Goal: Information Seeking & Learning: Learn about a topic

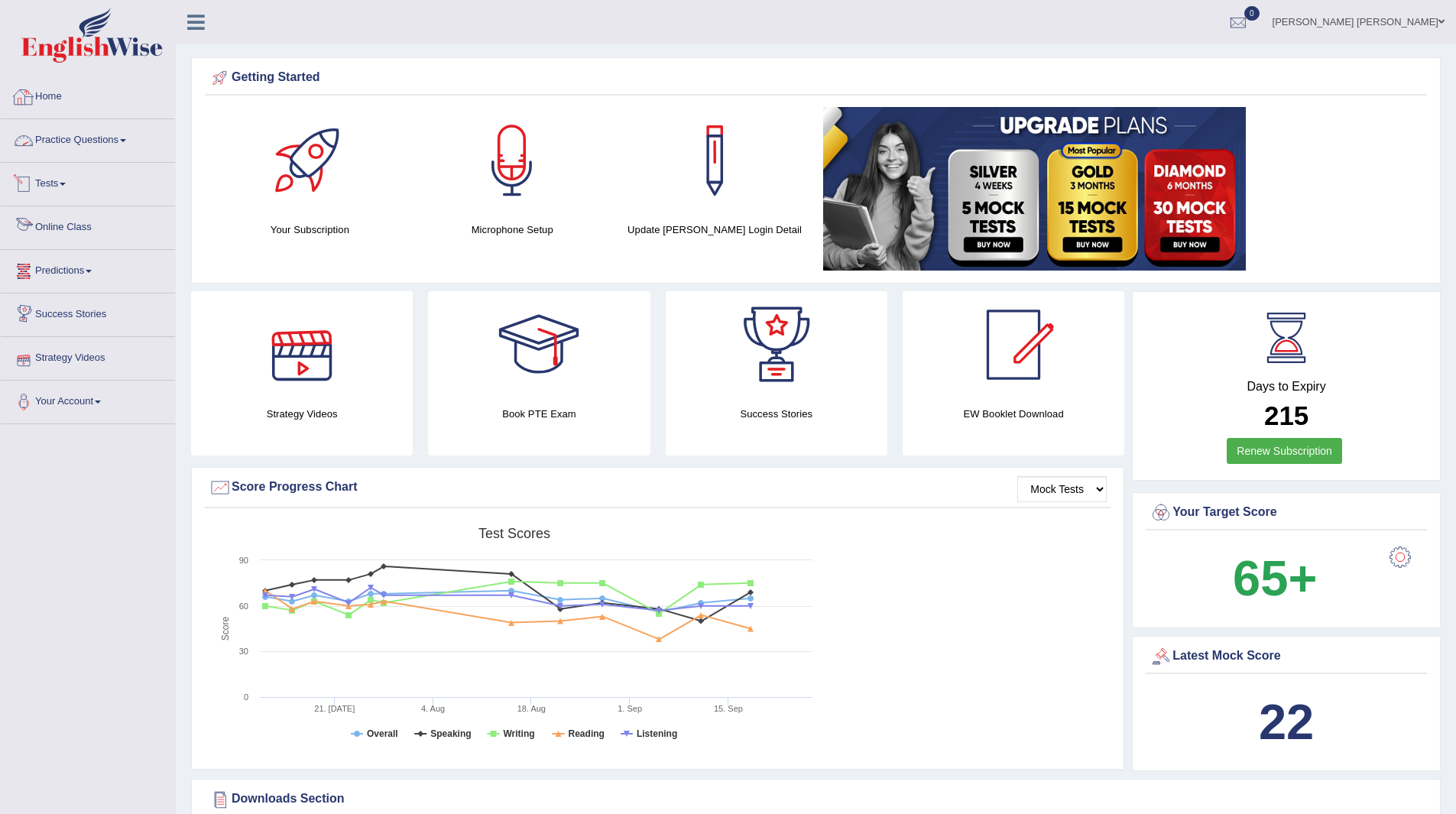
click at [79, 130] on link "Practice Questions" at bounding box center [88, 138] width 175 height 38
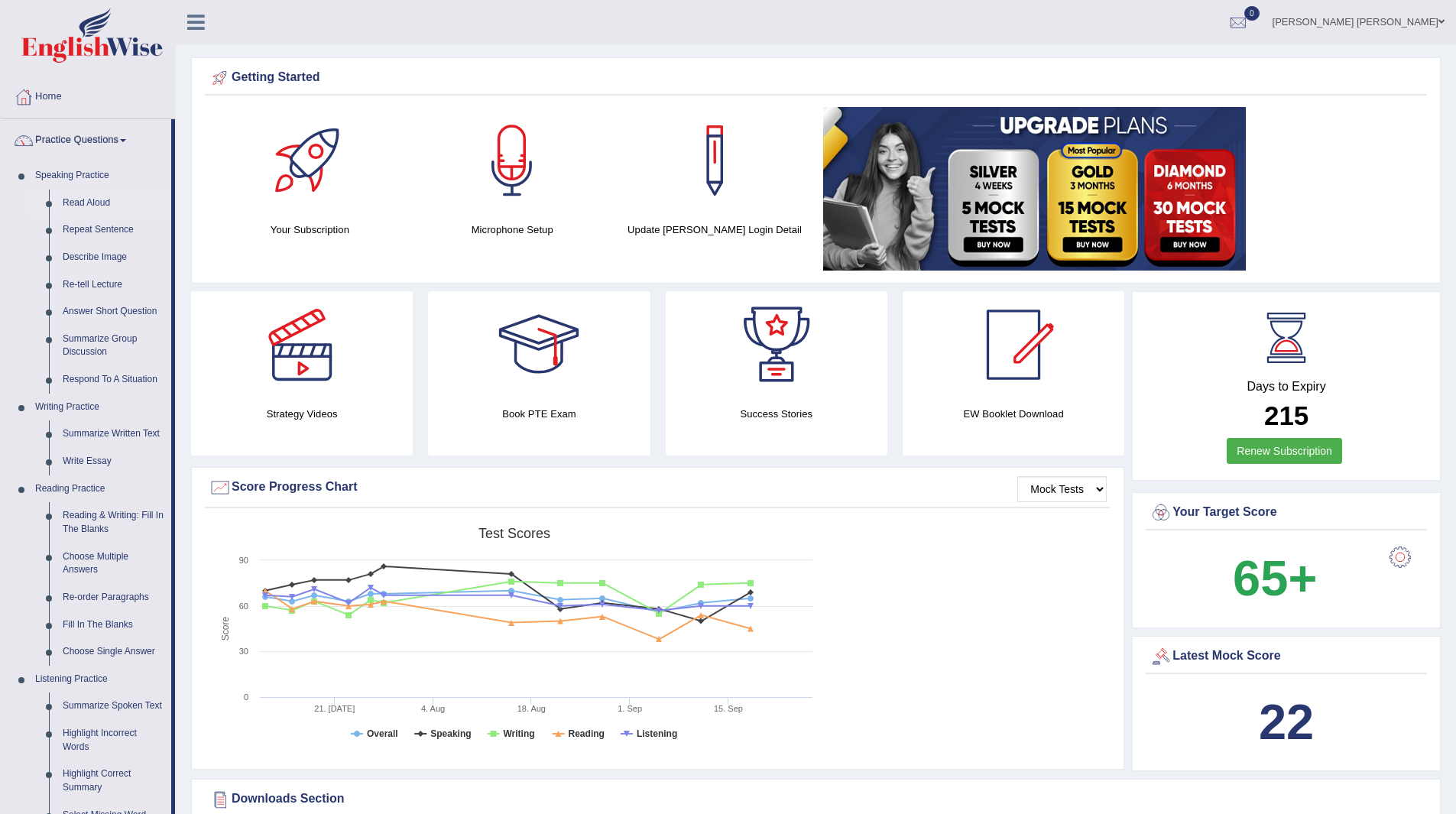
click at [79, 197] on link "Read Aloud" at bounding box center [113, 203] width 116 height 28
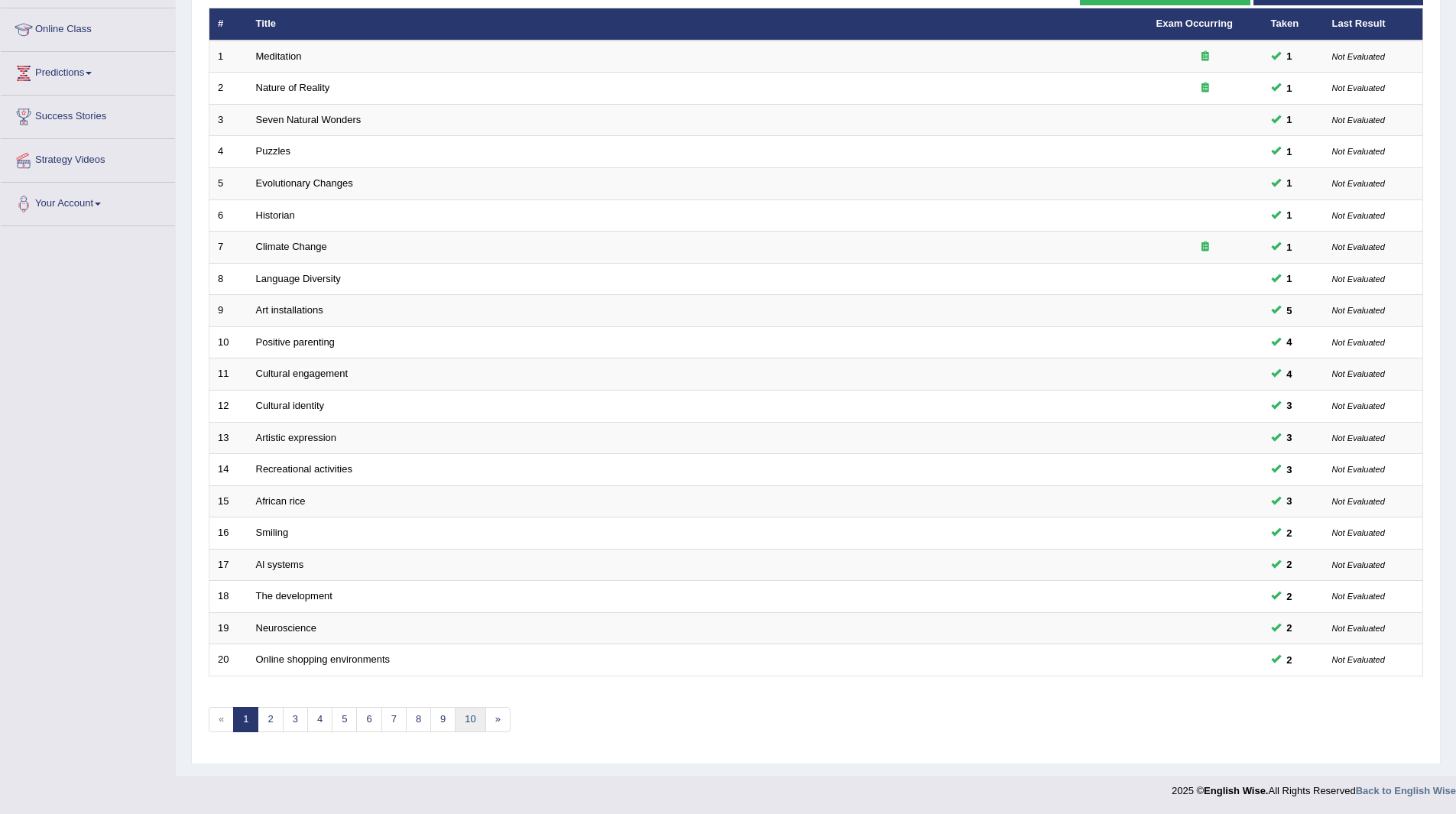
click at [473, 718] on link "10" at bounding box center [469, 719] width 30 height 25
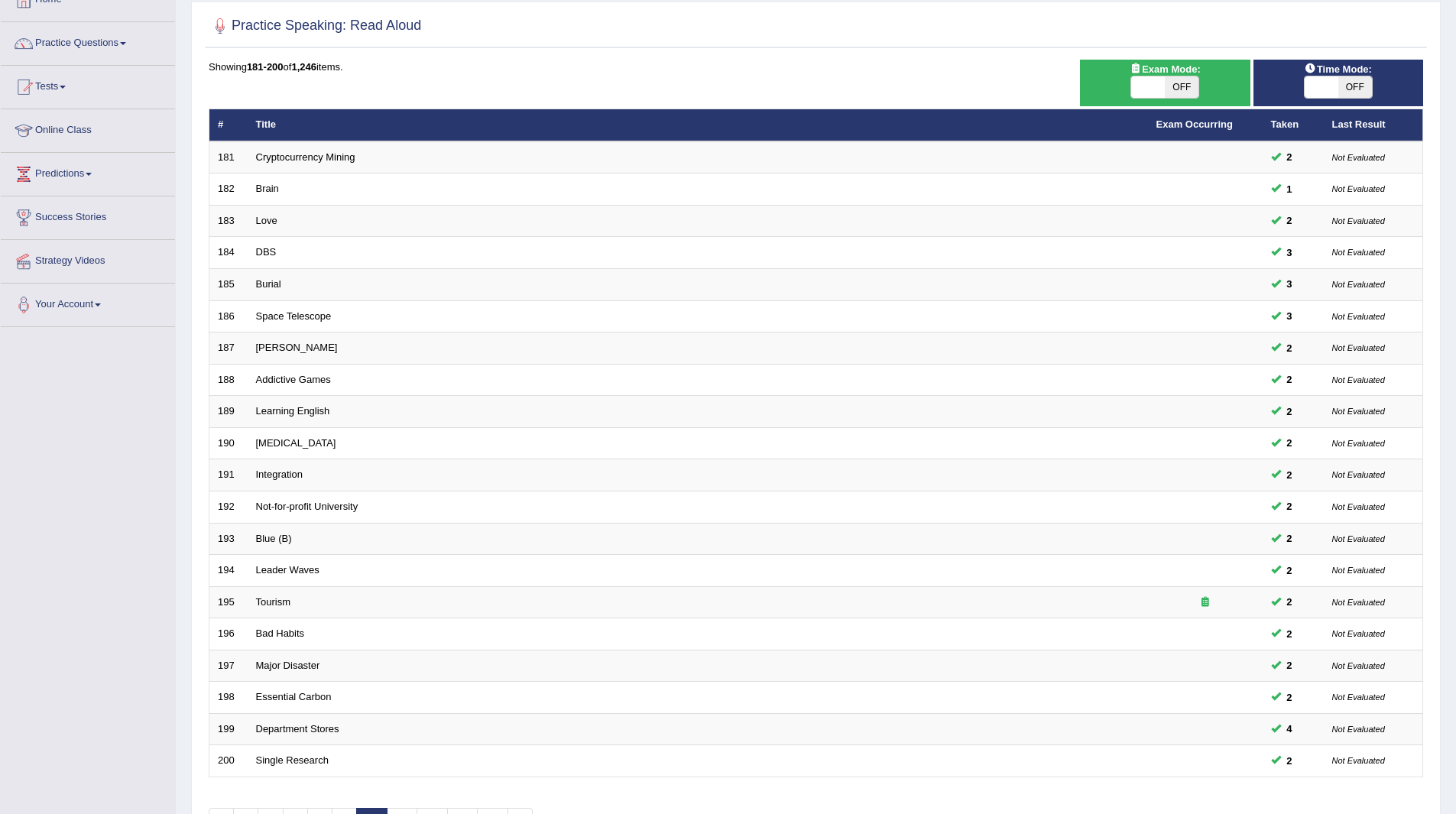
scroll to position [198, 0]
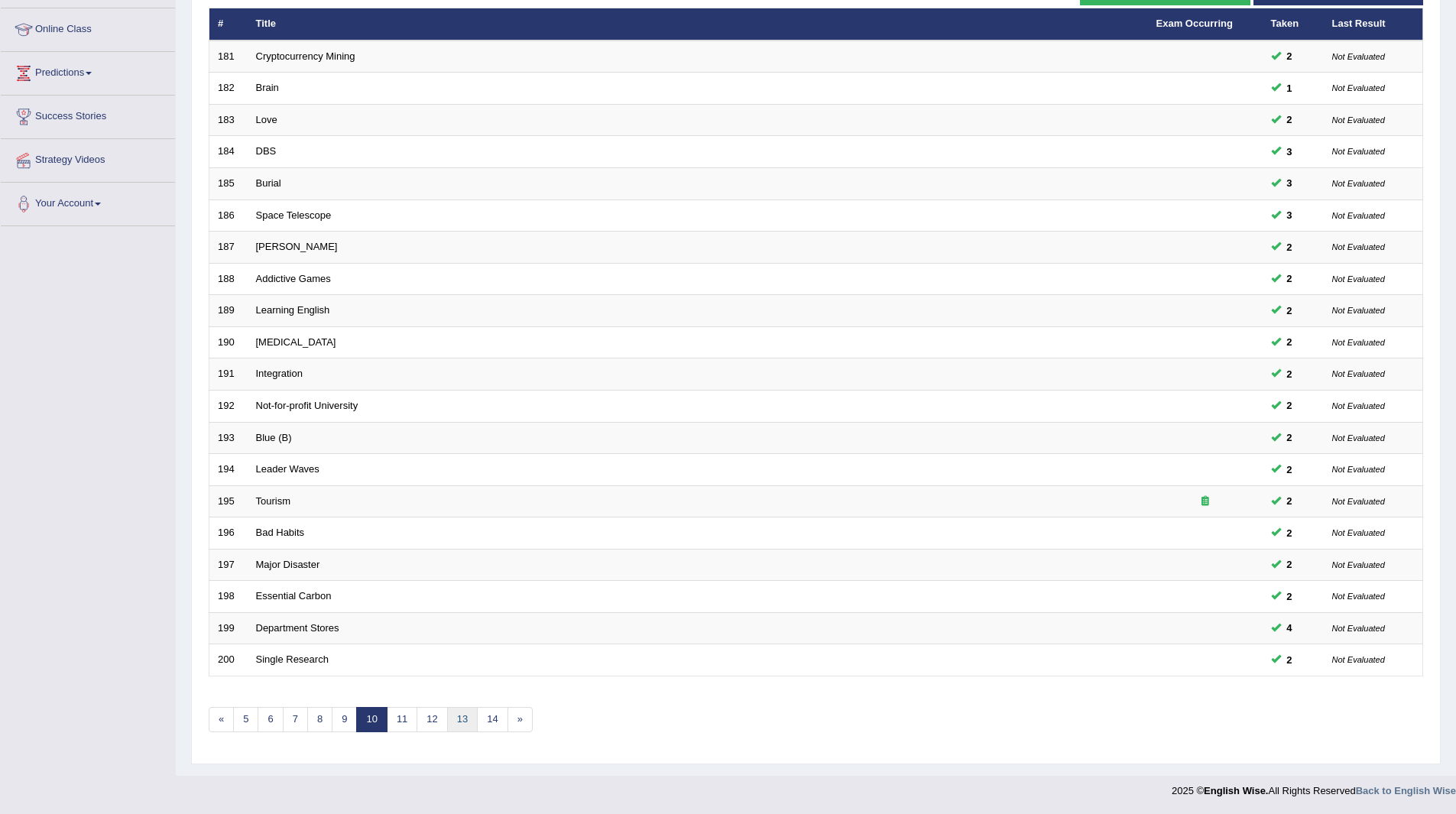
click at [472, 718] on link "13" at bounding box center [462, 719] width 30 height 25
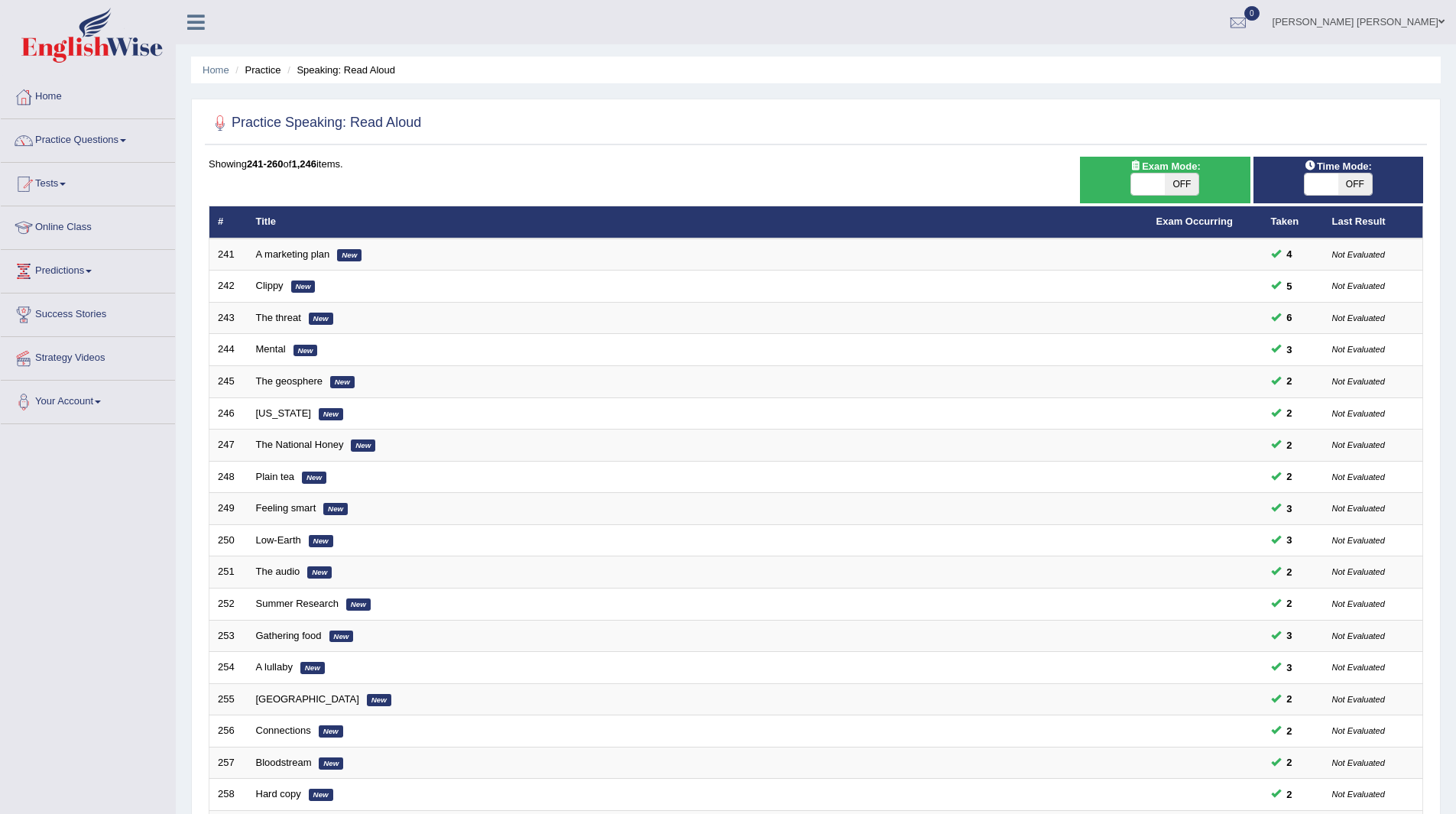
scroll to position [198, 0]
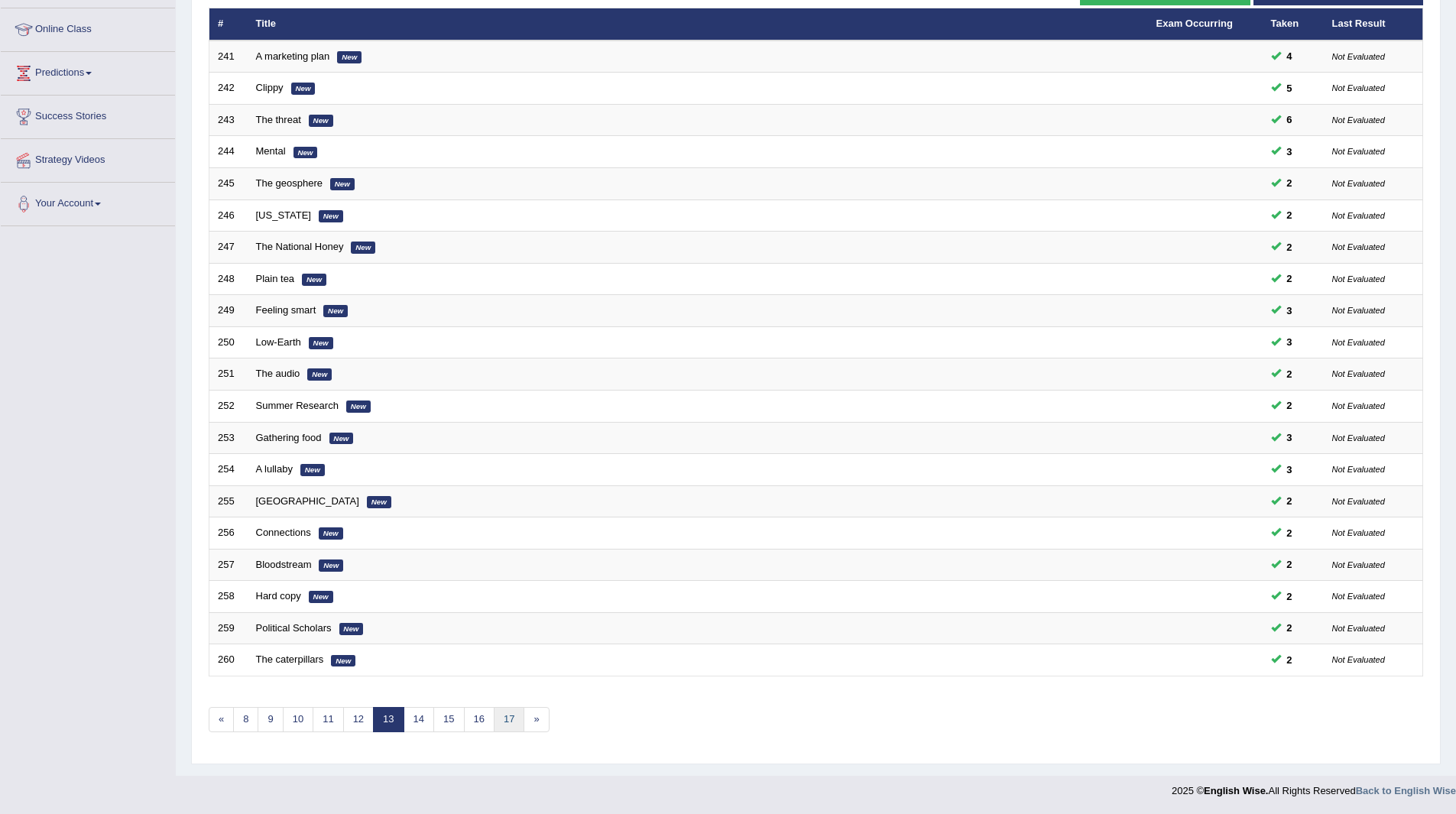
click at [504, 717] on link "17" at bounding box center [508, 719] width 30 height 25
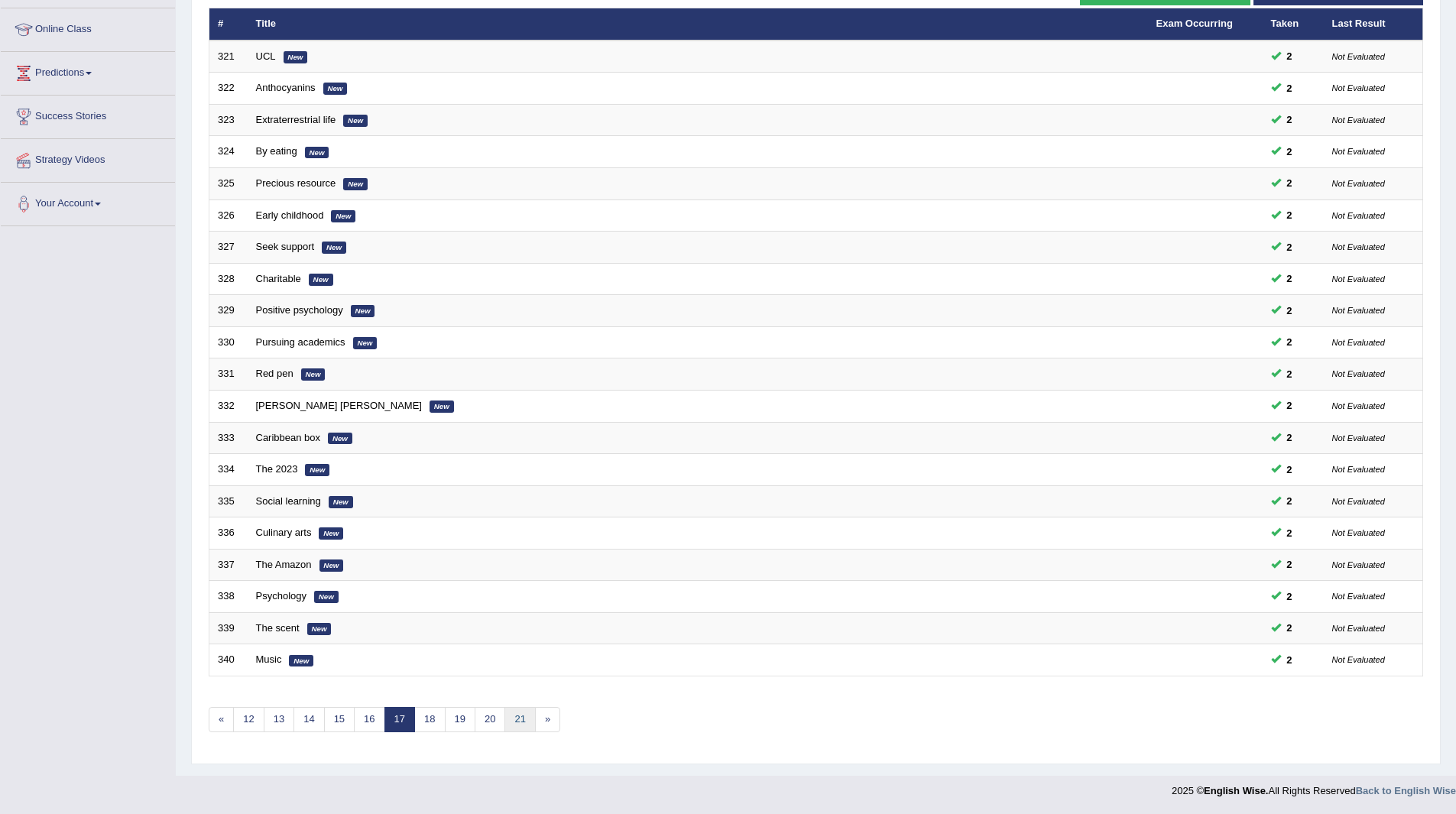
click at [521, 716] on link "21" at bounding box center [520, 719] width 30 height 25
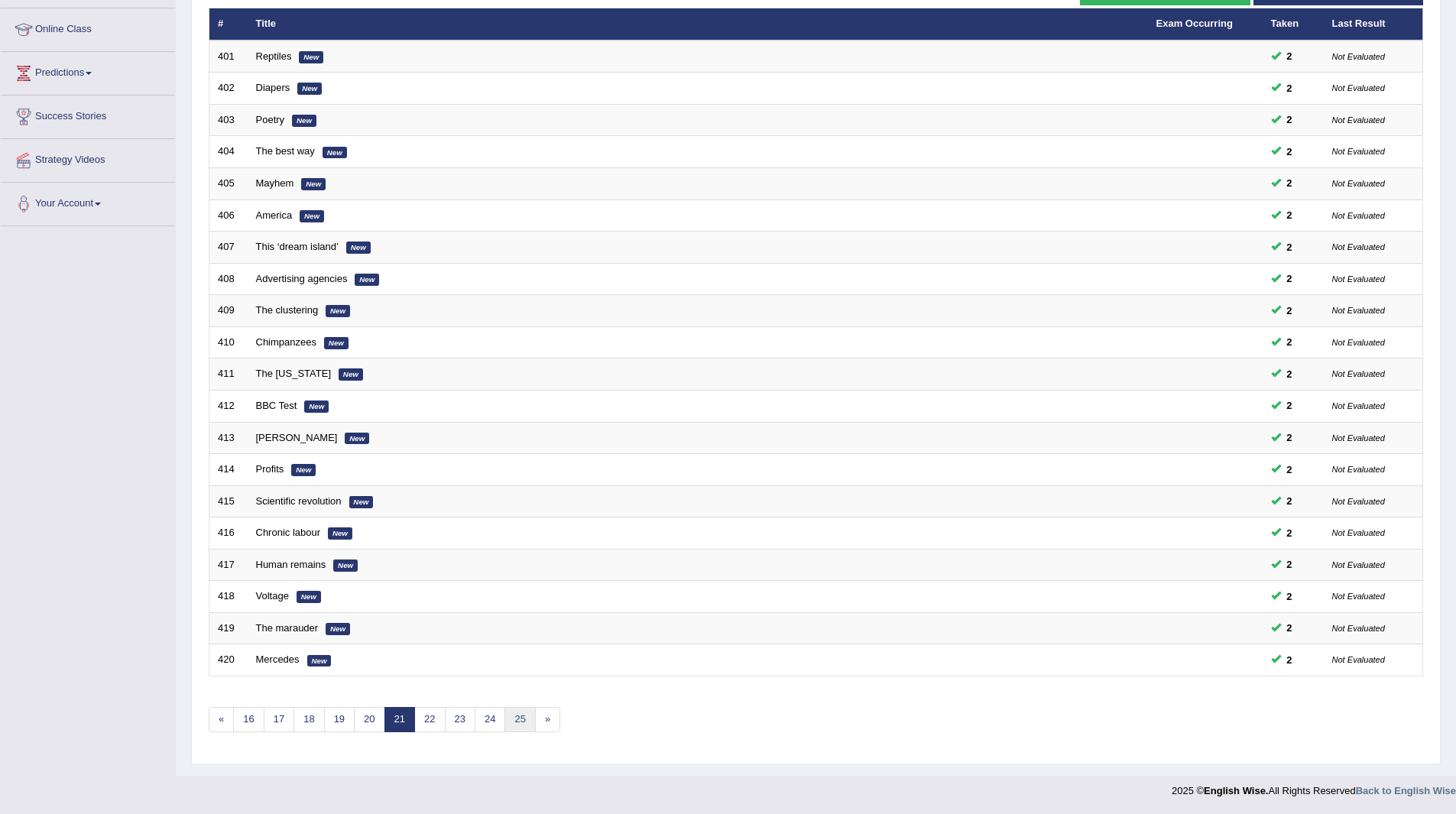
click at [521, 716] on link "25" at bounding box center [520, 719] width 30 height 25
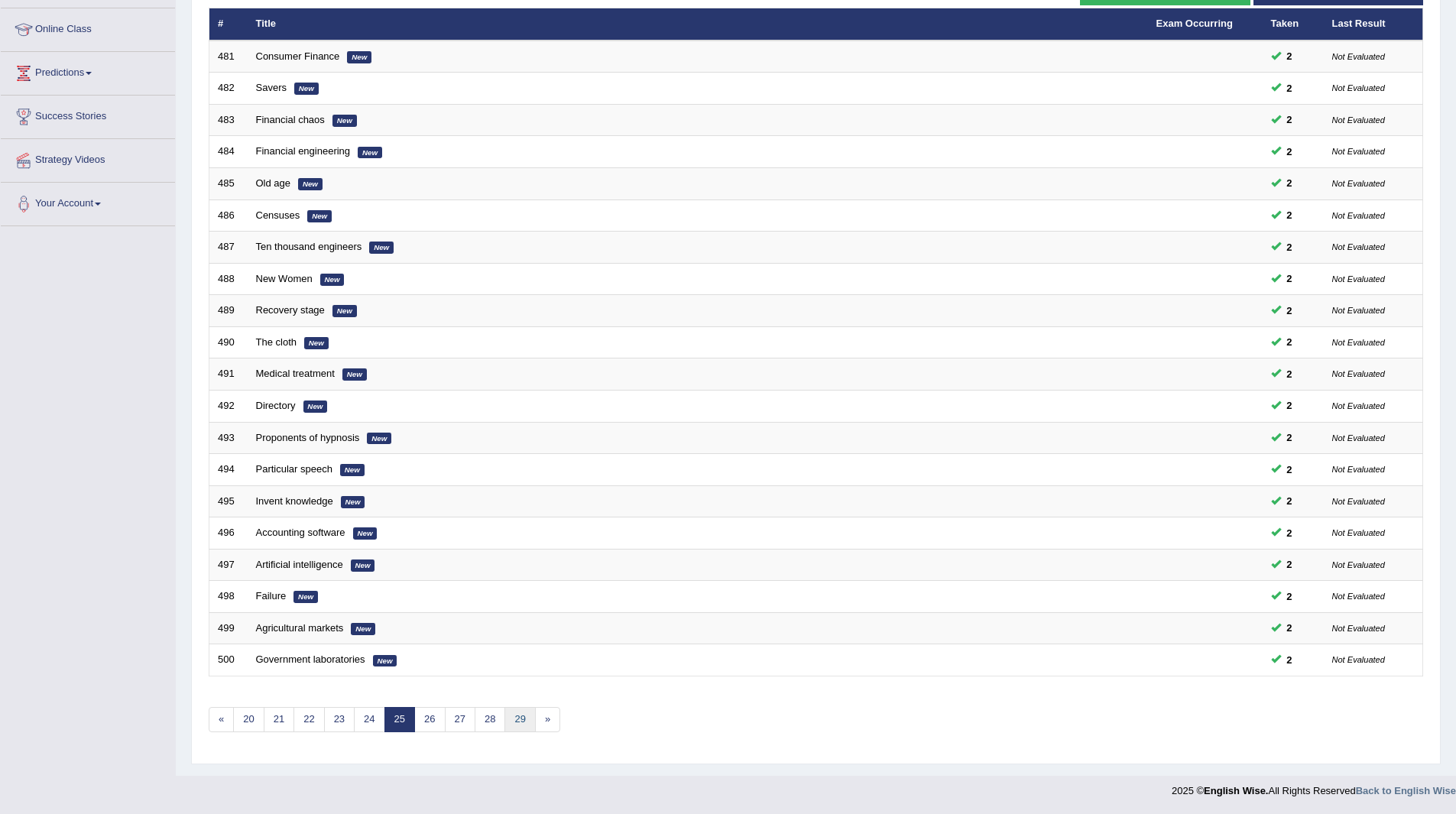
click at [521, 716] on link "29" at bounding box center [520, 719] width 30 height 25
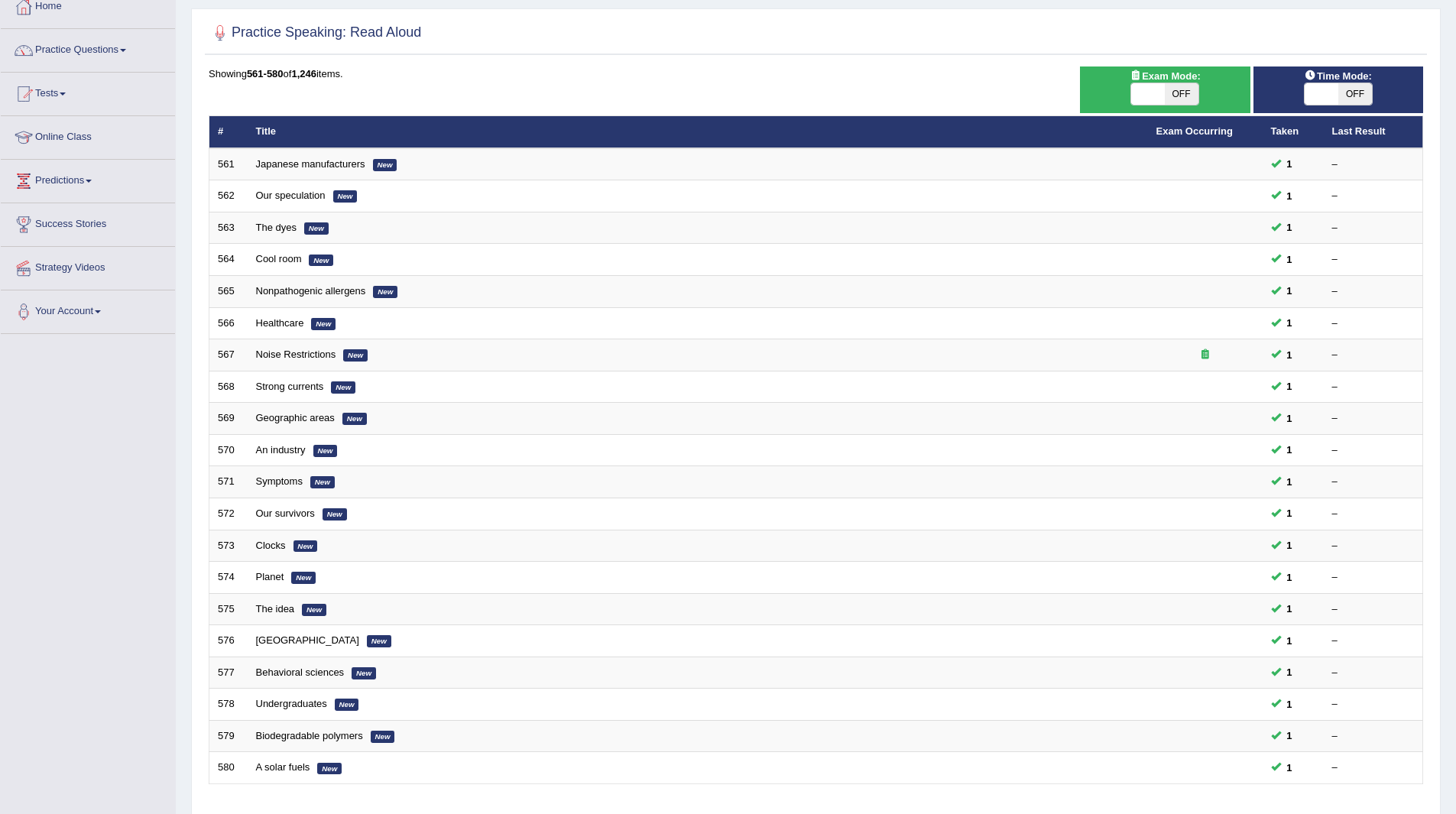
scroll to position [198, 0]
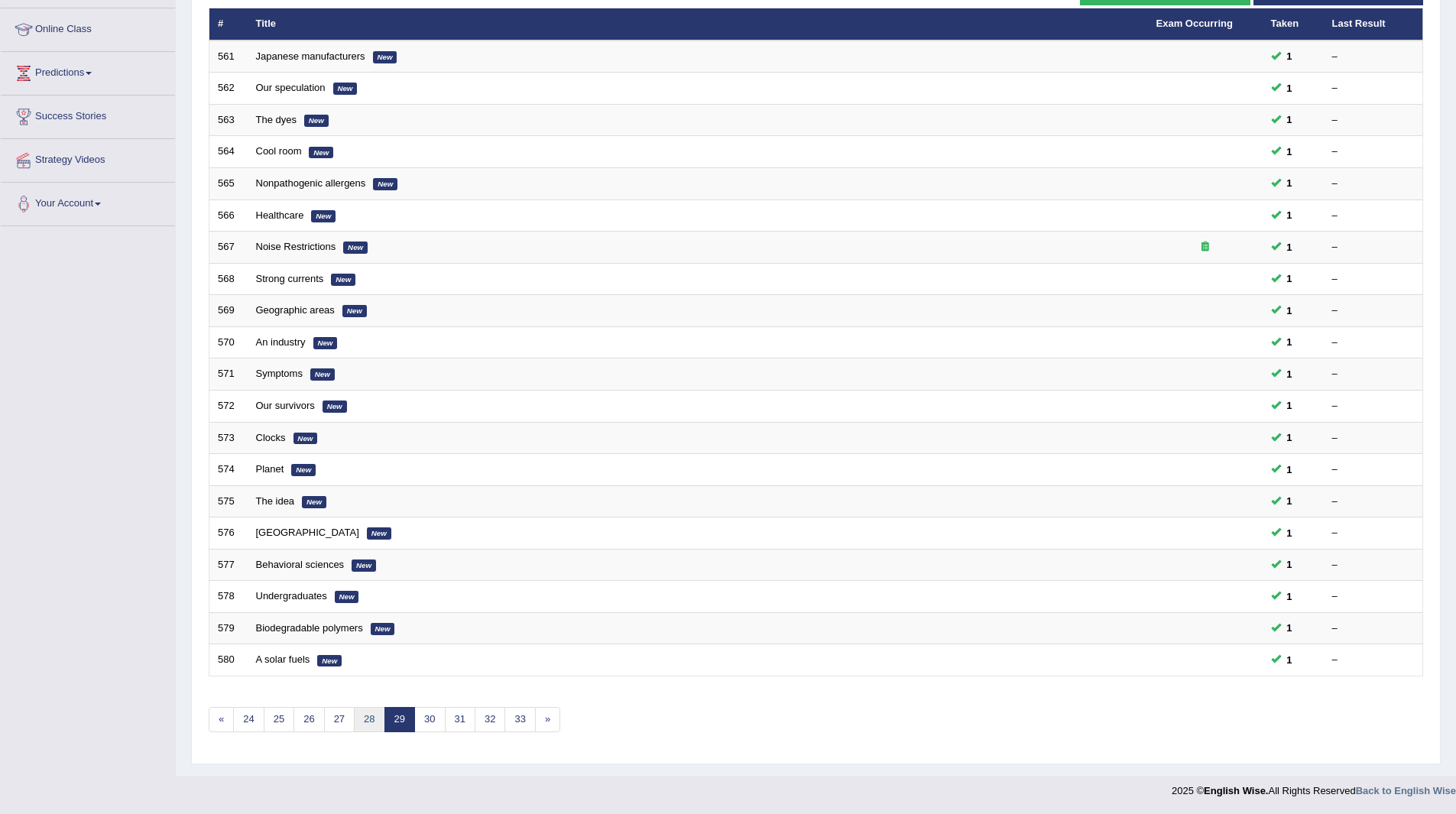
click at [370, 713] on link "28" at bounding box center [368, 719] width 30 height 25
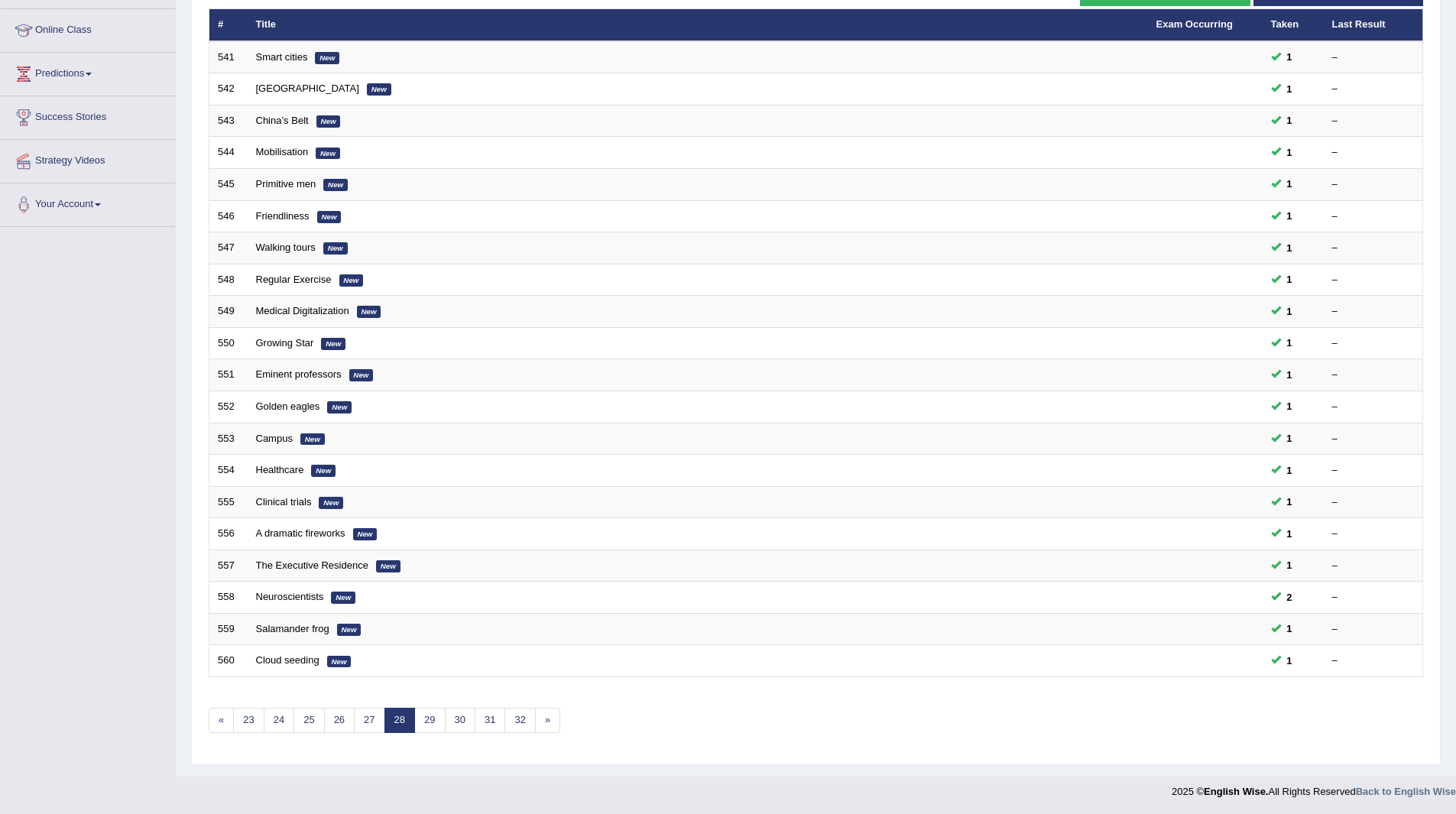
scroll to position [198, 0]
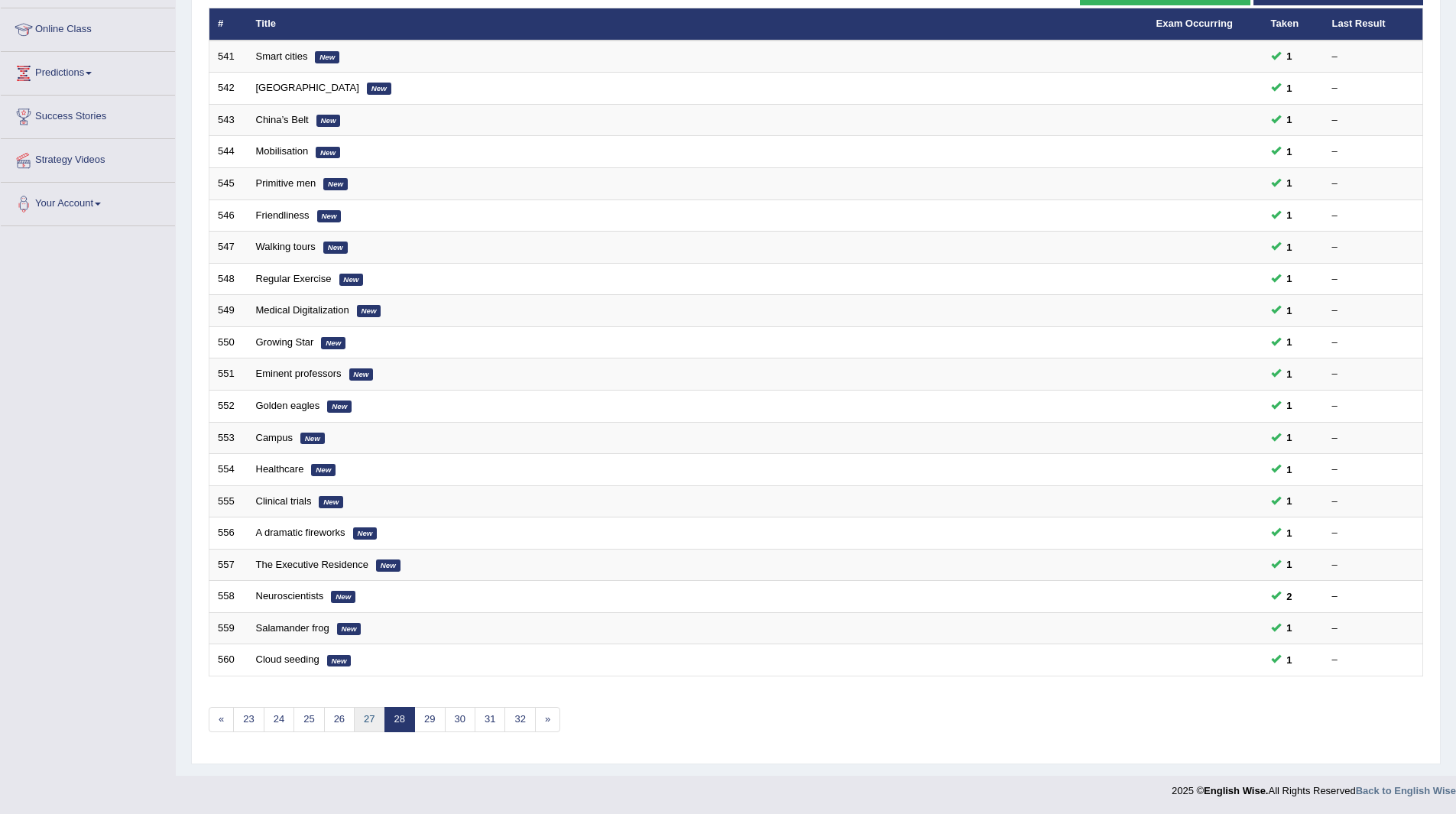
click at [370, 713] on link "27" at bounding box center [368, 719] width 30 height 25
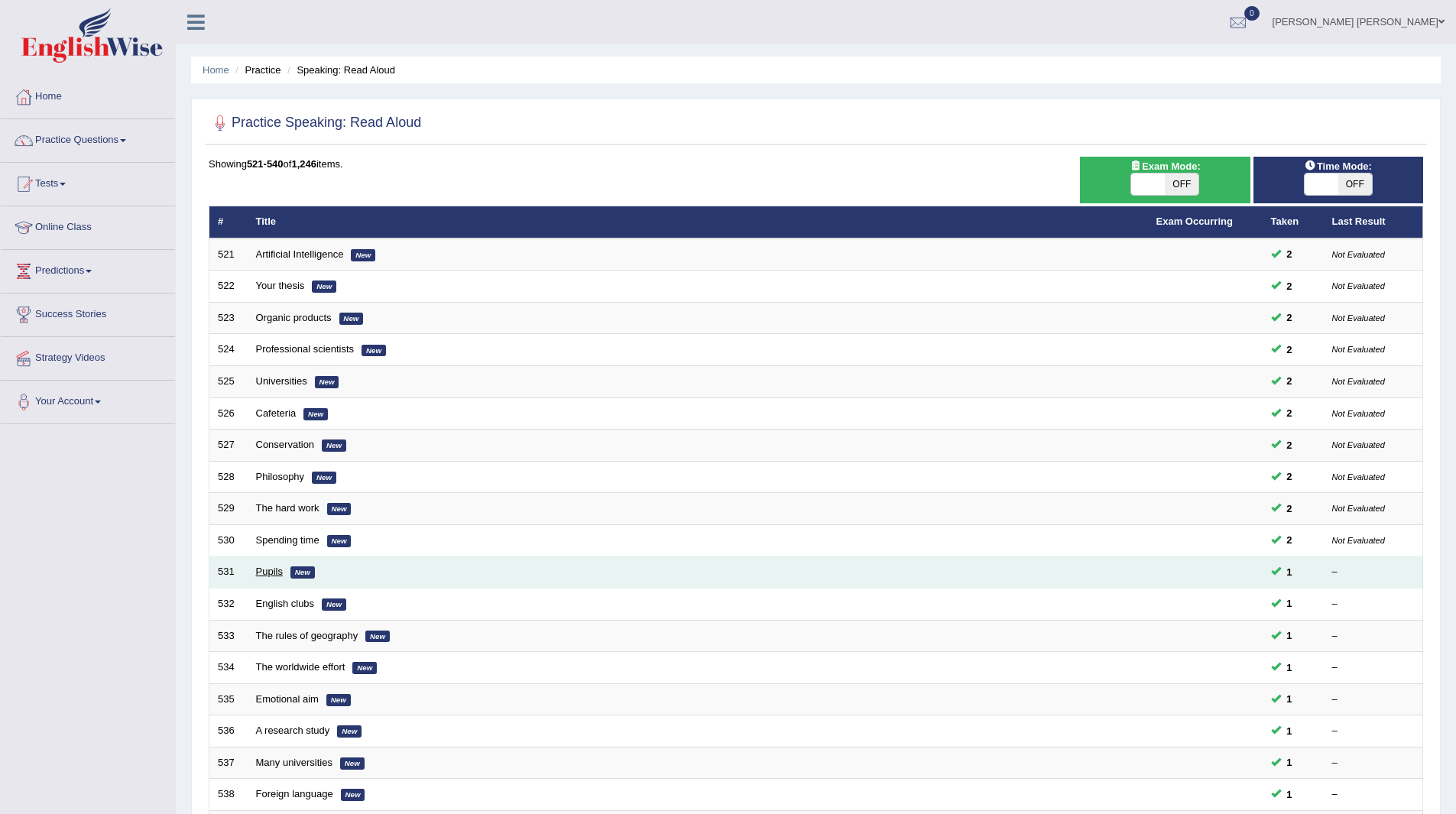
click at [261, 566] on link "Pupils" at bounding box center [269, 571] width 27 height 11
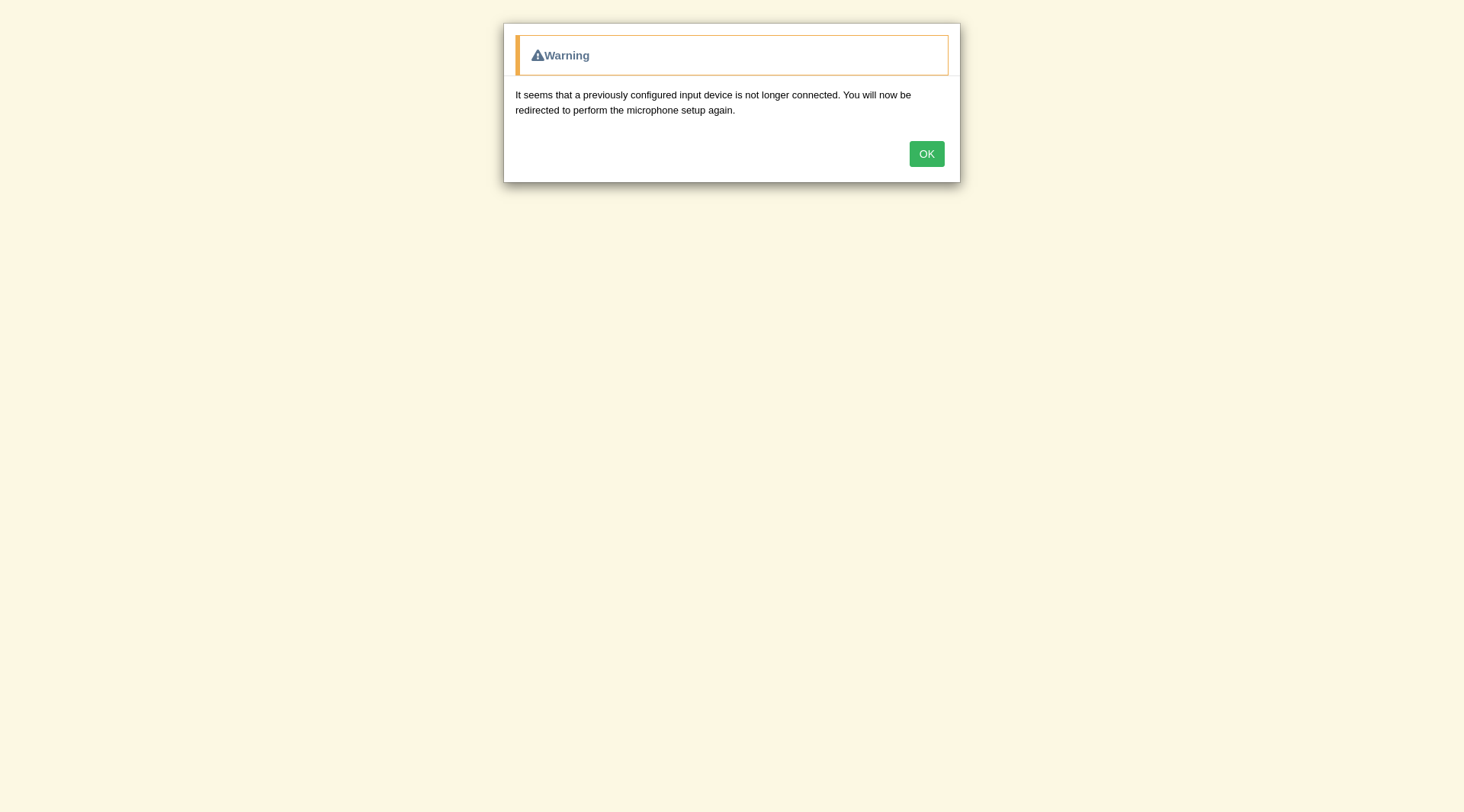
click at [927, 148] on button "OK" at bounding box center [927, 154] width 35 height 26
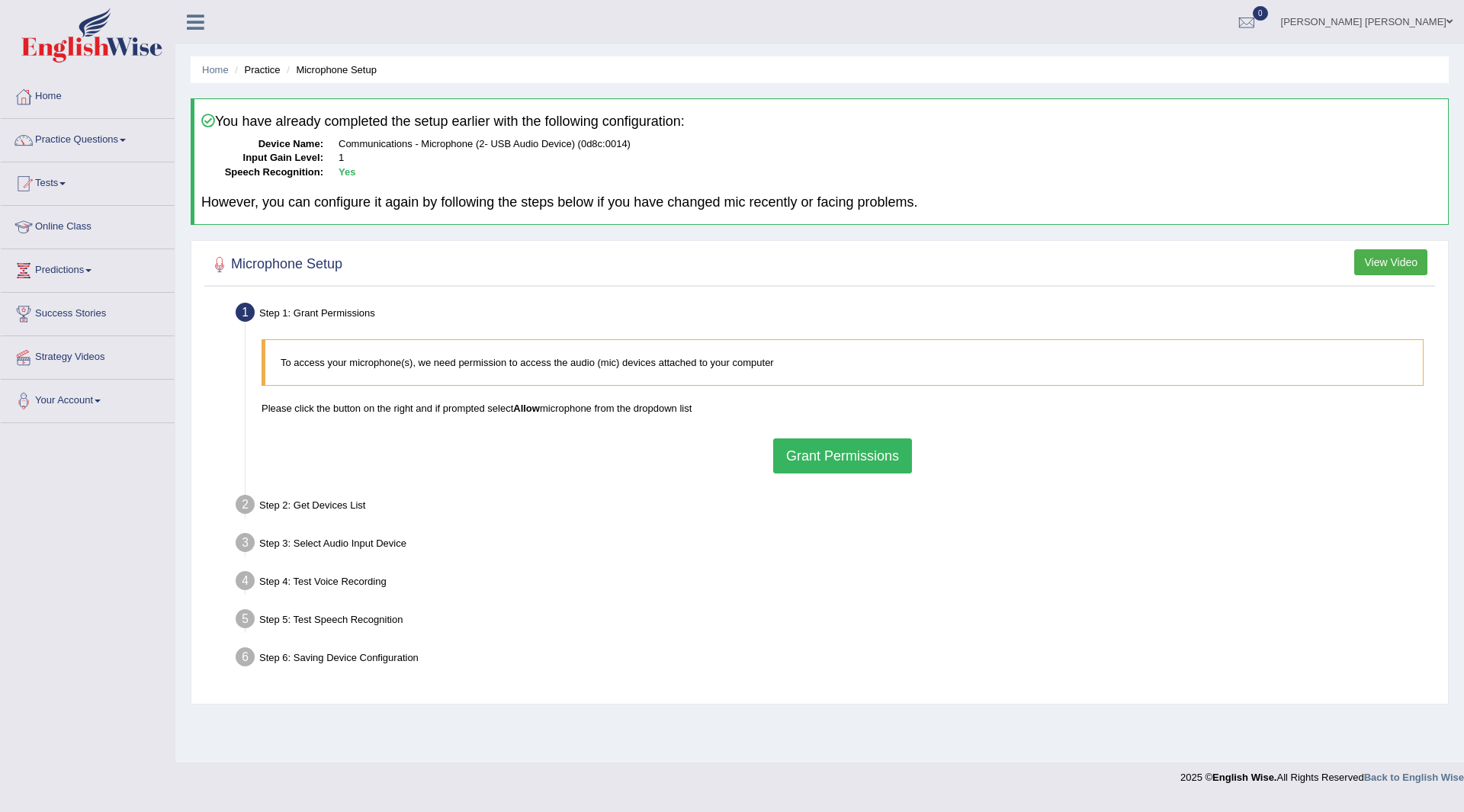
click at [870, 452] on button "Grant Permissions" at bounding box center [843, 456] width 139 height 35
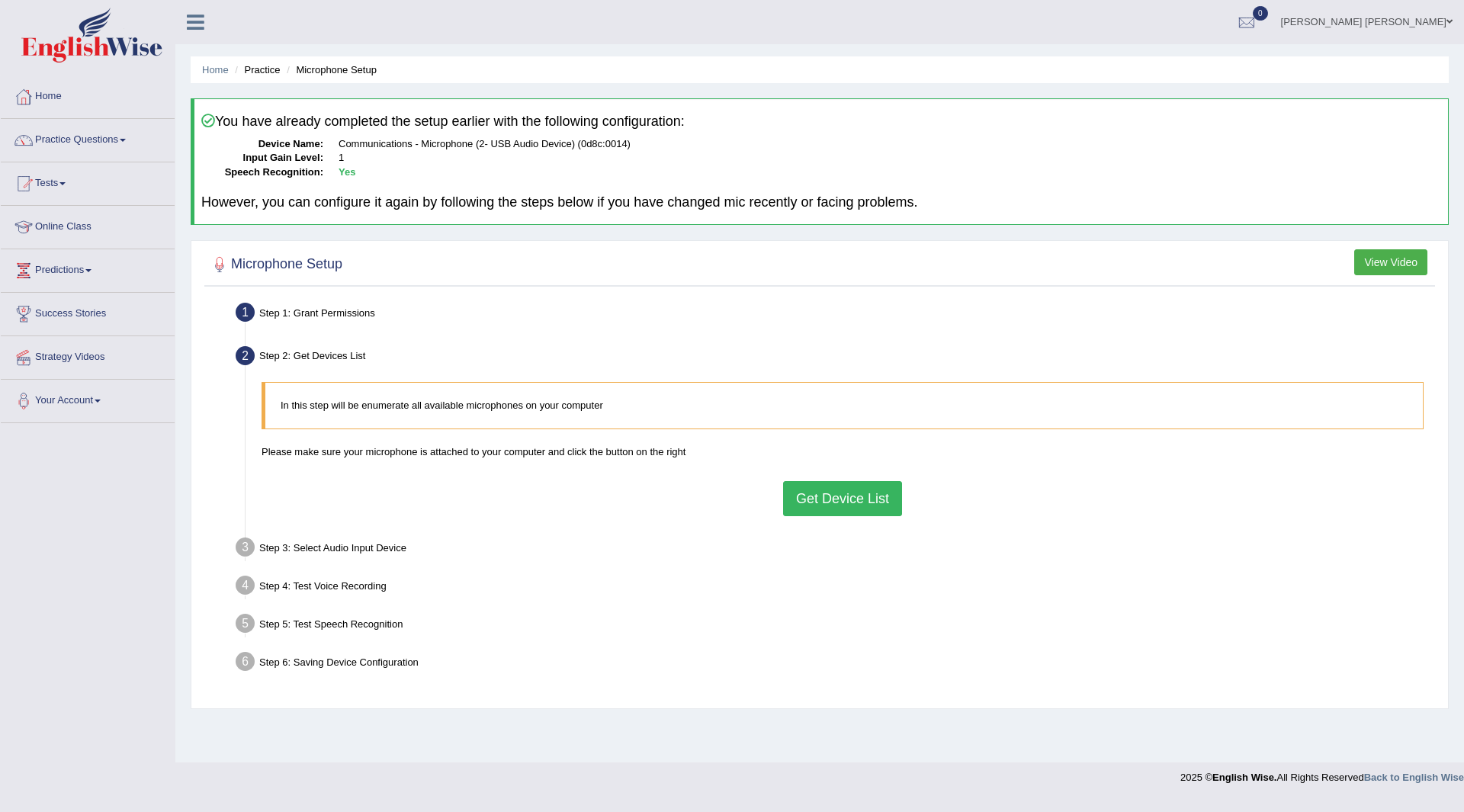
click at [839, 490] on button "Get Device List" at bounding box center [842, 498] width 119 height 35
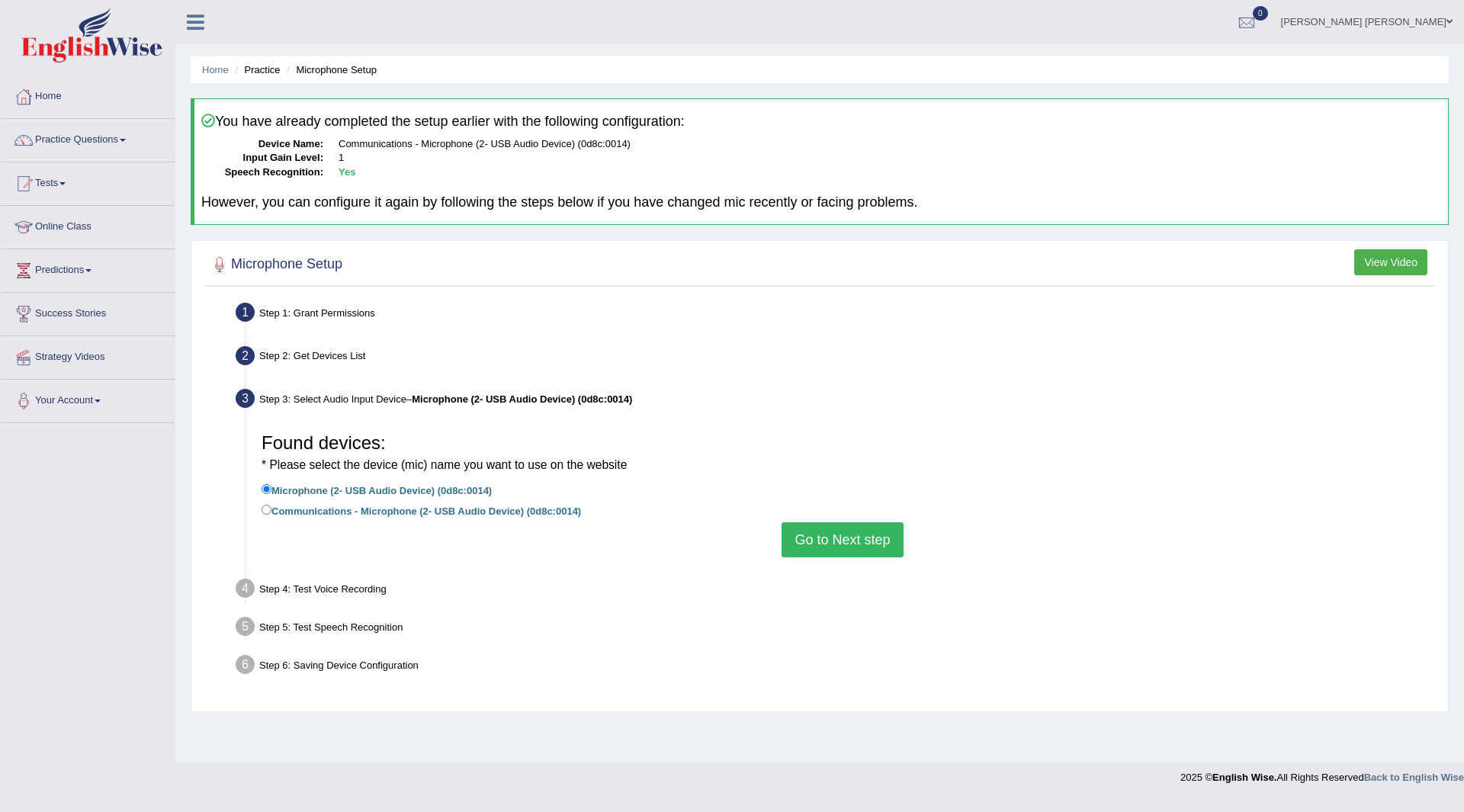
click at [836, 542] on button "Go to Next step" at bounding box center [843, 540] width 121 height 35
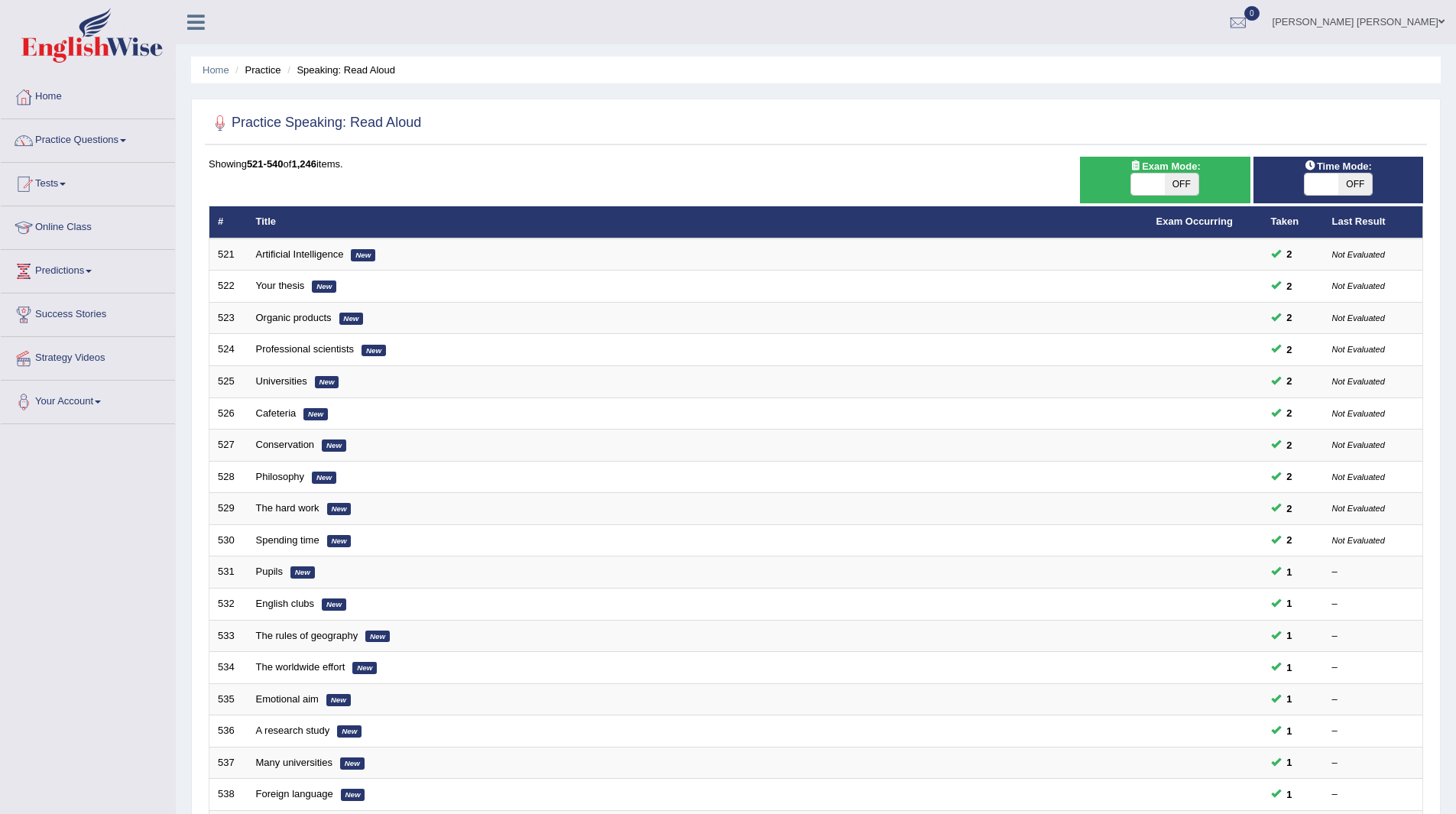
click at [1361, 187] on span "OFF" at bounding box center [1354, 184] width 34 height 22
checkbox input "true"
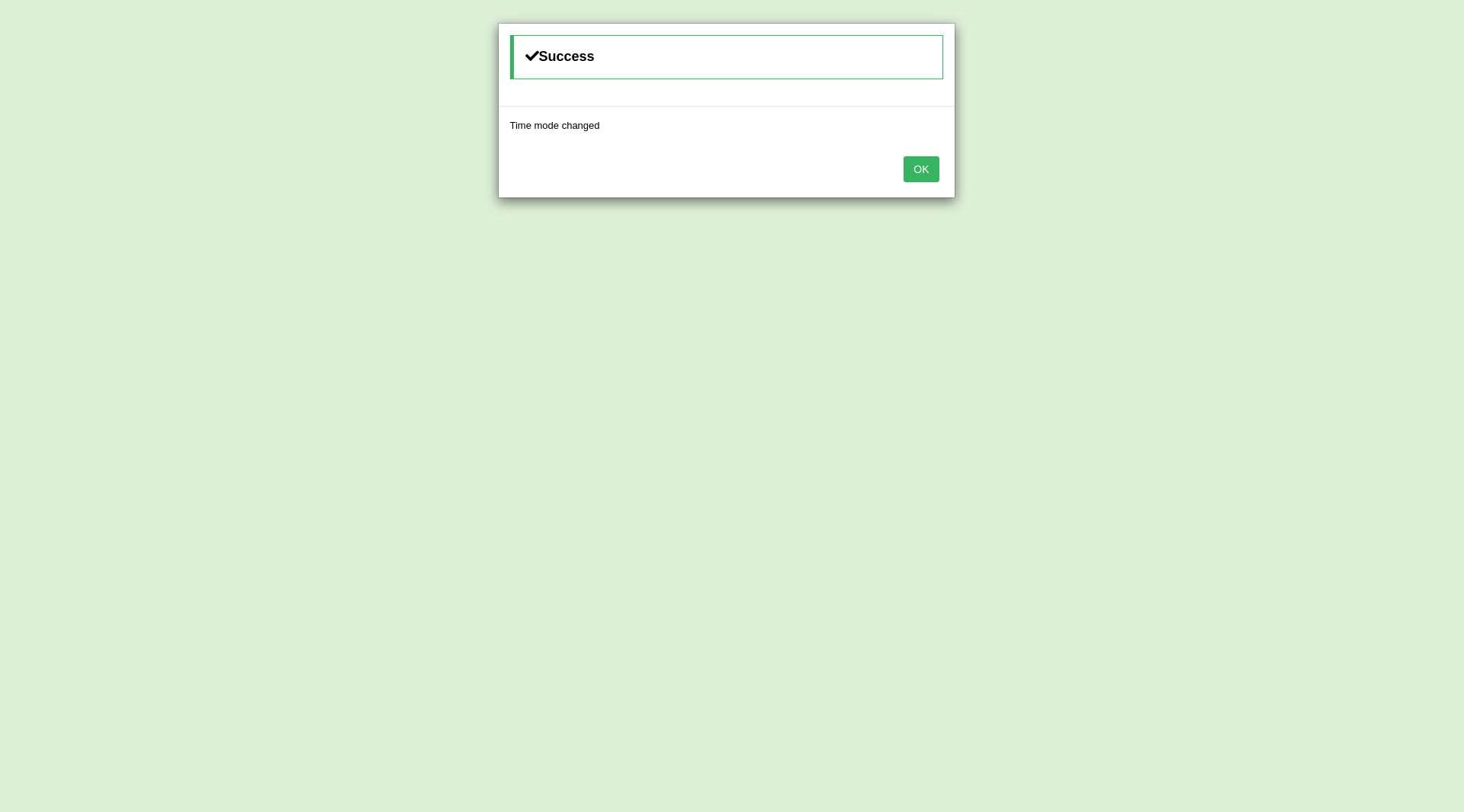
click at [921, 168] on button "OK" at bounding box center [921, 169] width 35 height 26
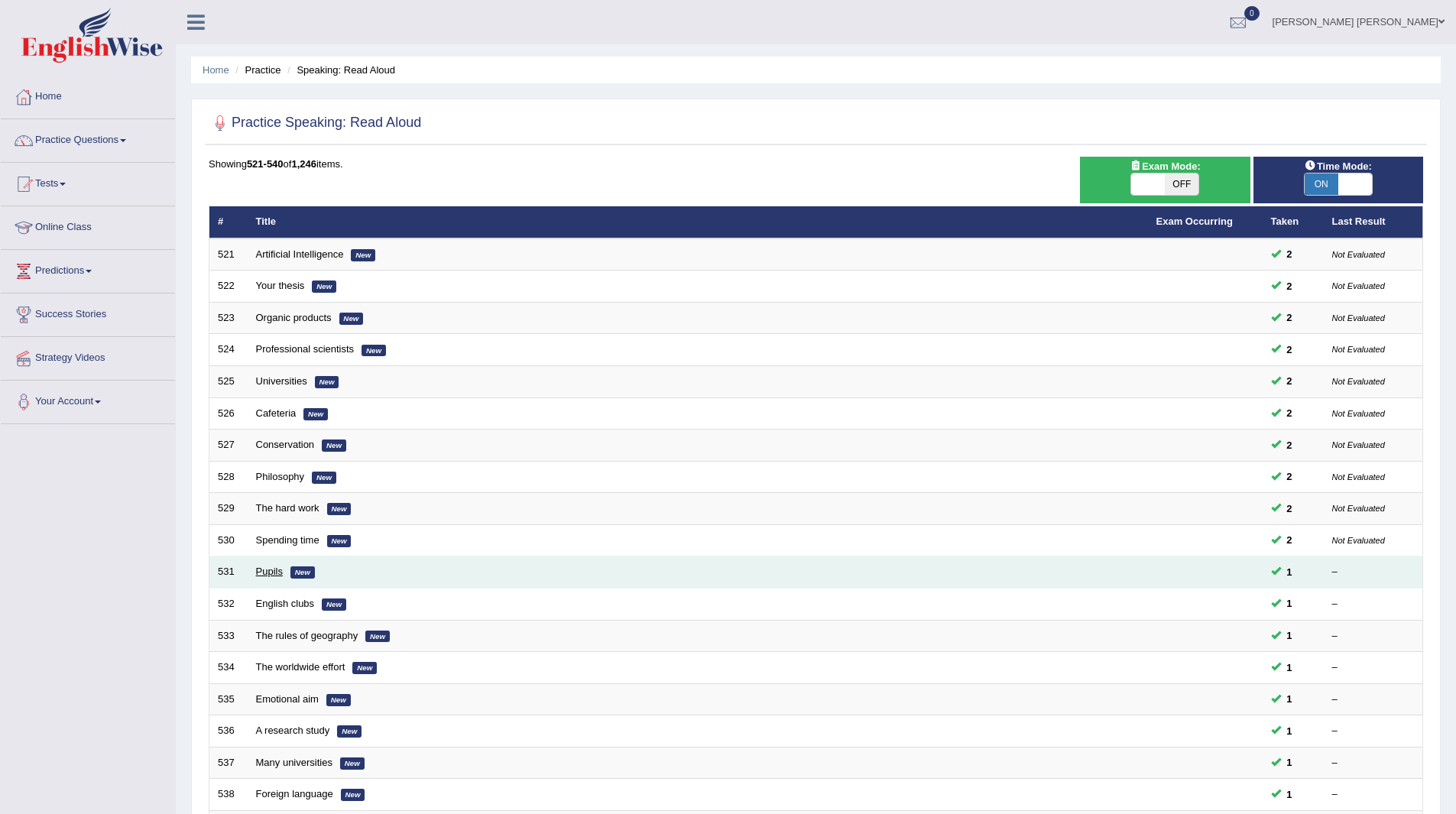
click at [265, 569] on link "Pupils" at bounding box center [269, 571] width 27 height 11
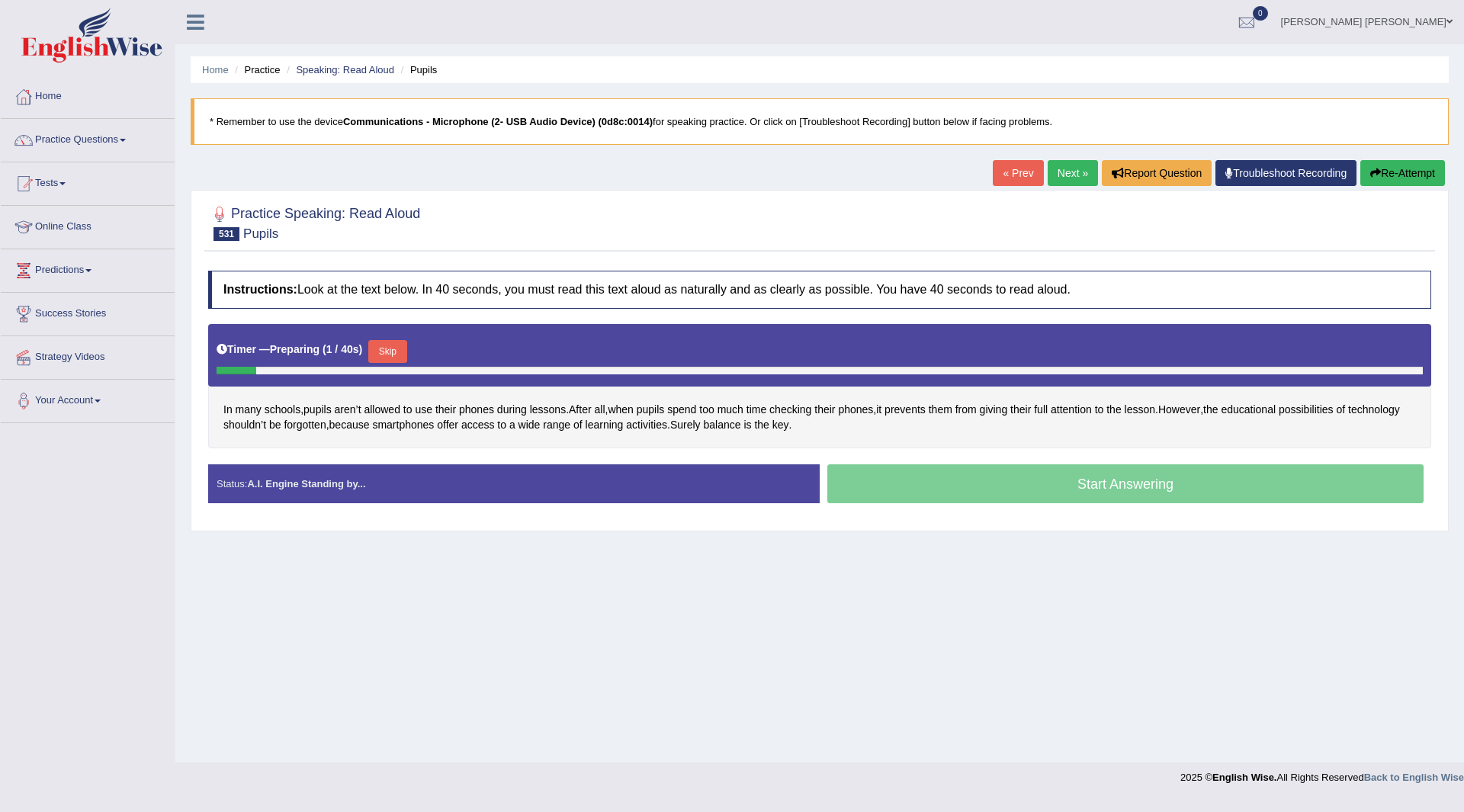
click at [387, 349] on button "Skip" at bounding box center [387, 351] width 38 height 23
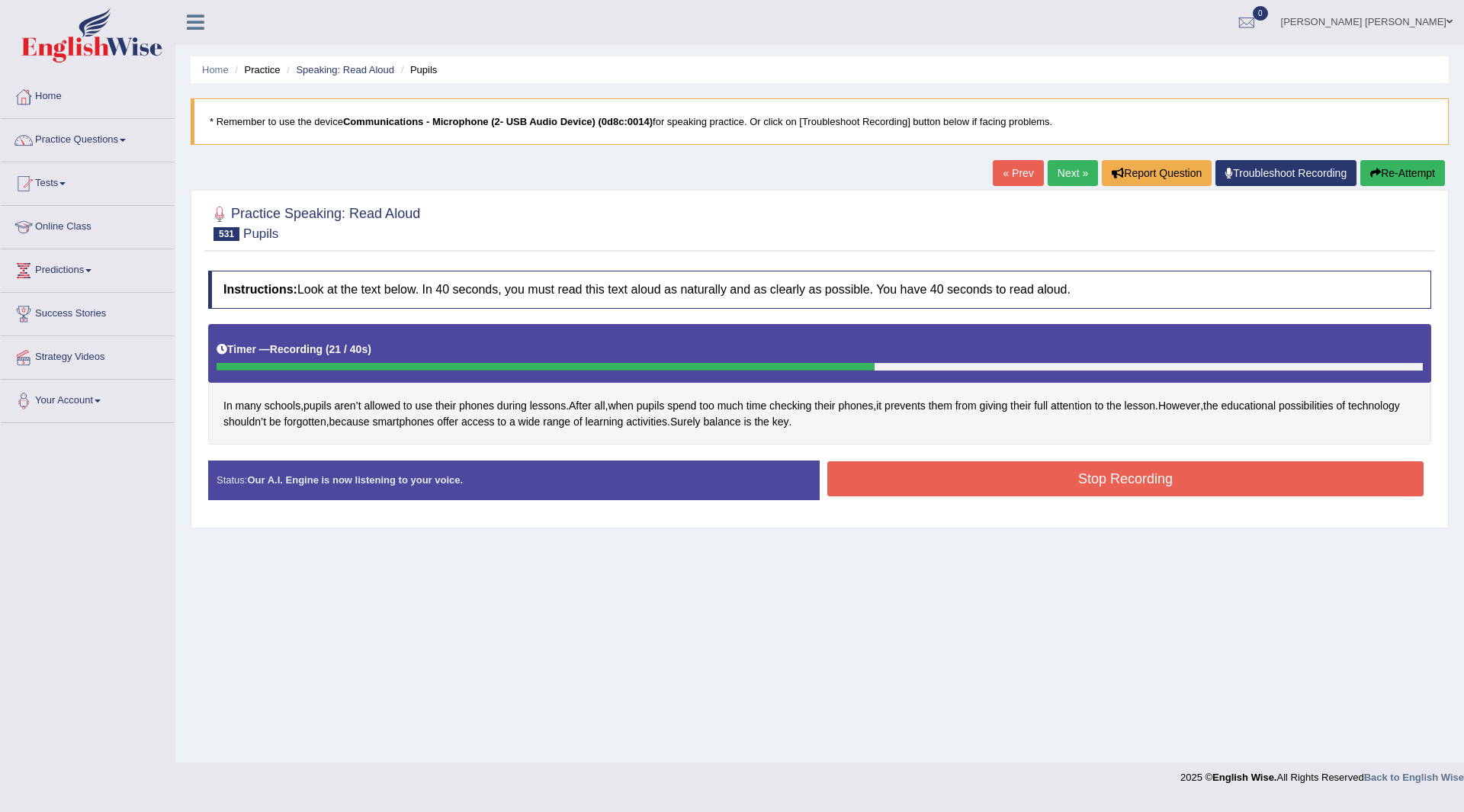
click at [990, 481] on button "Stop Recording" at bounding box center [1125, 478] width 596 height 35
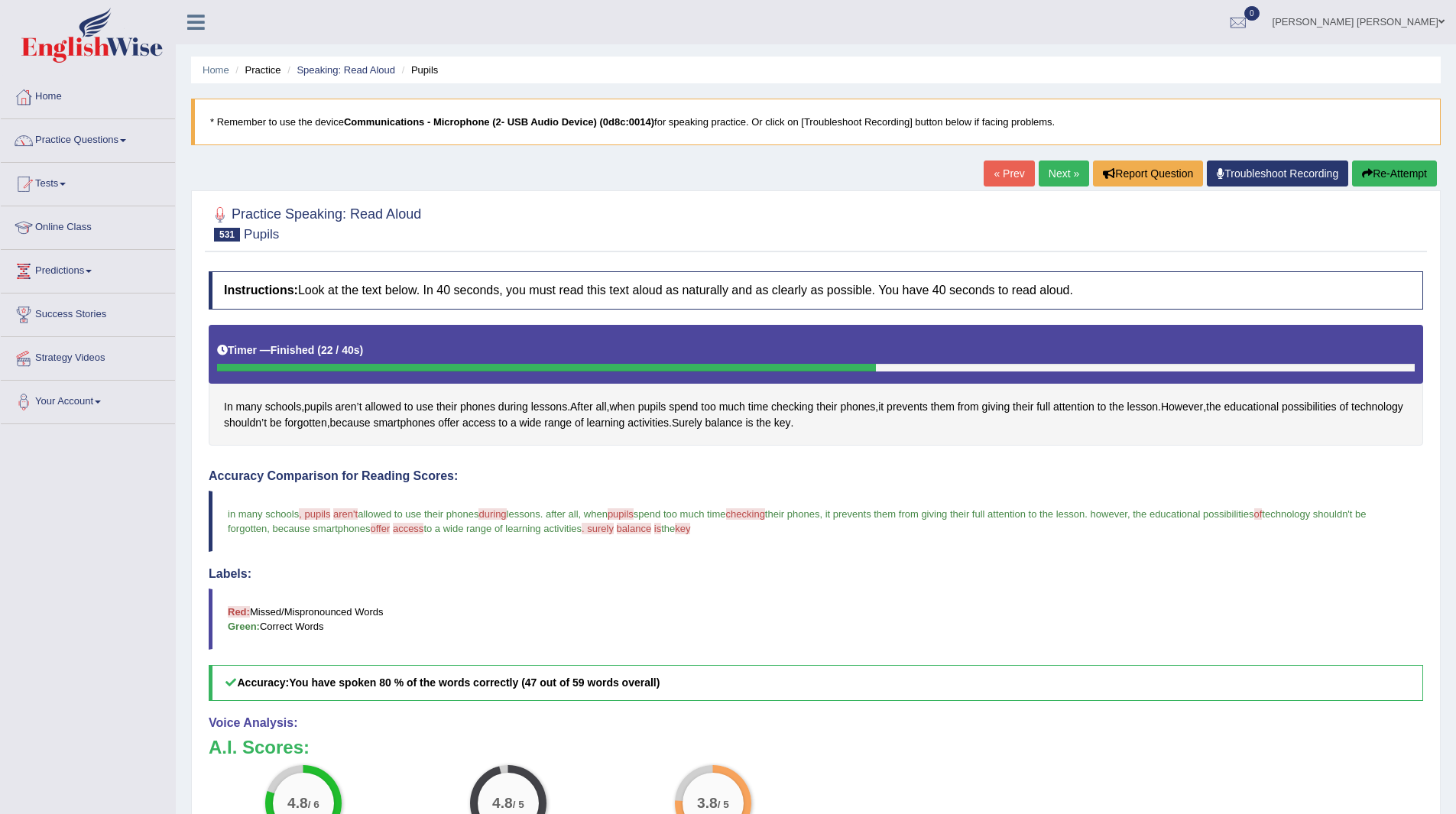
click at [1057, 169] on link "Next »" at bounding box center [1063, 174] width 50 height 26
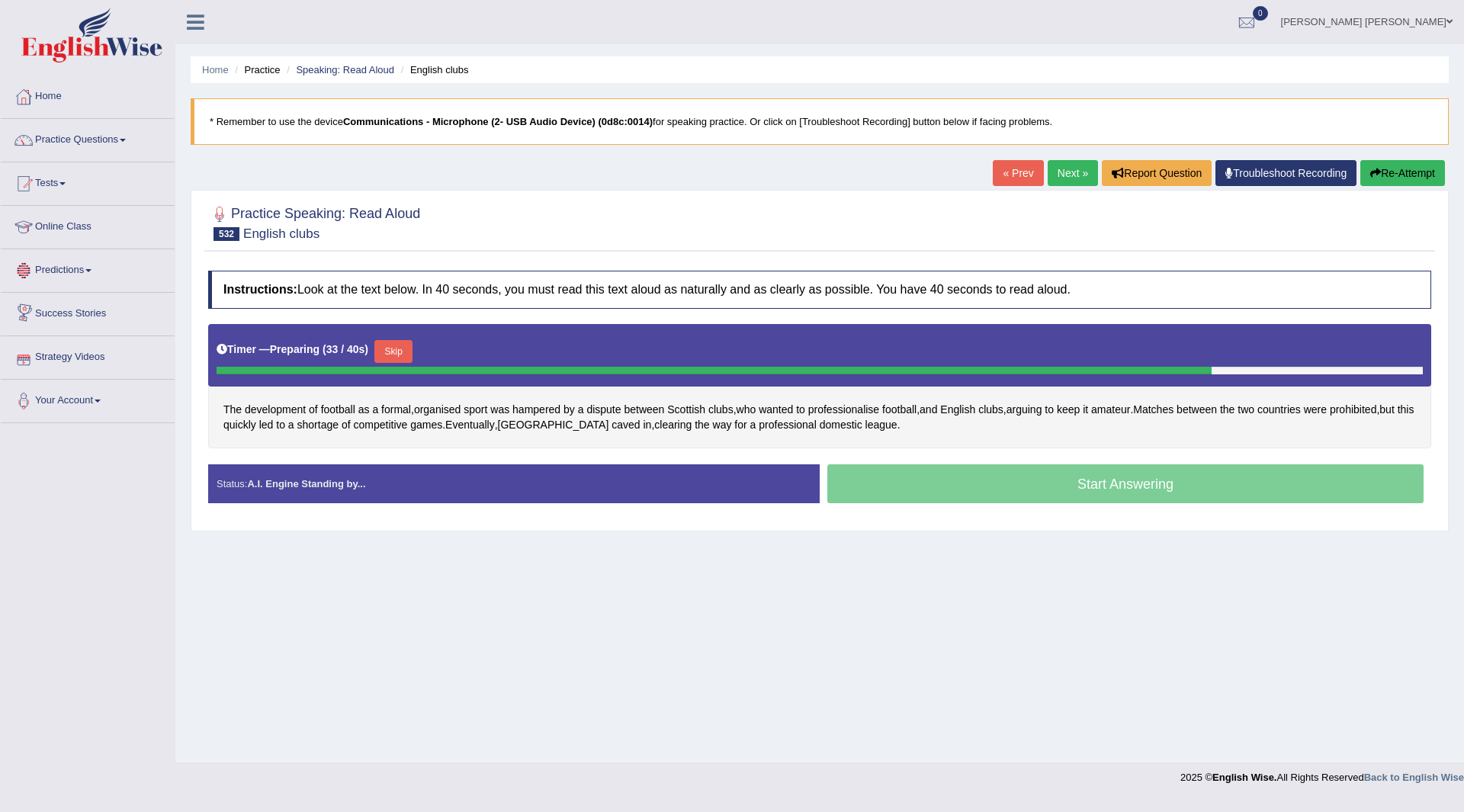
click at [400, 345] on button "Skip" at bounding box center [394, 351] width 38 height 23
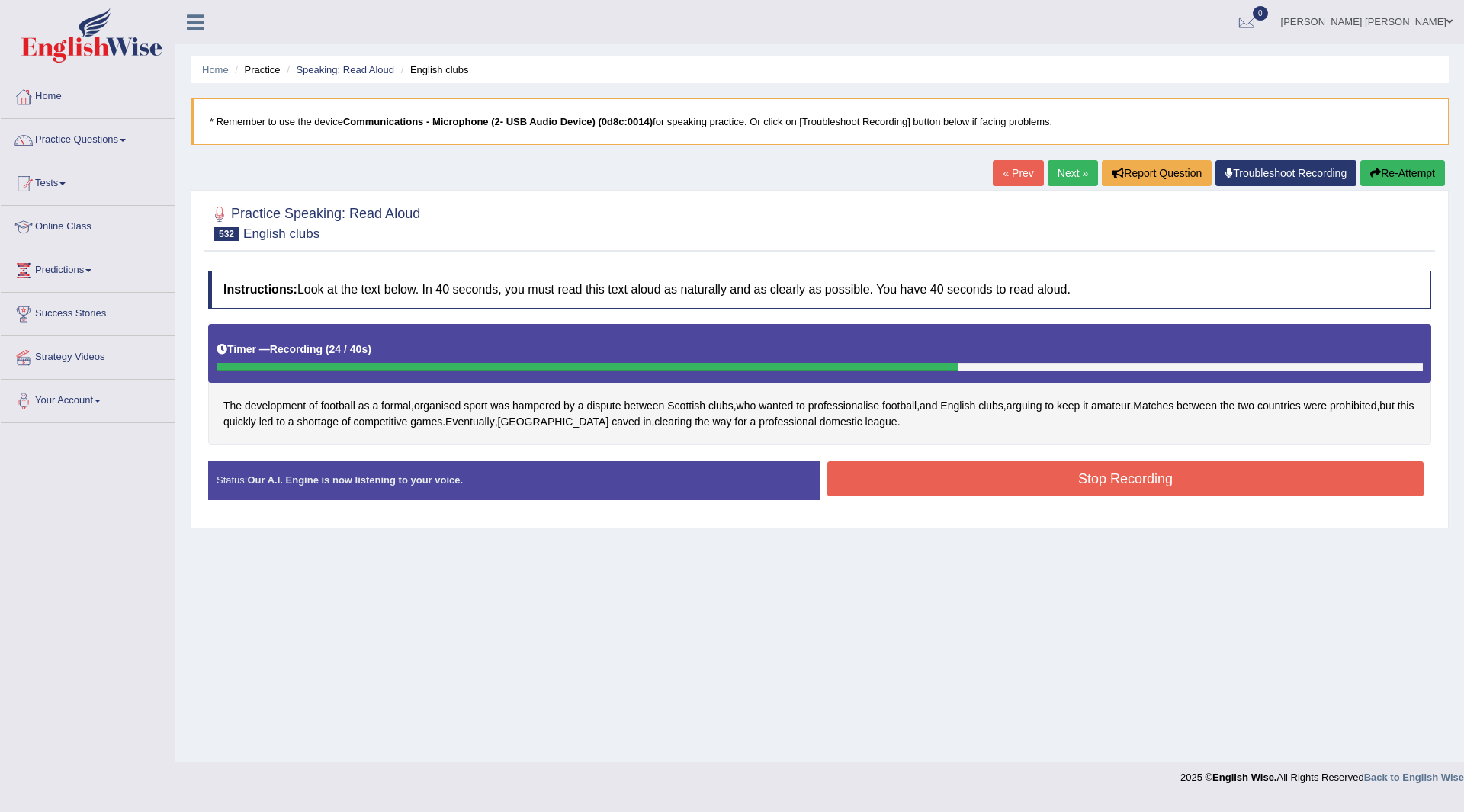
click at [956, 484] on button "Stop Recording" at bounding box center [1125, 478] width 596 height 35
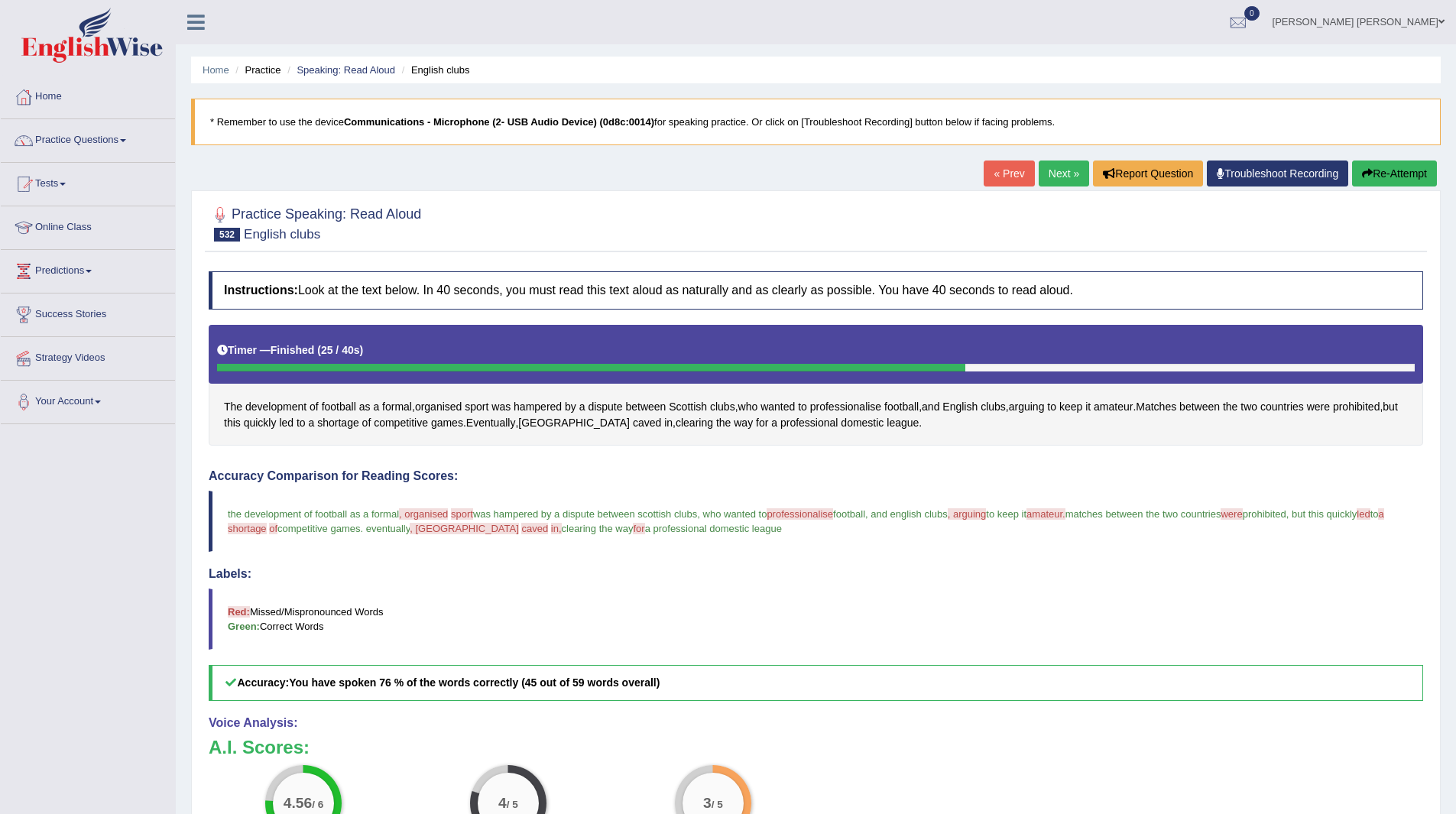
click at [1051, 162] on link "Next »" at bounding box center [1063, 174] width 50 height 26
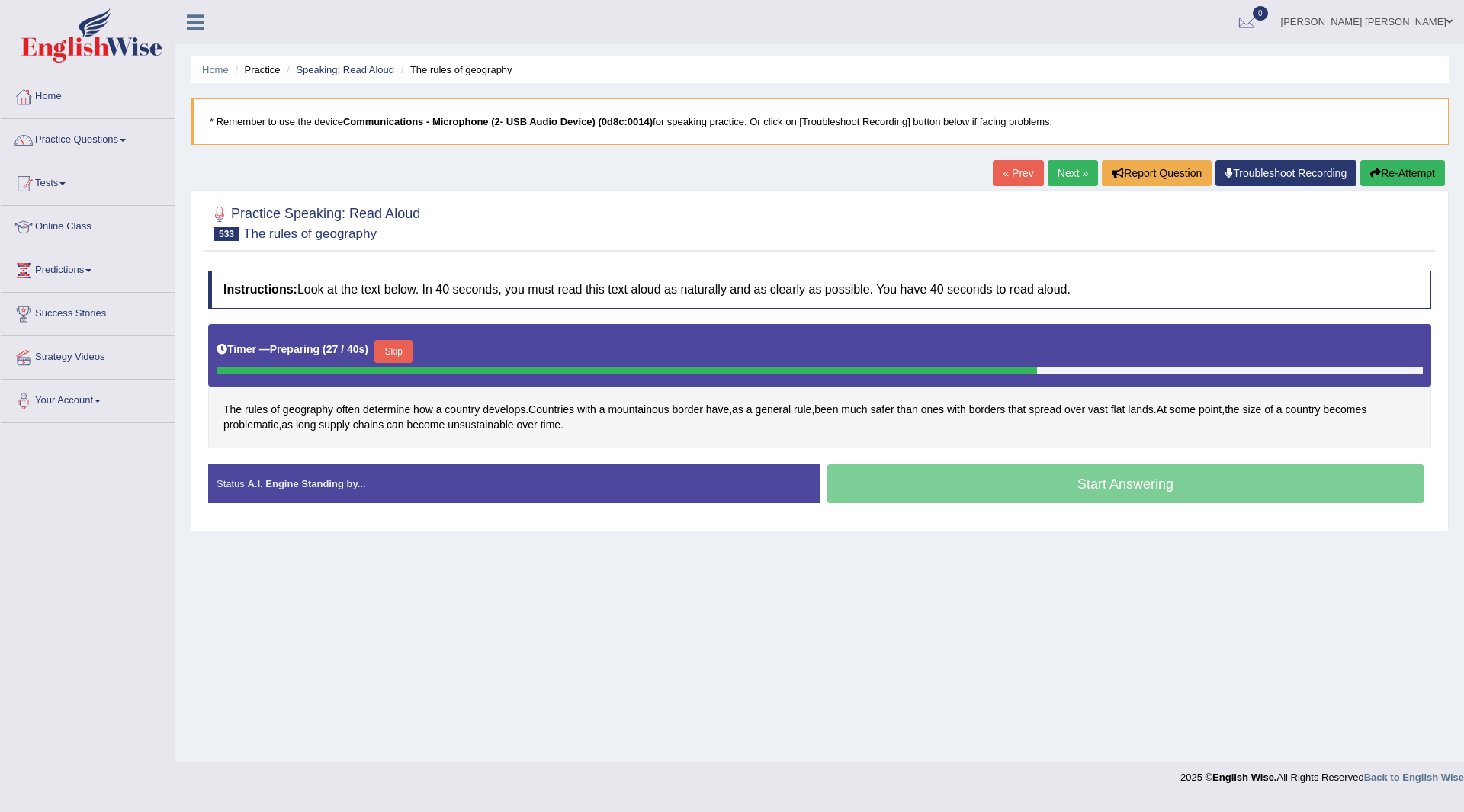
click at [402, 353] on button "Skip" at bounding box center [394, 351] width 38 height 23
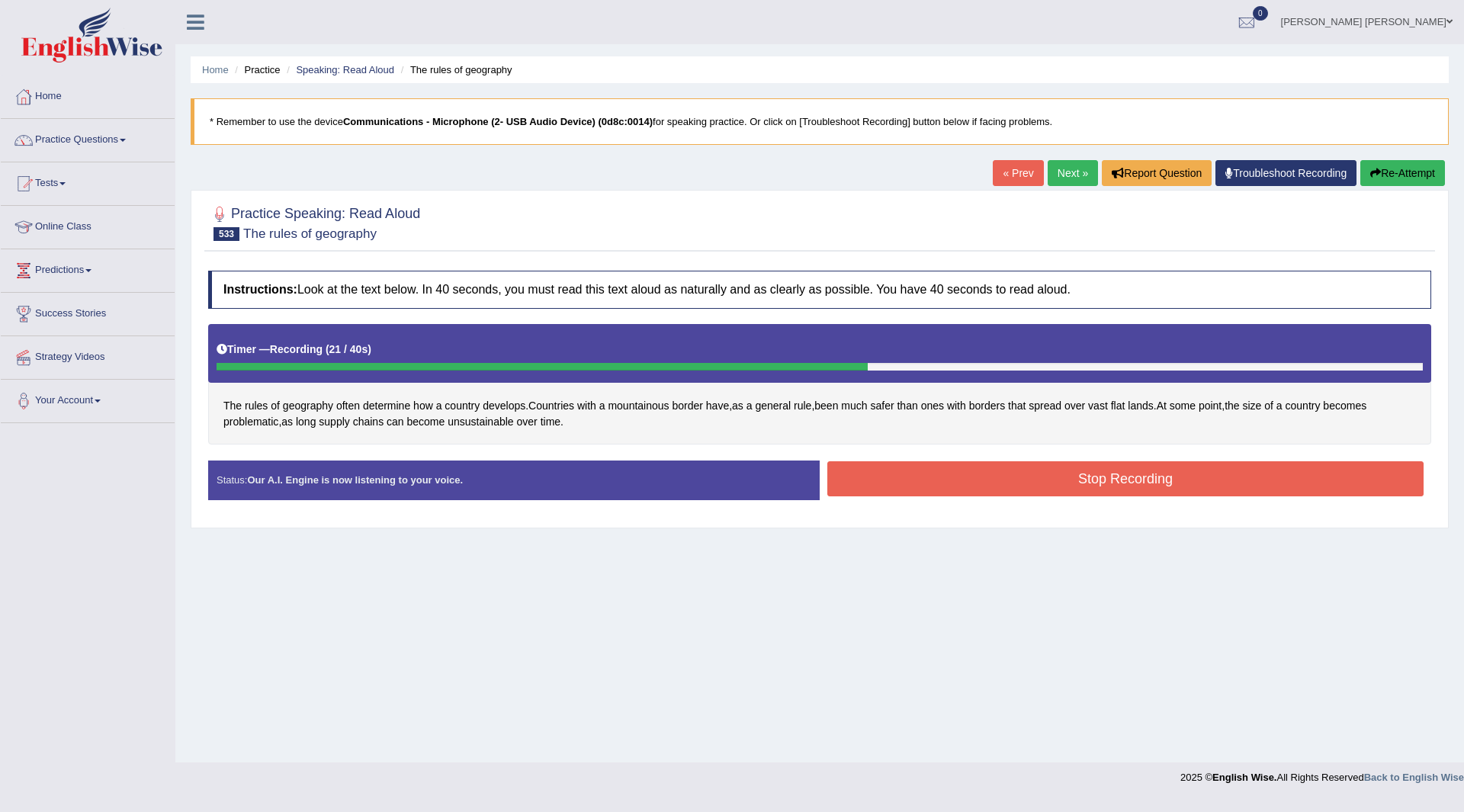
click at [928, 484] on button "Stop Recording" at bounding box center [1125, 478] width 596 height 35
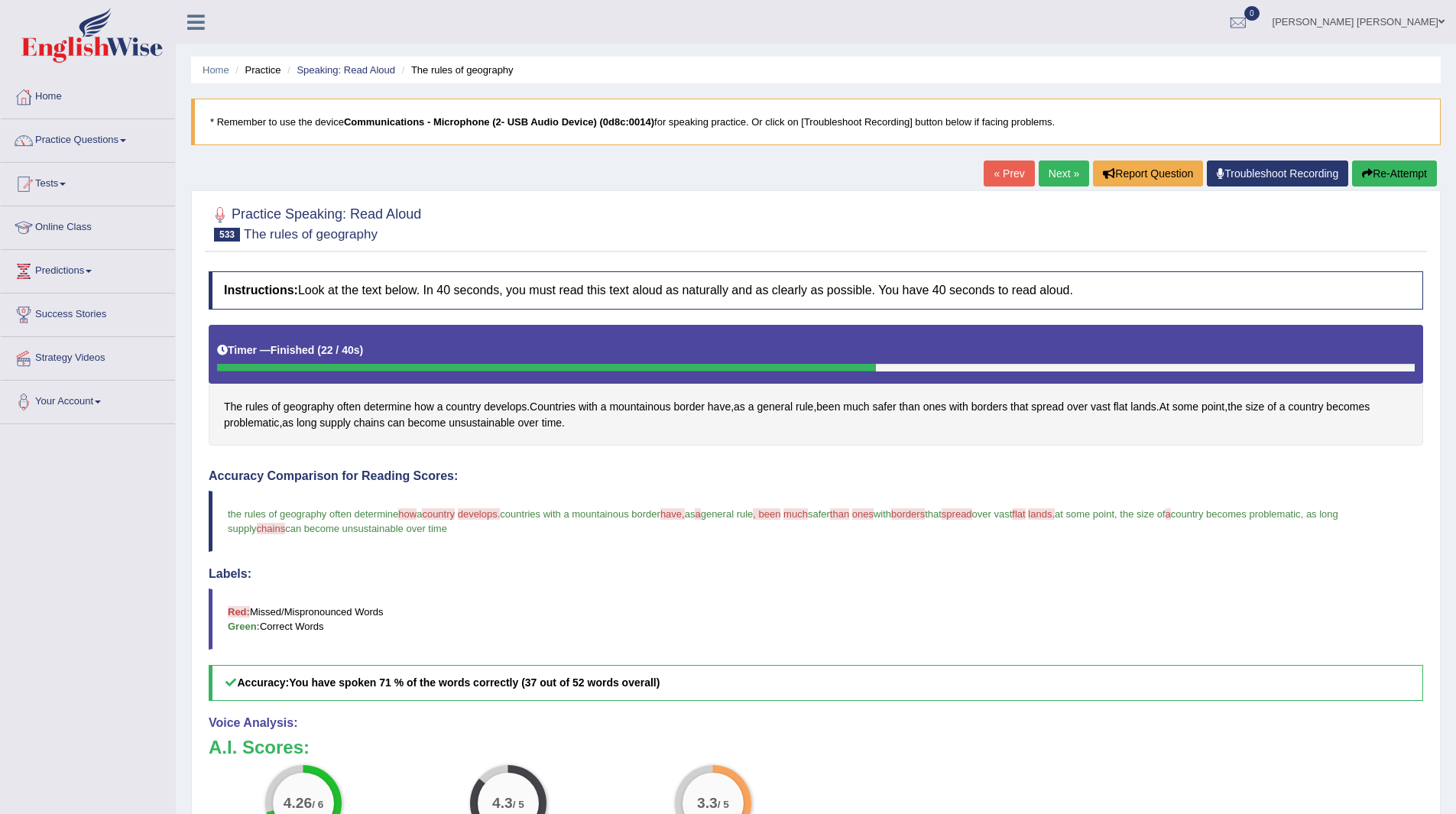
click at [1050, 175] on link "Next »" at bounding box center [1063, 174] width 50 height 26
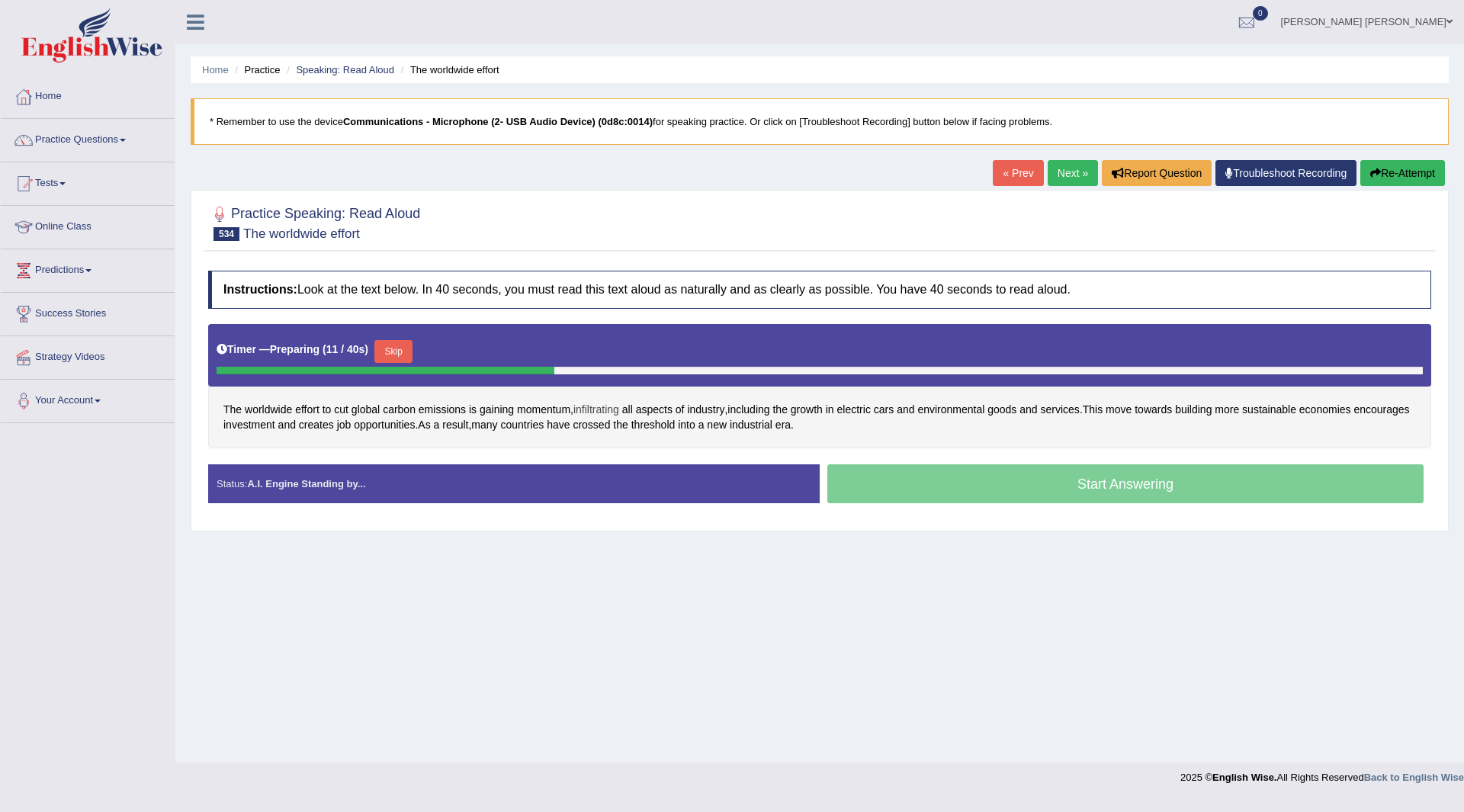
click at [604, 408] on span "infiltrating" at bounding box center [595, 410] width 46 height 16
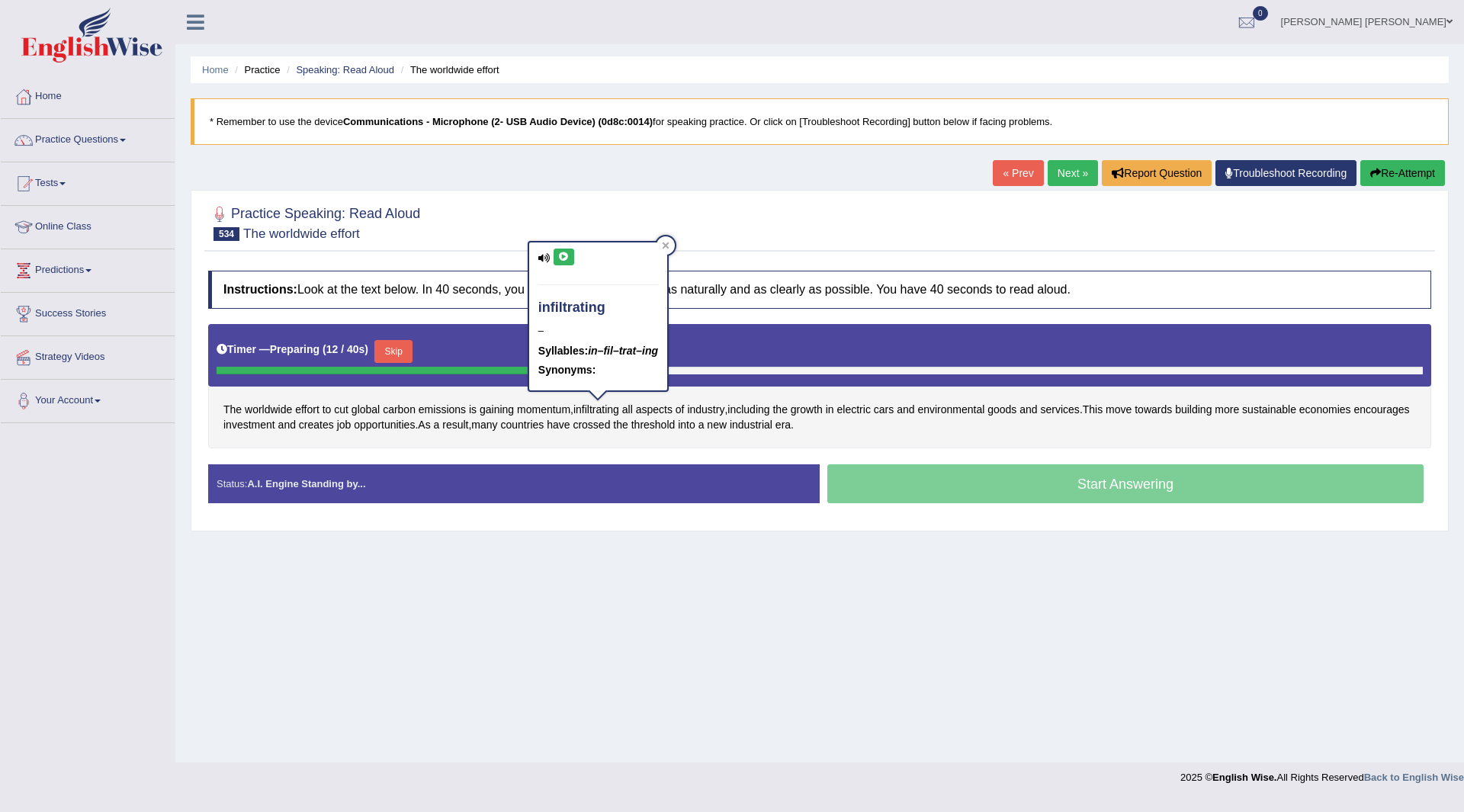
click at [568, 251] on button at bounding box center [564, 257] width 21 height 16
click at [717, 563] on div "Home Practice Speaking: Read Aloud The worldwide effort * Remember to use the d…" at bounding box center [819, 381] width 1289 height 763
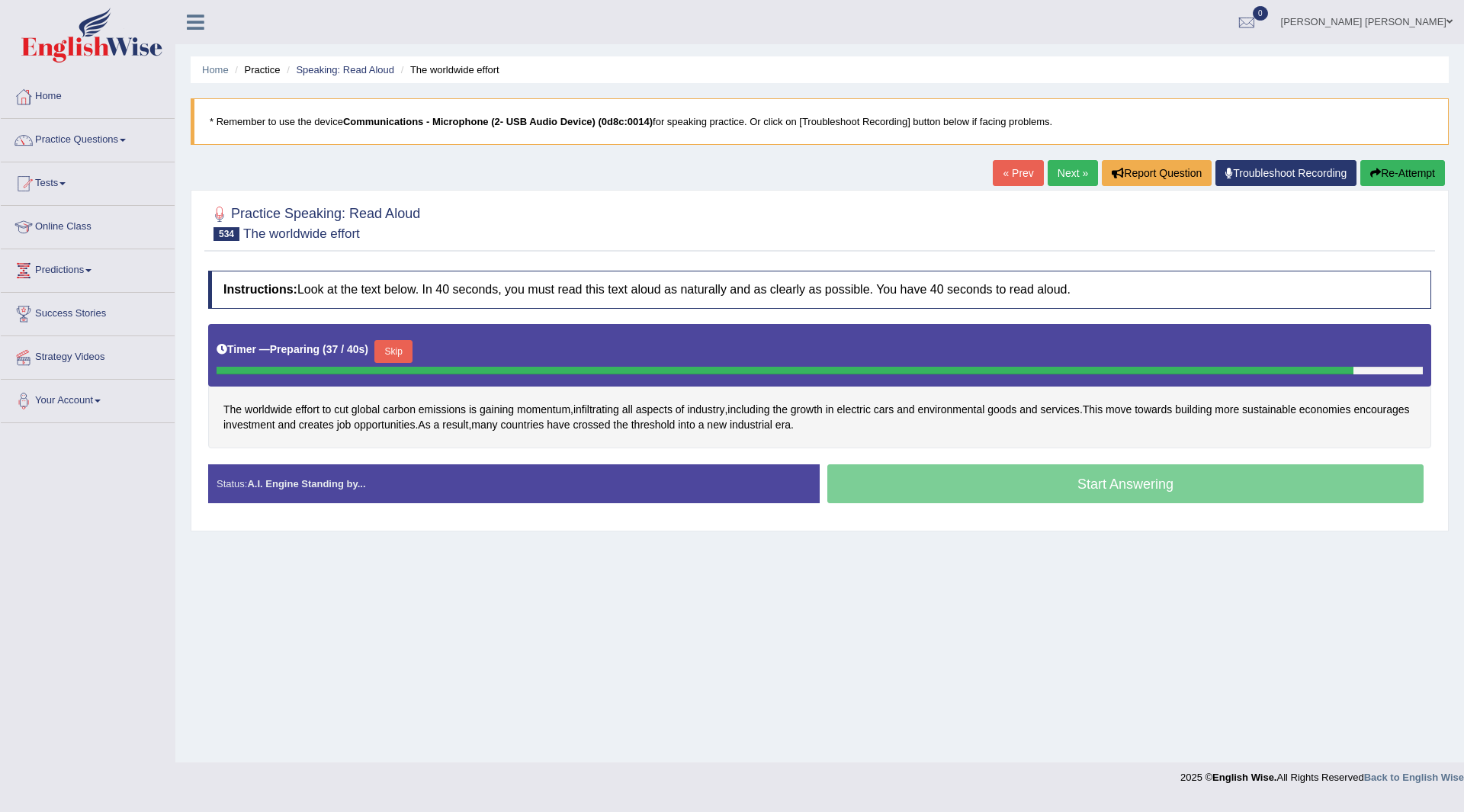
click at [396, 347] on button "Skip" at bounding box center [394, 351] width 38 height 23
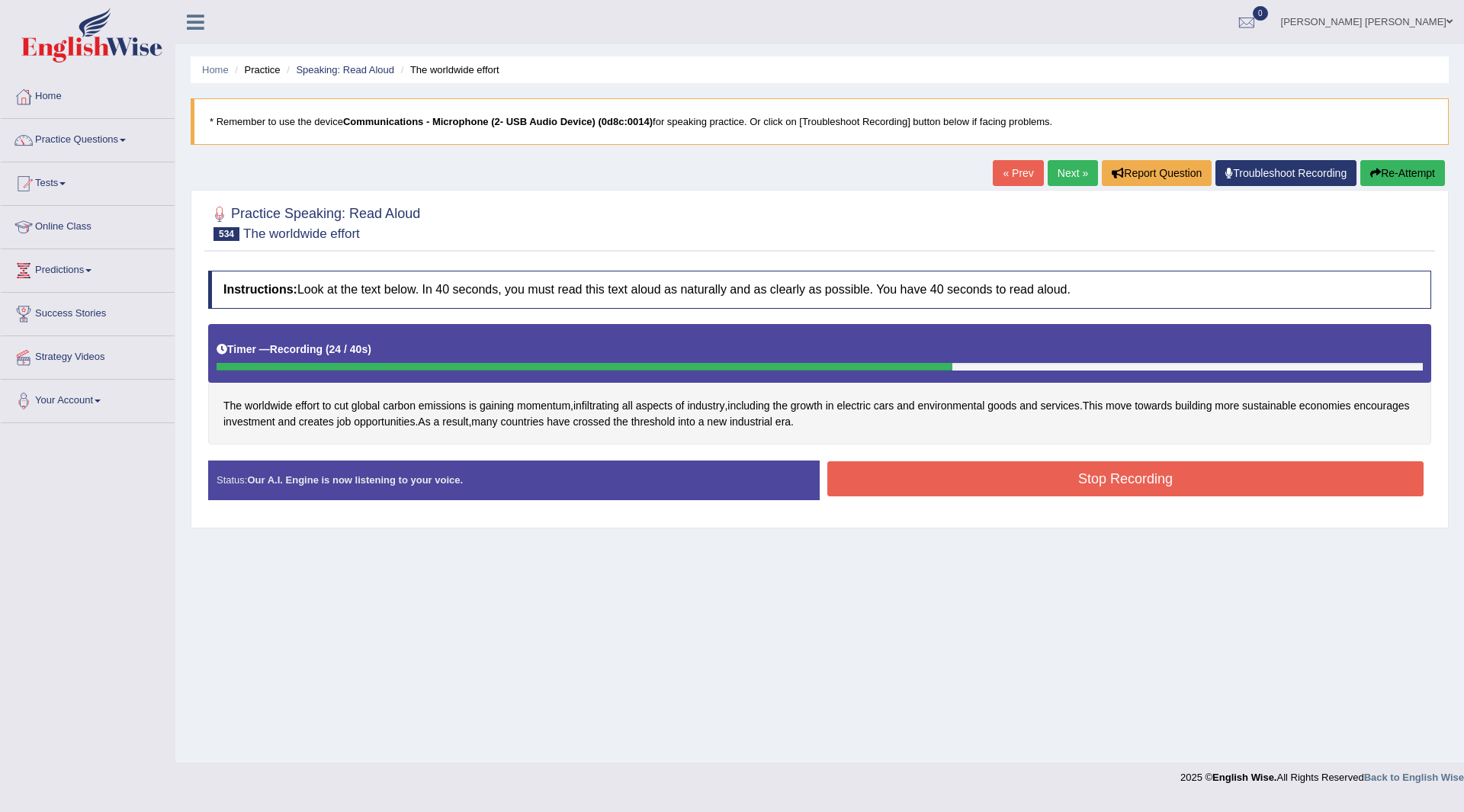
click at [989, 484] on button "Stop Recording" at bounding box center [1125, 478] width 596 height 35
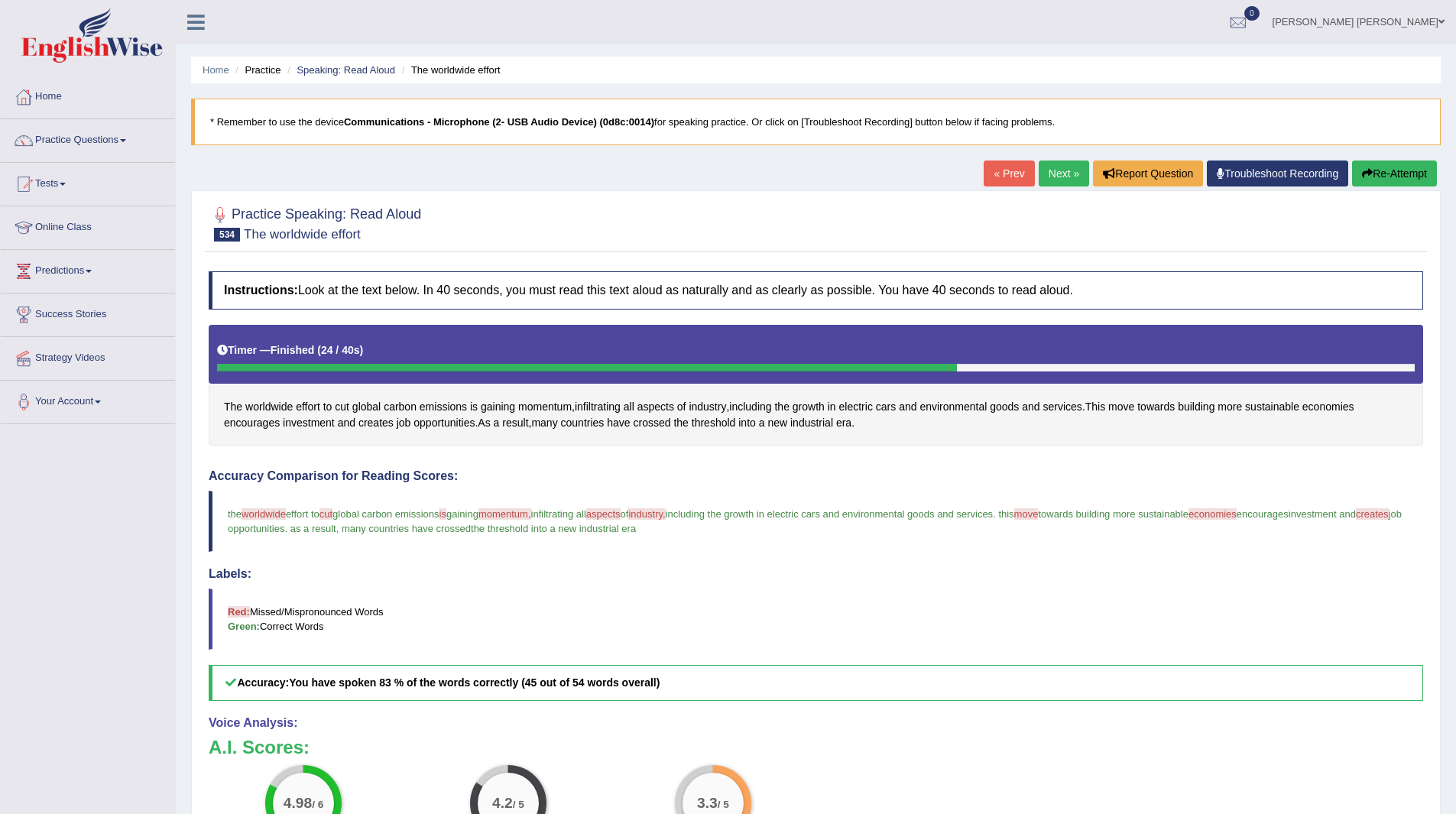
click at [1056, 172] on link "Next »" at bounding box center [1063, 174] width 50 height 26
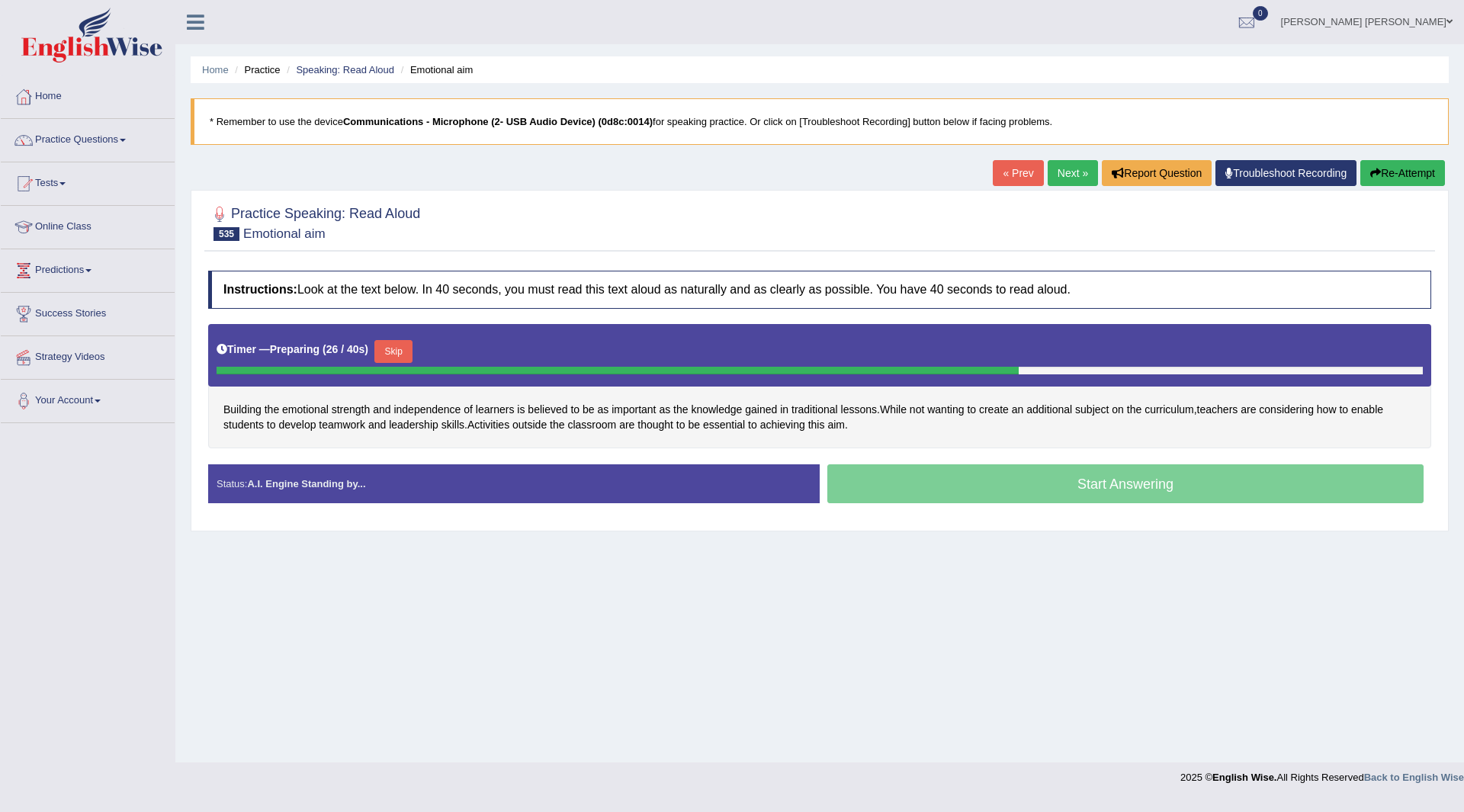
click at [396, 349] on button "Skip" at bounding box center [394, 351] width 38 height 23
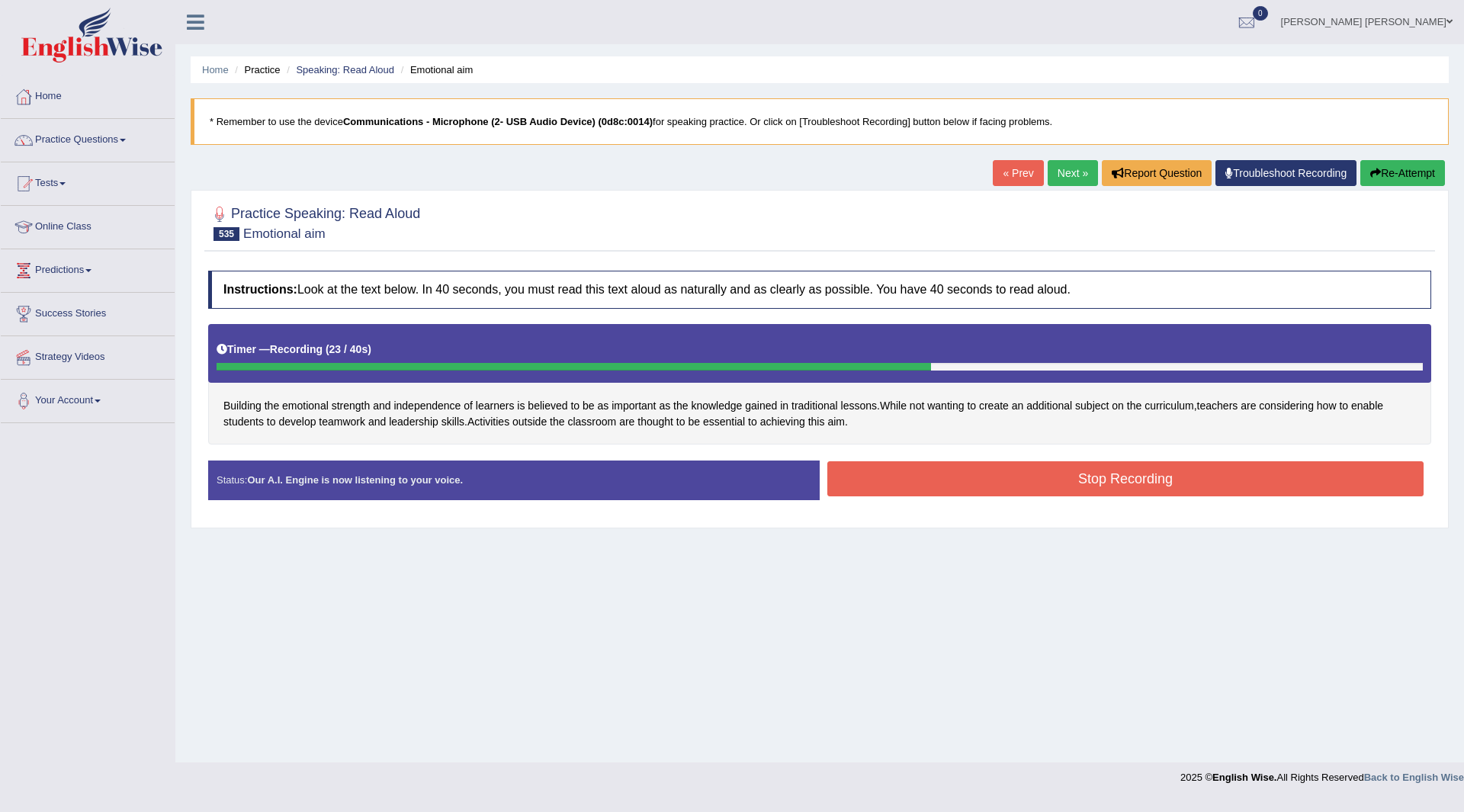
click at [947, 478] on button "Stop Recording" at bounding box center [1125, 478] width 596 height 35
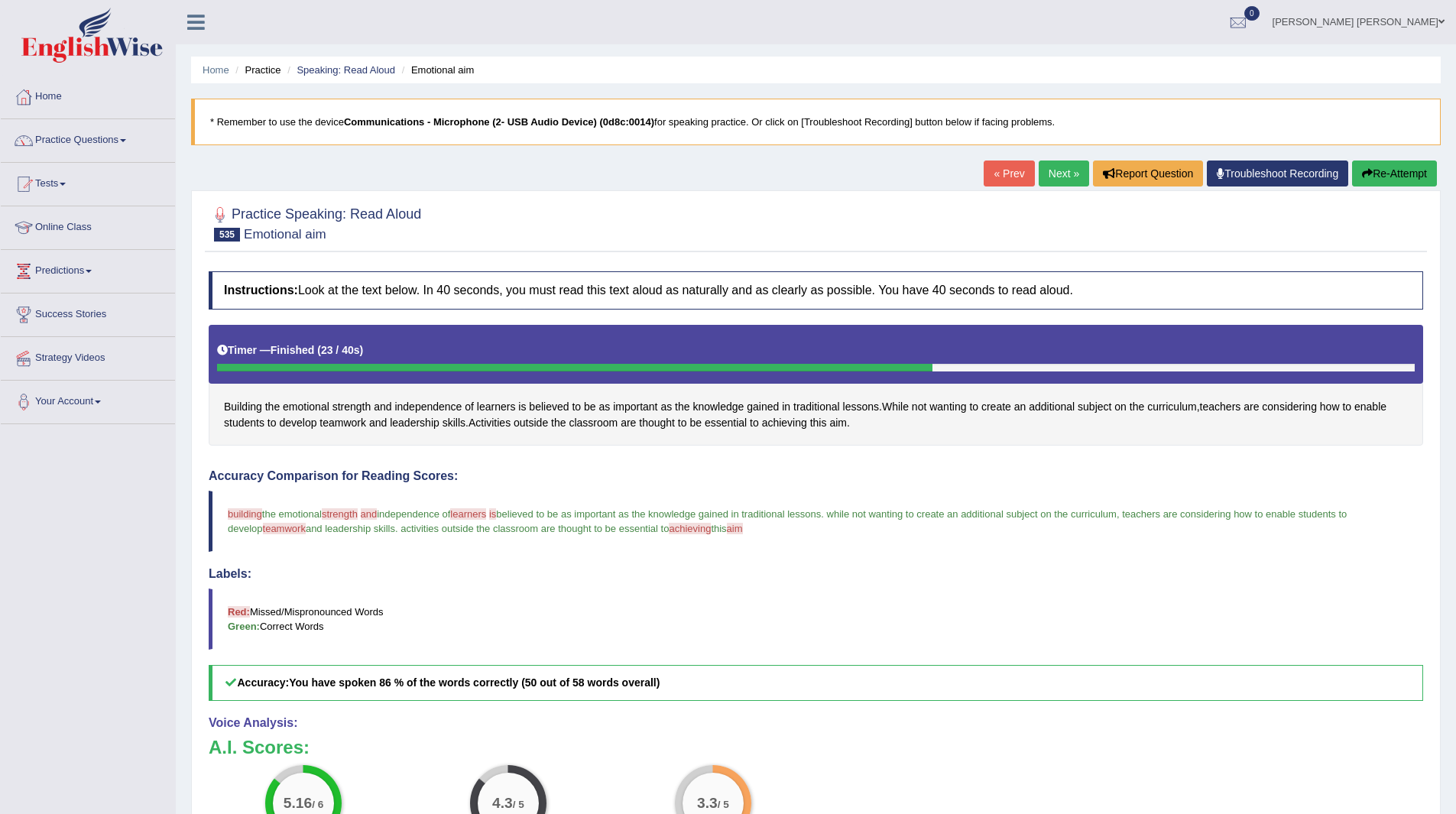
click at [1056, 169] on link "Next »" at bounding box center [1063, 174] width 50 height 26
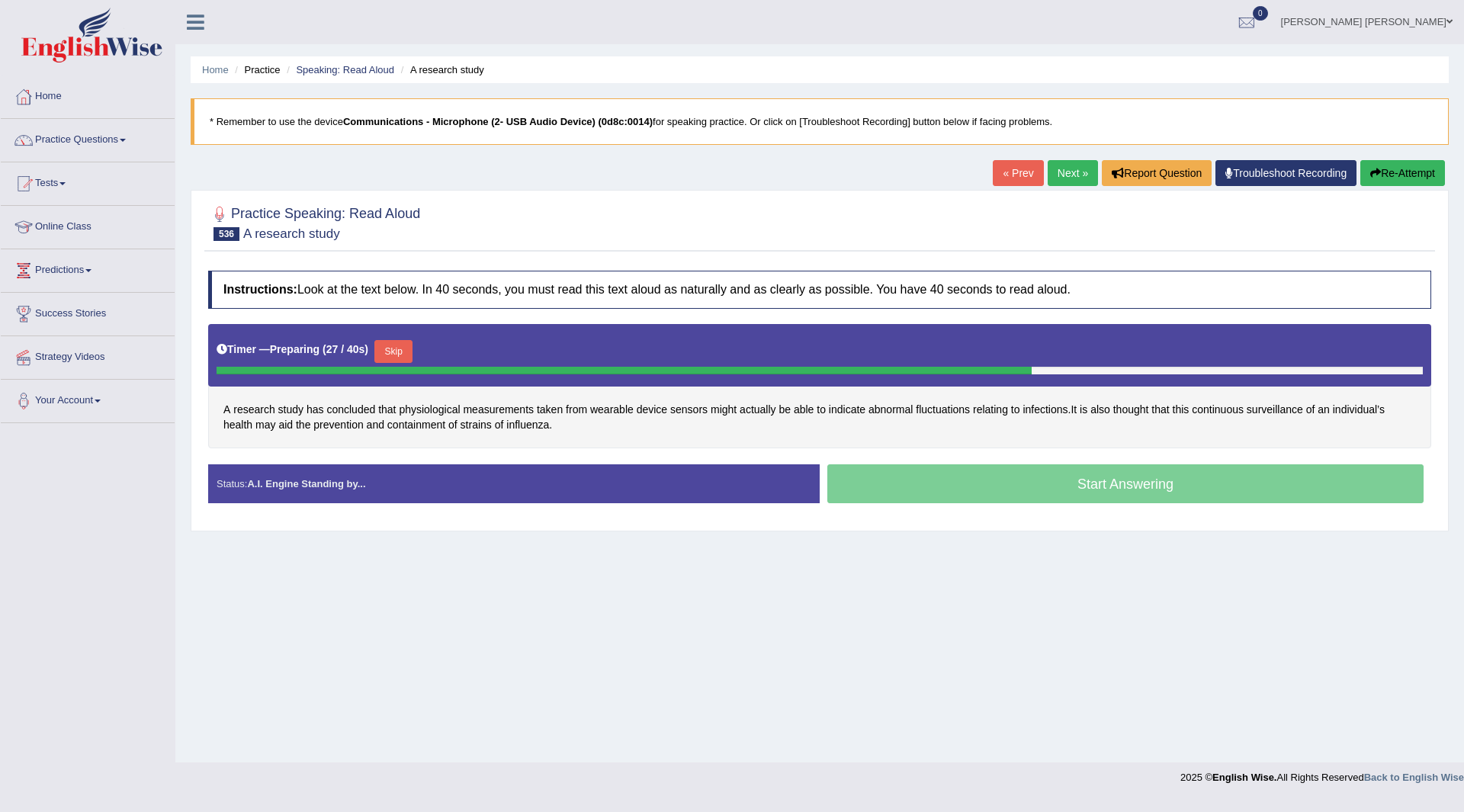
click at [393, 343] on button "Skip" at bounding box center [394, 351] width 38 height 23
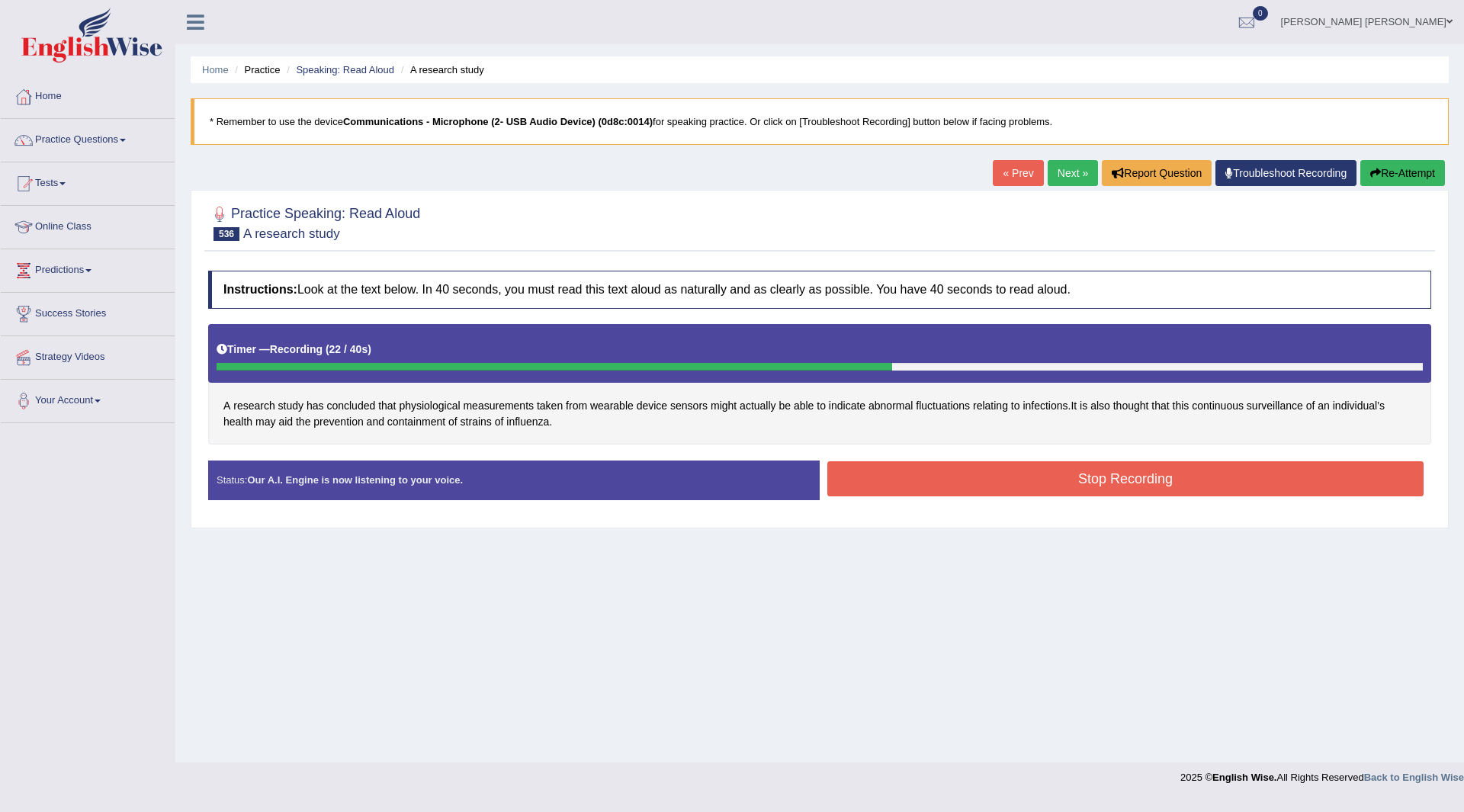
click at [1060, 466] on button "Stop Recording" at bounding box center [1125, 478] width 596 height 35
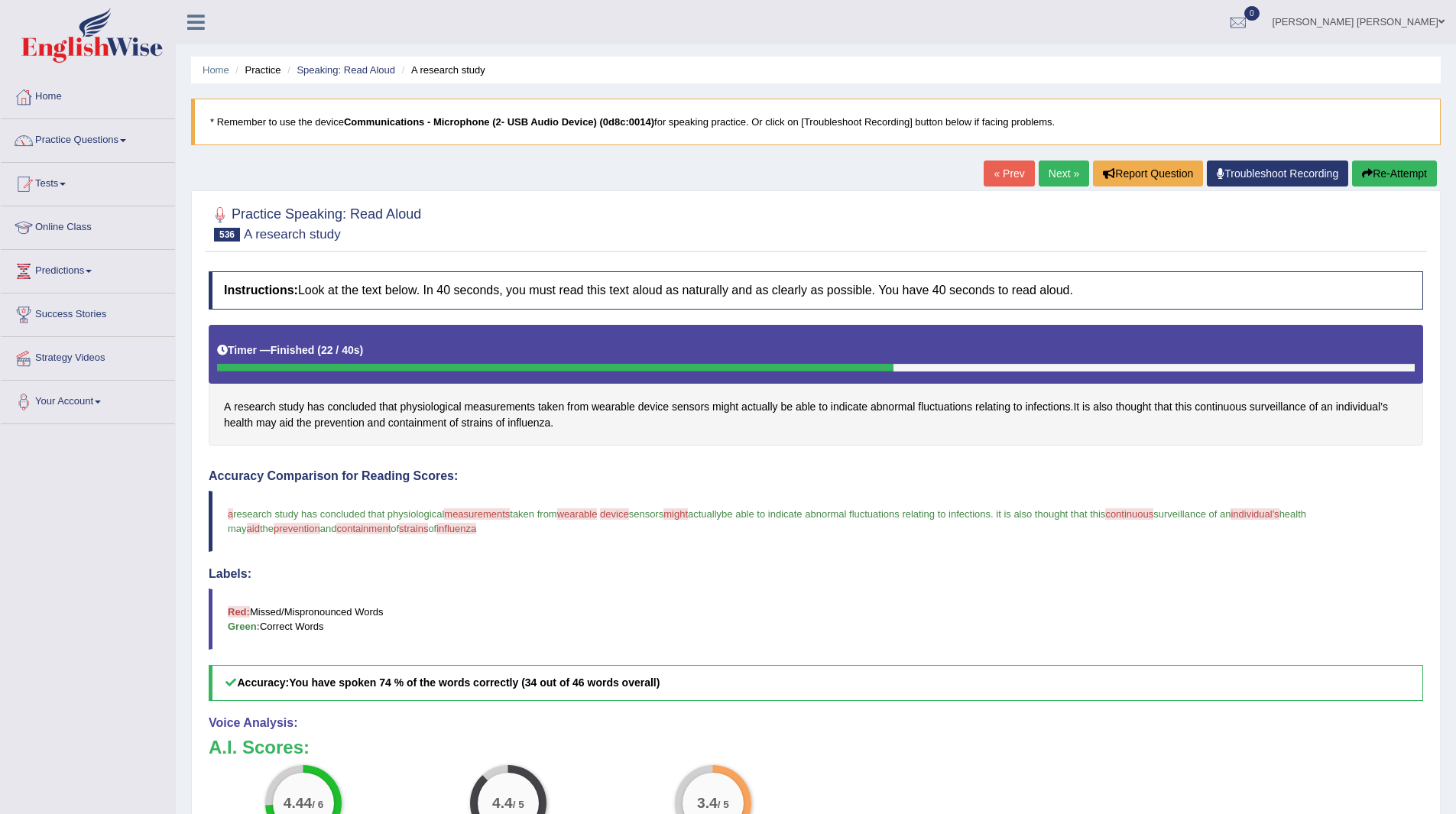
click at [1049, 172] on link "Next »" at bounding box center [1063, 174] width 50 height 26
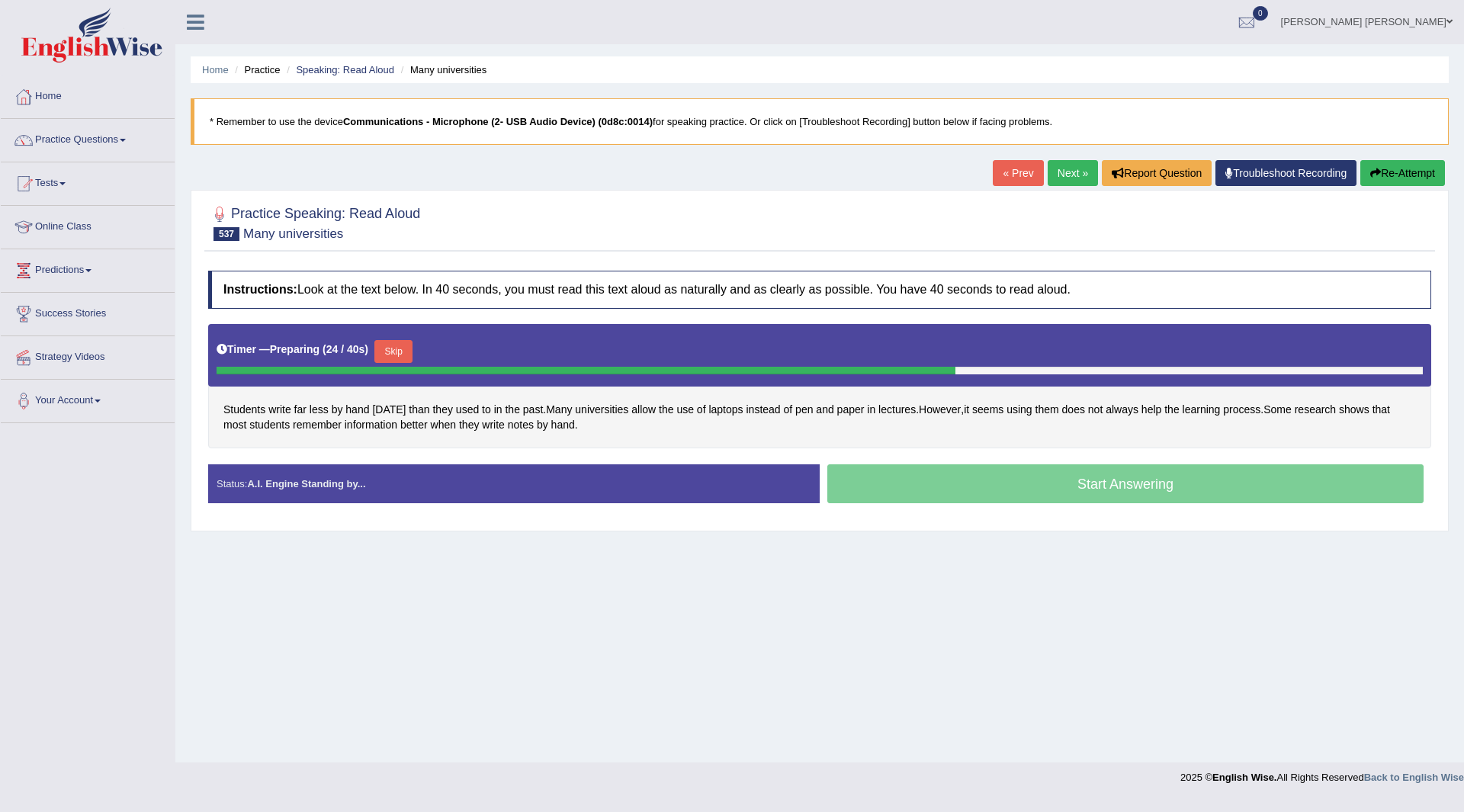
click at [402, 351] on button "Skip" at bounding box center [394, 351] width 38 height 23
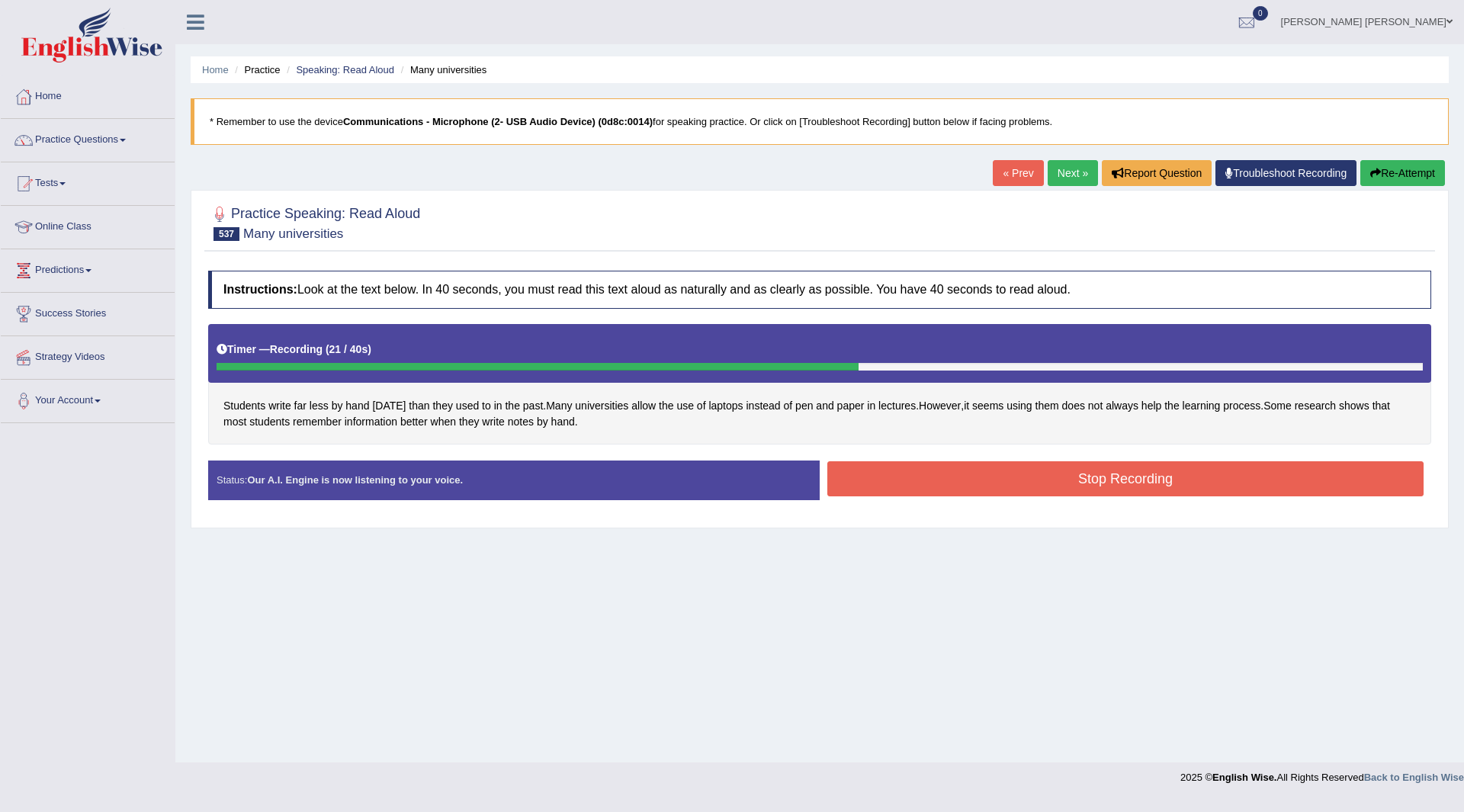
click at [924, 473] on button "Stop Recording" at bounding box center [1125, 478] width 596 height 35
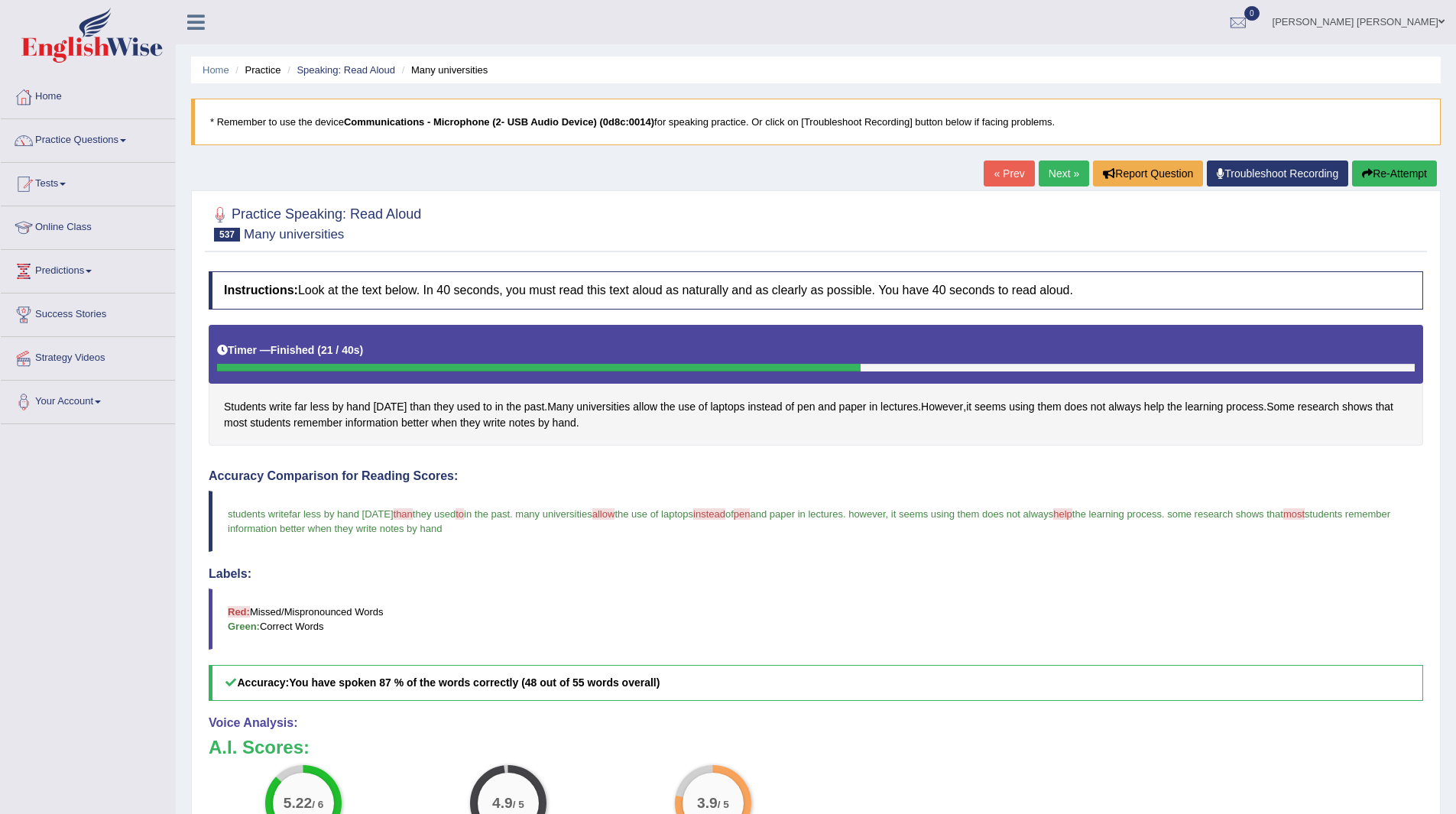
click at [1057, 170] on link "Next »" at bounding box center [1063, 174] width 50 height 26
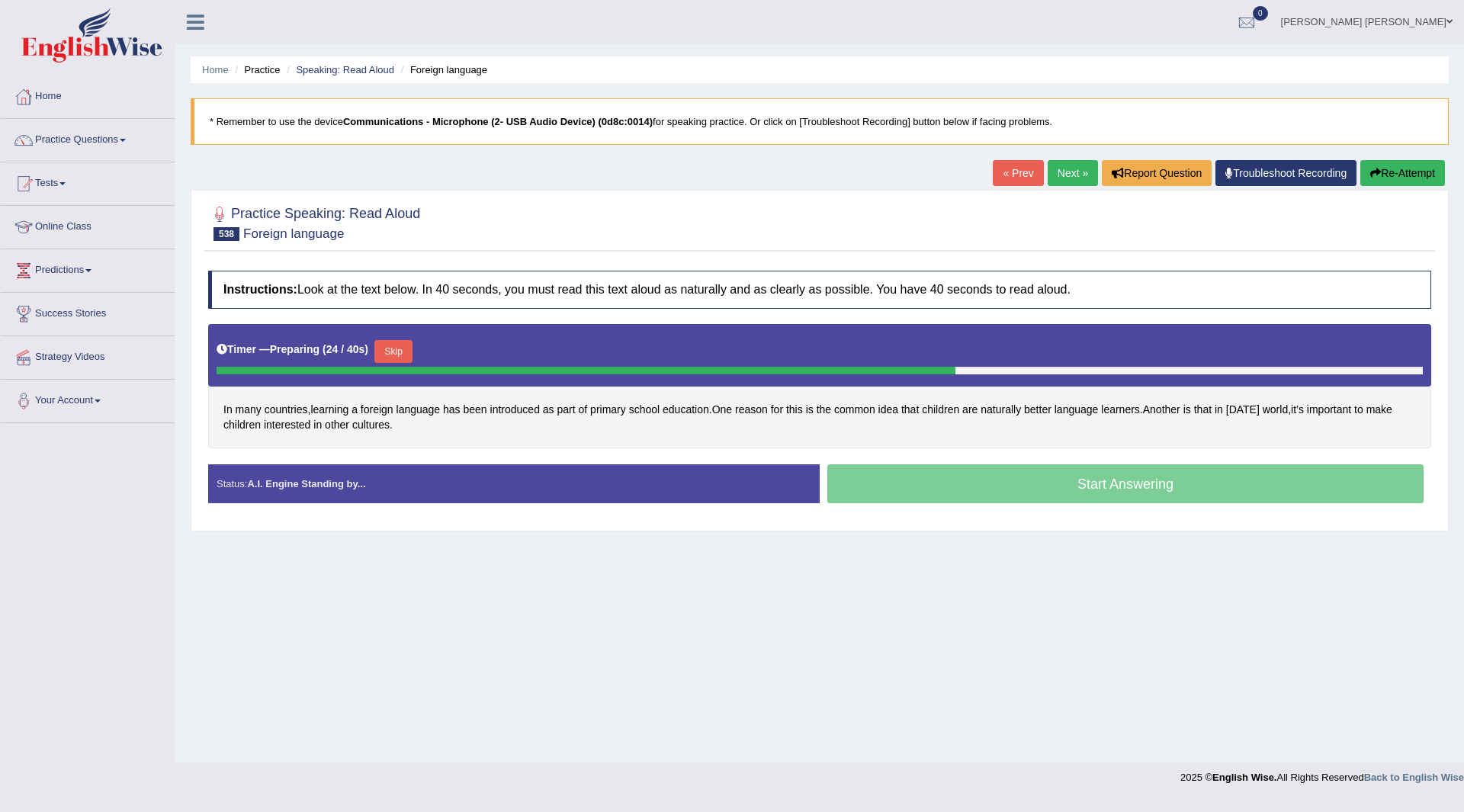
click at [402, 351] on button "Skip" at bounding box center [394, 351] width 38 height 23
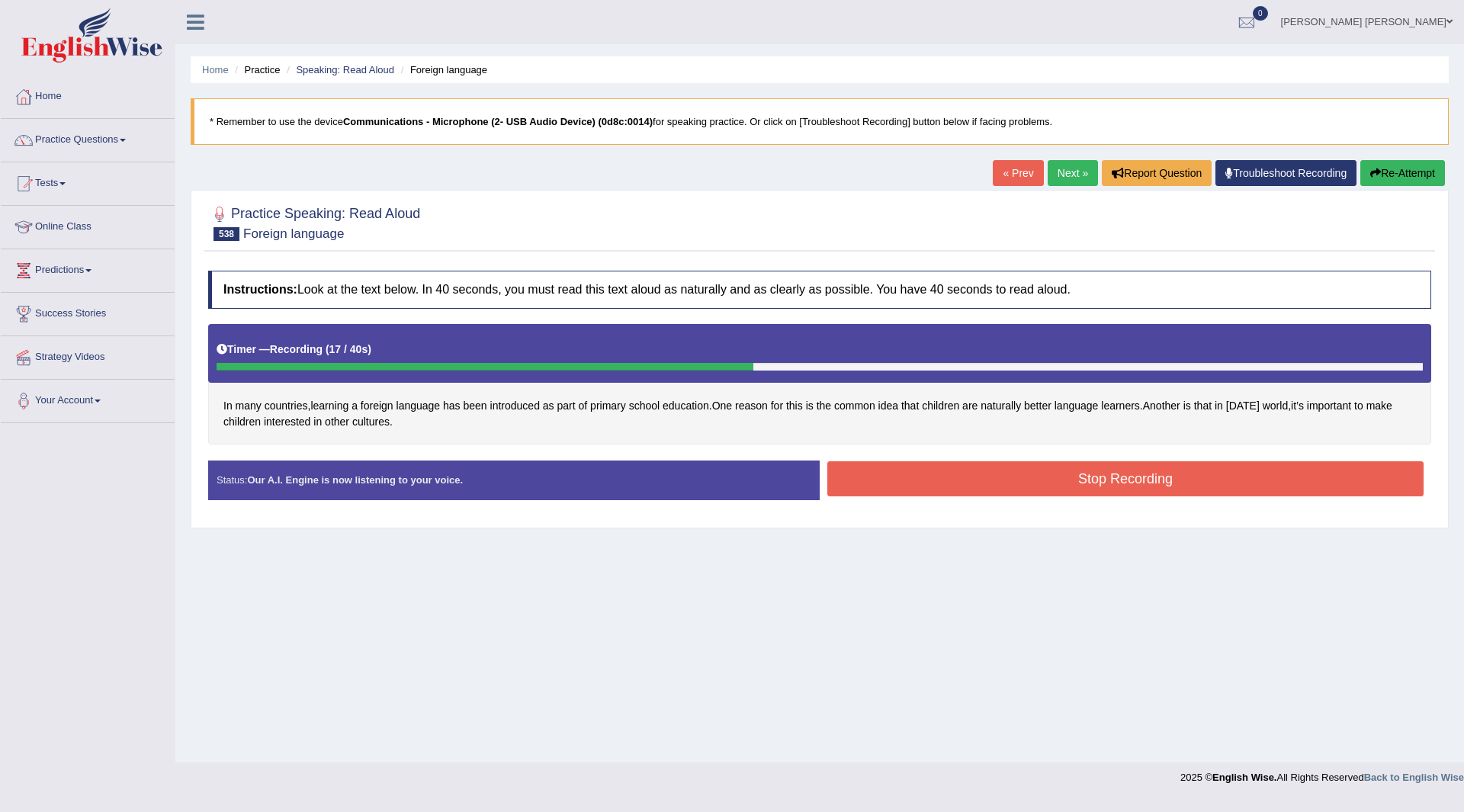
click at [938, 488] on button "Stop Recording" at bounding box center [1125, 478] width 596 height 35
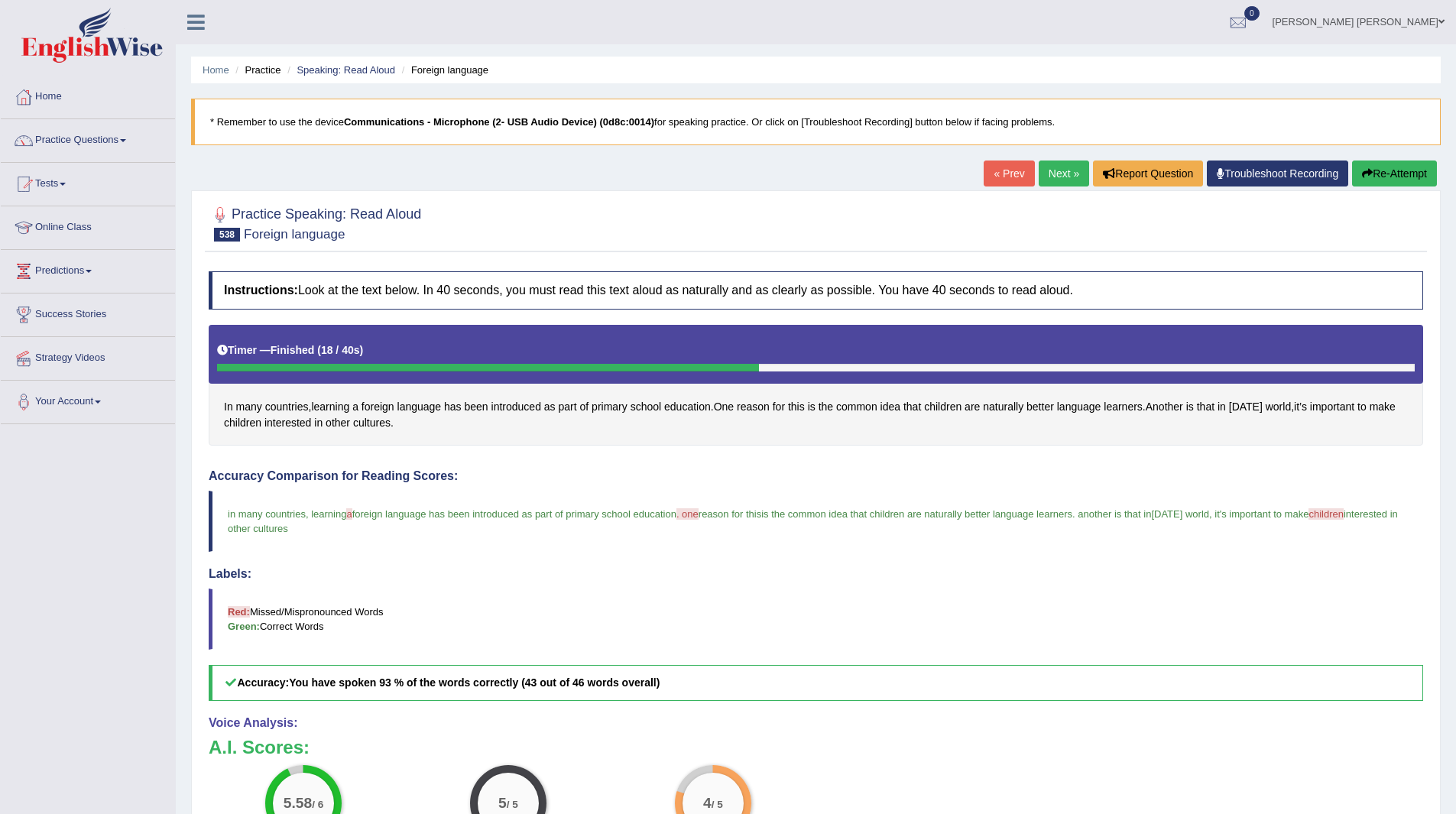
click at [1056, 166] on link "Next »" at bounding box center [1063, 174] width 50 height 26
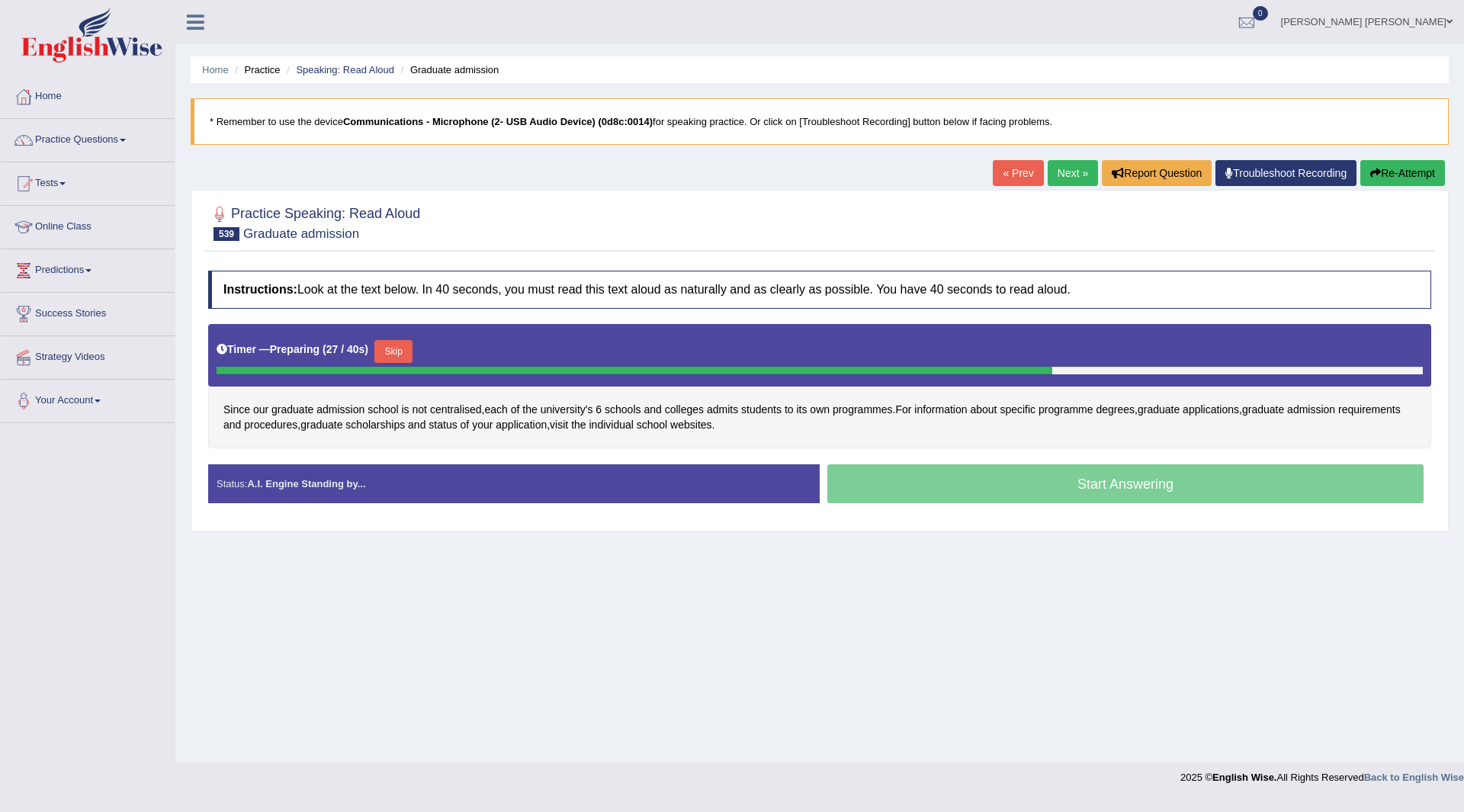
click at [400, 344] on button "Skip" at bounding box center [394, 351] width 38 height 23
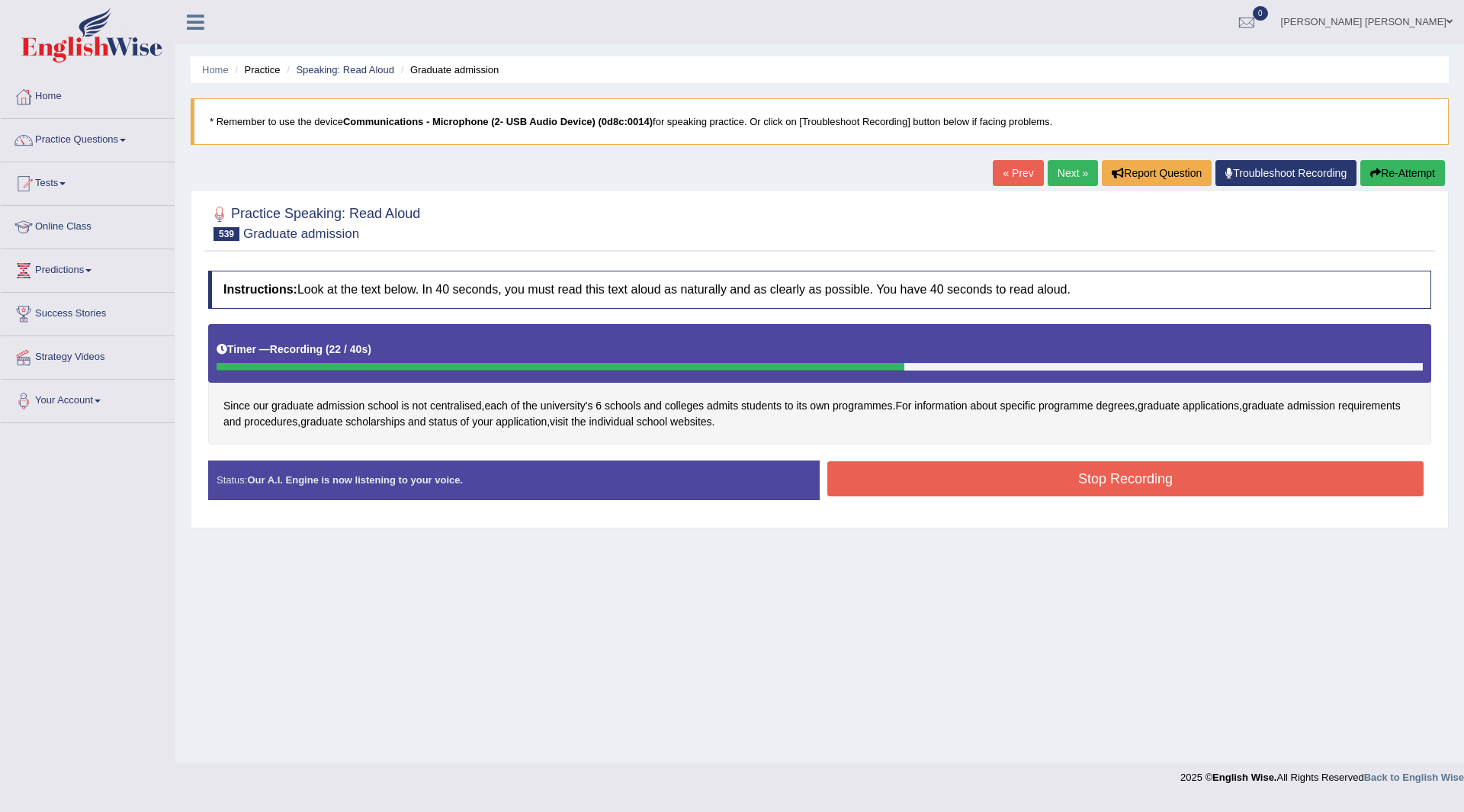
click at [989, 479] on button "Stop Recording" at bounding box center [1125, 478] width 596 height 35
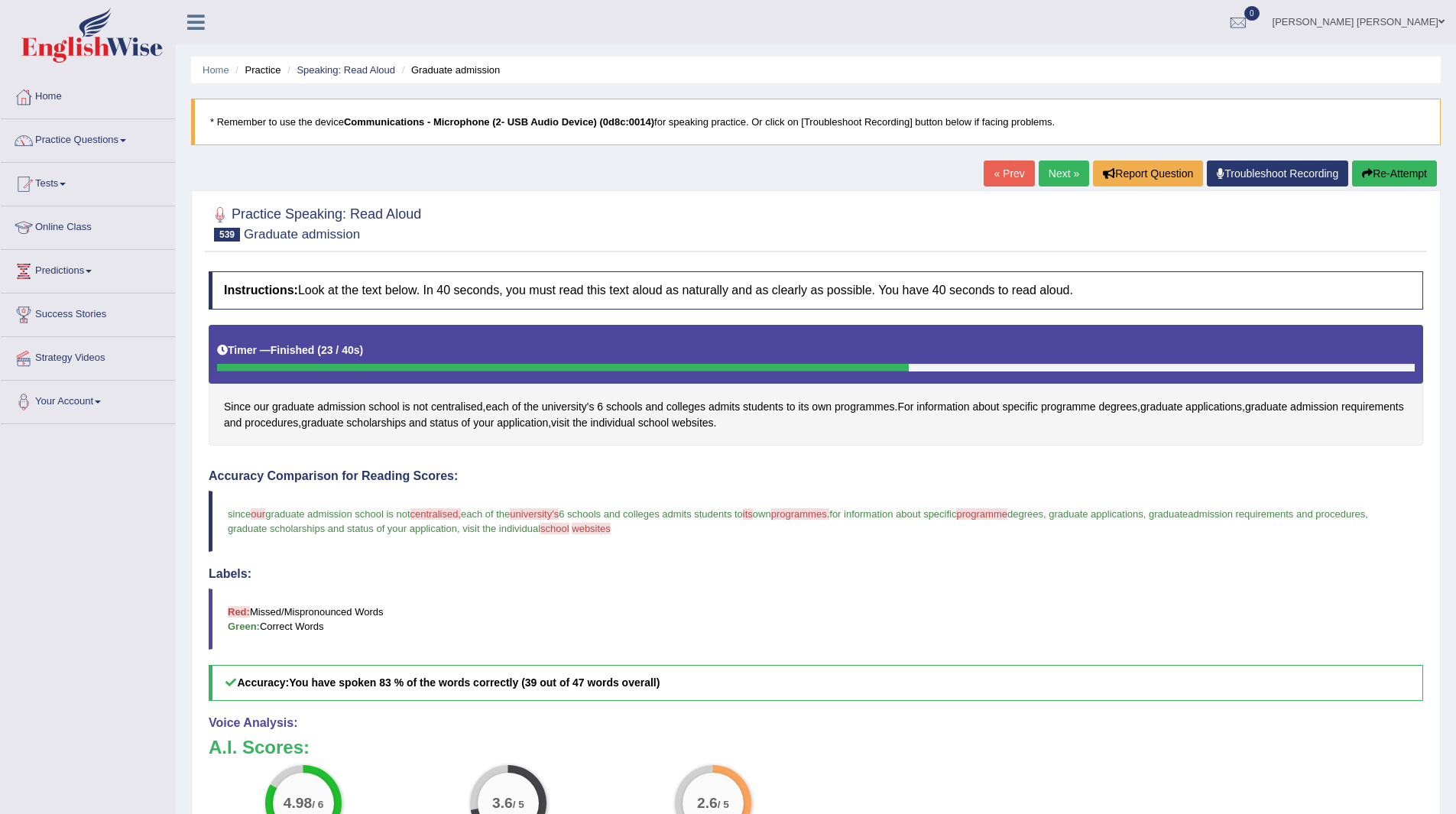
click at [1041, 175] on link "Next »" at bounding box center [1063, 174] width 50 height 26
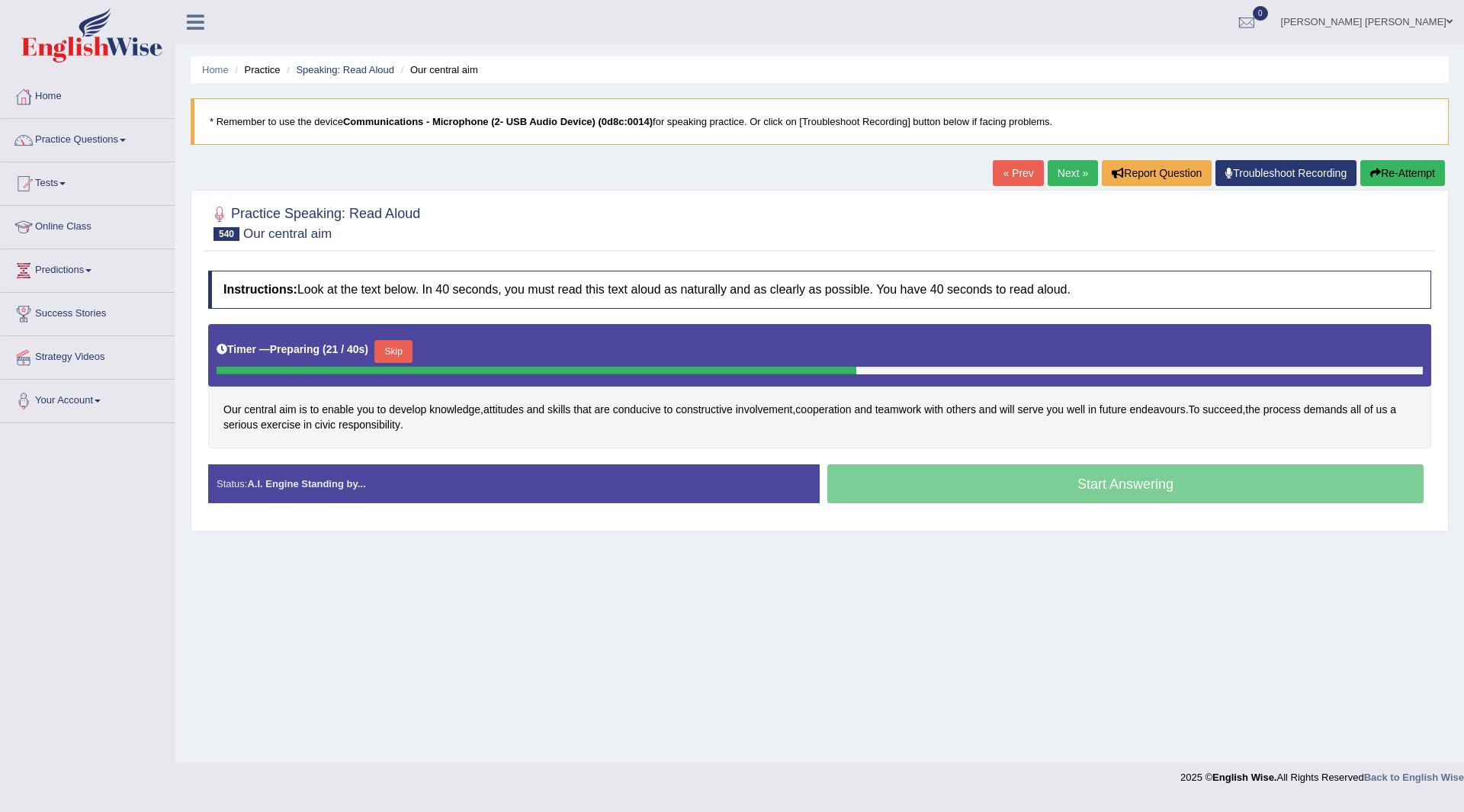
click at [399, 350] on button "Skip" at bounding box center [394, 351] width 38 height 23
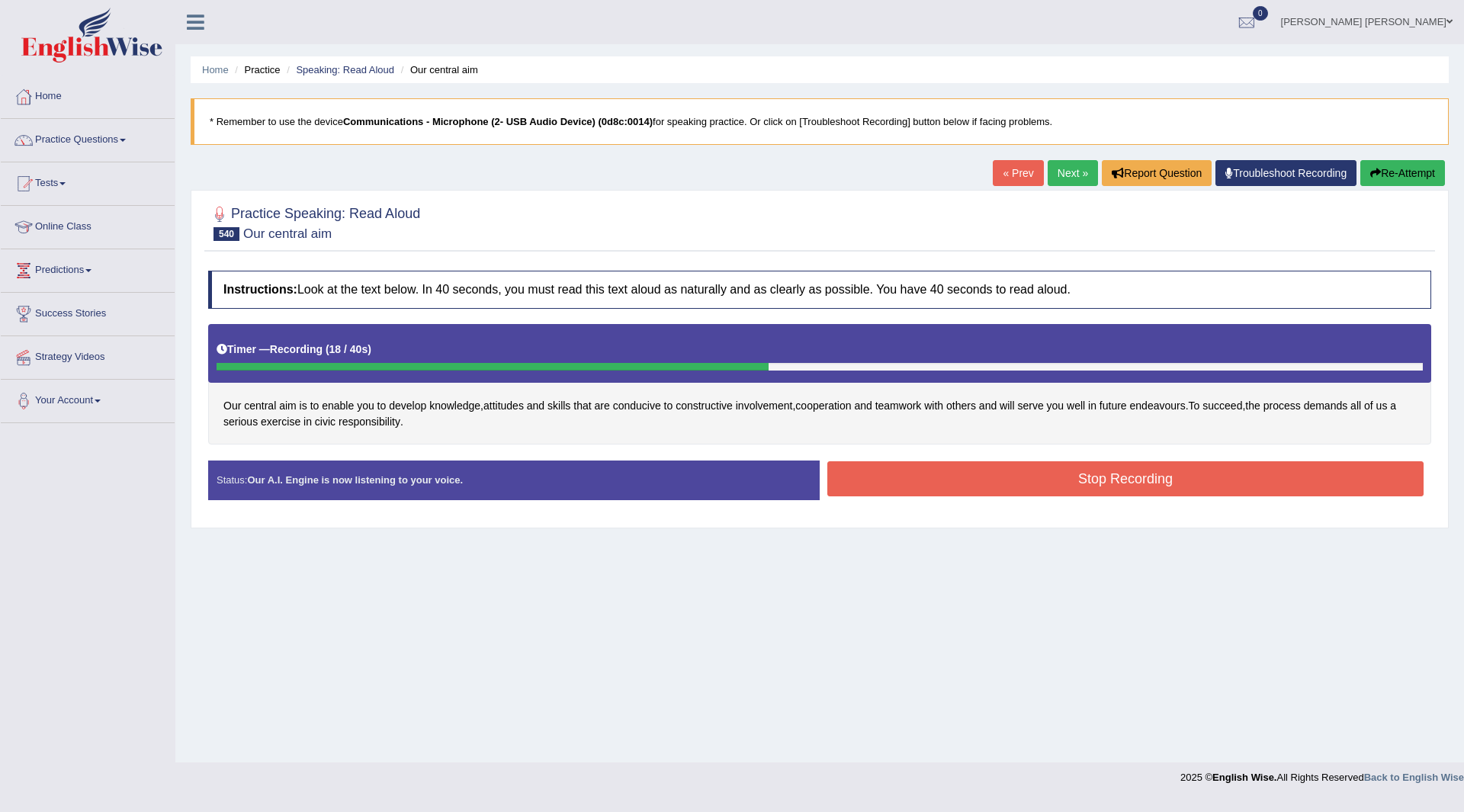
click at [888, 477] on button "Stop Recording" at bounding box center [1125, 478] width 596 height 35
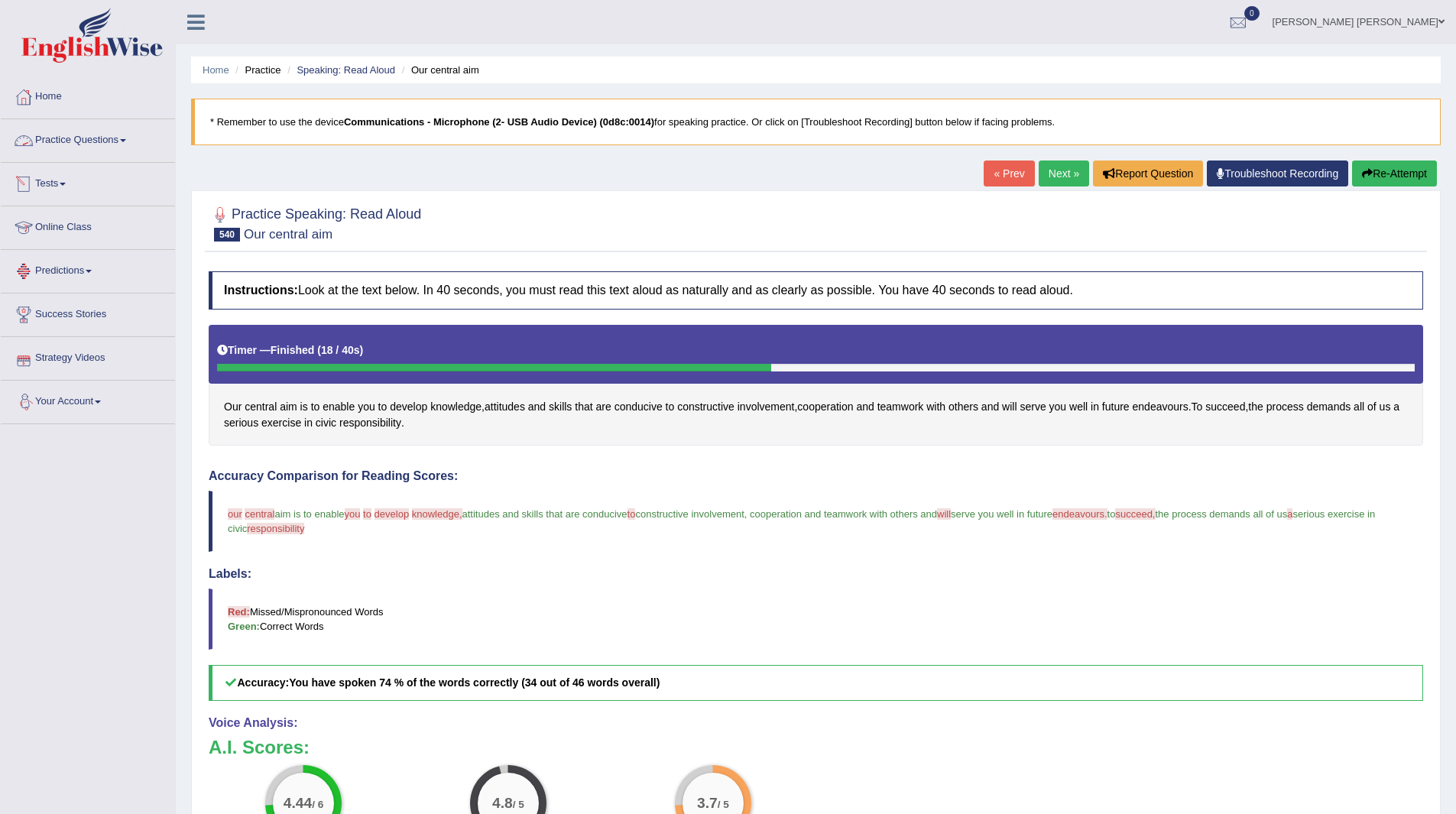
click at [67, 140] on link "Practice Questions" at bounding box center [88, 138] width 175 height 38
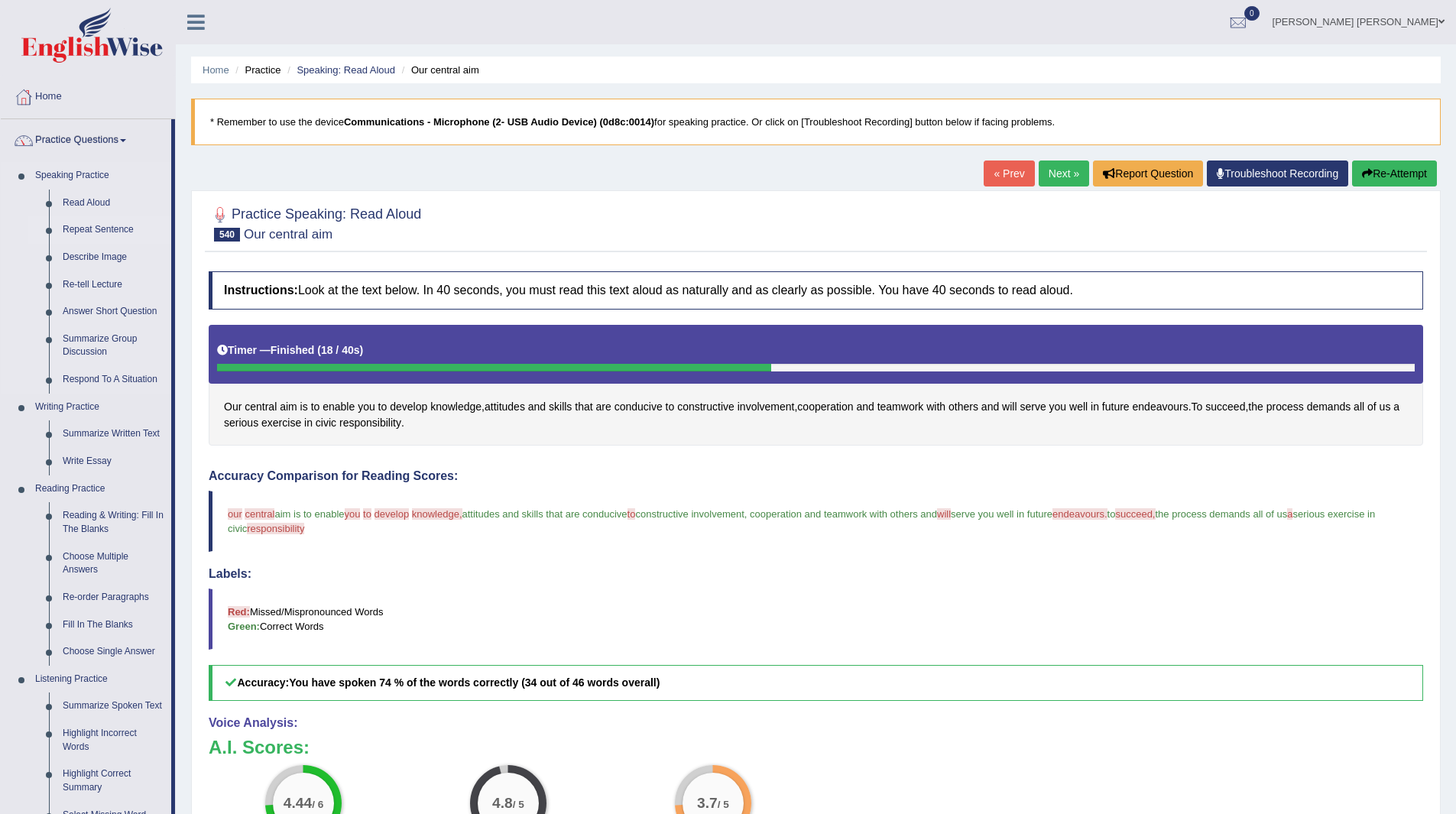
click at [93, 226] on link "Repeat Sentence" at bounding box center [113, 230] width 116 height 28
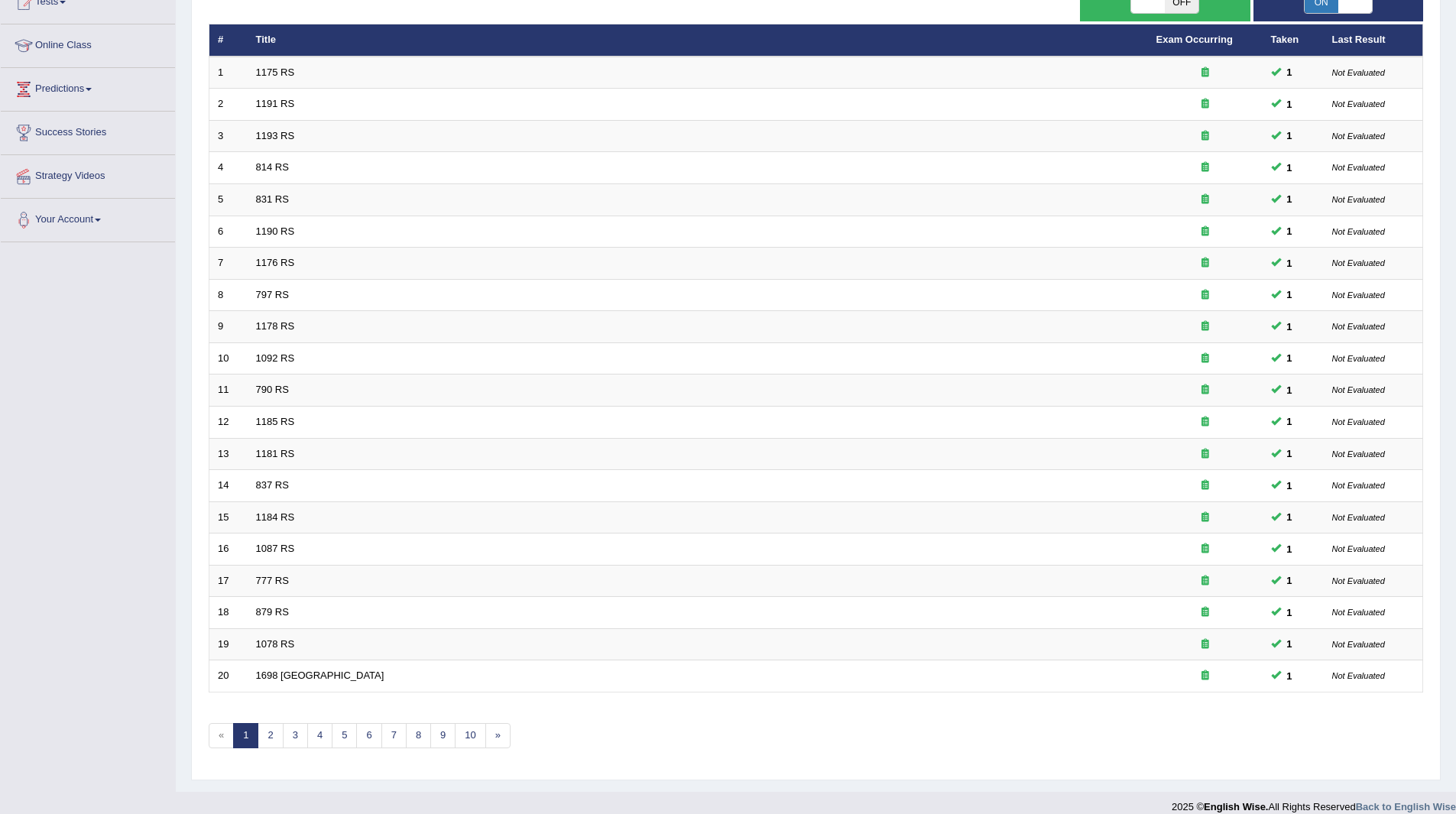
scroll to position [198, 0]
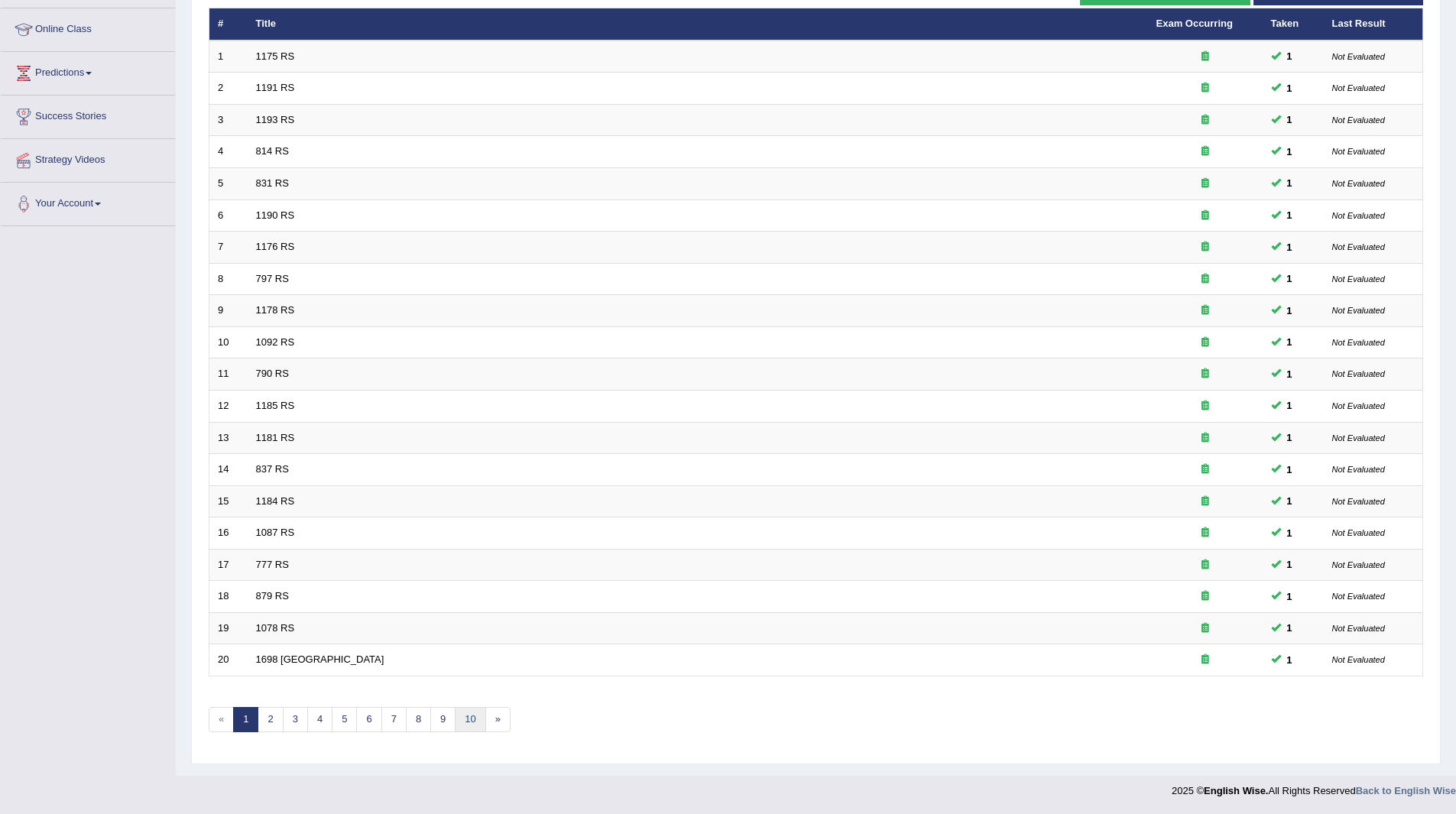
click at [473, 721] on link "10" at bounding box center [469, 719] width 30 height 25
click at [486, 714] on link "14" at bounding box center [492, 719] width 30 height 25
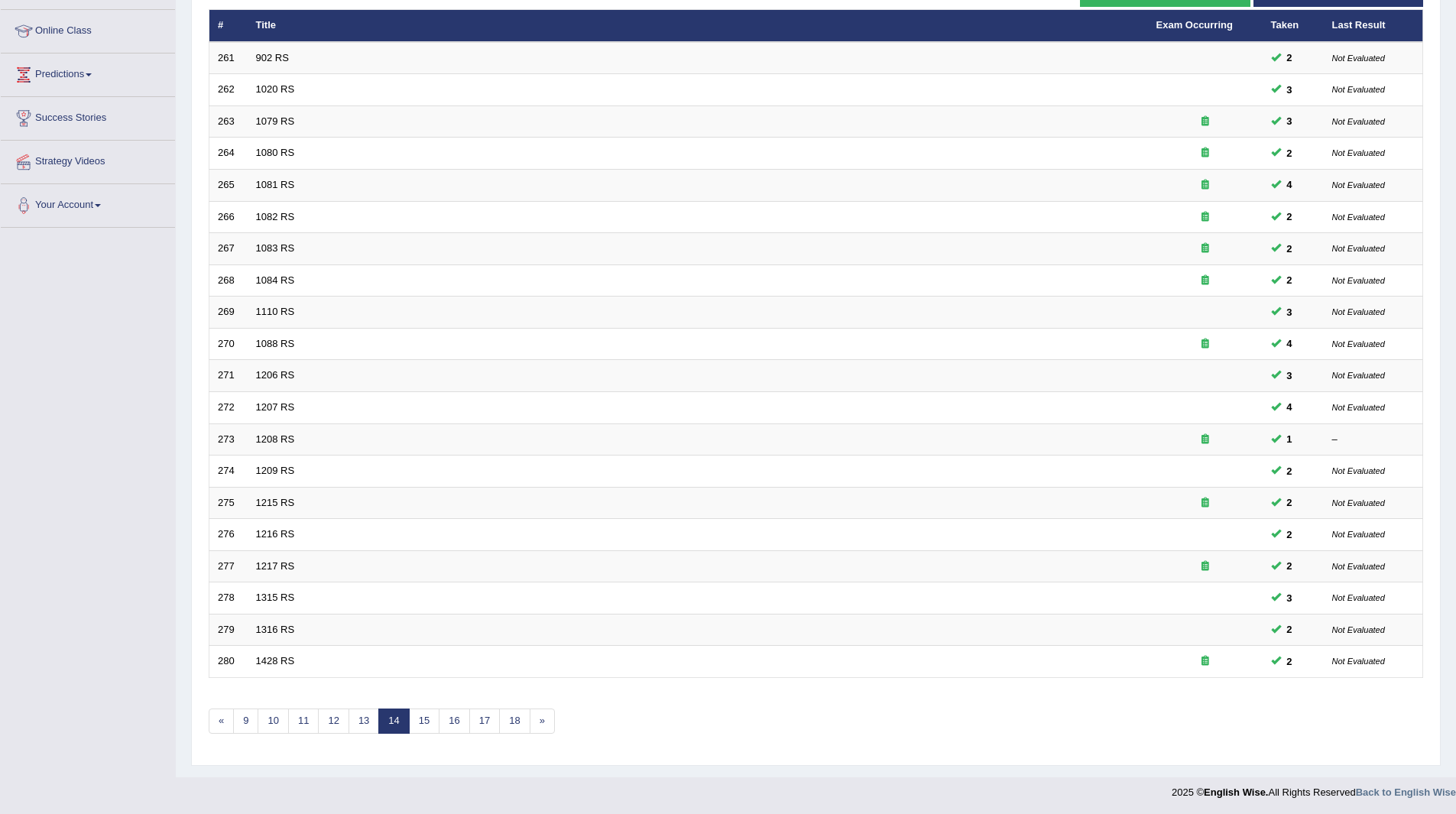
scroll to position [198, 0]
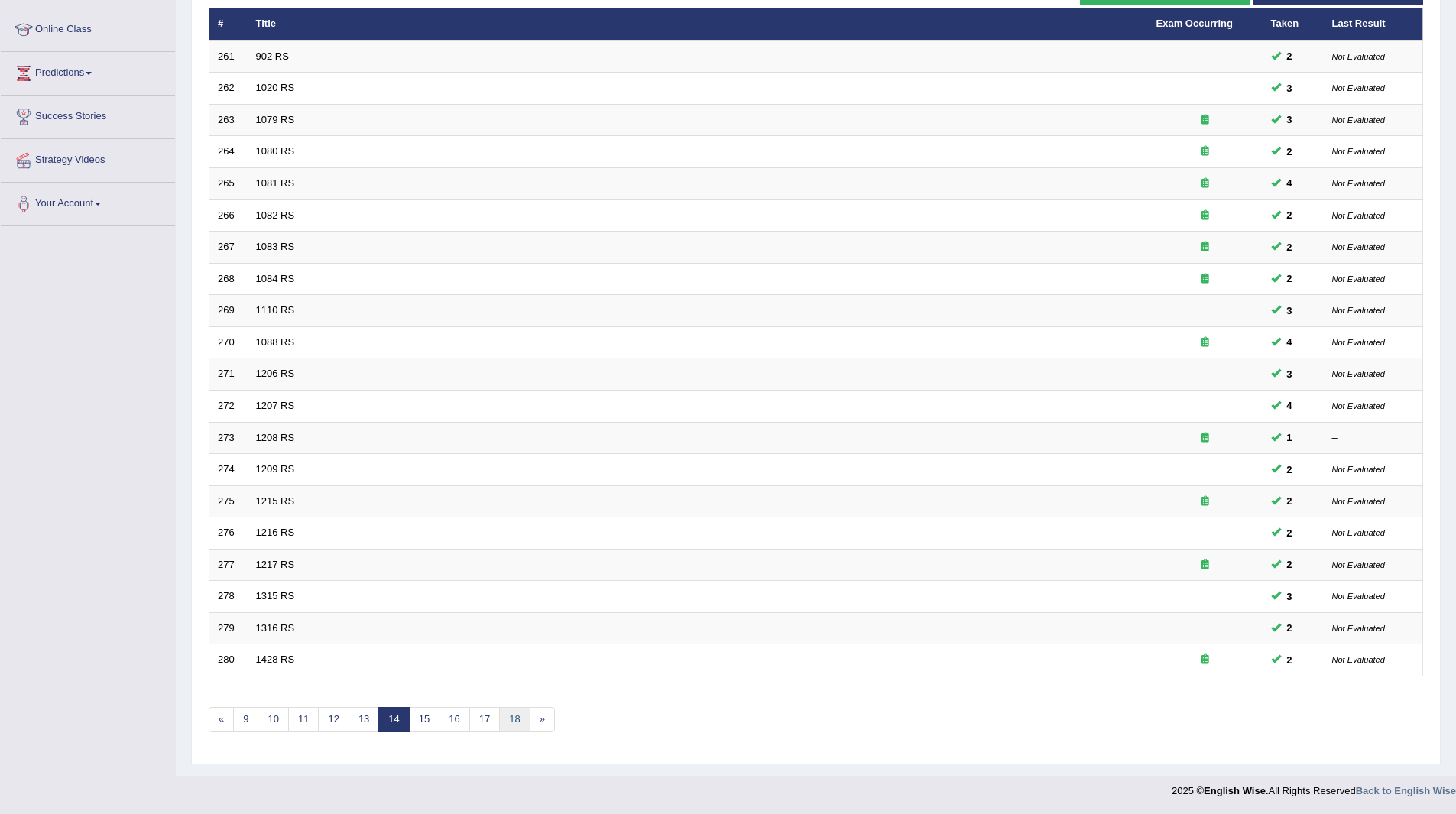
click at [512, 711] on link "18" at bounding box center [513, 719] width 30 height 25
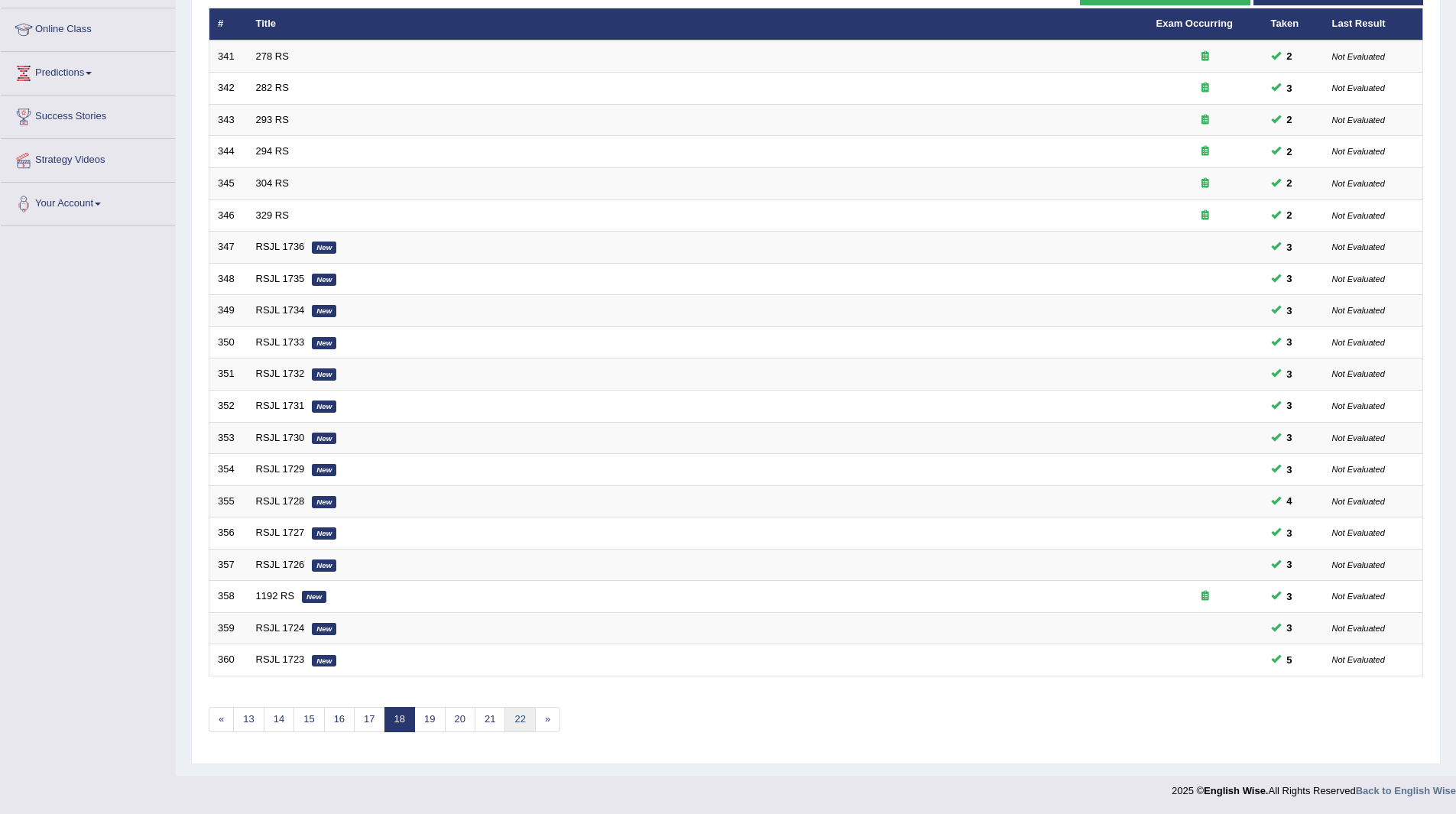
click at [519, 716] on link "22" at bounding box center [520, 719] width 30 height 25
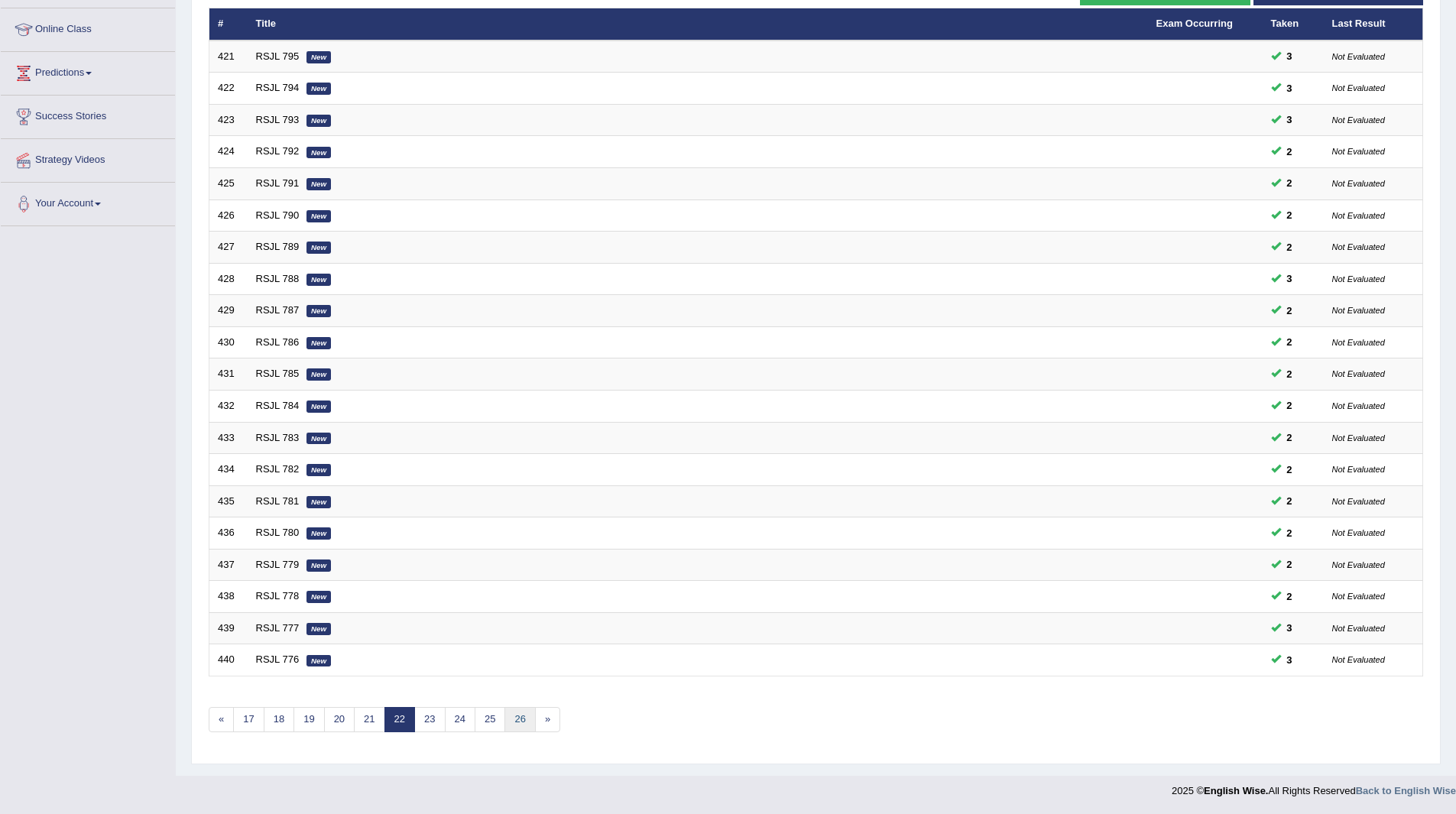
click at [517, 715] on link "26" at bounding box center [520, 719] width 30 height 25
click at [526, 720] on link "30" at bounding box center [520, 719] width 30 height 25
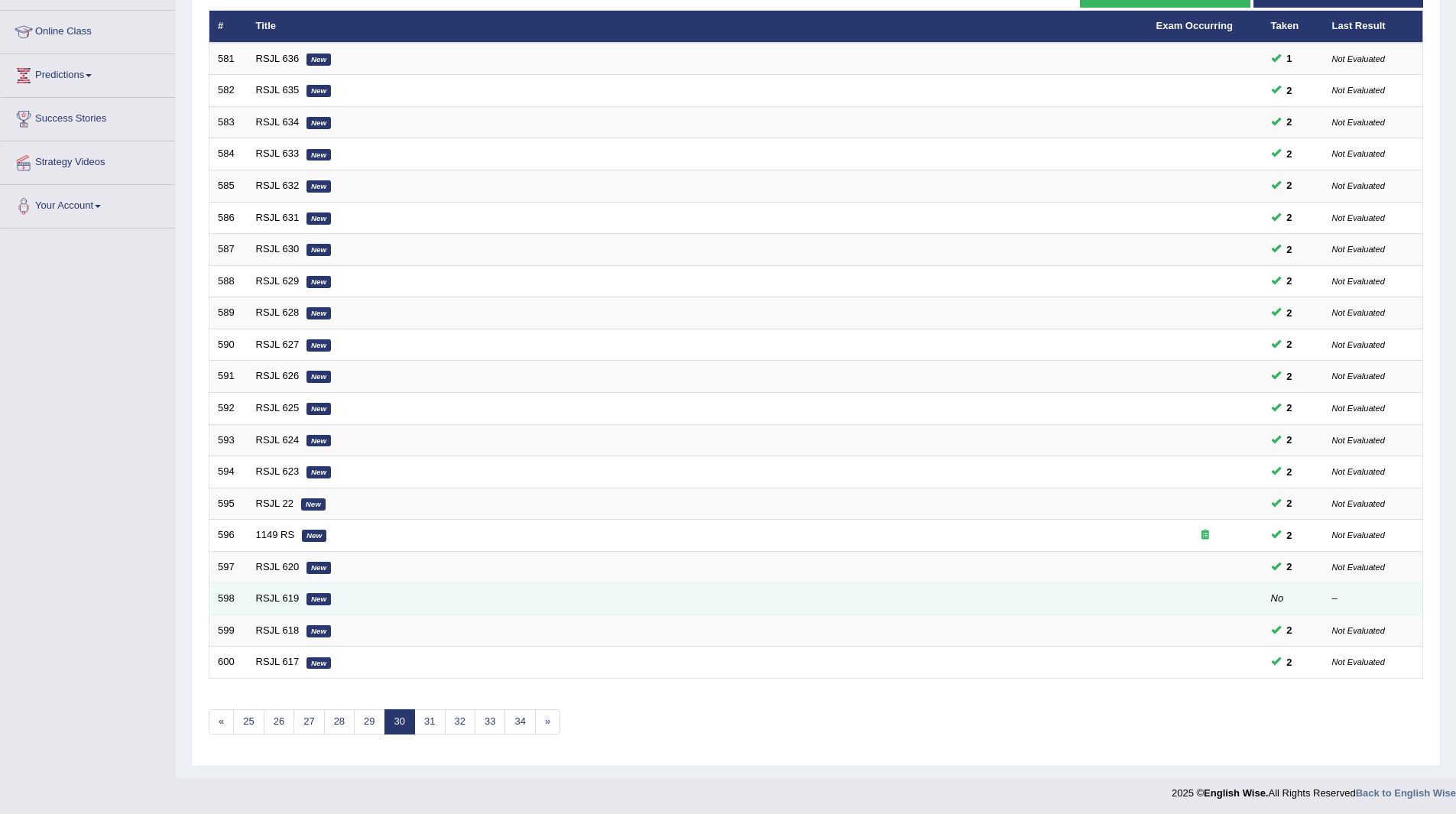
scroll to position [198, 0]
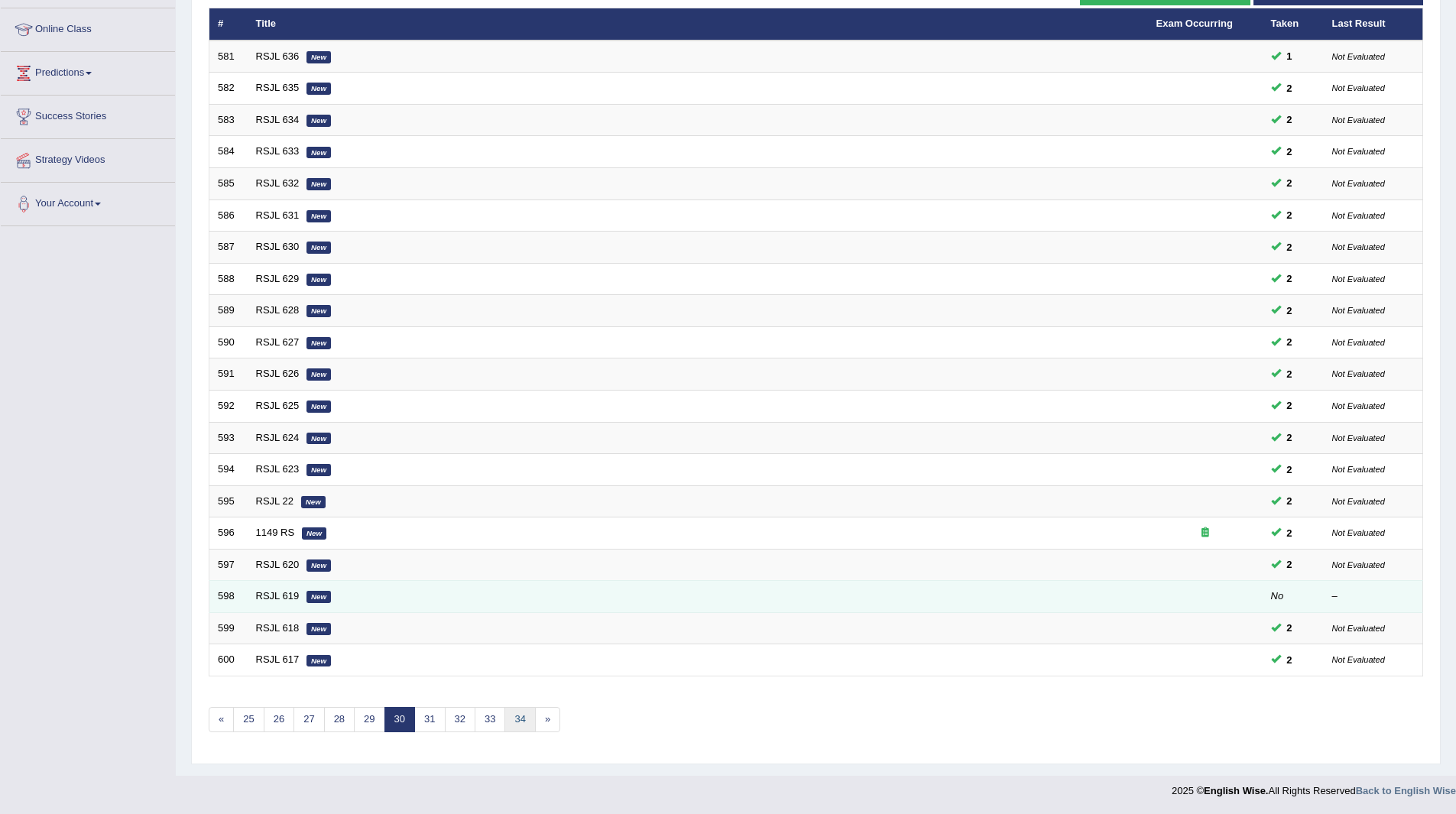
click at [516, 727] on link "34" at bounding box center [520, 719] width 30 height 25
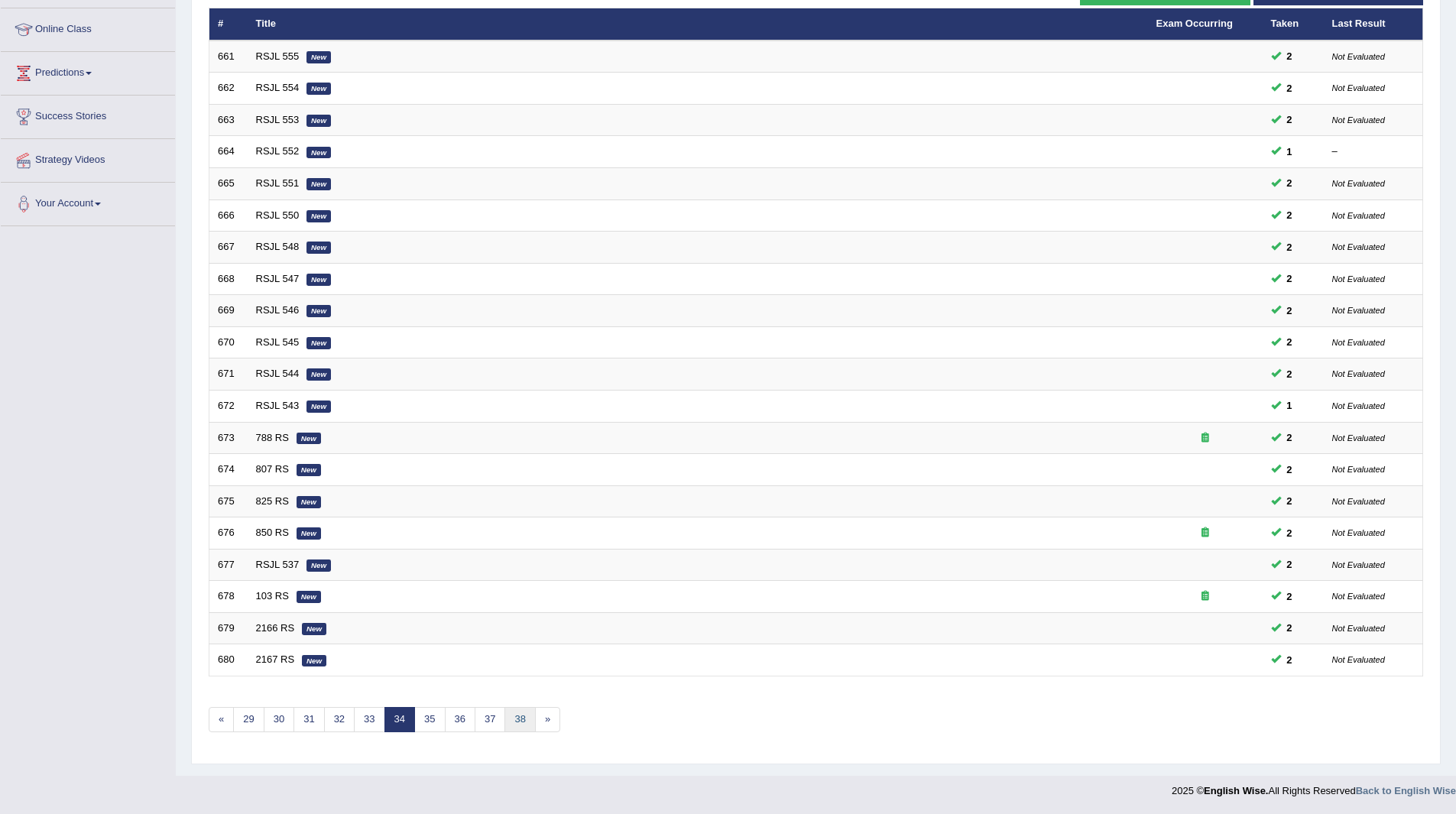
click at [516, 727] on link "38" at bounding box center [520, 719] width 30 height 25
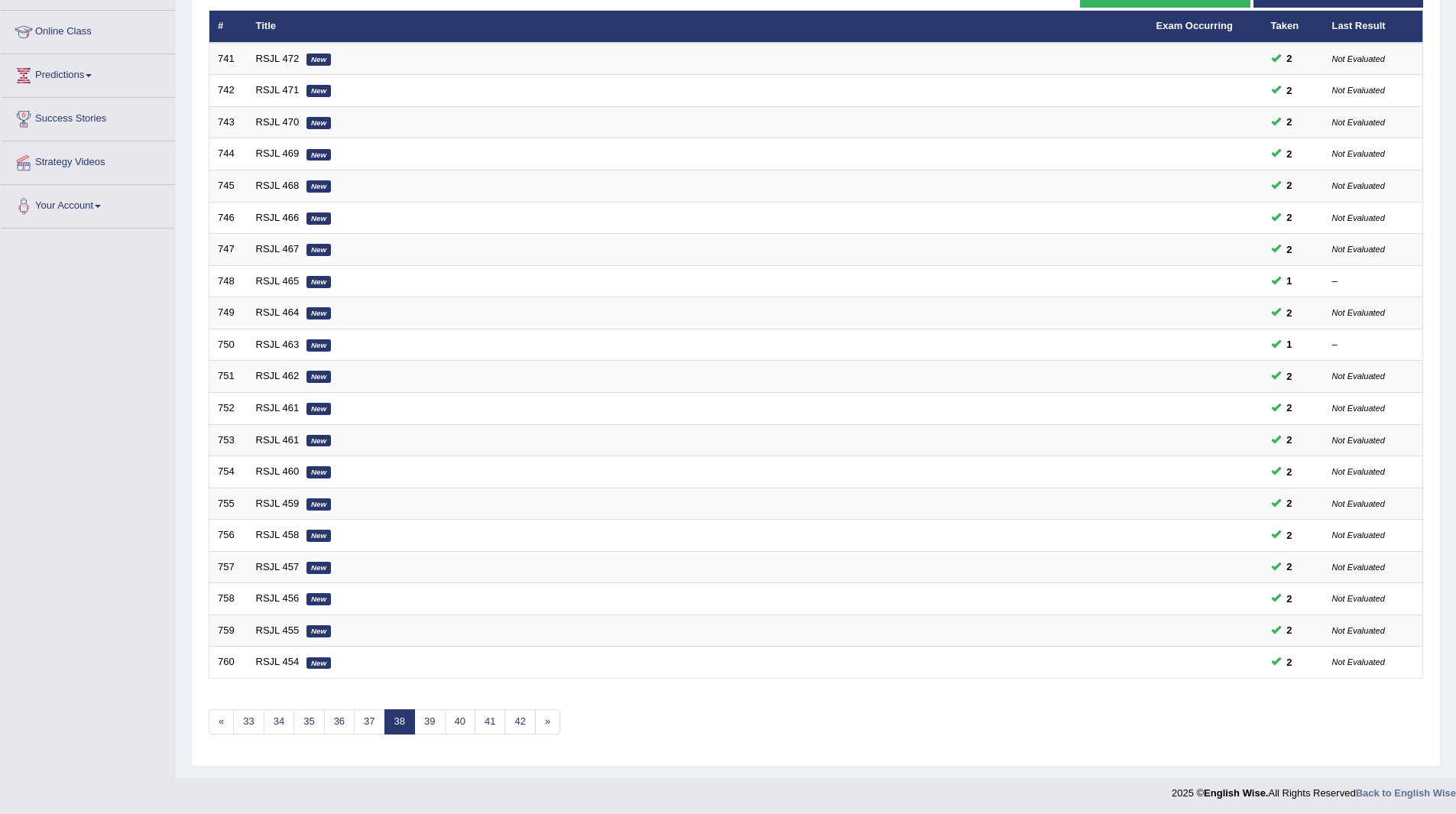
scroll to position [198, 0]
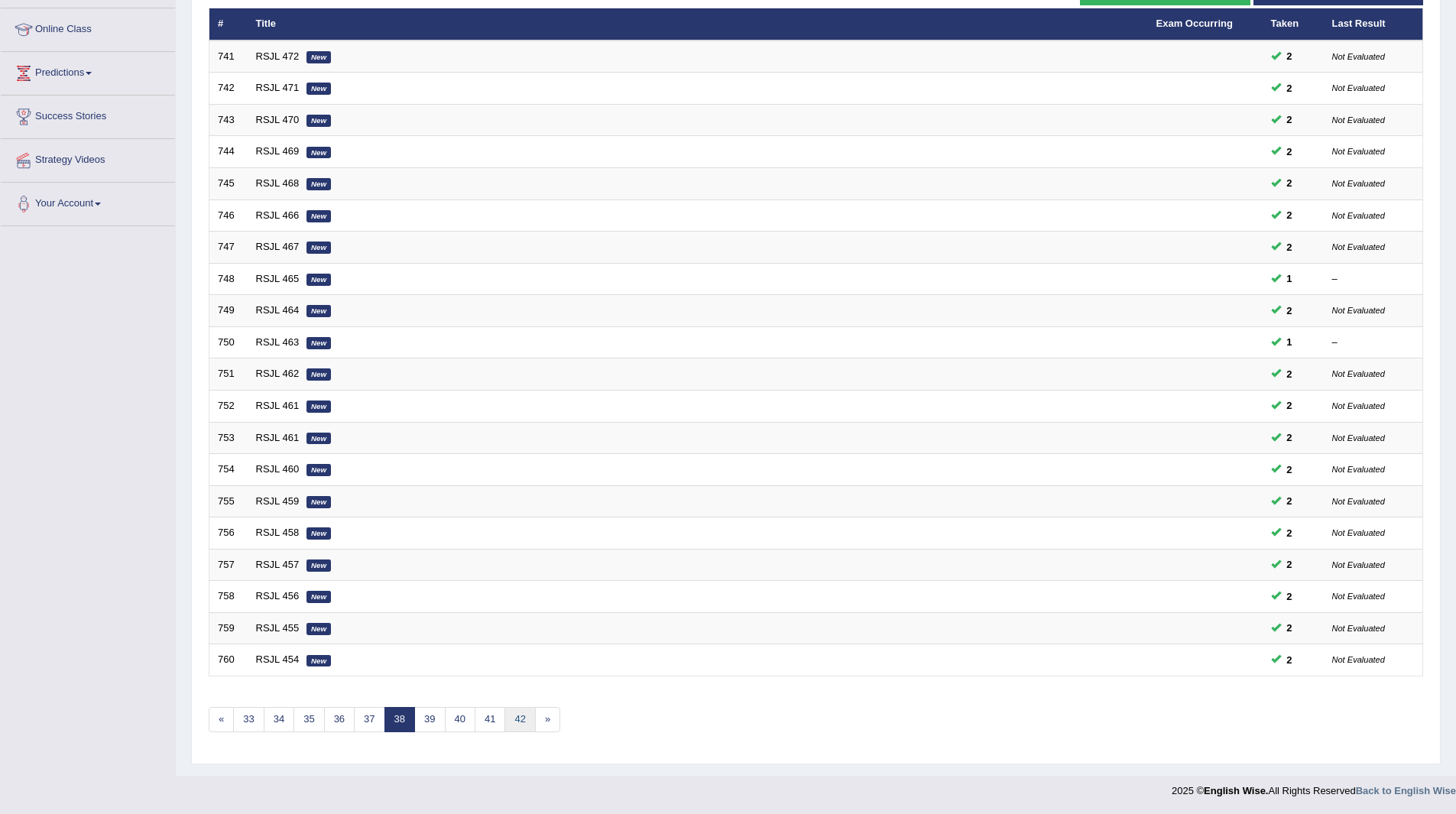
click at [516, 727] on link "42" at bounding box center [520, 719] width 30 height 25
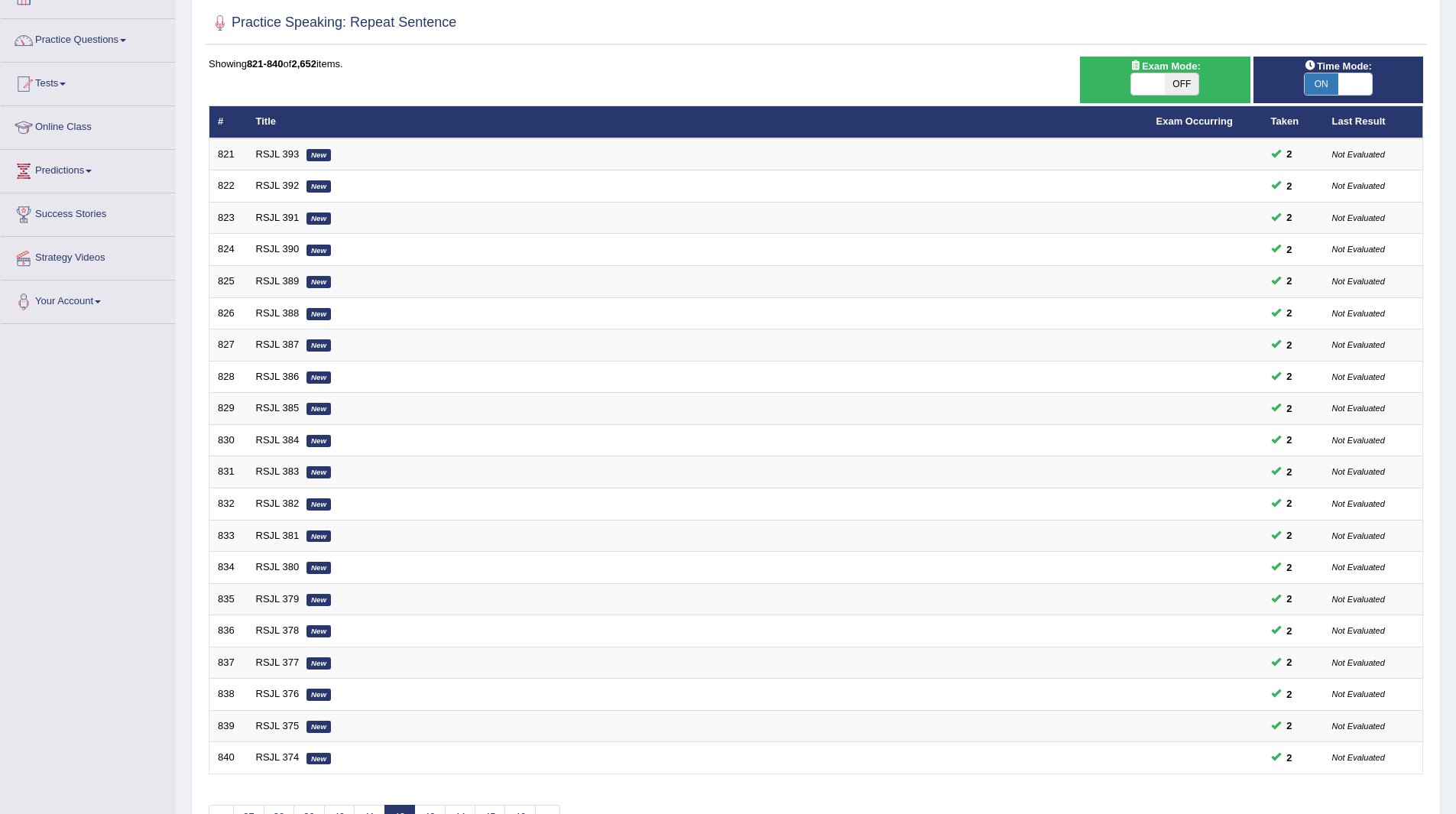
scroll to position [198, 0]
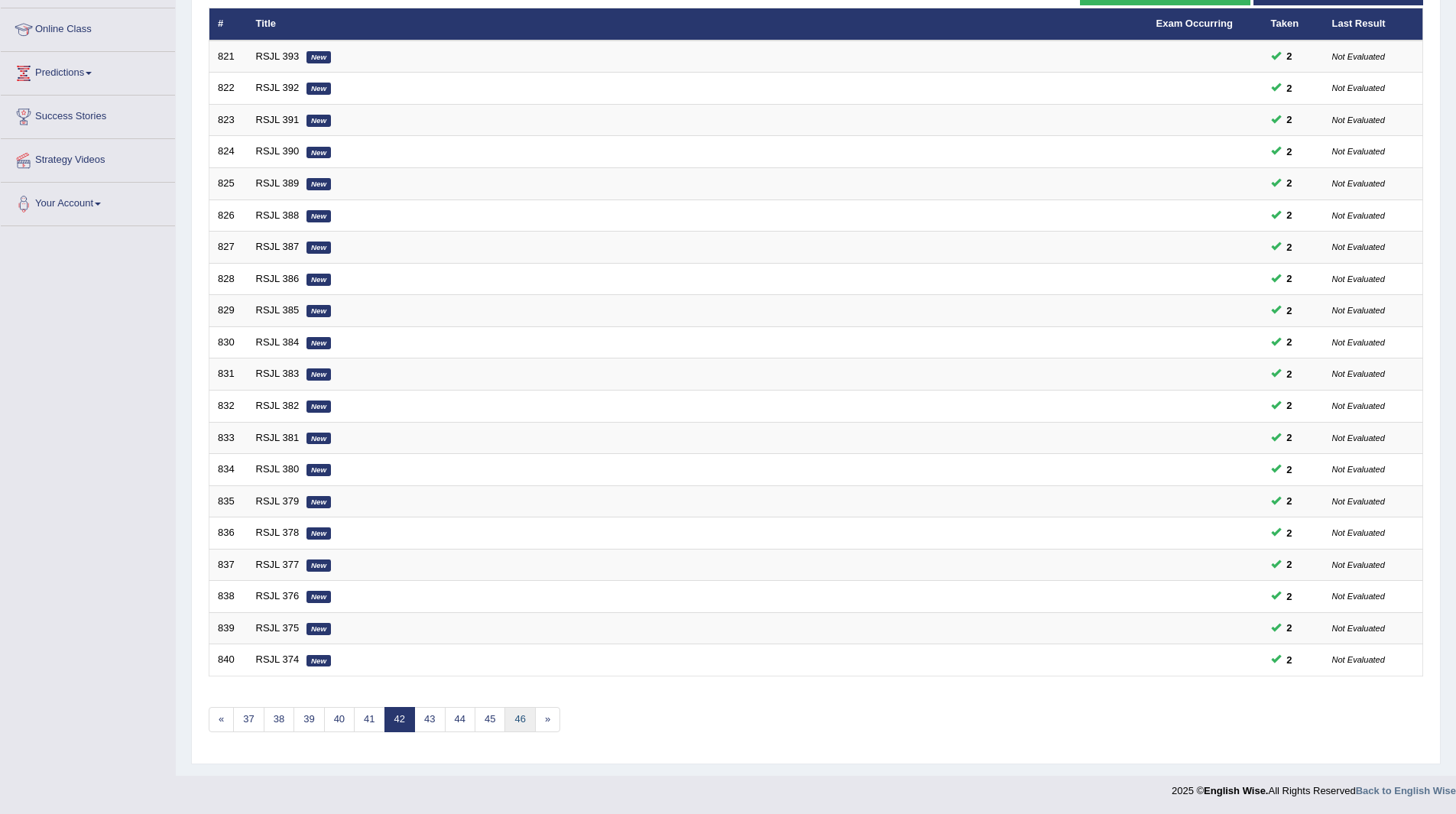
click at [523, 718] on link "46" at bounding box center [520, 719] width 30 height 25
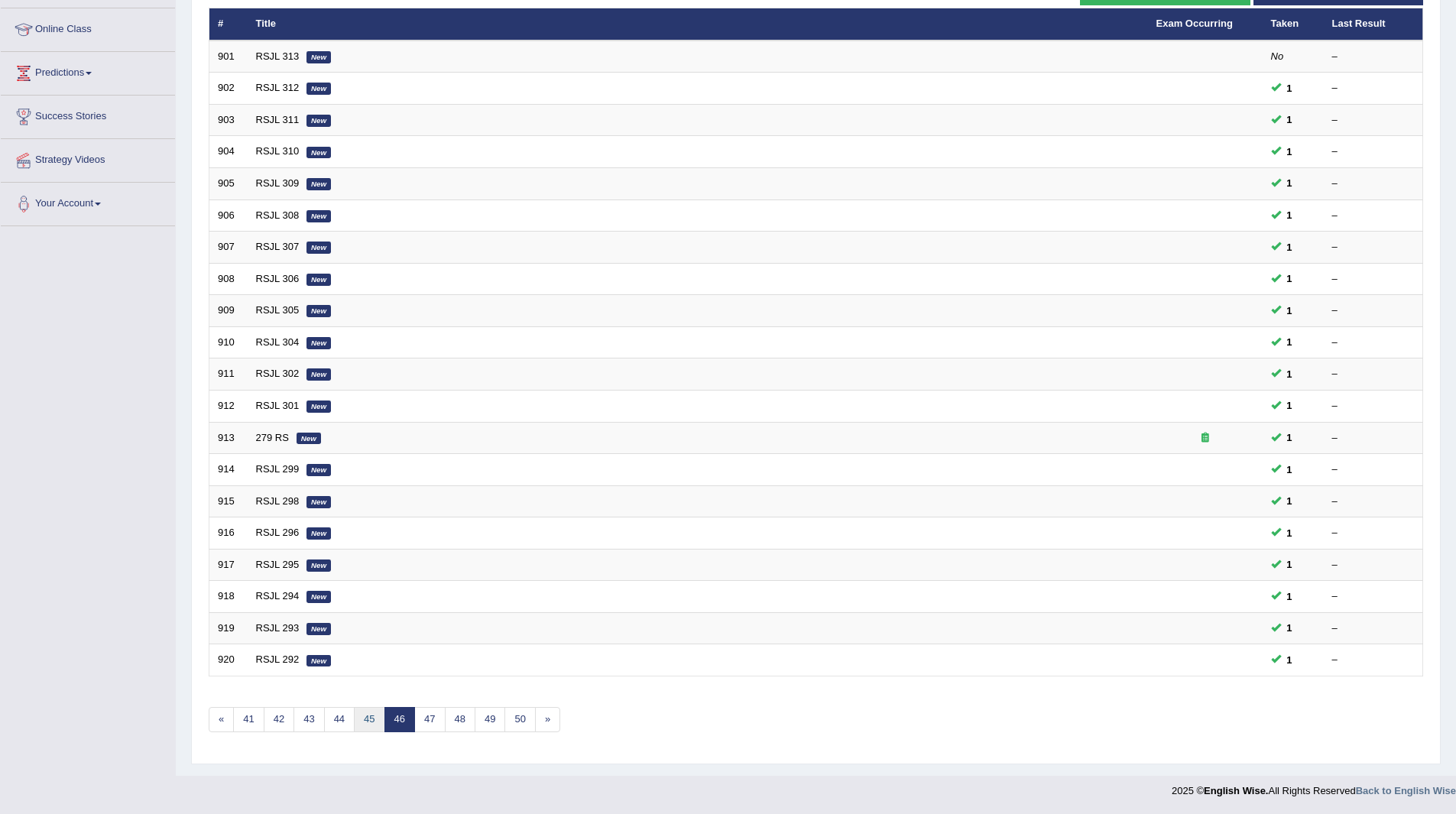
click at [366, 719] on link "45" at bounding box center [368, 719] width 30 height 25
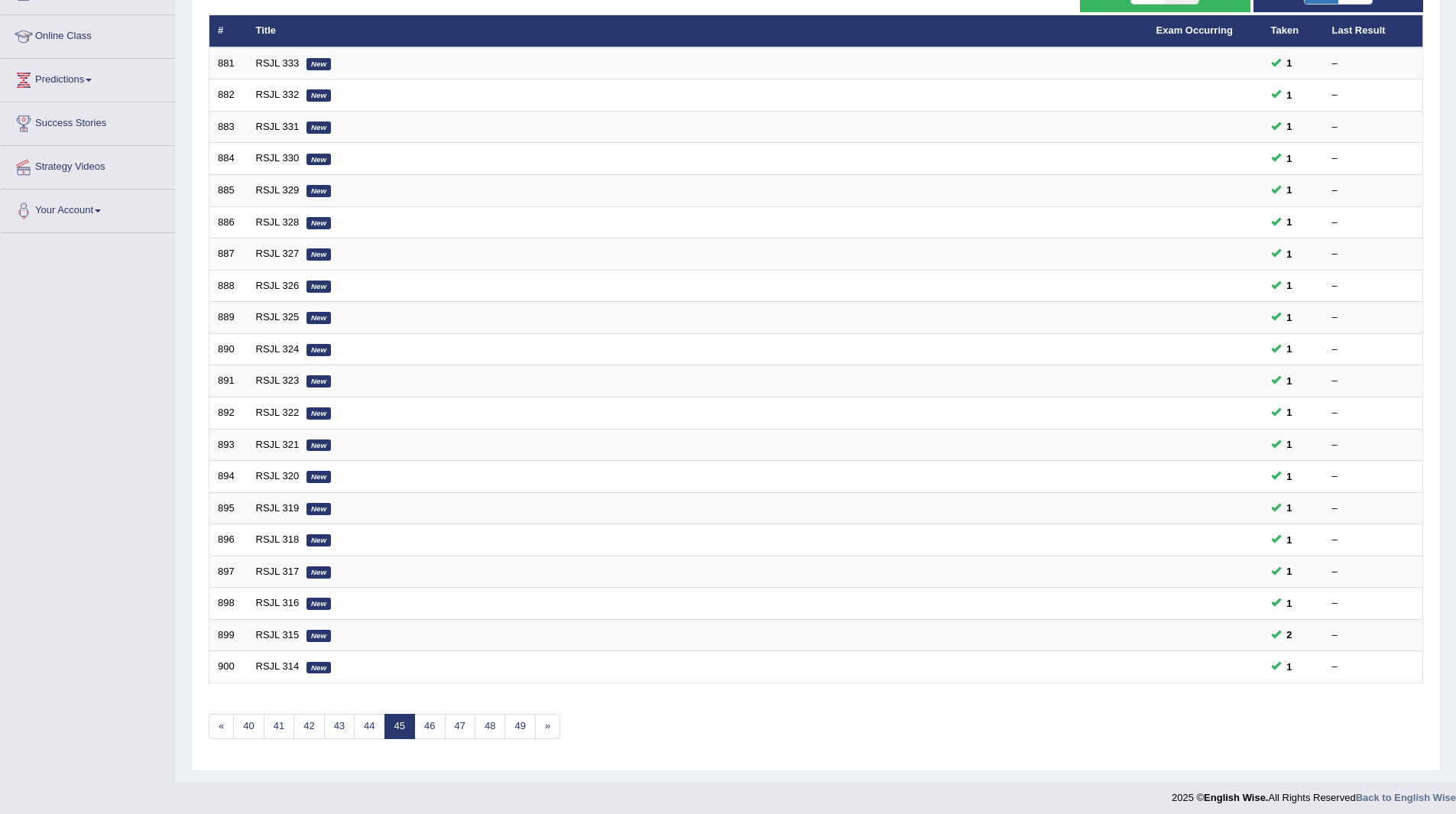
scroll to position [198, 0]
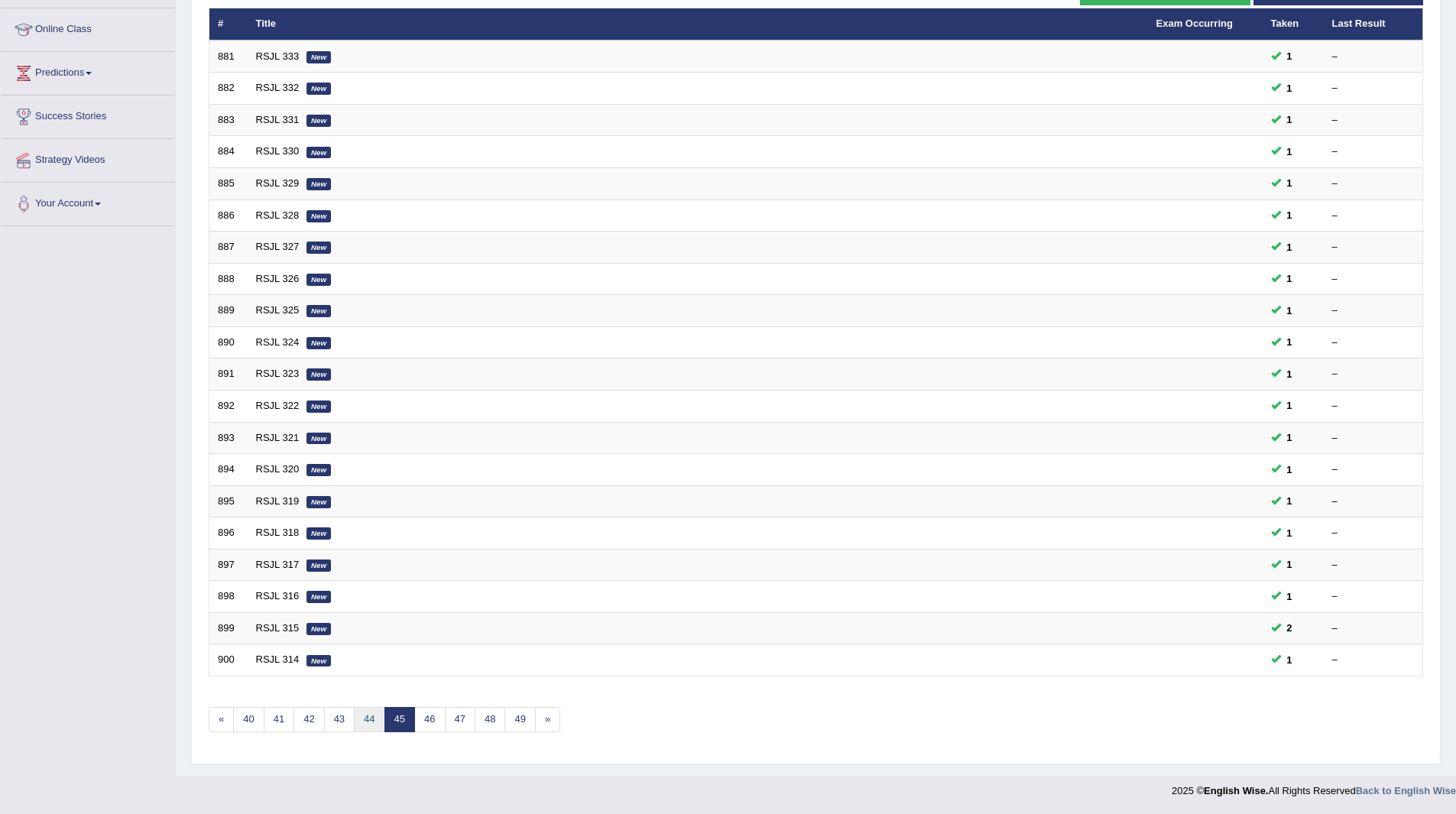
click at [366, 719] on link "44" at bounding box center [368, 719] width 30 height 25
click at [366, 719] on link "43" at bounding box center [368, 719] width 30 height 25
click at [366, 719] on link "42" at bounding box center [368, 719] width 30 height 25
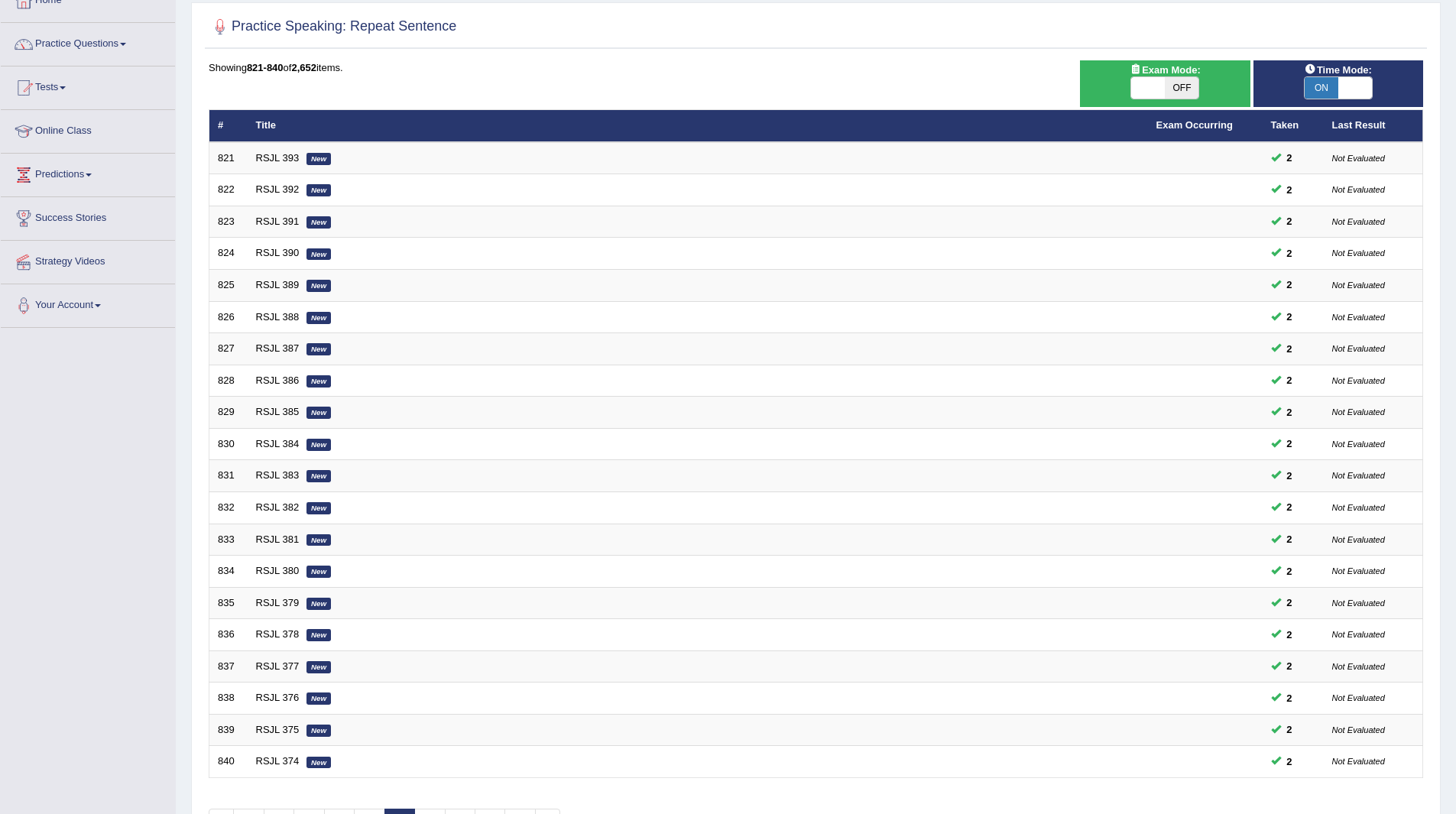
scroll to position [198, 0]
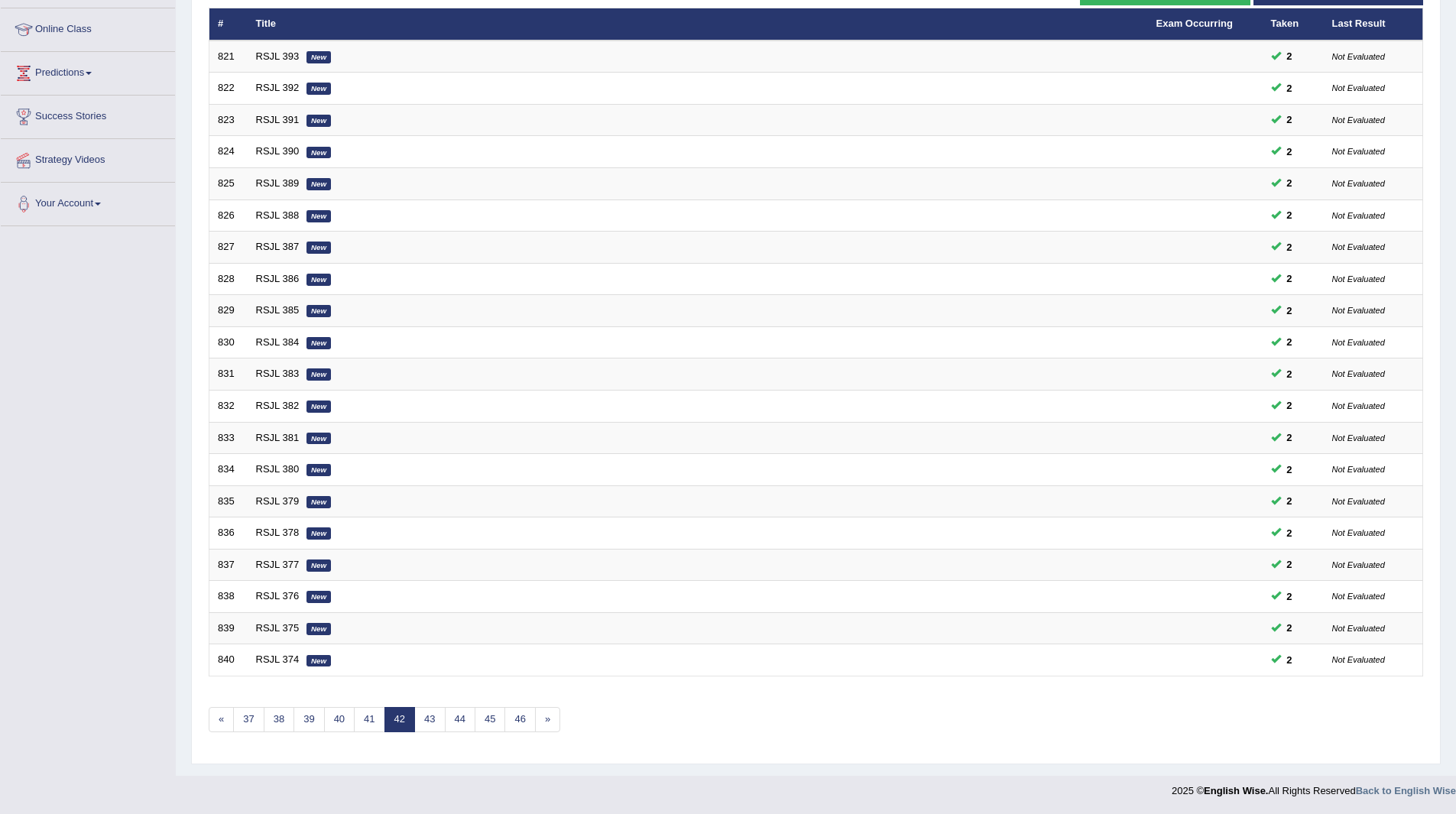
click at [400, 716] on link "42" at bounding box center [399, 719] width 30 height 25
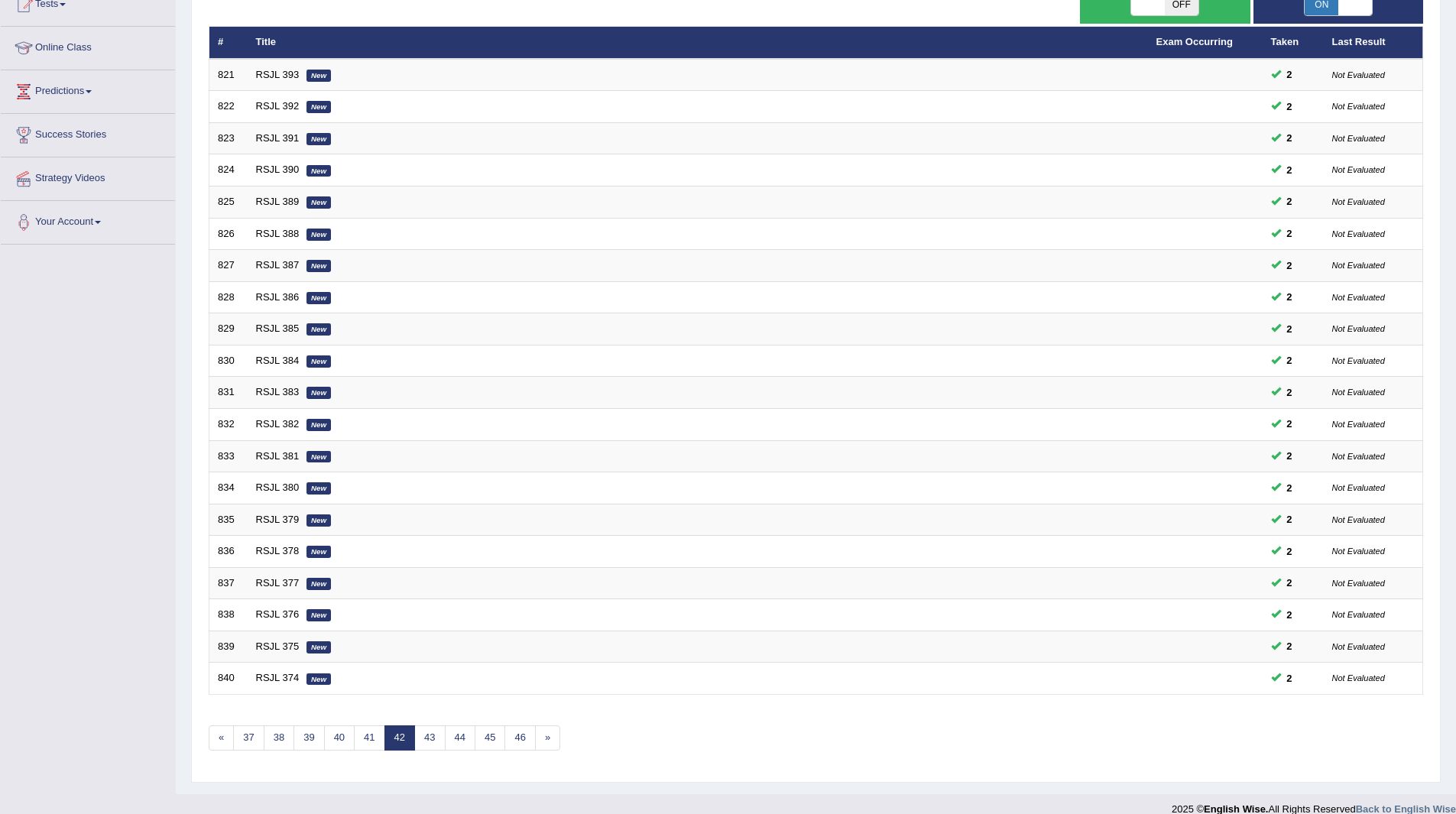
scroll to position [198, 0]
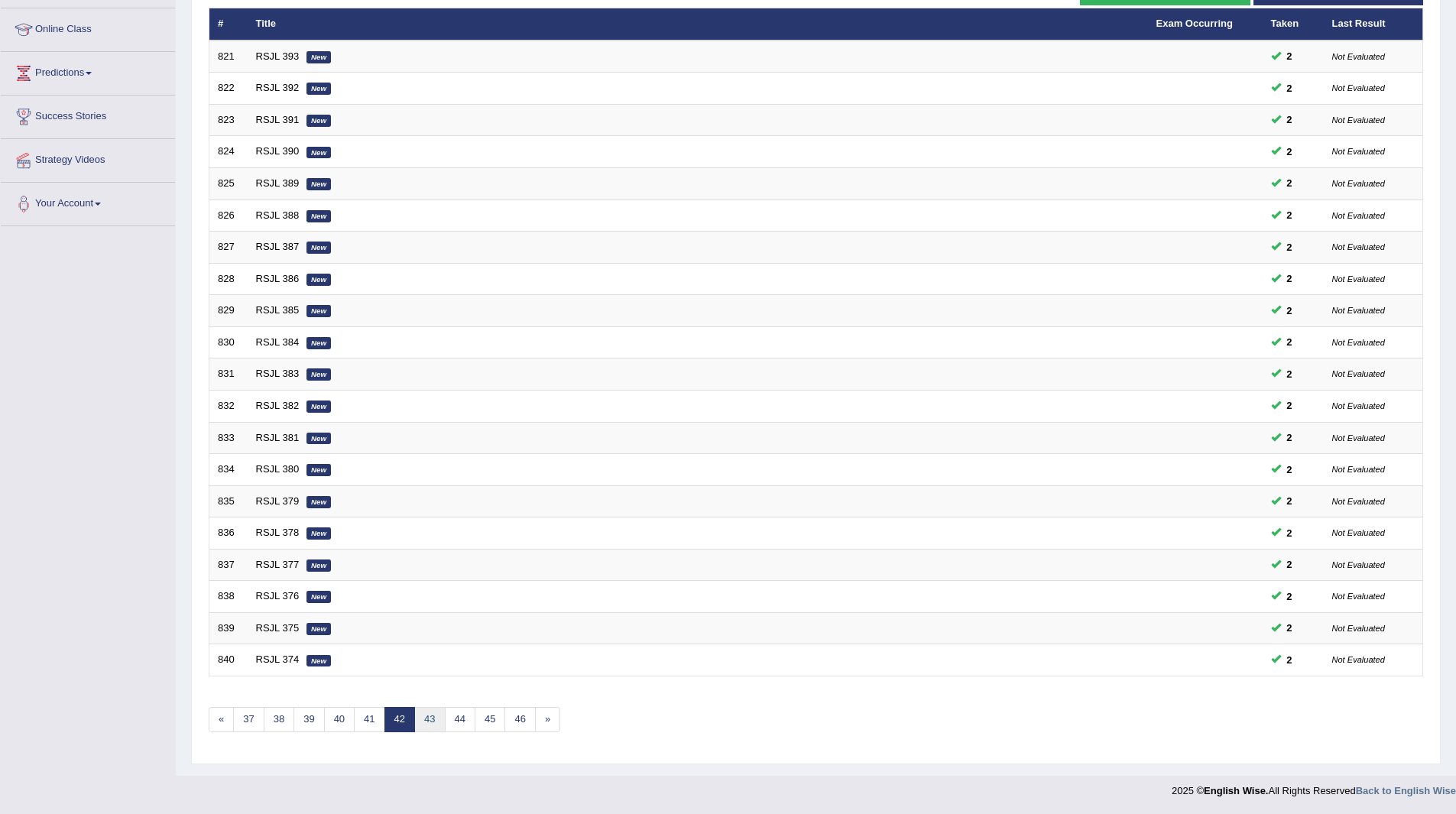
click at [426, 720] on link "43" at bounding box center [429, 719] width 30 height 25
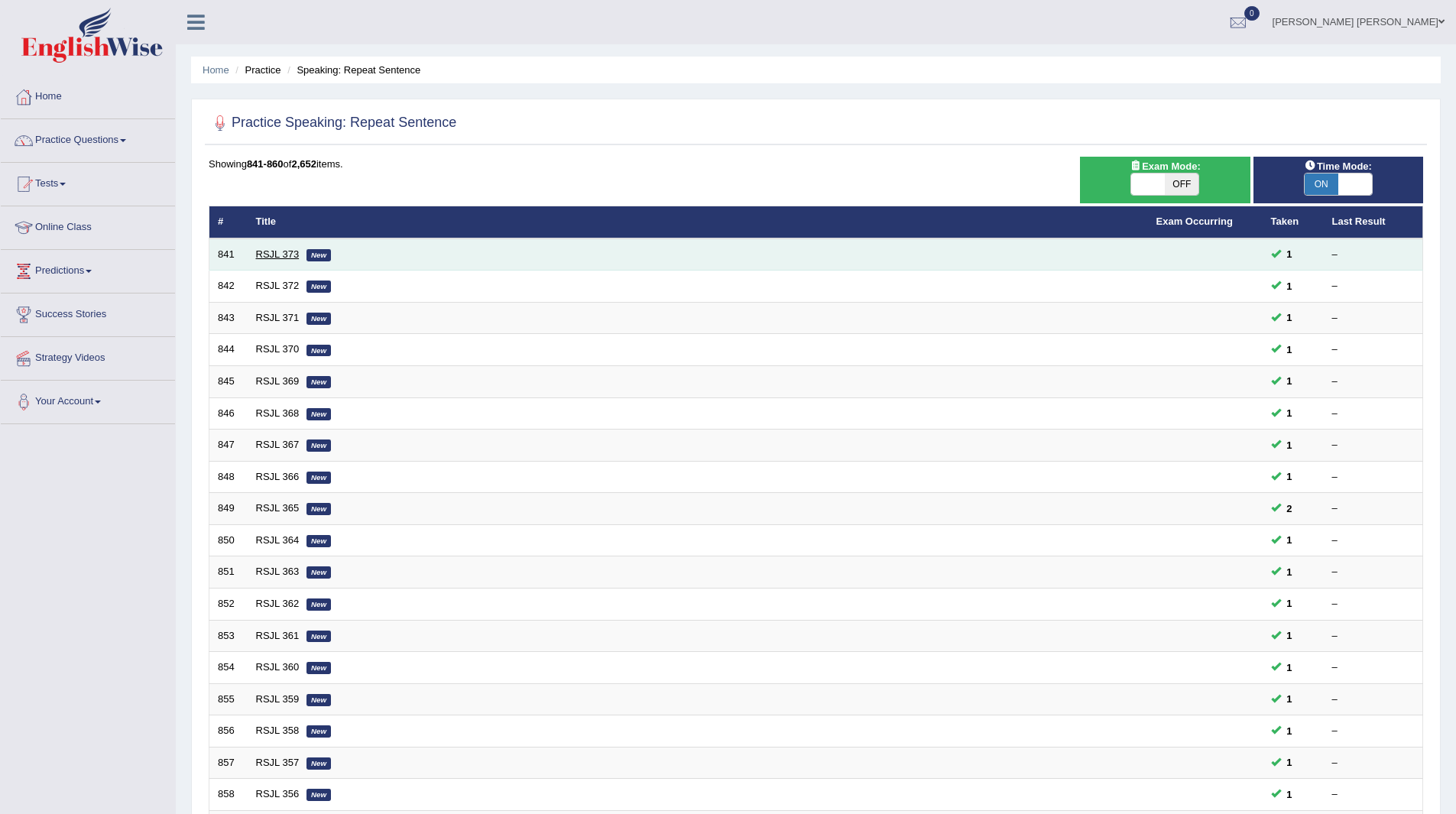
click at [280, 248] on link "RSJL 373" at bounding box center [278, 254] width 43 height 11
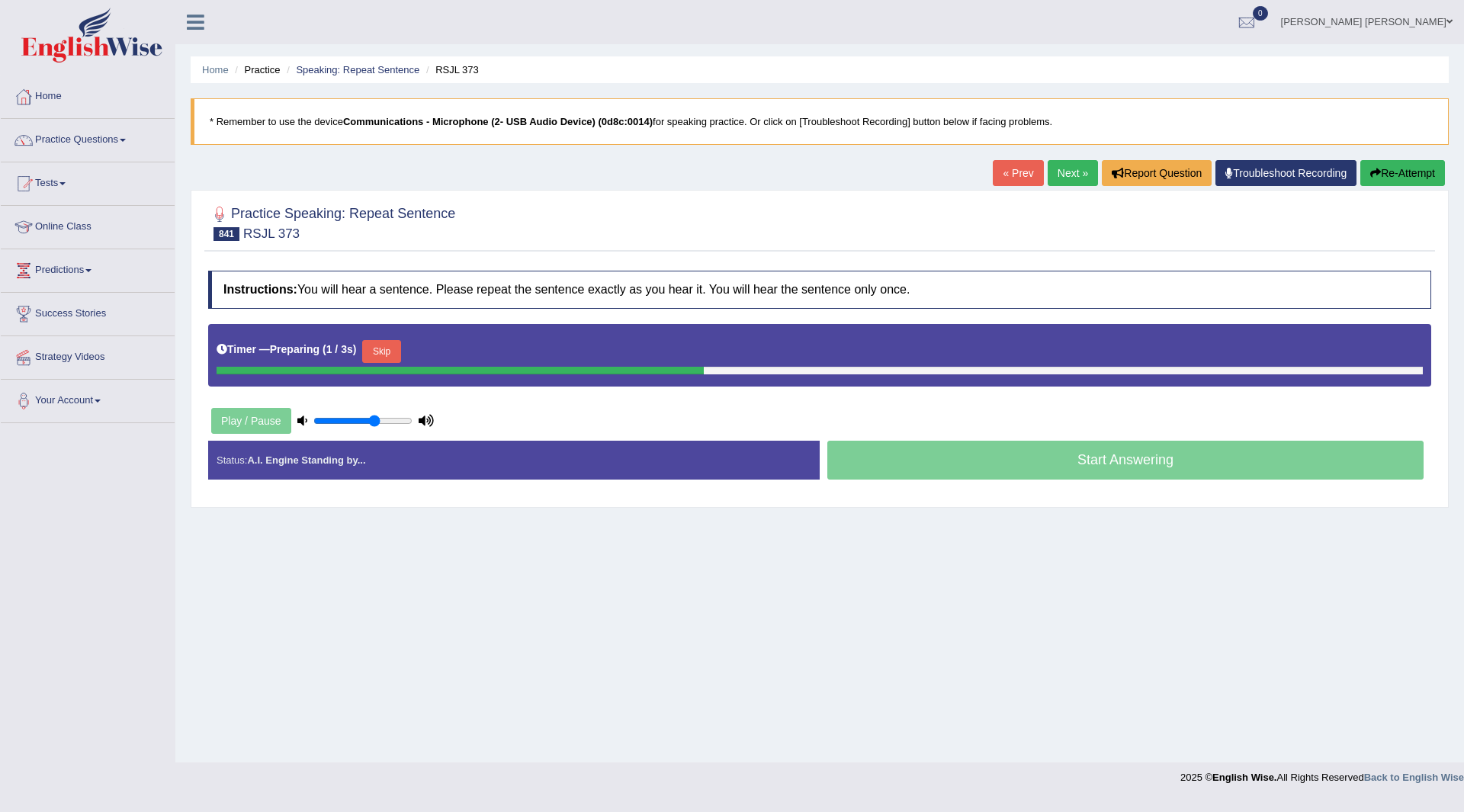
click at [396, 352] on button "Skip" at bounding box center [381, 351] width 38 height 23
click at [450, 351] on button "Skip" at bounding box center [448, 351] width 38 height 23
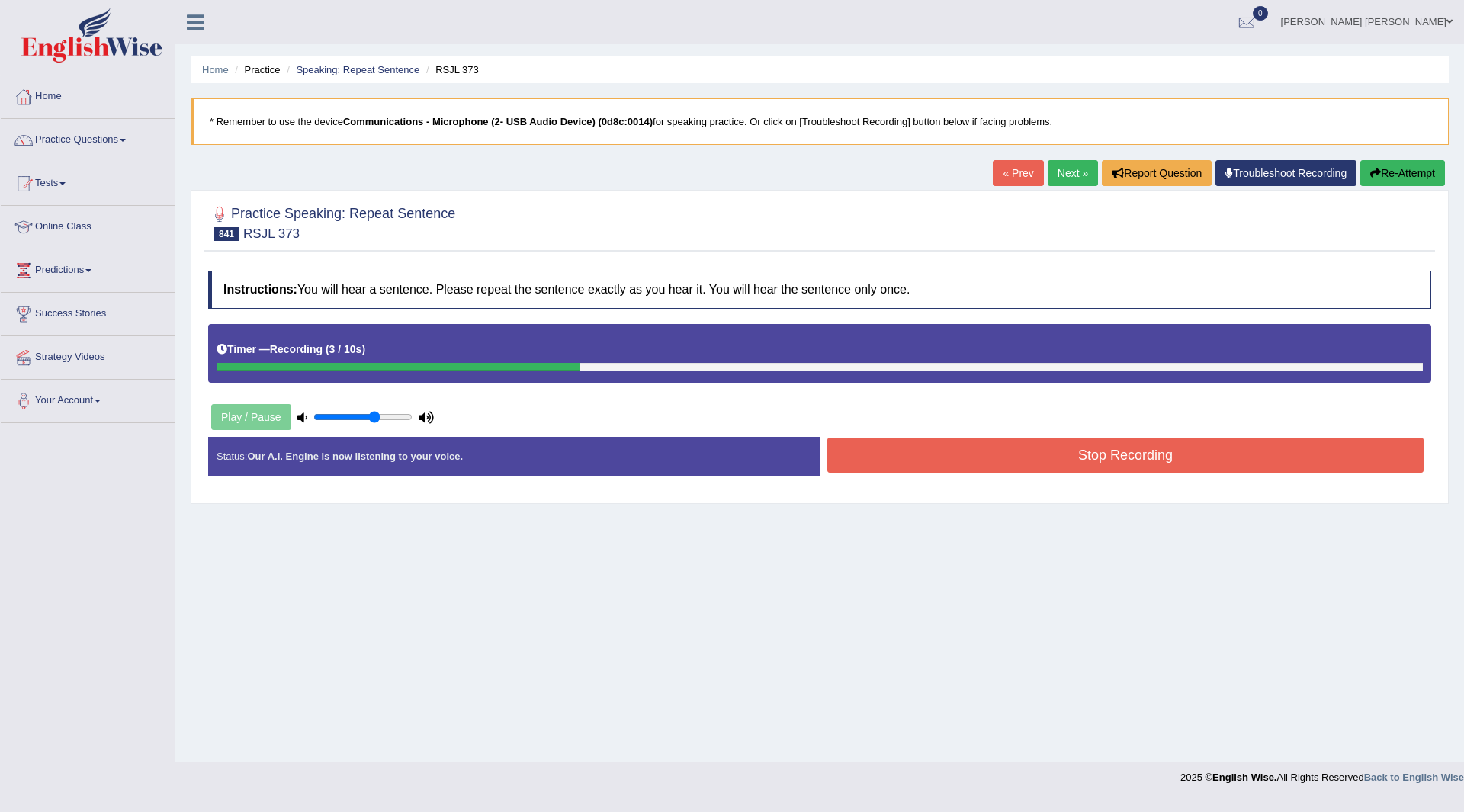
click at [893, 452] on button "Stop Recording" at bounding box center [1125, 455] width 596 height 35
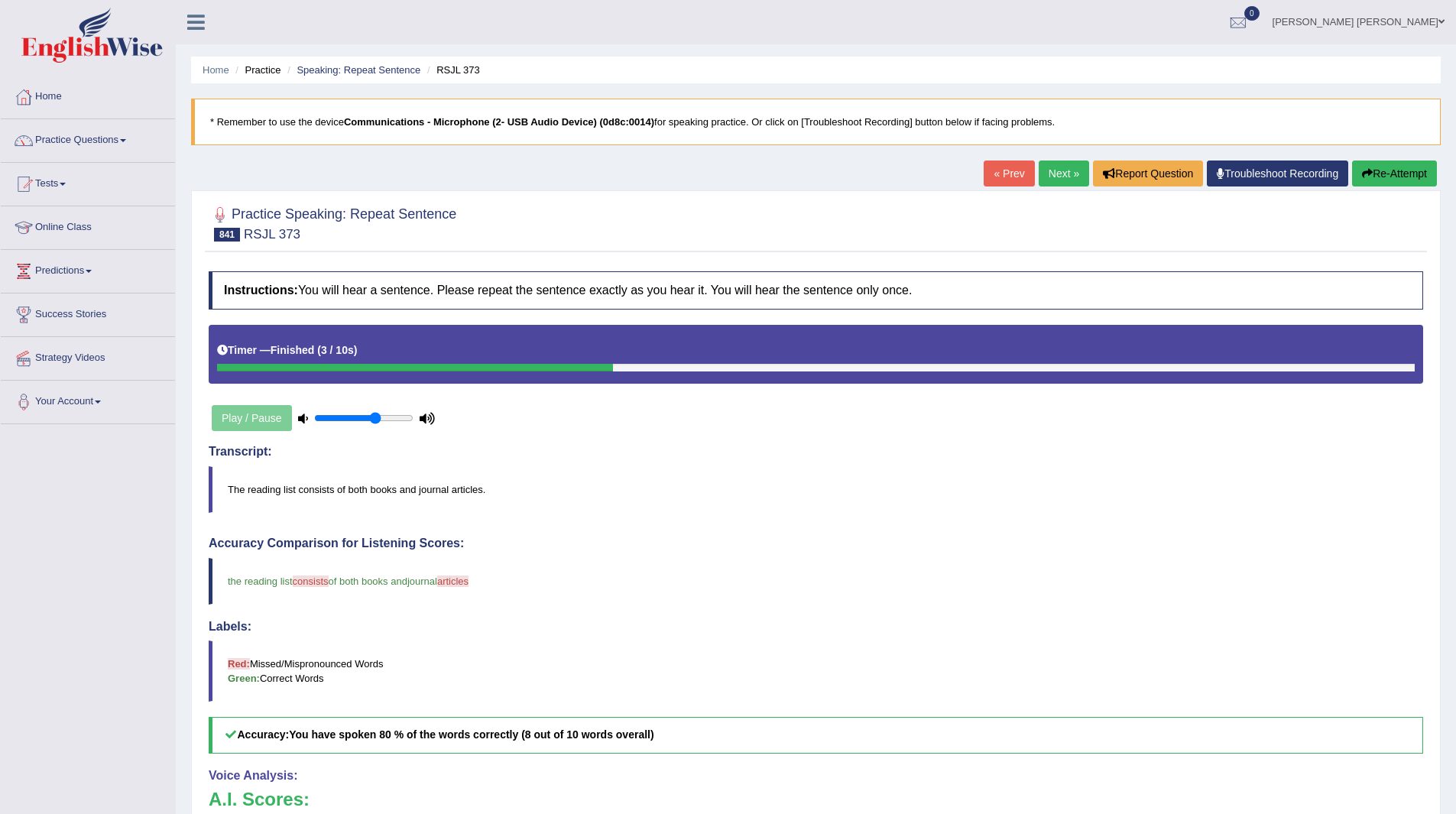
click at [1043, 174] on link "Next »" at bounding box center [1063, 174] width 50 height 26
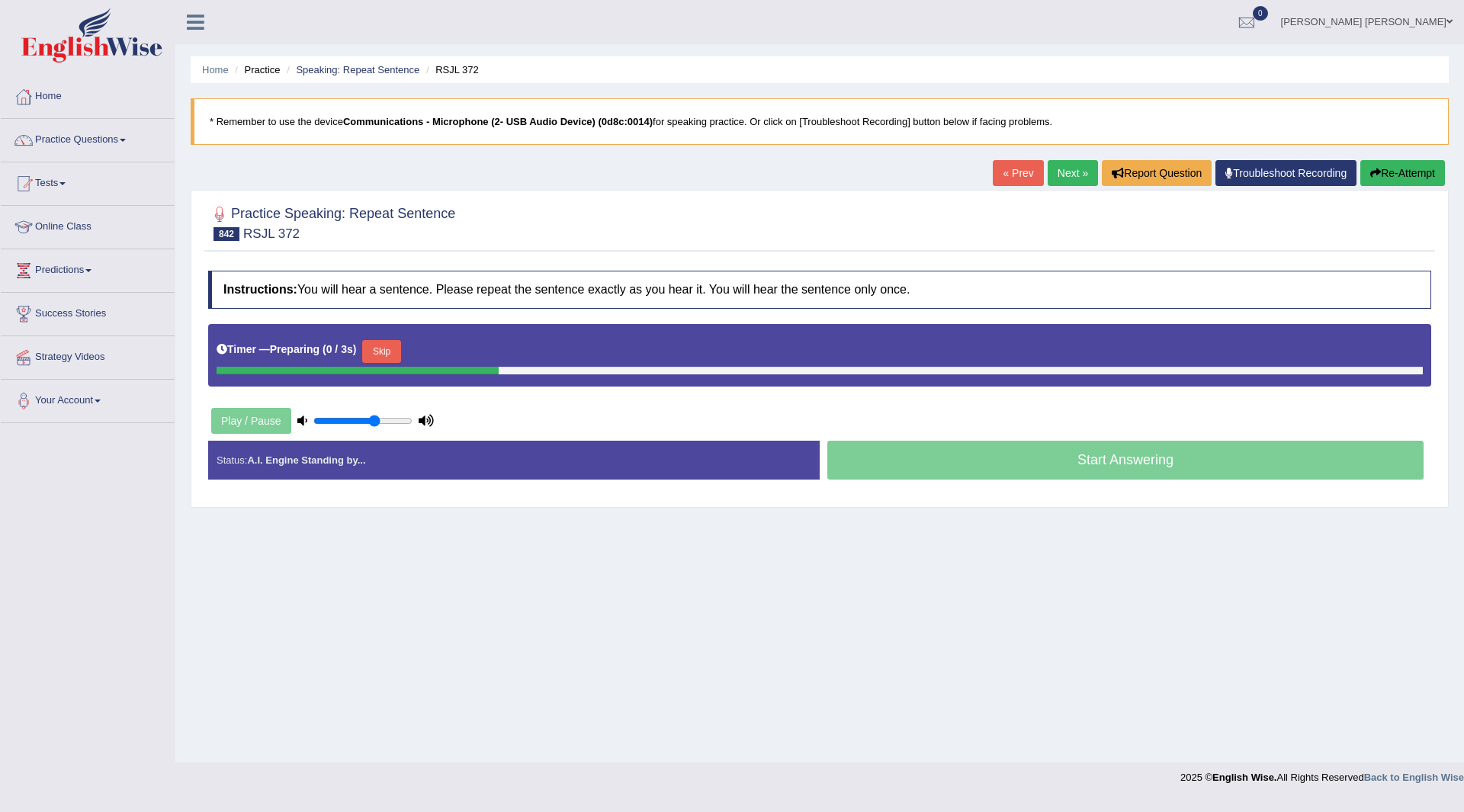
click at [376, 341] on button "Skip" at bounding box center [381, 351] width 38 height 23
click at [455, 340] on button "Skip" at bounding box center [448, 351] width 38 height 23
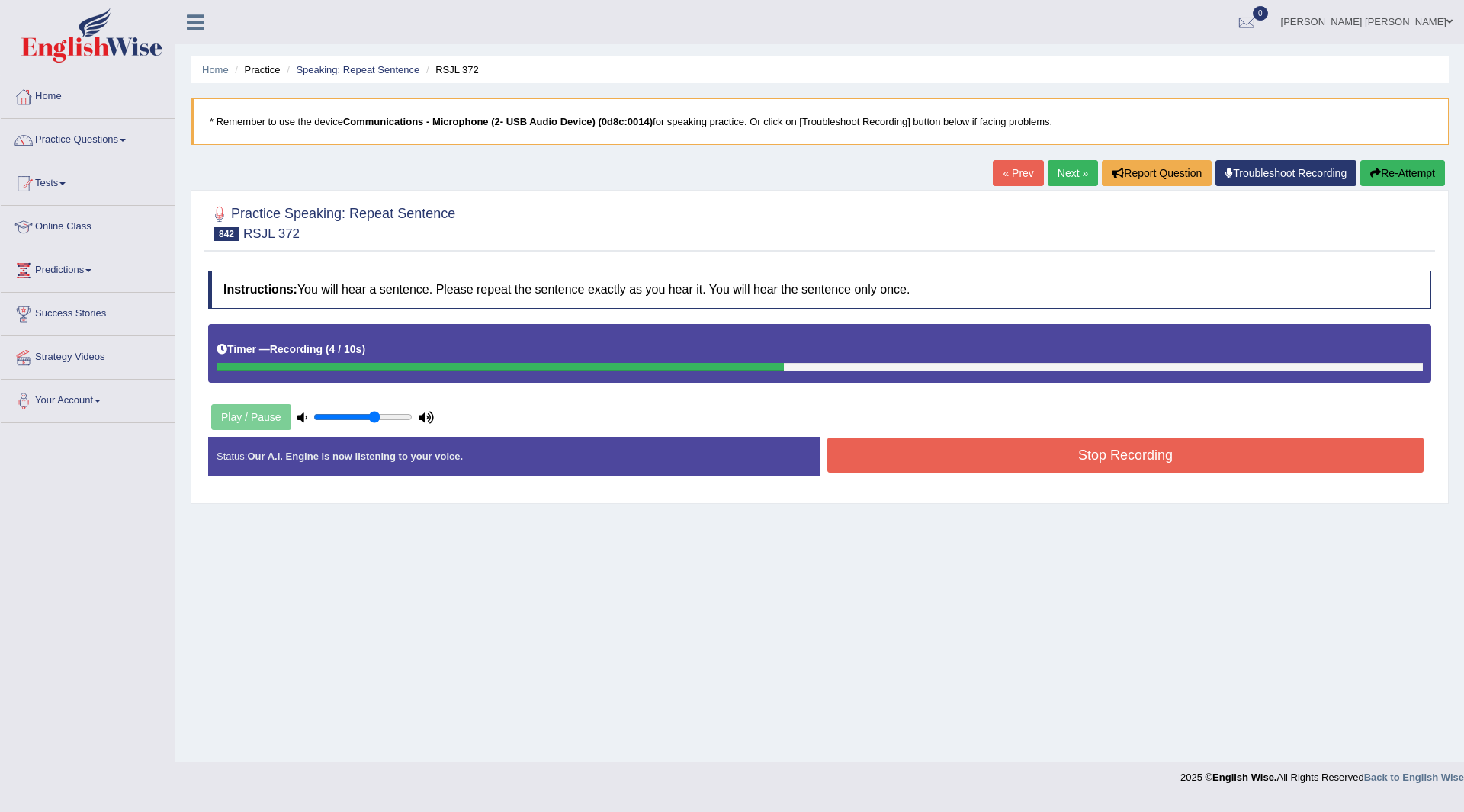
click at [940, 451] on button "Stop Recording" at bounding box center [1125, 455] width 596 height 35
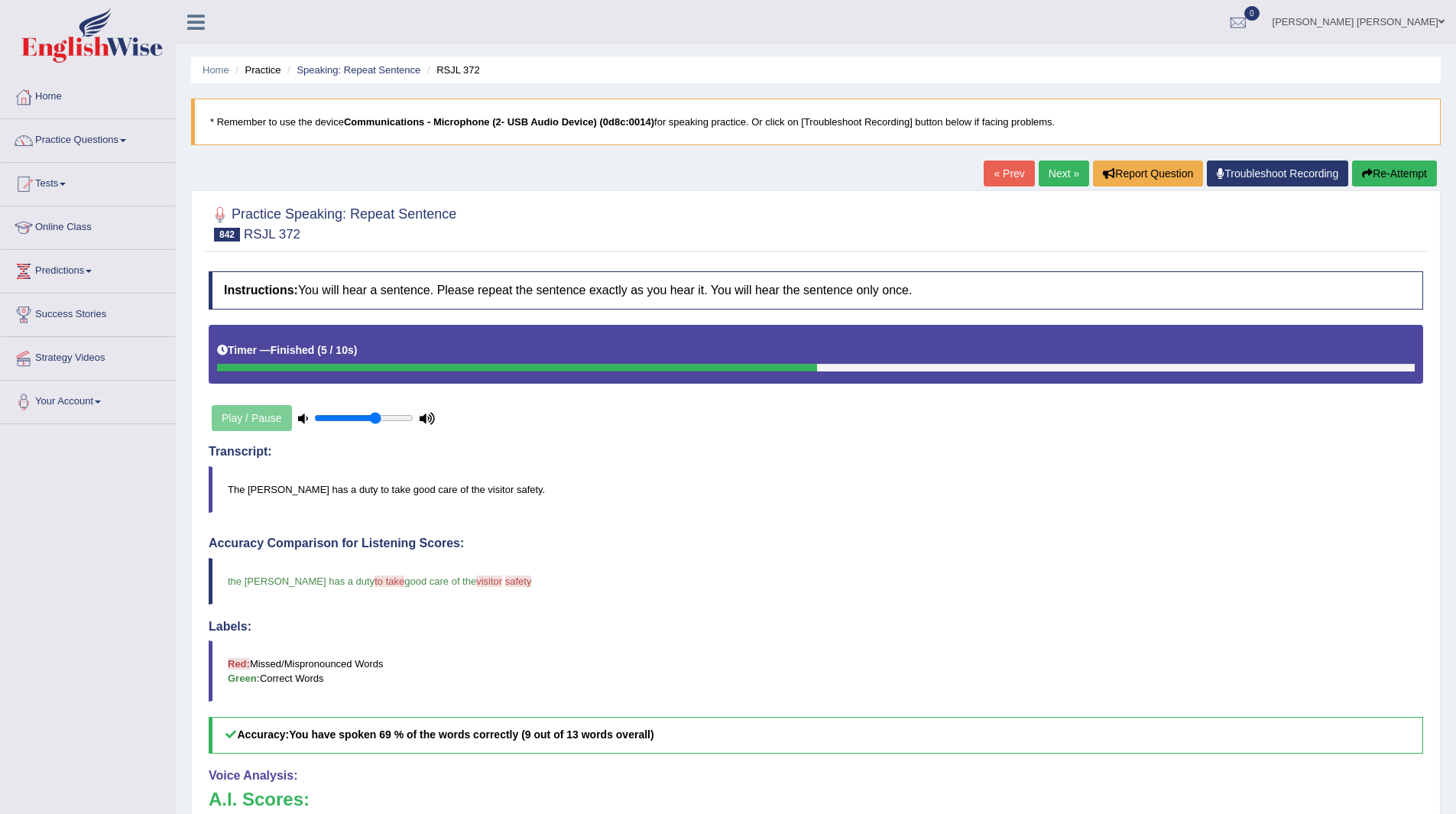
click at [1059, 175] on link "Next »" at bounding box center [1063, 174] width 50 height 26
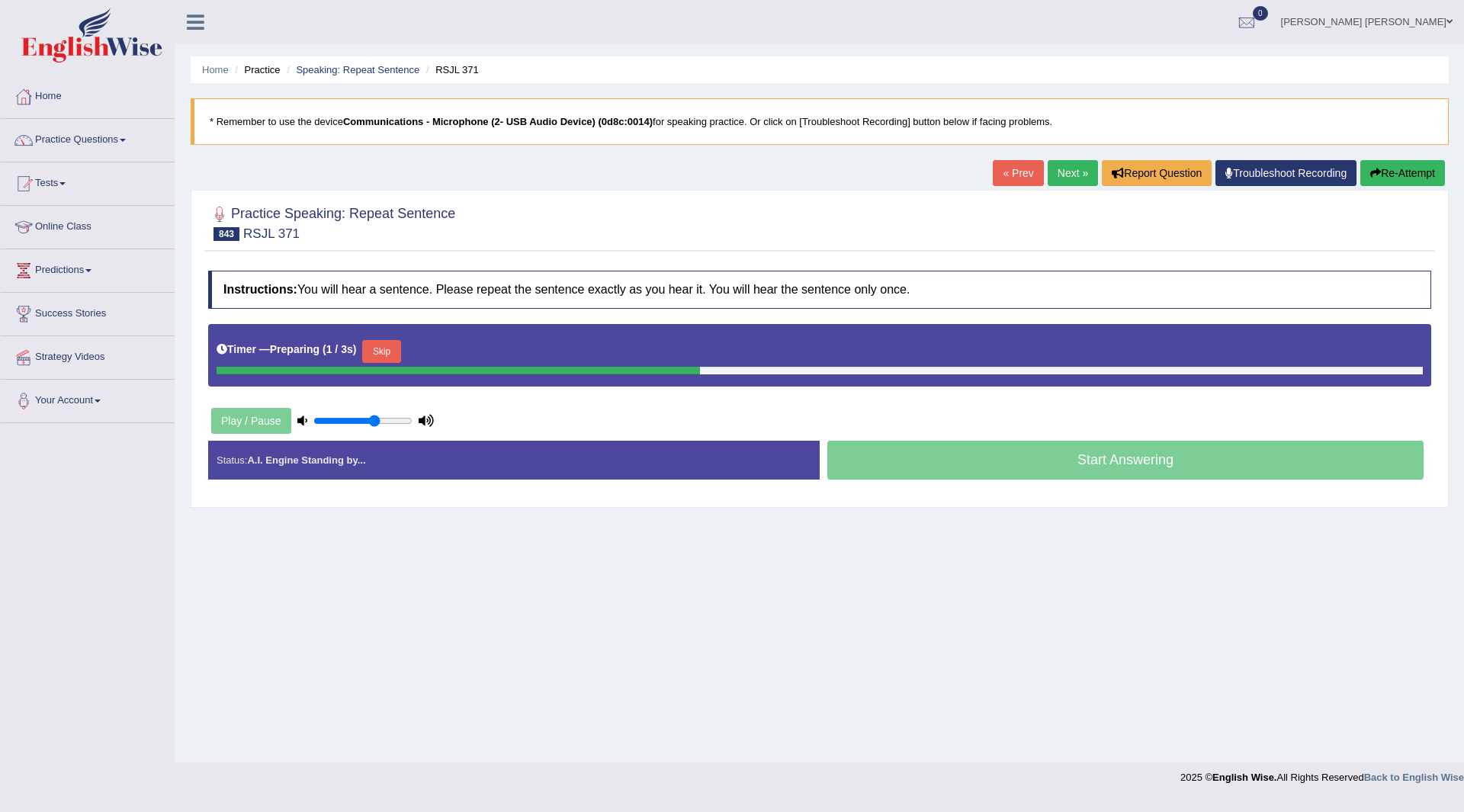
click at [384, 348] on button "Skip" at bounding box center [381, 351] width 38 height 23
click at [462, 352] on button "Skip" at bounding box center [448, 351] width 38 height 23
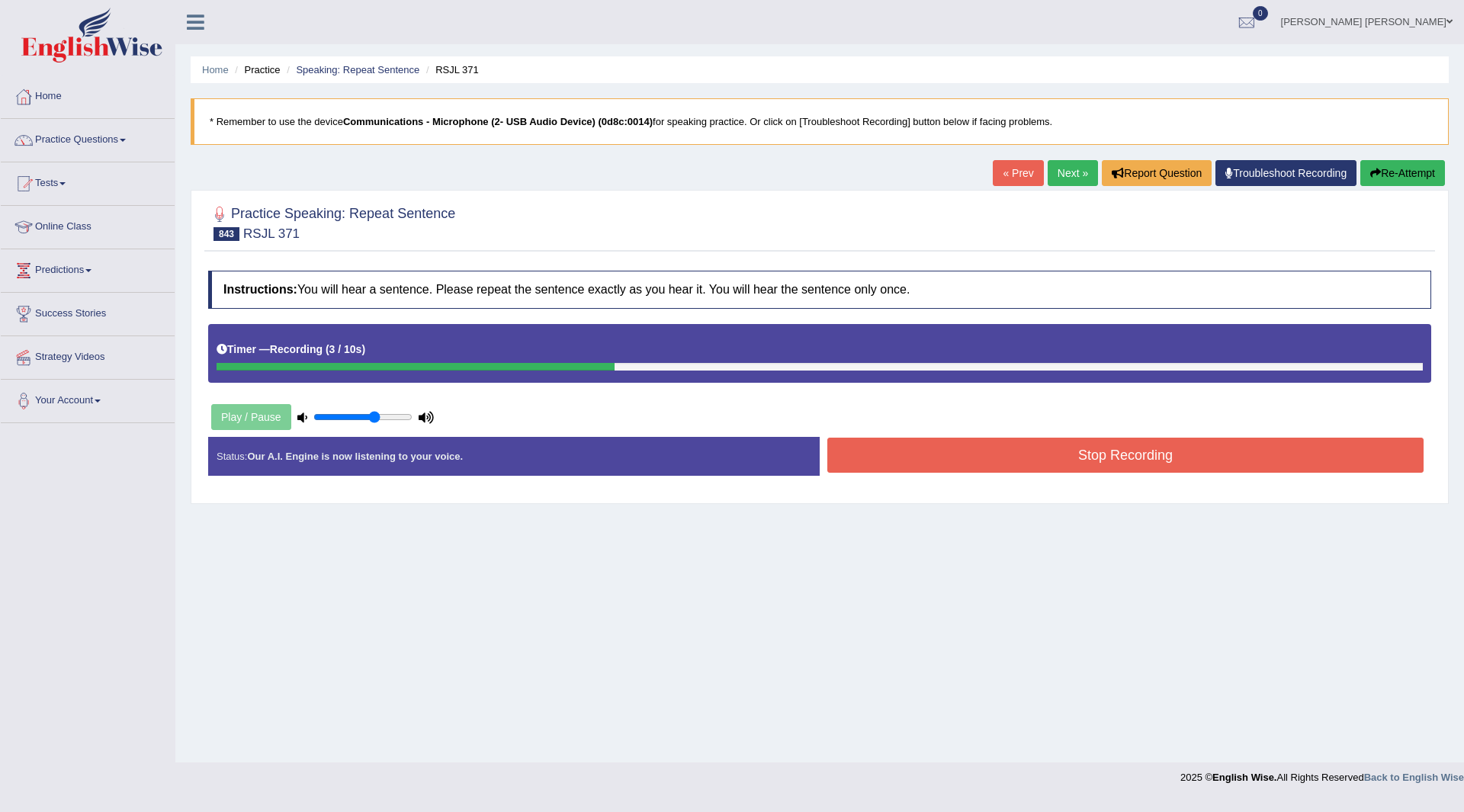
click at [896, 447] on button "Stop Recording" at bounding box center [1125, 455] width 596 height 35
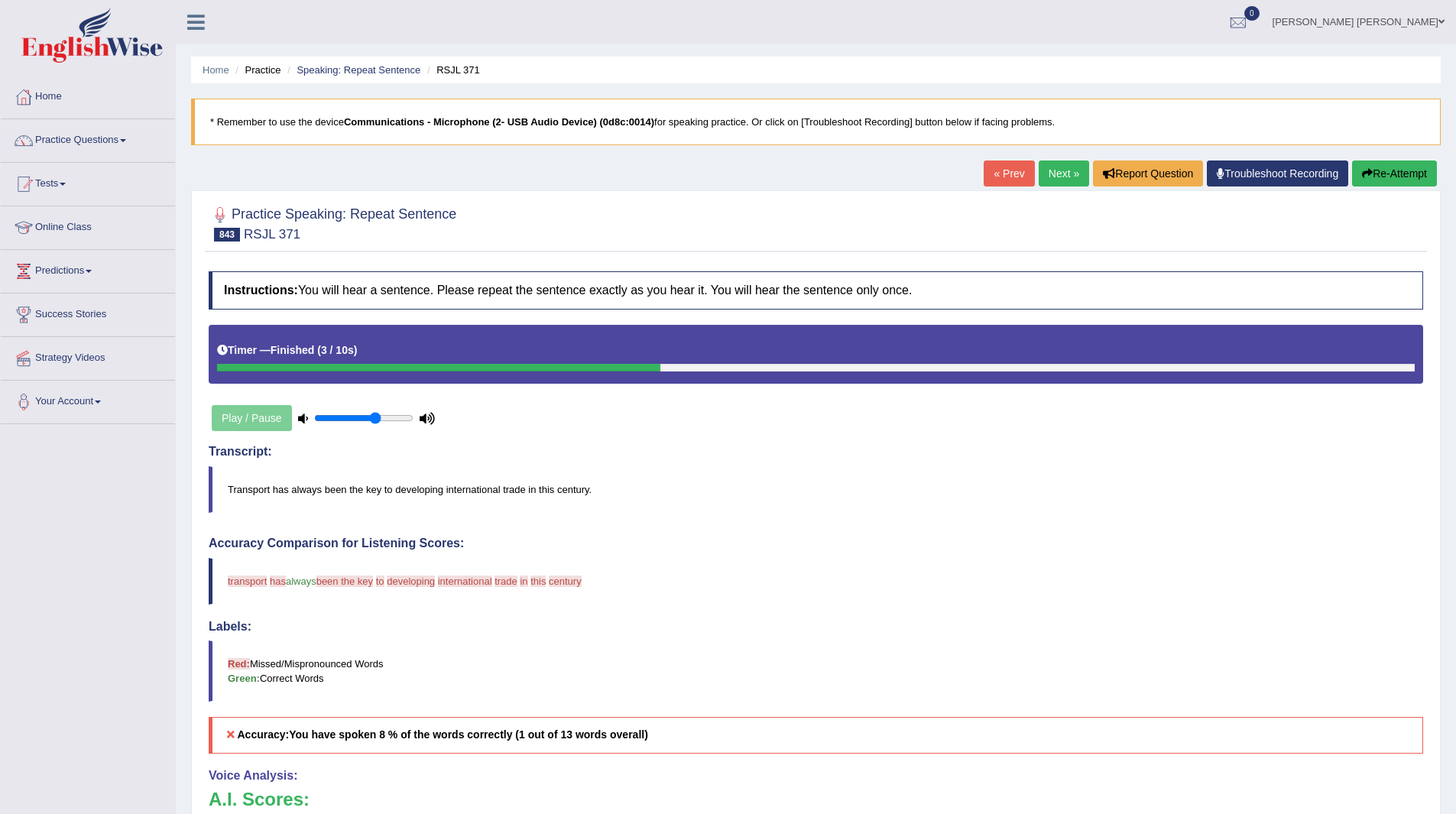
click at [1051, 172] on link "Next »" at bounding box center [1063, 174] width 50 height 26
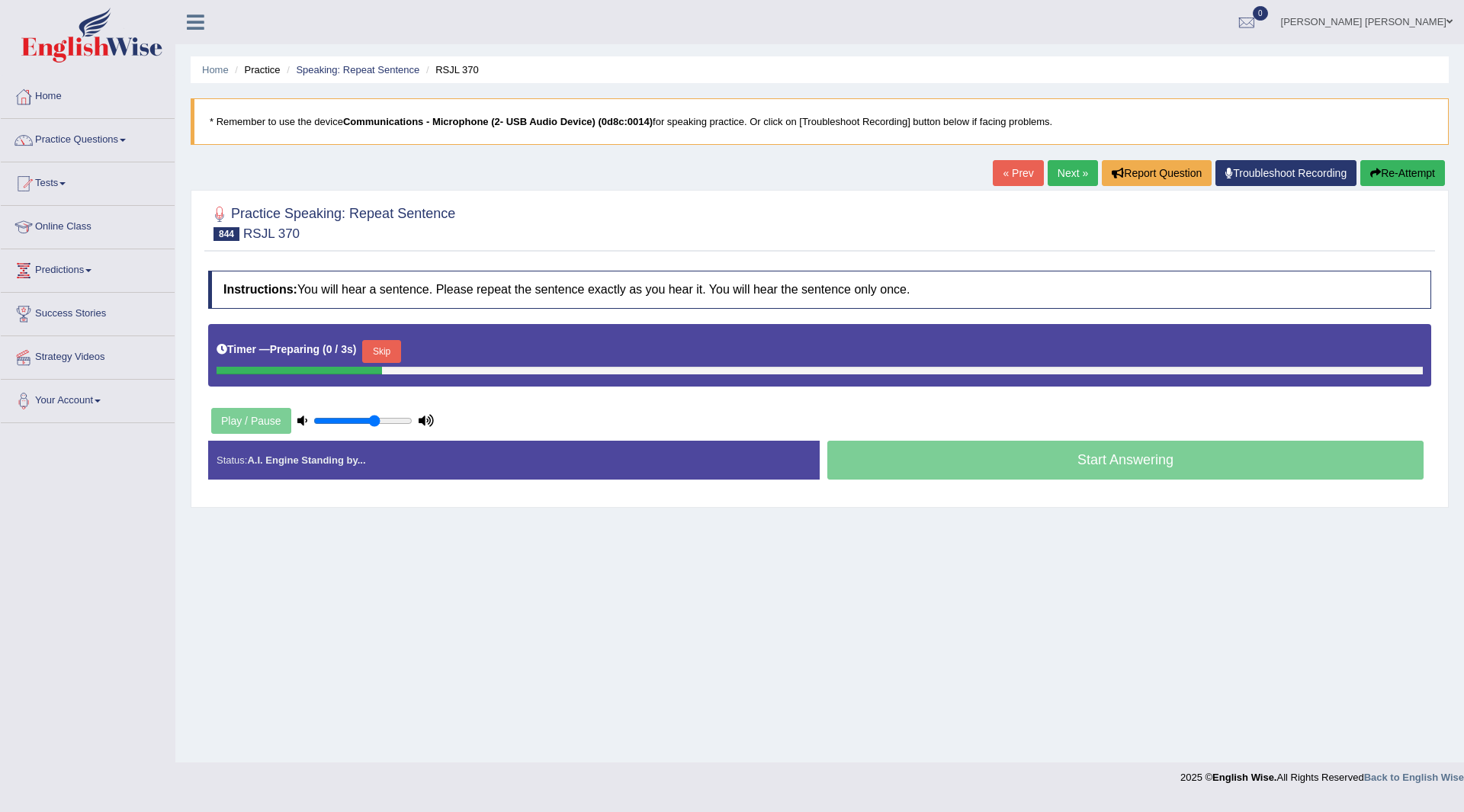
click at [389, 354] on button "Skip" at bounding box center [381, 351] width 38 height 23
click at [455, 351] on button "Skip" at bounding box center [448, 351] width 38 height 23
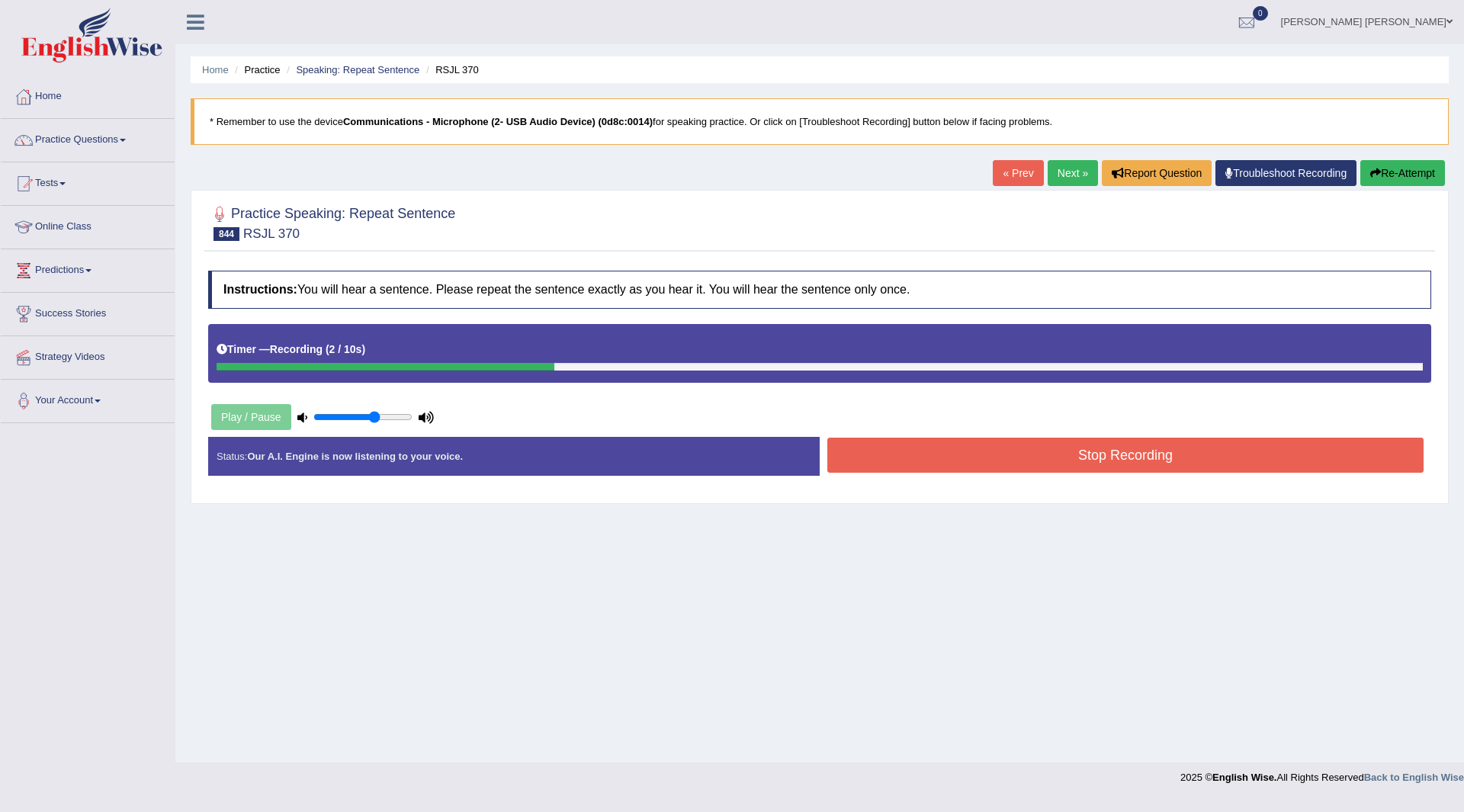
click at [953, 459] on button "Stop Recording" at bounding box center [1125, 455] width 596 height 35
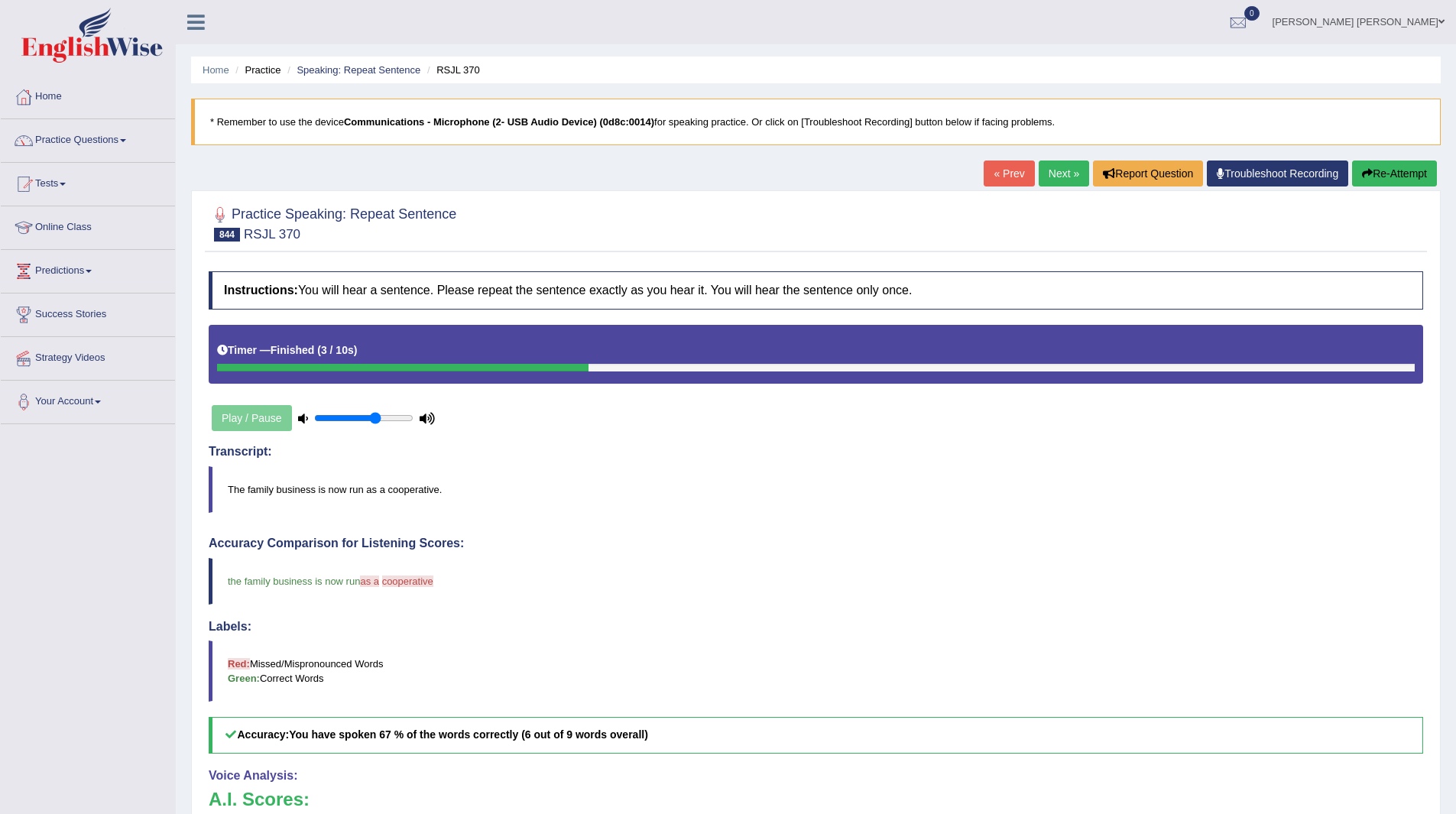
click at [1048, 173] on link "Next »" at bounding box center [1063, 174] width 50 height 26
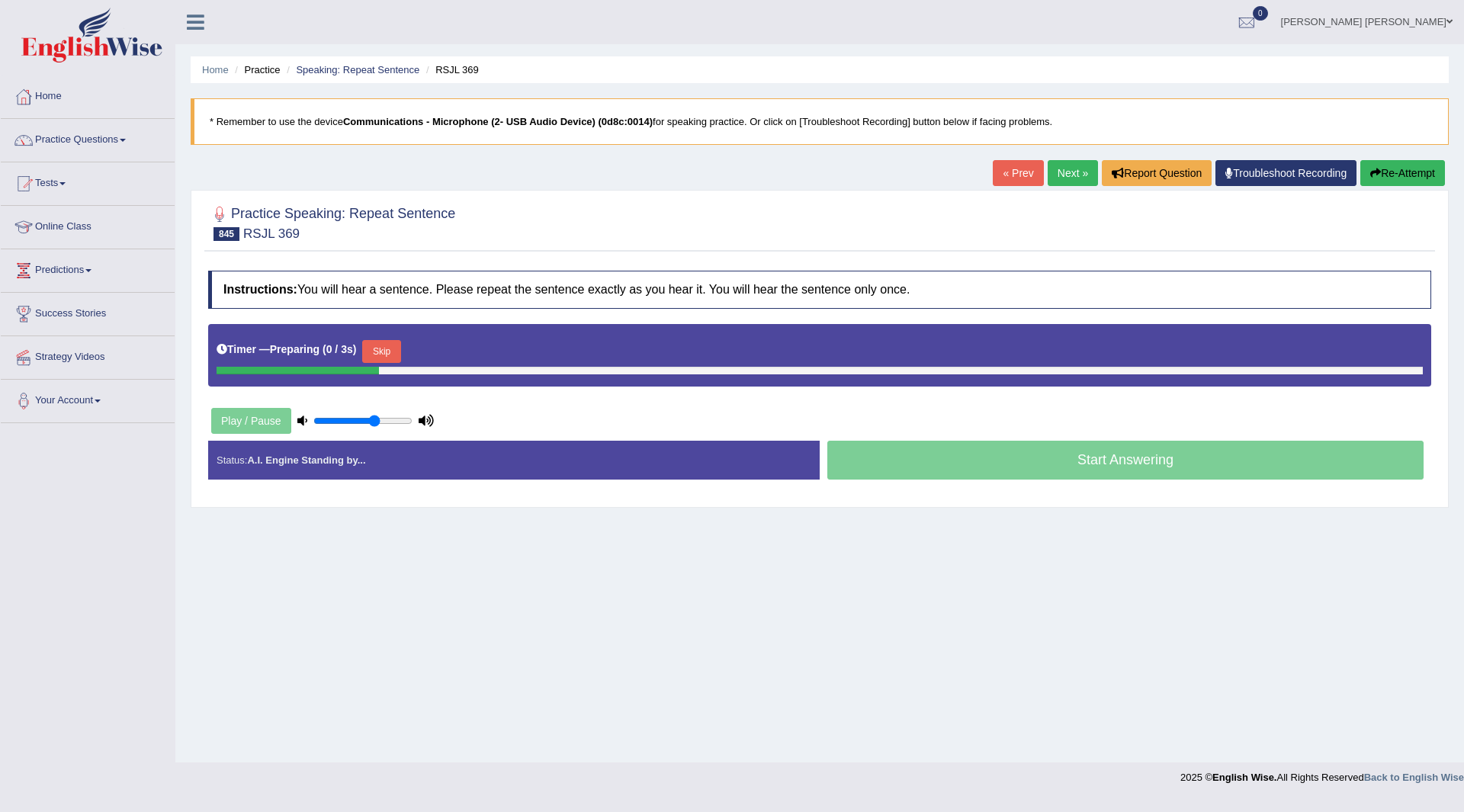
click at [391, 352] on button "Skip" at bounding box center [381, 351] width 38 height 23
click at [467, 354] on button "Skip" at bounding box center [448, 351] width 38 height 23
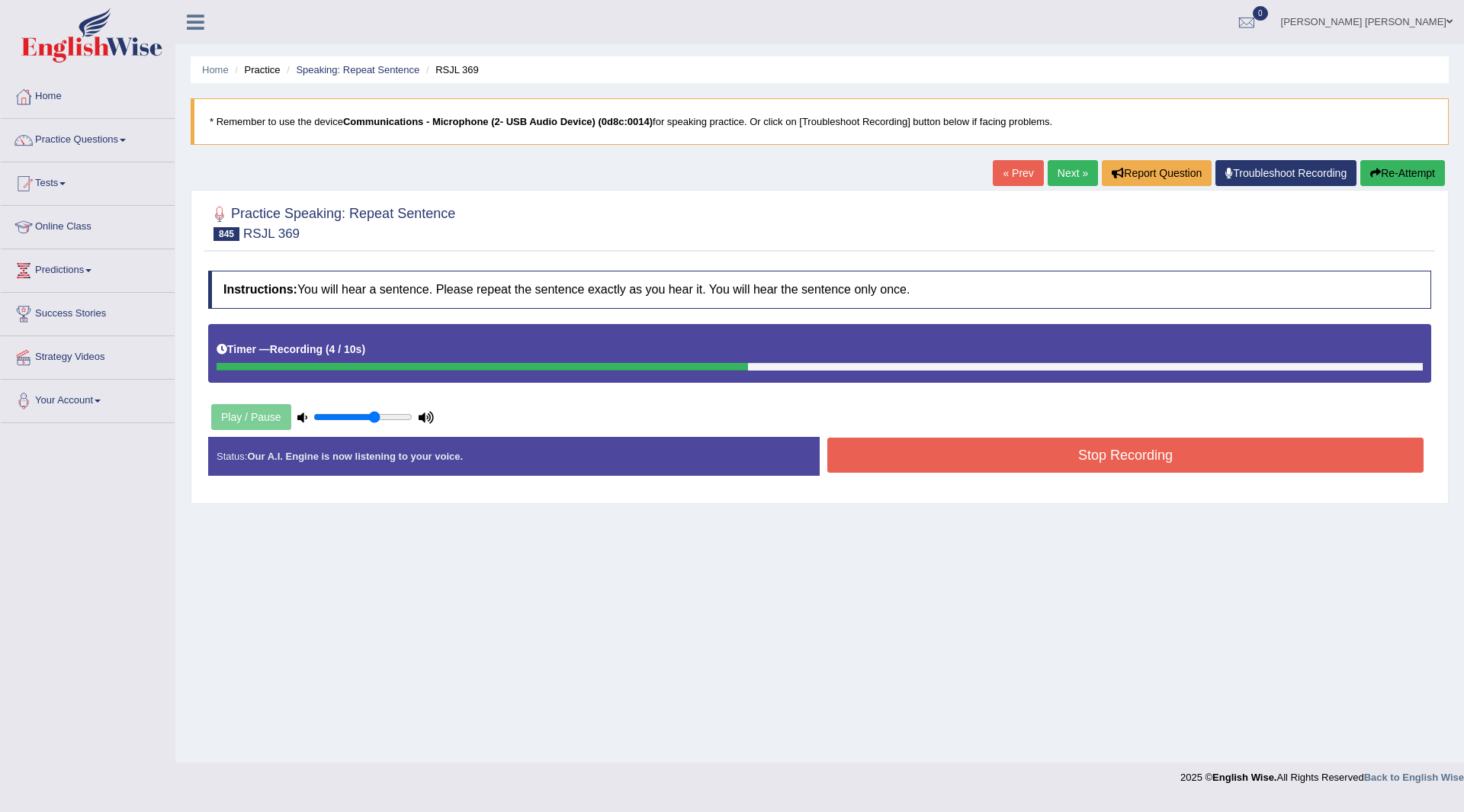
click at [870, 459] on button "Stop Recording" at bounding box center [1125, 455] width 596 height 35
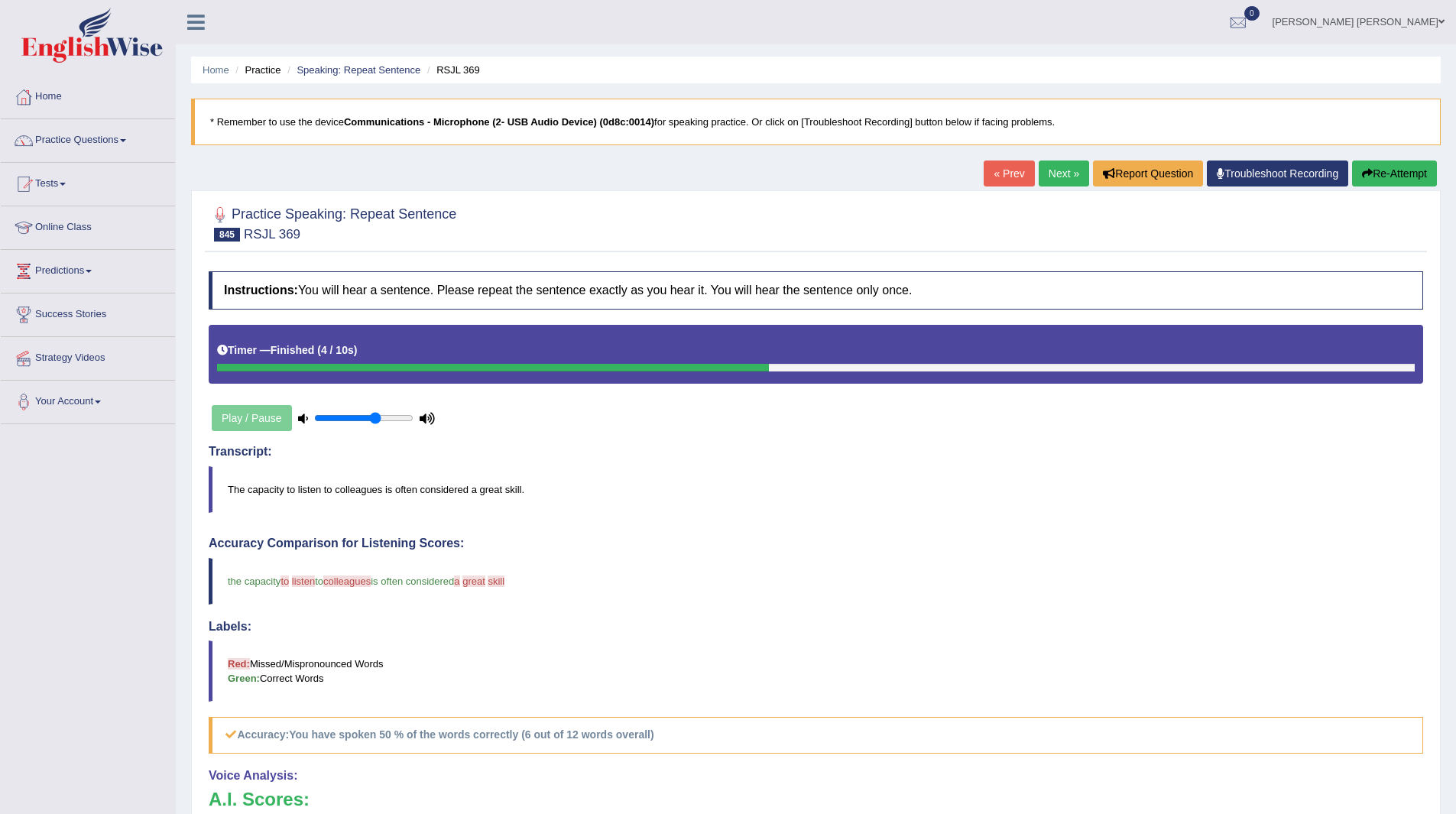
drag, startPoint x: 1048, startPoint y: 169, endPoint x: 923, endPoint y: 189, distance: 126.6
click at [1048, 169] on link "Next »" at bounding box center [1063, 174] width 50 height 26
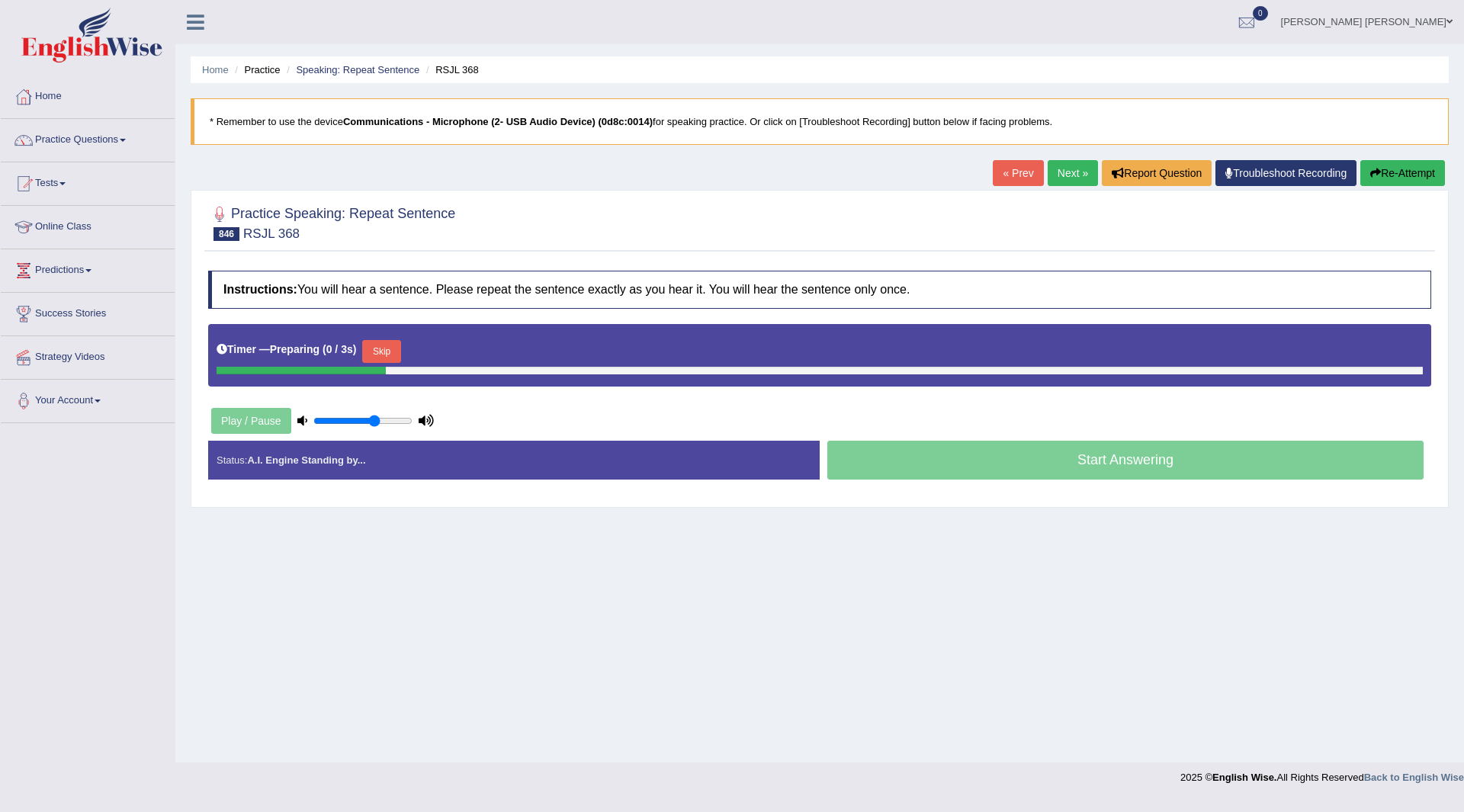
click at [394, 345] on button "Skip" at bounding box center [381, 351] width 38 height 23
click at [452, 353] on button "Skip" at bounding box center [448, 351] width 38 height 23
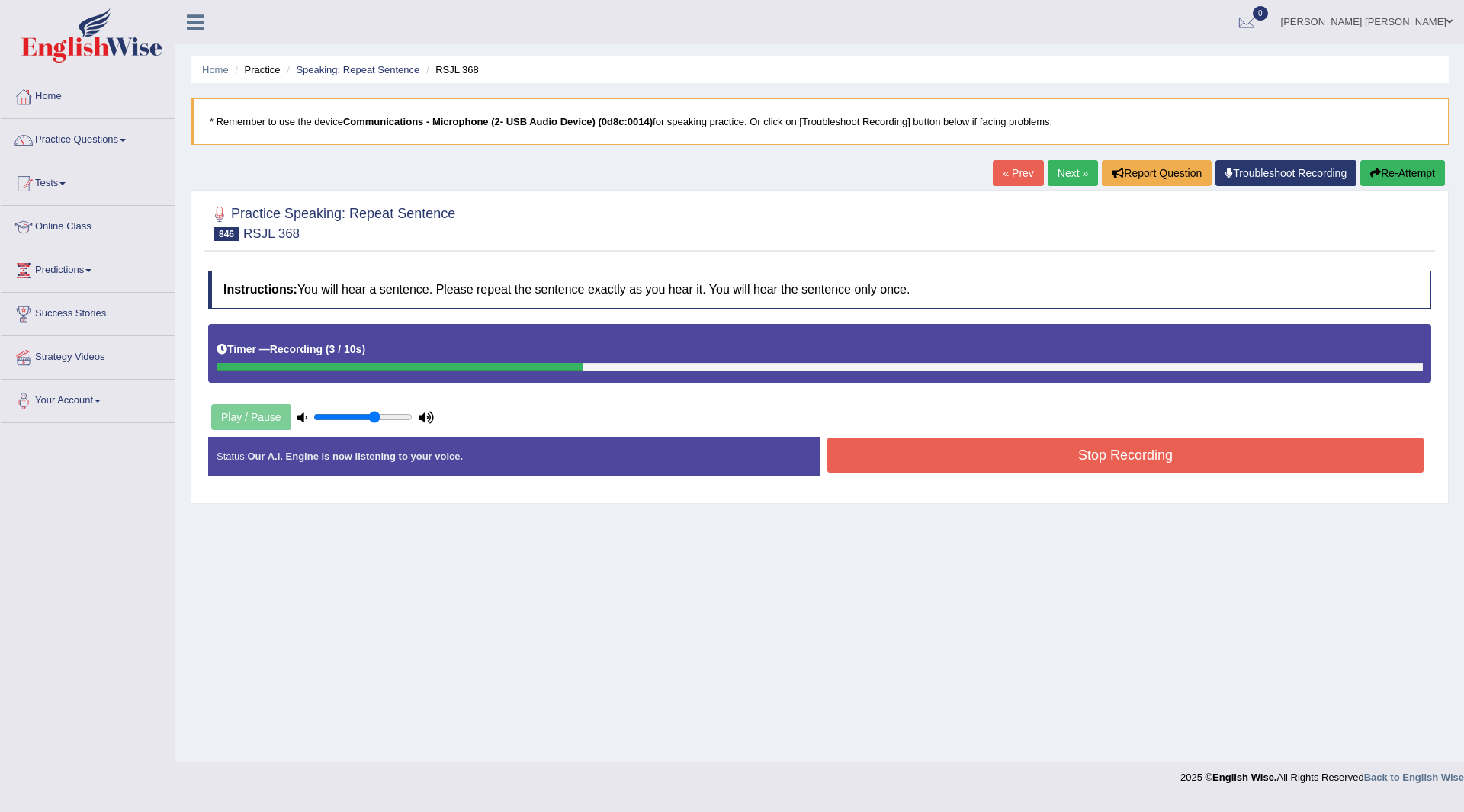
click at [940, 463] on button "Stop Recording" at bounding box center [1125, 455] width 596 height 35
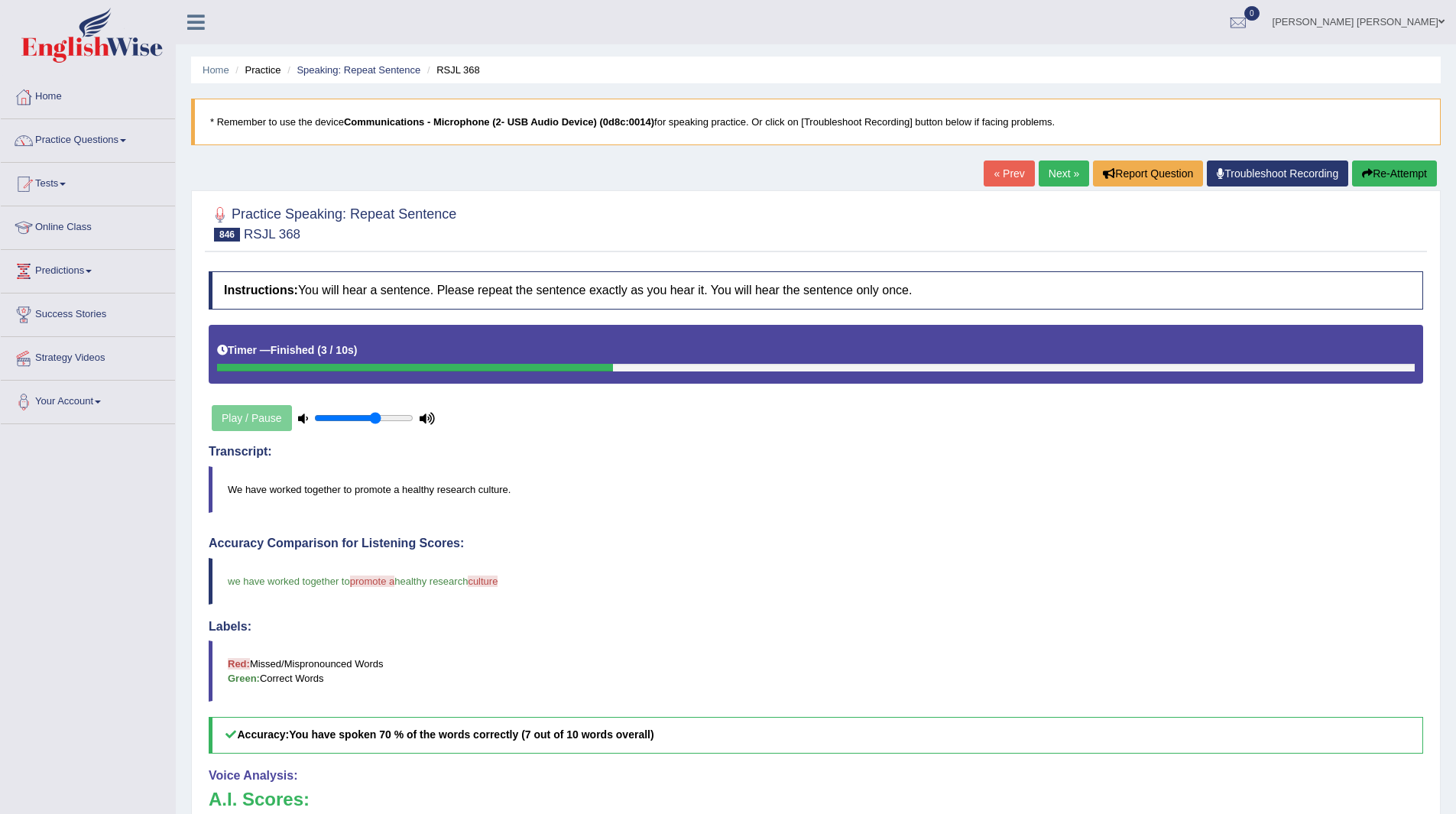
click at [1047, 172] on link "Next »" at bounding box center [1063, 174] width 50 height 26
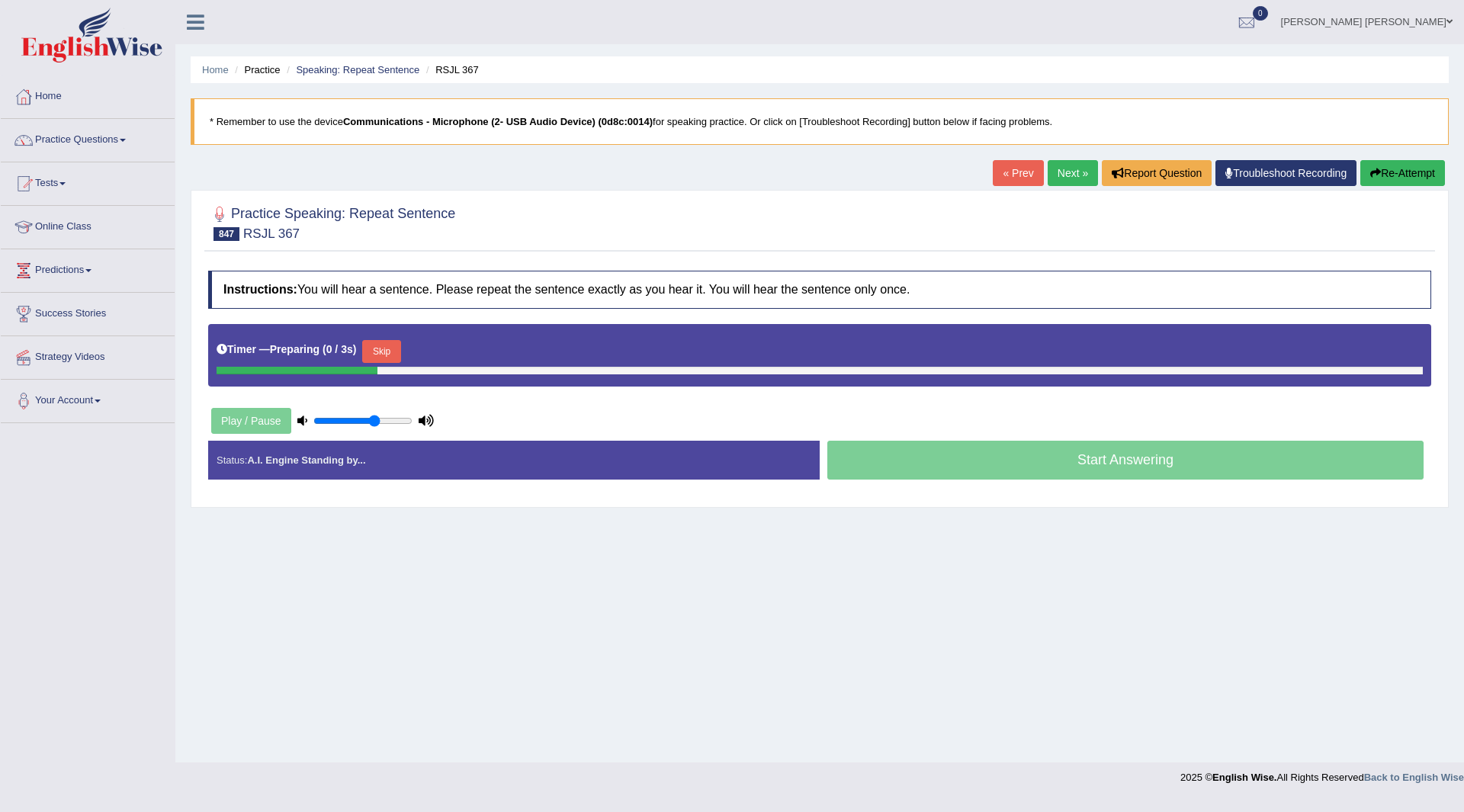
drag, startPoint x: 0, startPoint y: 0, endPoint x: 396, endPoint y: 383, distance: 550.9
click at [393, 341] on button "Skip" at bounding box center [381, 351] width 38 height 23
click at [455, 348] on button "Skip" at bounding box center [448, 351] width 38 height 23
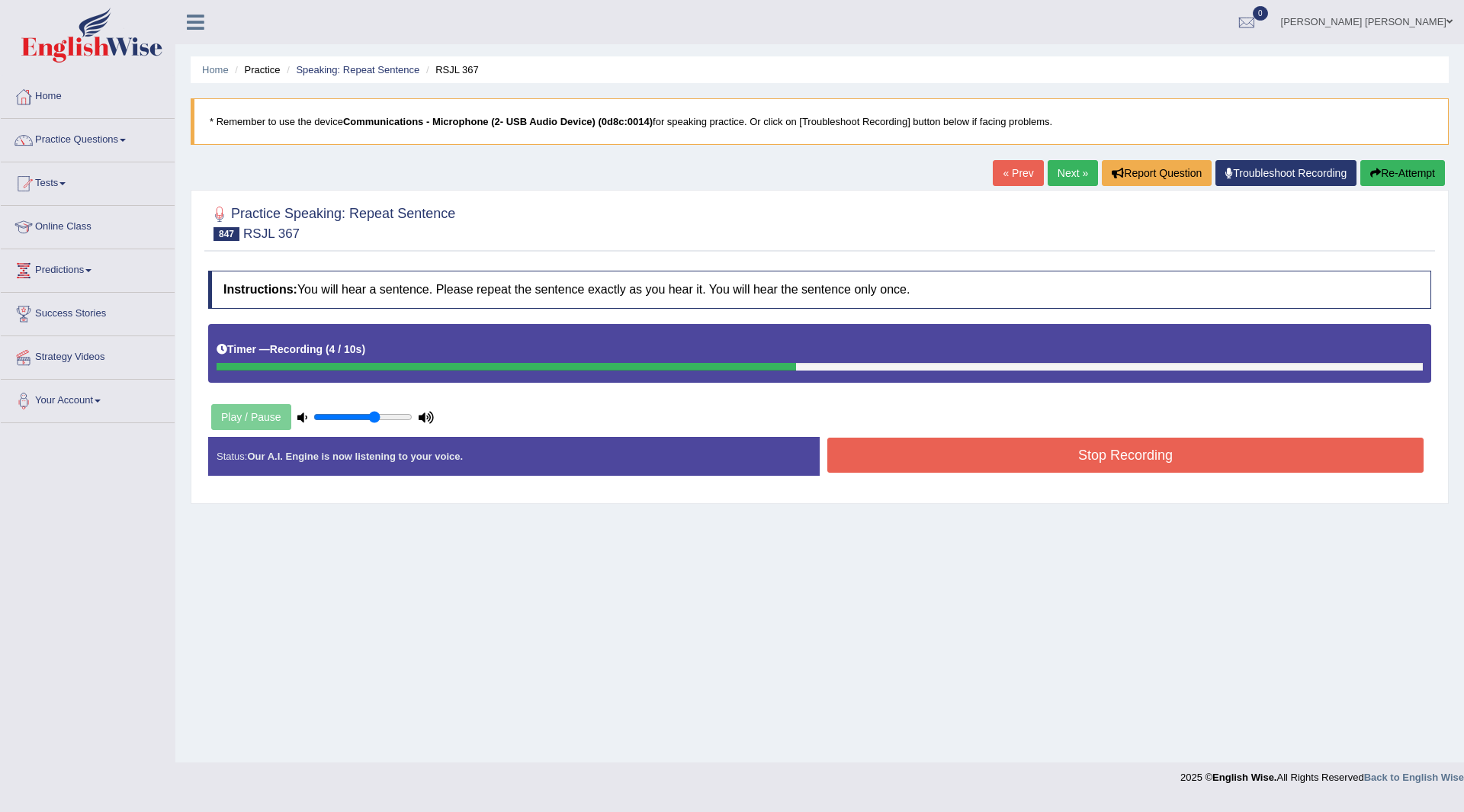
click at [895, 463] on button "Stop Recording" at bounding box center [1125, 455] width 596 height 35
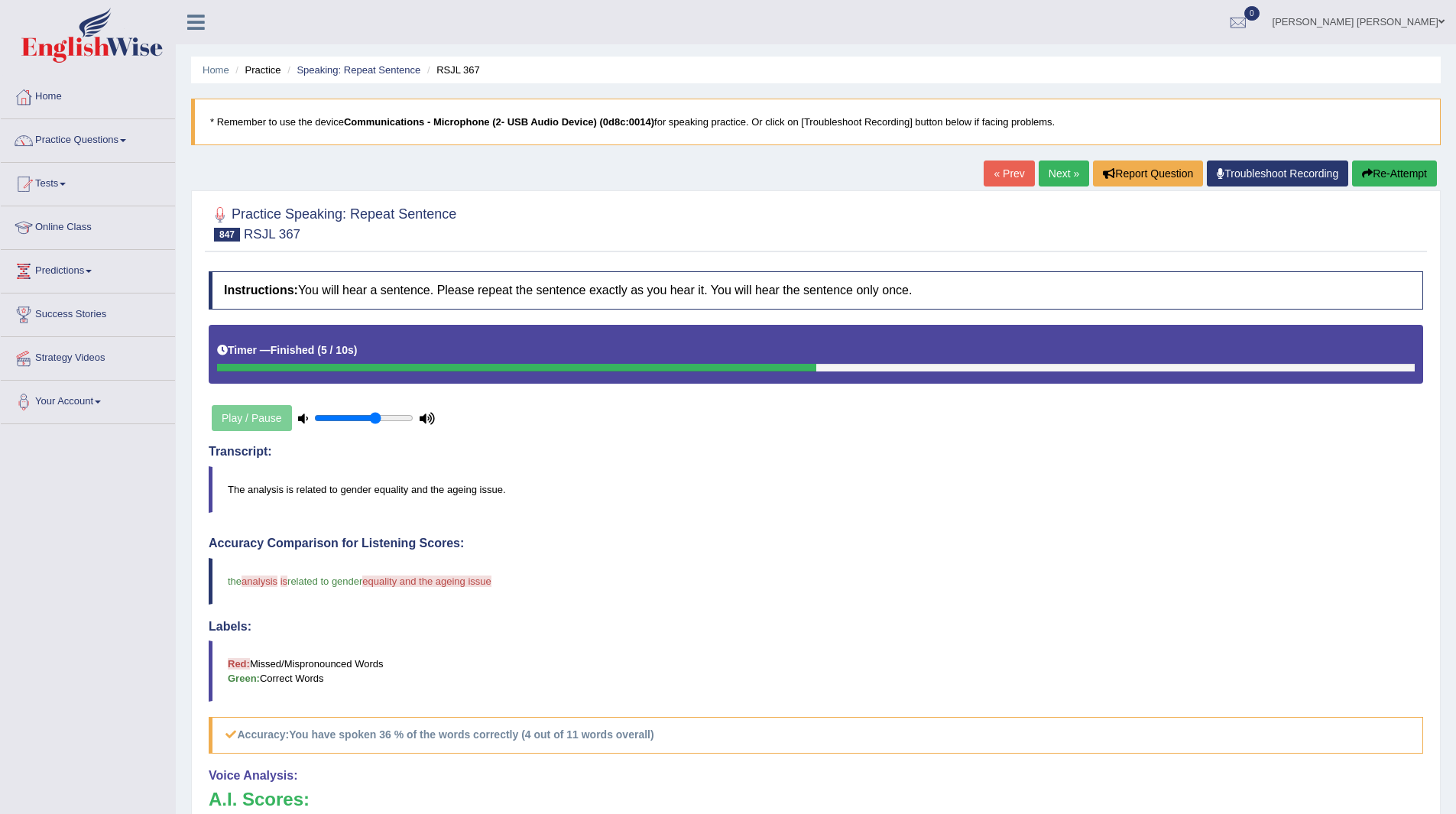
click at [1384, 168] on button "Re-Attempt" at bounding box center [1394, 174] width 85 height 26
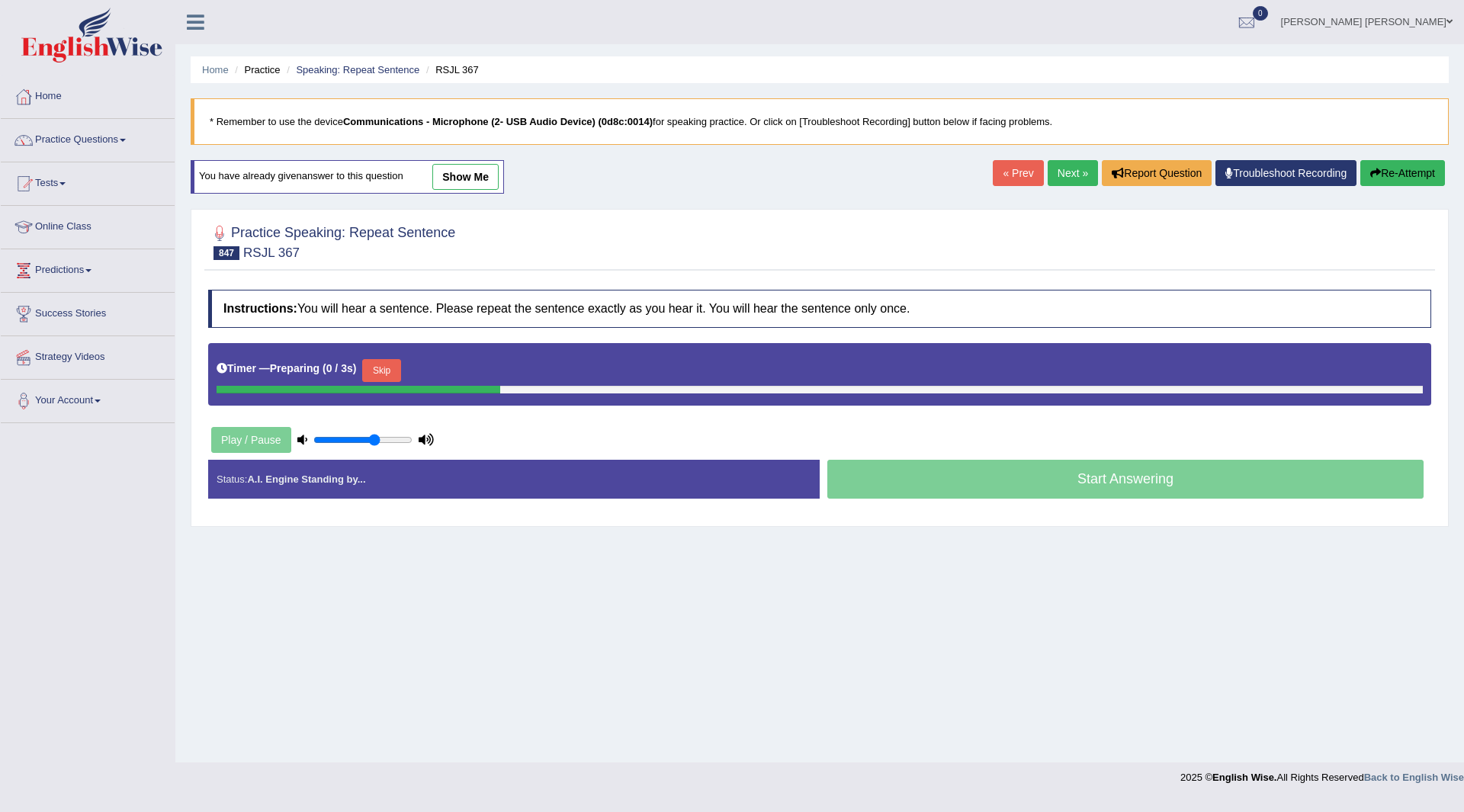
click at [379, 369] on button "Skip" at bounding box center [381, 370] width 38 height 23
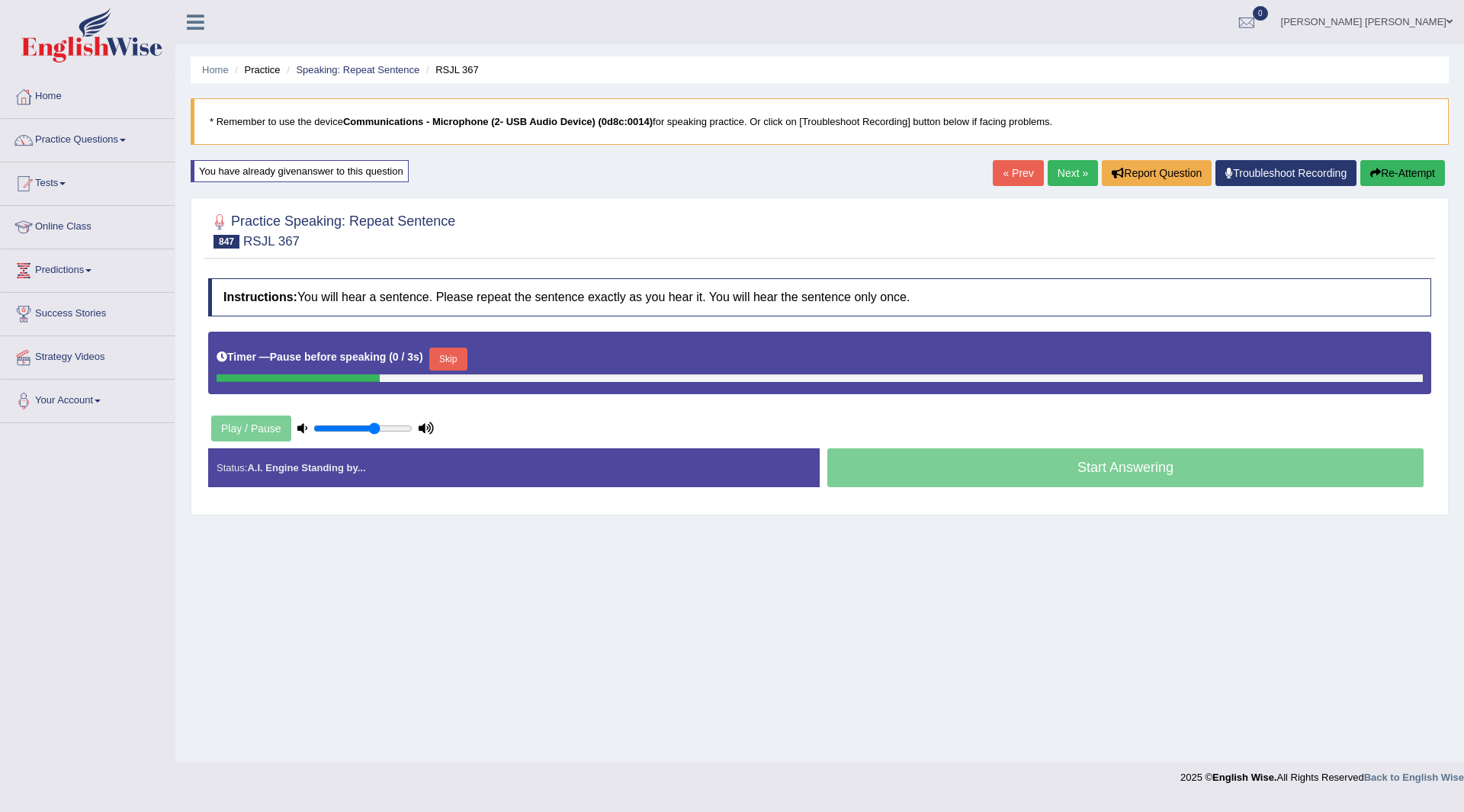
click at [452, 358] on button "Skip" at bounding box center [448, 359] width 38 height 23
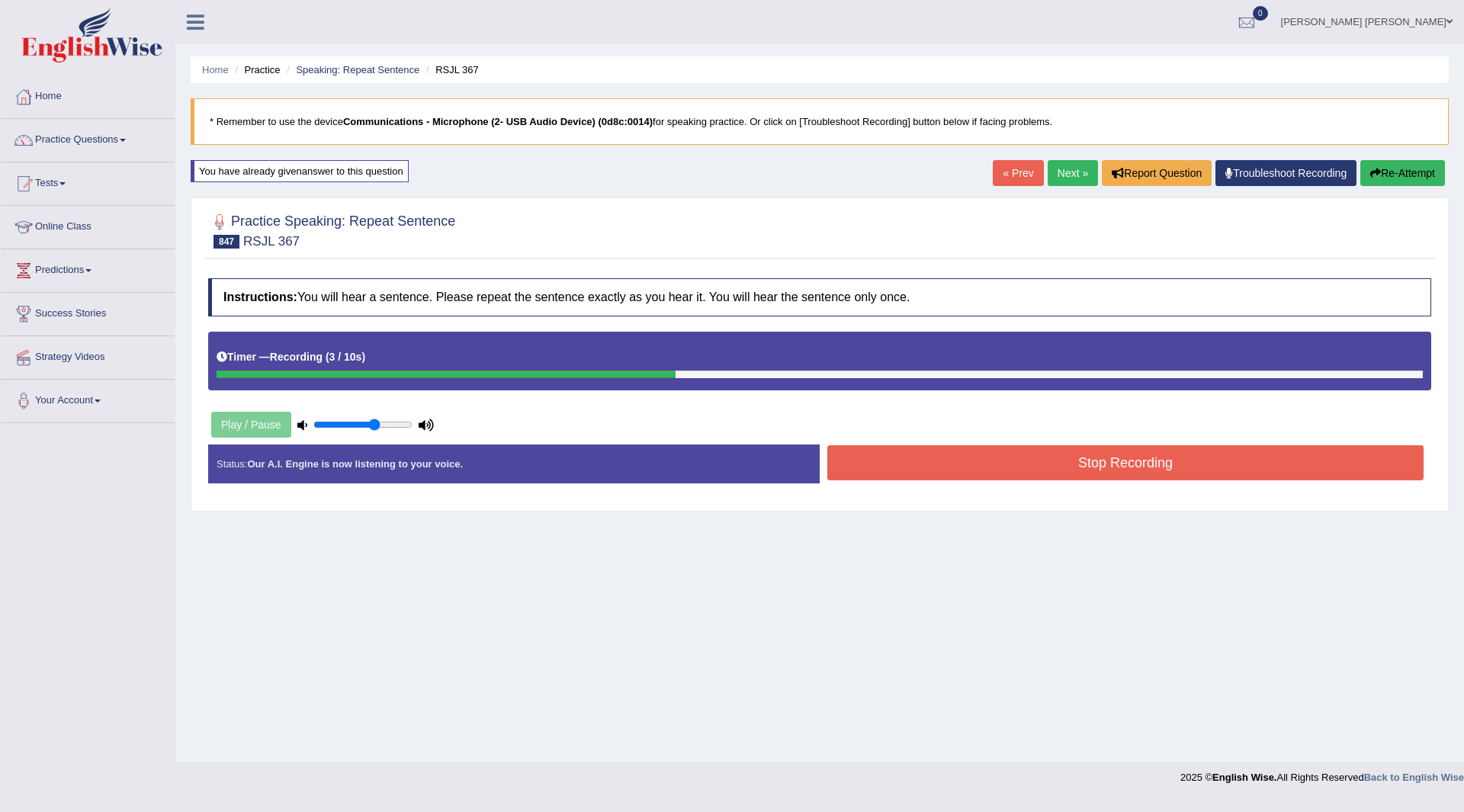
click at [925, 475] on button "Stop Recording" at bounding box center [1125, 463] width 596 height 35
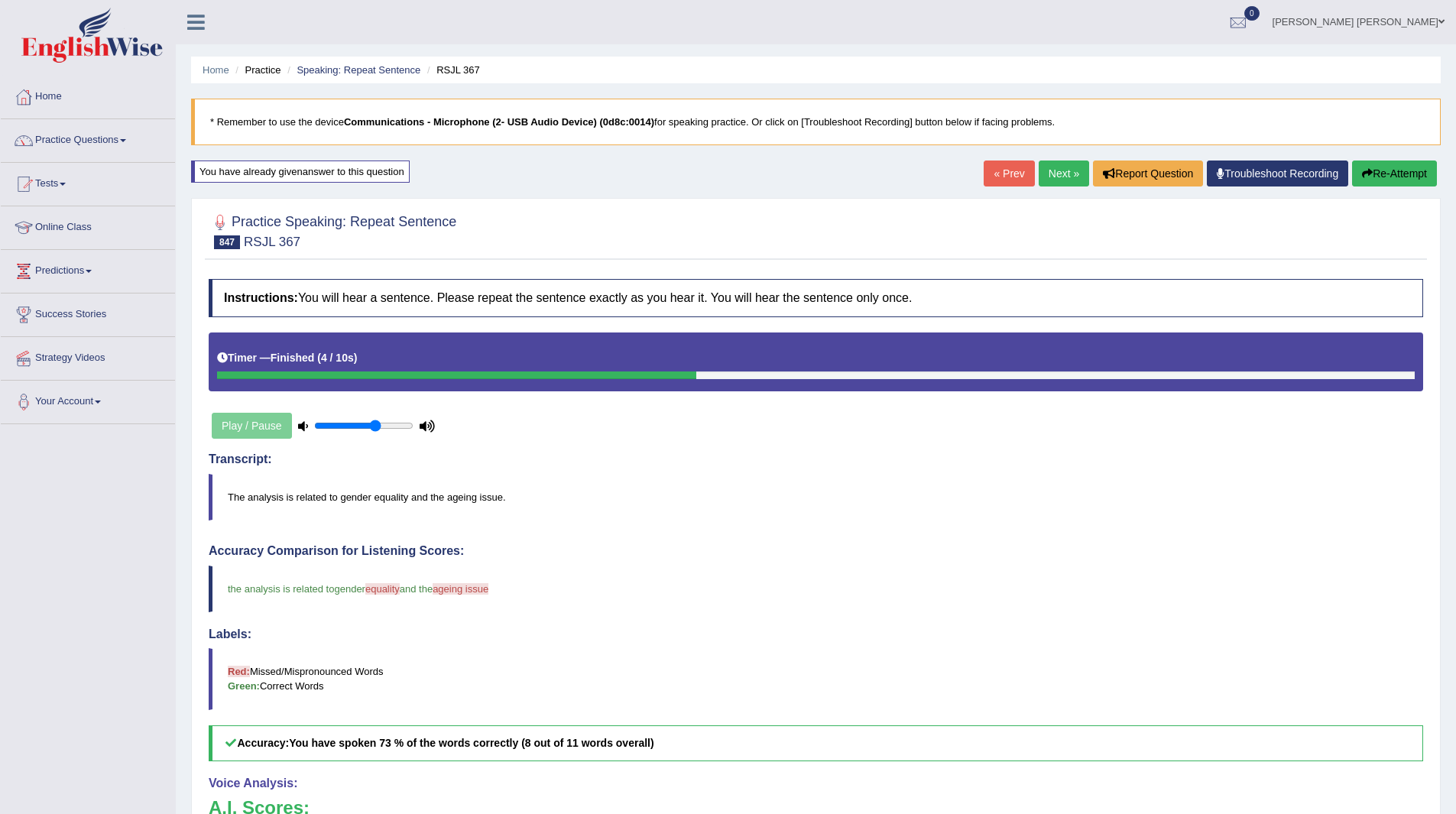
click at [1069, 169] on link "Next »" at bounding box center [1063, 174] width 50 height 26
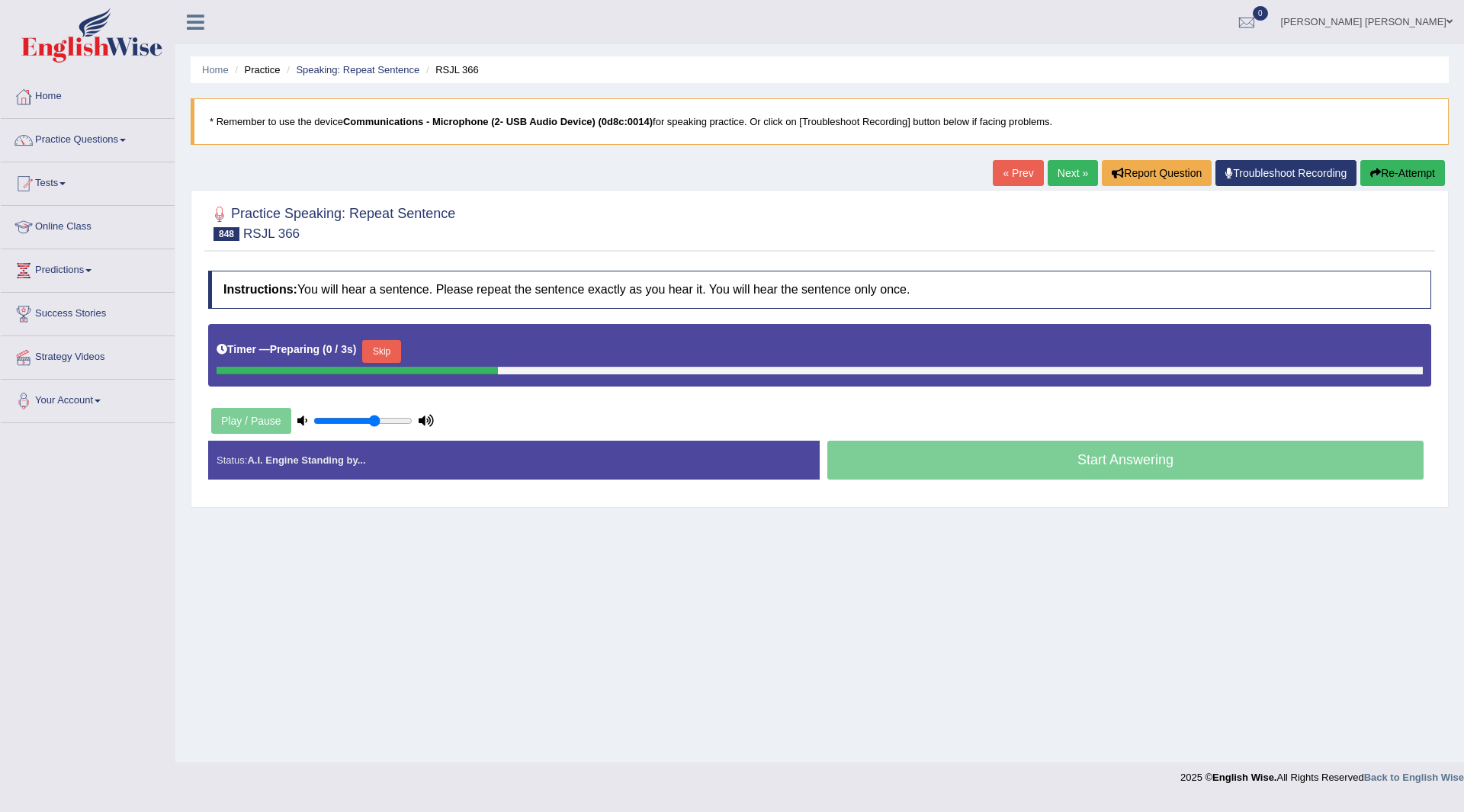
click at [394, 348] on button "Skip" at bounding box center [381, 351] width 38 height 23
click at [466, 352] on button "Skip" at bounding box center [448, 351] width 38 height 23
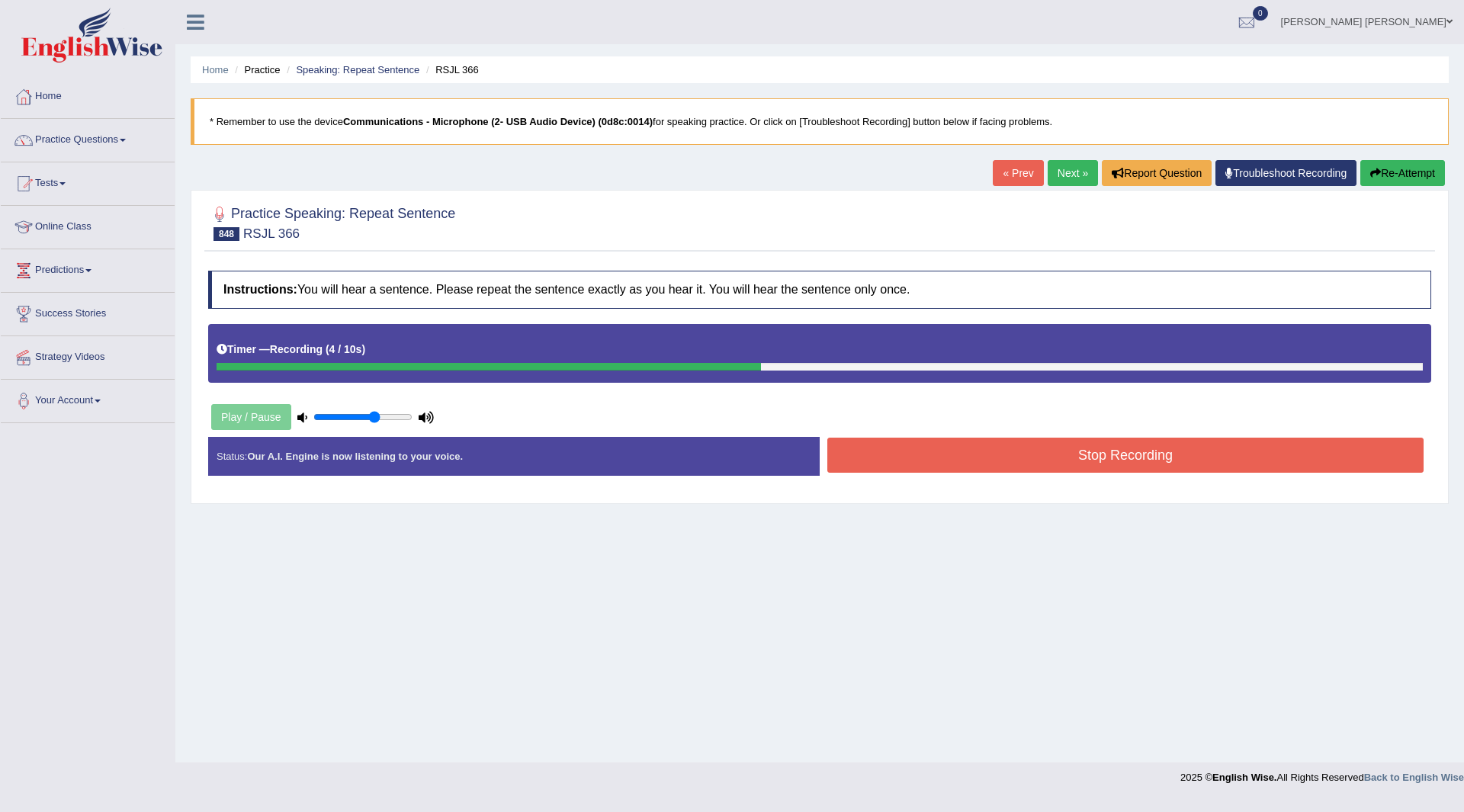
click at [880, 460] on button "Stop Recording" at bounding box center [1125, 455] width 596 height 35
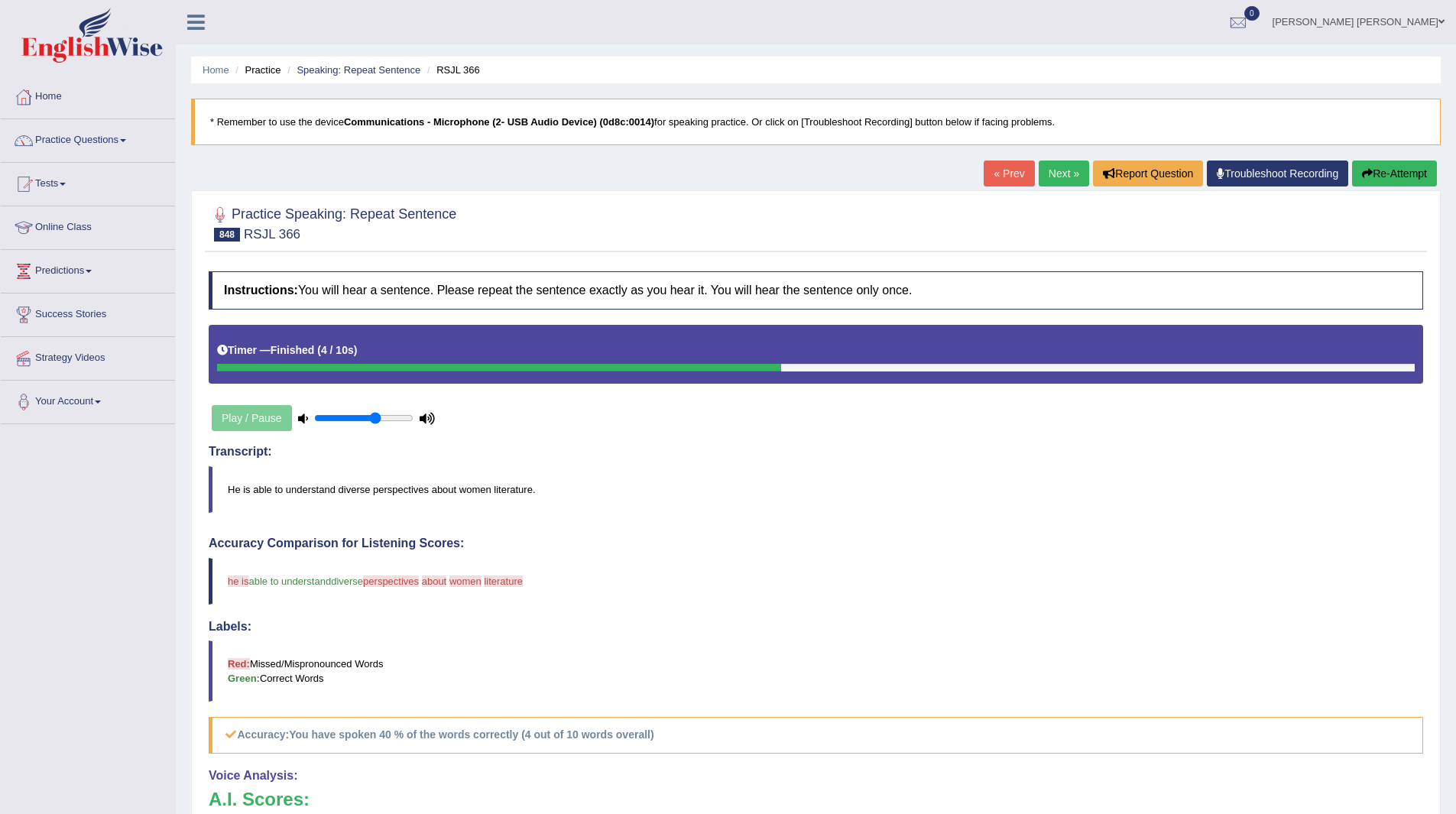
click at [1057, 171] on link "Next »" at bounding box center [1063, 174] width 50 height 26
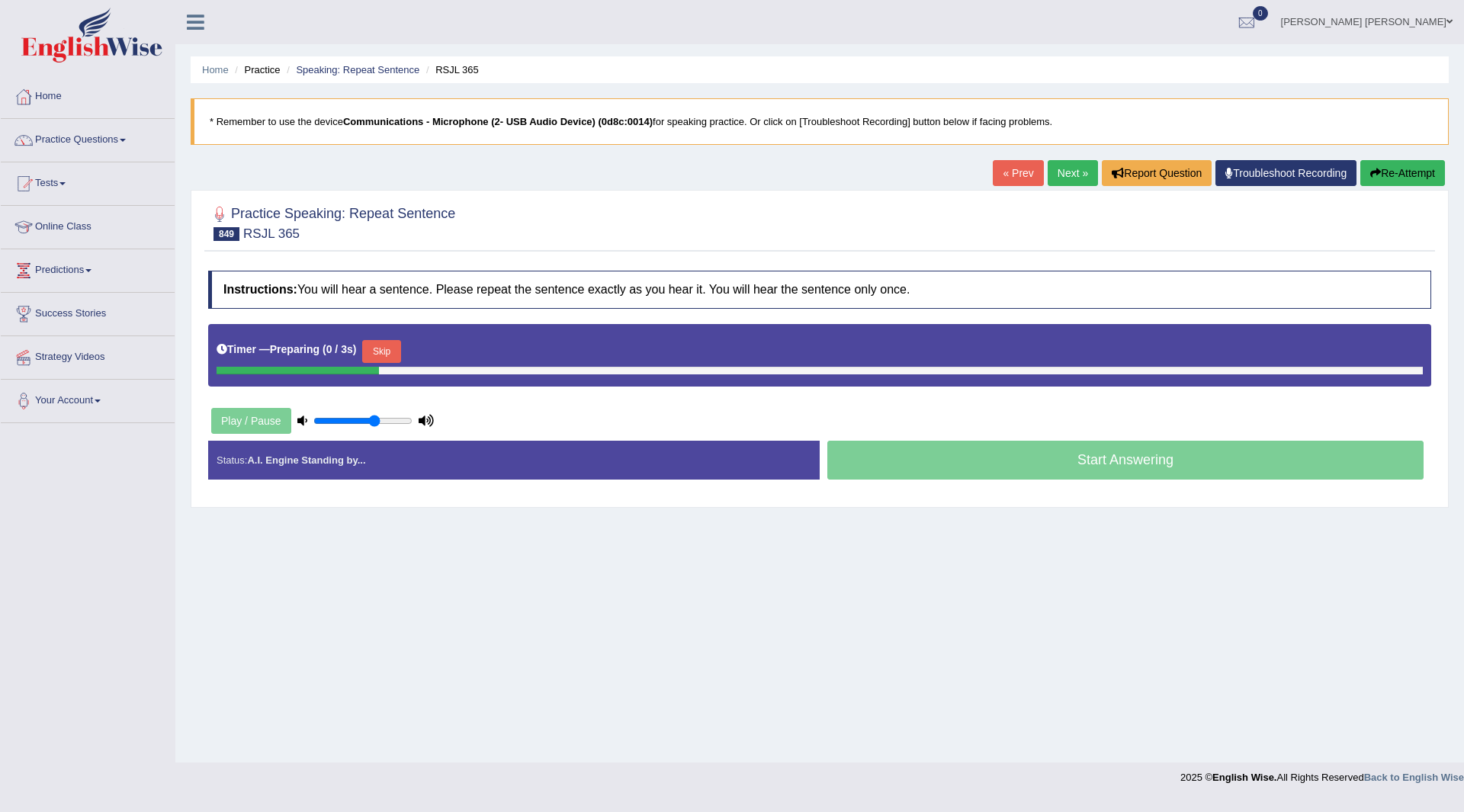
click at [396, 357] on button "Skip" at bounding box center [381, 351] width 38 height 23
click at [460, 340] on button "Skip" at bounding box center [448, 351] width 38 height 23
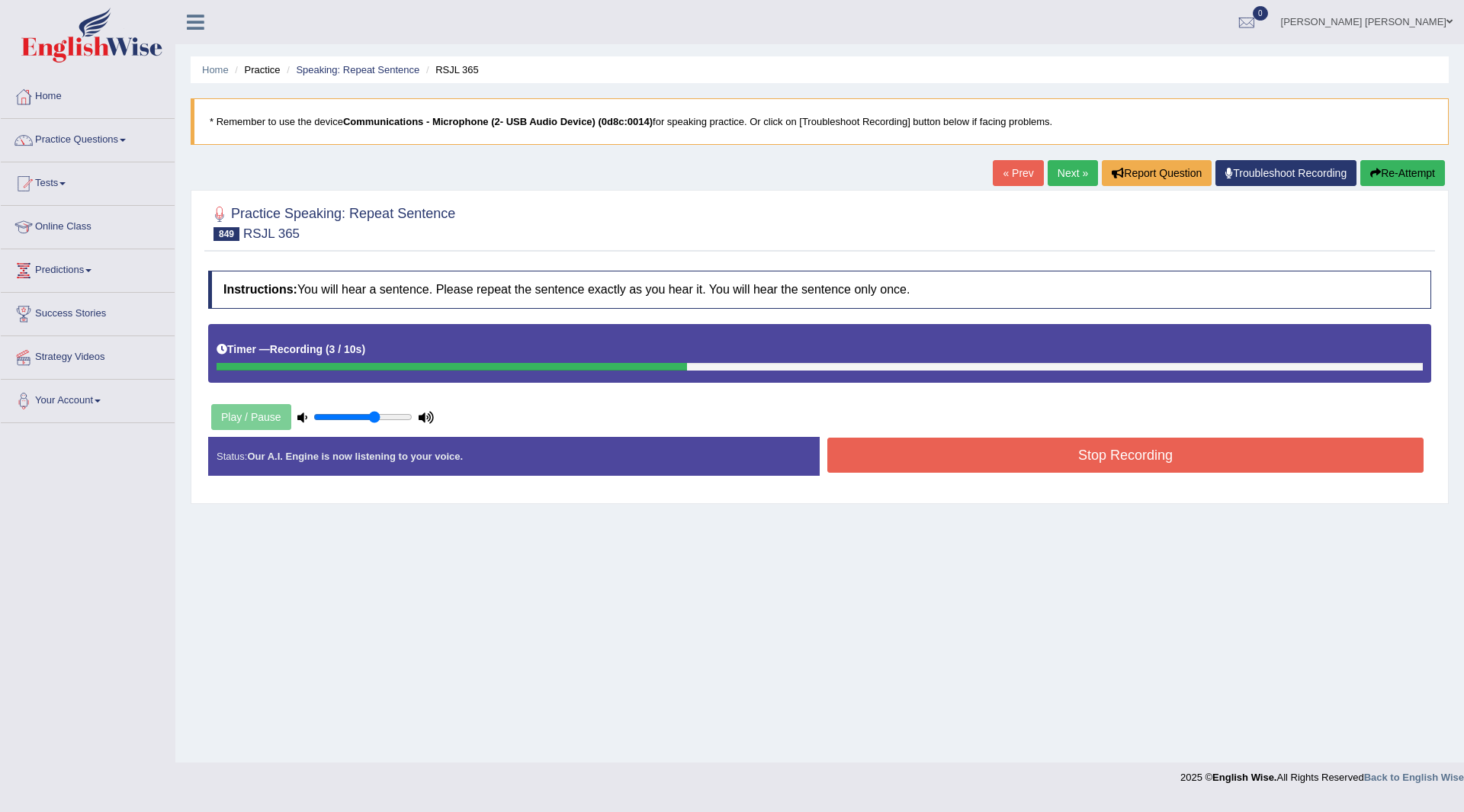
click at [879, 456] on button "Stop Recording" at bounding box center [1125, 455] width 596 height 35
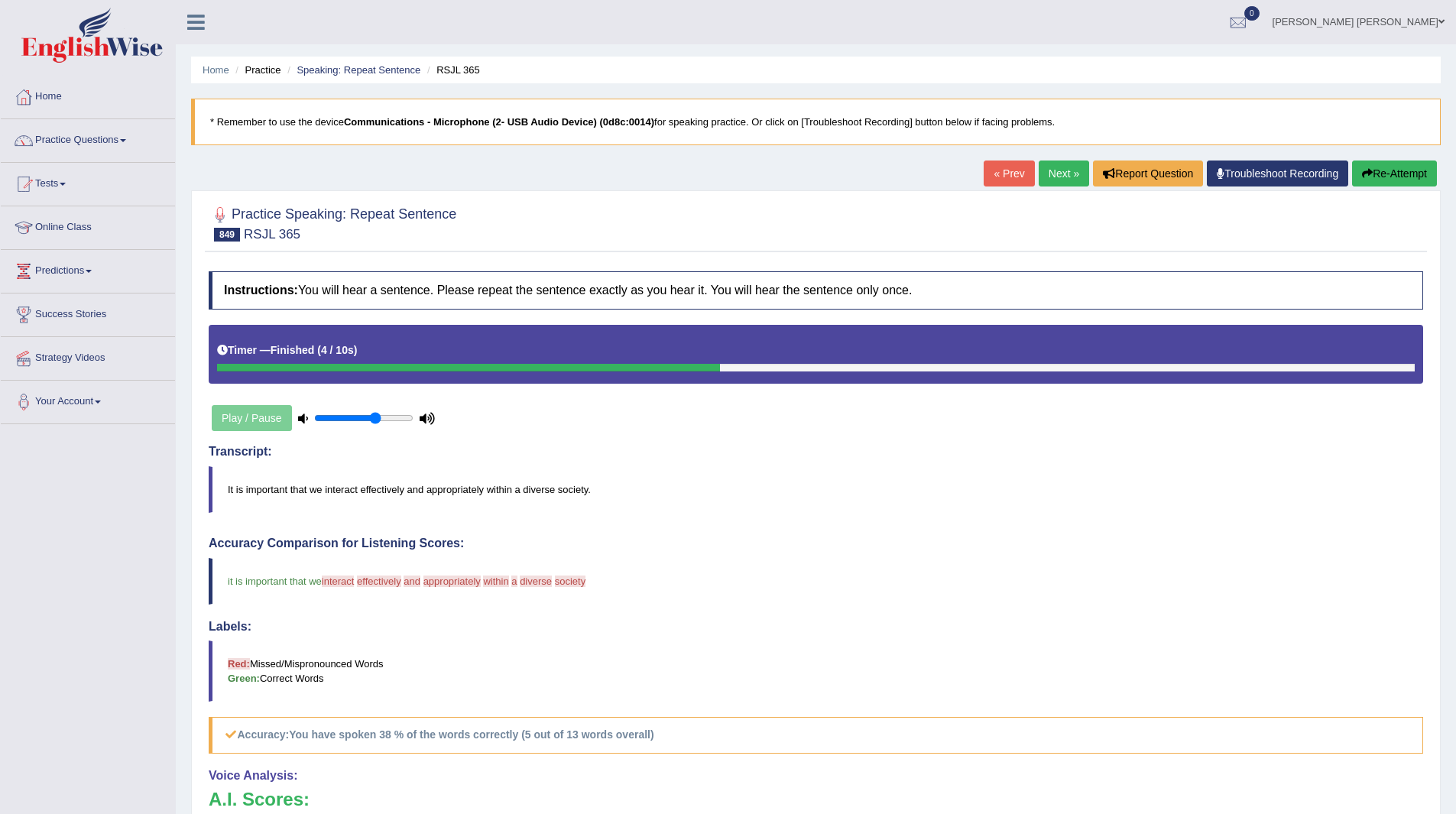
click at [1055, 169] on link "Next »" at bounding box center [1063, 174] width 50 height 26
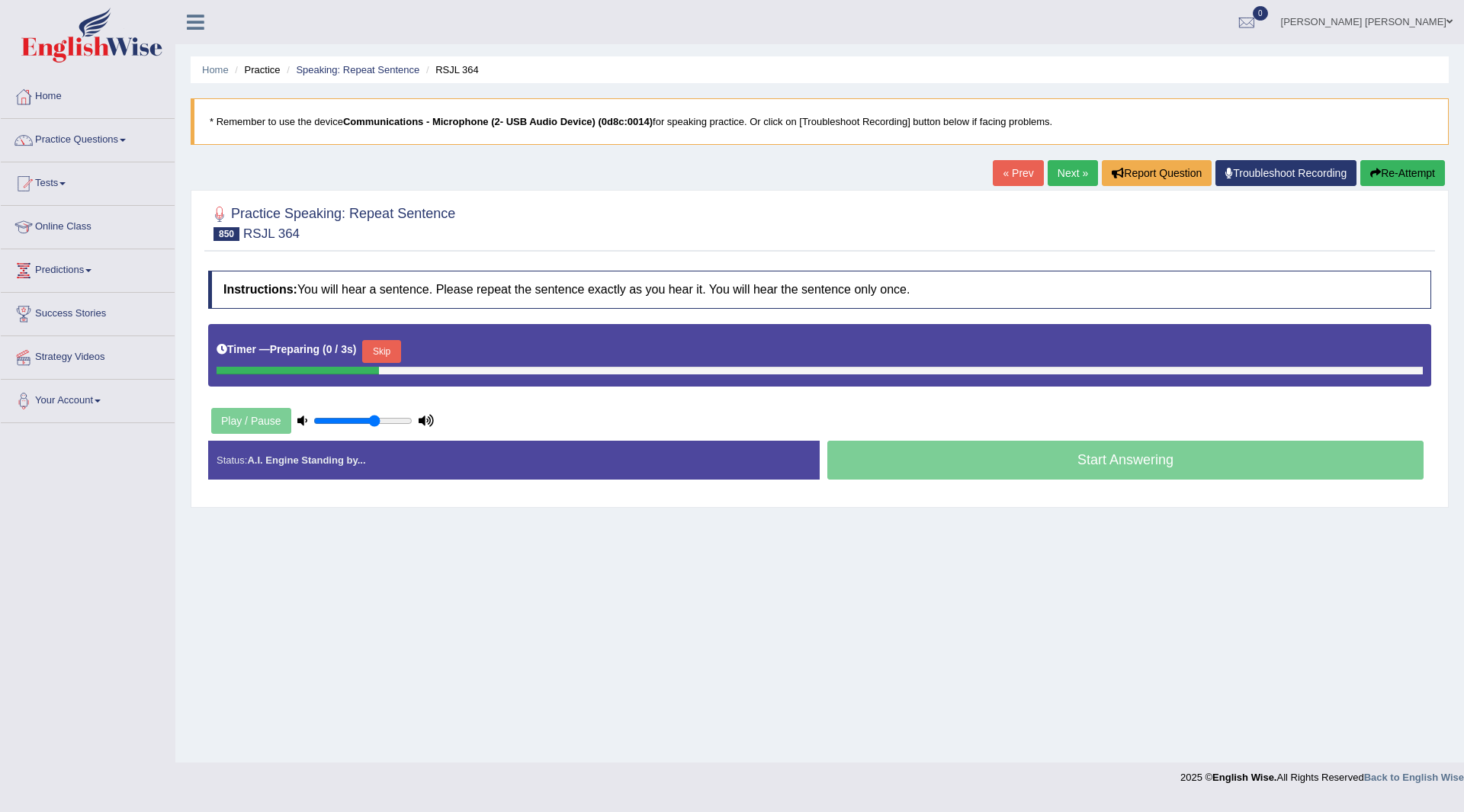
click at [391, 354] on button "Skip" at bounding box center [381, 351] width 38 height 23
click at [465, 351] on button "Skip" at bounding box center [448, 351] width 38 height 23
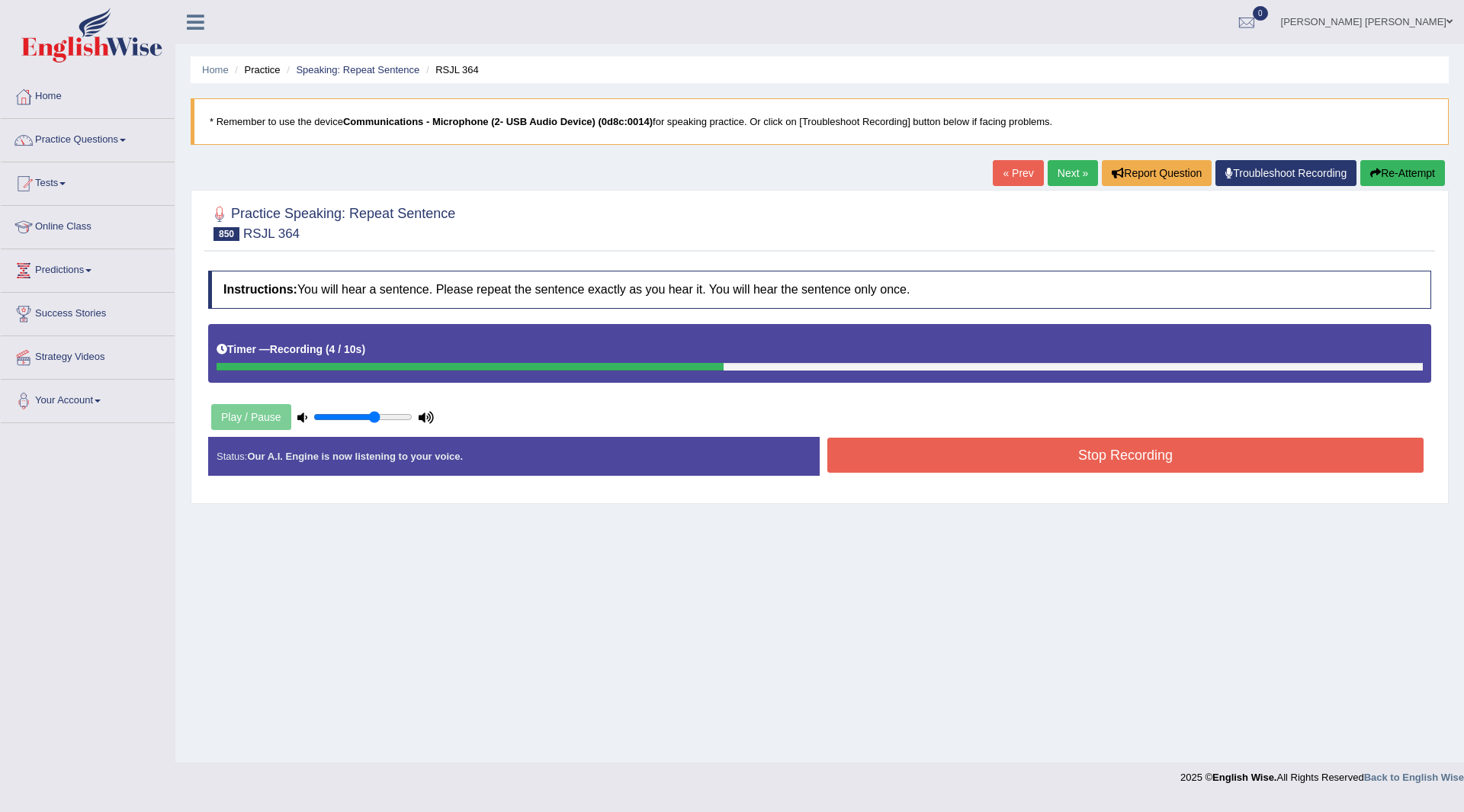
click at [865, 463] on button "Stop Recording" at bounding box center [1125, 455] width 596 height 35
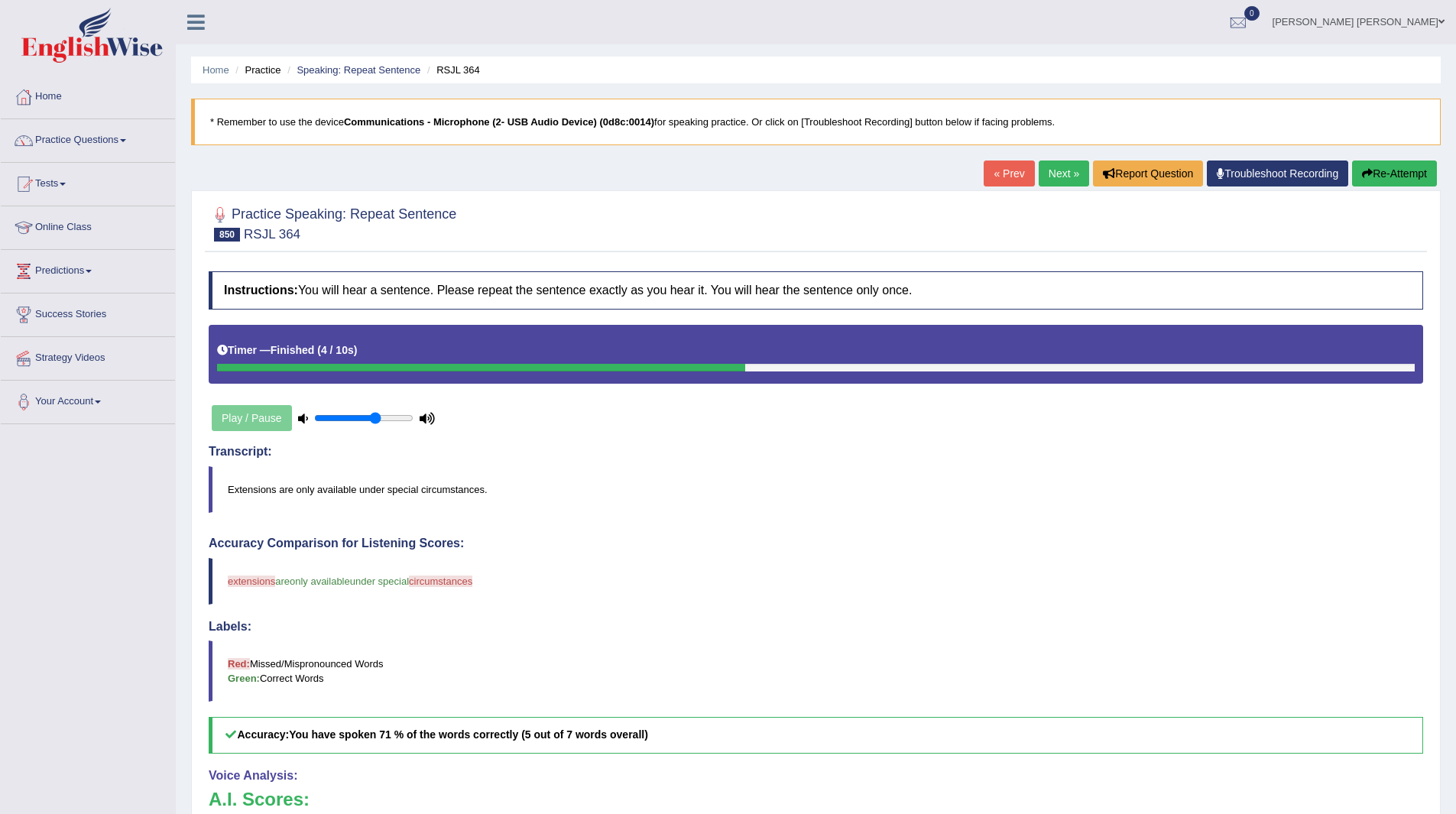
drag, startPoint x: 1066, startPoint y: 171, endPoint x: 1020, endPoint y: 175, distance: 46.2
click at [1066, 171] on link "Next »" at bounding box center [1063, 174] width 50 height 26
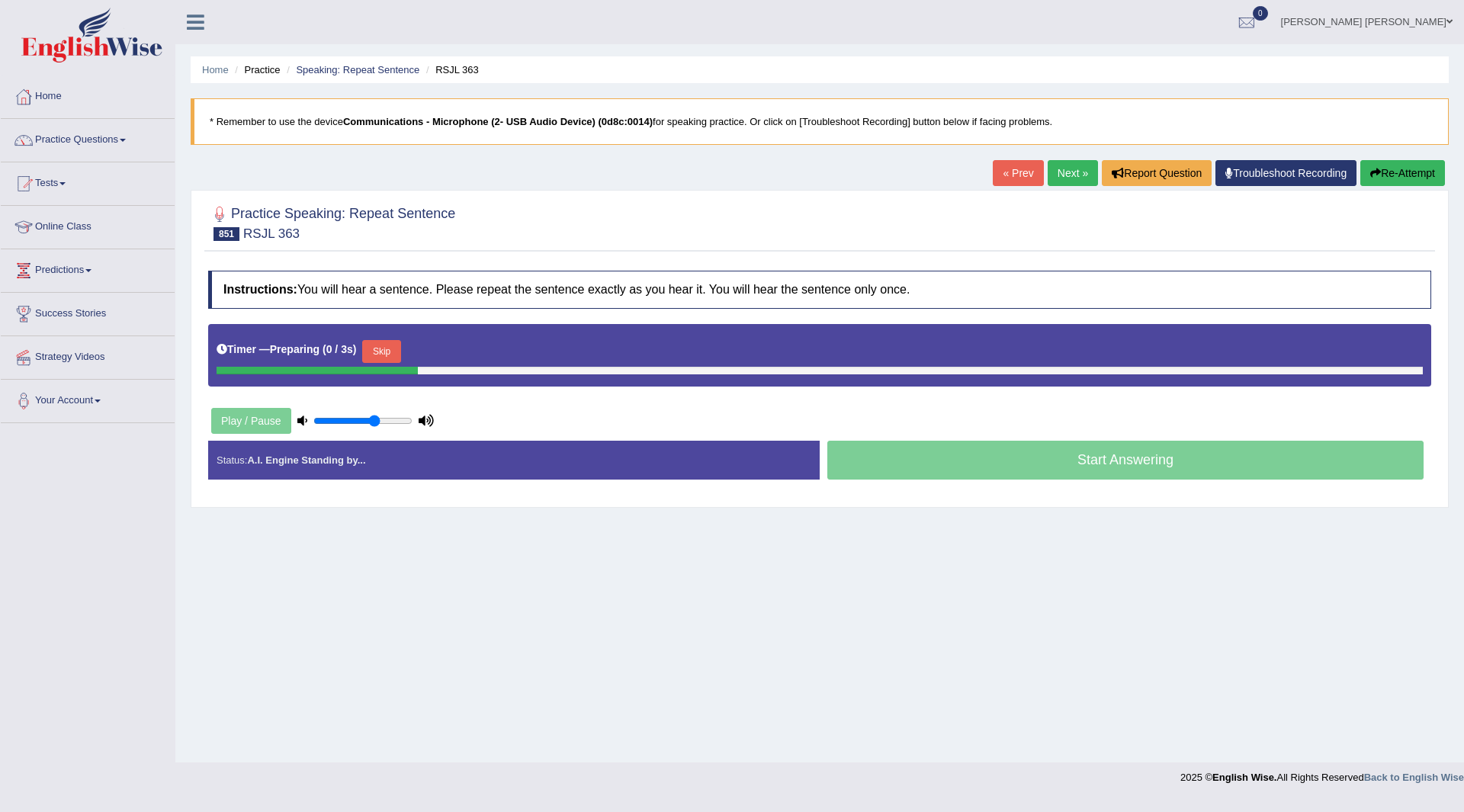
click at [391, 353] on button "Skip" at bounding box center [381, 351] width 38 height 23
click at [452, 354] on button "Skip" at bounding box center [448, 351] width 38 height 23
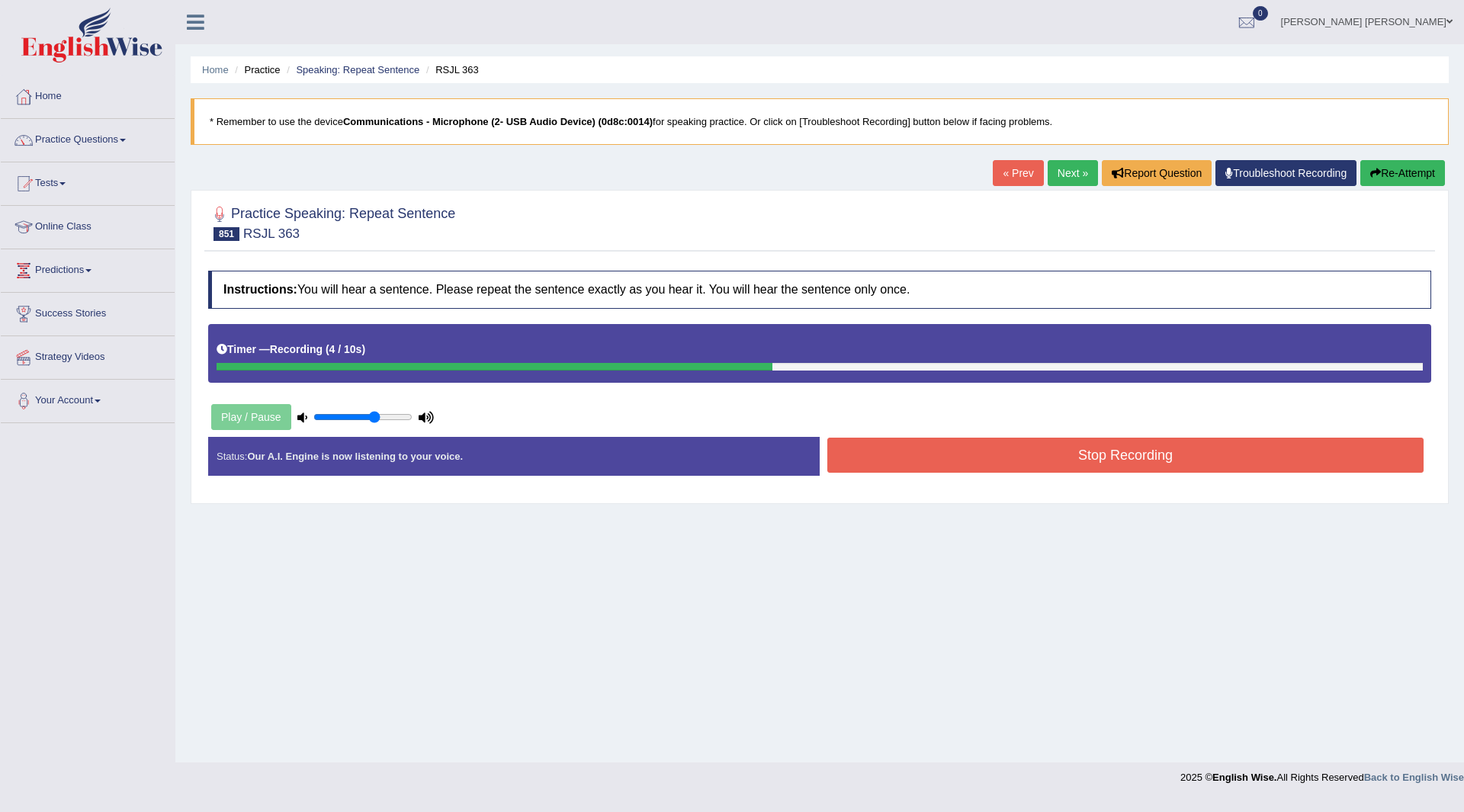
click at [879, 459] on button "Stop Recording" at bounding box center [1125, 455] width 596 height 35
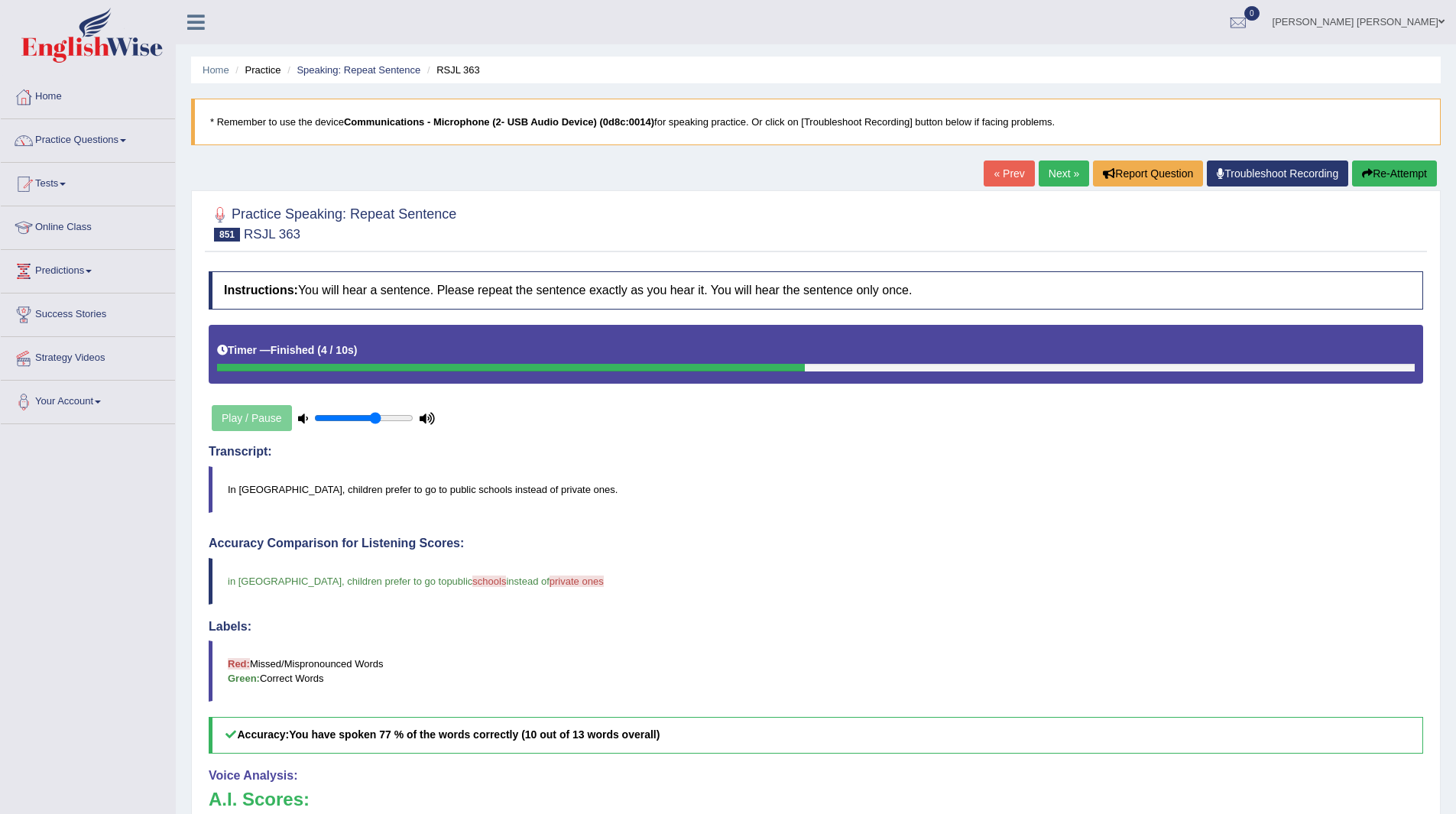
click at [1049, 171] on link "Next »" at bounding box center [1063, 174] width 50 height 26
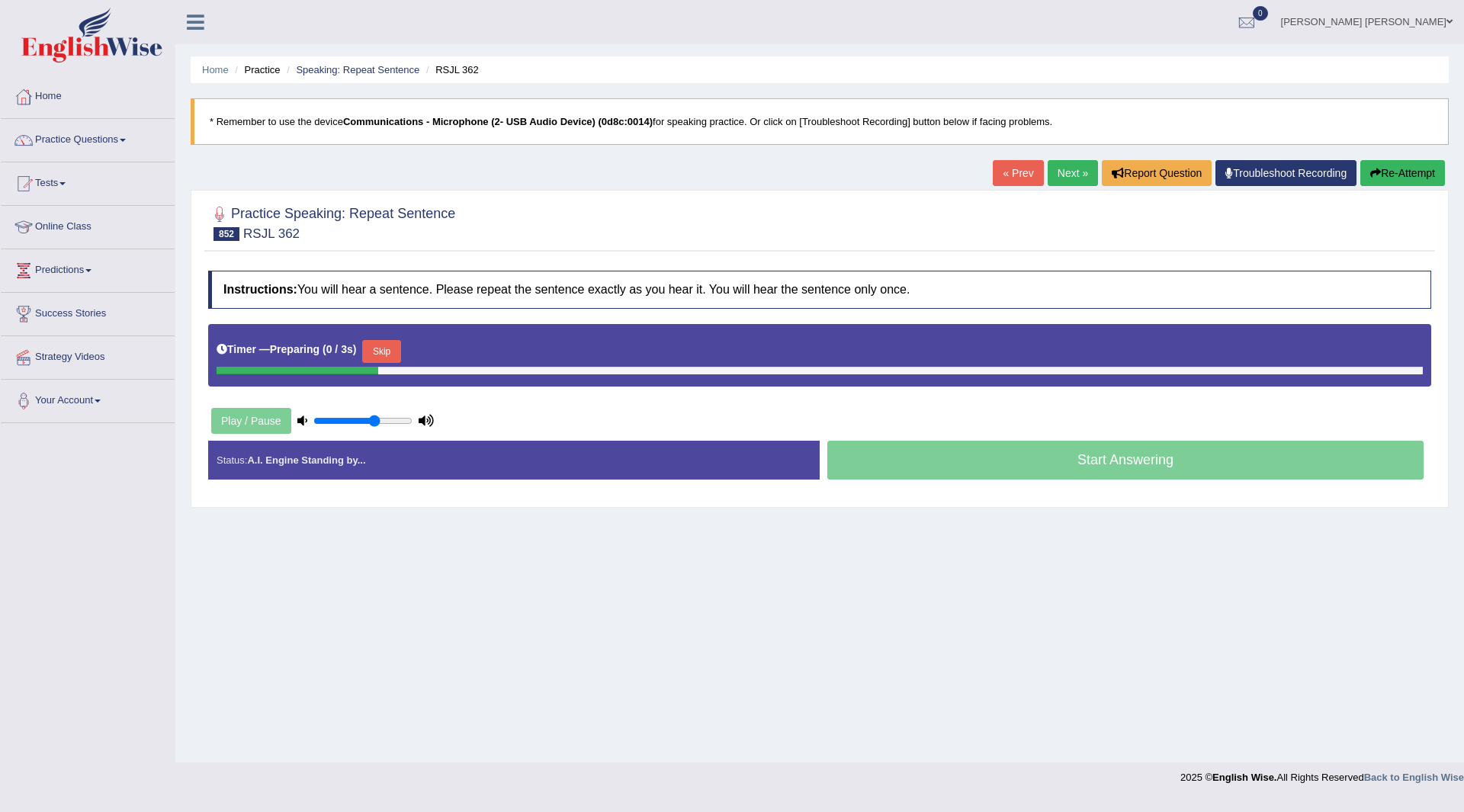
click at [383, 350] on button "Skip" at bounding box center [381, 351] width 38 height 23
click at [452, 356] on button "Skip" at bounding box center [448, 351] width 38 height 23
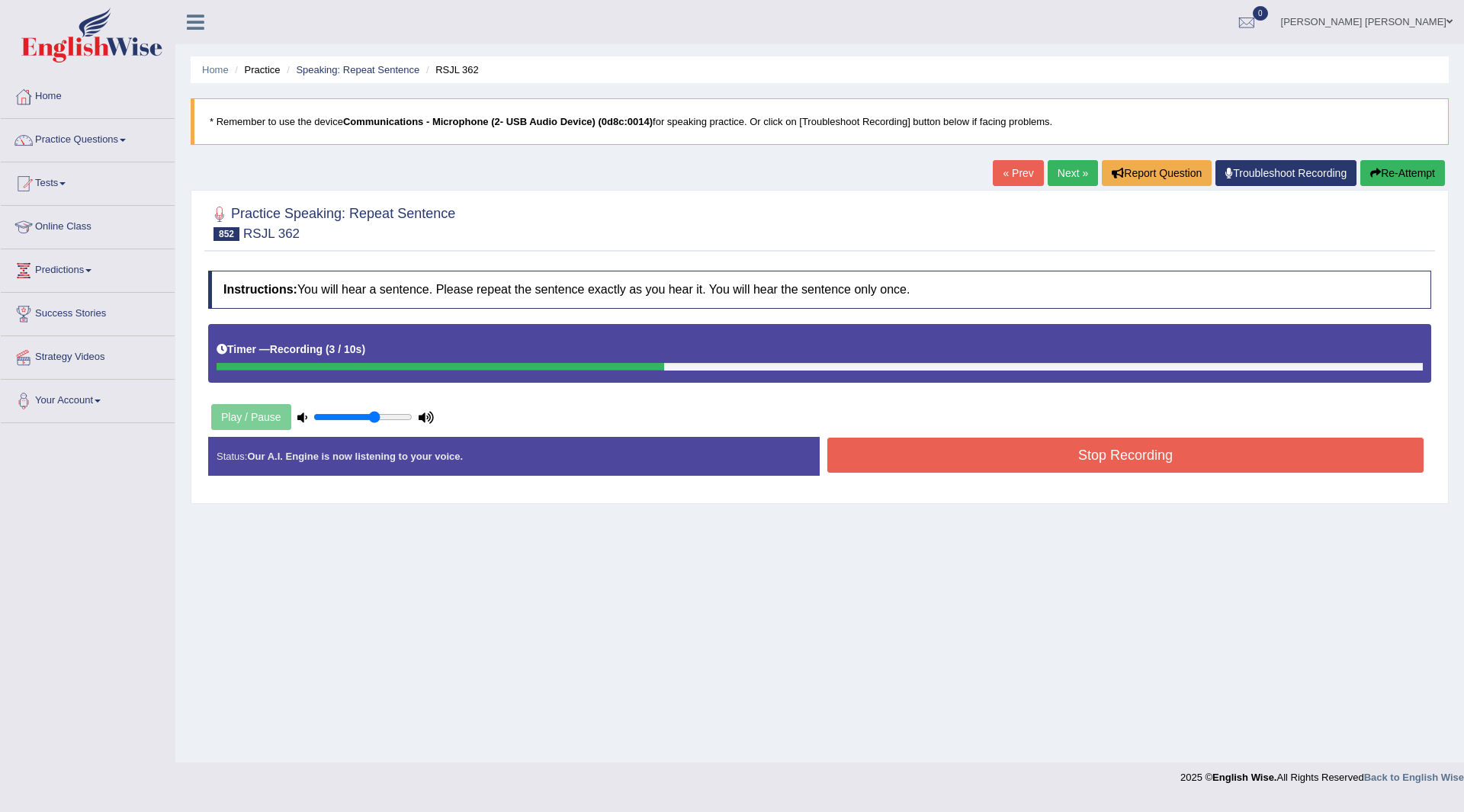
click at [866, 465] on button "Stop Recording" at bounding box center [1125, 455] width 596 height 35
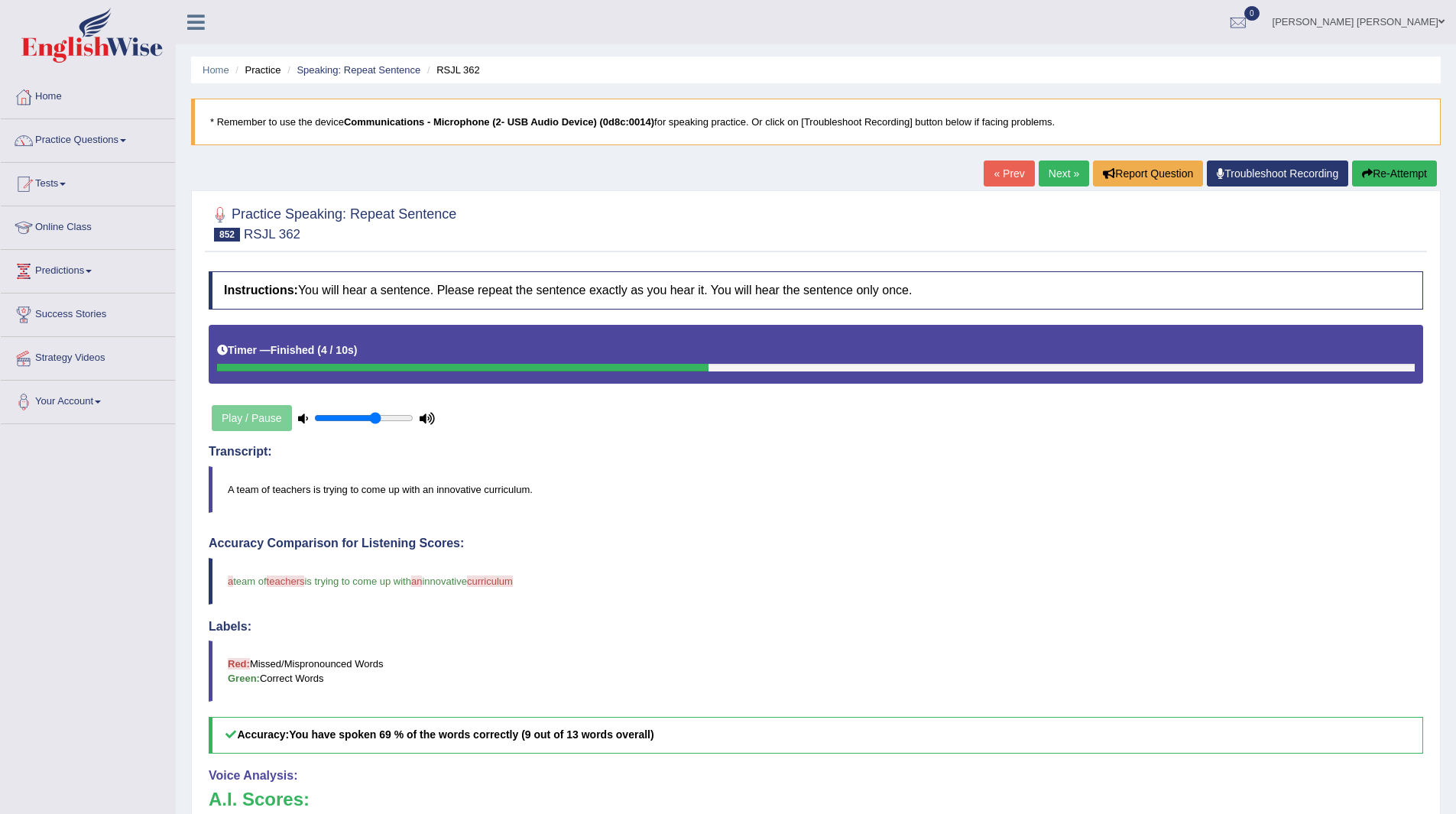
drag, startPoint x: 1043, startPoint y: 165, endPoint x: 1016, endPoint y: 182, distance: 31.9
click at [1043, 165] on link "Next »" at bounding box center [1063, 174] width 50 height 26
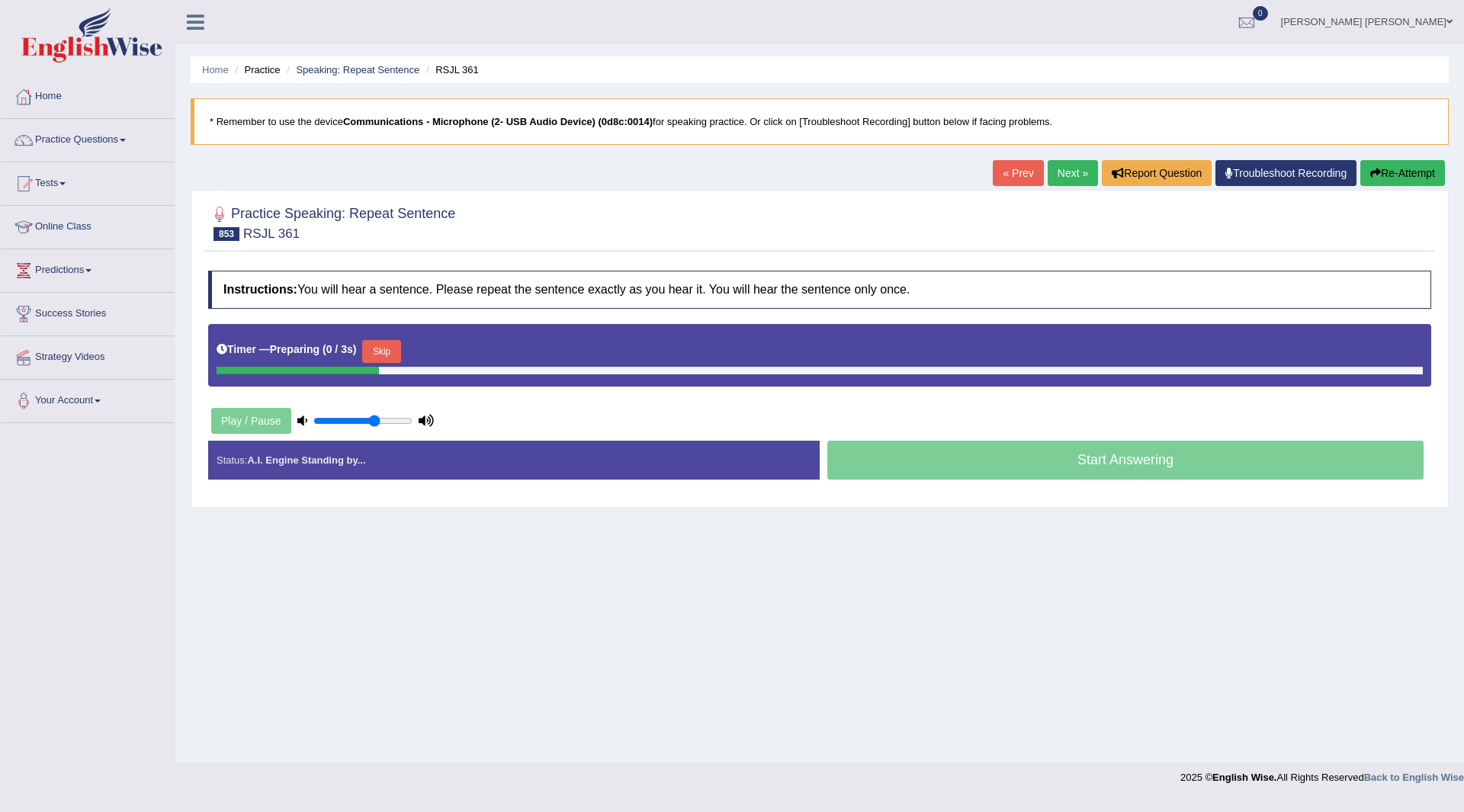
click at [374, 348] on button "Skip" at bounding box center [381, 351] width 38 height 23
click at [452, 352] on button "Skip" at bounding box center [448, 351] width 38 height 23
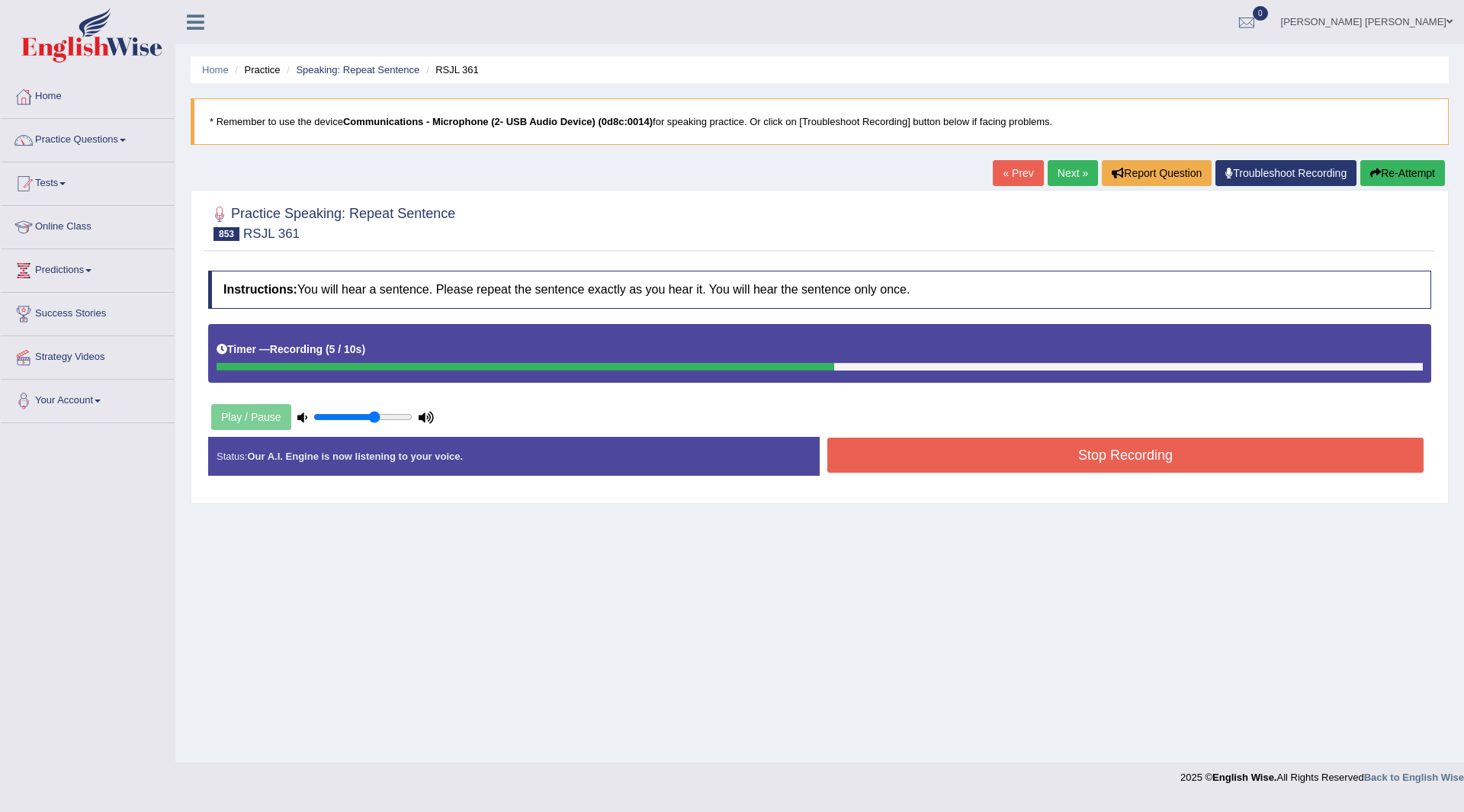
click at [902, 446] on button "Stop Recording" at bounding box center [1125, 455] width 596 height 35
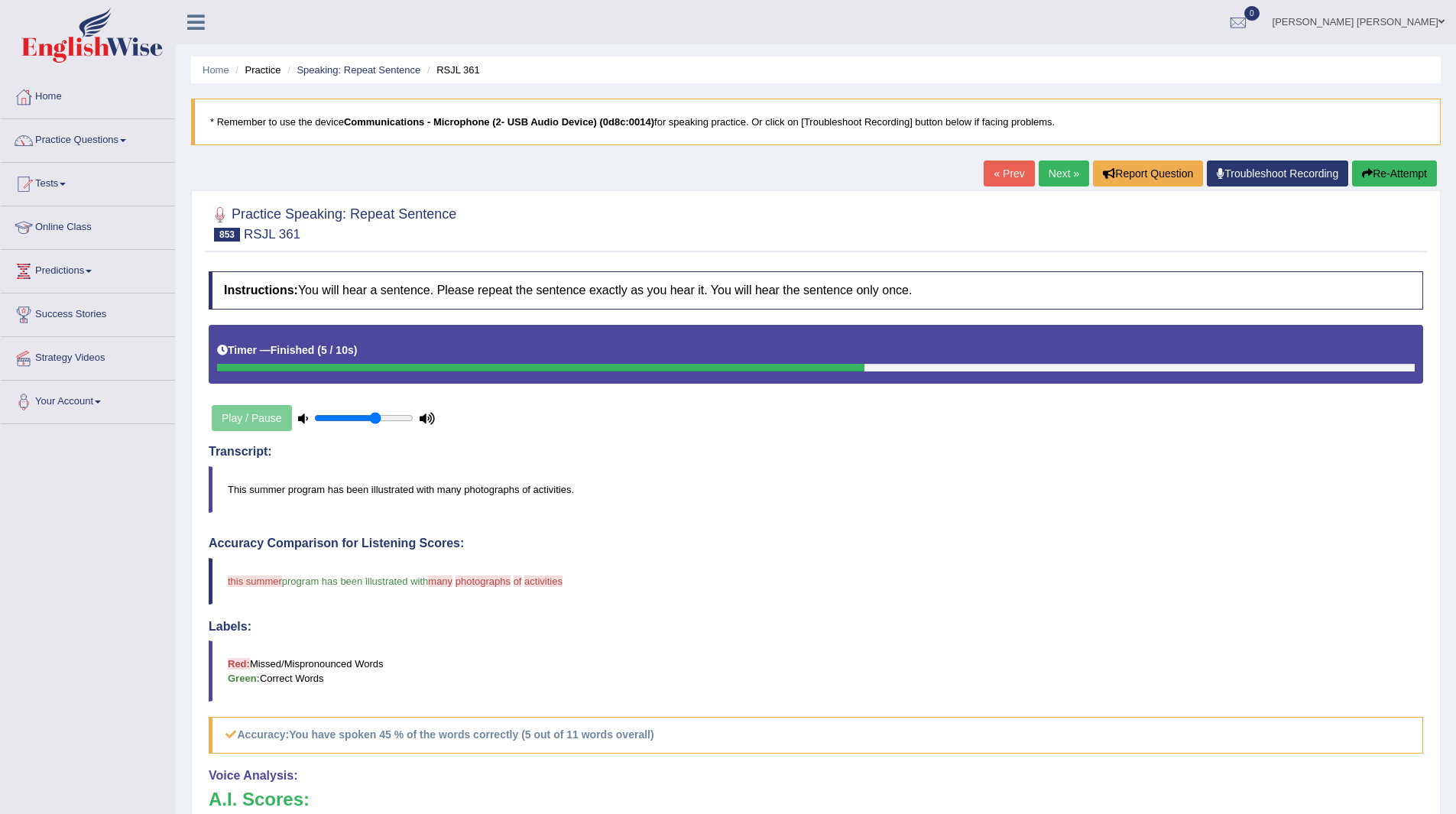
click at [1056, 175] on link "Next »" at bounding box center [1063, 174] width 50 height 26
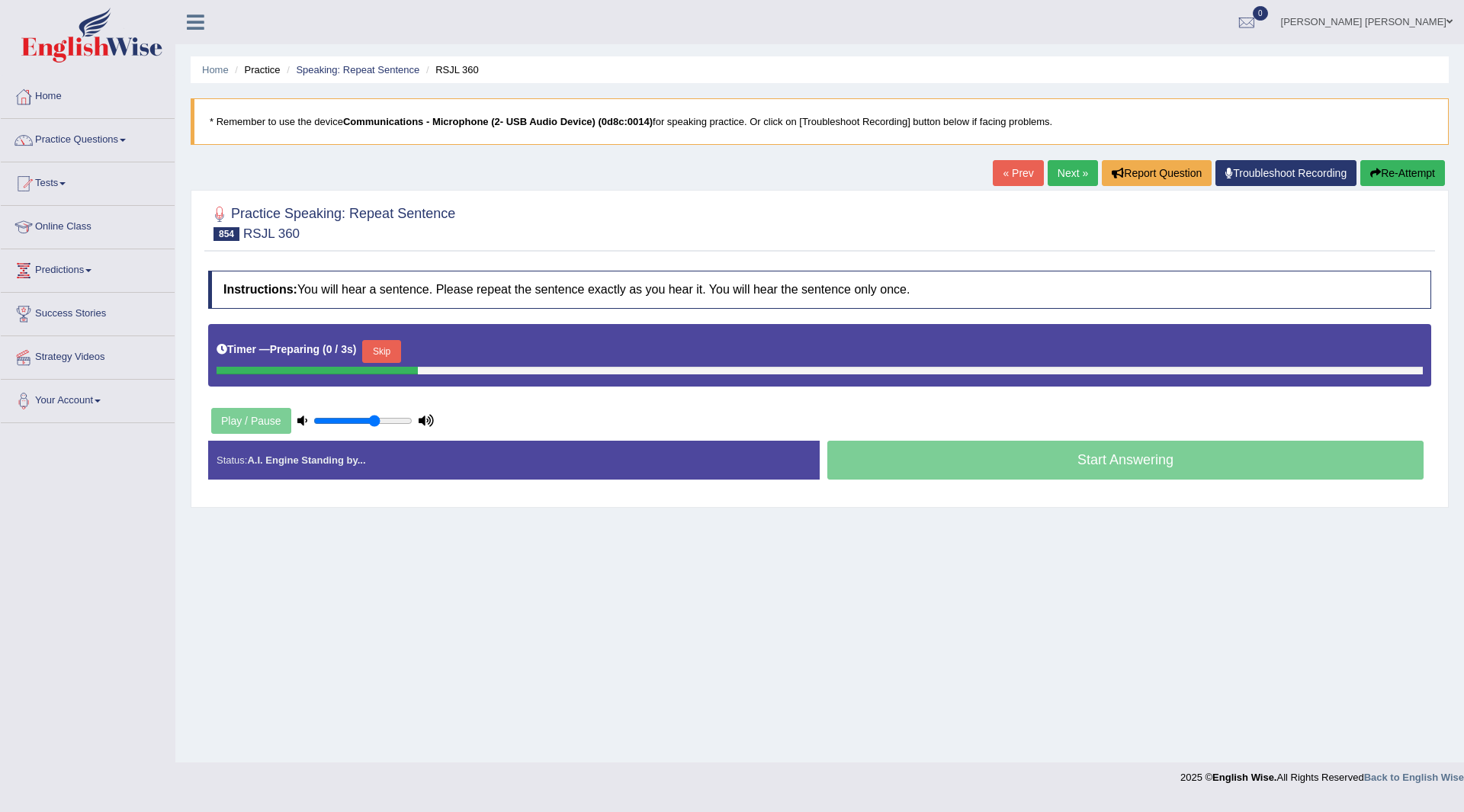
click at [396, 351] on button "Skip" at bounding box center [381, 351] width 38 height 23
click at [433, 353] on div "Timer — Pause before speaking ( 0 / 3s ) Skip" at bounding box center [820, 351] width 1207 height 30
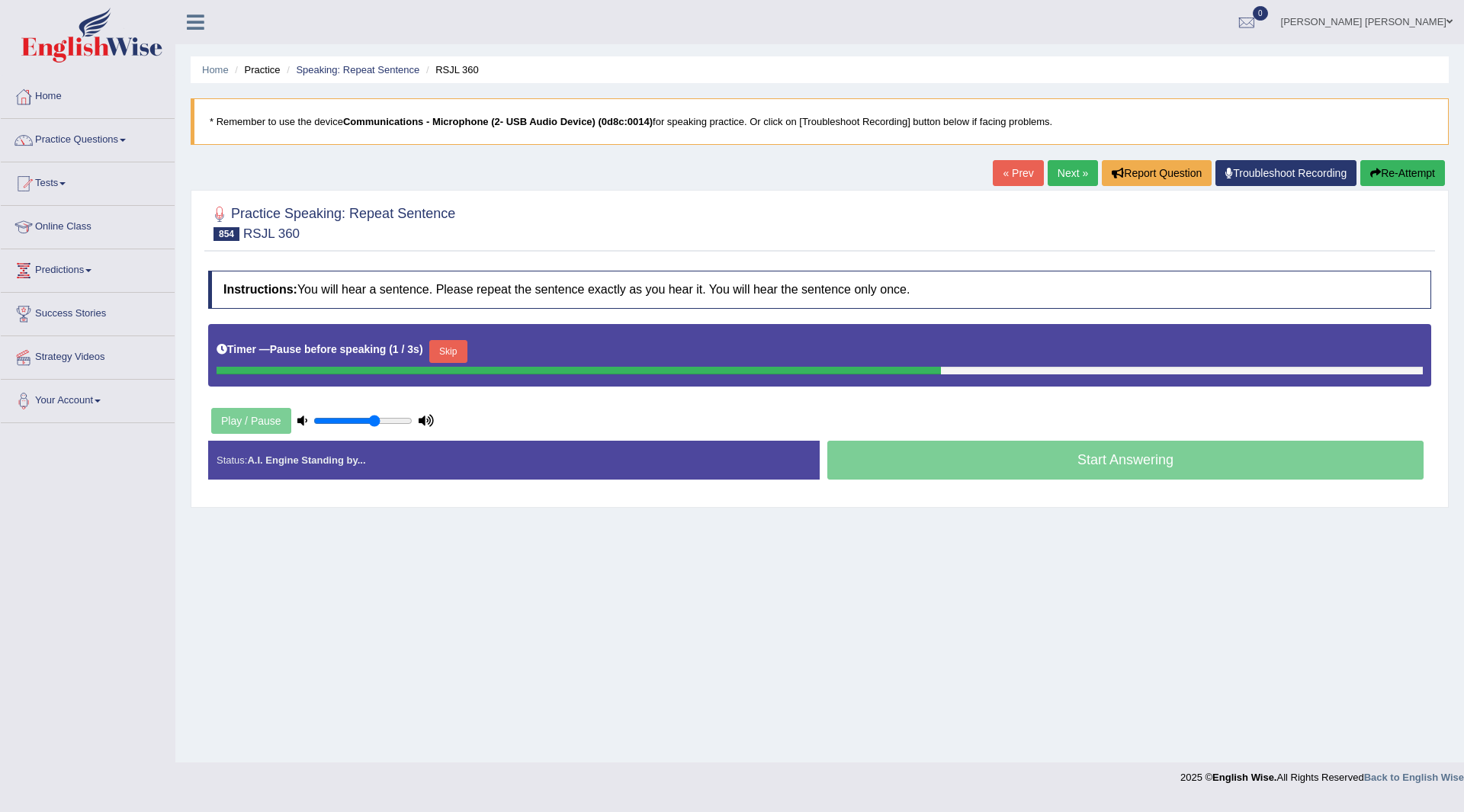
click at [451, 351] on button "Skip" at bounding box center [448, 351] width 38 height 23
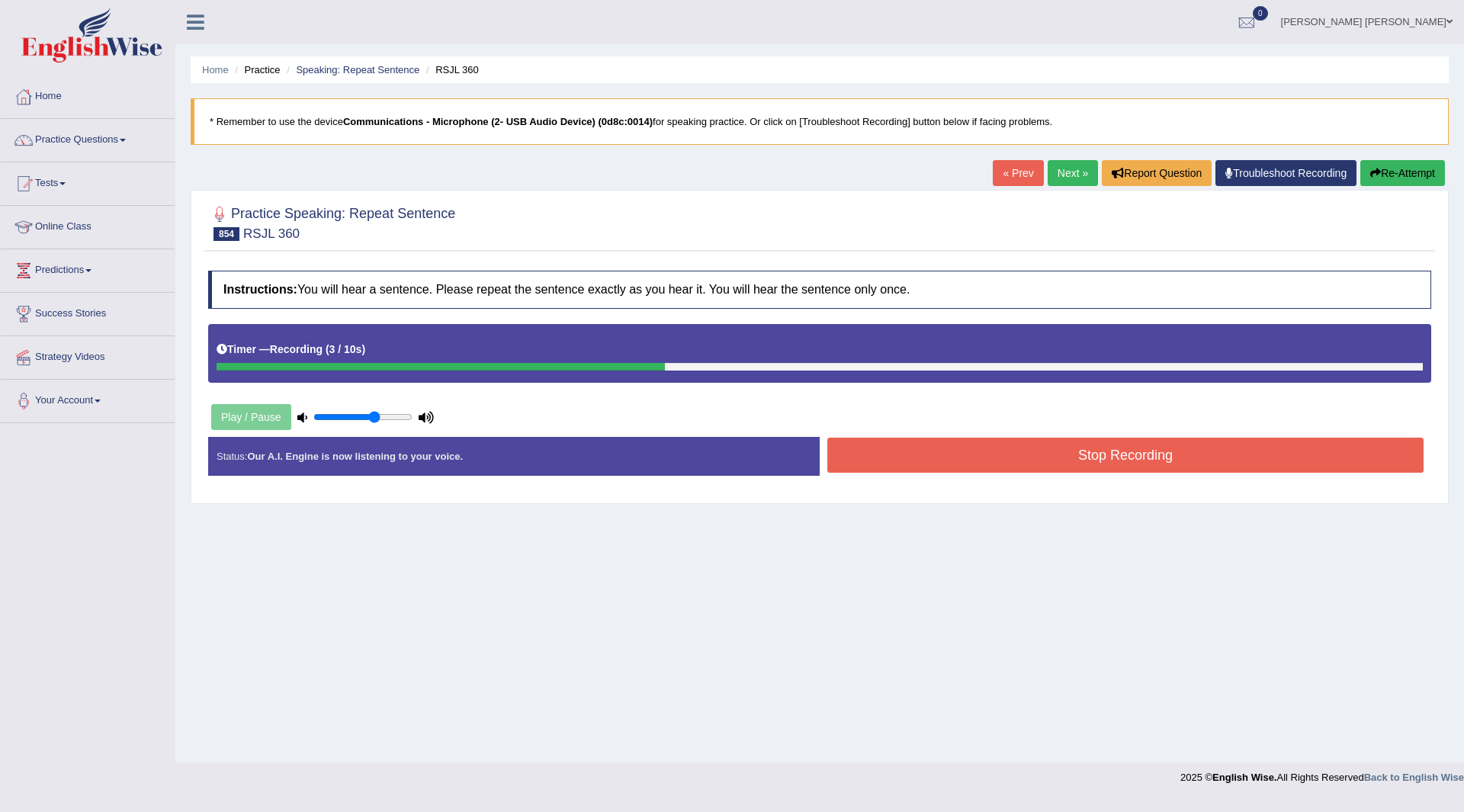
click at [899, 454] on button "Stop Recording" at bounding box center [1125, 455] width 596 height 35
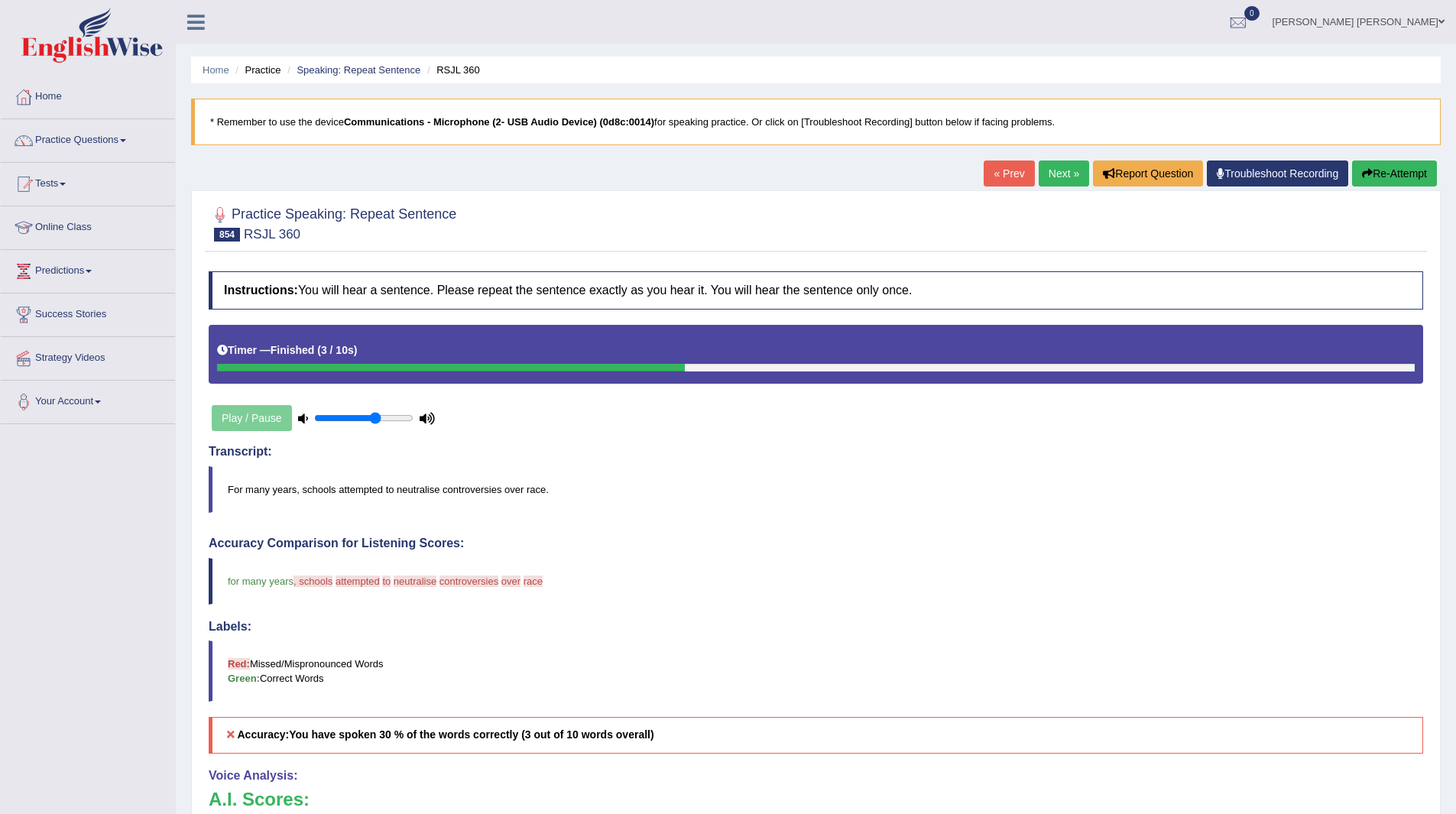
click at [1042, 169] on link "Next »" at bounding box center [1063, 174] width 50 height 26
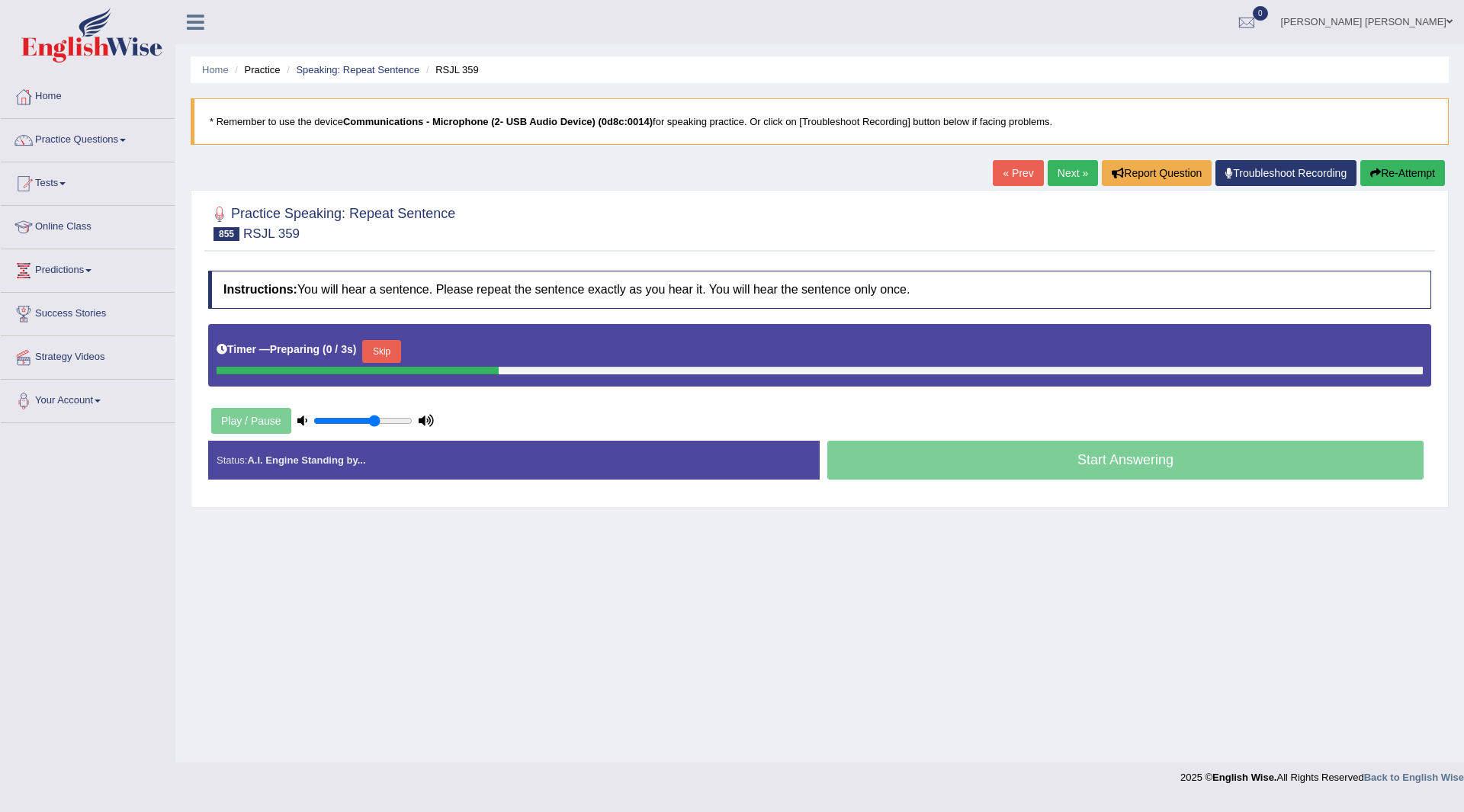
click at [385, 351] on button "Skip" at bounding box center [381, 351] width 38 height 23
click at [448, 348] on button "Skip" at bounding box center [448, 351] width 38 height 23
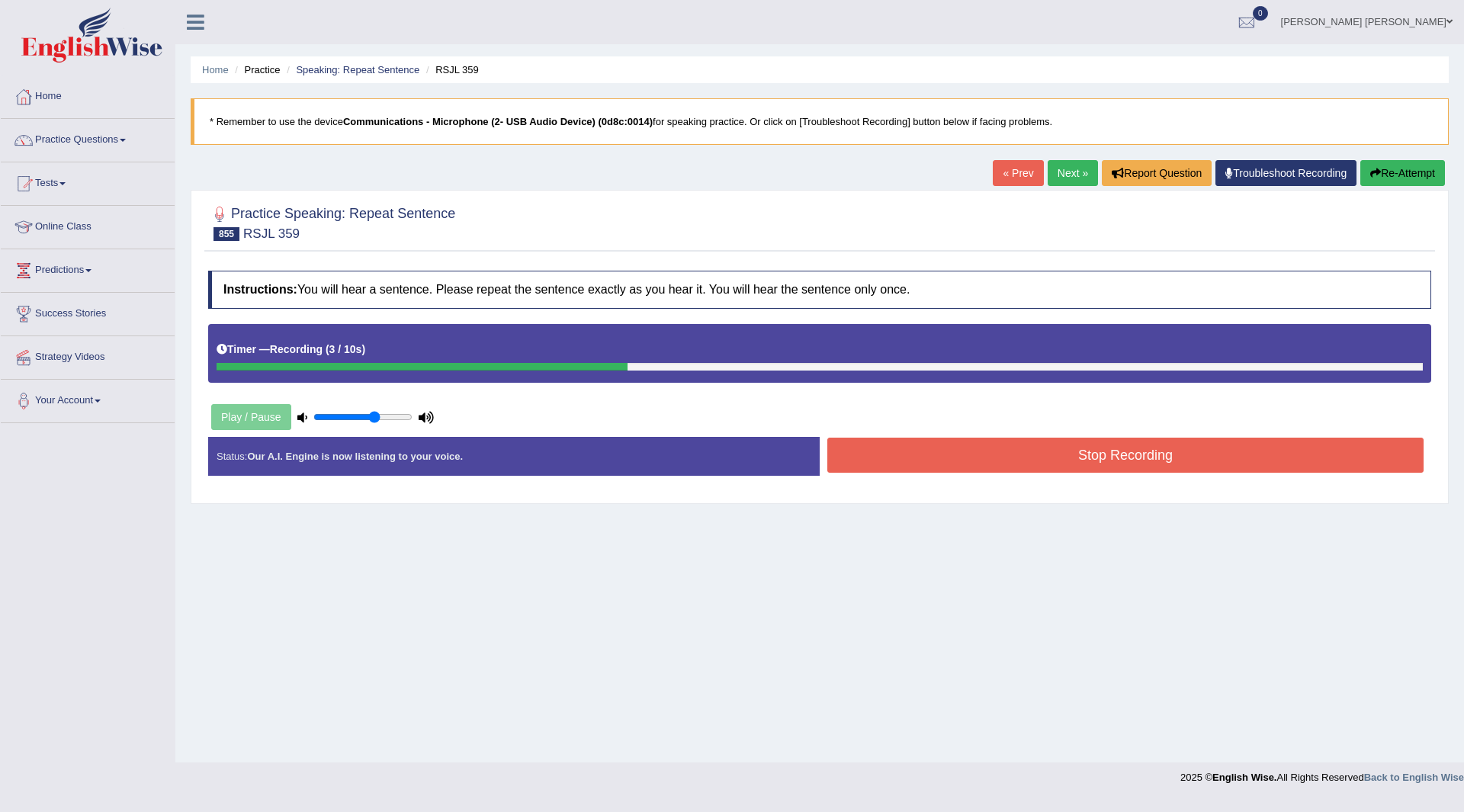
click at [899, 454] on button "Stop Recording" at bounding box center [1125, 455] width 596 height 35
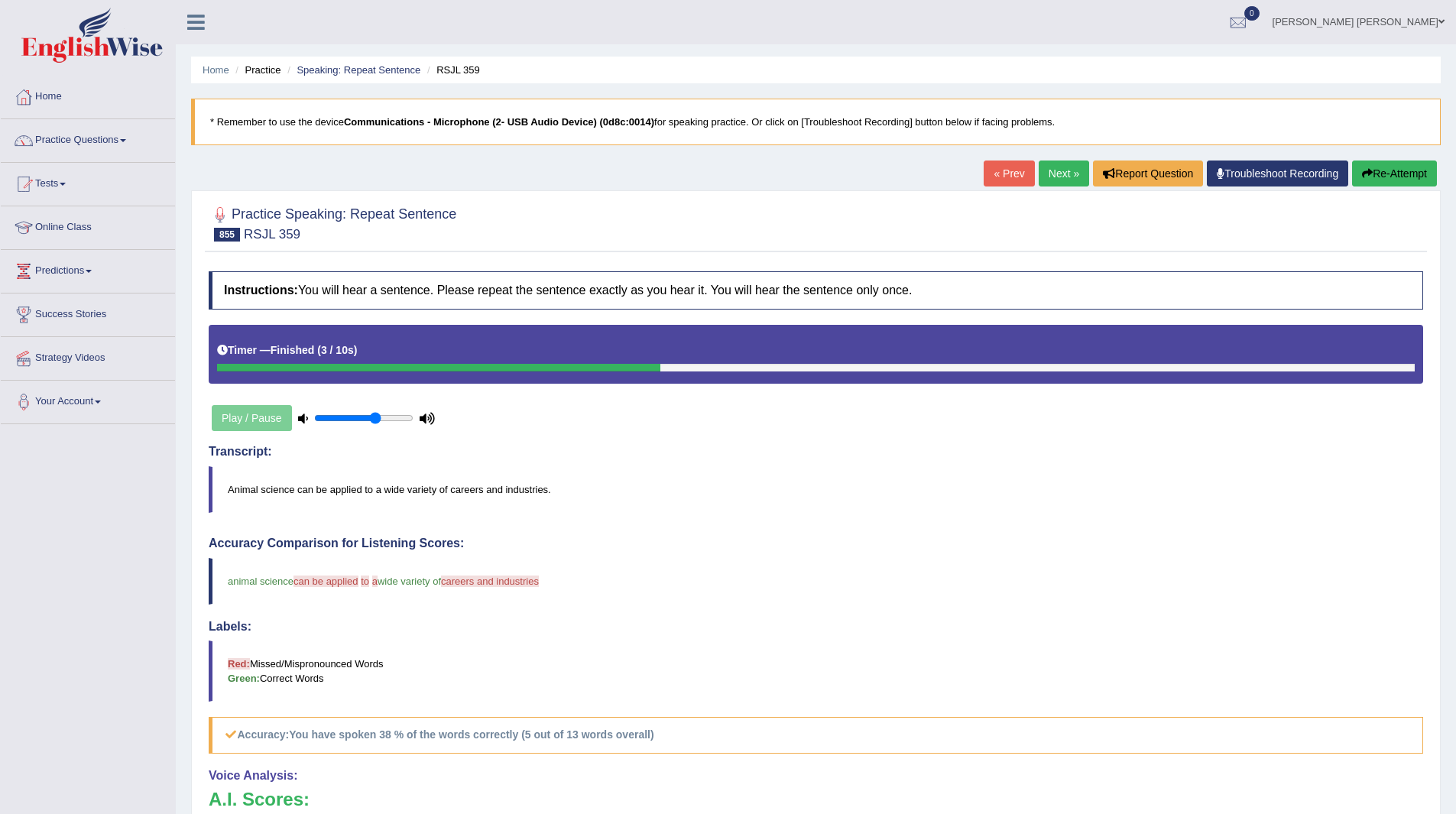
click at [1066, 172] on link "Next »" at bounding box center [1063, 174] width 50 height 26
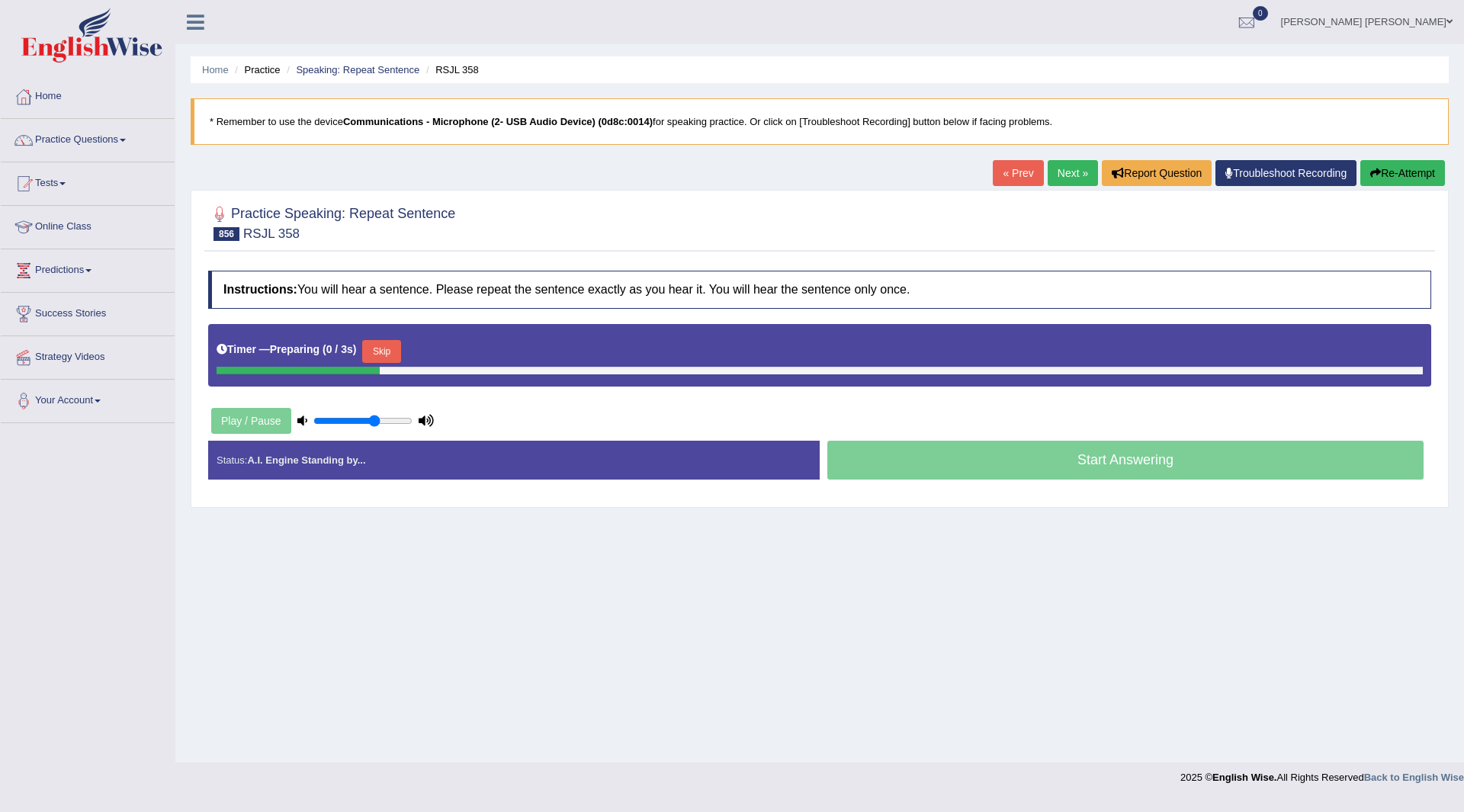
click at [400, 352] on button "Skip" at bounding box center [381, 351] width 38 height 23
click at [451, 343] on button "Skip" at bounding box center [448, 351] width 38 height 23
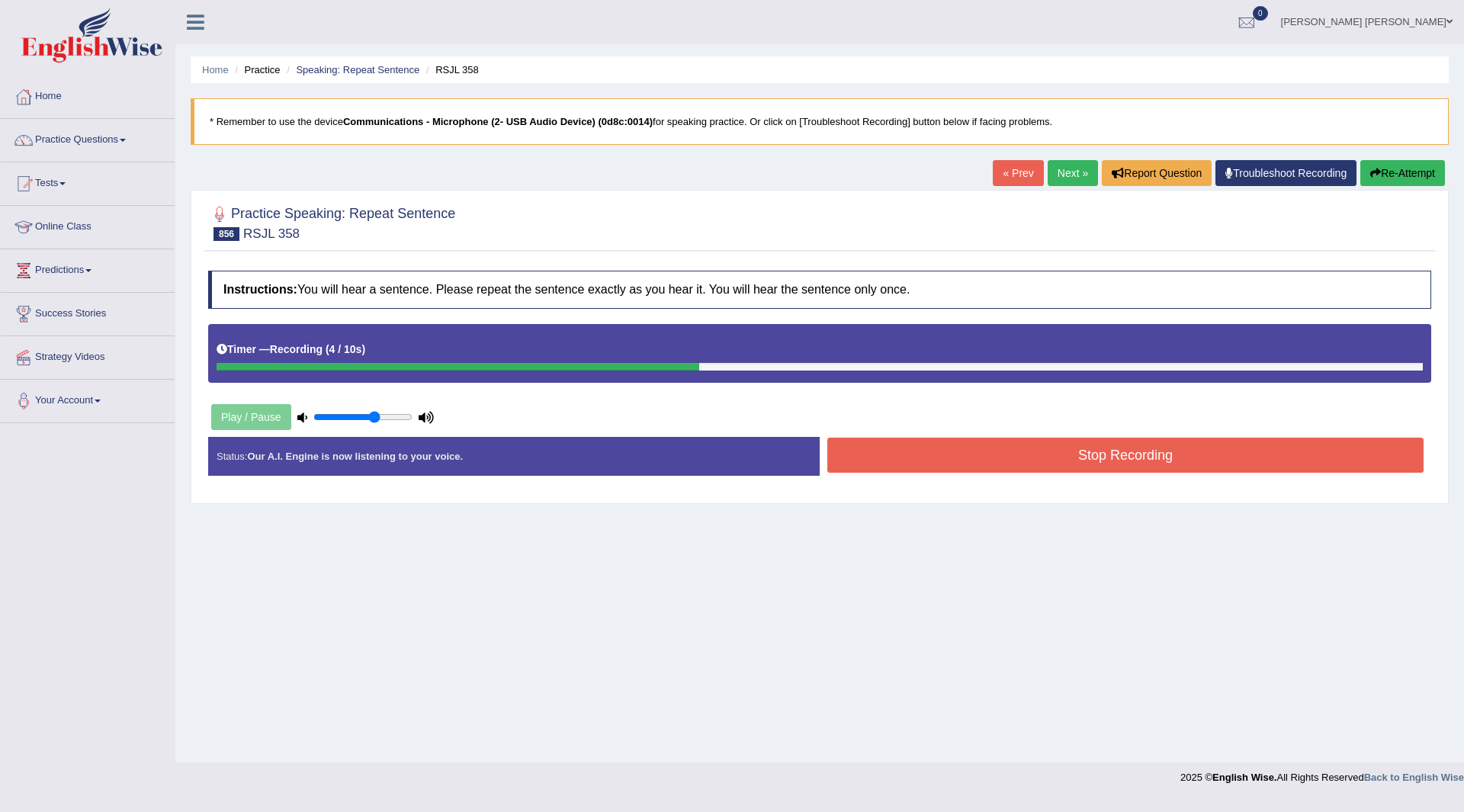
click at [918, 456] on button "Stop Recording" at bounding box center [1125, 455] width 596 height 35
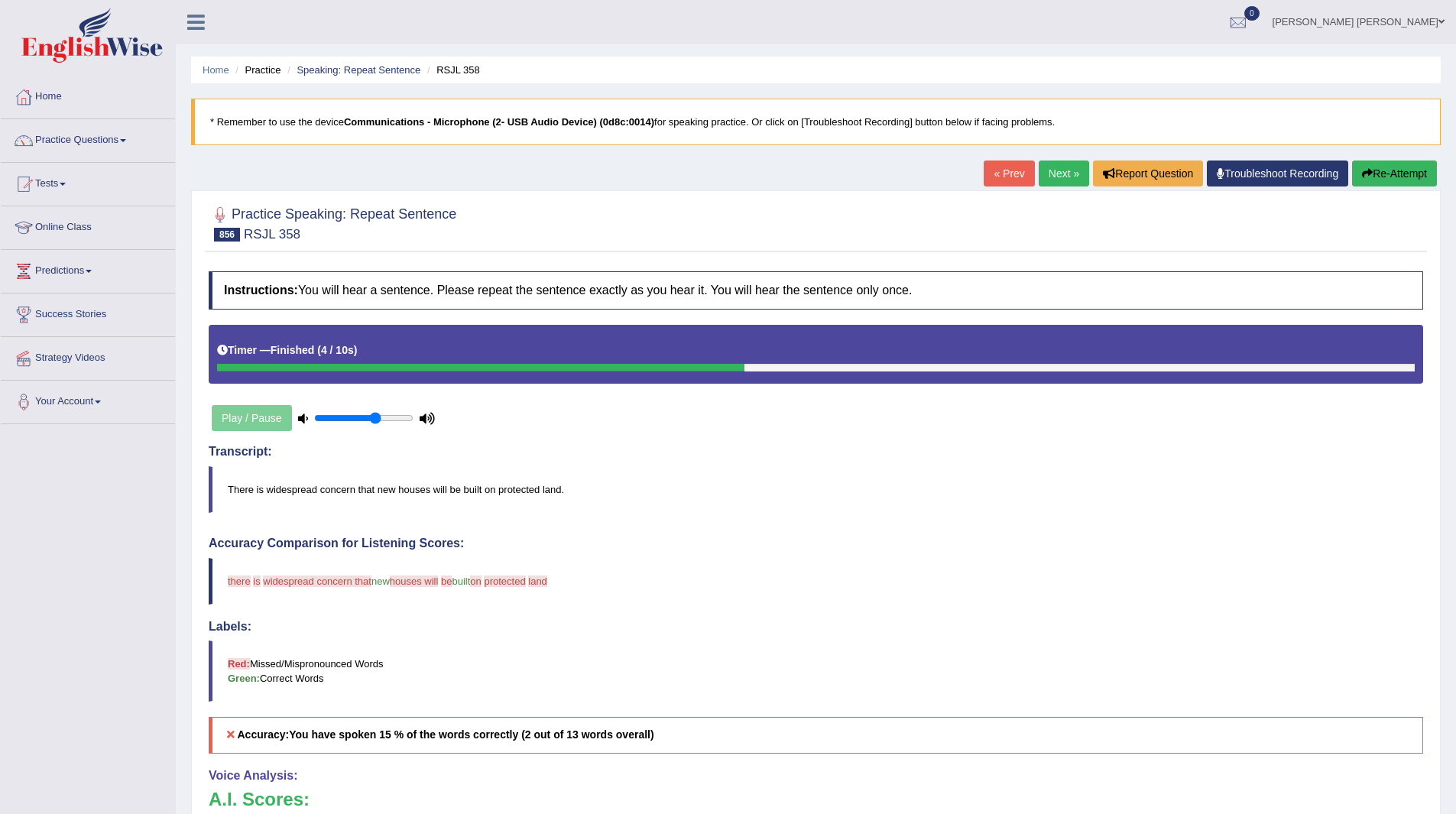
click at [1049, 175] on link "Next »" at bounding box center [1063, 174] width 50 height 26
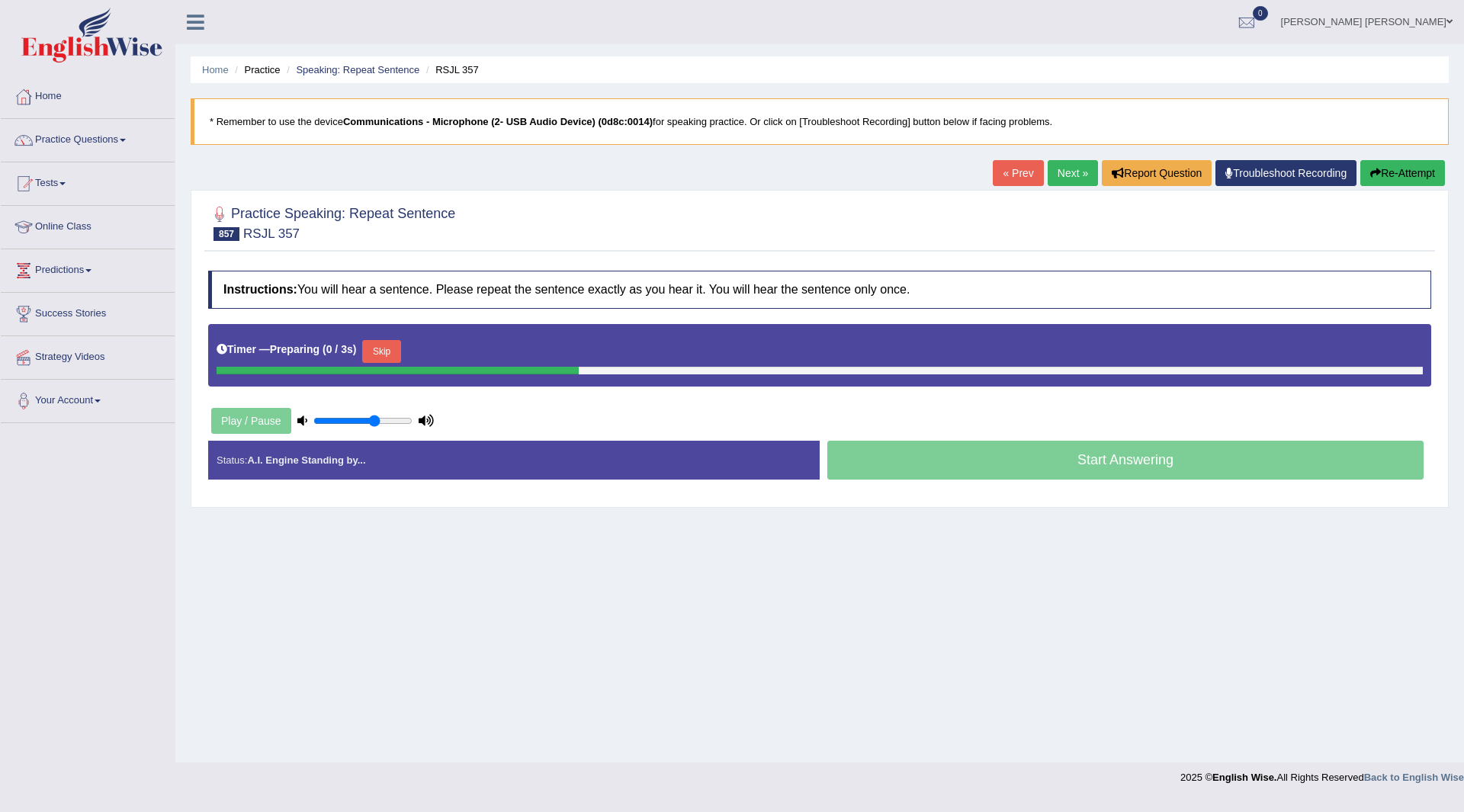
click at [392, 348] on button "Skip" at bounding box center [381, 351] width 38 height 23
click at [450, 355] on button "Skip" at bounding box center [448, 351] width 38 height 23
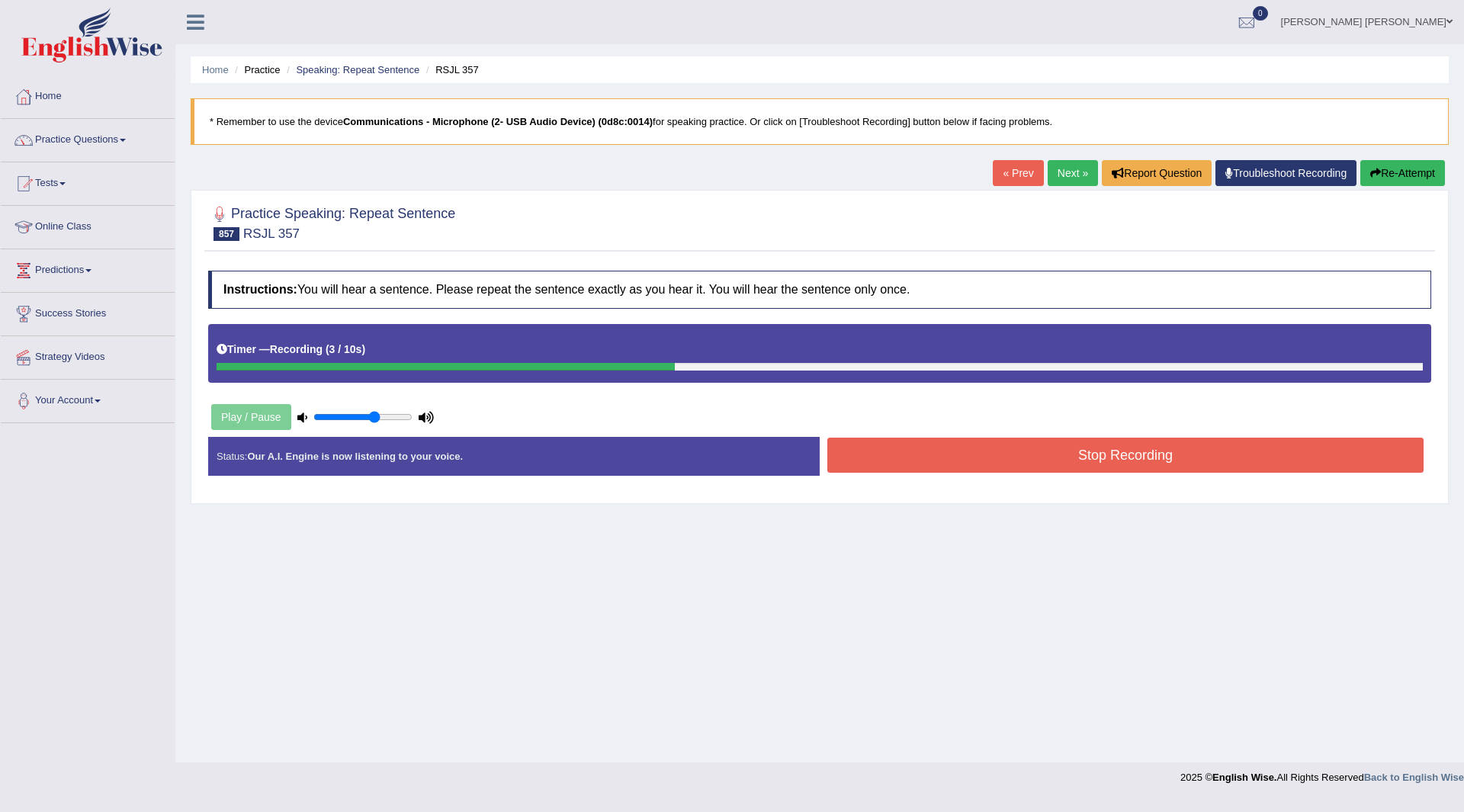
click at [876, 451] on button "Stop Recording" at bounding box center [1125, 455] width 596 height 35
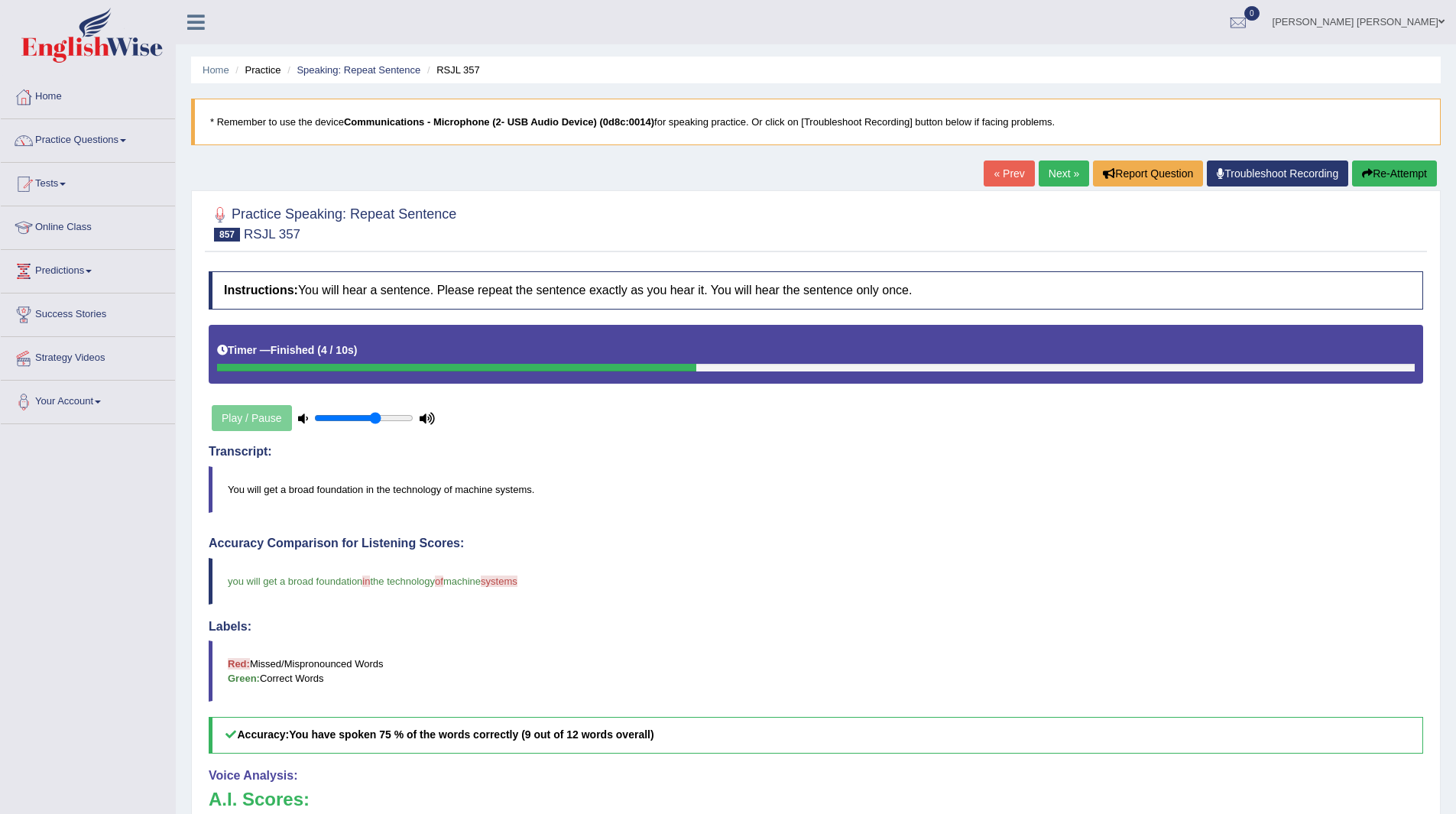
drag, startPoint x: 1063, startPoint y: 169, endPoint x: 1056, endPoint y: 169, distance: 7.0
click at [1063, 169] on link "Next »" at bounding box center [1063, 174] width 50 height 26
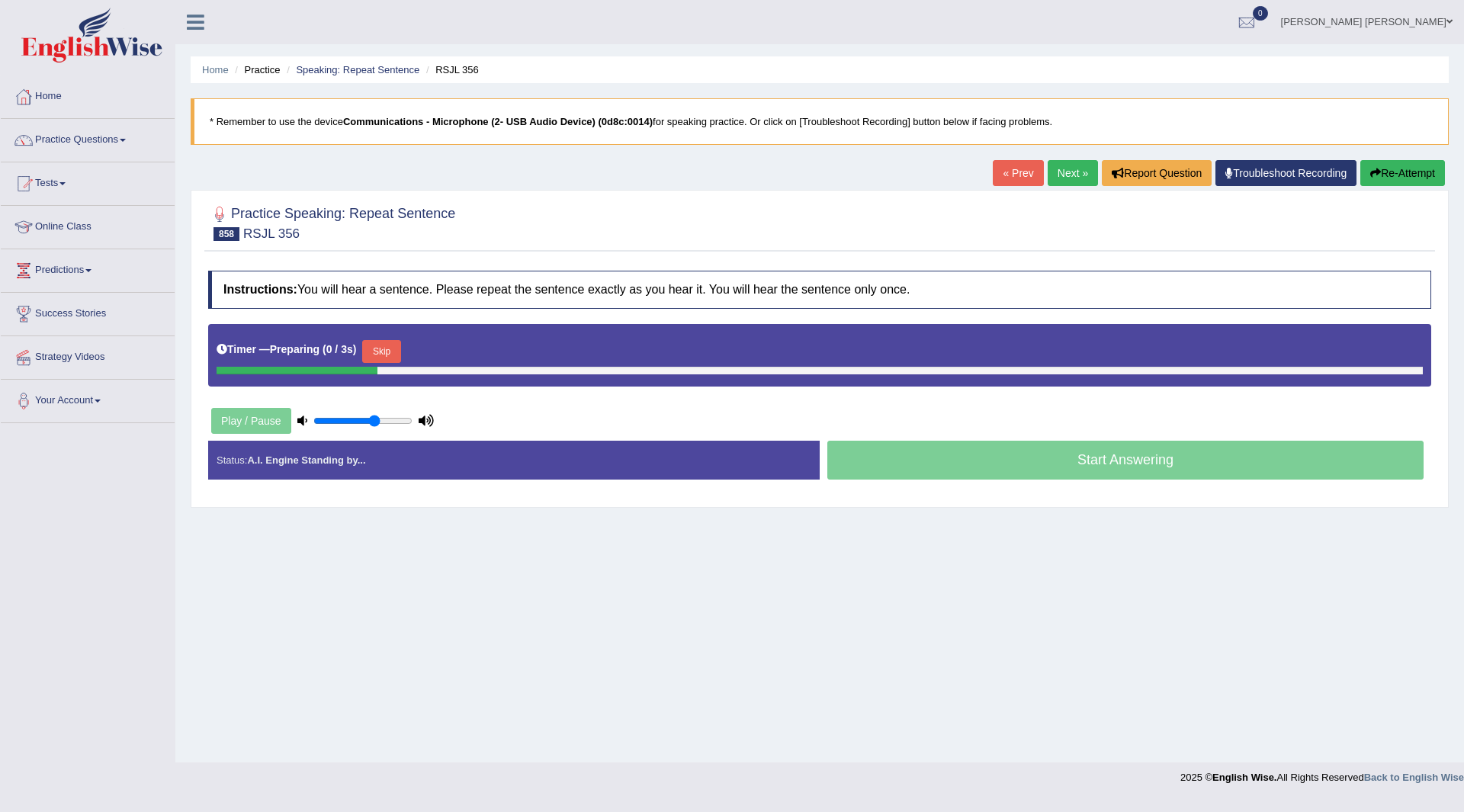
click at [390, 348] on button "Skip" at bounding box center [381, 351] width 38 height 23
click at [457, 351] on button "Skip" at bounding box center [448, 351] width 38 height 23
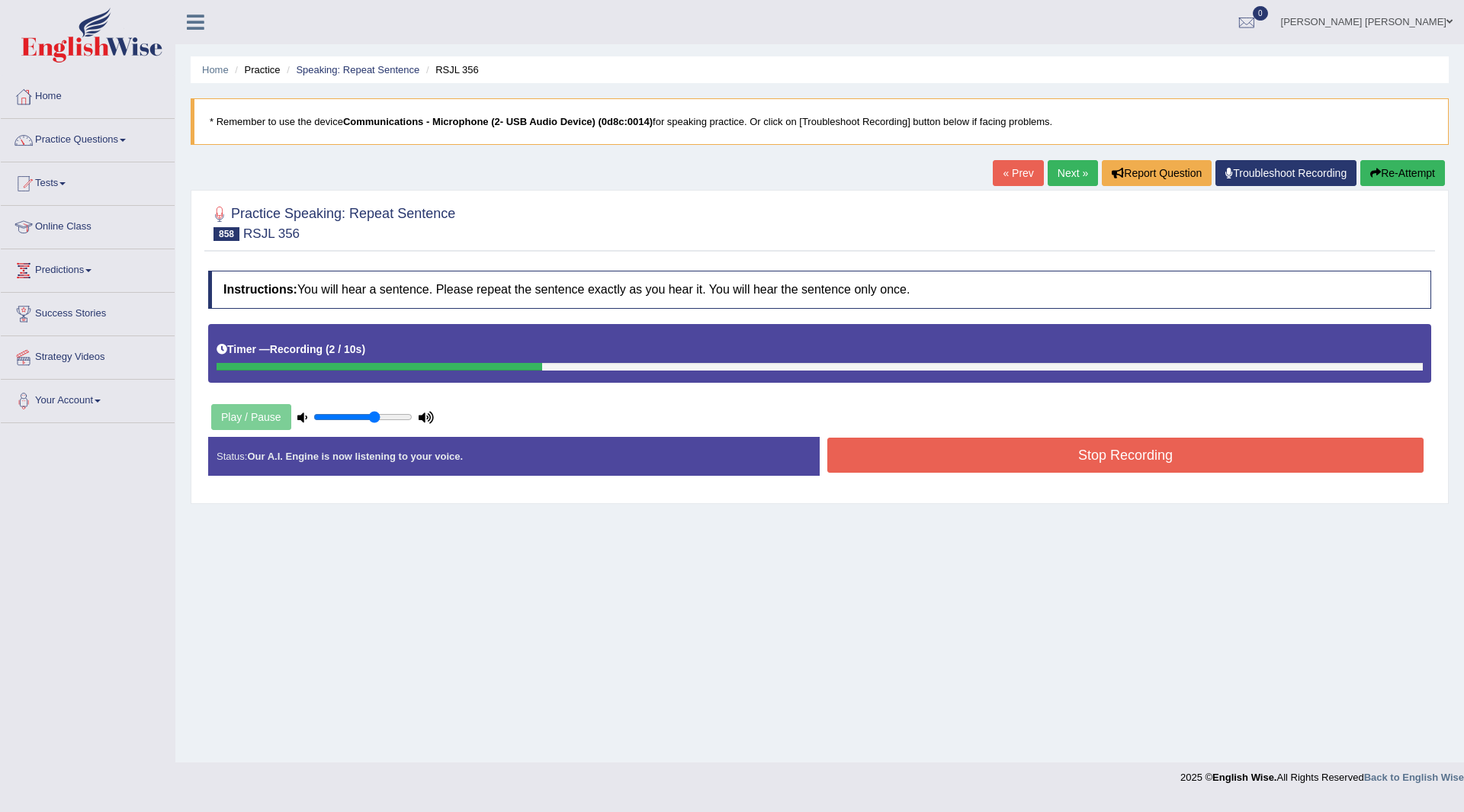
click at [906, 460] on button "Stop Recording" at bounding box center [1125, 455] width 596 height 35
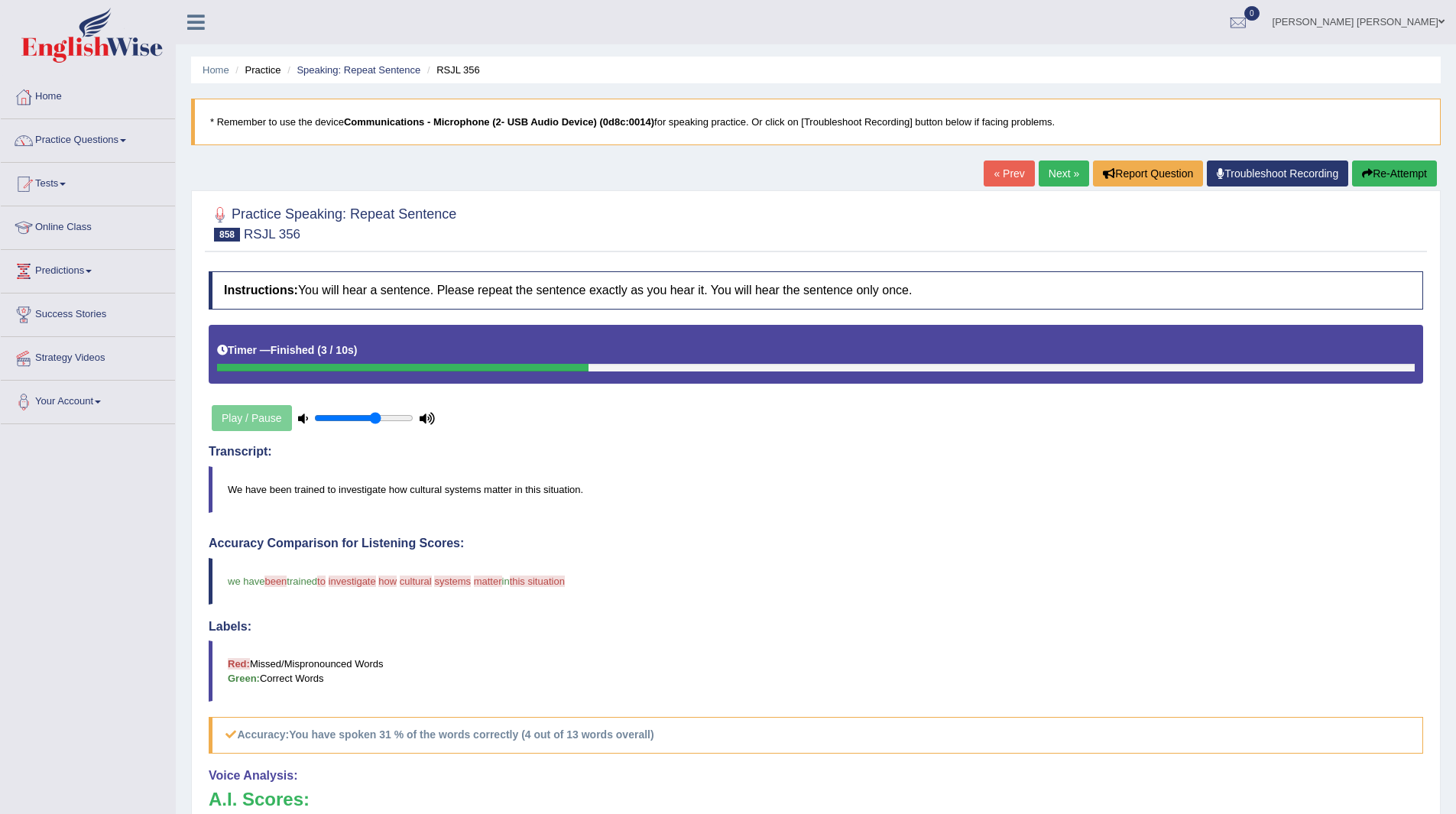
click at [1052, 172] on link "Next »" at bounding box center [1063, 174] width 50 height 26
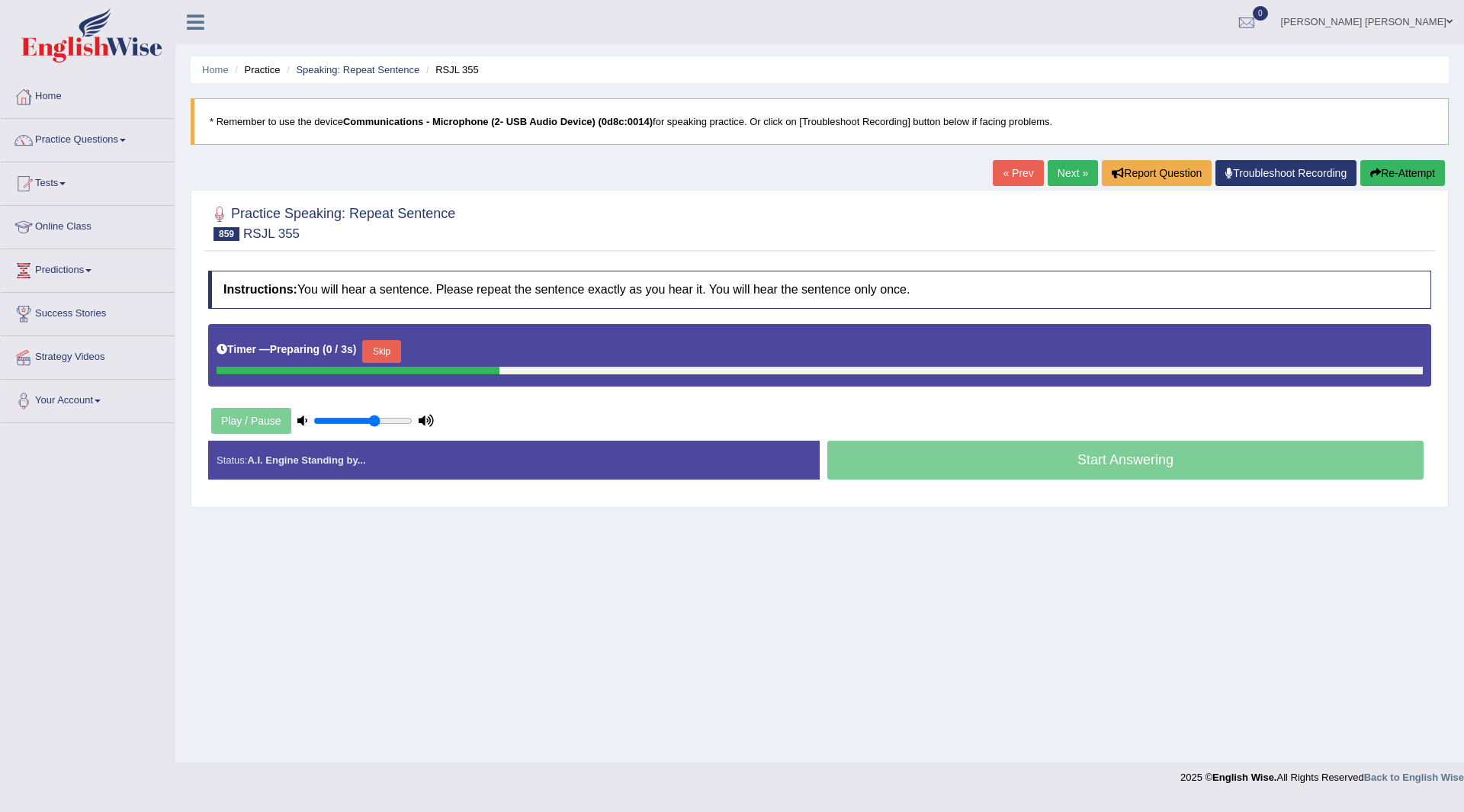
click at [396, 351] on button "Skip" at bounding box center [381, 351] width 38 height 23
click at [463, 349] on button "Skip" at bounding box center [448, 351] width 38 height 23
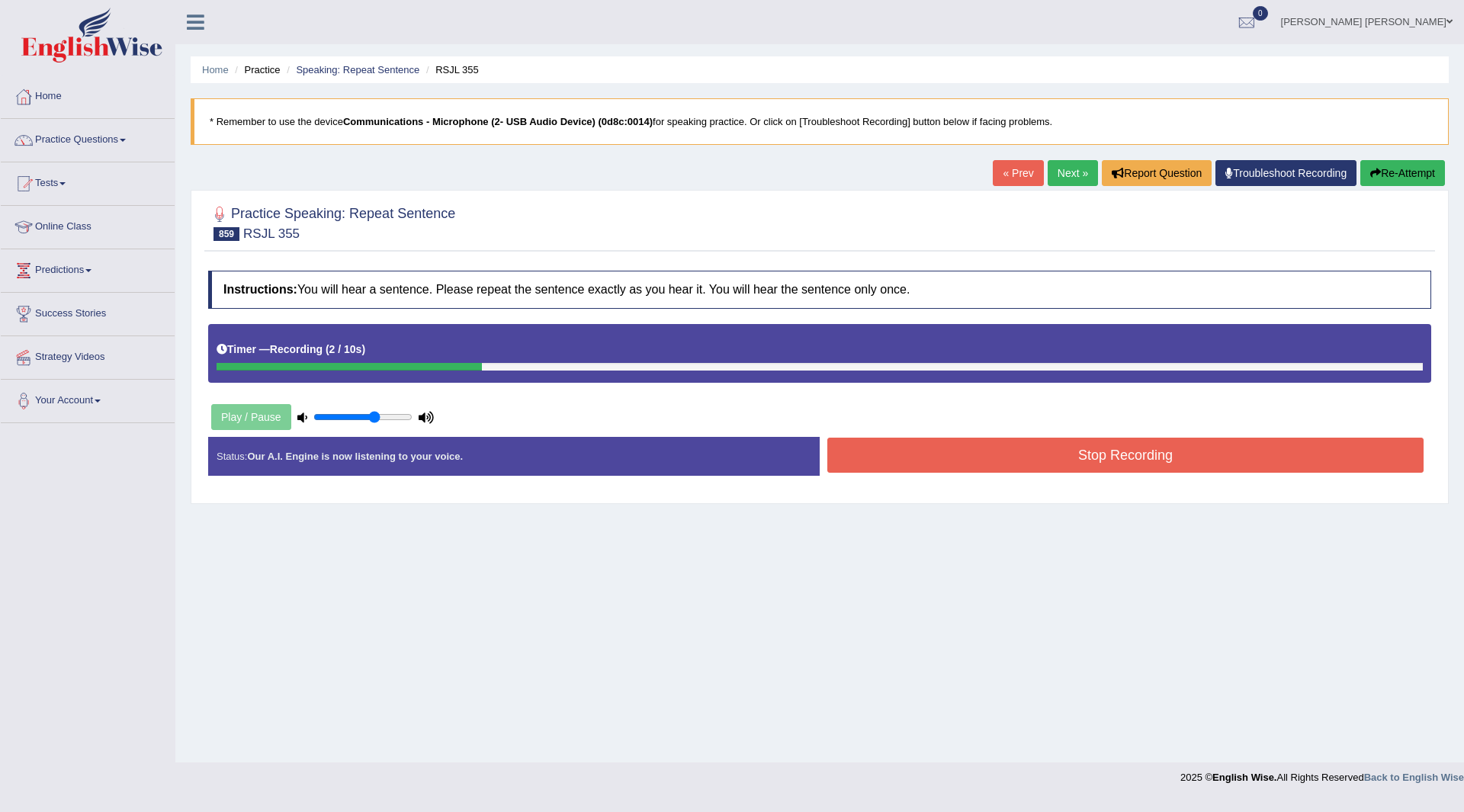
click at [911, 457] on button "Stop Recording" at bounding box center [1125, 455] width 596 height 35
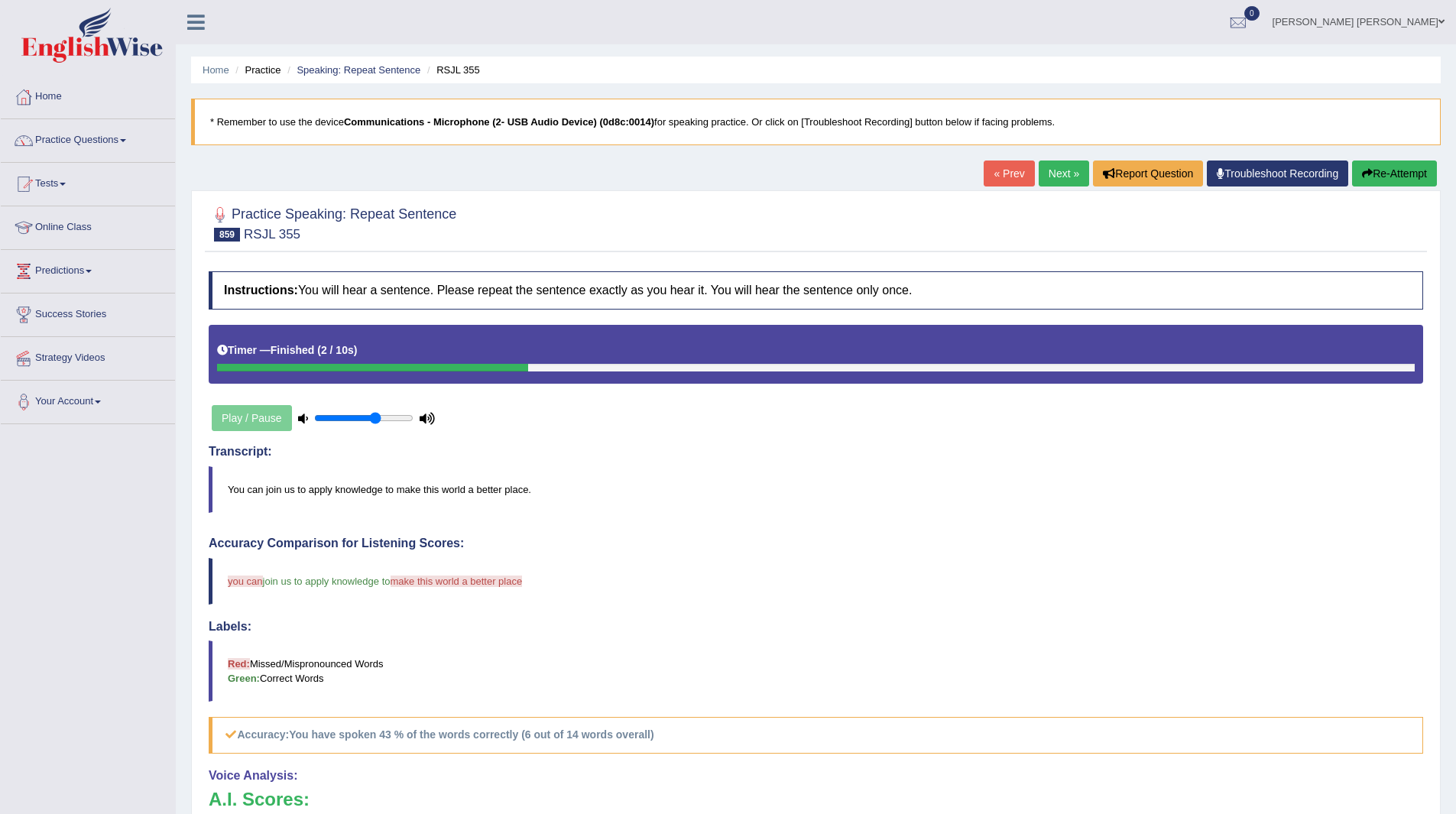
drag, startPoint x: 1049, startPoint y: 174, endPoint x: 1042, endPoint y: 179, distance: 8.6
click at [1049, 174] on link "Next »" at bounding box center [1063, 174] width 50 height 26
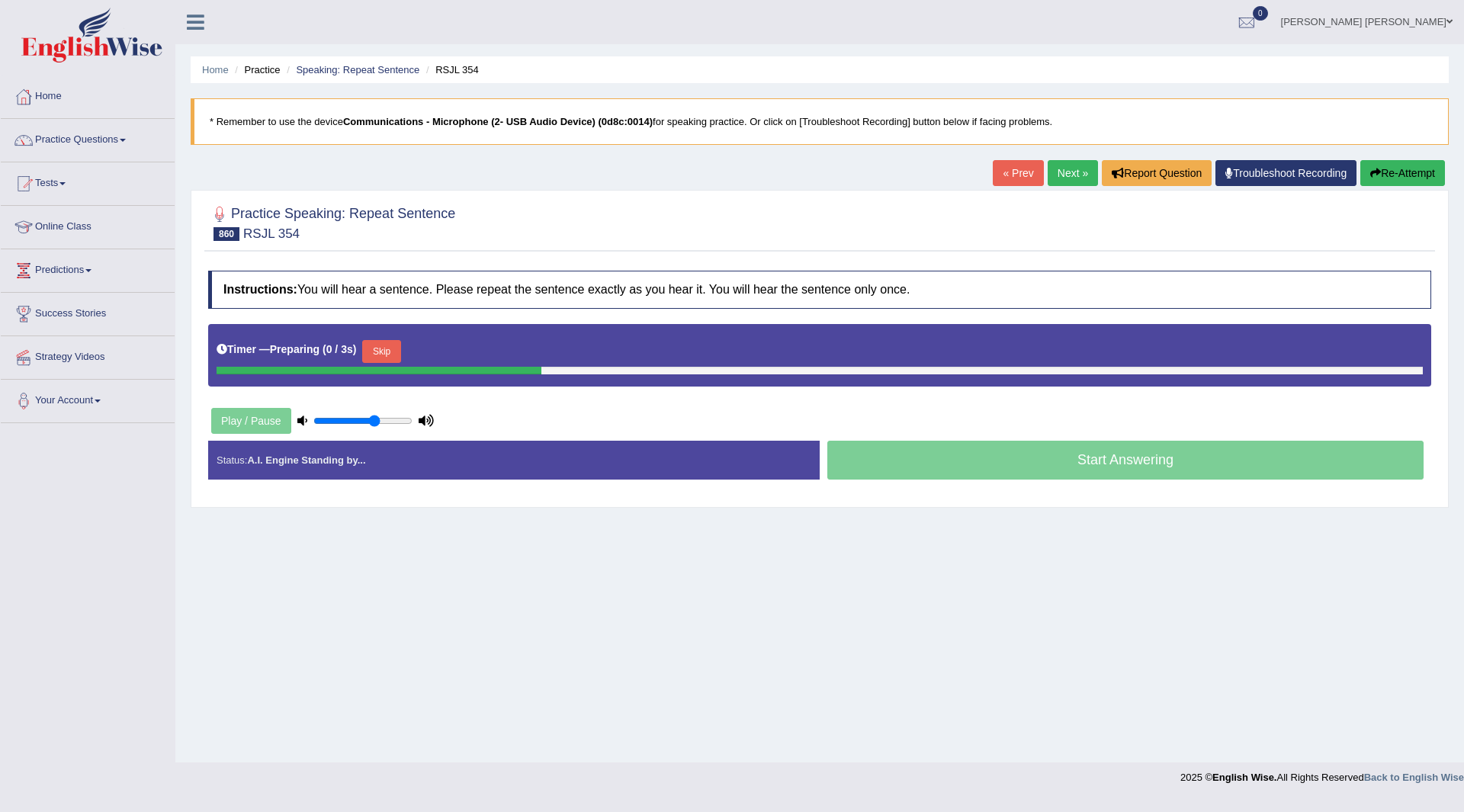
click at [380, 352] on button "Skip" at bounding box center [381, 351] width 38 height 23
click at [451, 351] on button "Skip" at bounding box center [448, 351] width 38 height 23
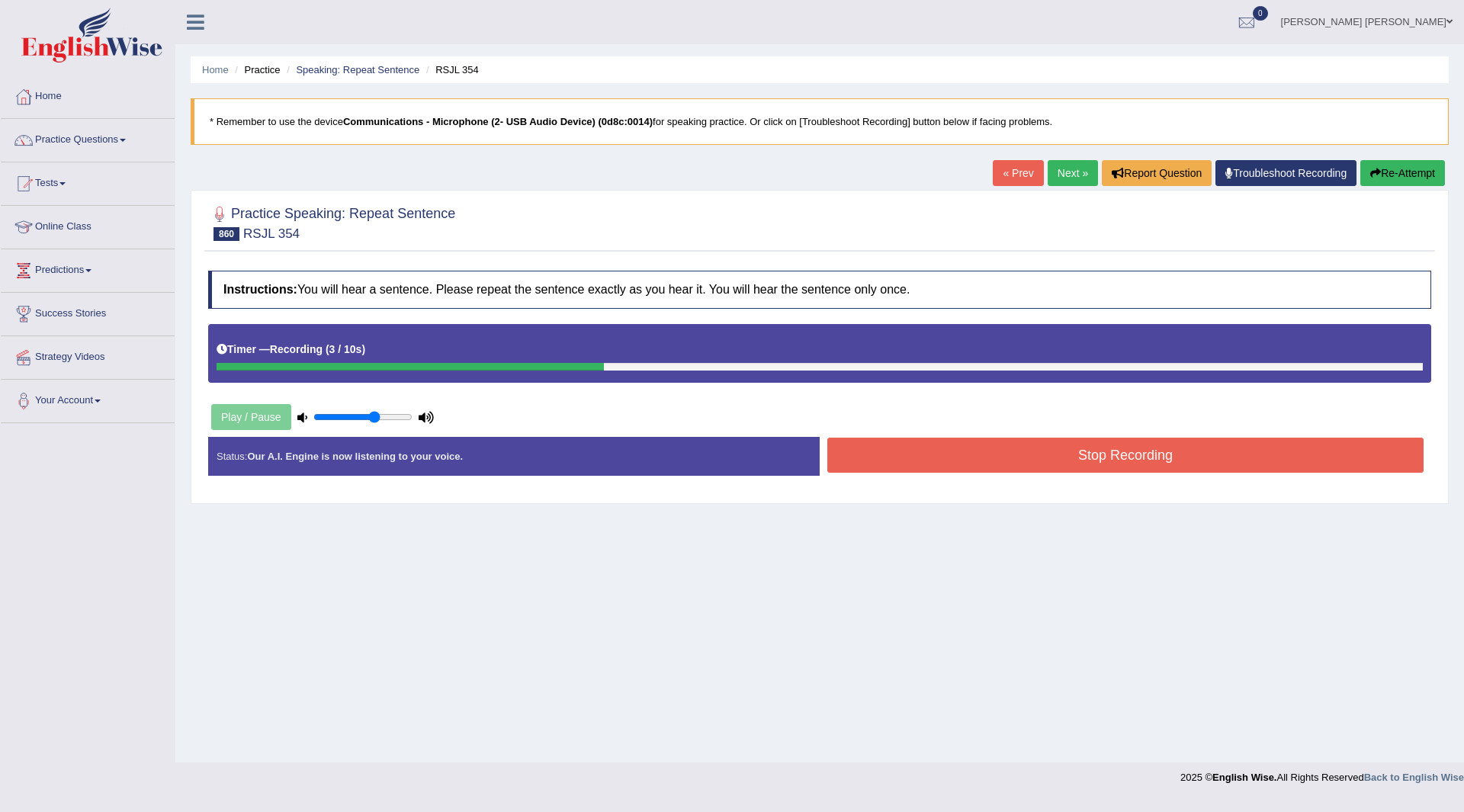
click at [886, 457] on button "Stop Recording" at bounding box center [1125, 455] width 596 height 35
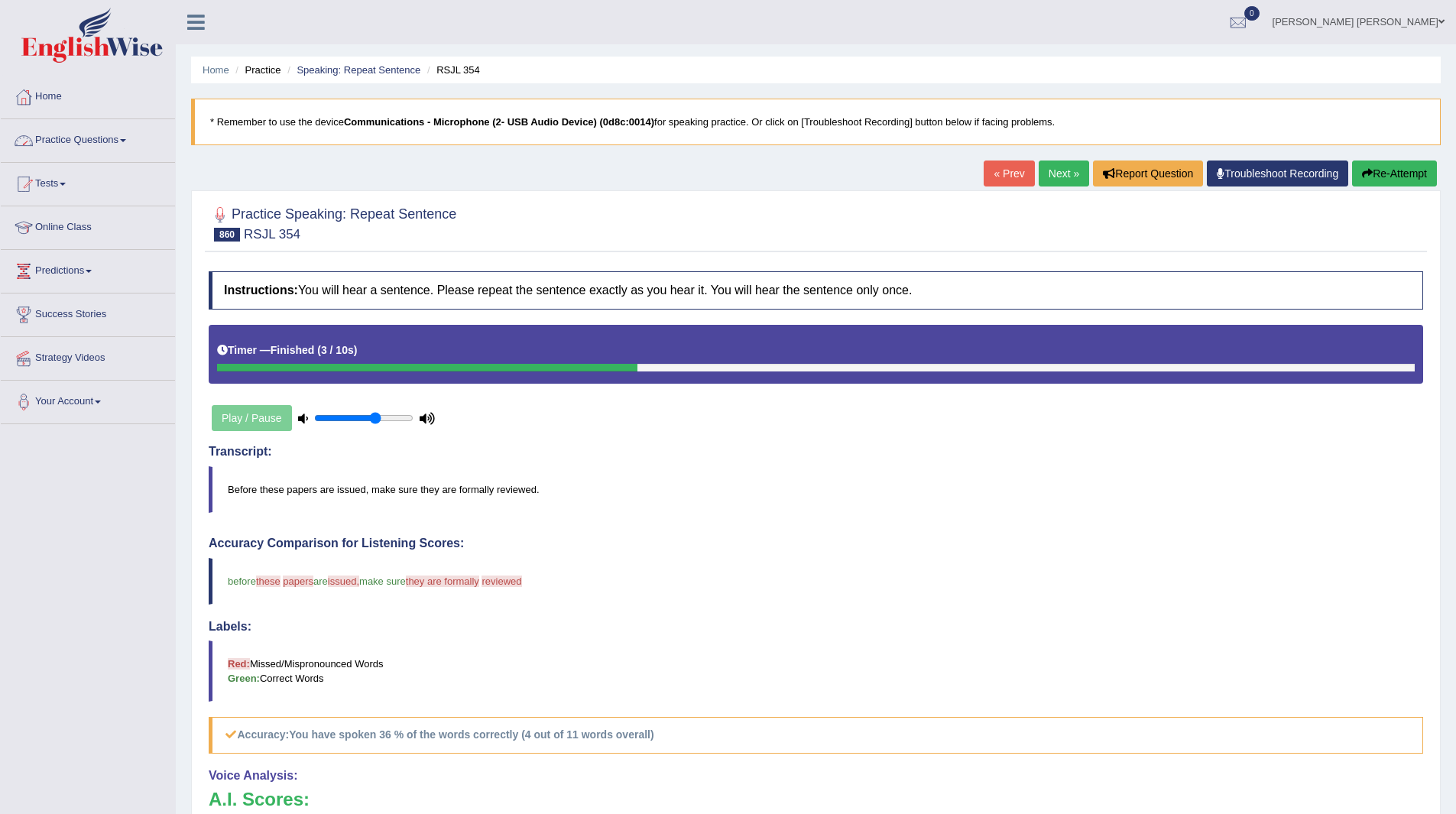
click at [85, 136] on link "Practice Questions" at bounding box center [88, 138] width 175 height 38
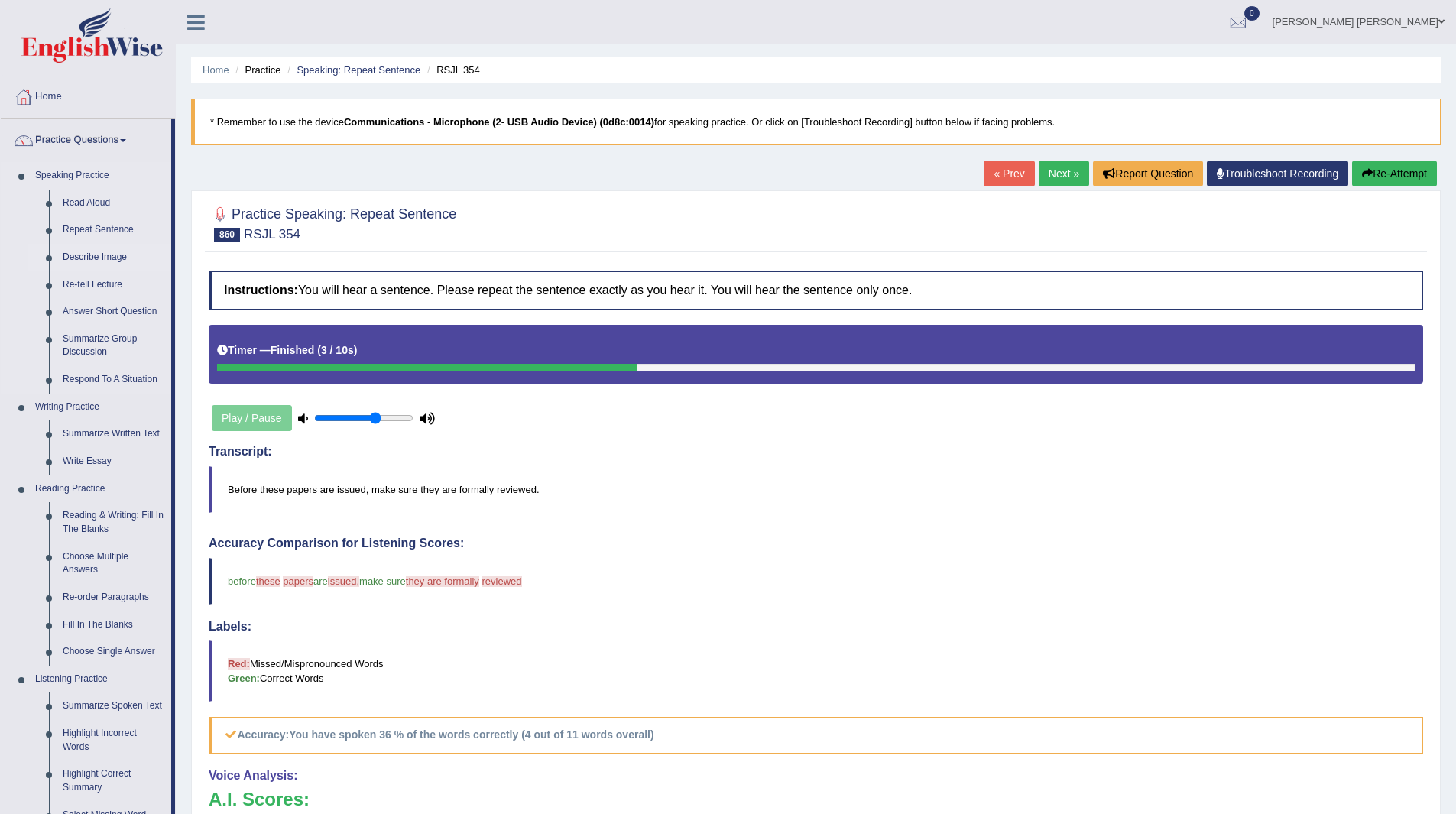
click at [98, 252] on link "Describe Image" at bounding box center [113, 258] width 116 height 28
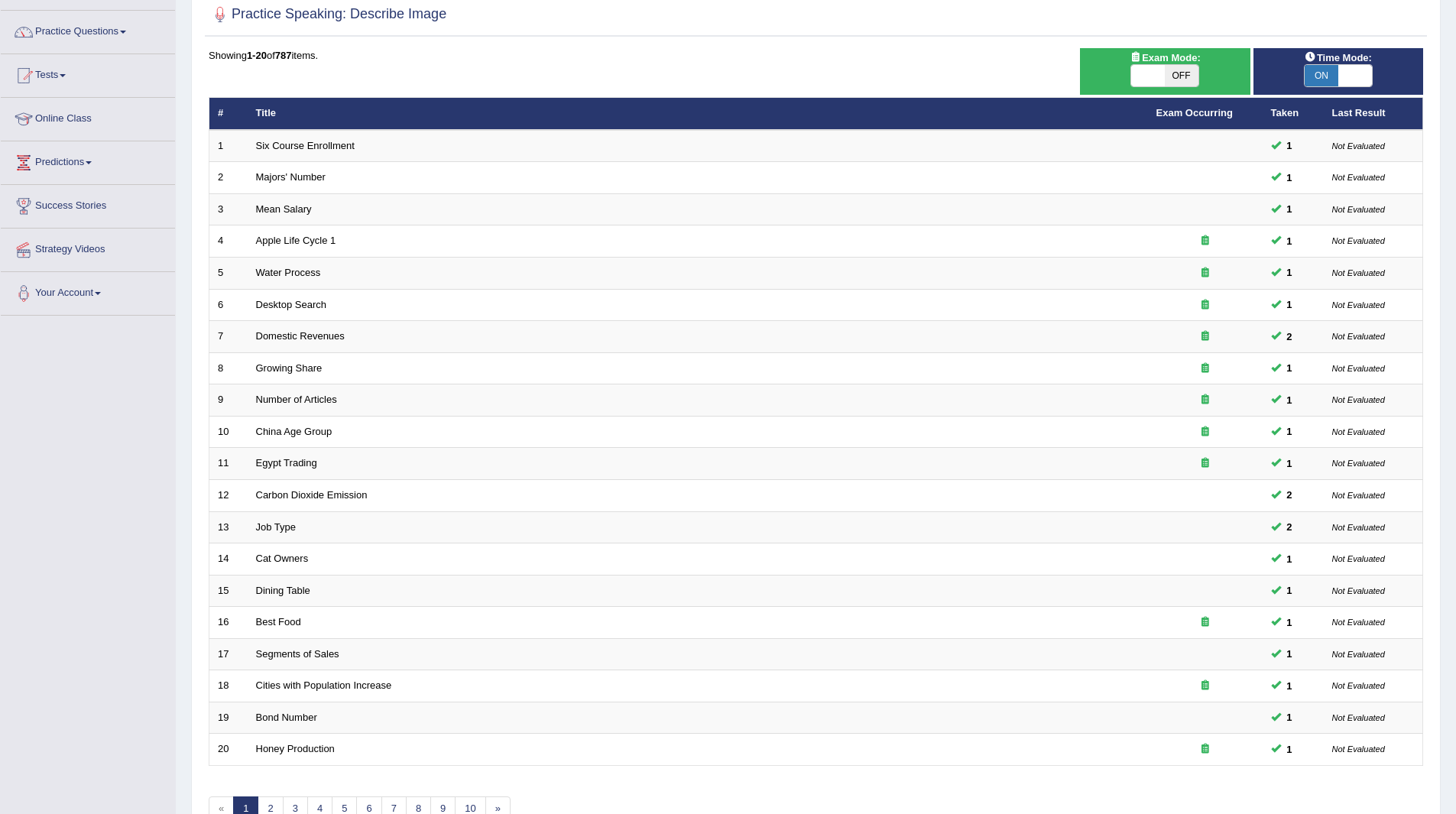
scroll to position [198, 0]
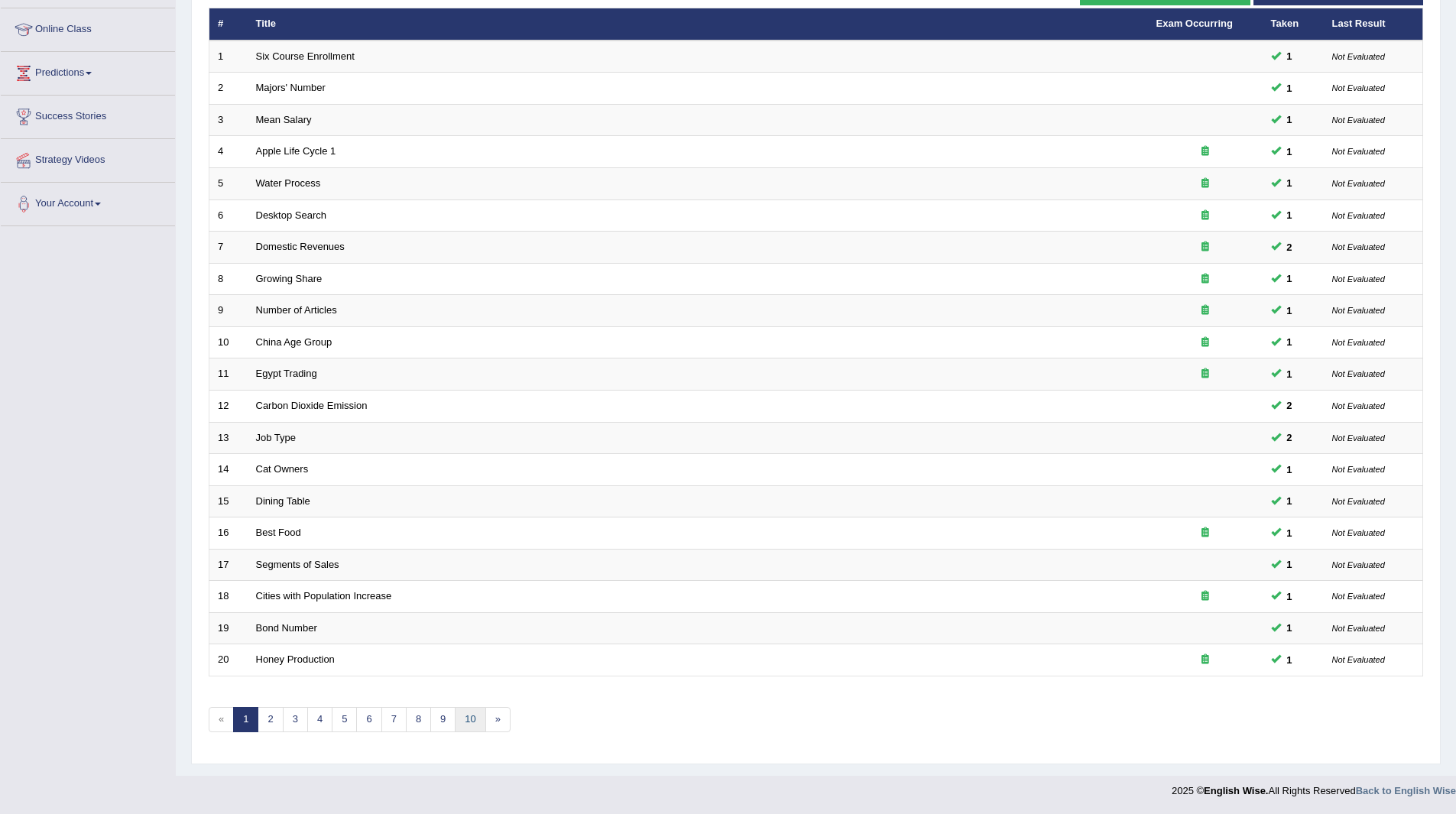
click at [478, 717] on link "10" at bounding box center [469, 719] width 30 height 25
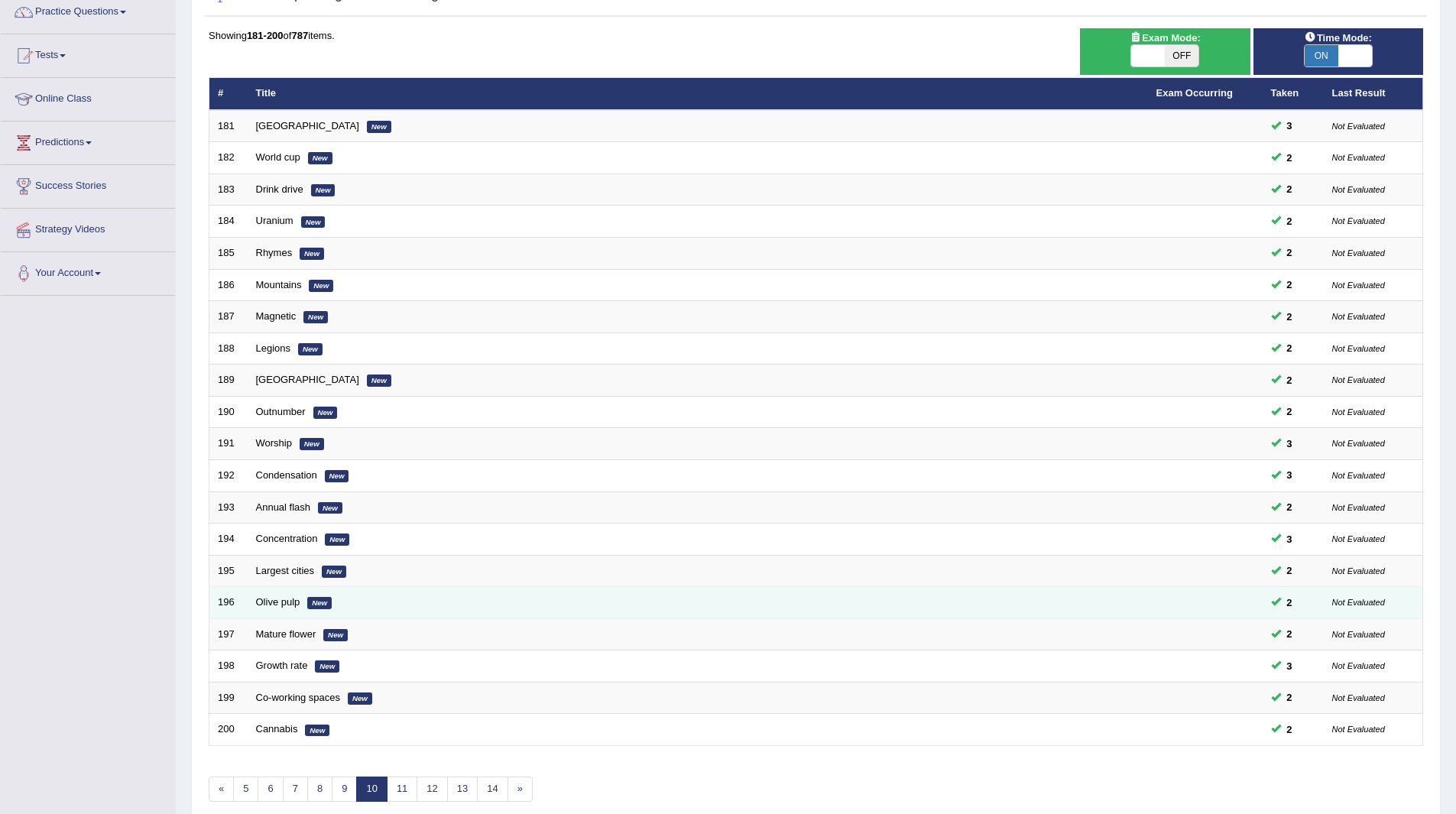
scroll to position [198, 0]
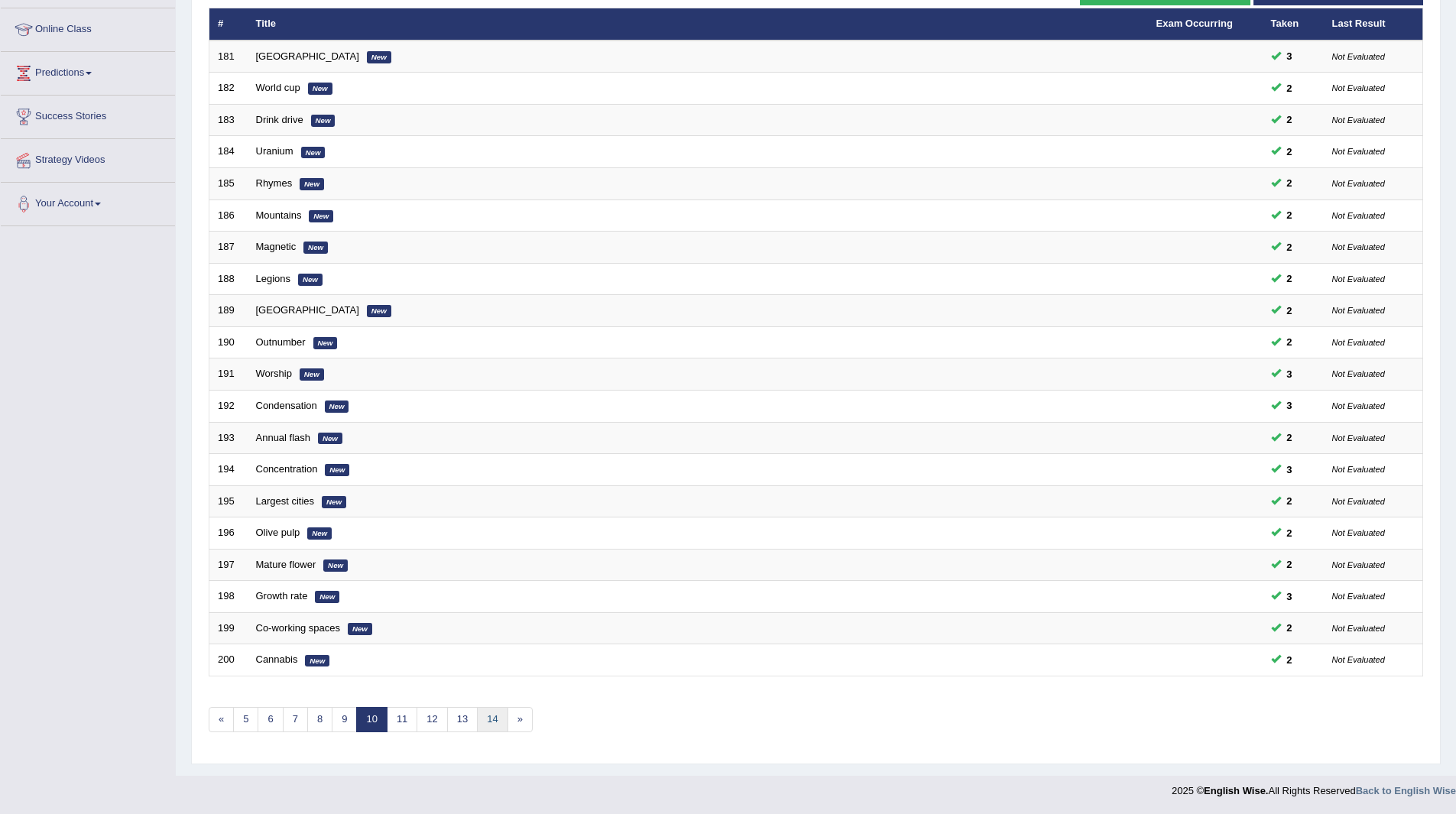
click at [502, 715] on link "14" at bounding box center [492, 719] width 30 height 25
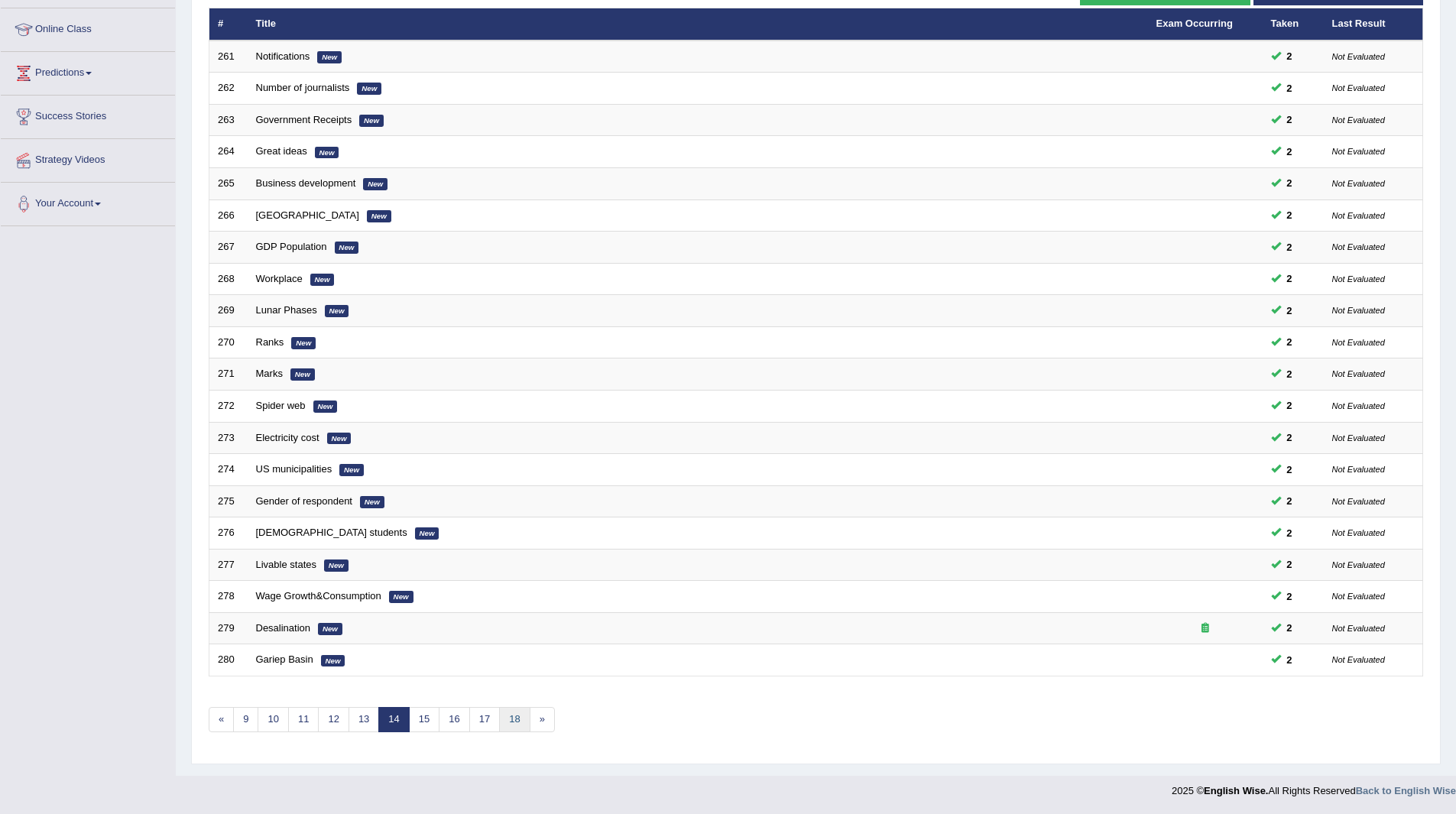
click at [515, 714] on link "18" at bounding box center [513, 719] width 30 height 25
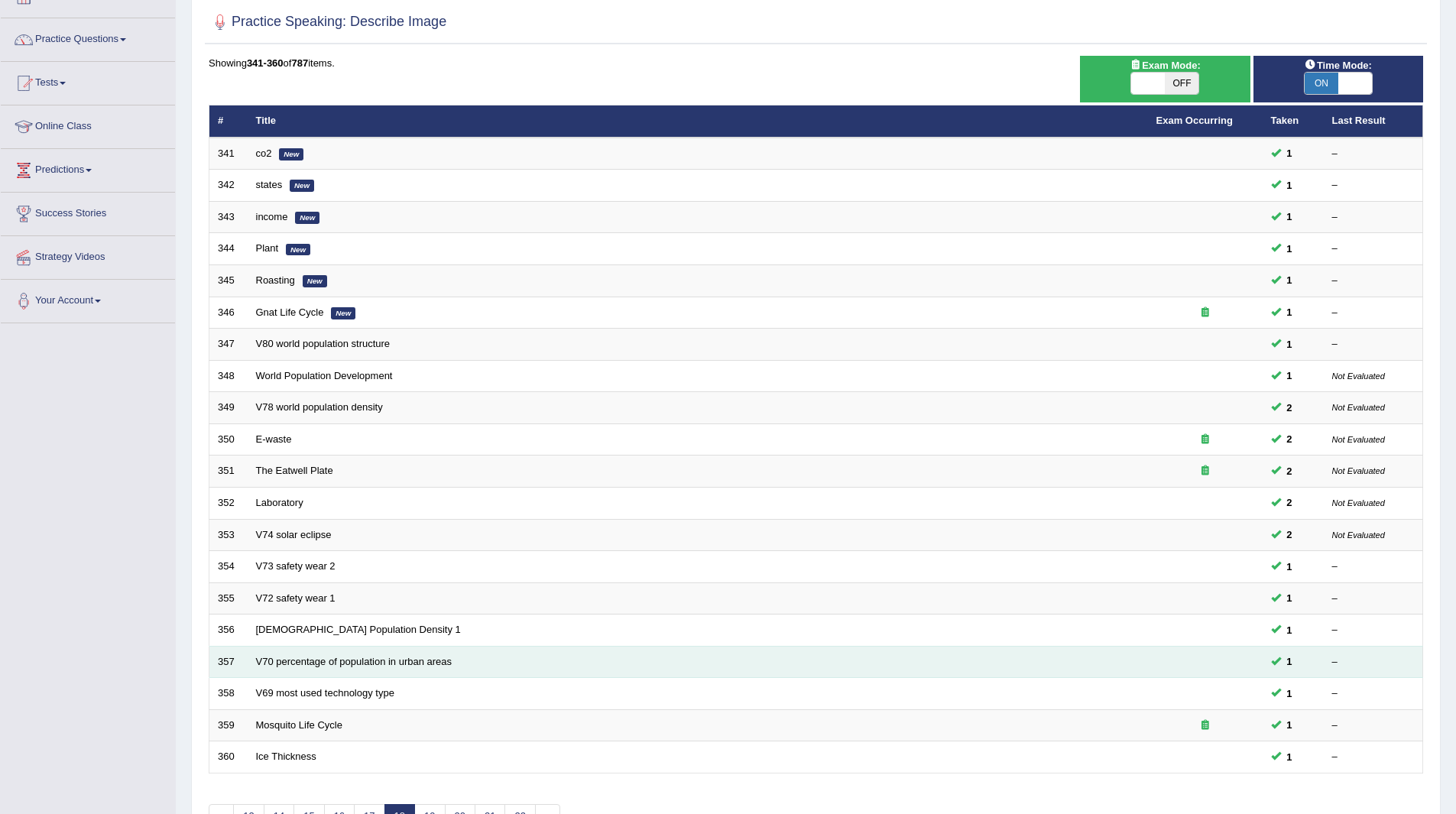
scroll to position [198, 0]
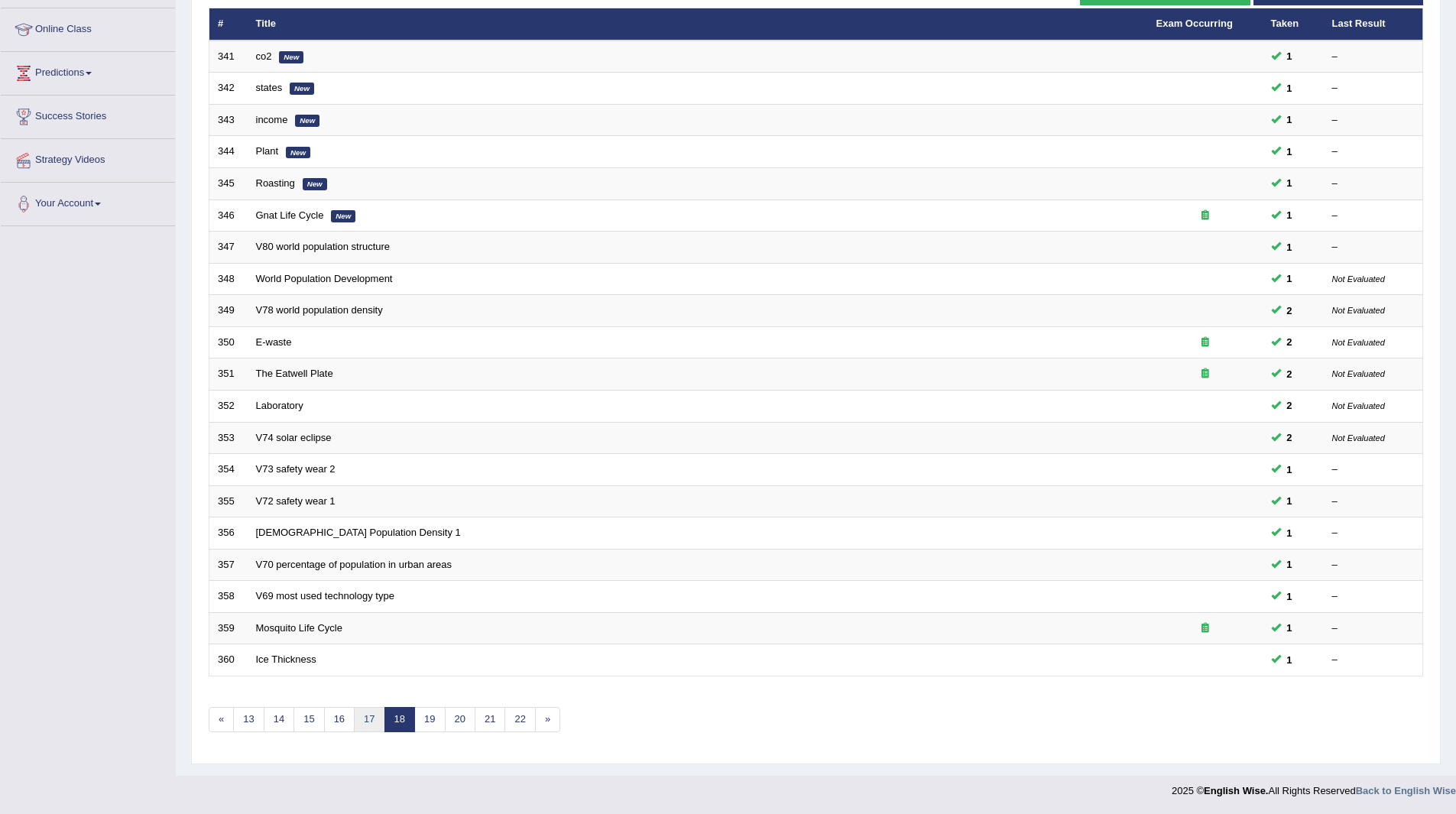
click at [371, 714] on link "17" at bounding box center [368, 719] width 30 height 25
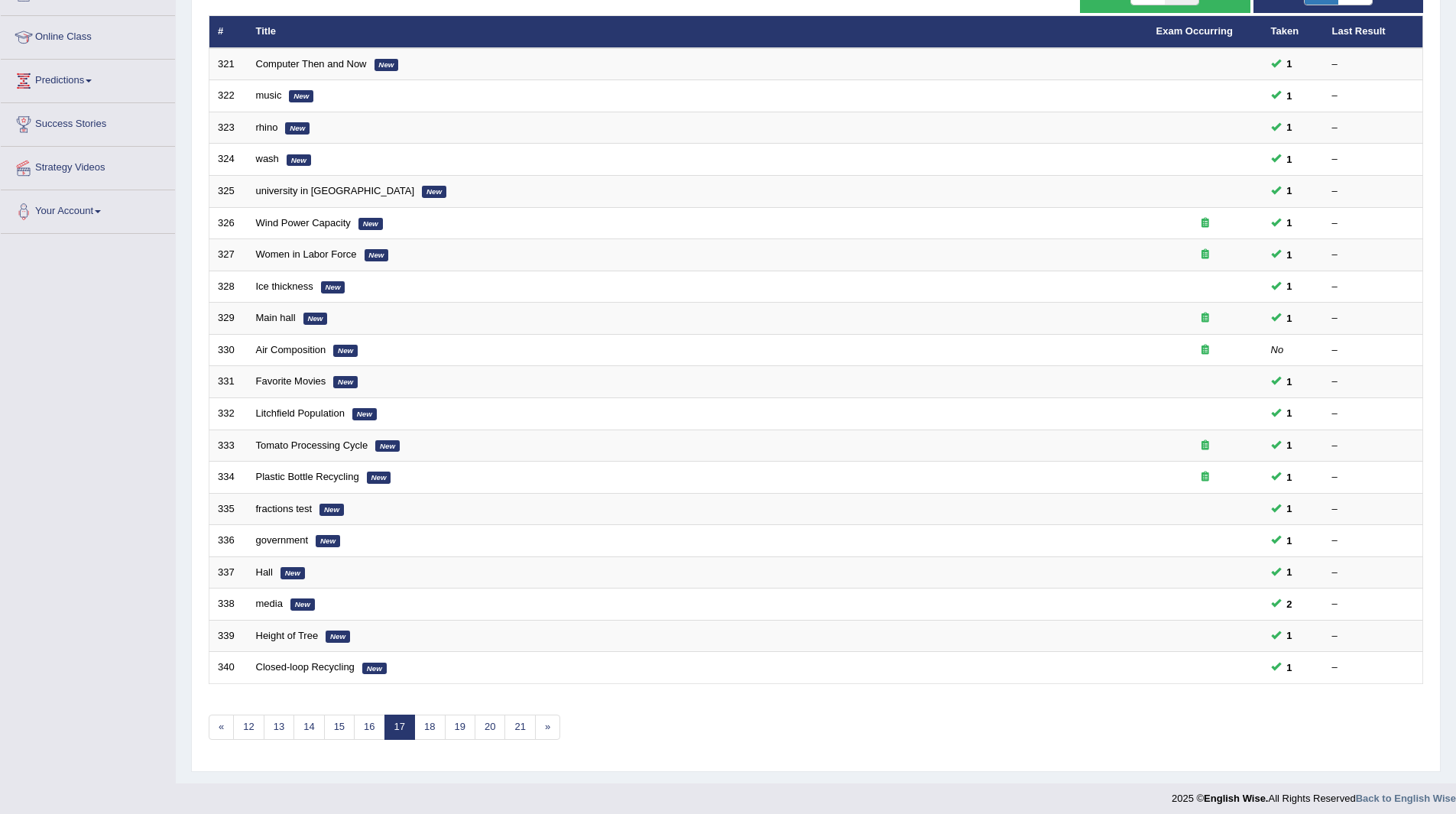
scroll to position [198, 0]
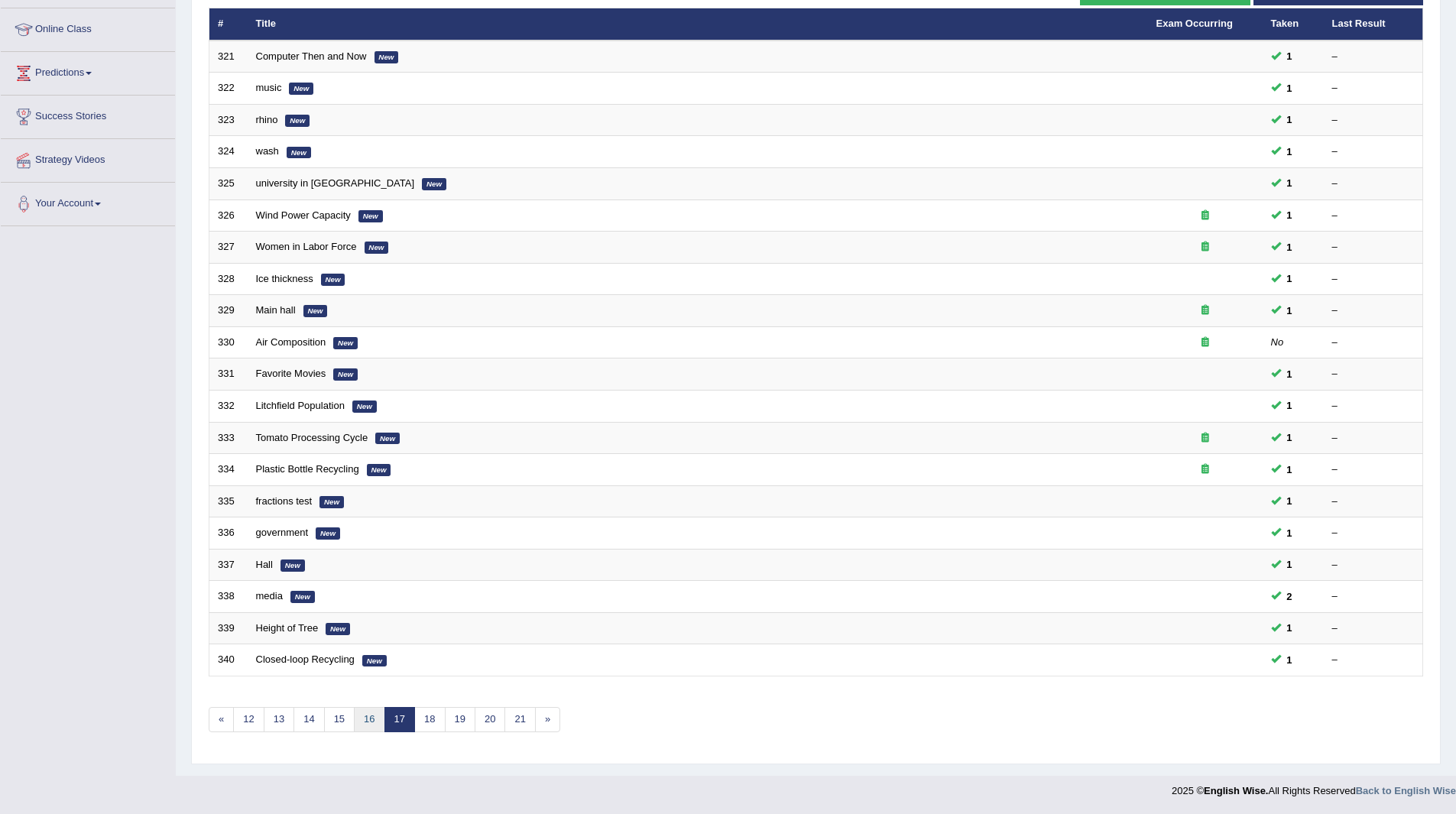
click at [367, 716] on link "16" at bounding box center [368, 719] width 30 height 25
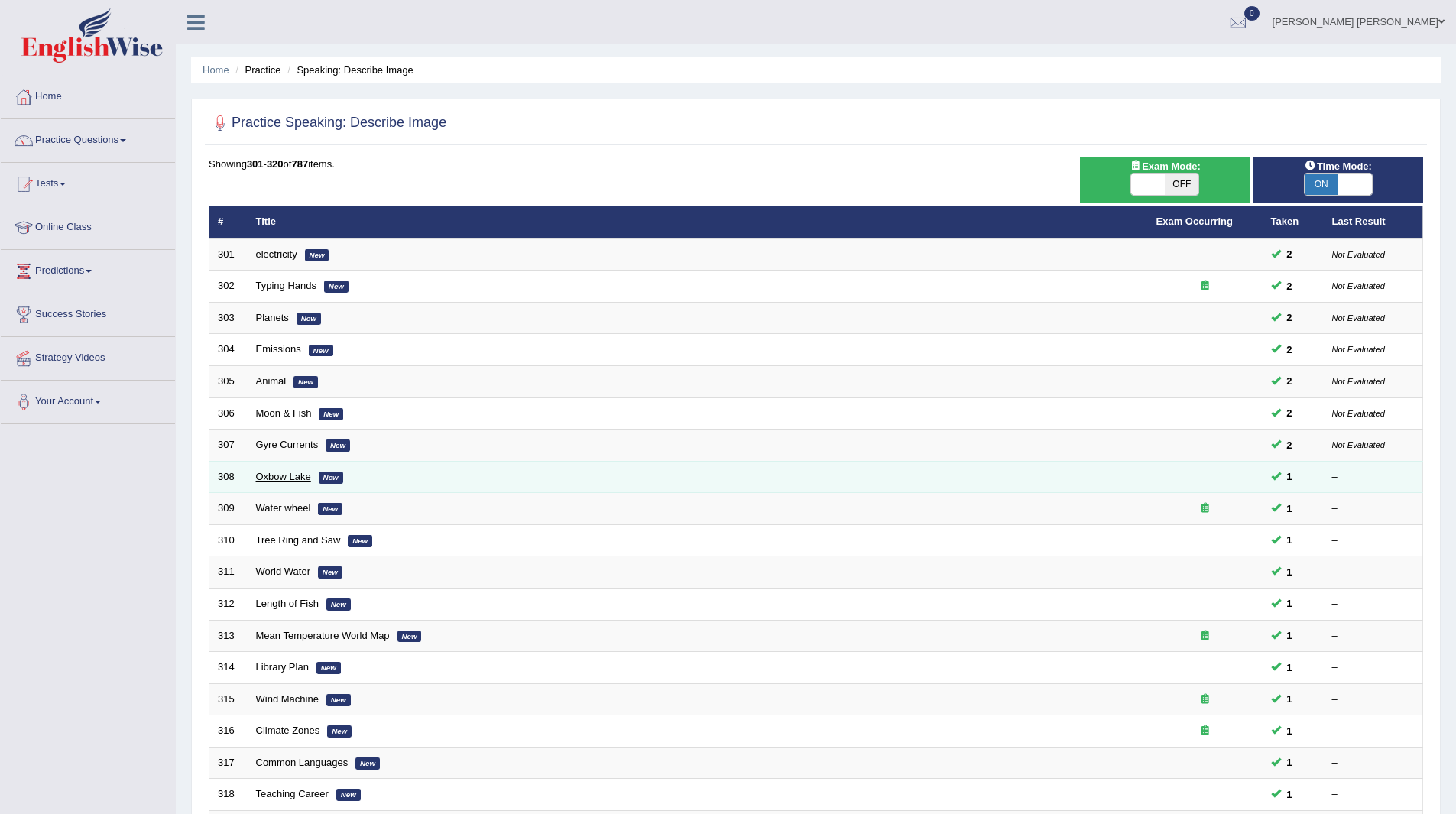
click at [281, 475] on link "Oxbow Lake" at bounding box center [283, 476] width 55 height 11
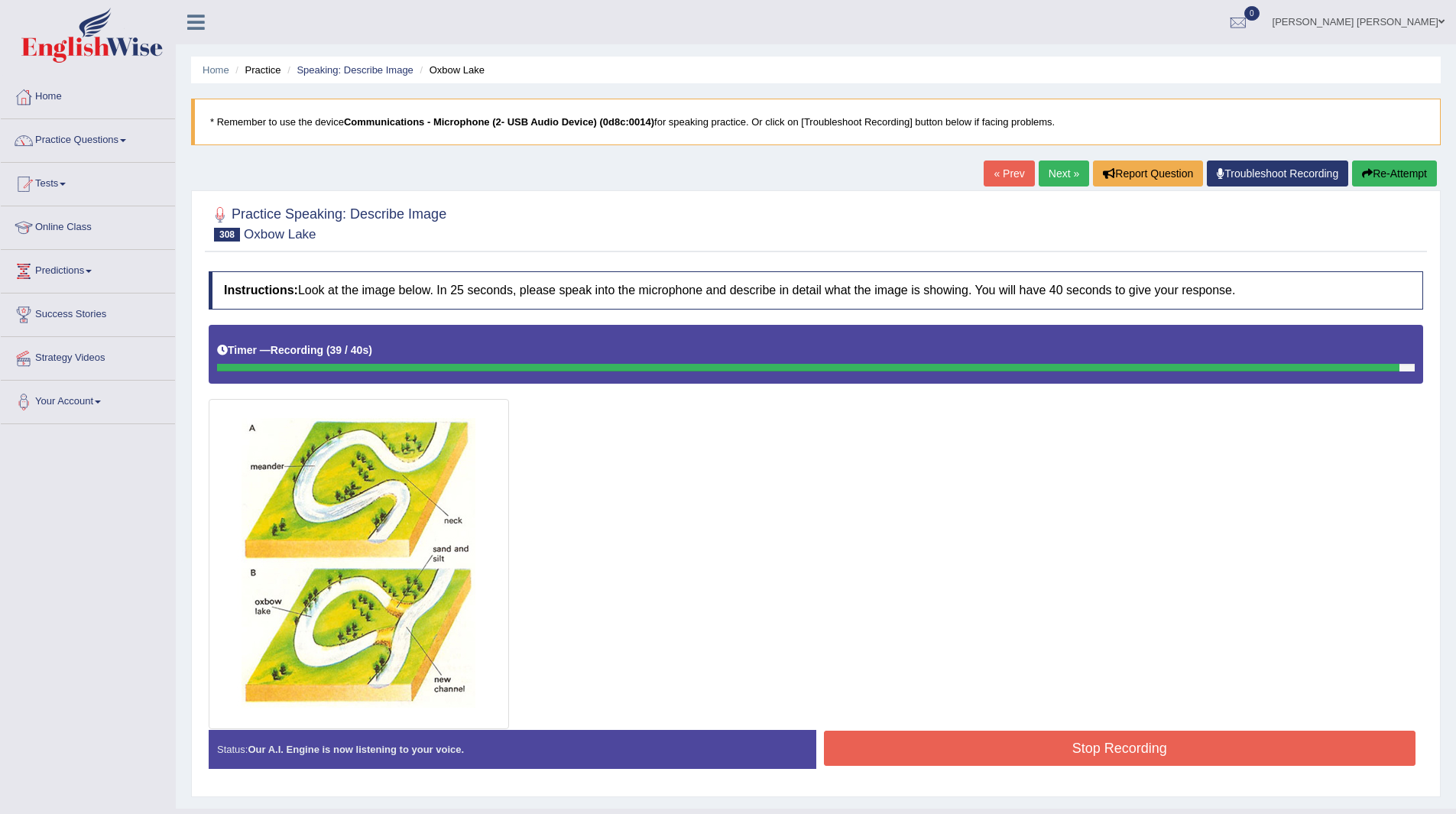
click at [993, 745] on button "Stop Recording" at bounding box center [1120, 748] width 592 height 35
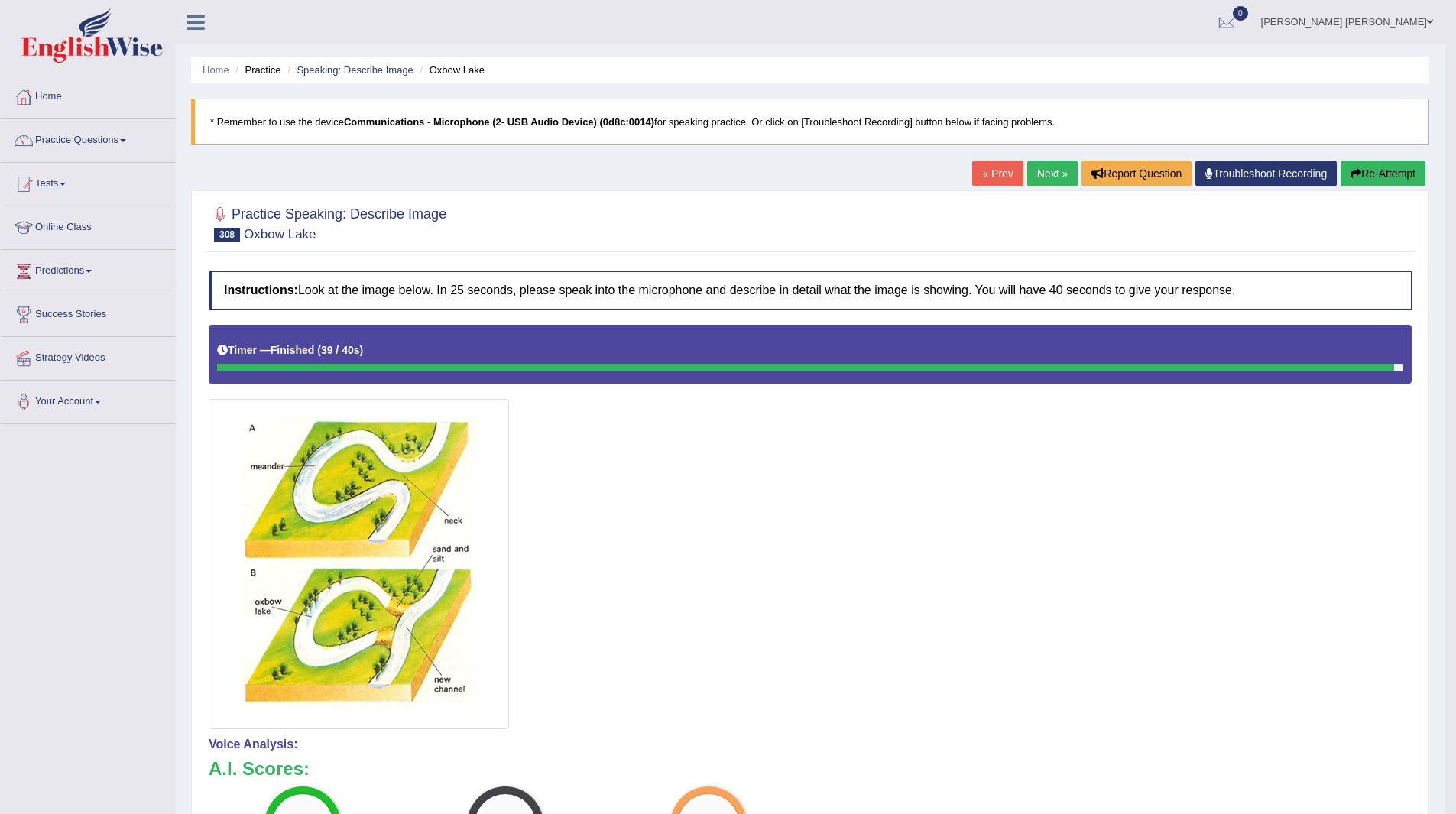
click at [1045, 170] on link "Next »" at bounding box center [1052, 174] width 50 height 26
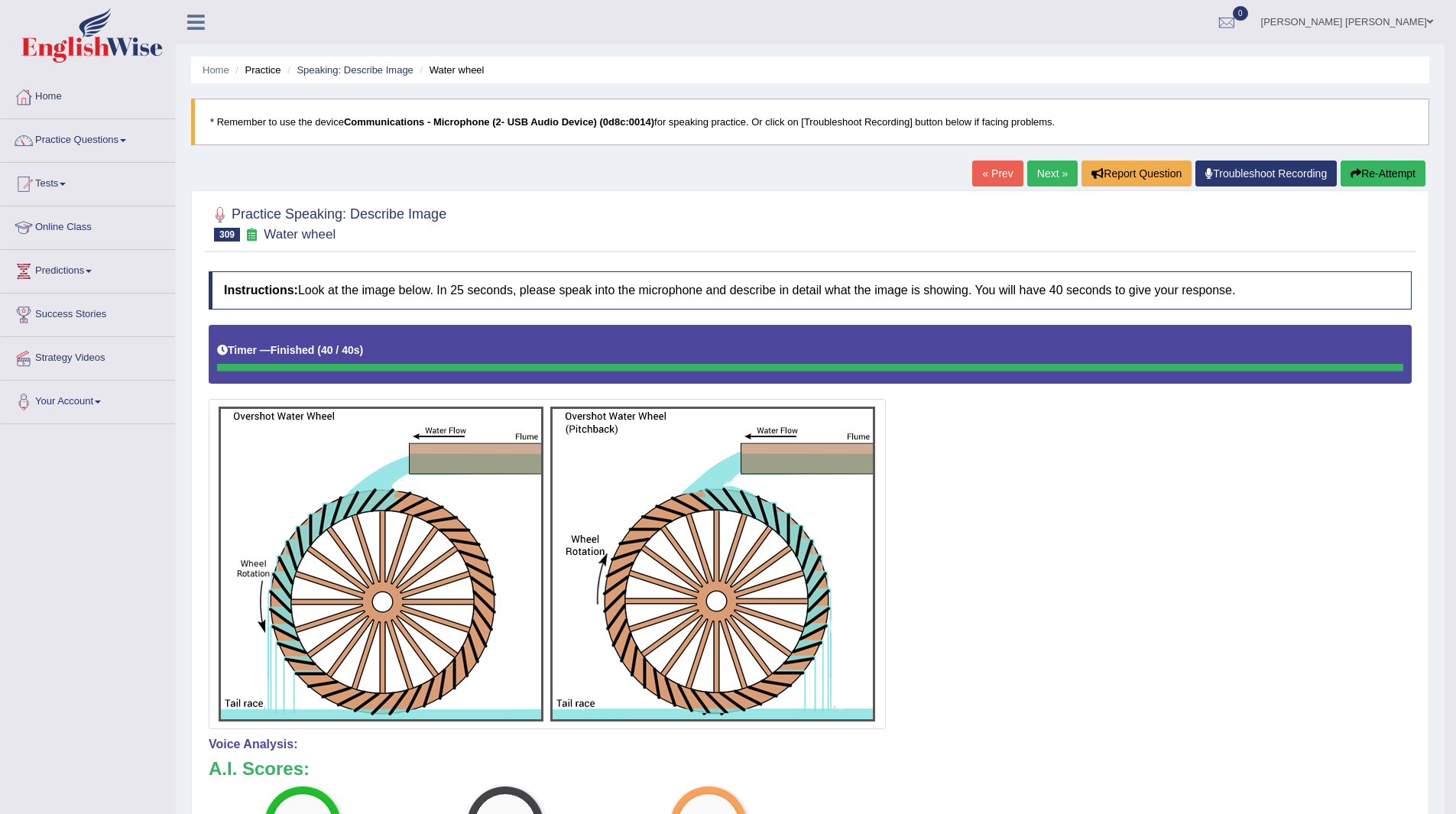
click at [1045, 175] on link "Next »" at bounding box center [1052, 174] width 50 height 26
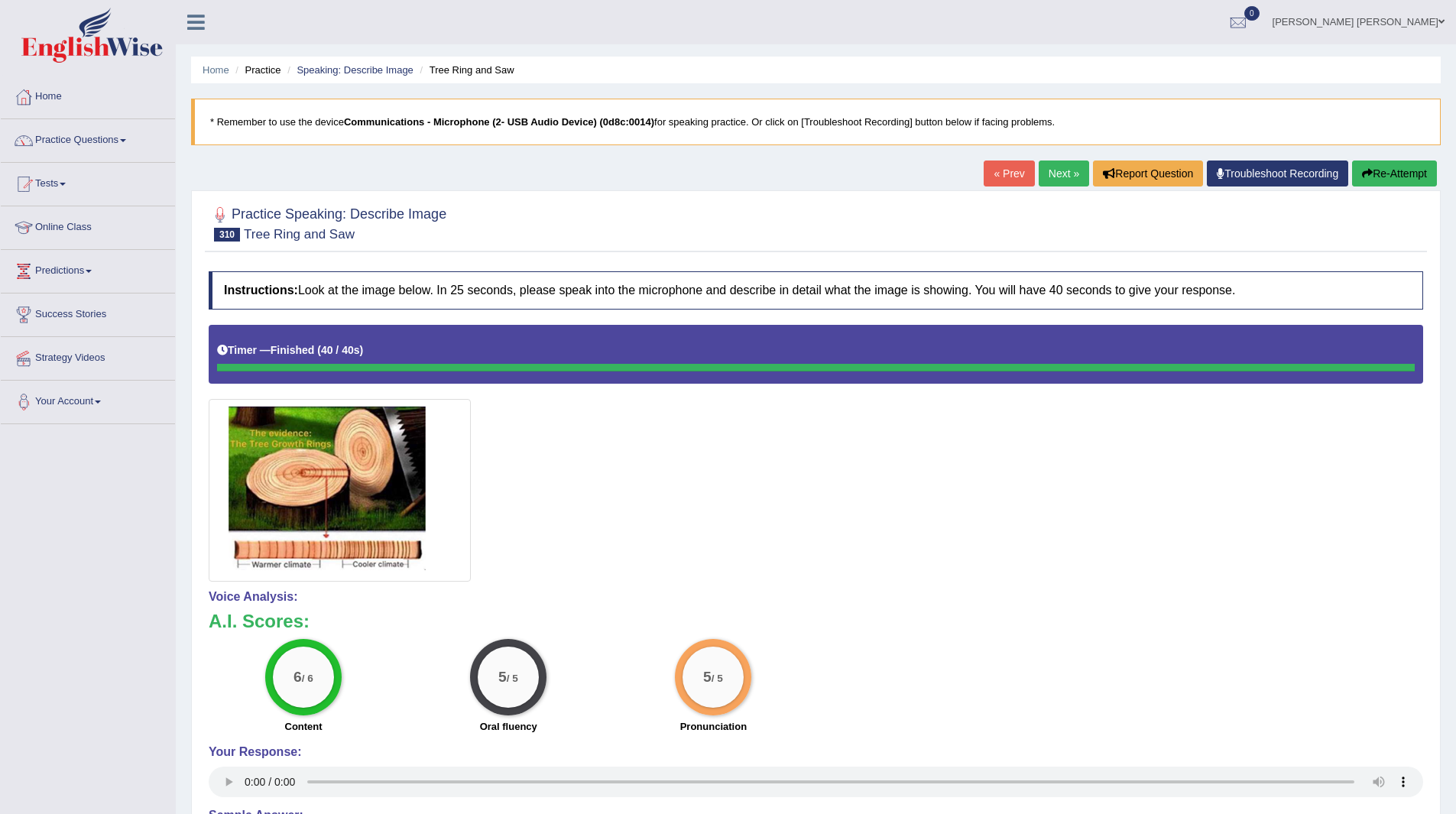
click at [1038, 162] on link "Next »" at bounding box center [1063, 174] width 50 height 26
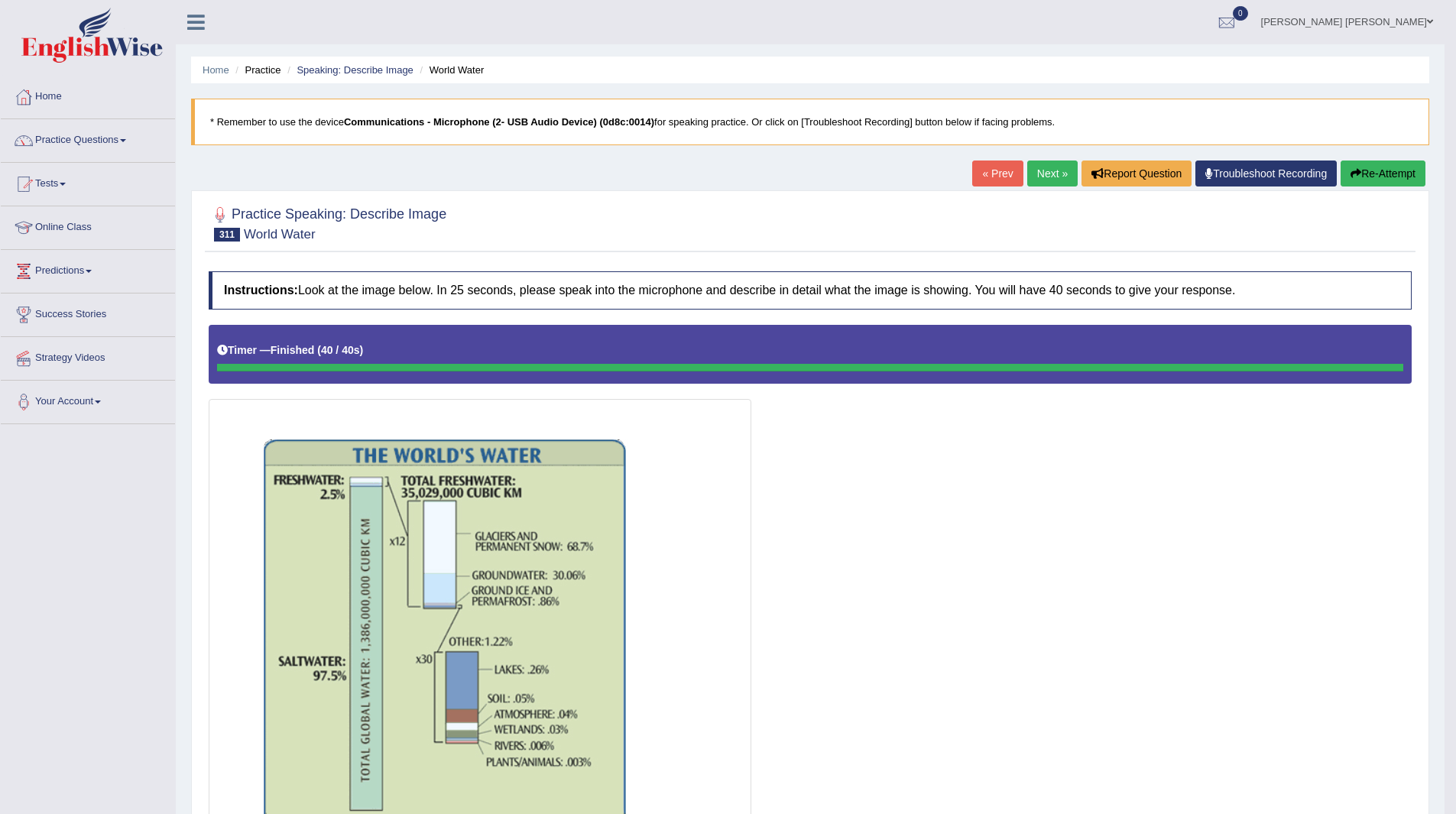
click at [1048, 173] on link "Next »" at bounding box center [1052, 174] width 50 height 26
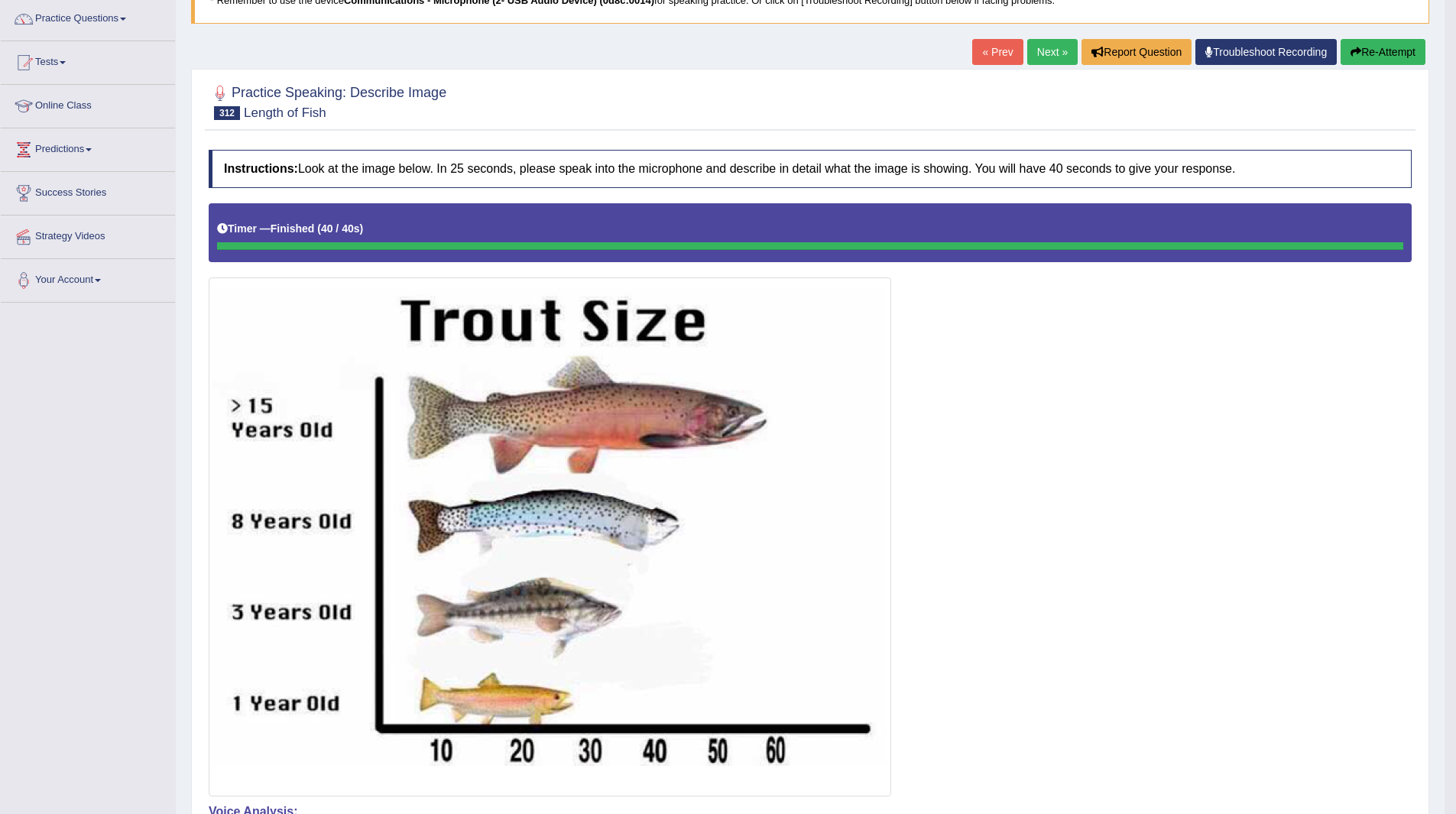
scroll to position [87, 0]
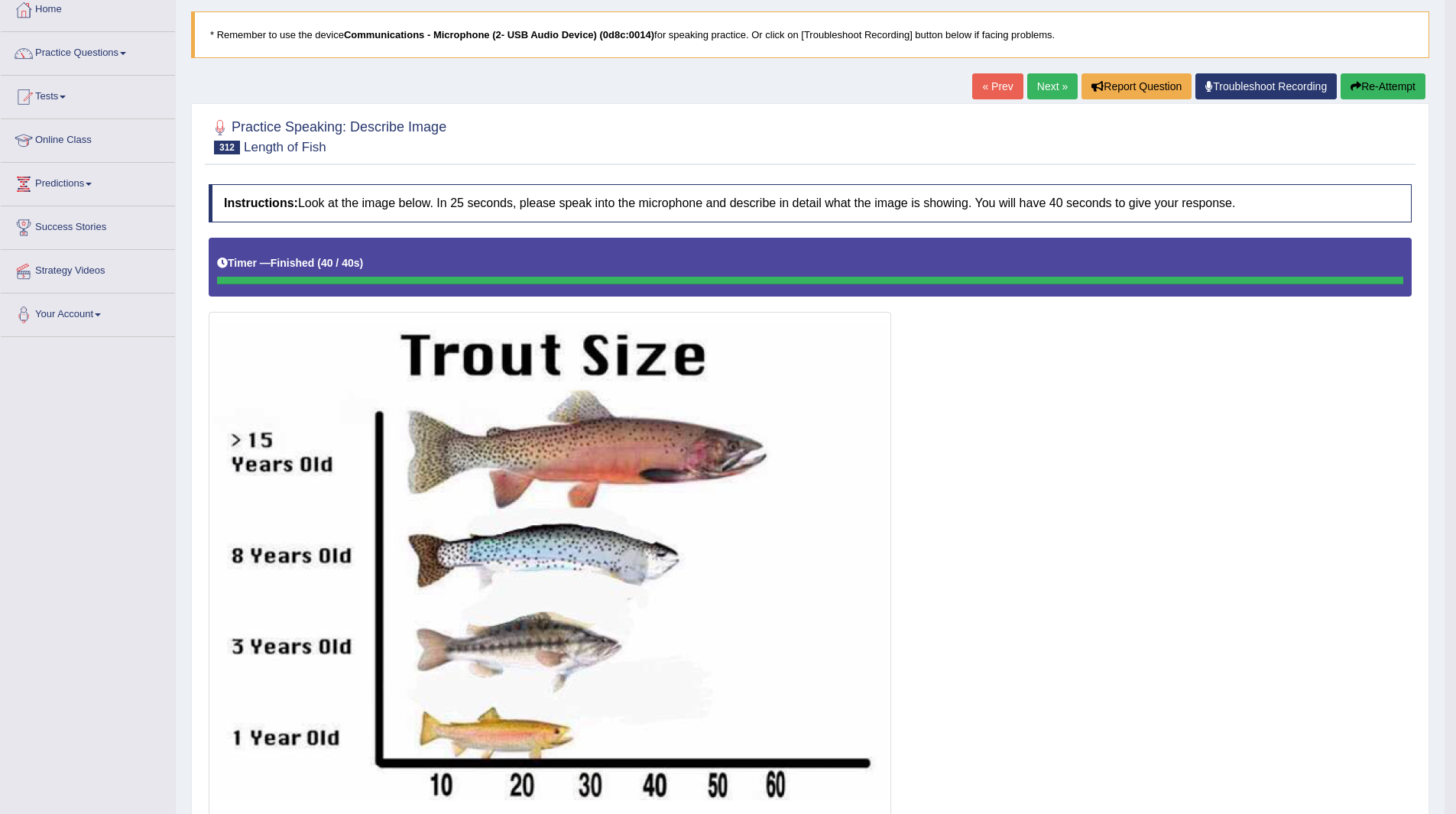
click at [1048, 89] on link "Next »" at bounding box center [1052, 86] width 50 height 26
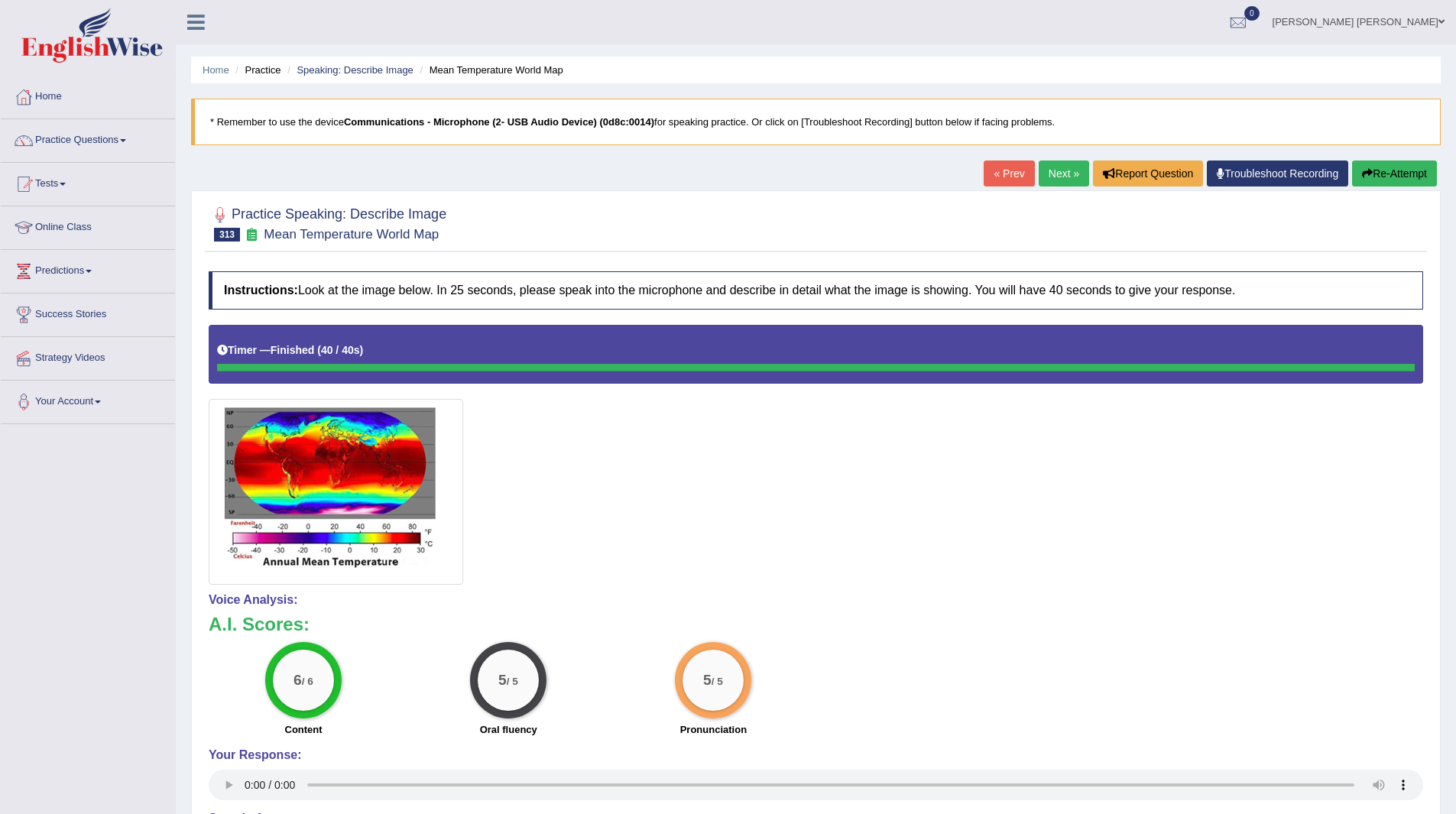
click at [1056, 169] on link "Next »" at bounding box center [1063, 174] width 50 height 26
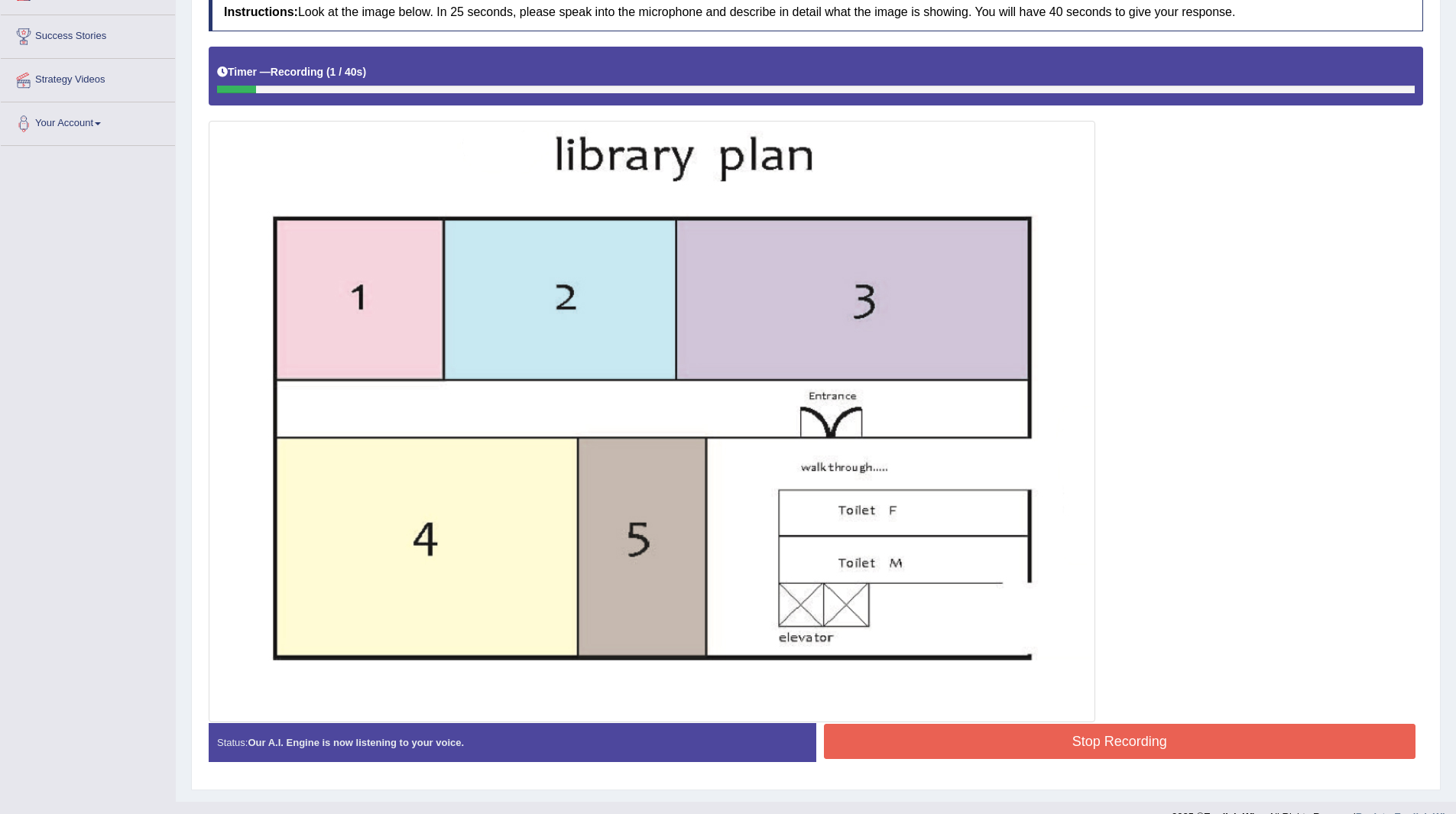
scroll to position [304, 0]
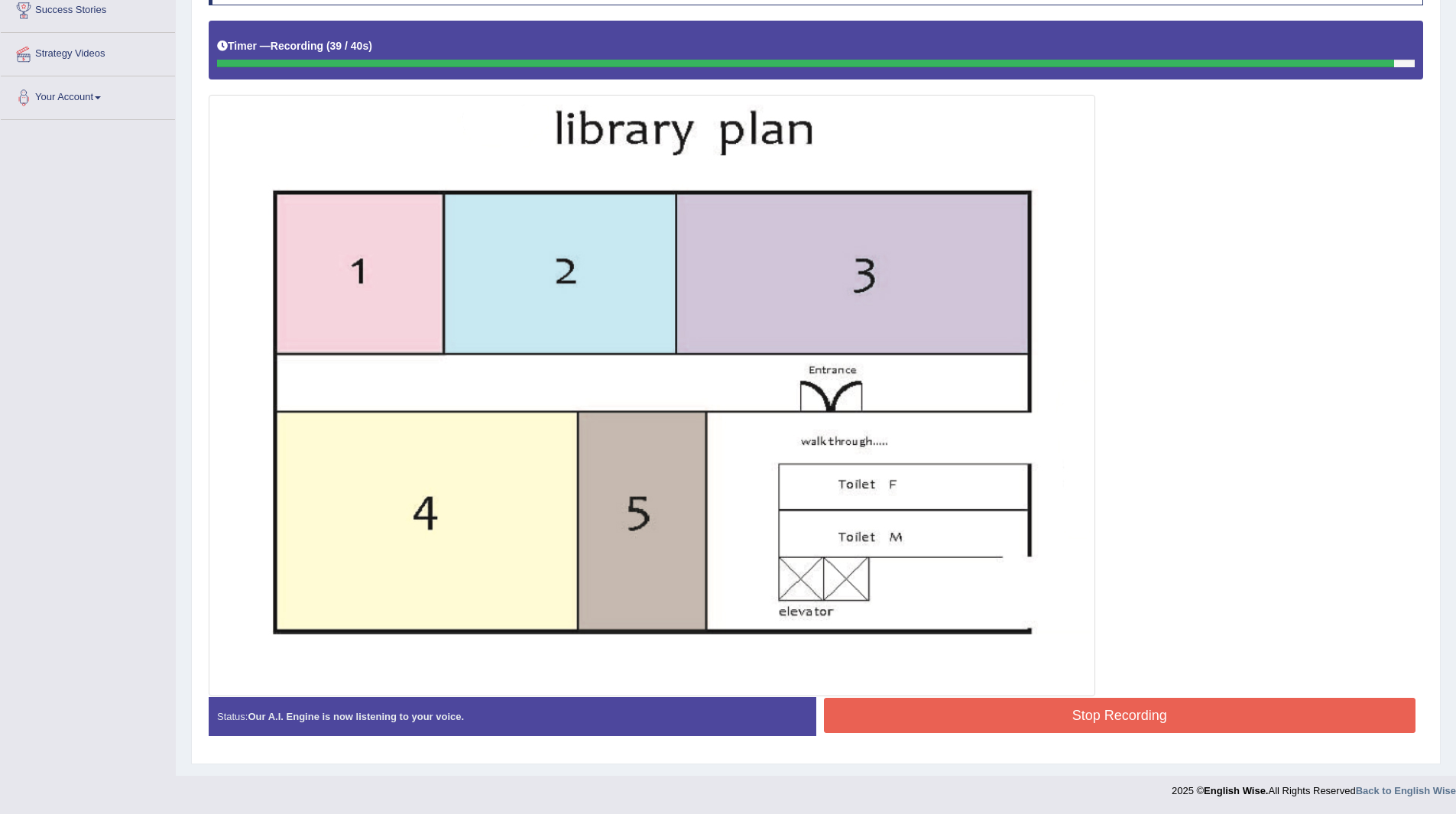
click at [975, 707] on button "Stop Recording" at bounding box center [1120, 715] width 592 height 35
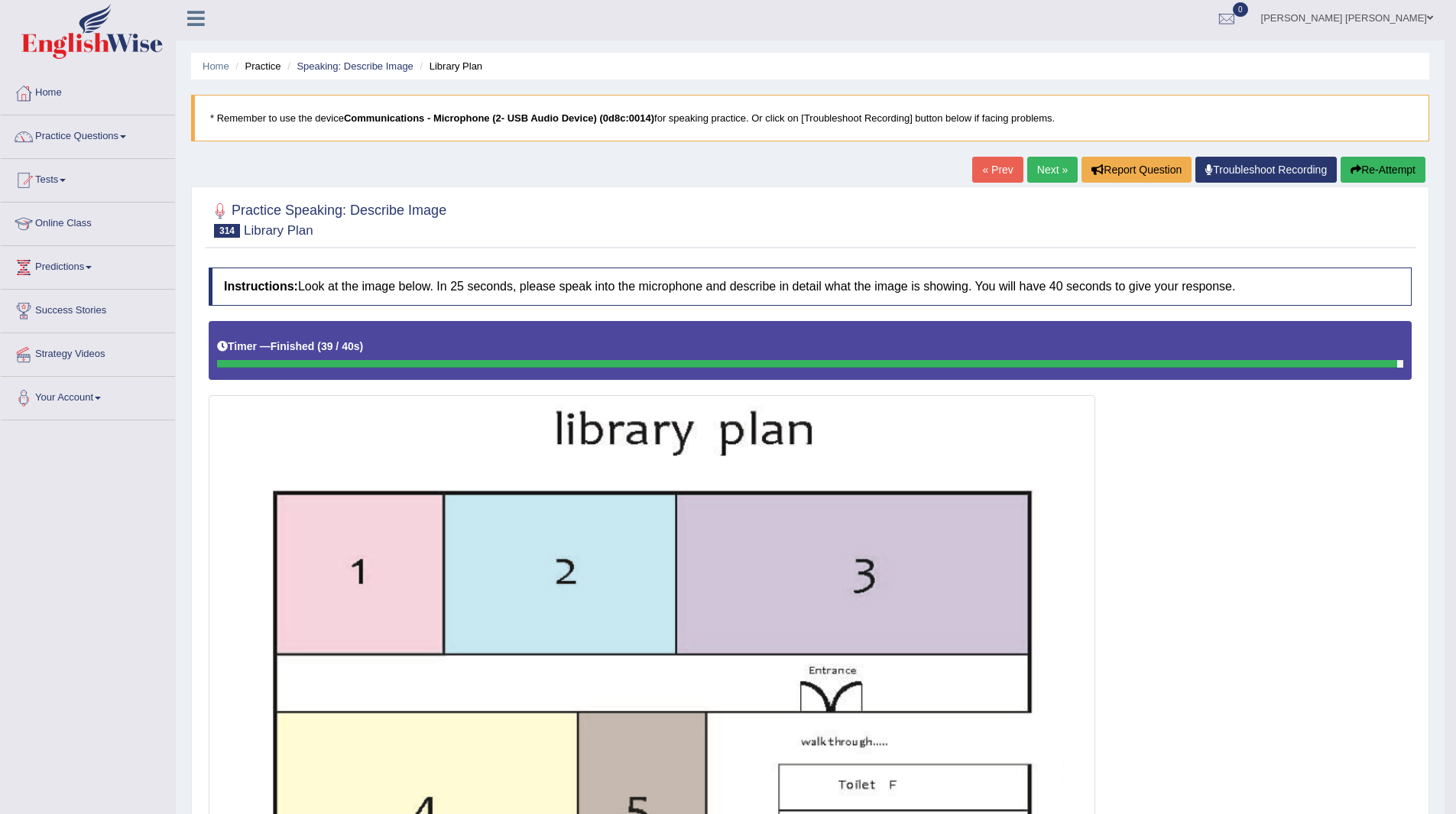
scroll to position [0, 0]
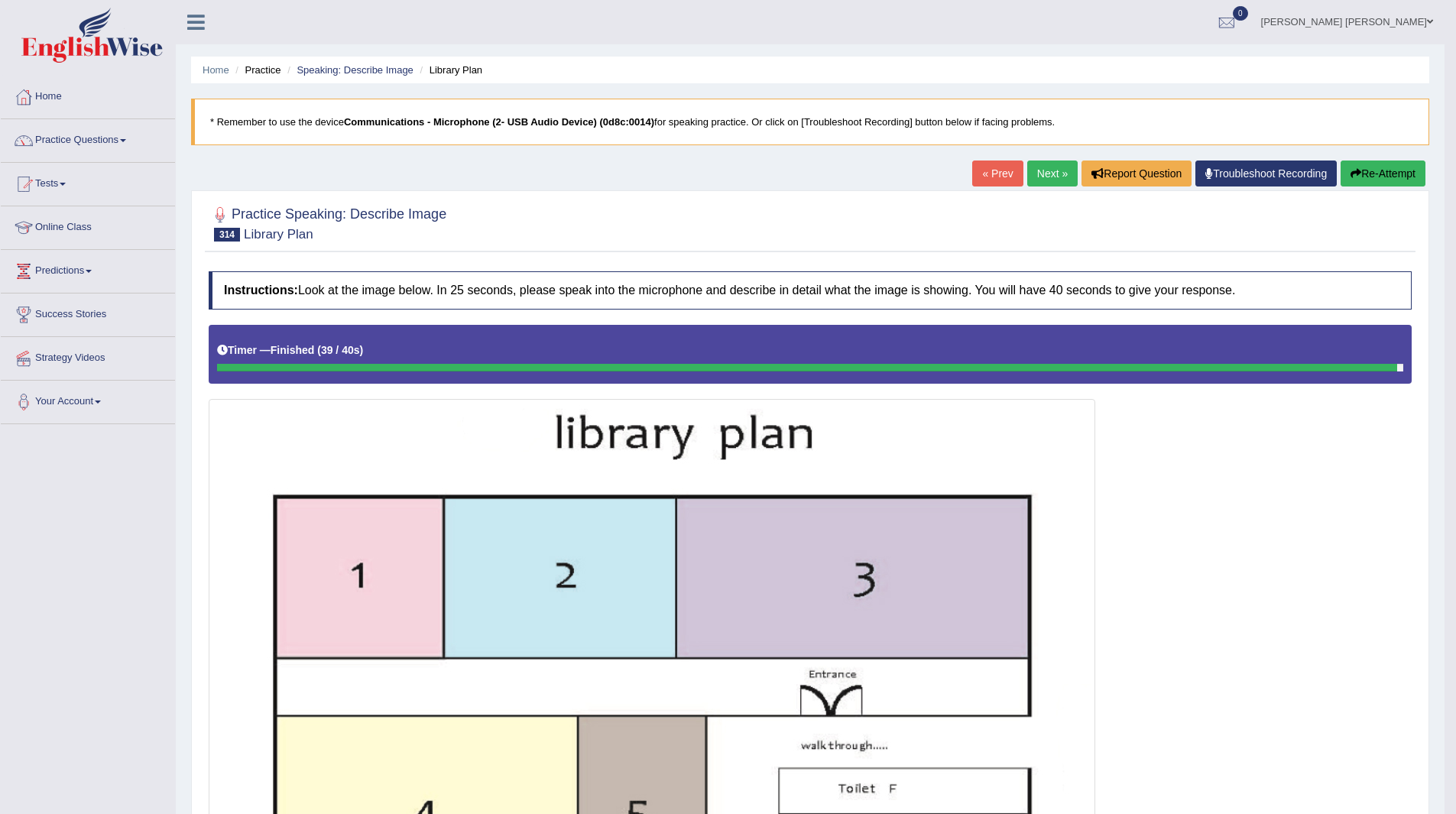
click at [1039, 172] on link "Next »" at bounding box center [1052, 174] width 50 height 26
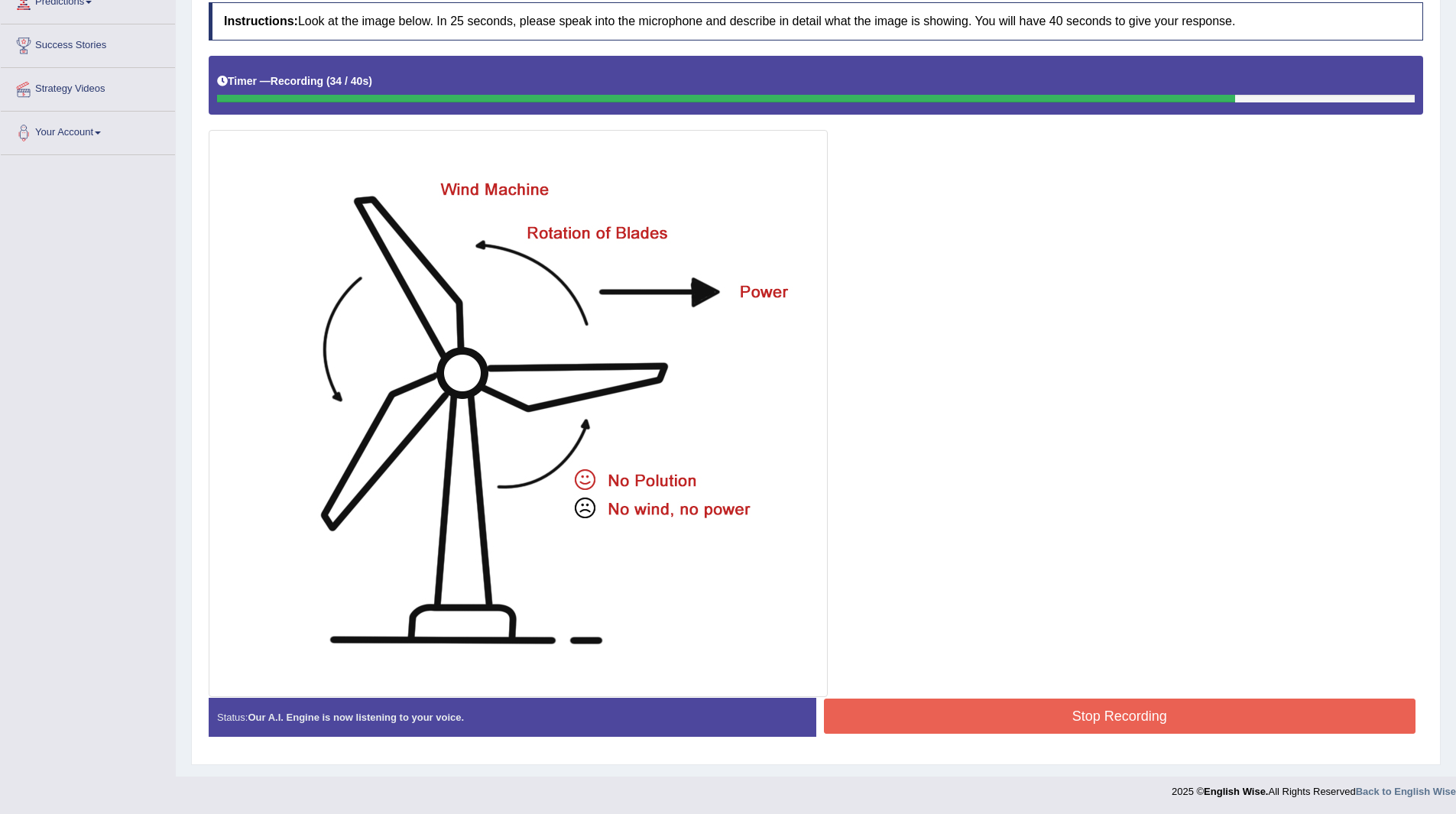
scroll to position [270, 0]
click at [973, 710] on button "Stop Recording" at bounding box center [1120, 715] width 592 height 35
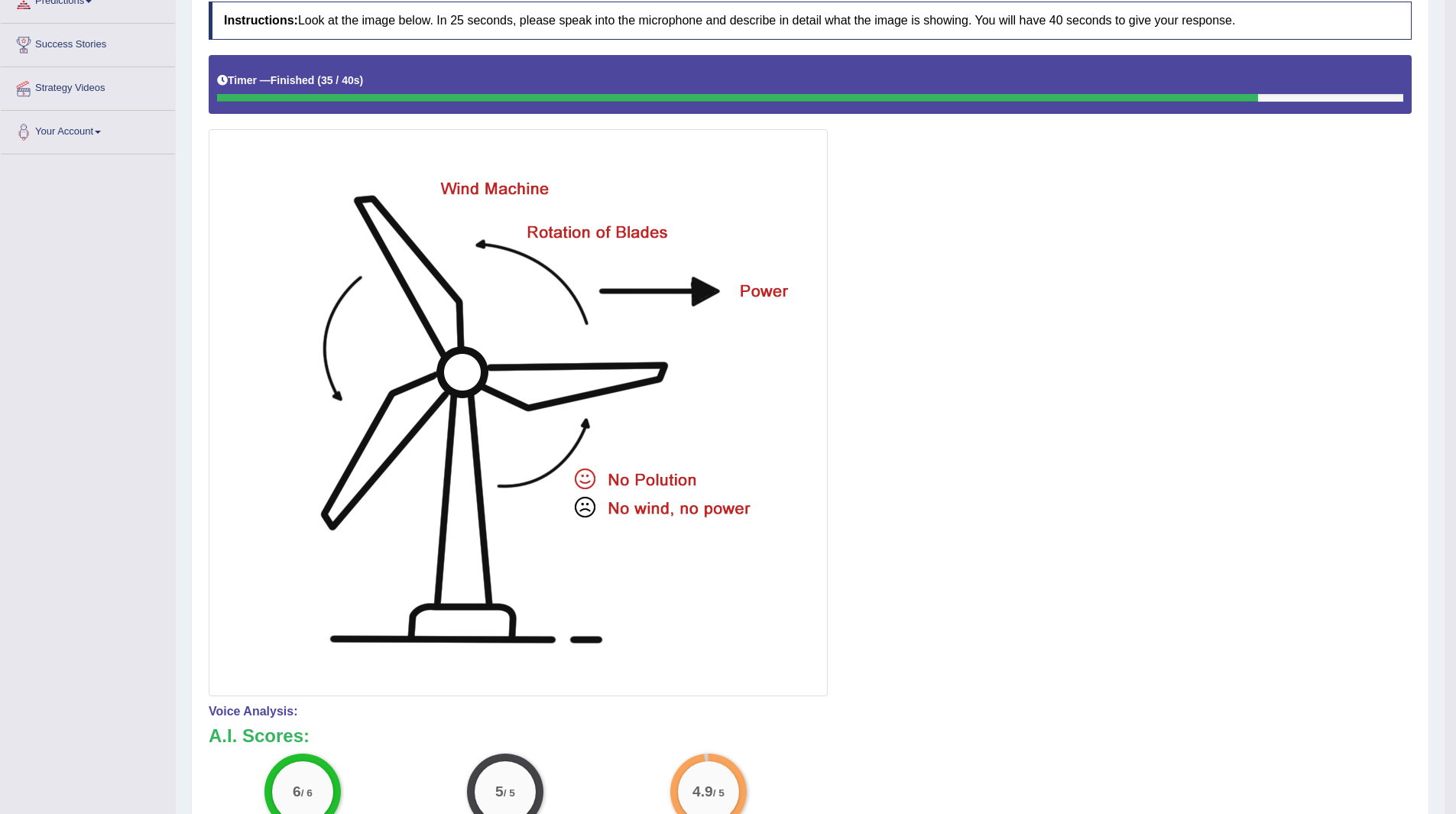
click at [738, 63] on div "Timer — Finished ( 35 / 40s )" at bounding box center [810, 84] width 1203 height 59
drag, startPoint x: 738, startPoint y: 60, endPoint x: 734, endPoint y: 20, distance: 40.2
click at [734, 20] on div "Instructions: Look at the image below. In 25 seconds, please speak into the mic…" at bounding box center [810, 537] width 1210 height 1086
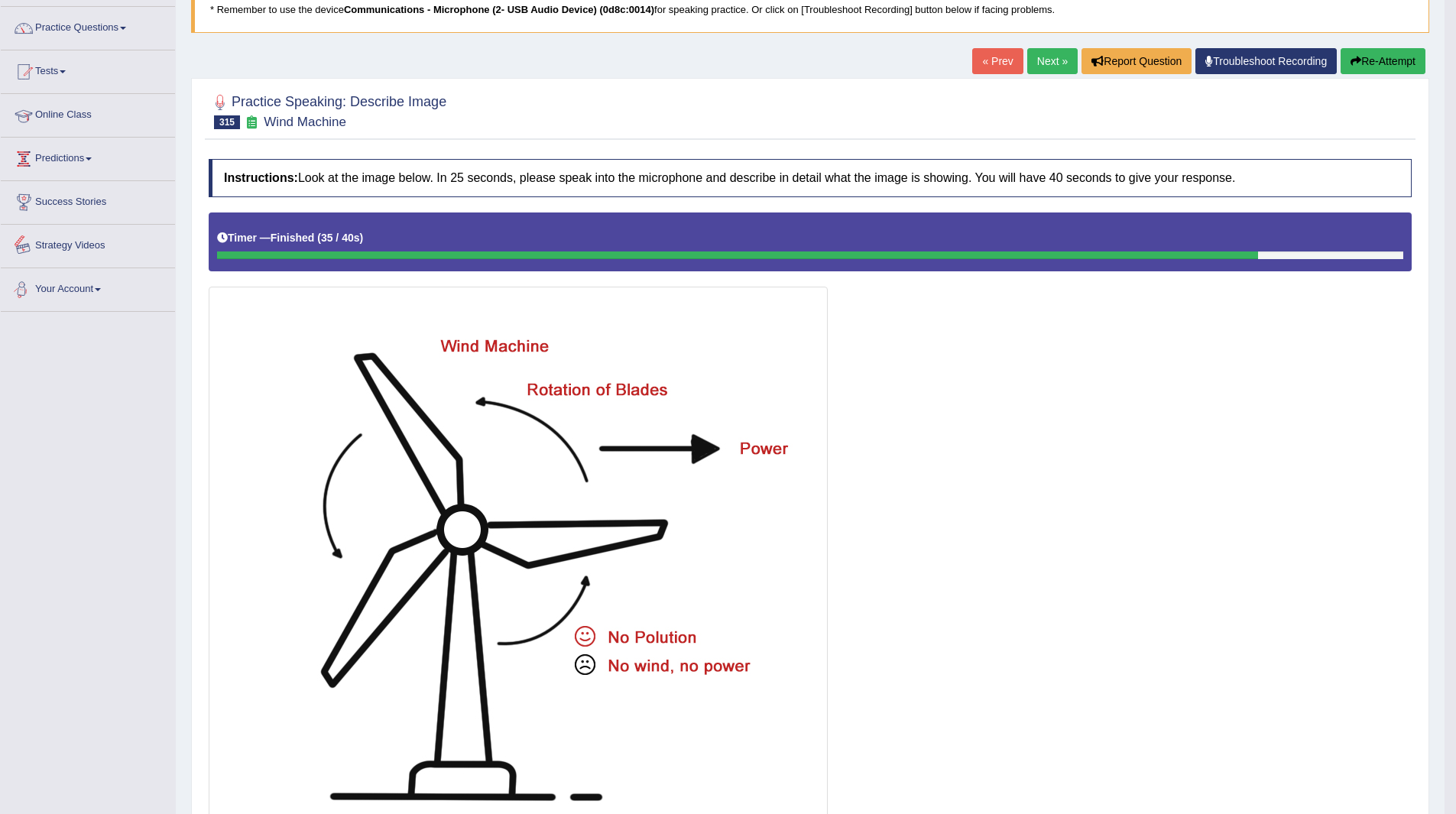
scroll to position [0, 0]
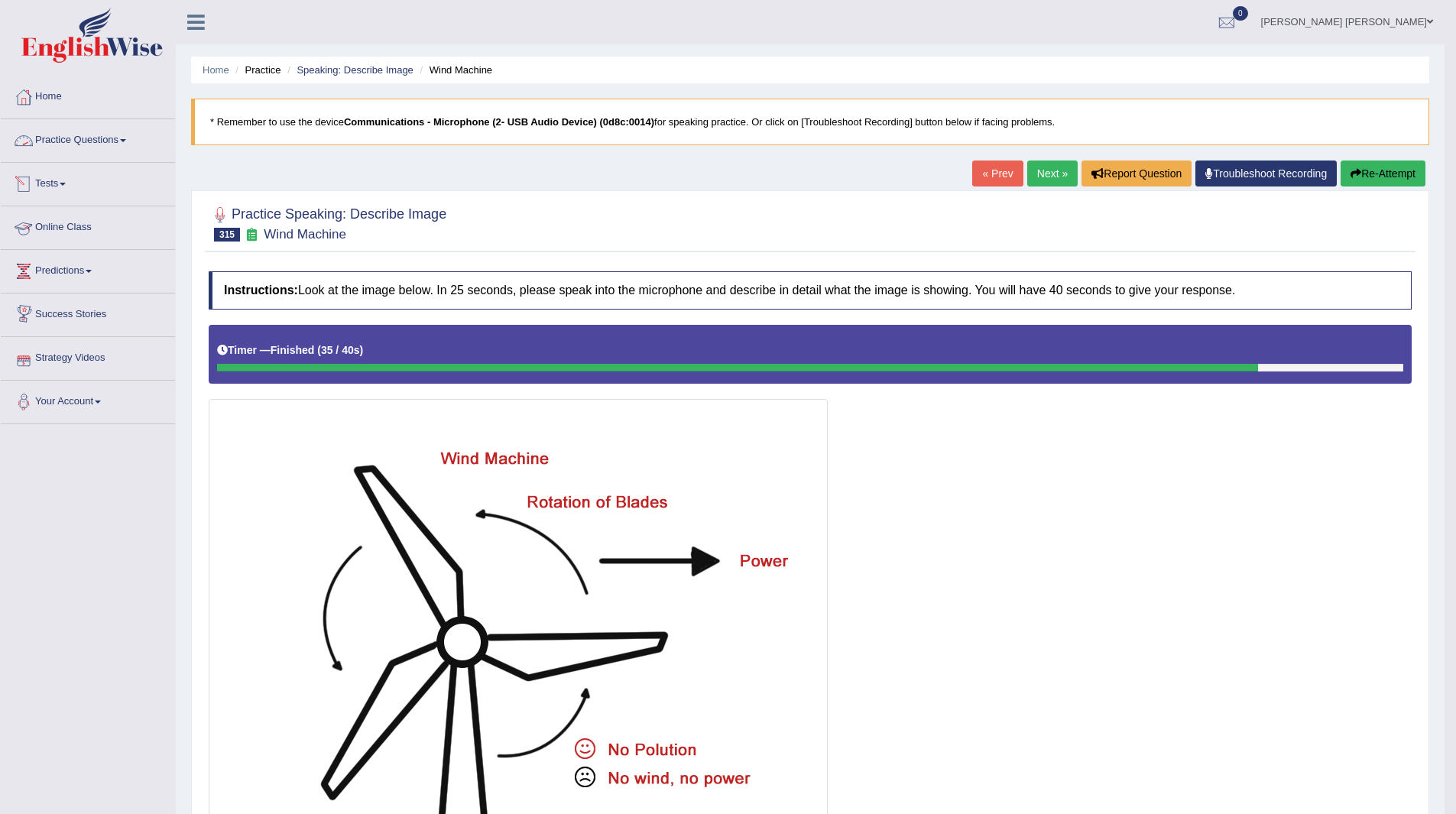
click at [76, 142] on link "Practice Questions" at bounding box center [88, 138] width 175 height 38
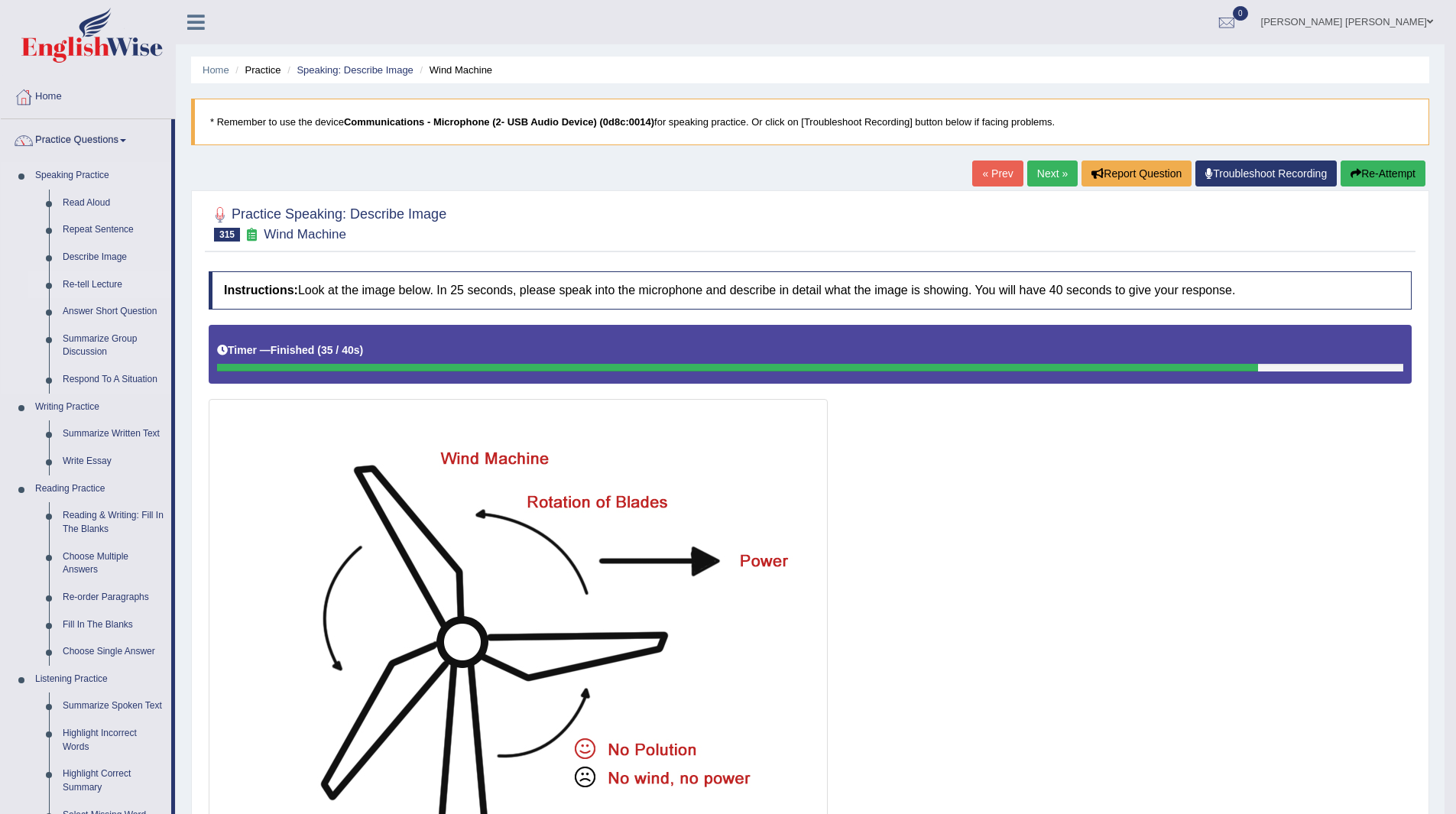
click at [82, 282] on link "Re-tell Lecture" at bounding box center [113, 285] width 116 height 28
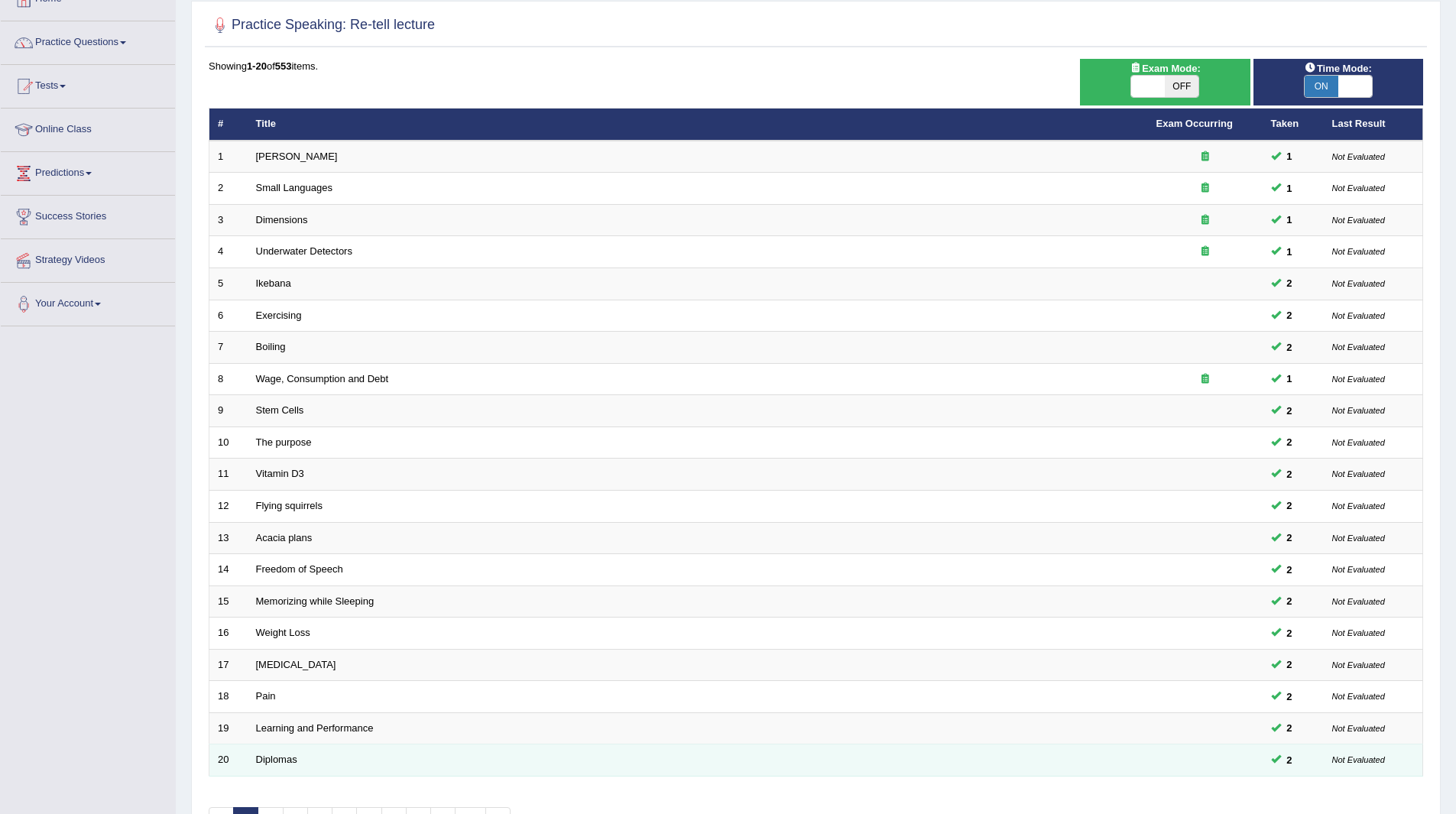
scroll to position [198, 0]
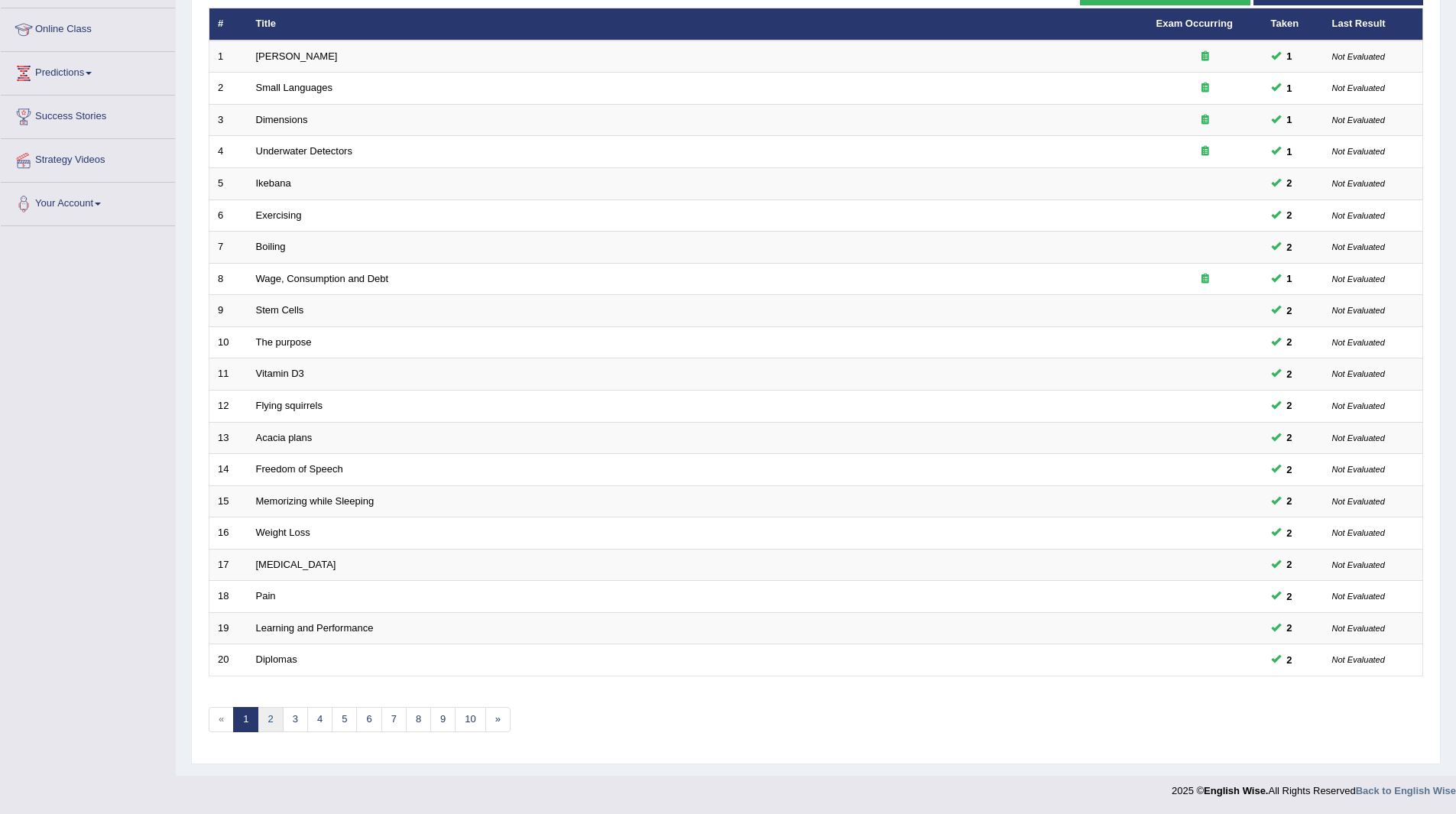
click at [269, 718] on link "2" at bounding box center [269, 719] width 25 height 25
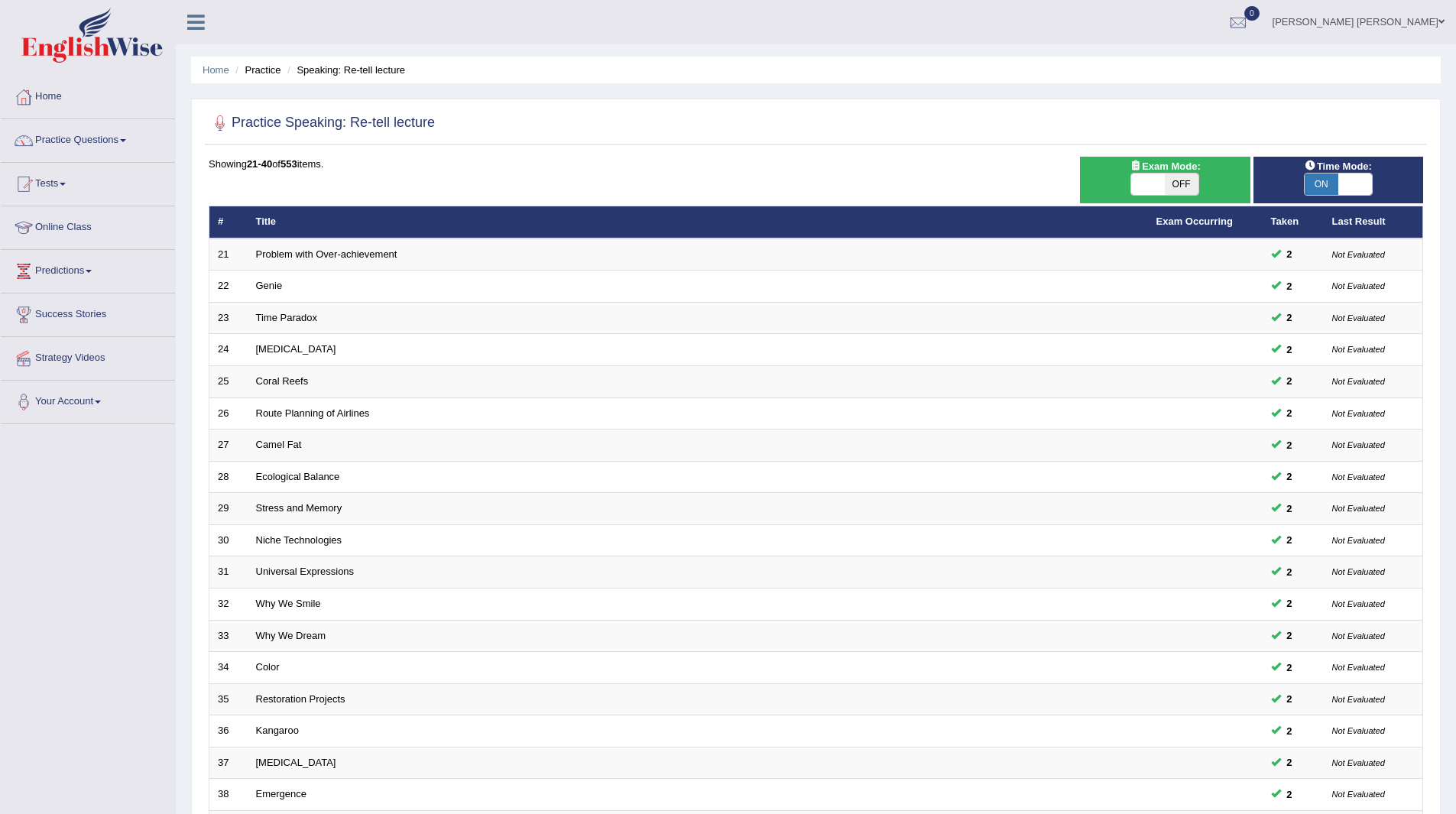
click at [296, 718] on td "Kangaroo" at bounding box center [698, 731] width 900 height 32
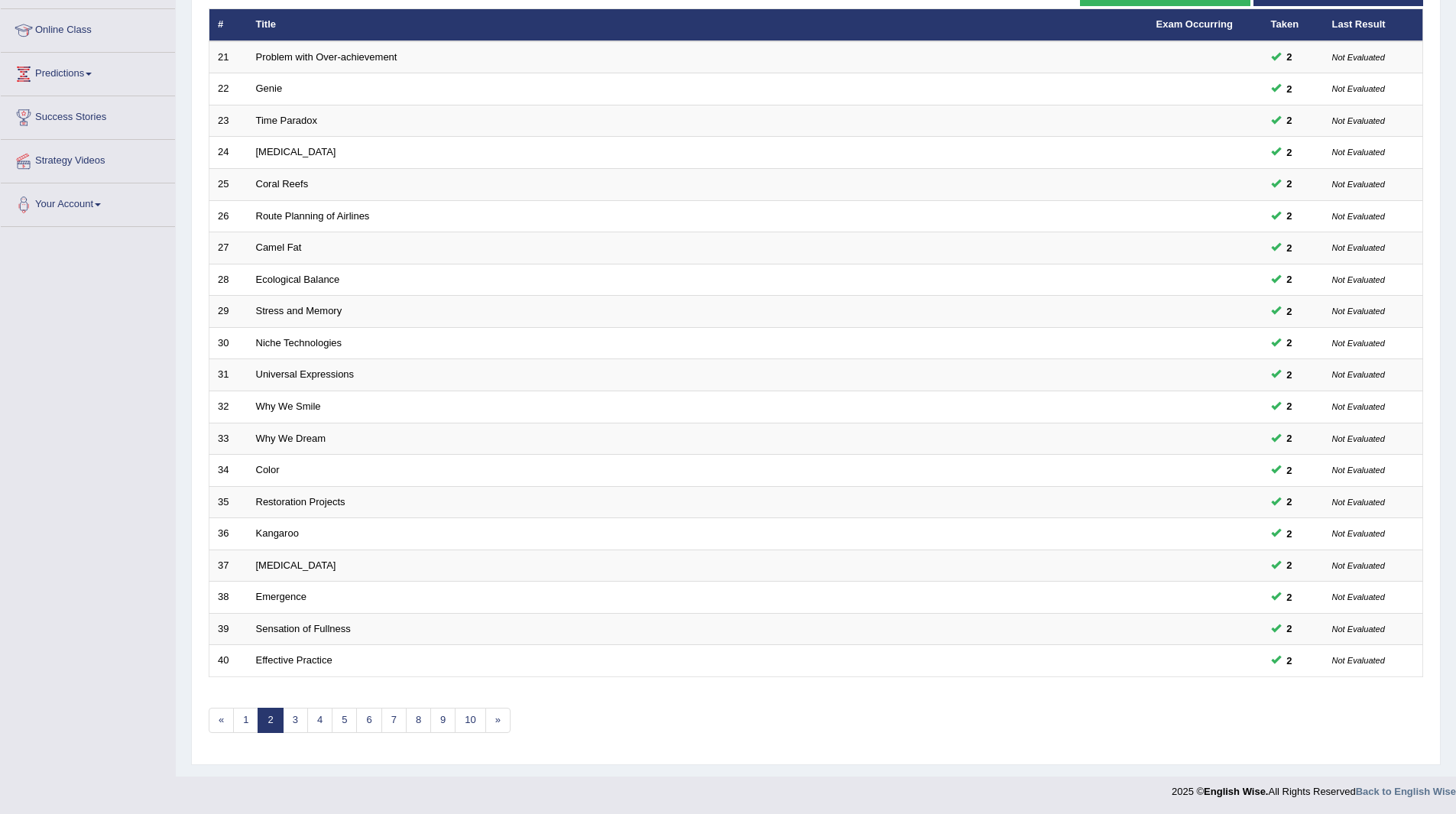
scroll to position [198, 0]
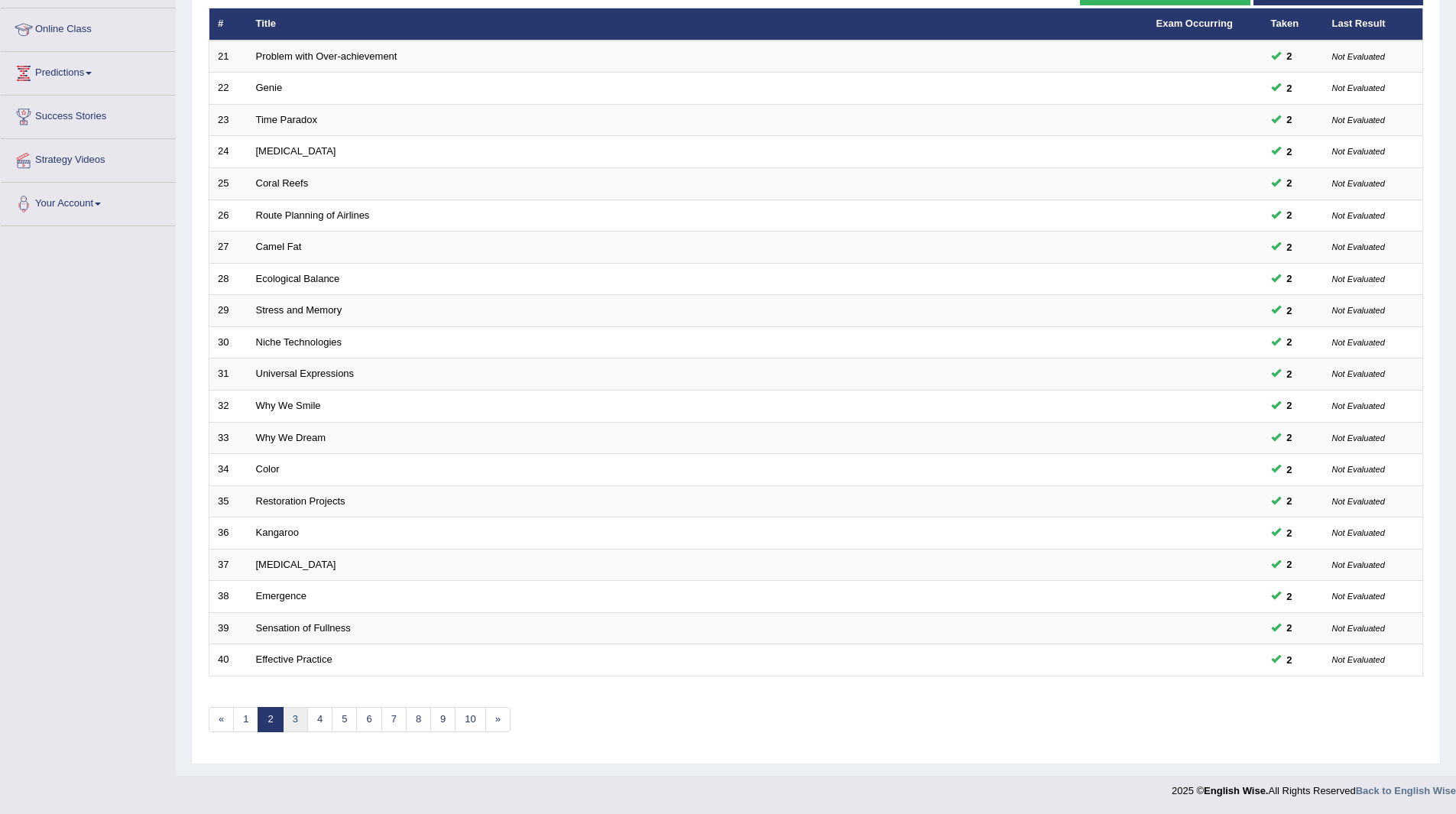
drag, startPoint x: 0, startPoint y: 0, endPoint x: 296, endPoint y: 718, distance: 776.6
click at [296, 718] on link "3" at bounding box center [295, 719] width 25 height 25
click at [318, 720] on link "4" at bounding box center [320, 719] width 25 height 25
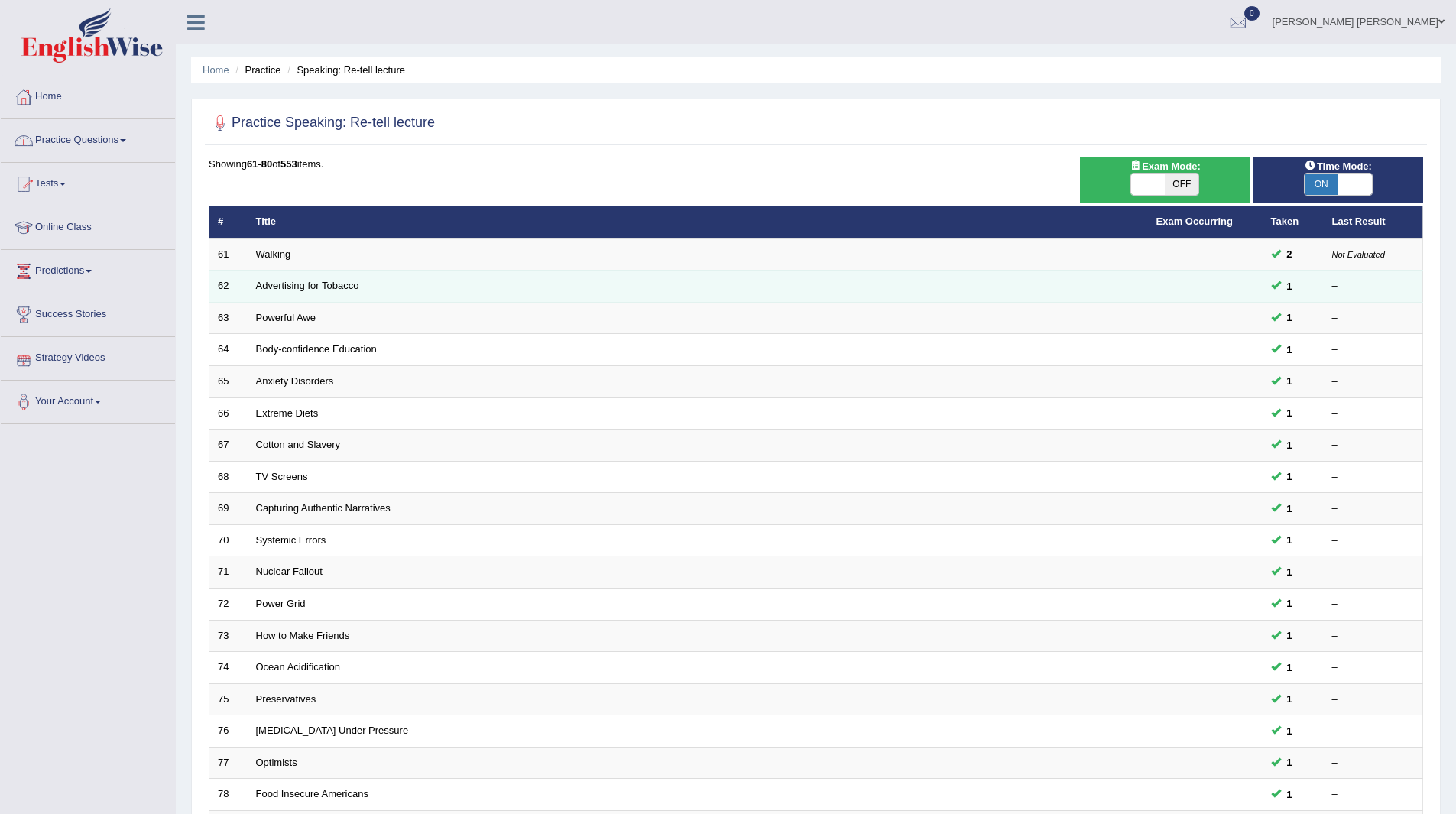
click at [286, 285] on link "Advertising for Tobacco" at bounding box center [308, 285] width 103 height 11
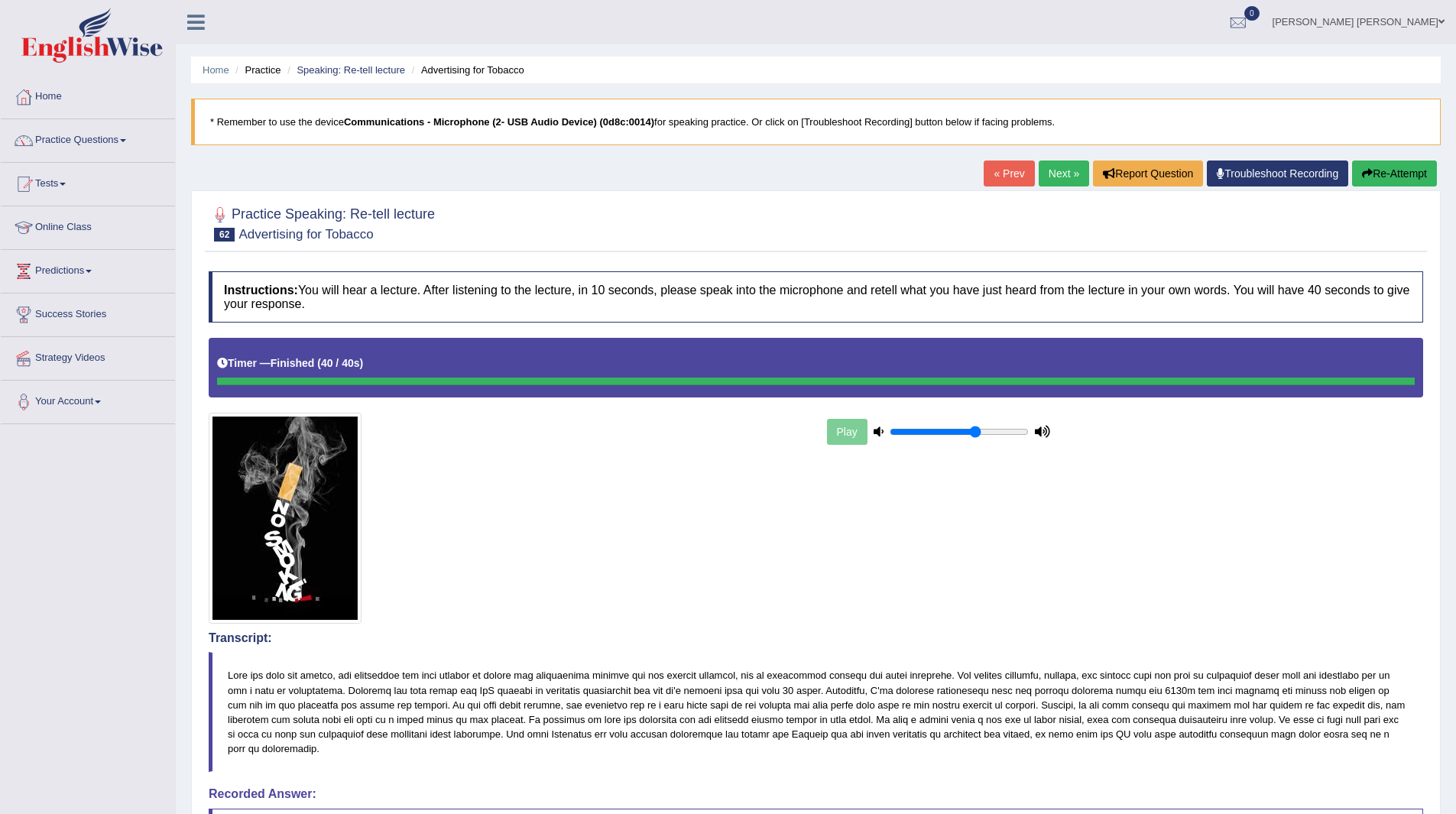
click at [1050, 172] on link "Next »" at bounding box center [1063, 174] width 50 height 26
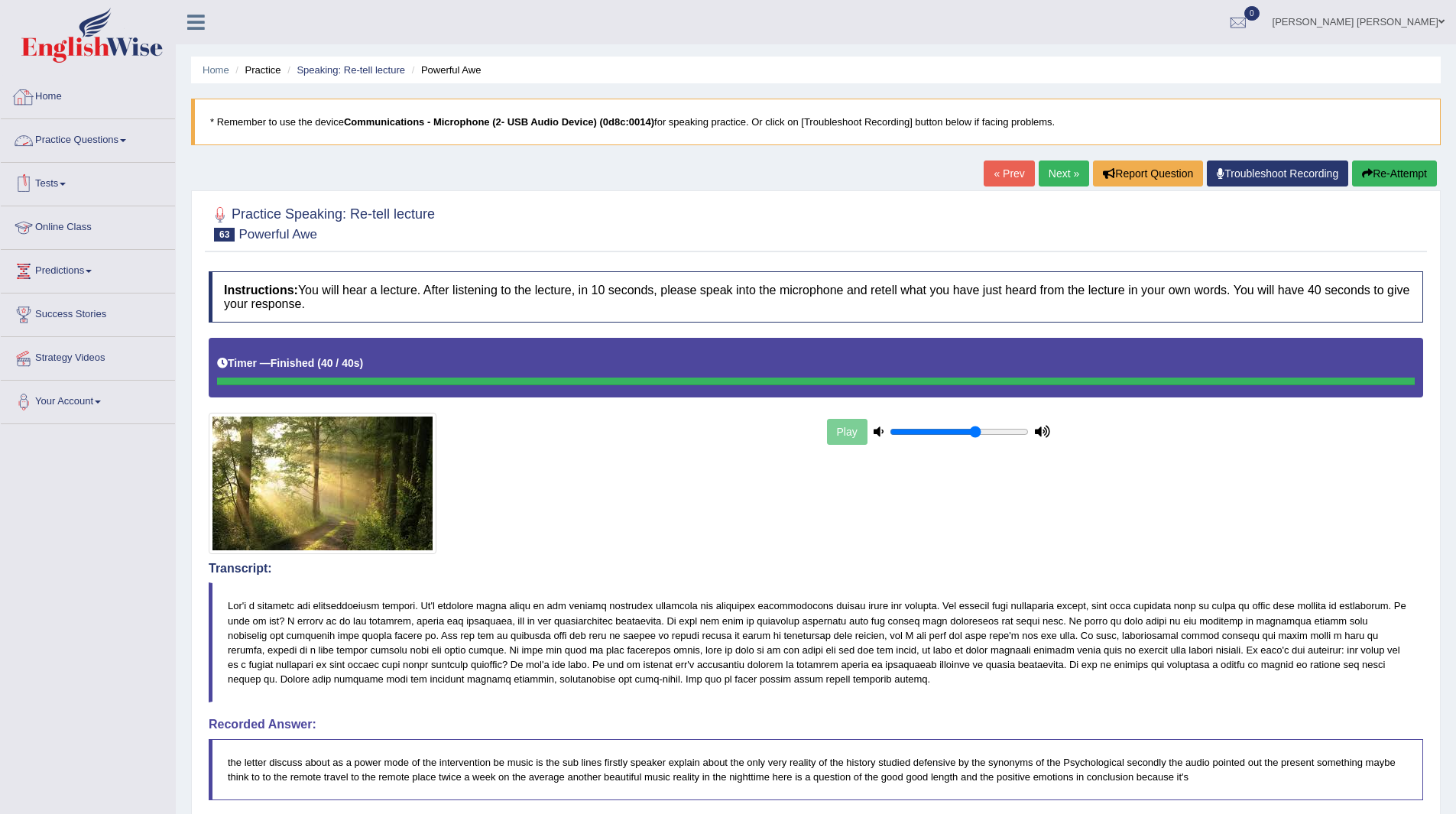
click at [86, 138] on link "Practice Questions" at bounding box center [88, 138] width 175 height 38
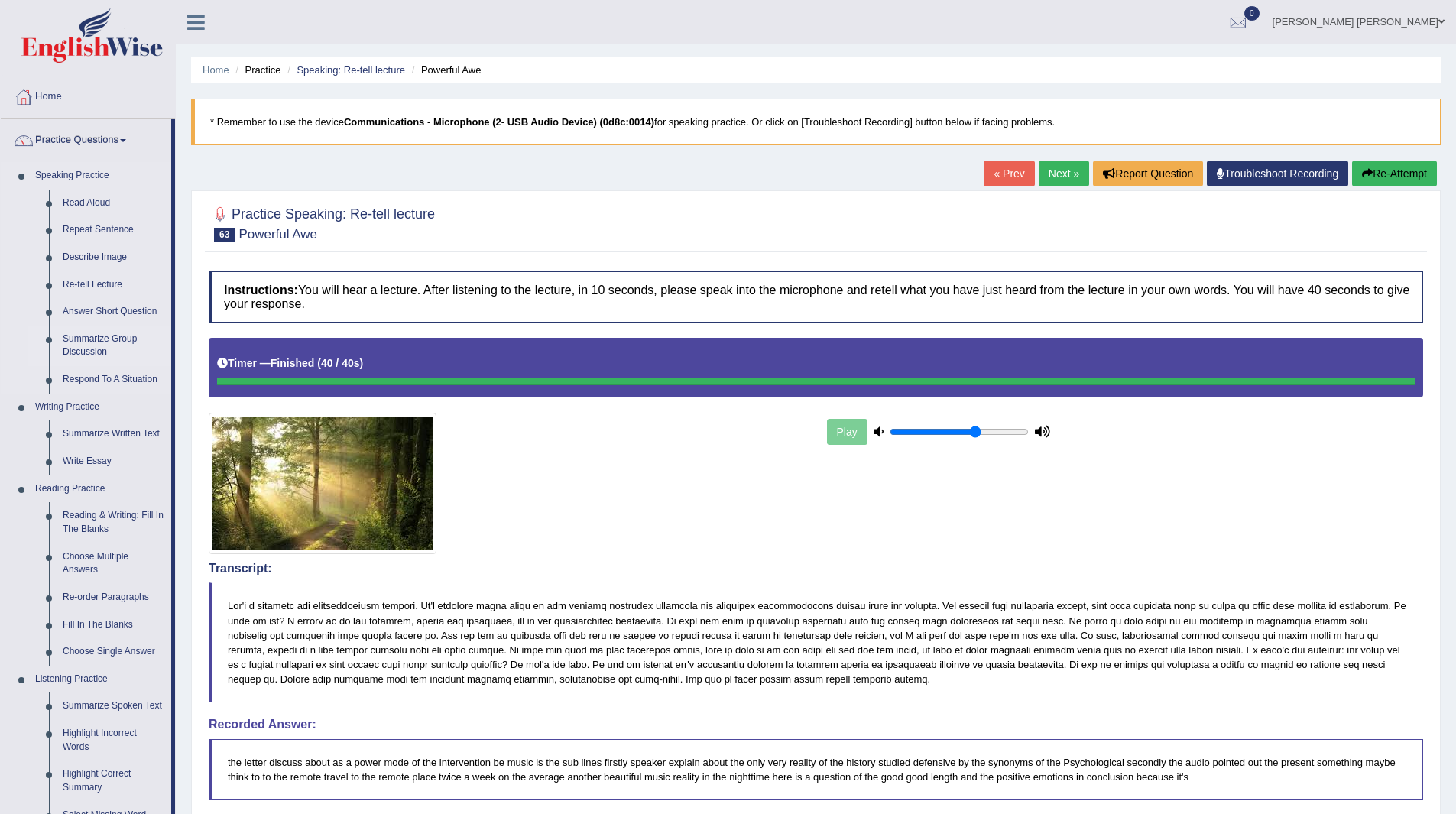
click at [95, 341] on link "Summarize Group Discussion" at bounding box center [113, 346] width 116 height 41
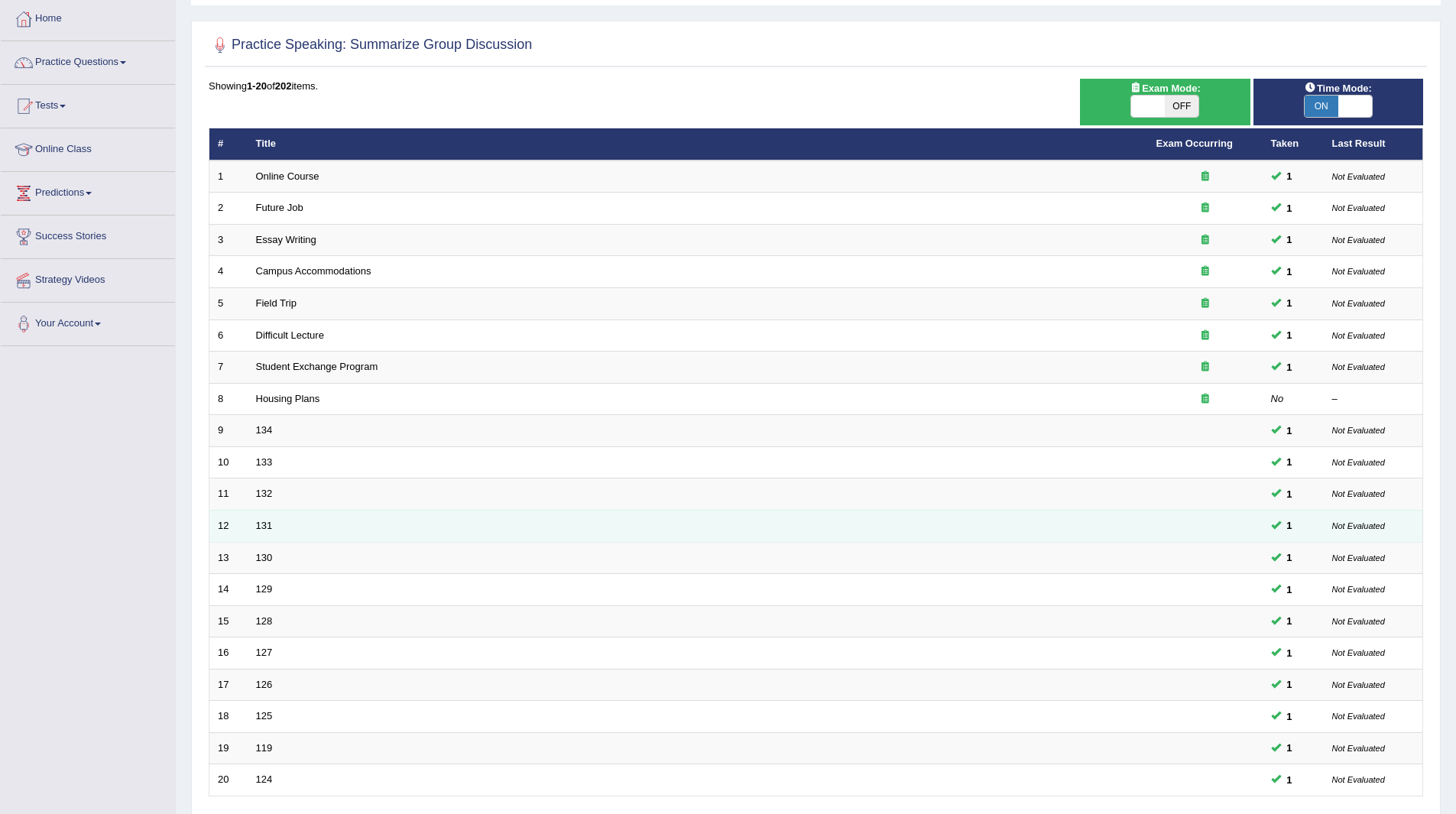
scroll to position [198, 0]
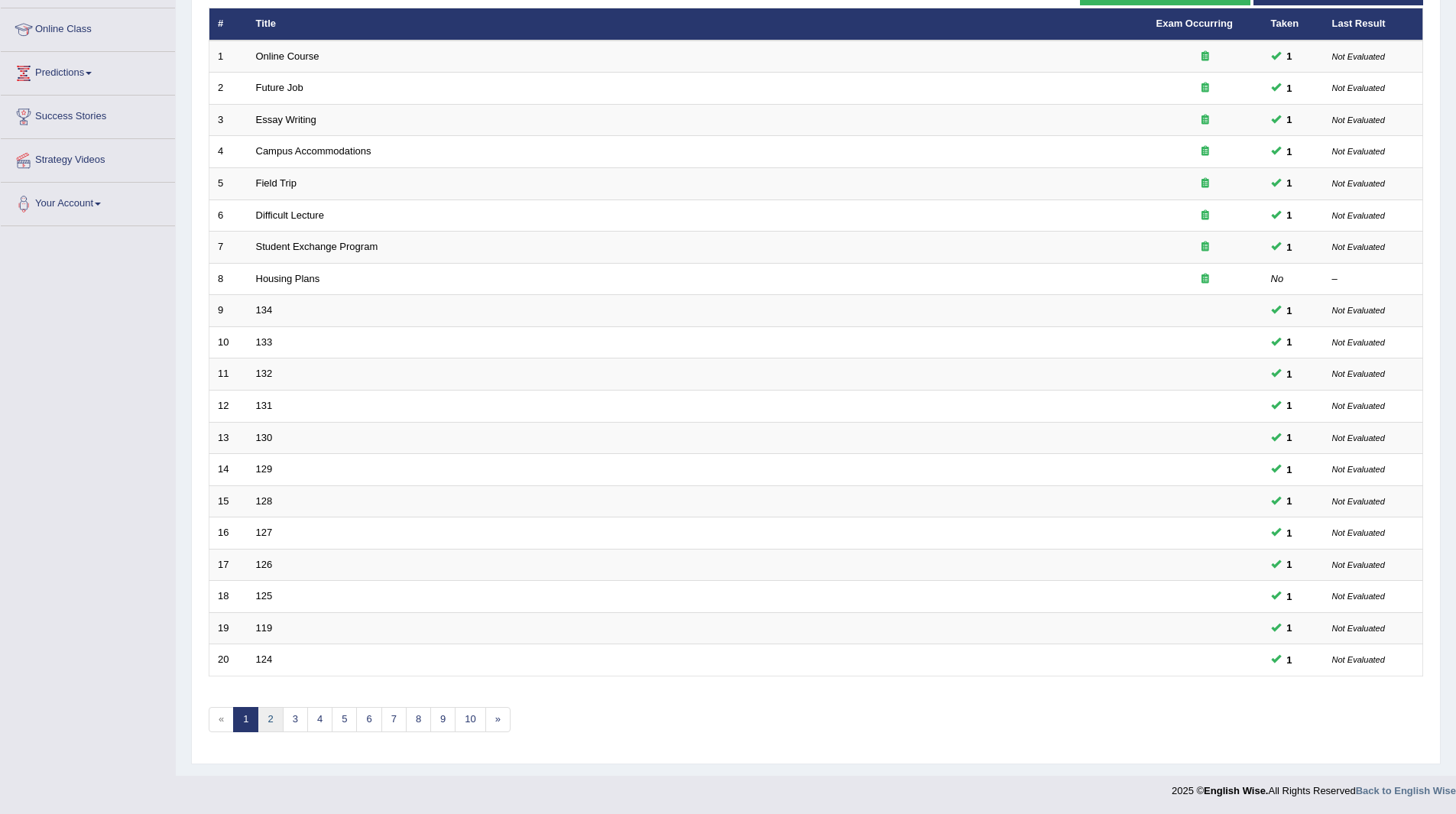
click at [273, 719] on link "2" at bounding box center [269, 719] width 25 height 25
click at [289, 718] on link "3" at bounding box center [295, 719] width 25 height 25
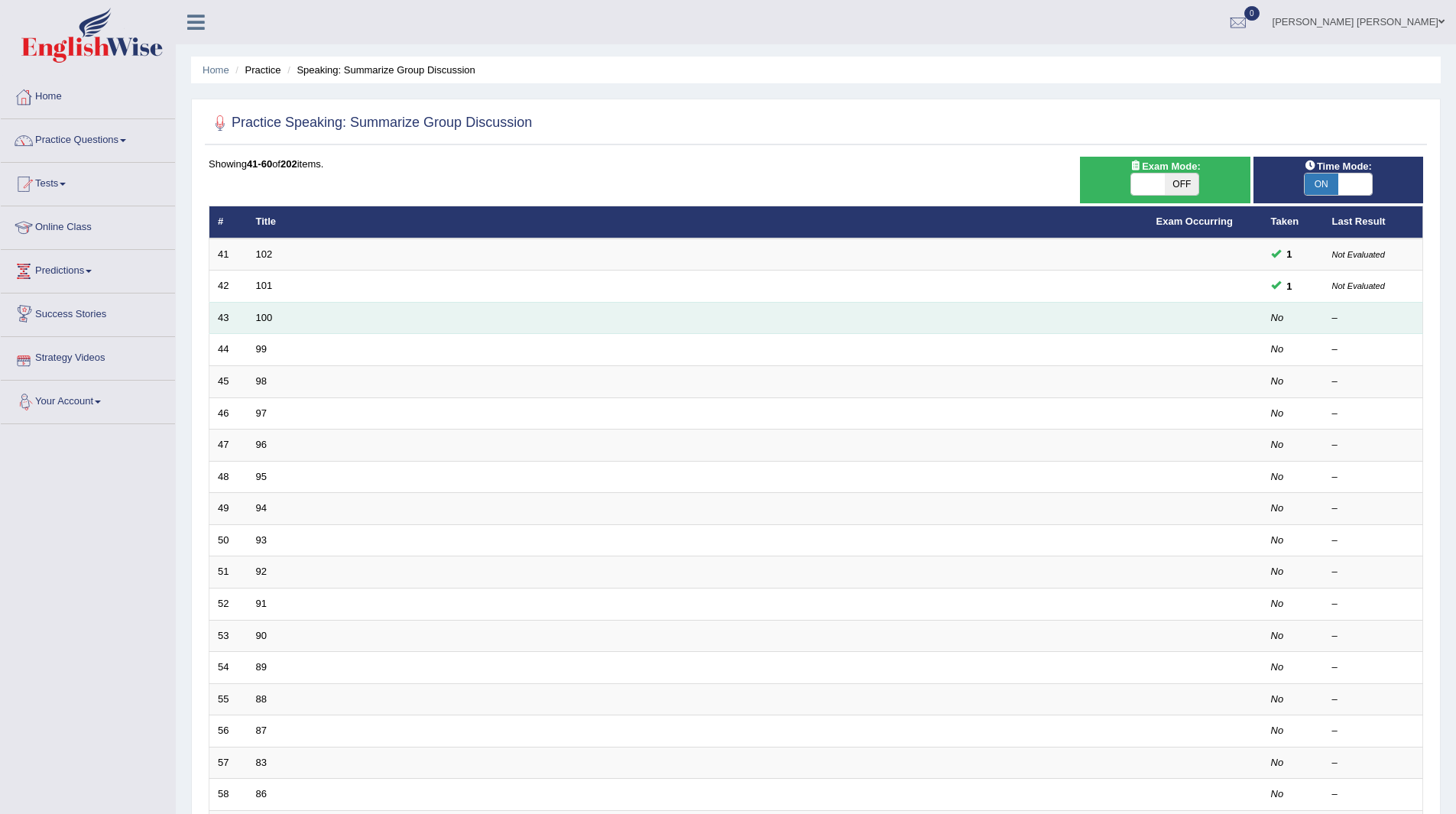
click at [282, 321] on td "100" at bounding box center [698, 317] width 900 height 32
click at [254, 316] on td "100" at bounding box center [698, 317] width 900 height 32
click at [269, 316] on link "100" at bounding box center [264, 317] width 17 height 11
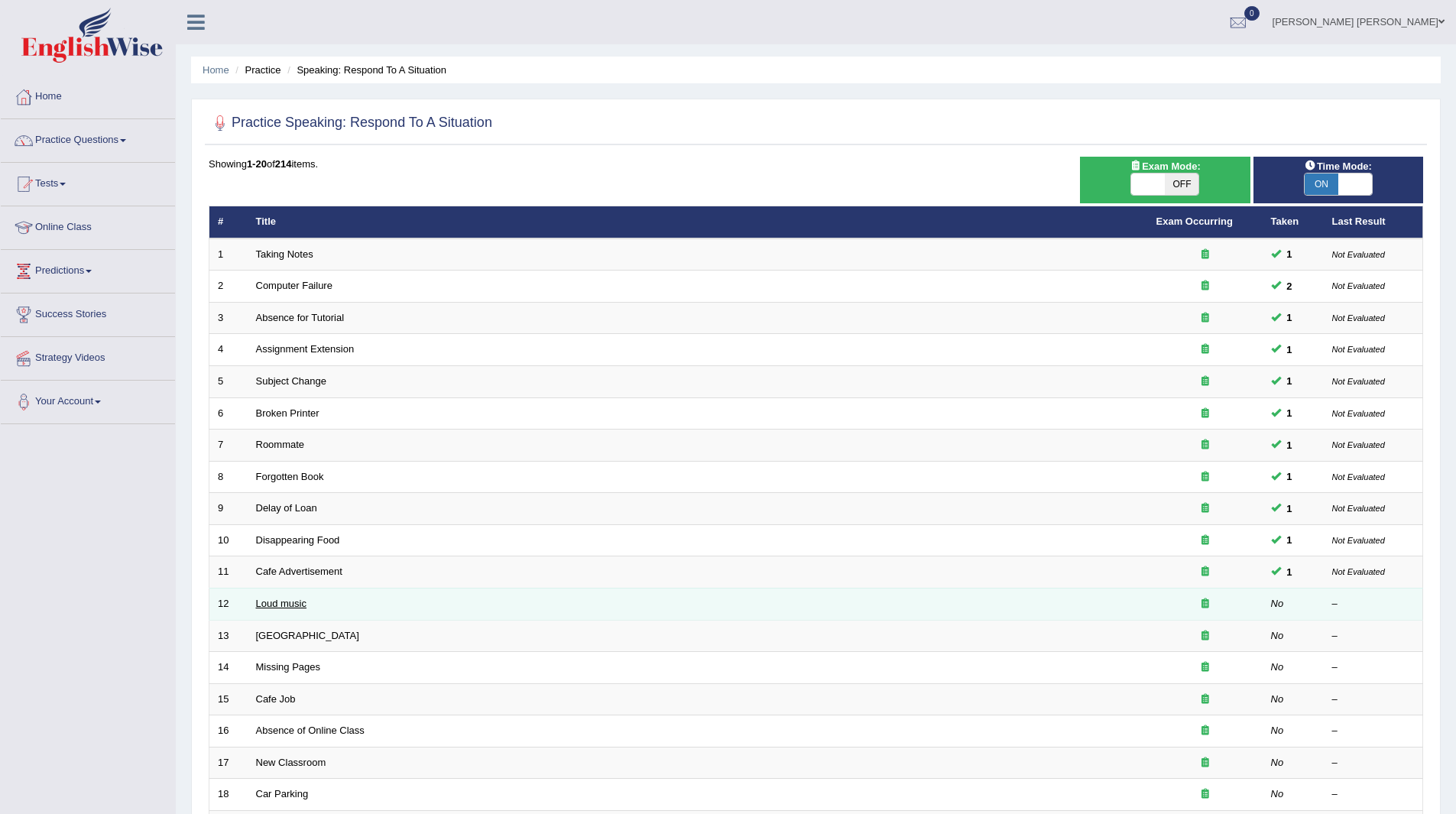
click at [281, 606] on link "Loud music" at bounding box center [281, 603] width 50 height 11
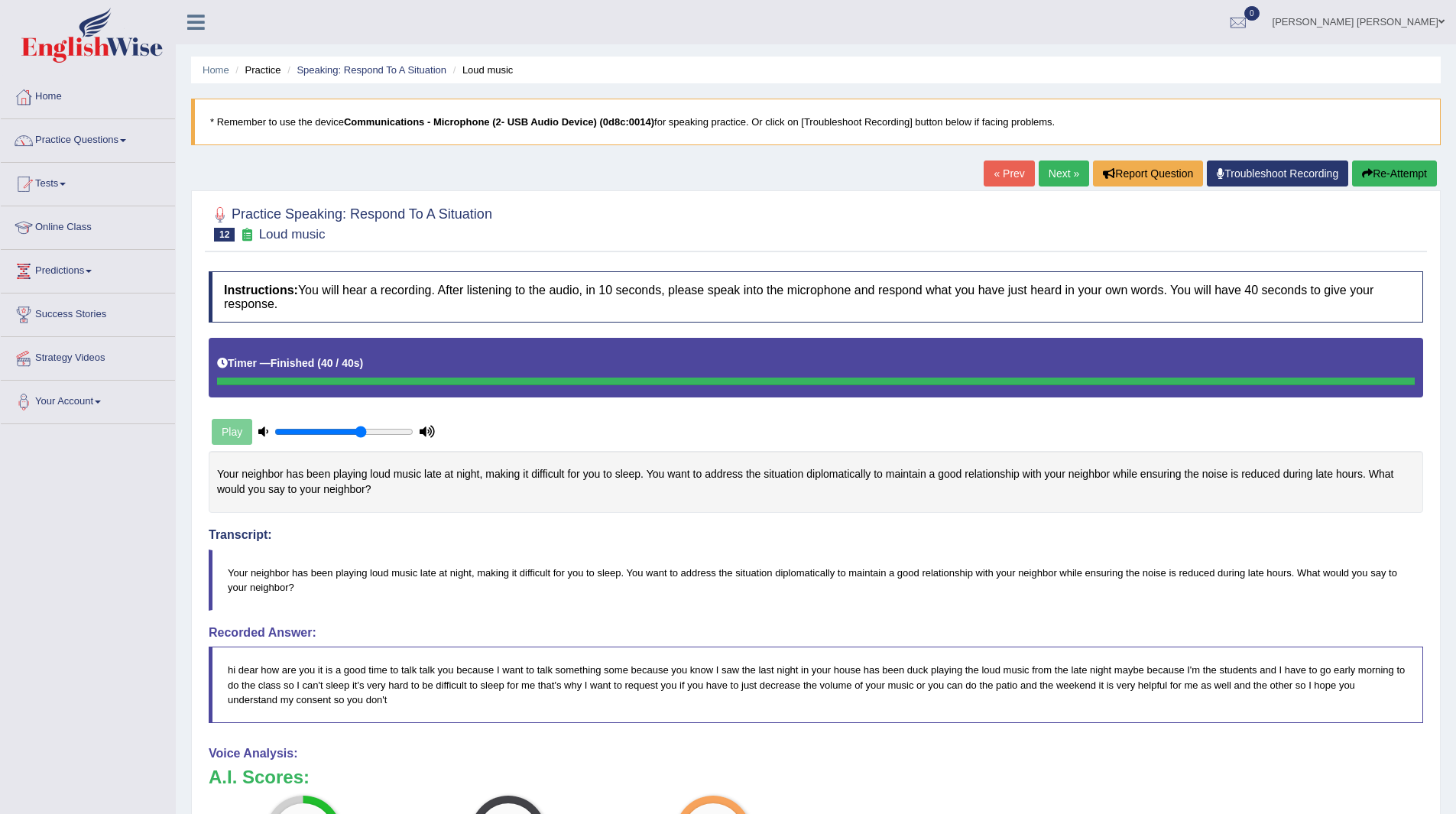
click at [1066, 173] on link "Next »" at bounding box center [1063, 174] width 50 height 26
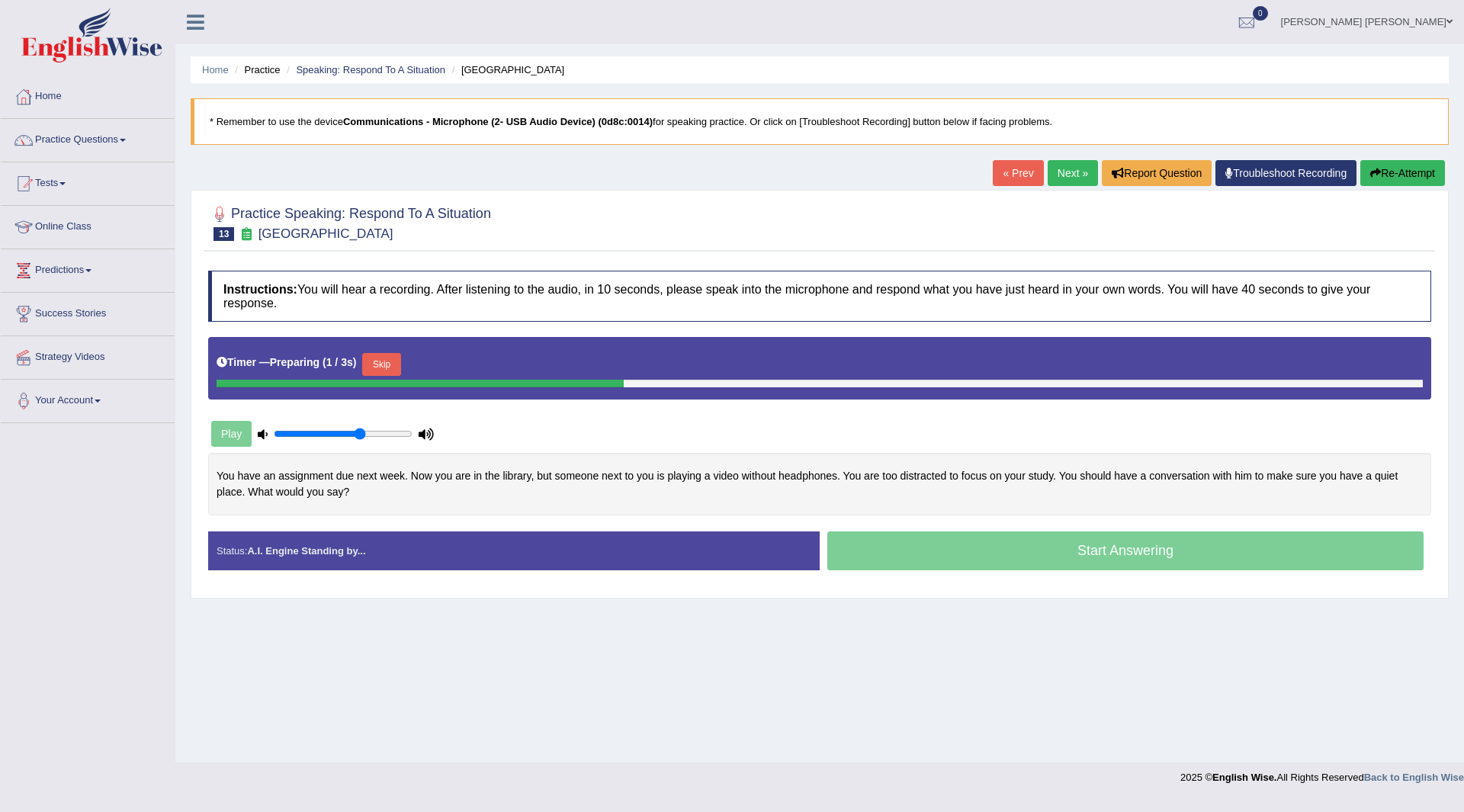
click at [386, 366] on button "Skip" at bounding box center [381, 364] width 38 height 23
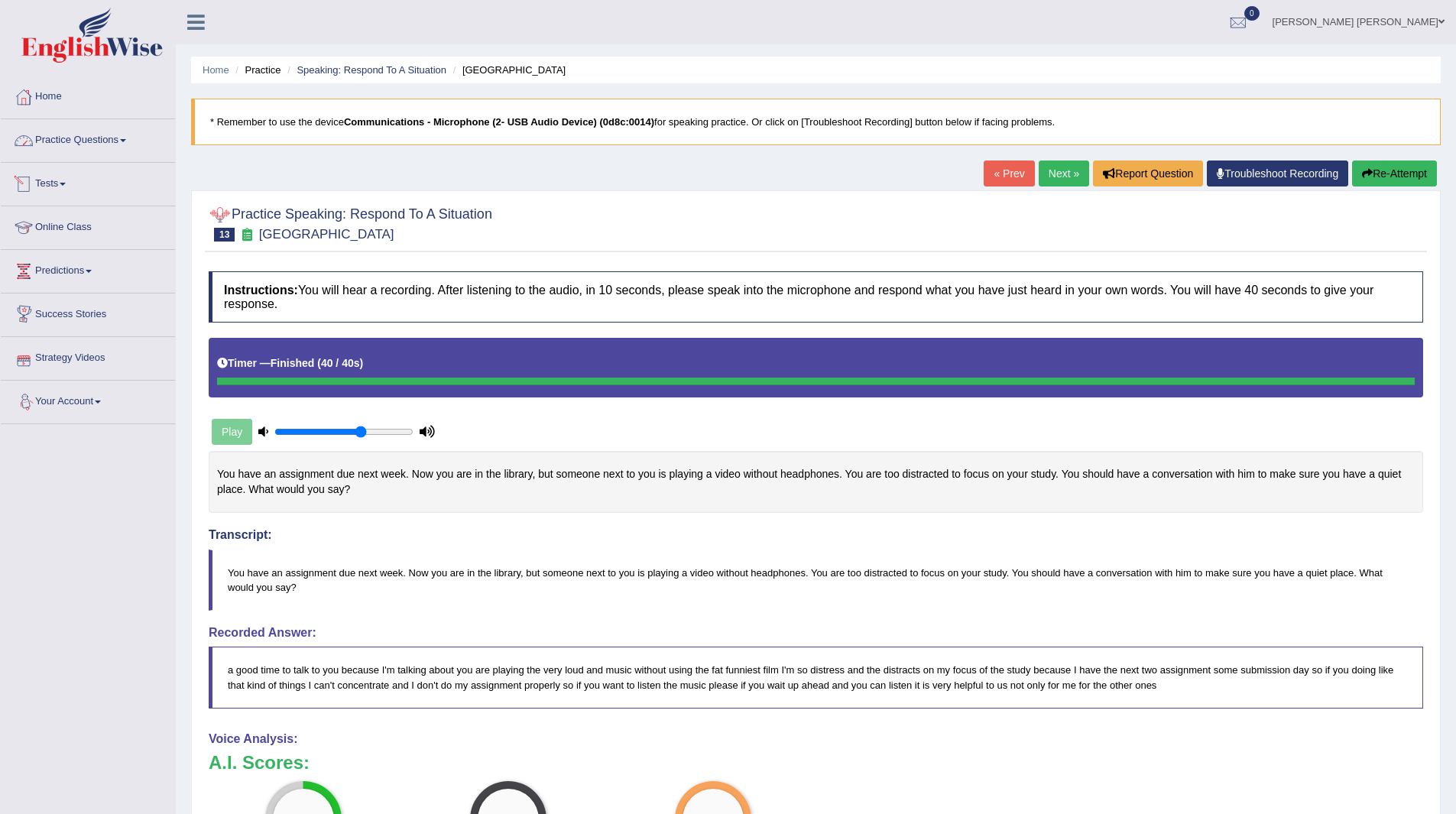
click at [66, 140] on link "Practice Questions" at bounding box center [88, 138] width 175 height 38
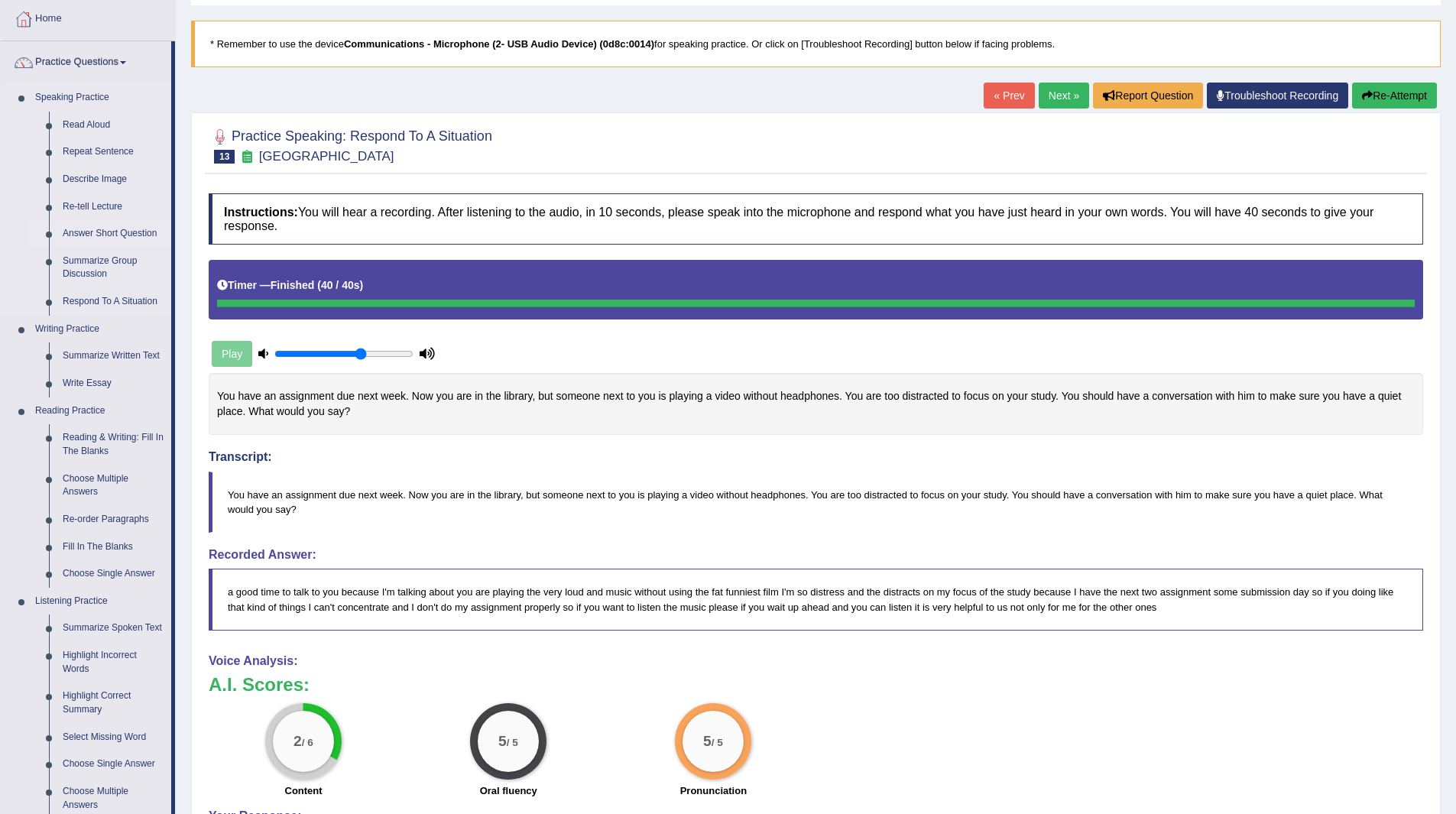
scroll to position [76, 0]
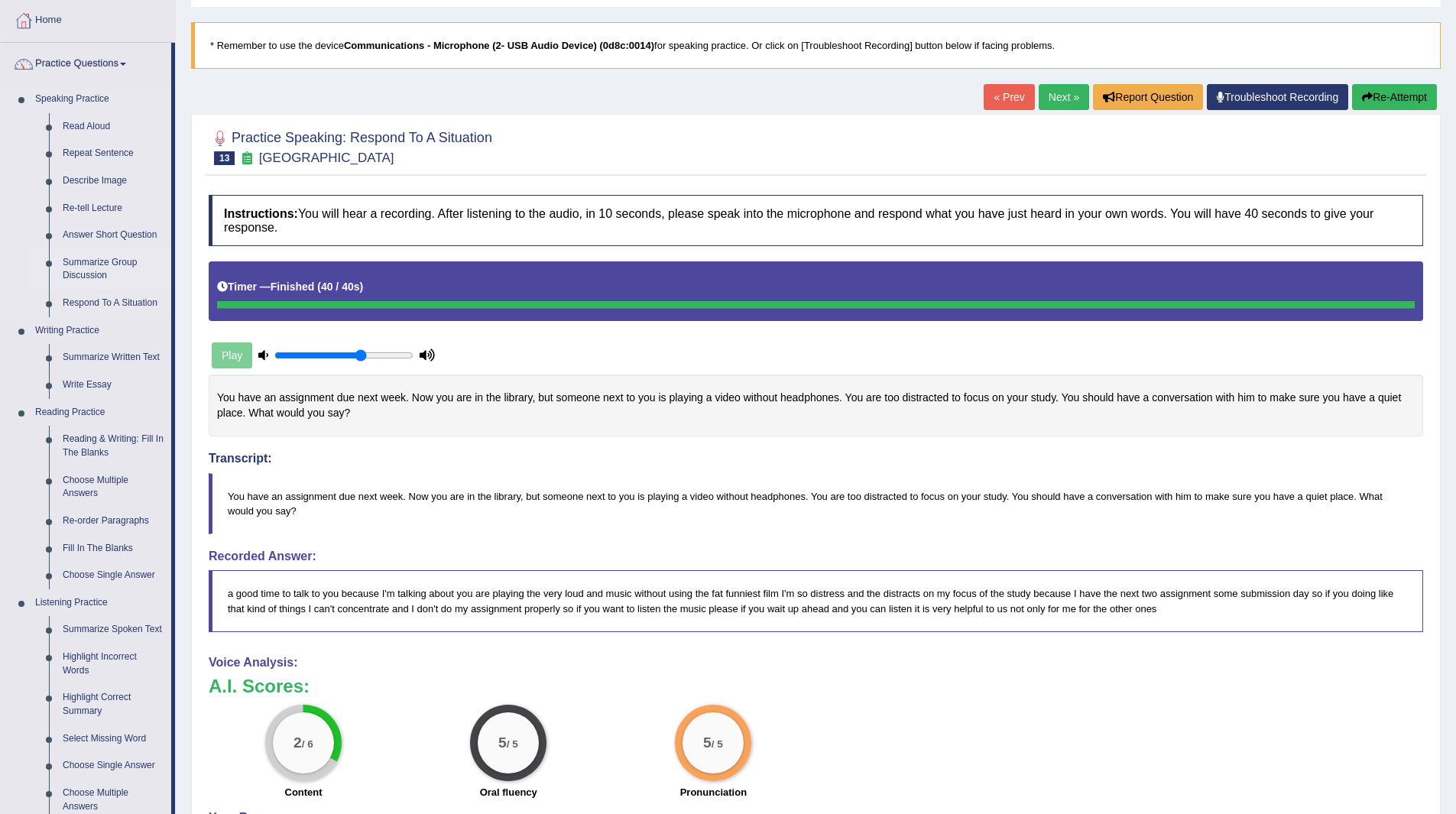
click at [103, 267] on link "Summarize Group Discussion" at bounding box center [113, 269] width 116 height 41
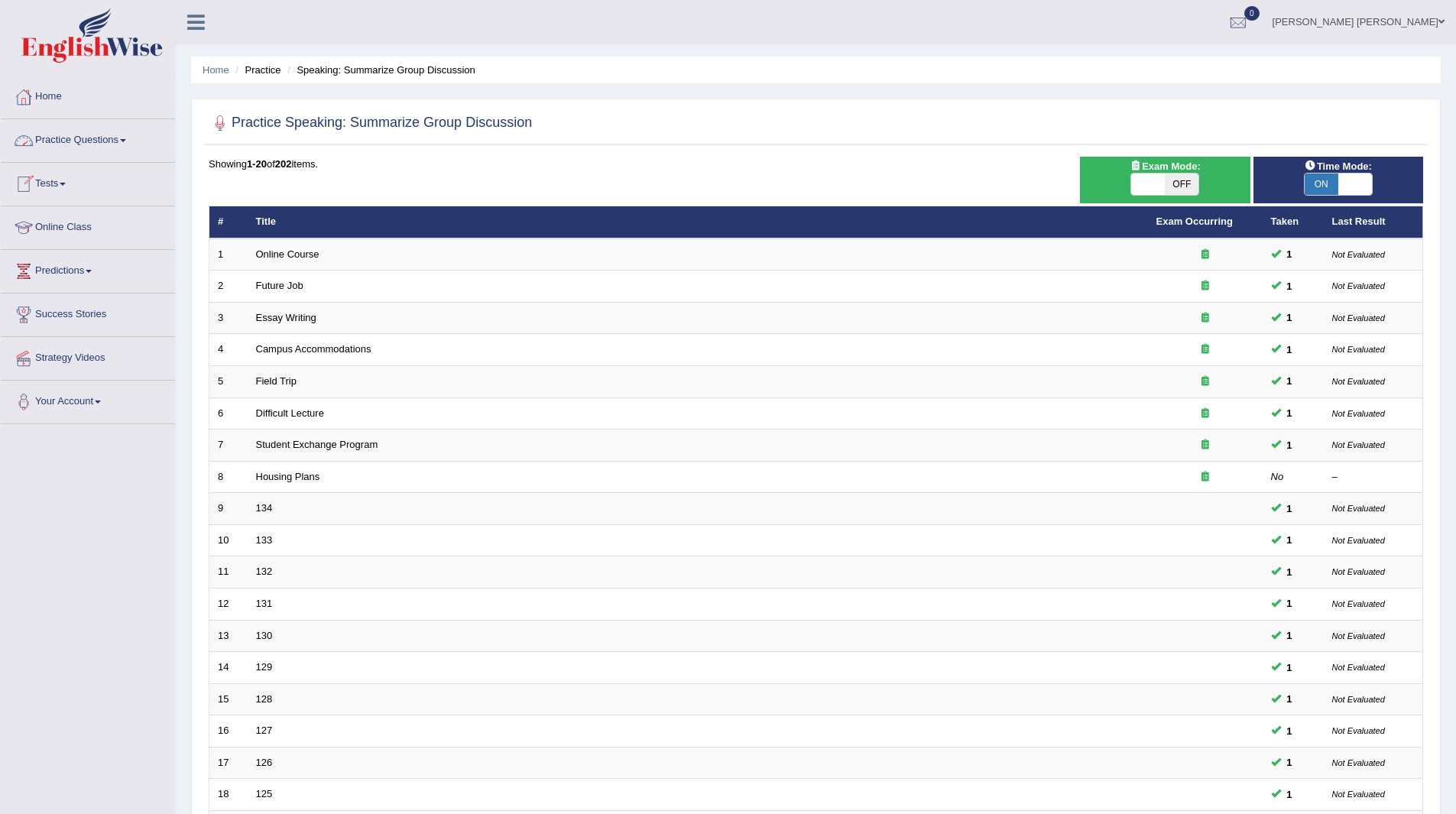
click at [67, 140] on link "Practice Questions" at bounding box center [88, 138] width 175 height 38
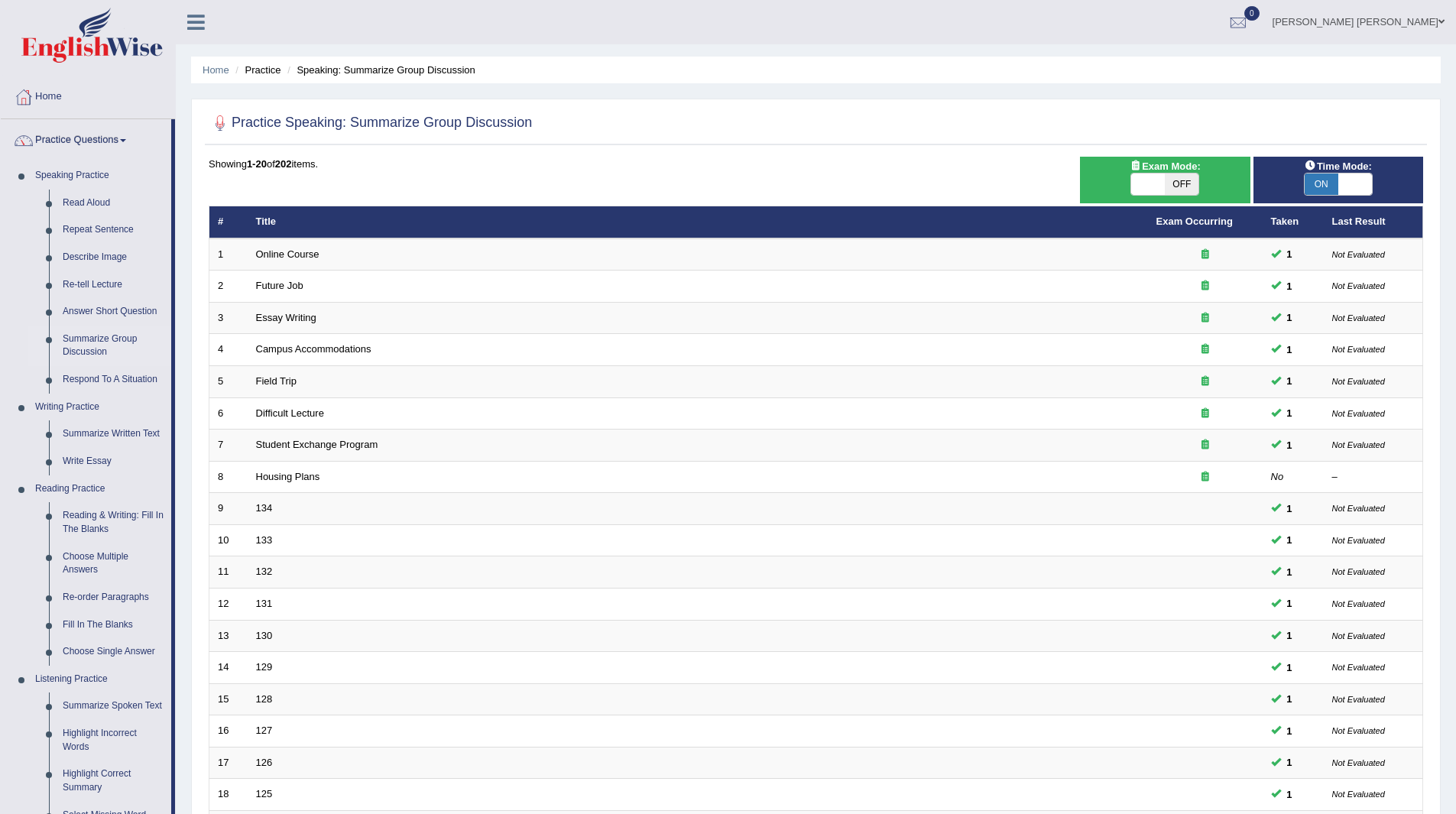
scroll to position [382, 0]
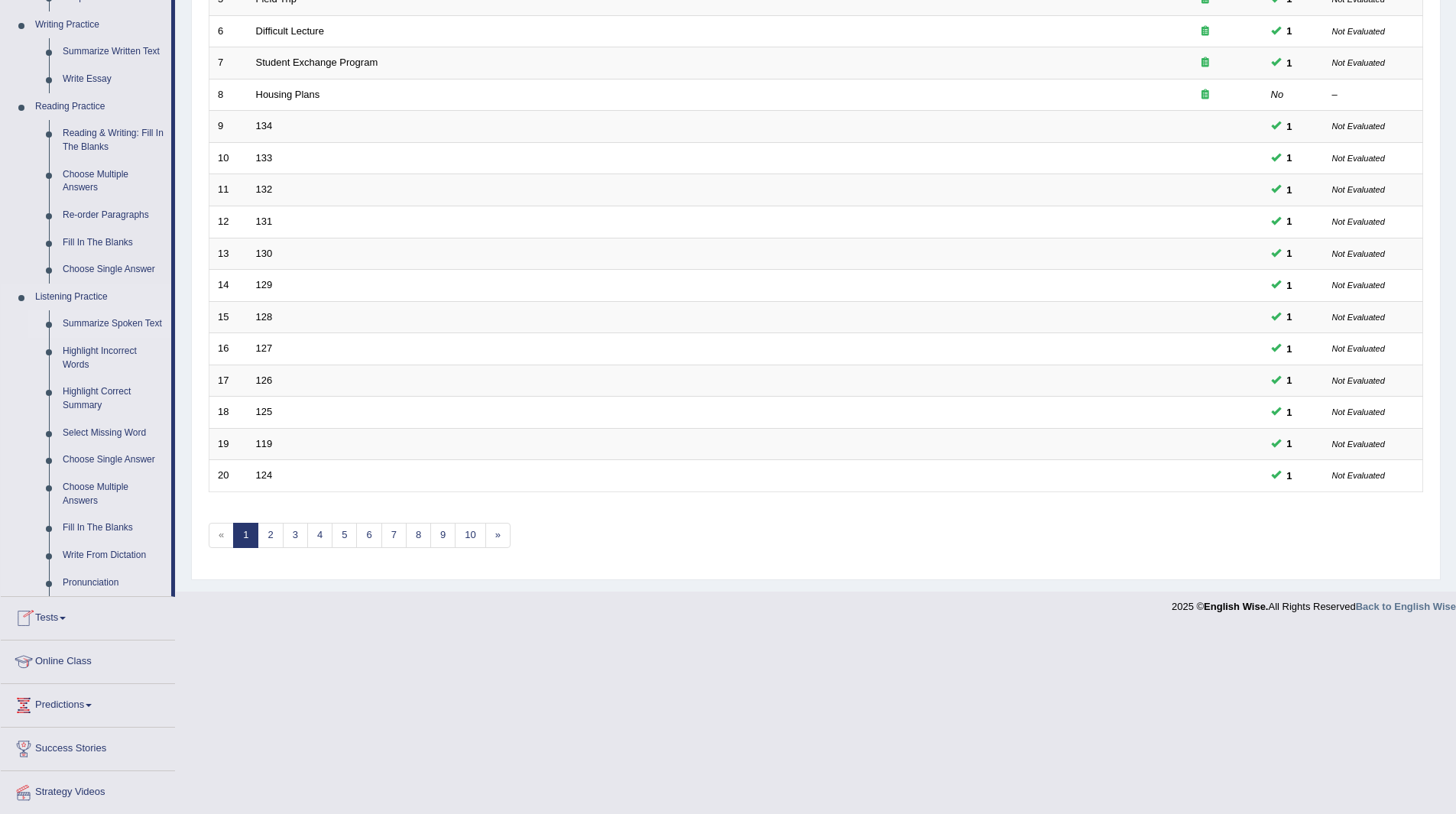
click at [99, 321] on link "Summarize Spoken Text" at bounding box center [113, 324] width 116 height 28
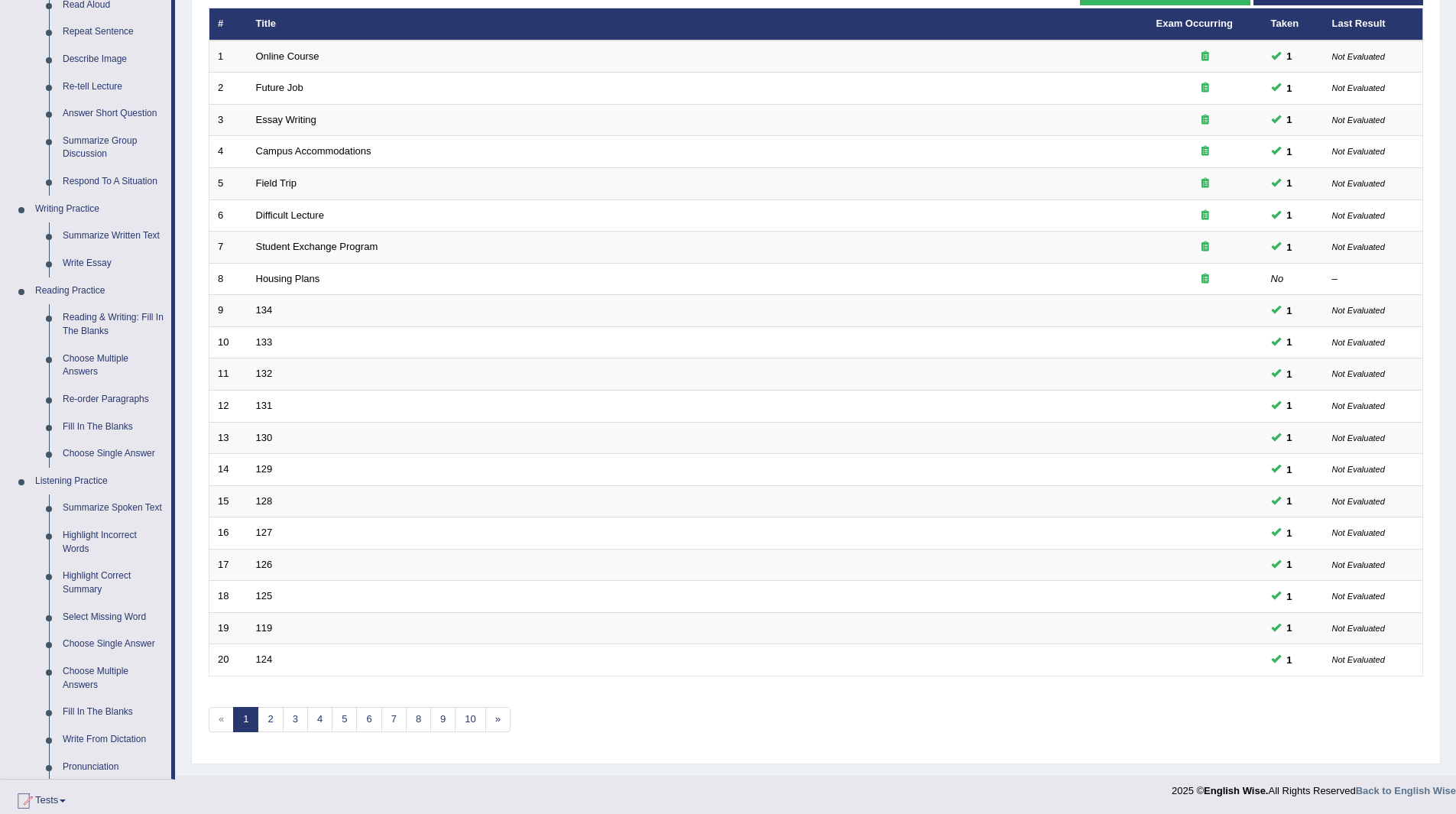
scroll to position [408, 0]
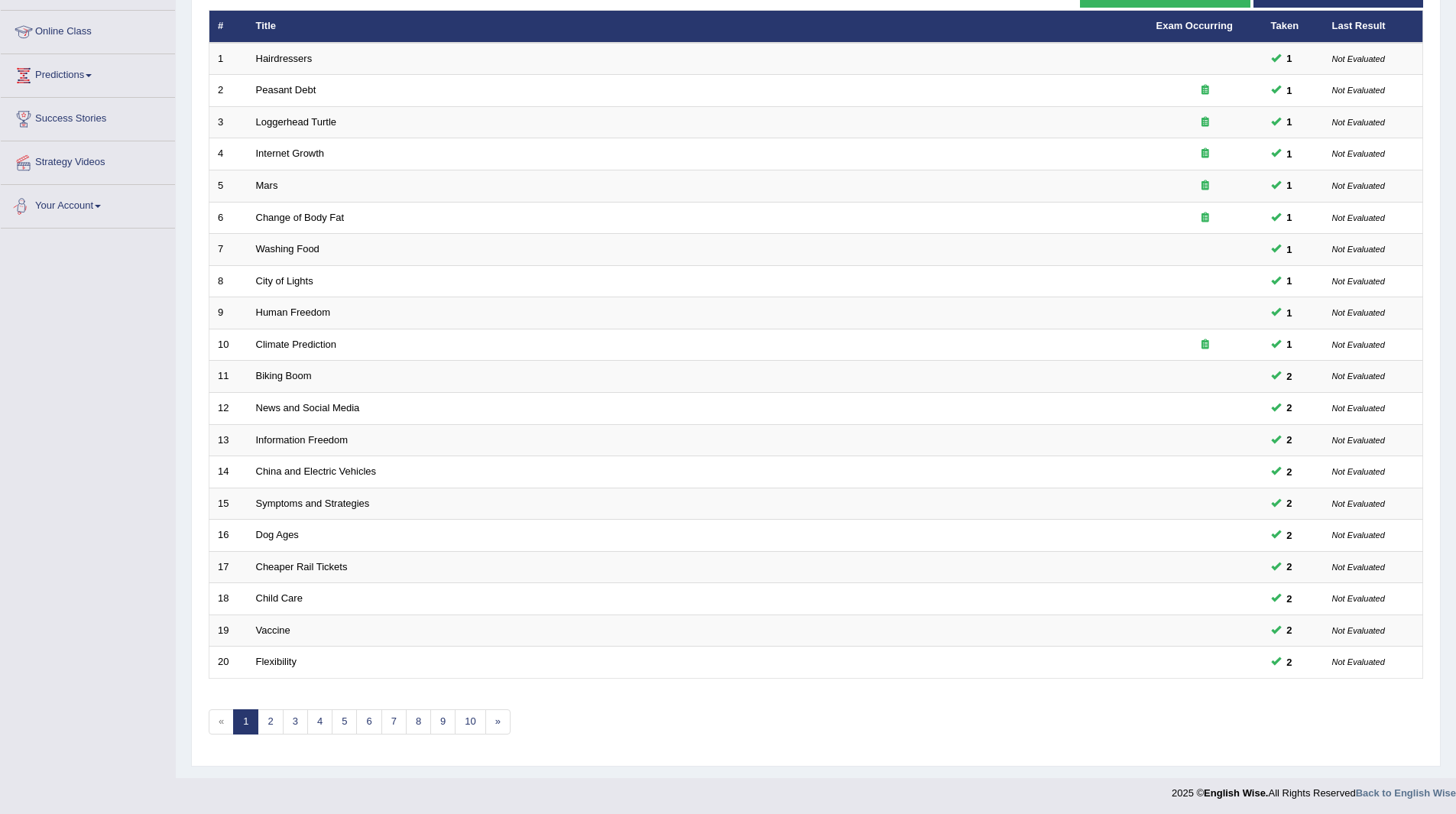
scroll to position [198, 0]
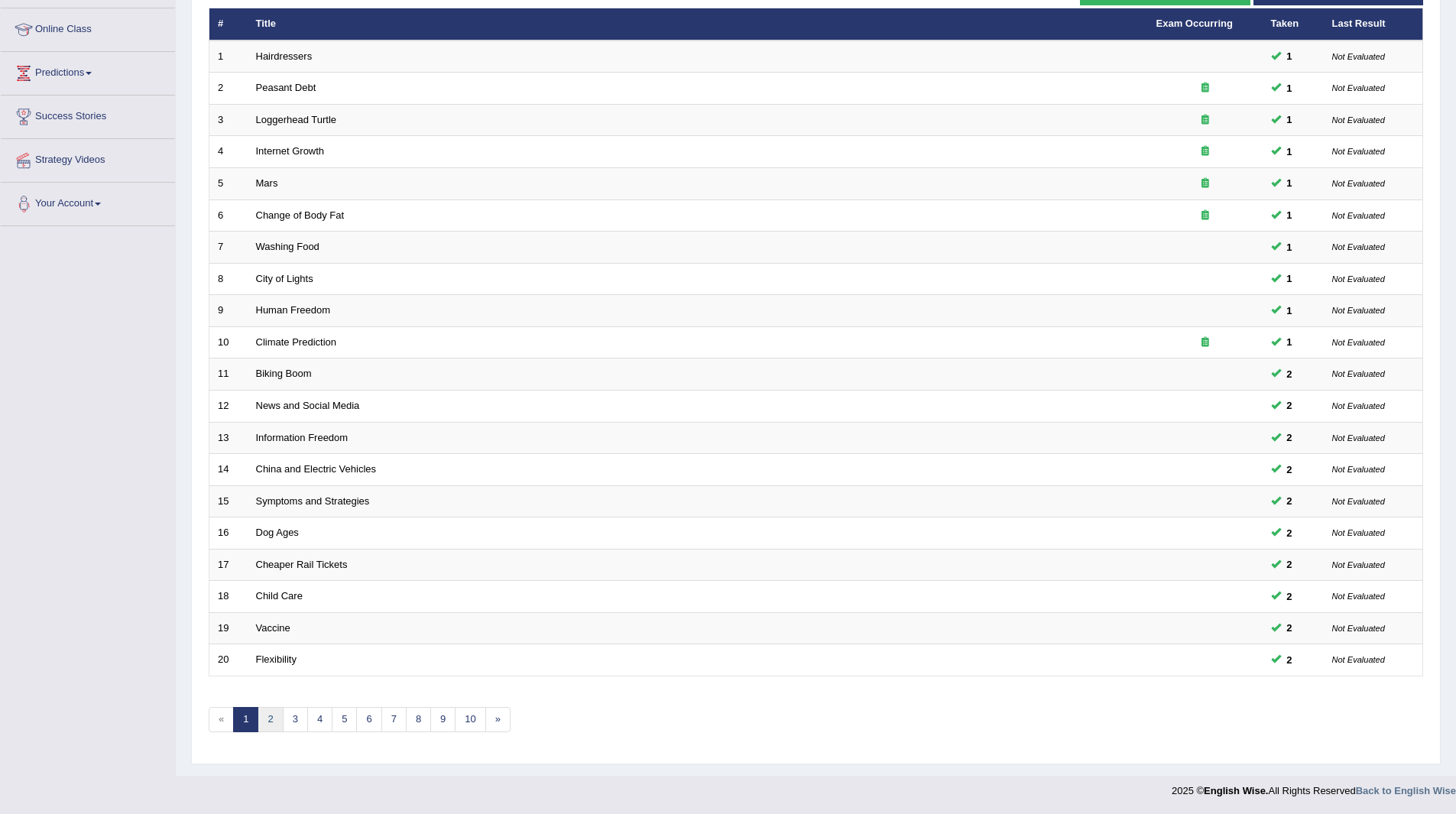
click at [270, 715] on link "2" at bounding box center [269, 719] width 25 height 25
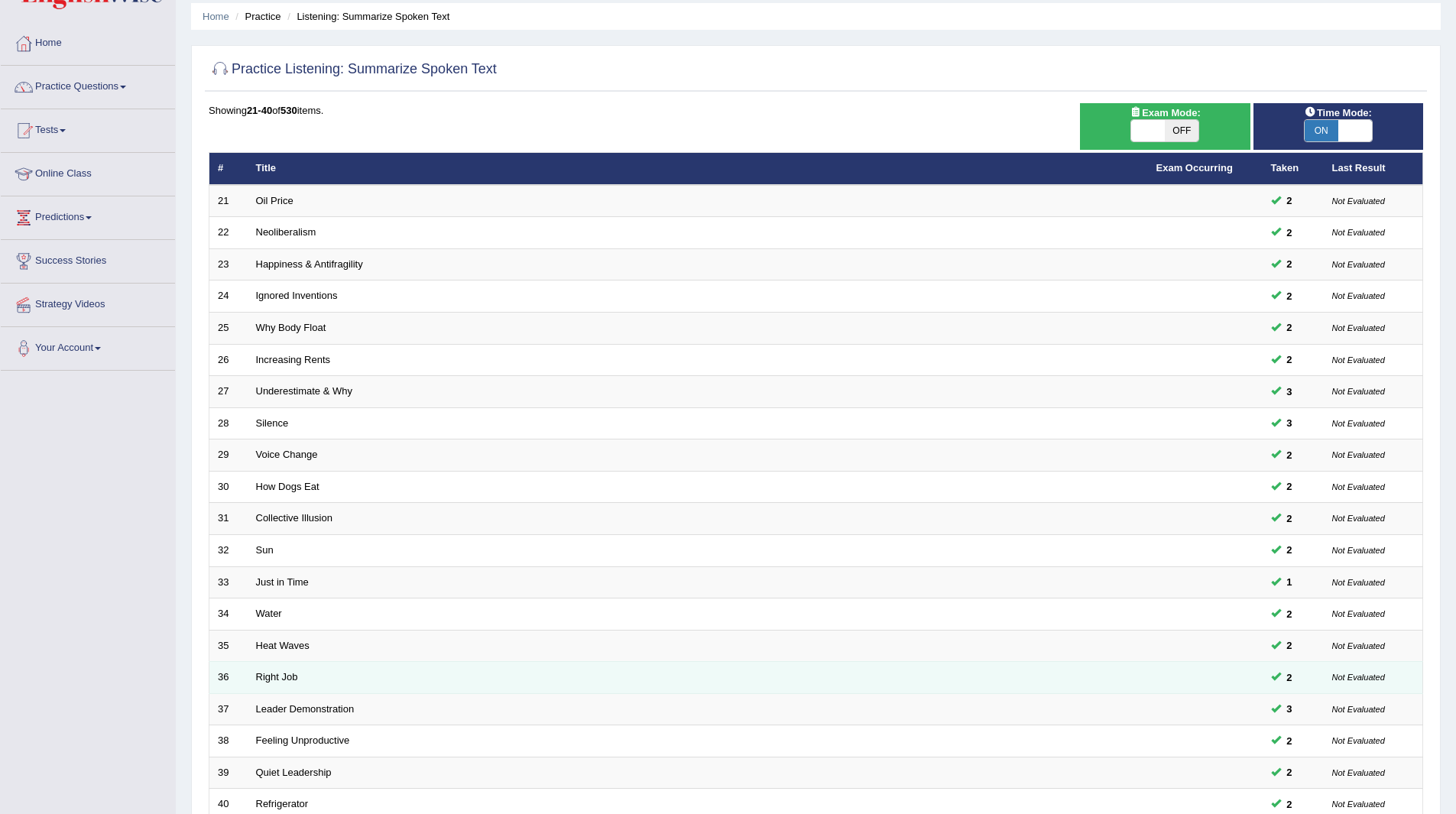
scroll to position [198, 0]
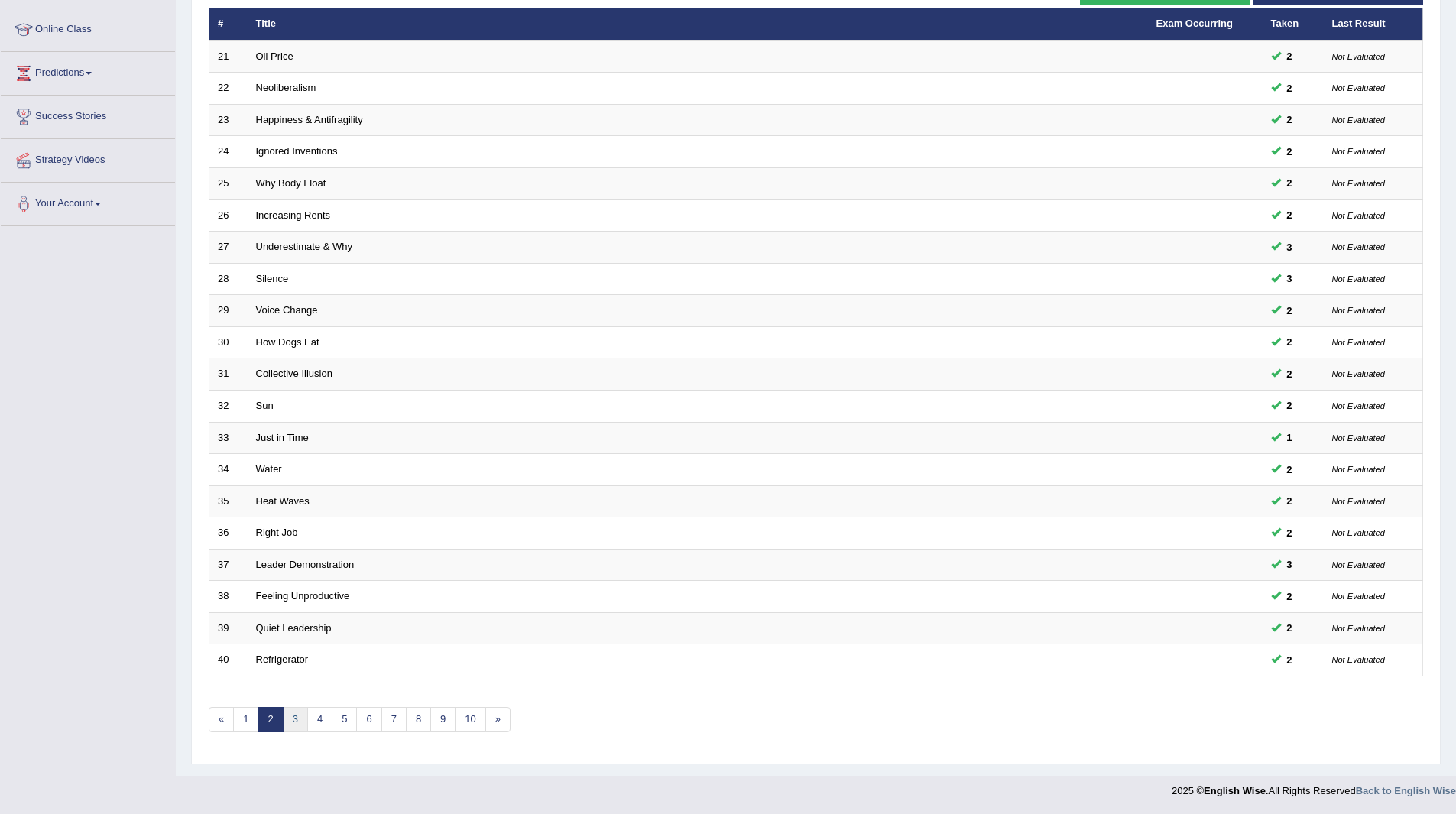
click at [294, 714] on link "3" at bounding box center [295, 719] width 25 height 25
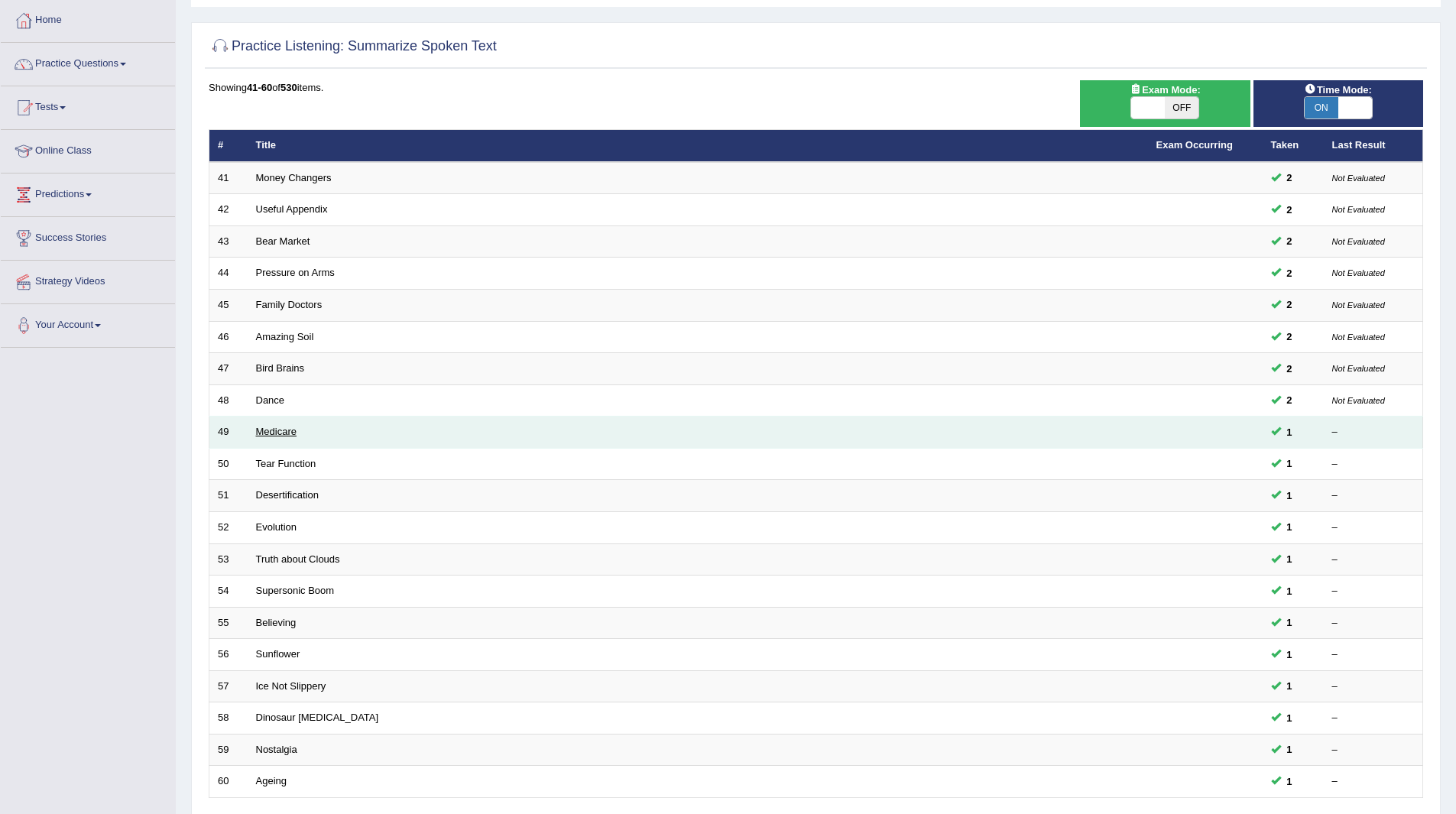
click at [288, 433] on link "Medicare" at bounding box center [276, 431] width 41 height 11
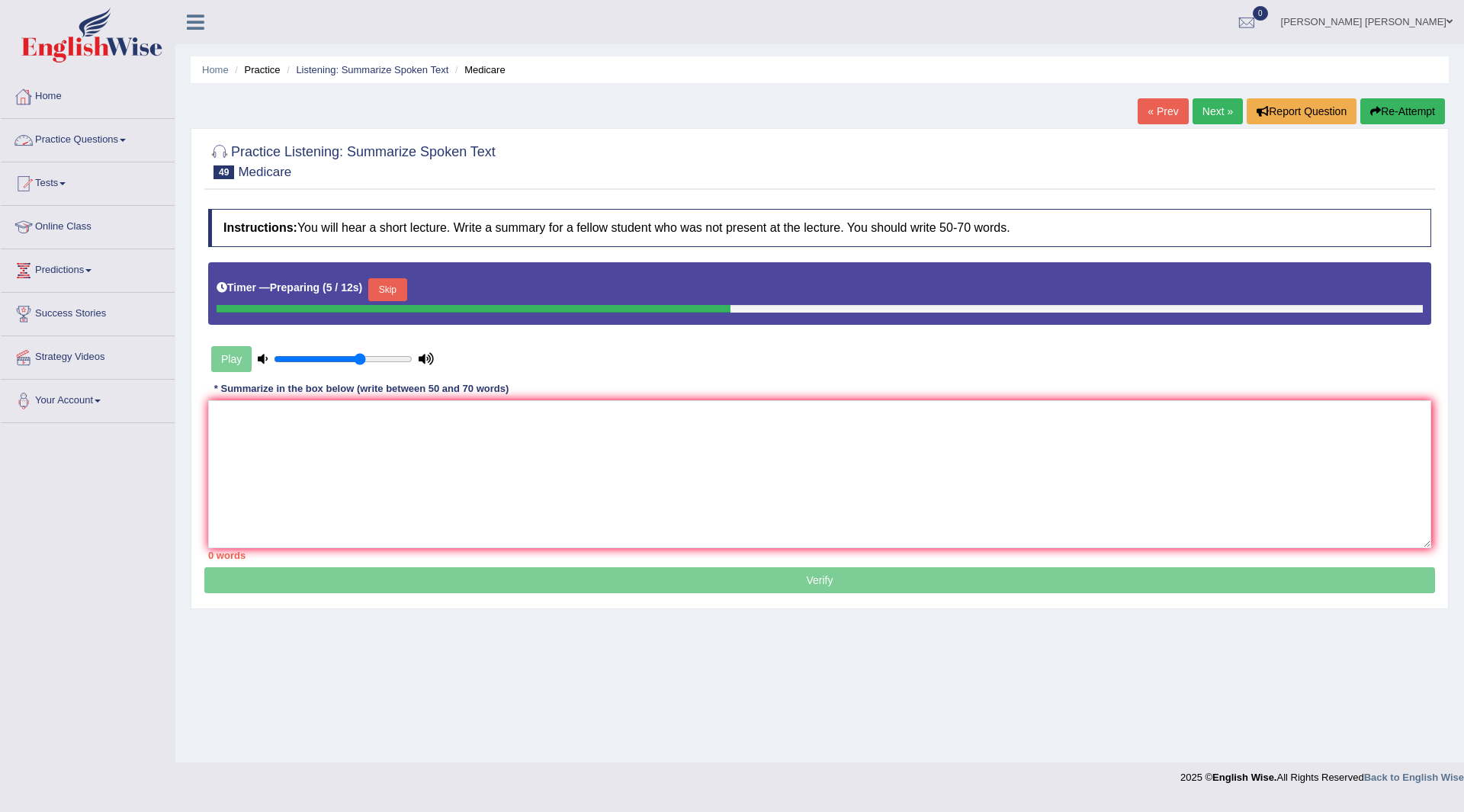
click at [394, 286] on button "Skip" at bounding box center [387, 289] width 38 height 23
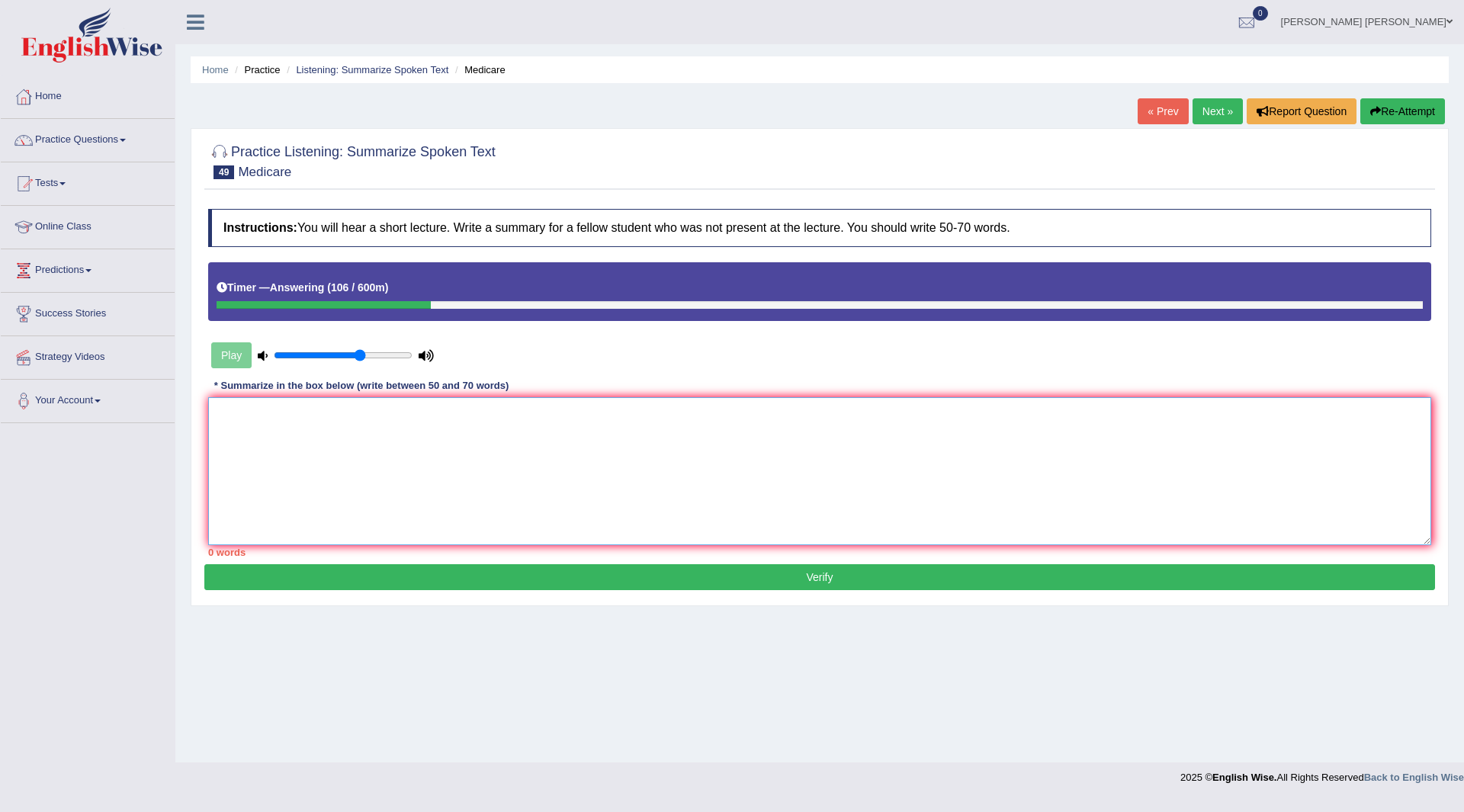
drag, startPoint x: 385, startPoint y: 427, endPoint x: 582, endPoint y: 439, distance: 197.4
click at [456, 432] on textarea at bounding box center [819, 471] width 1223 height 148
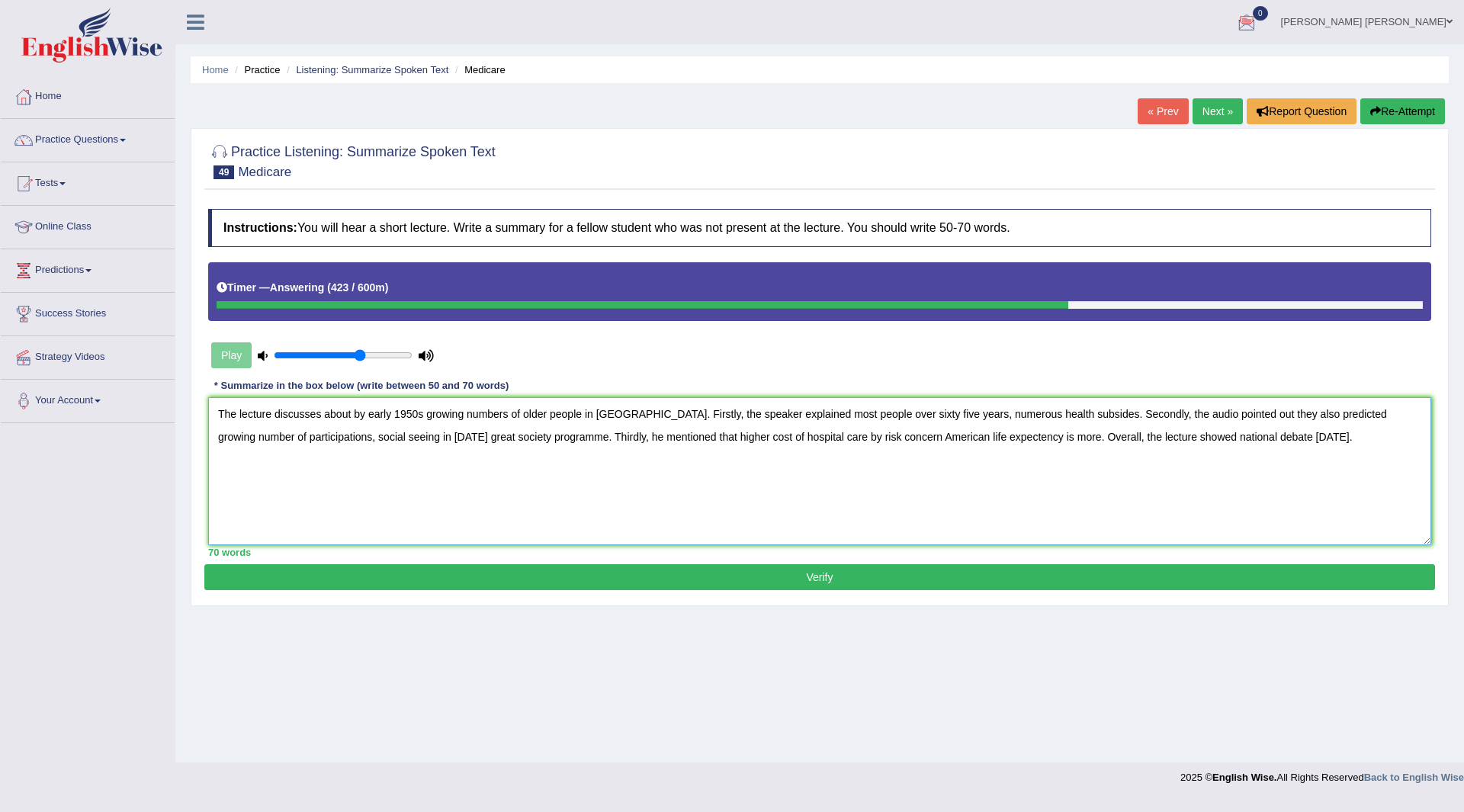
type textarea "The lecture discusses about by early 1950s growing numbers of older people in A…"
click at [612, 579] on button "Verify" at bounding box center [820, 577] width 1231 height 26
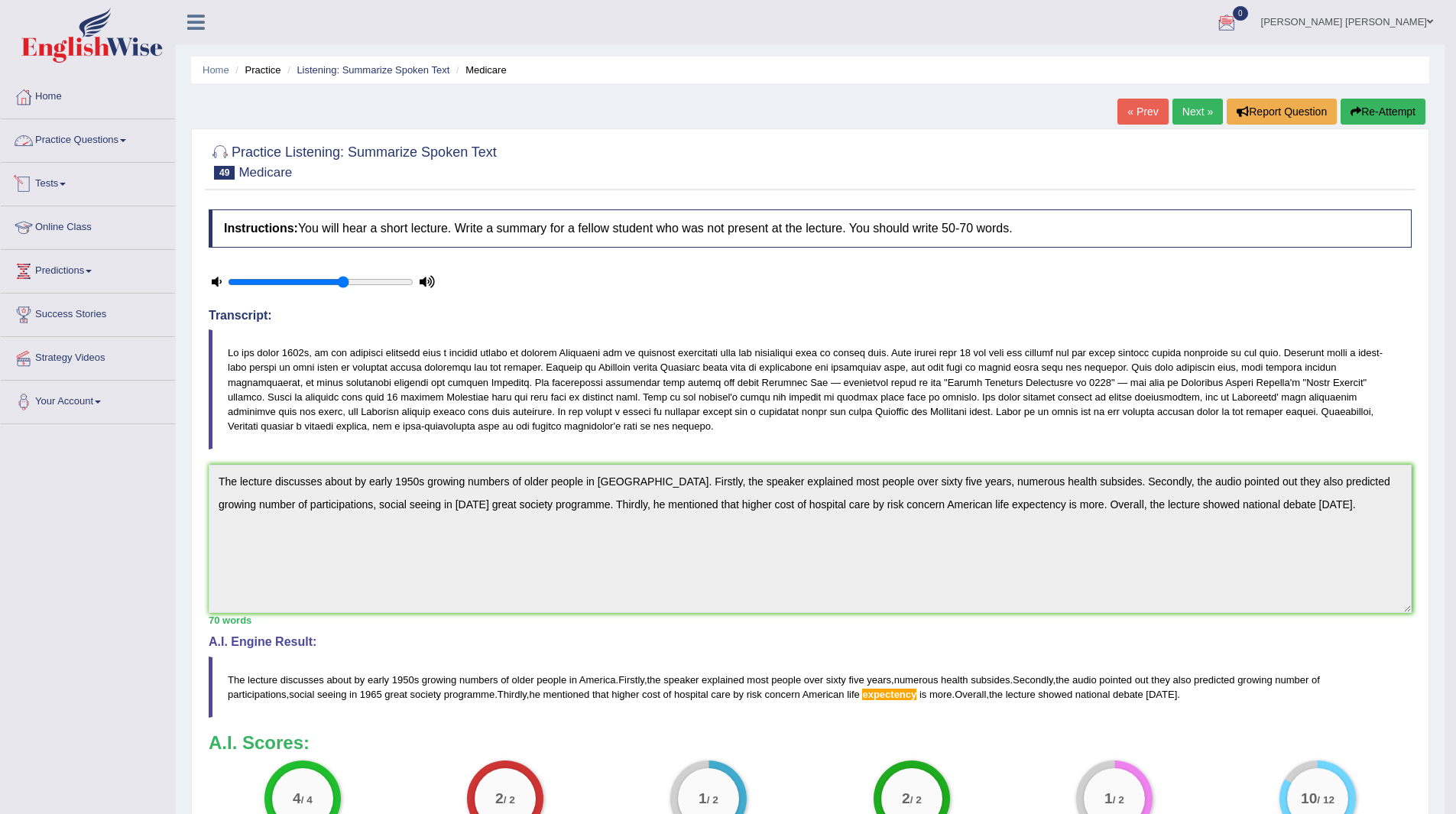
click at [89, 140] on link "Practice Questions" at bounding box center [88, 138] width 175 height 38
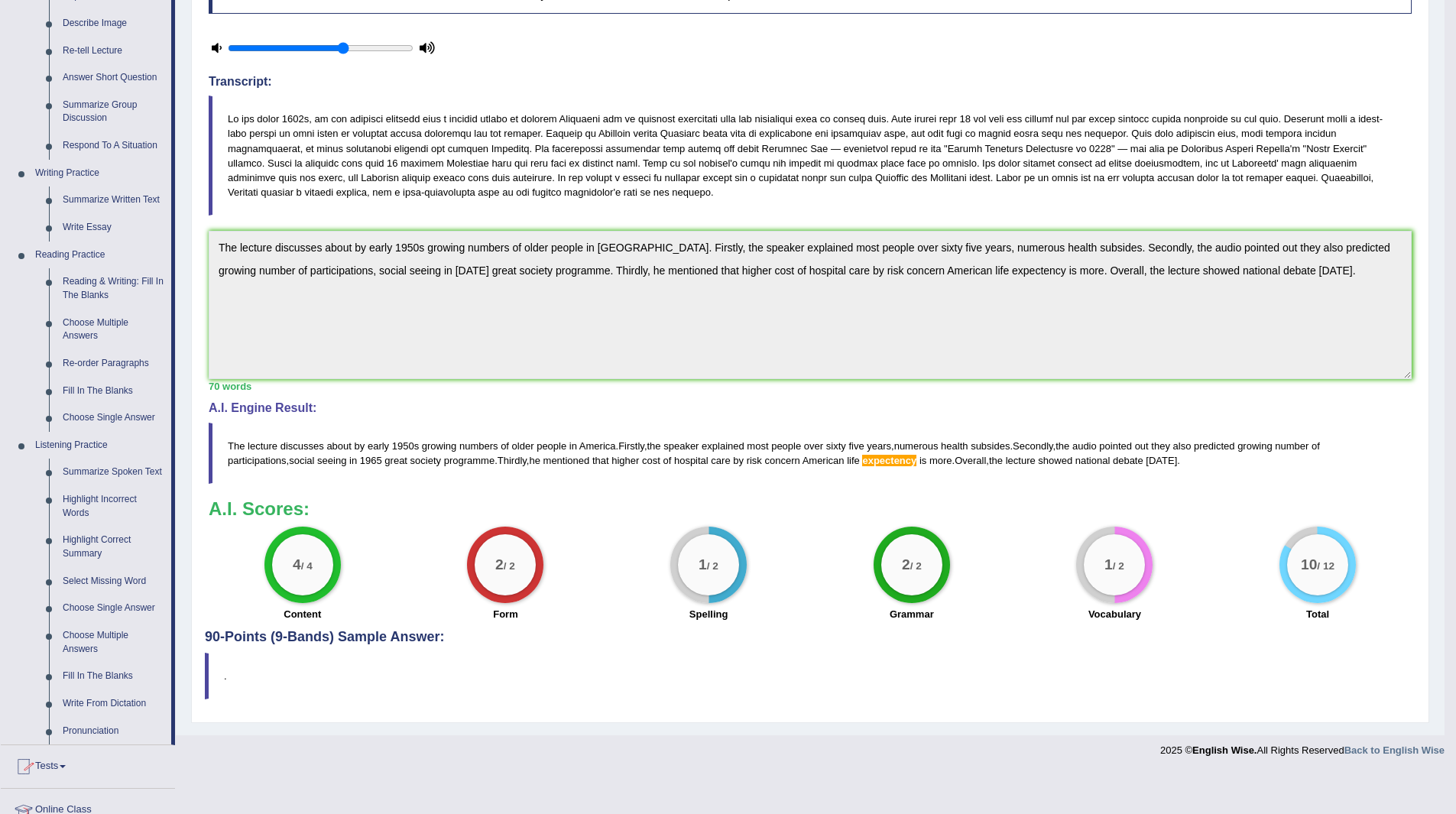
scroll to position [382, 0]
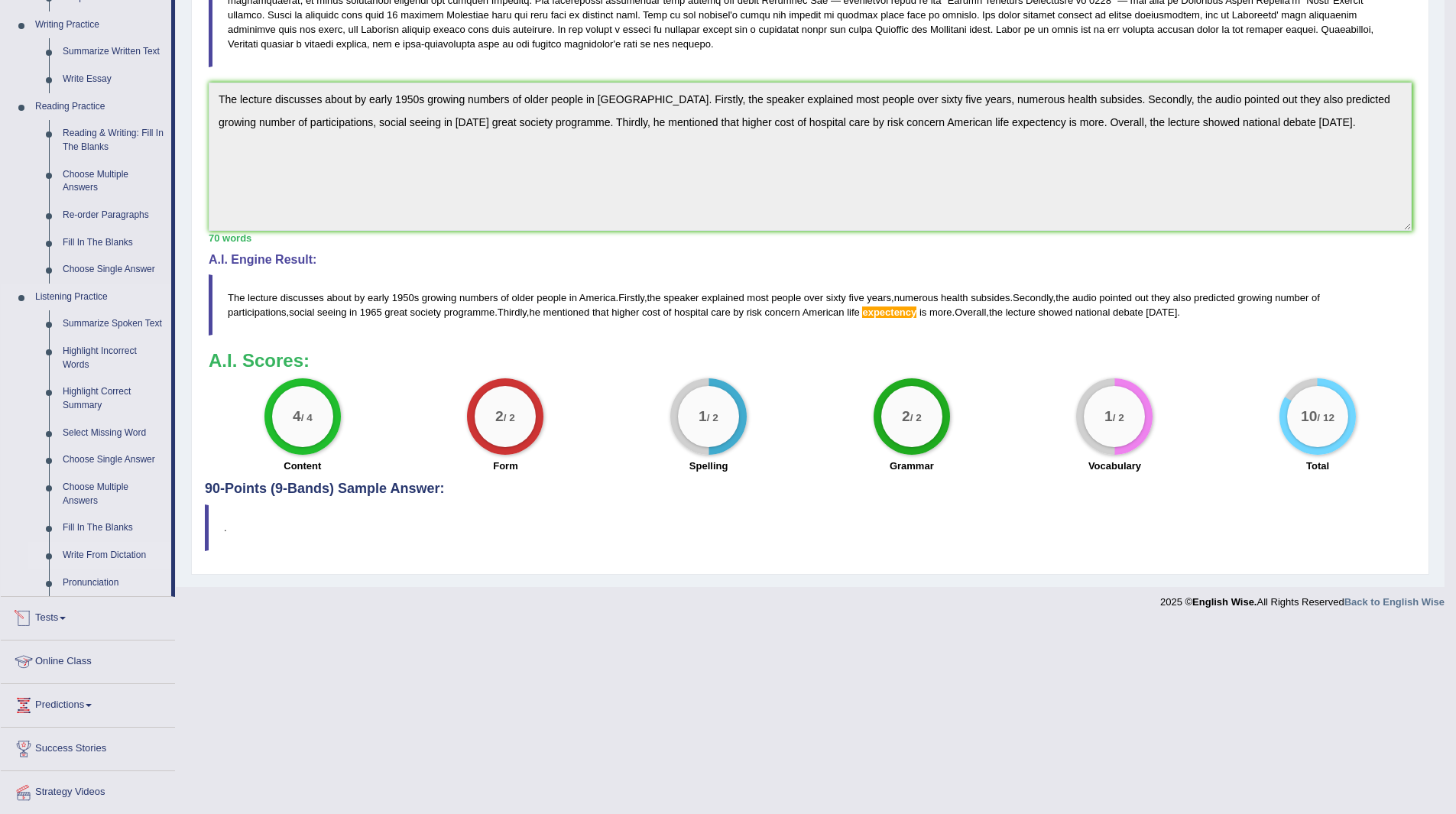
click at [81, 553] on link "Write From Dictation" at bounding box center [113, 556] width 116 height 28
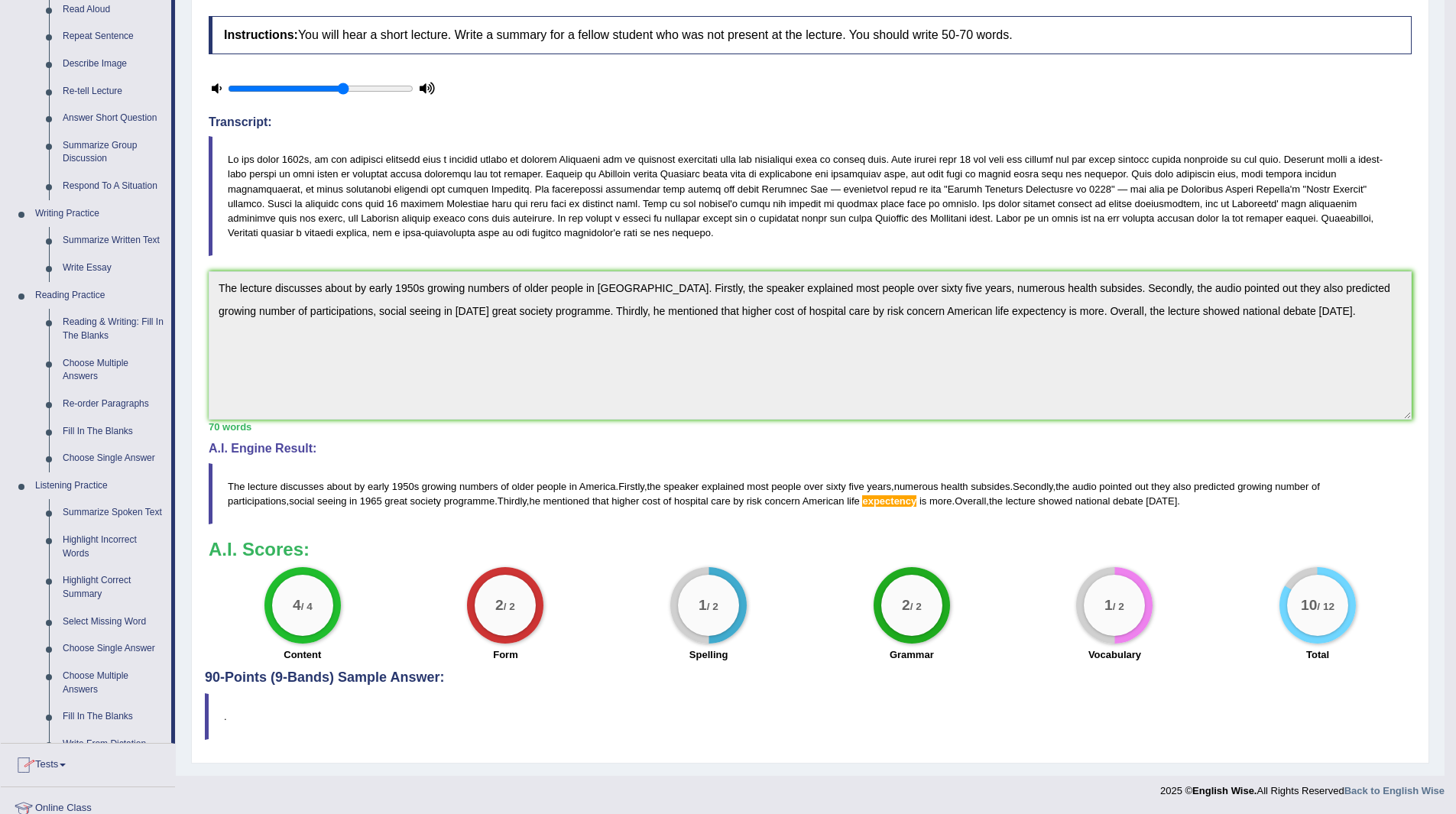
scroll to position [371, 0]
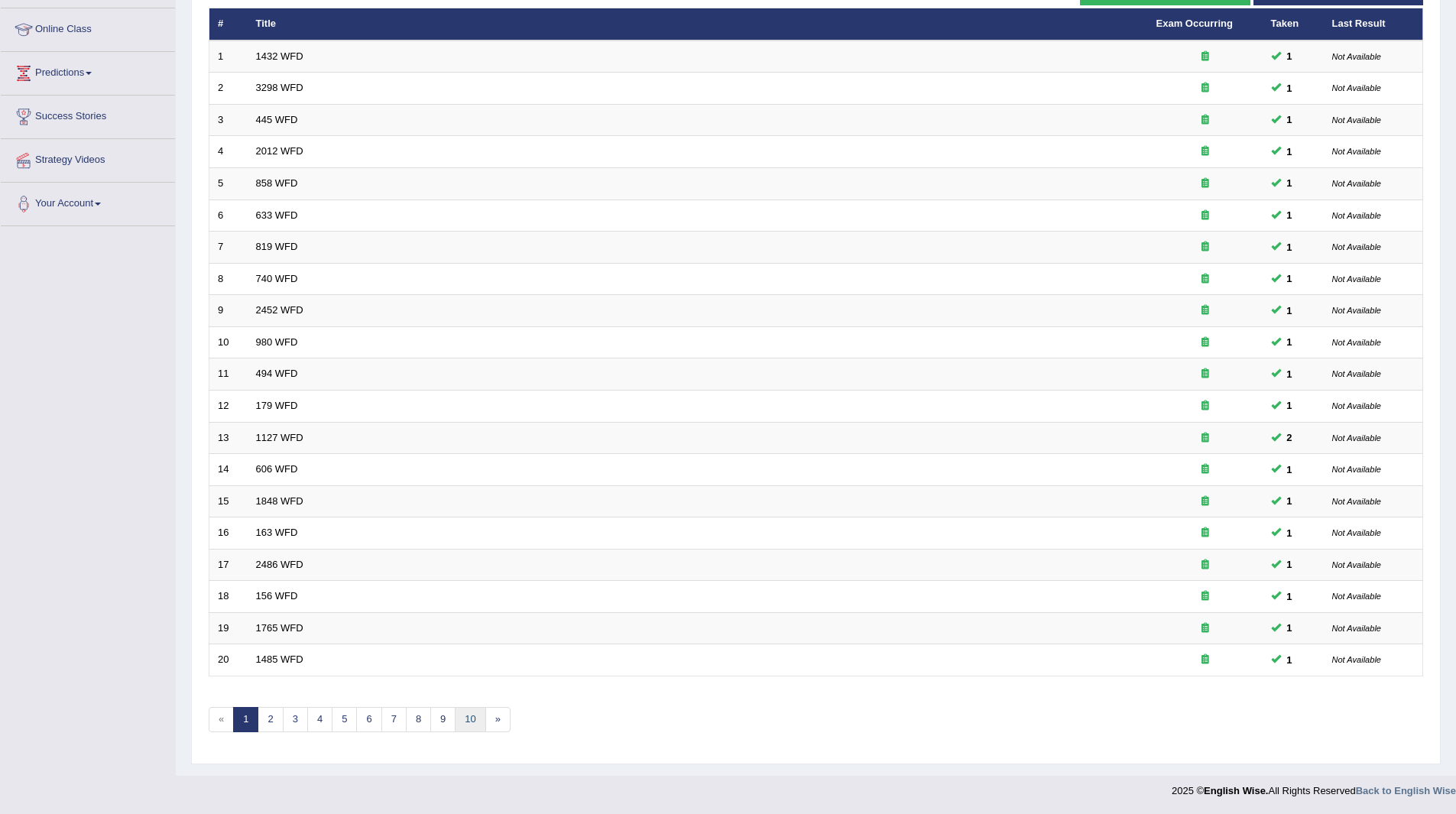
click at [467, 719] on link "10" at bounding box center [469, 719] width 30 height 25
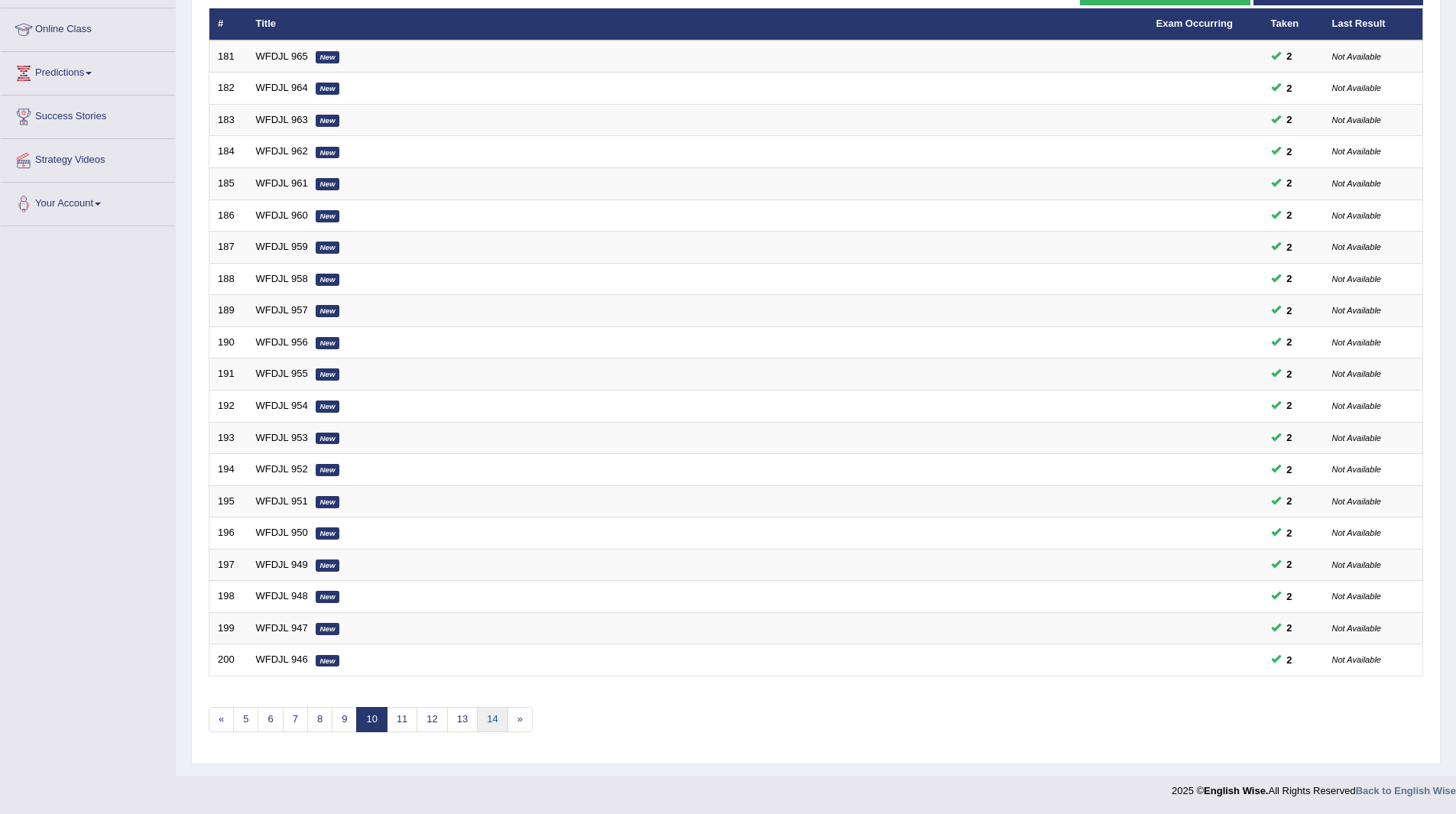
click at [499, 720] on link "14" at bounding box center [492, 719] width 30 height 25
click at [480, 729] on link "17" at bounding box center [484, 719] width 30 height 25
click at [523, 719] on link "21" at bounding box center [520, 719] width 30 height 25
click at [522, 719] on link "25" at bounding box center [520, 719] width 30 height 25
click at [522, 719] on link "29" at bounding box center [520, 719] width 30 height 25
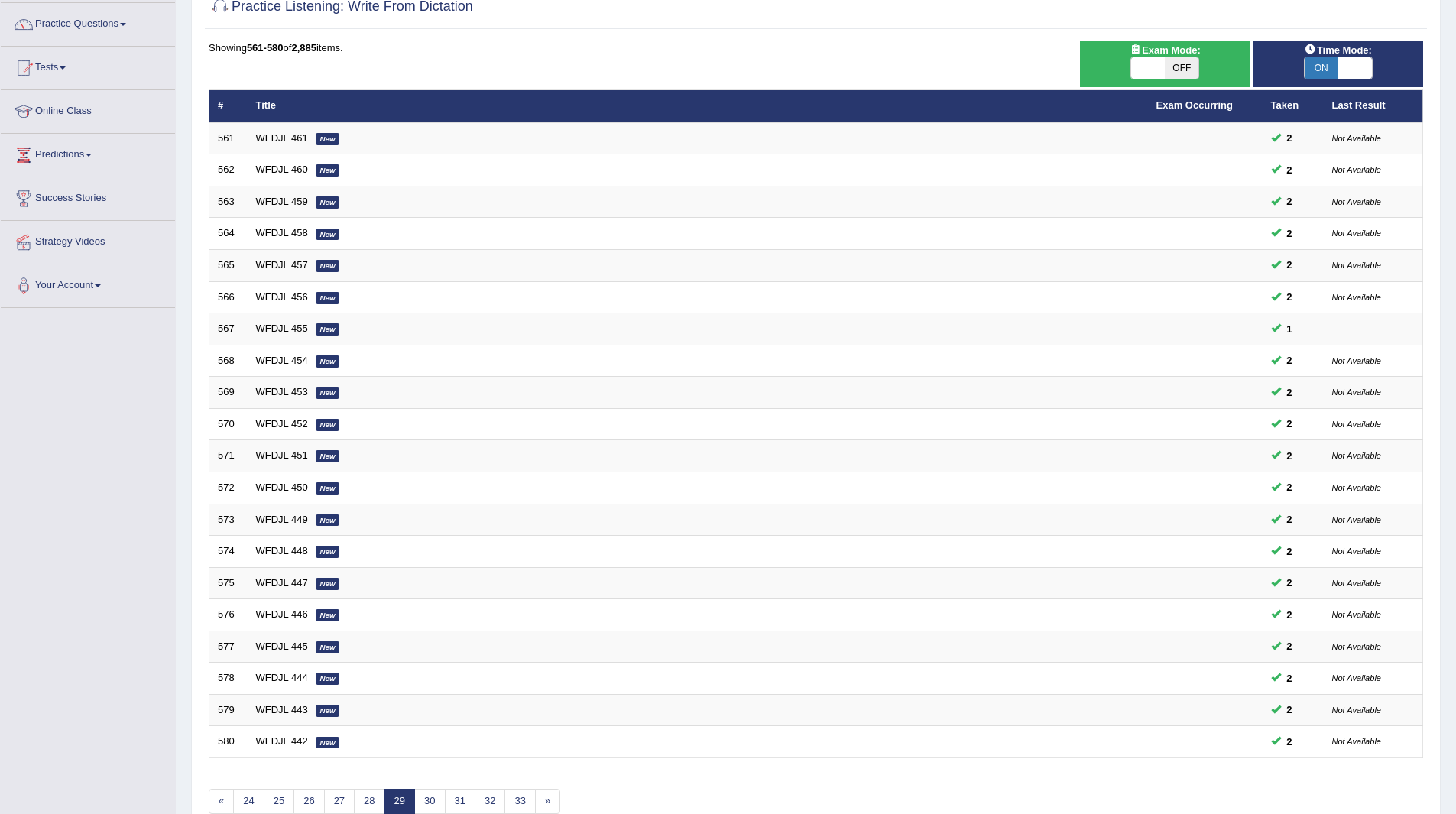
scroll to position [198, 0]
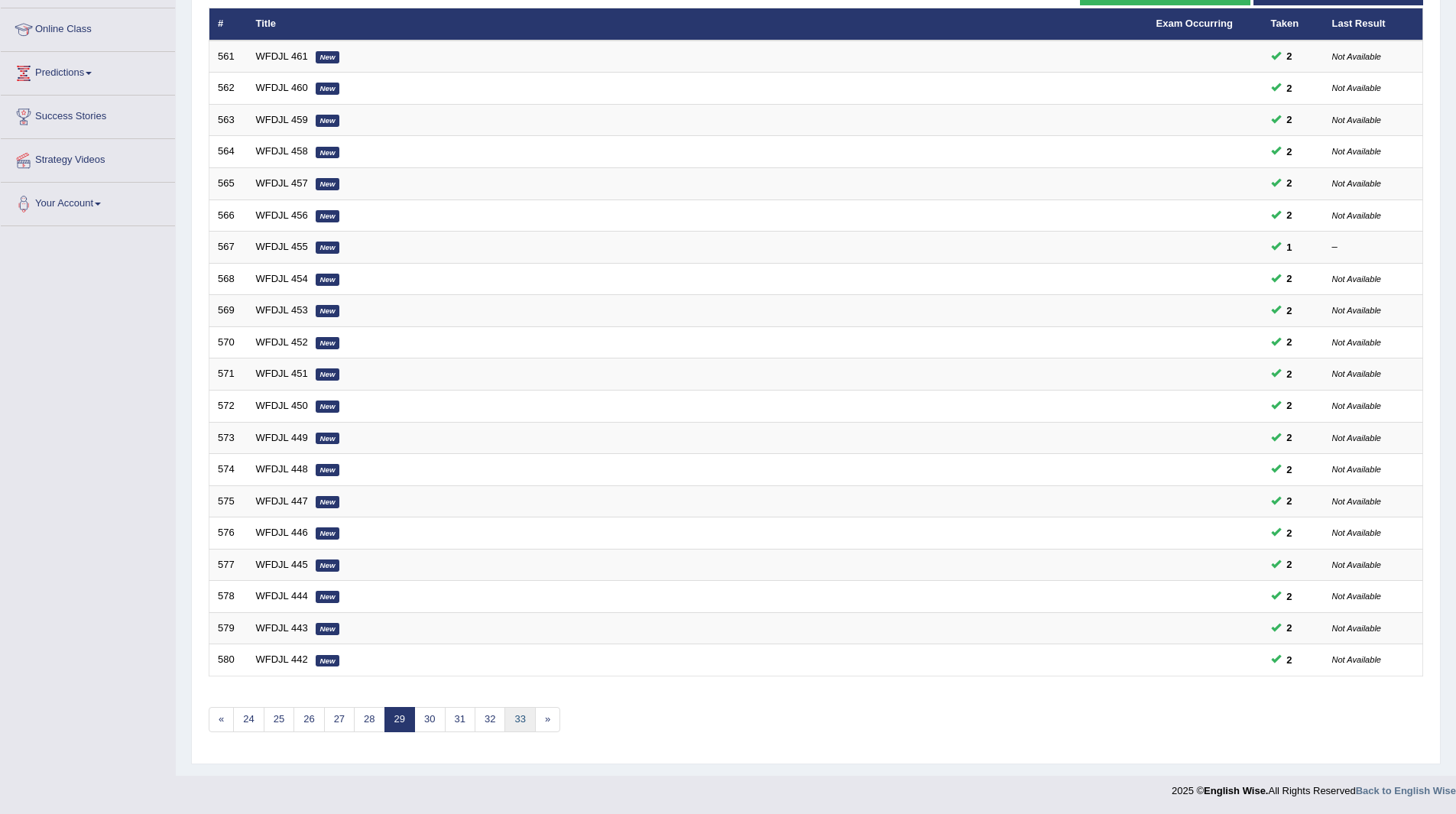
drag, startPoint x: 0, startPoint y: 0, endPoint x: 522, endPoint y: 719, distance: 888.5
click at [522, 719] on link "33" at bounding box center [520, 719] width 30 height 25
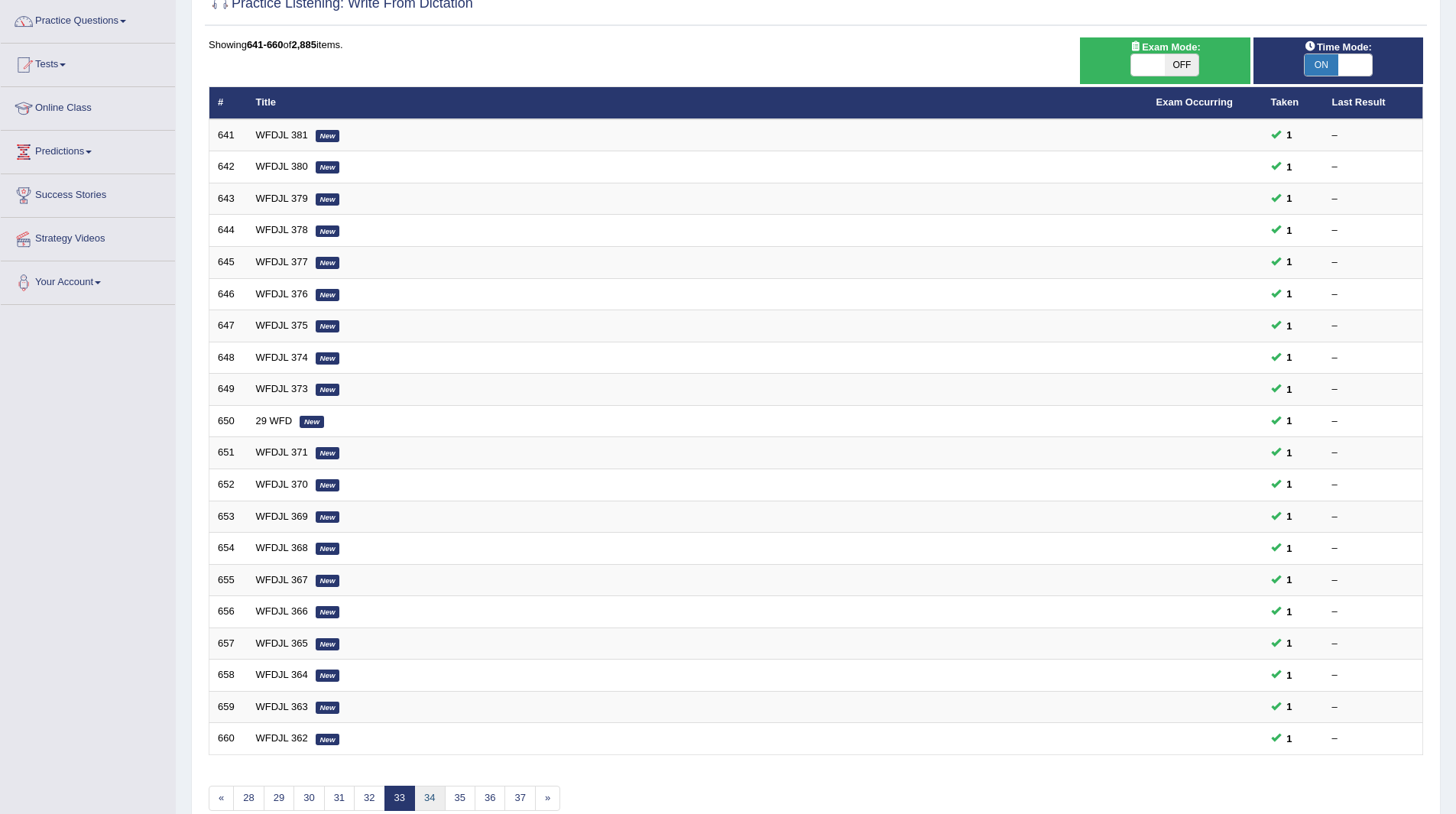
scroll to position [198, 0]
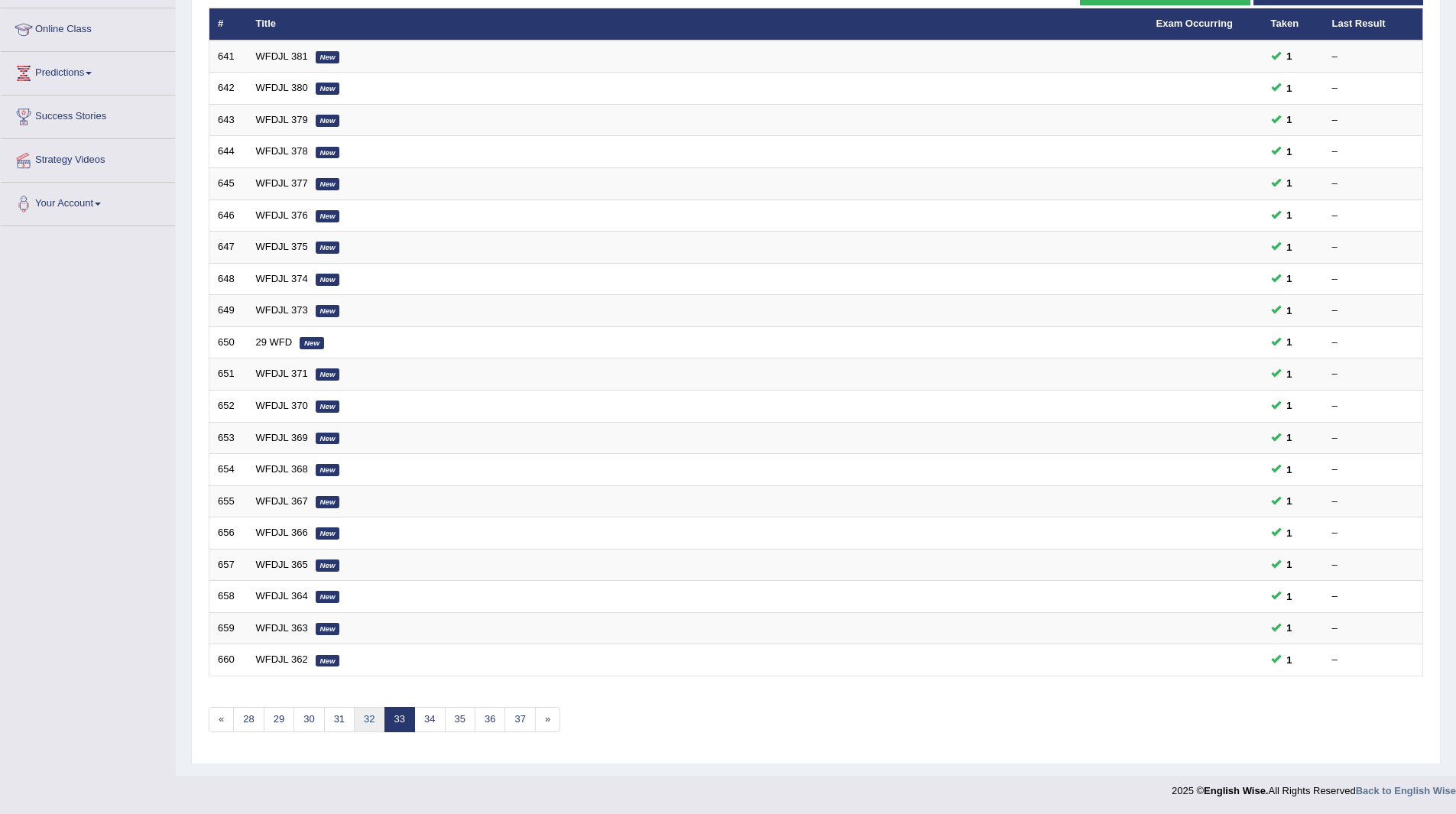
click at [365, 714] on link "32" at bounding box center [368, 719] width 30 height 25
click at [372, 714] on link "31" at bounding box center [368, 719] width 30 height 25
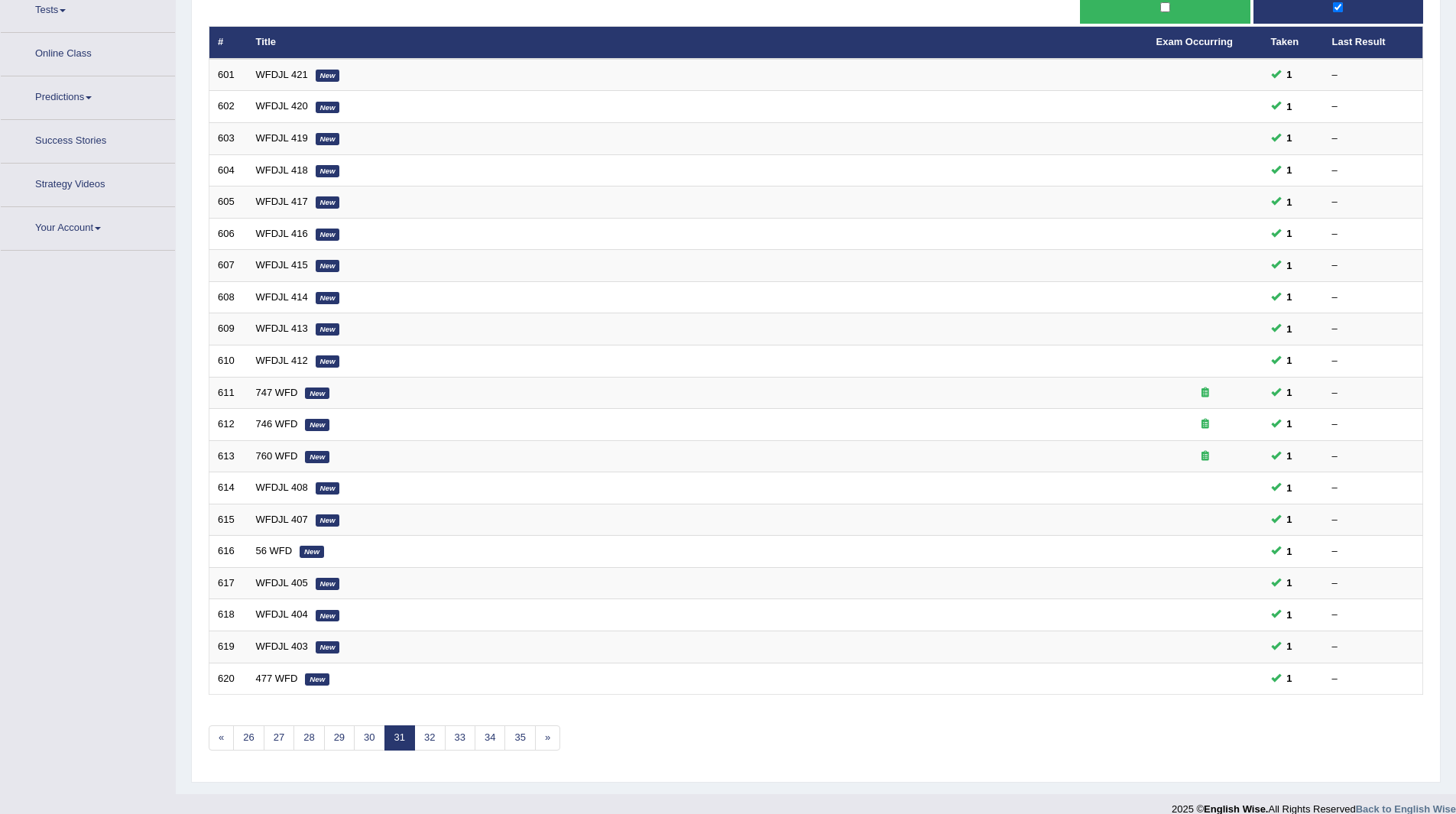
scroll to position [198, 0]
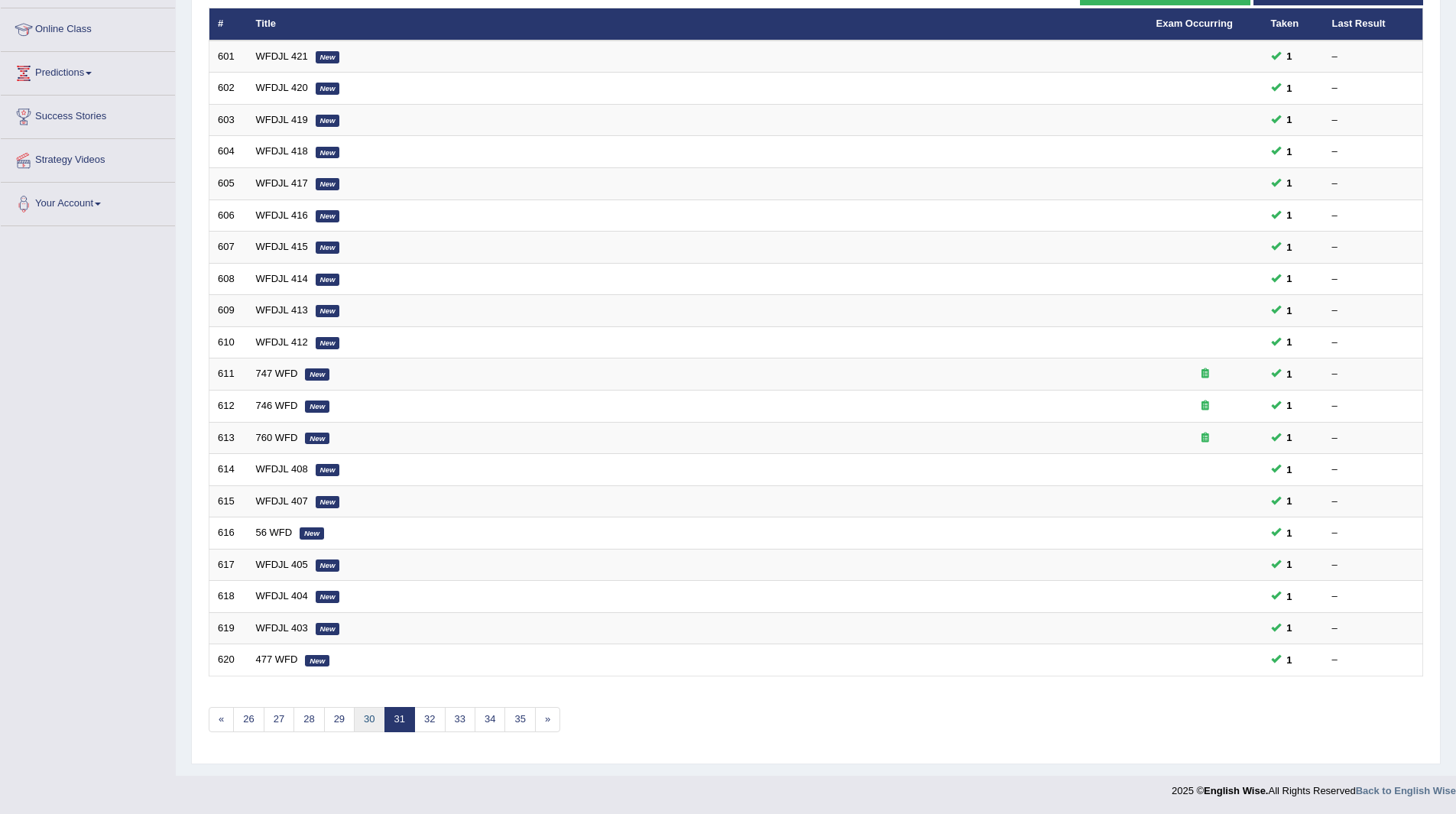
click at [357, 725] on link "30" at bounding box center [368, 719] width 30 height 25
click at [361, 721] on link "30" at bounding box center [368, 719] width 30 height 25
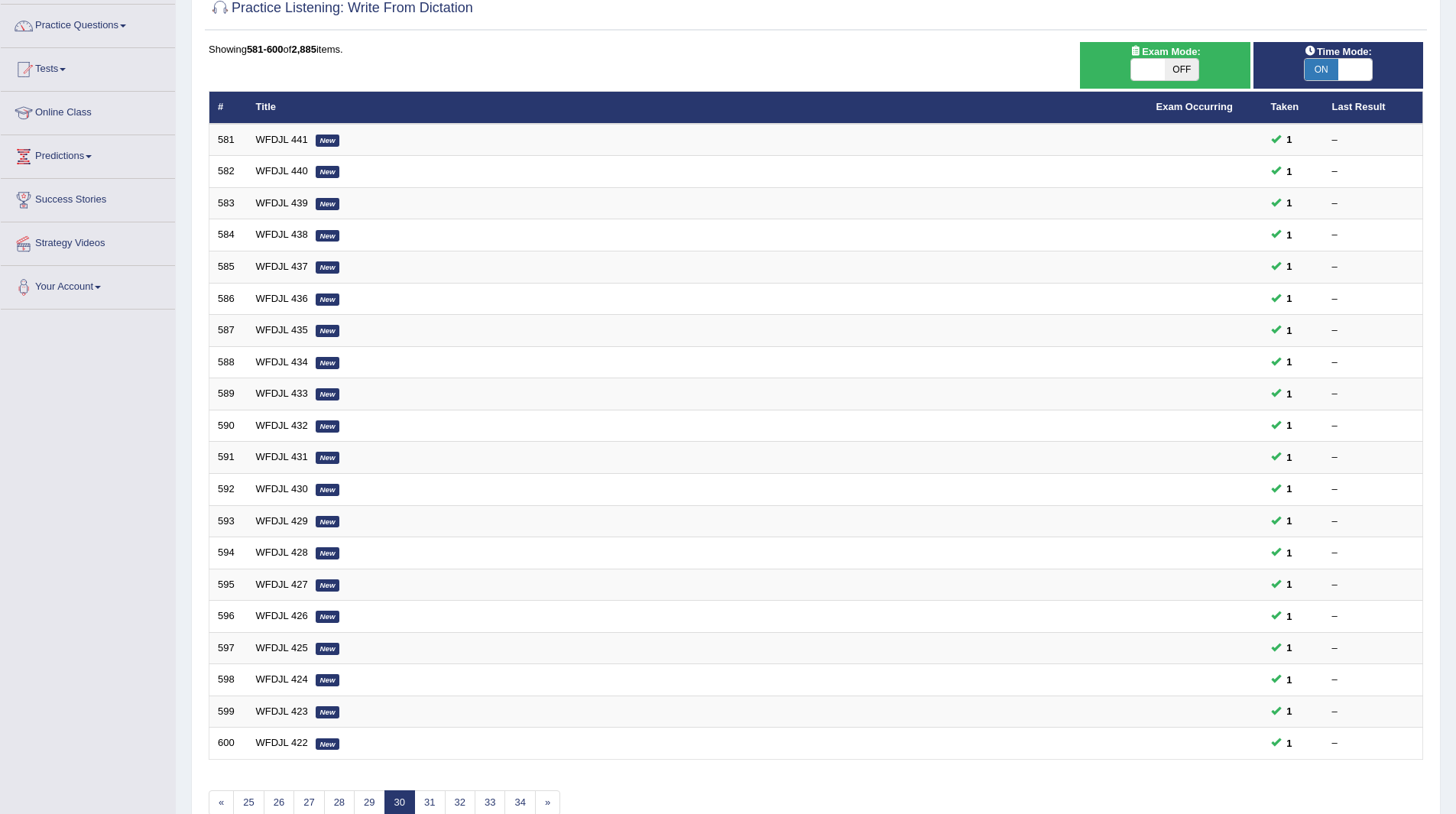
scroll to position [198, 0]
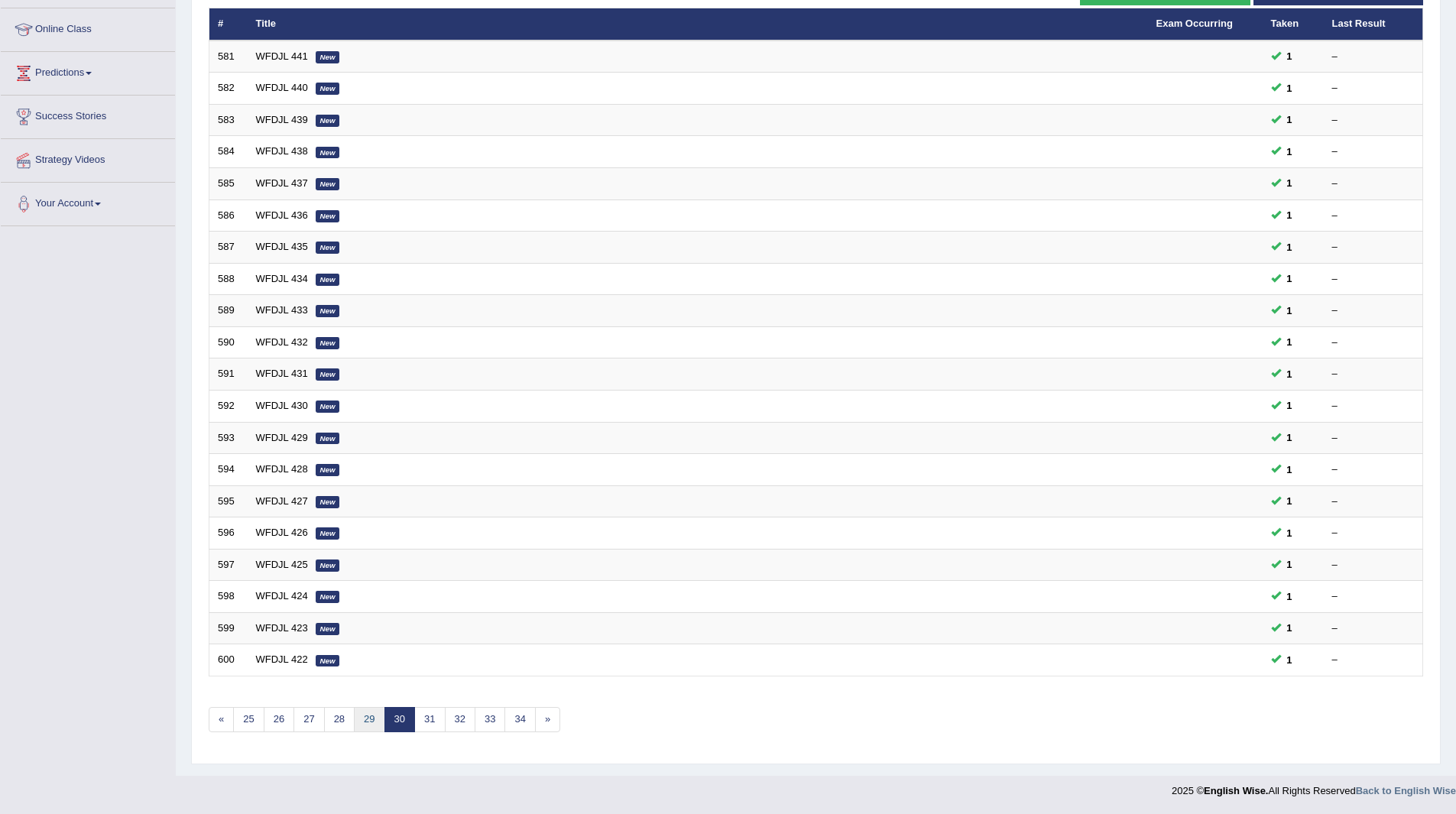
click at [369, 718] on link "29" at bounding box center [368, 719] width 30 height 25
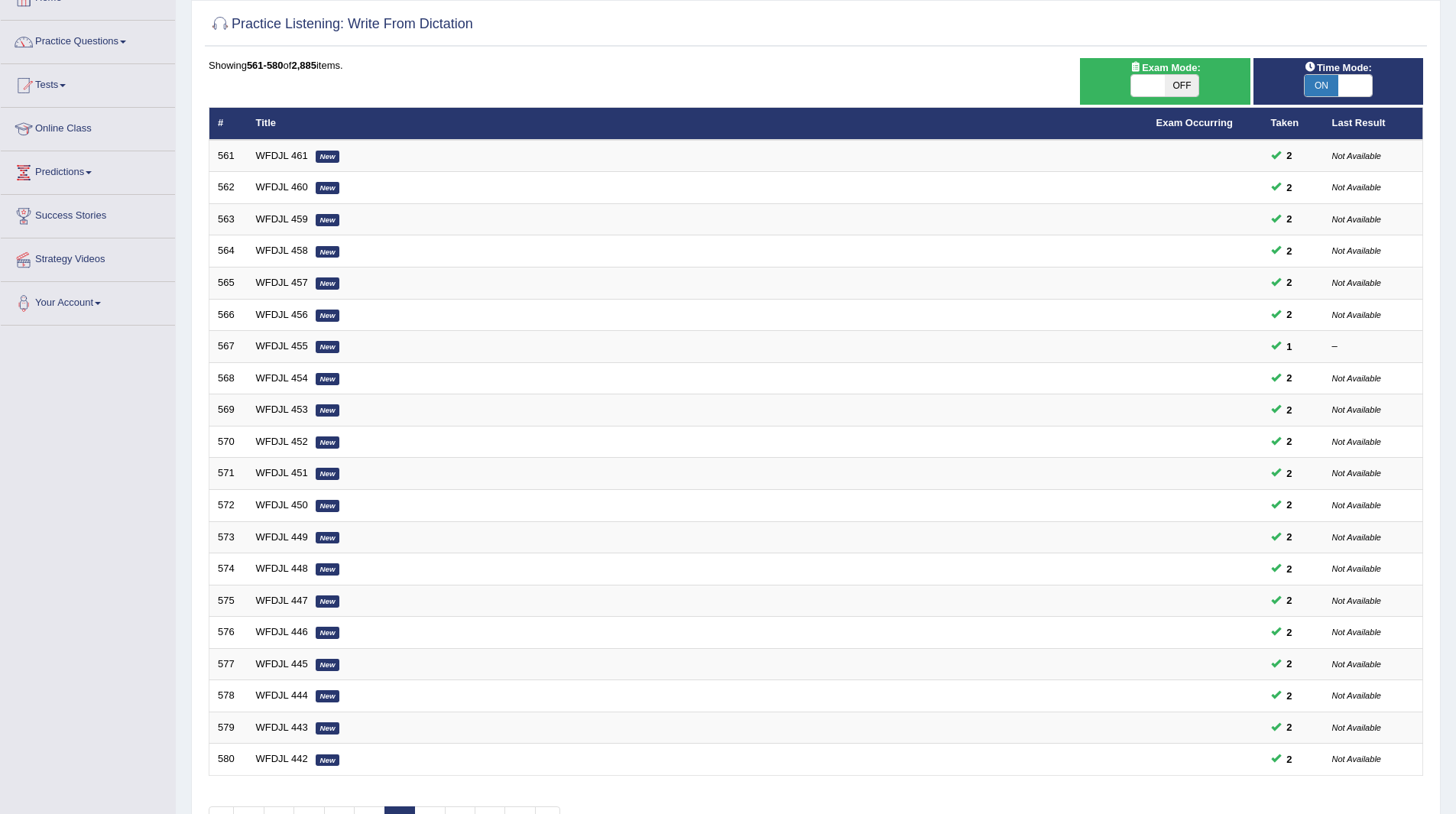
scroll to position [198, 0]
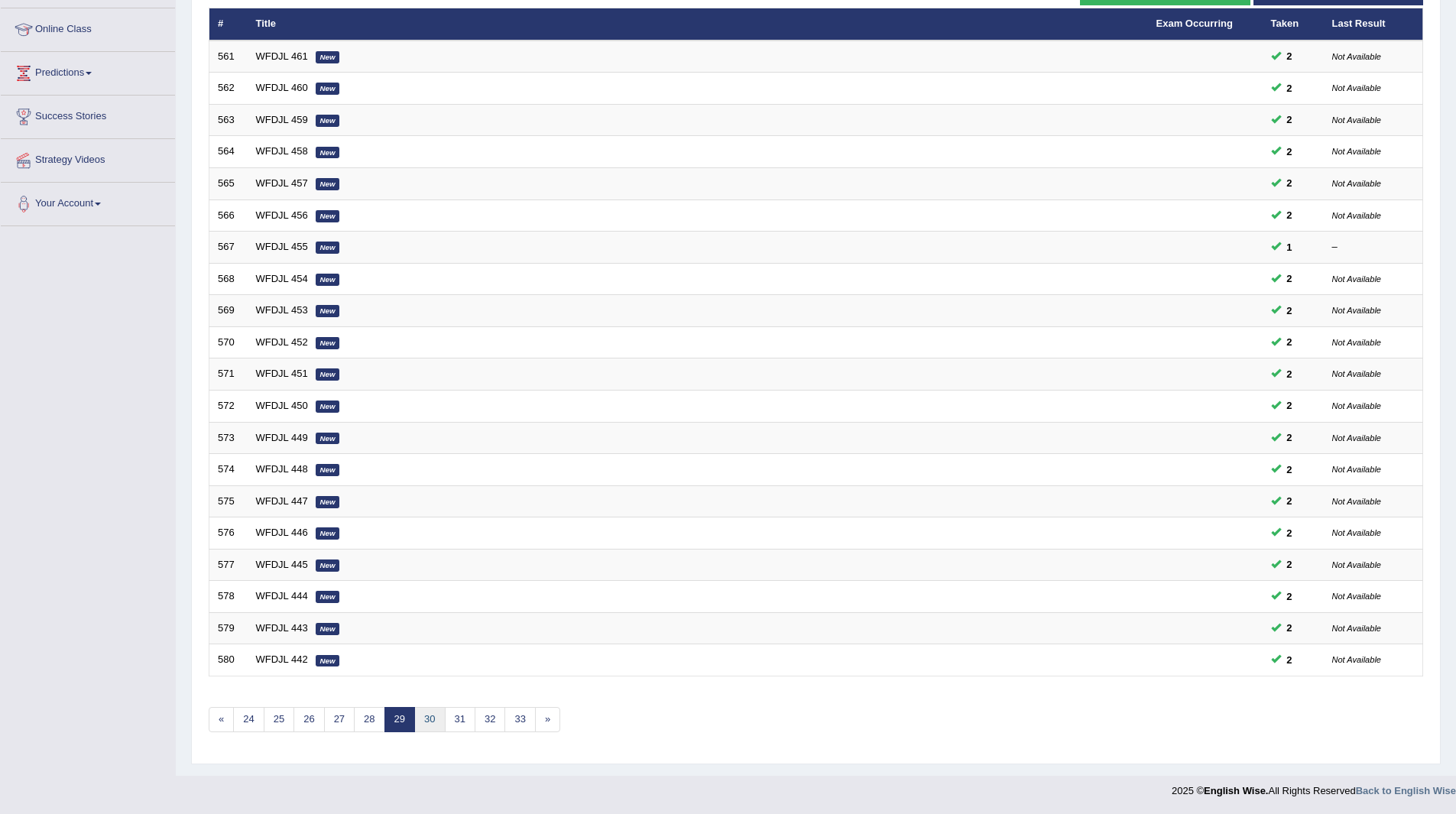
click at [427, 712] on link "30" at bounding box center [429, 719] width 30 height 25
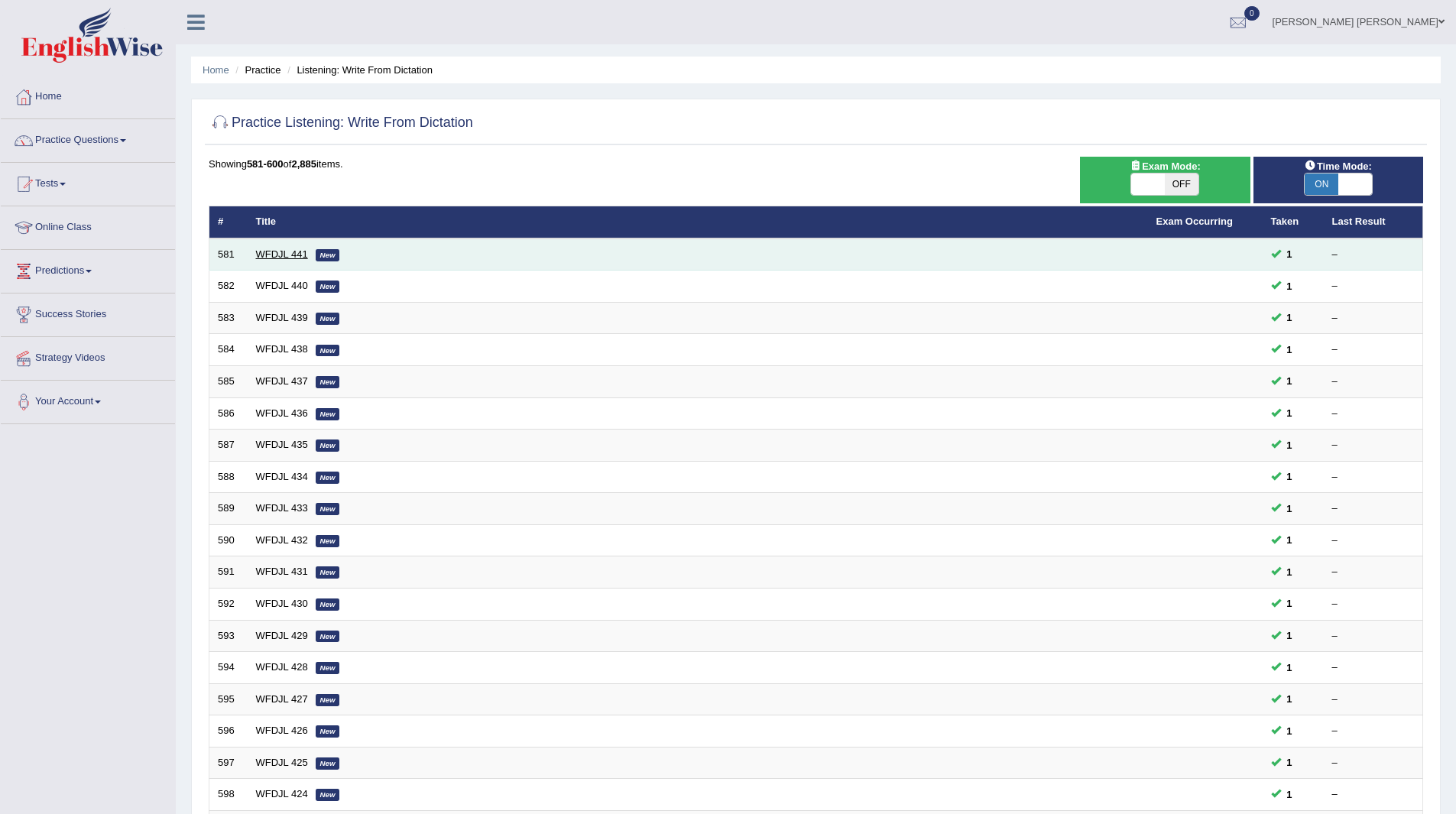
click at [274, 255] on link "WFDJL 441" at bounding box center [282, 254] width 52 height 11
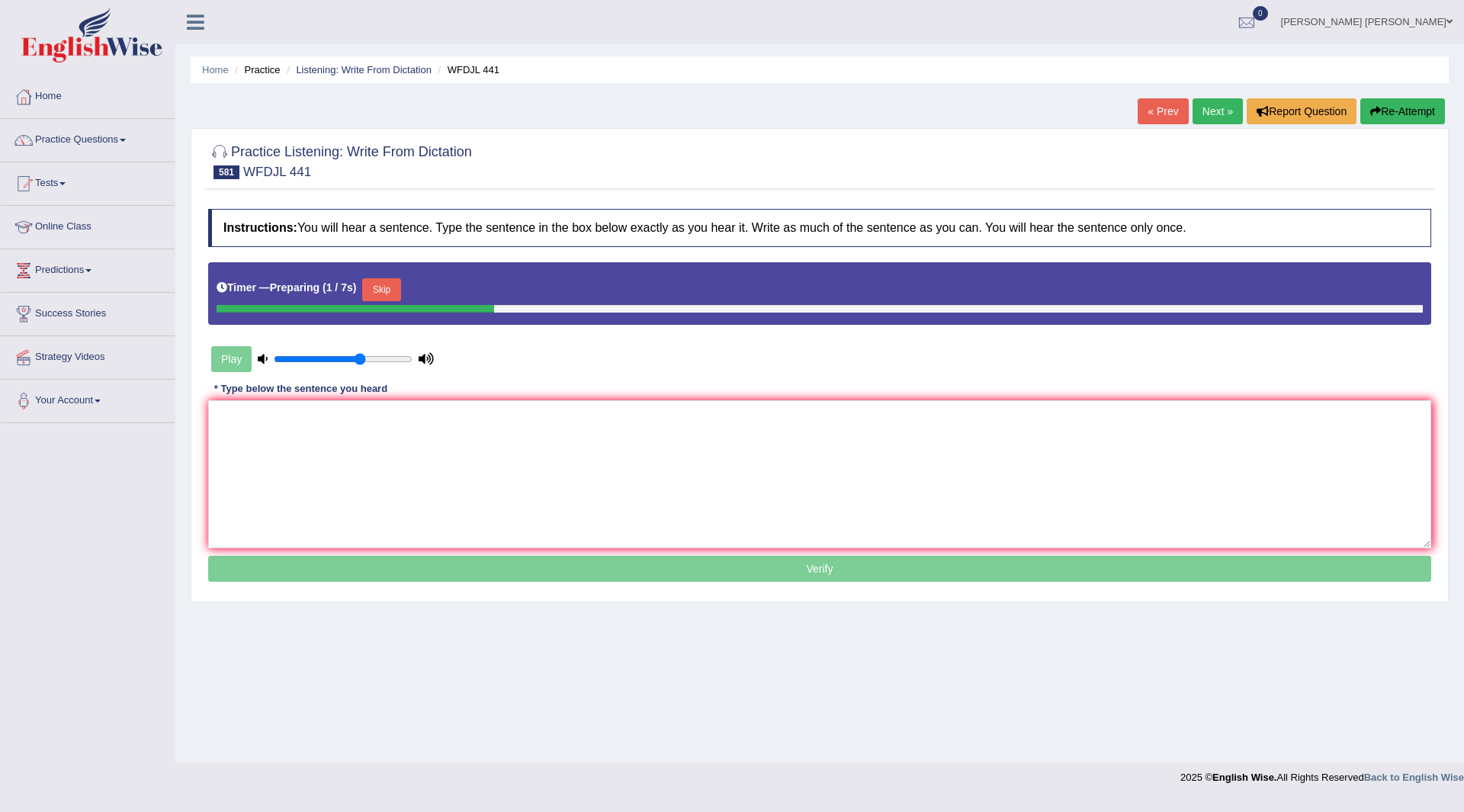
drag, startPoint x: 386, startPoint y: 291, endPoint x: 360, endPoint y: 562, distance: 272.2
click at [385, 296] on button "Skip" at bounding box center [381, 289] width 38 height 23
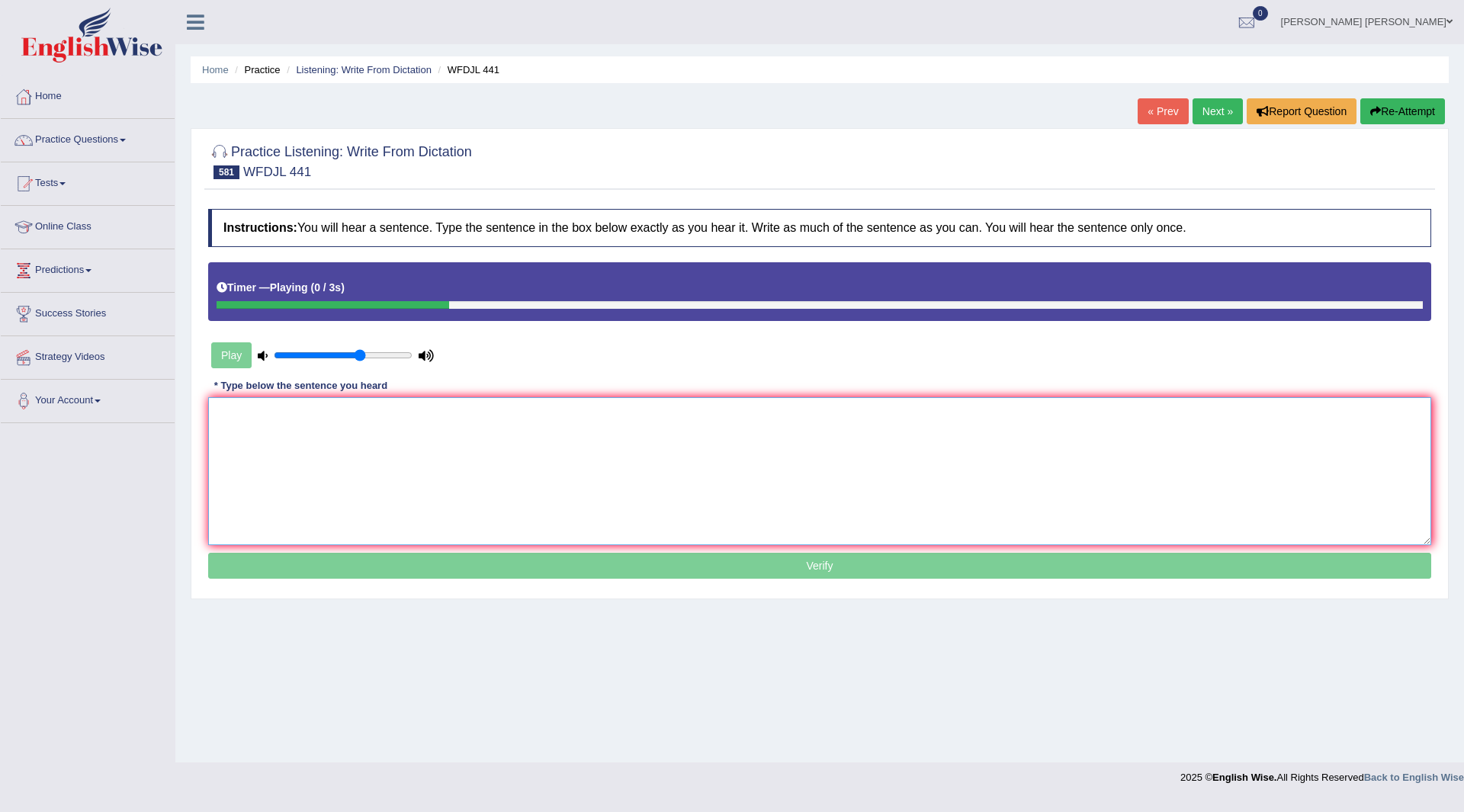
drag, startPoint x: 472, startPoint y: 471, endPoint x: 1191, endPoint y: 534, distance: 721.8
click at [476, 470] on textarea at bounding box center [819, 471] width 1223 height 148
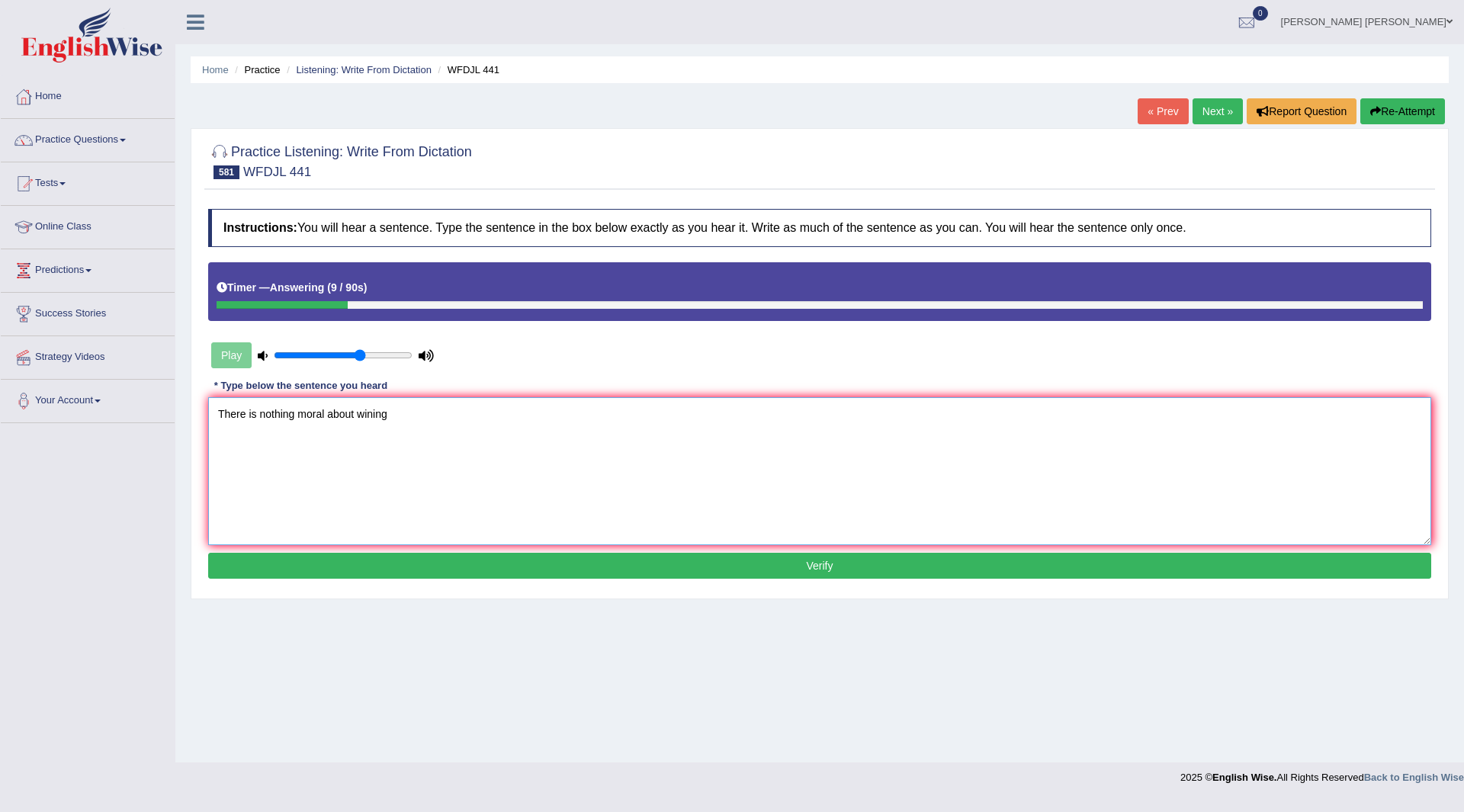
type textarea "There is nothing moral about wining"
click at [789, 570] on button "Verify" at bounding box center [819, 566] width 1223 height 26
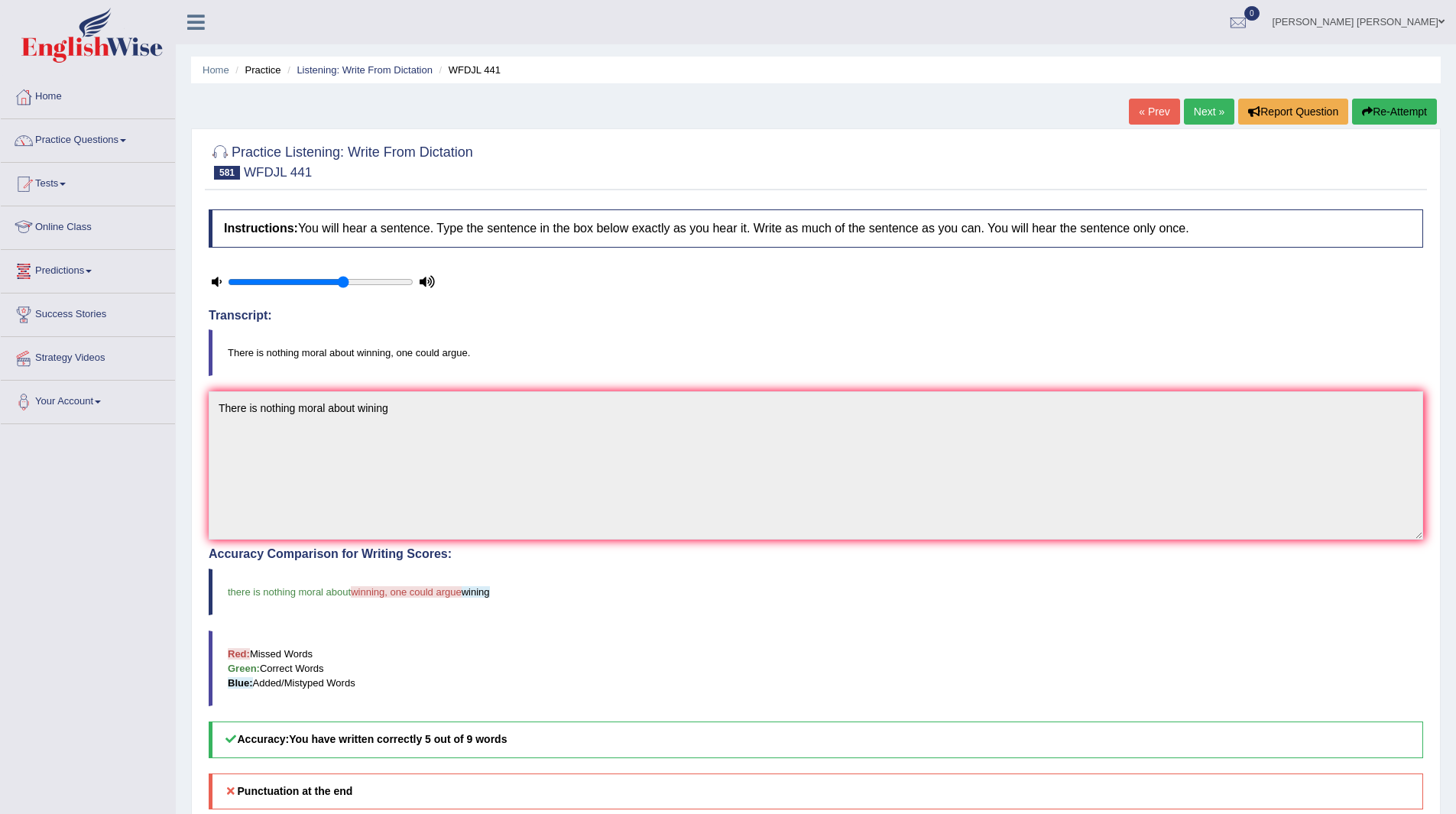
click at [1196, 110] on link "Next »" at bounding box center [1209, 111] width 50 height 26
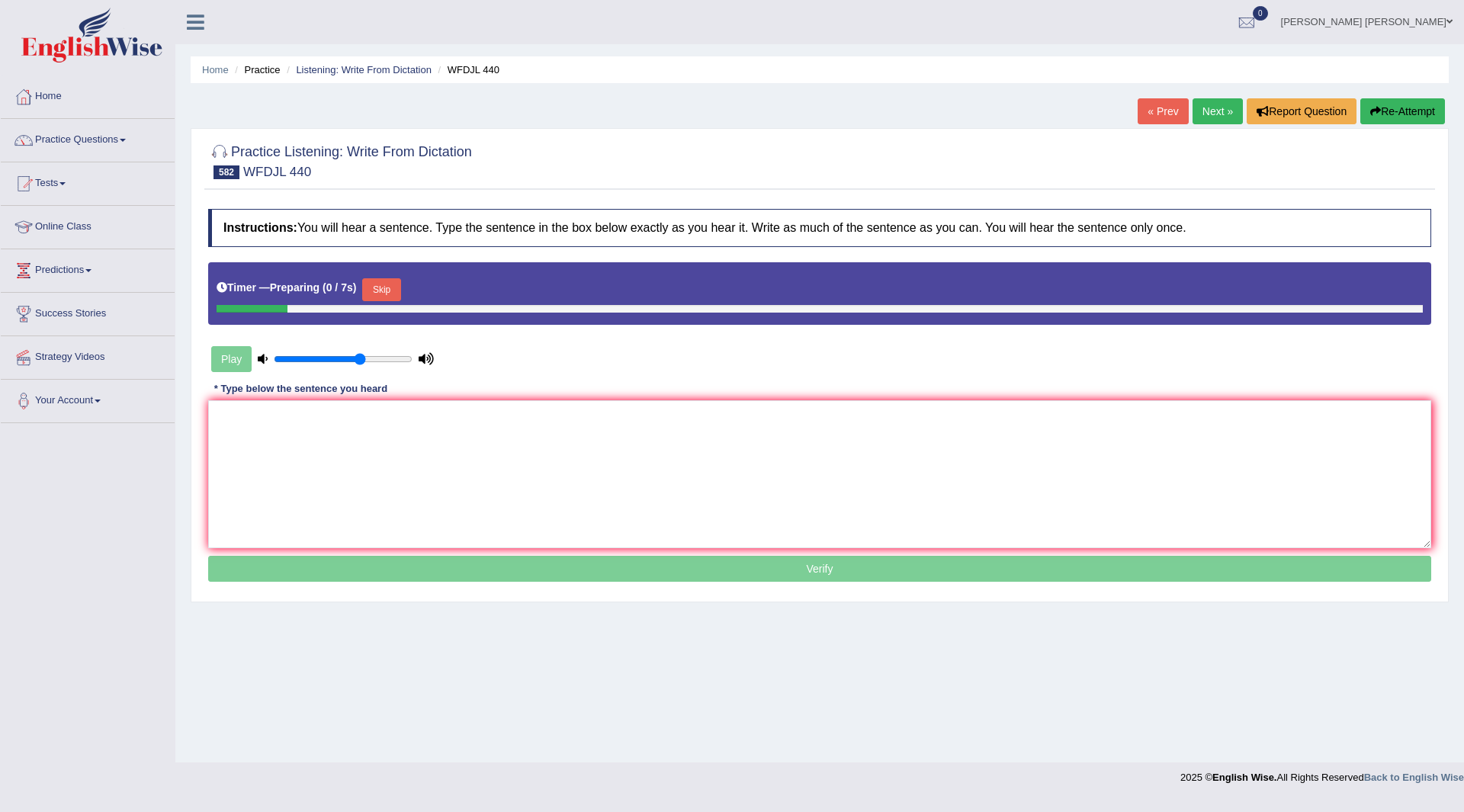
click at [394, 287] on button "Skip" at bounding box center [381, 289] width 38 height 23
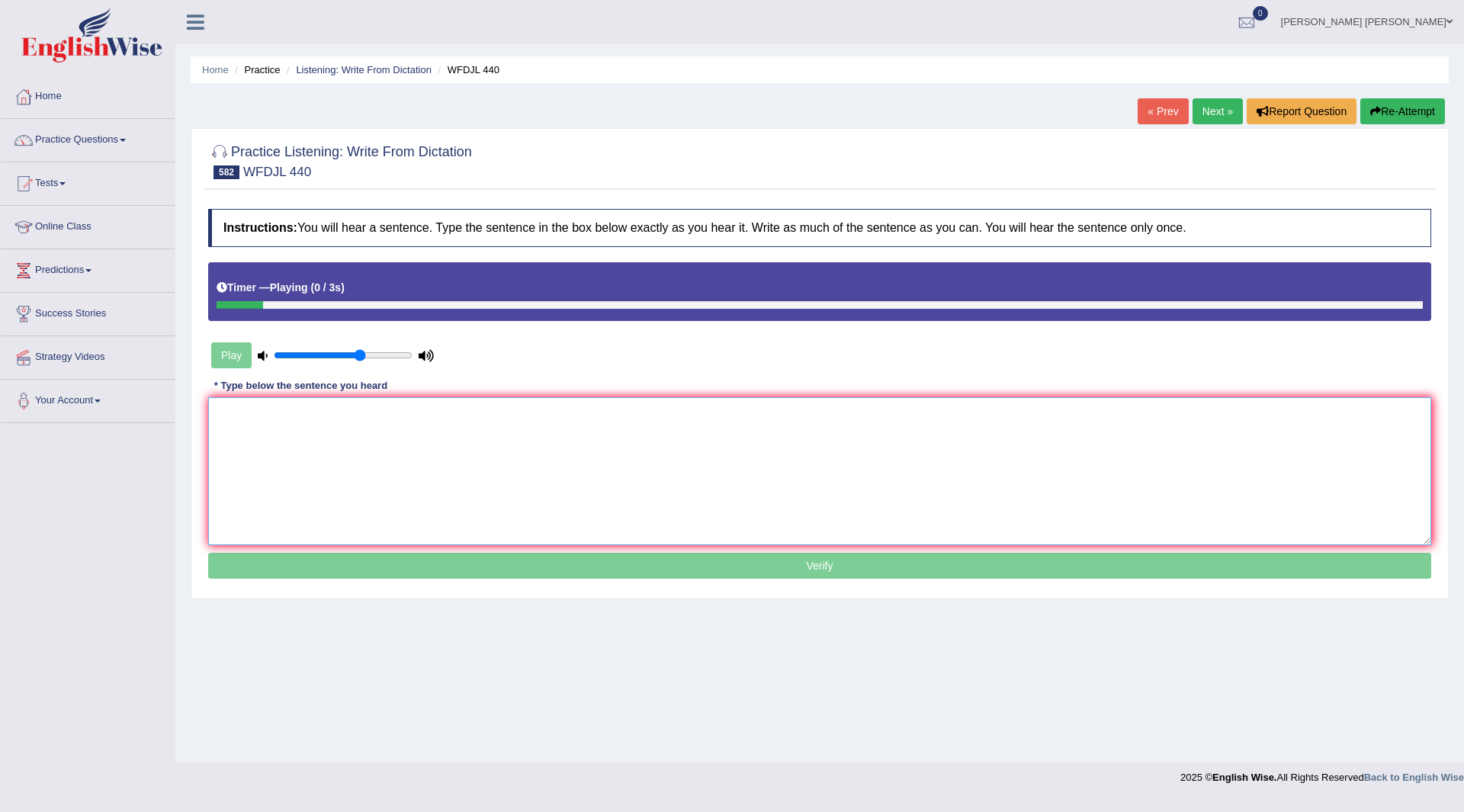
click at [327, 454] on textarea at bounding box center [819, 471] width 1223 height 148
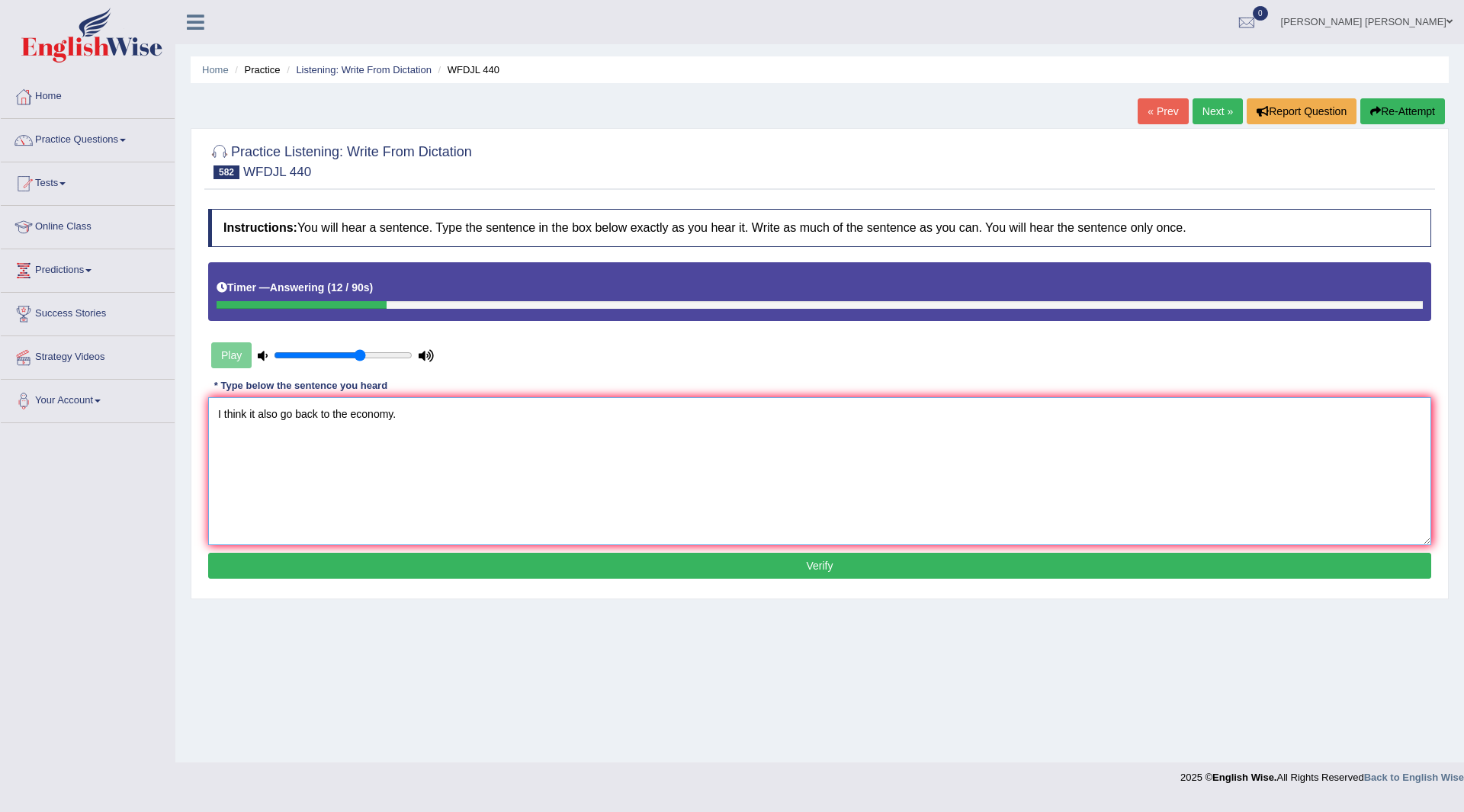
type textarea "I think it also go back to the economy."
click at [627, 555] on div "Instructions: You will hear a sentence. Type the sentence in the box below exac…" at bounding box center [820, 395] width 1231 height 389
click at [623, 572] on button "Verify" at bounding box center [819, 566] width 1223 height 26
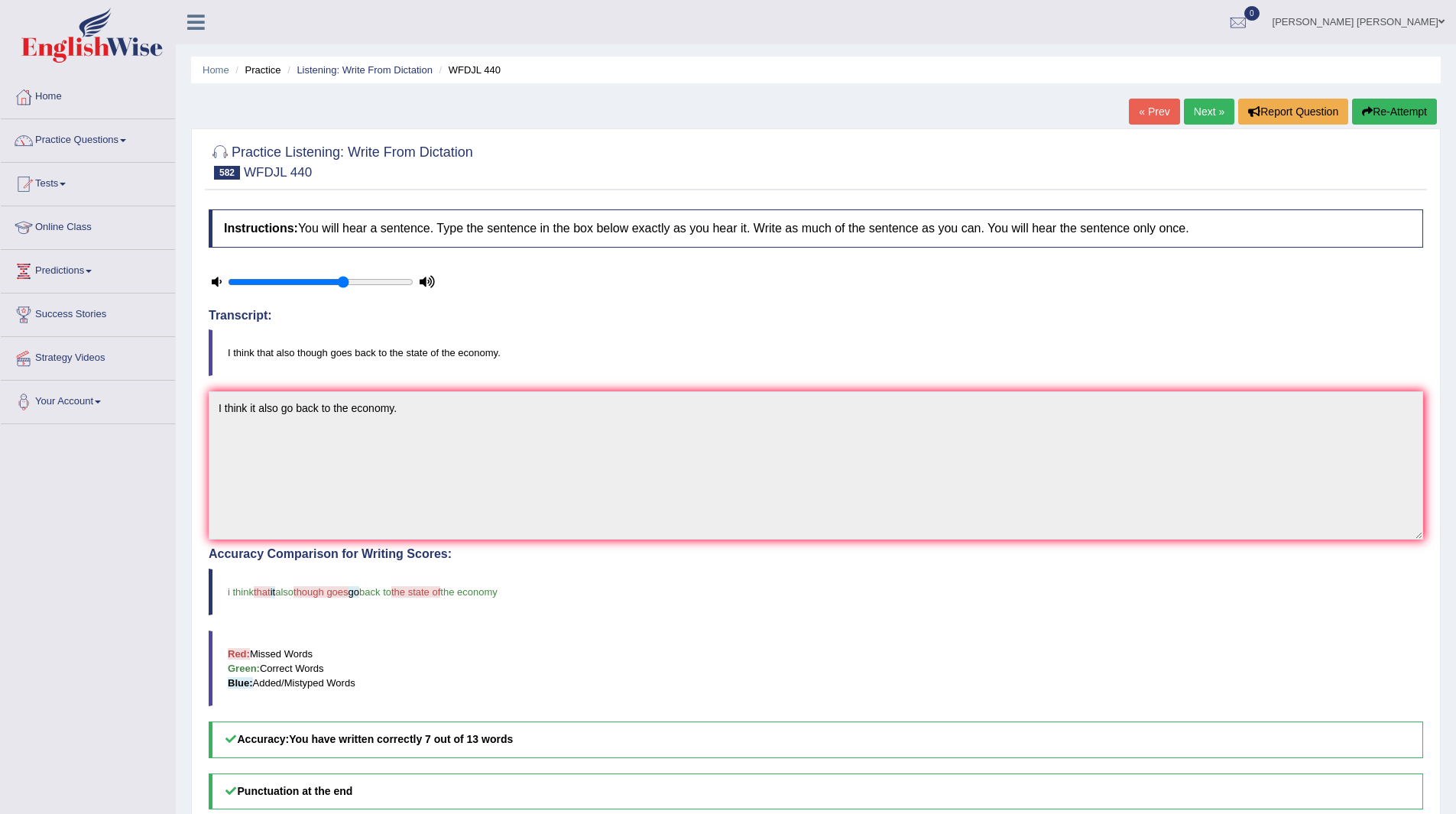
click at [1211, 109] on link "Next »" at bounding box center [1209, 111] width 50 height 26
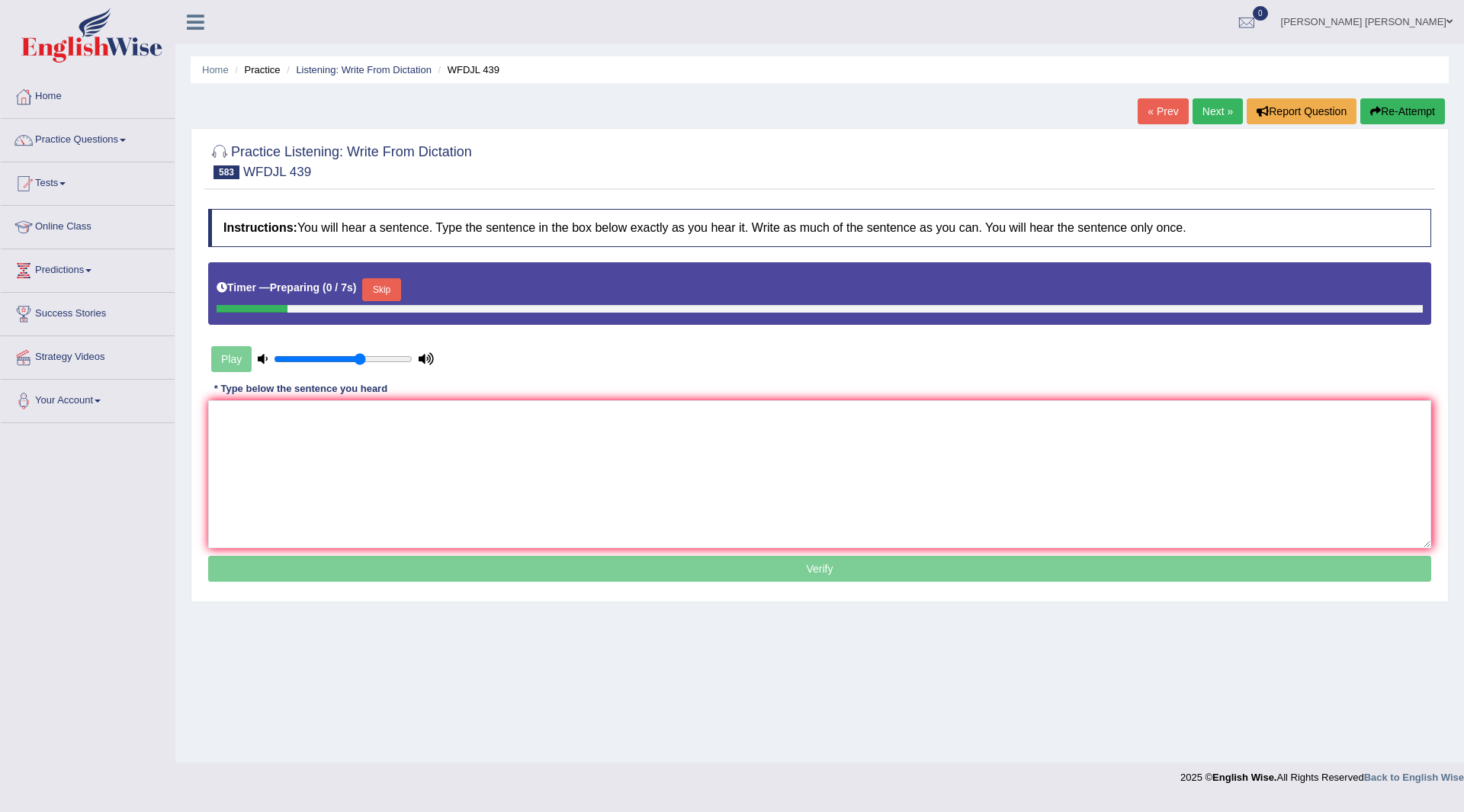
click at [389, 295] on button "Skip" at bounding box center [381, 289] width 38 height 23
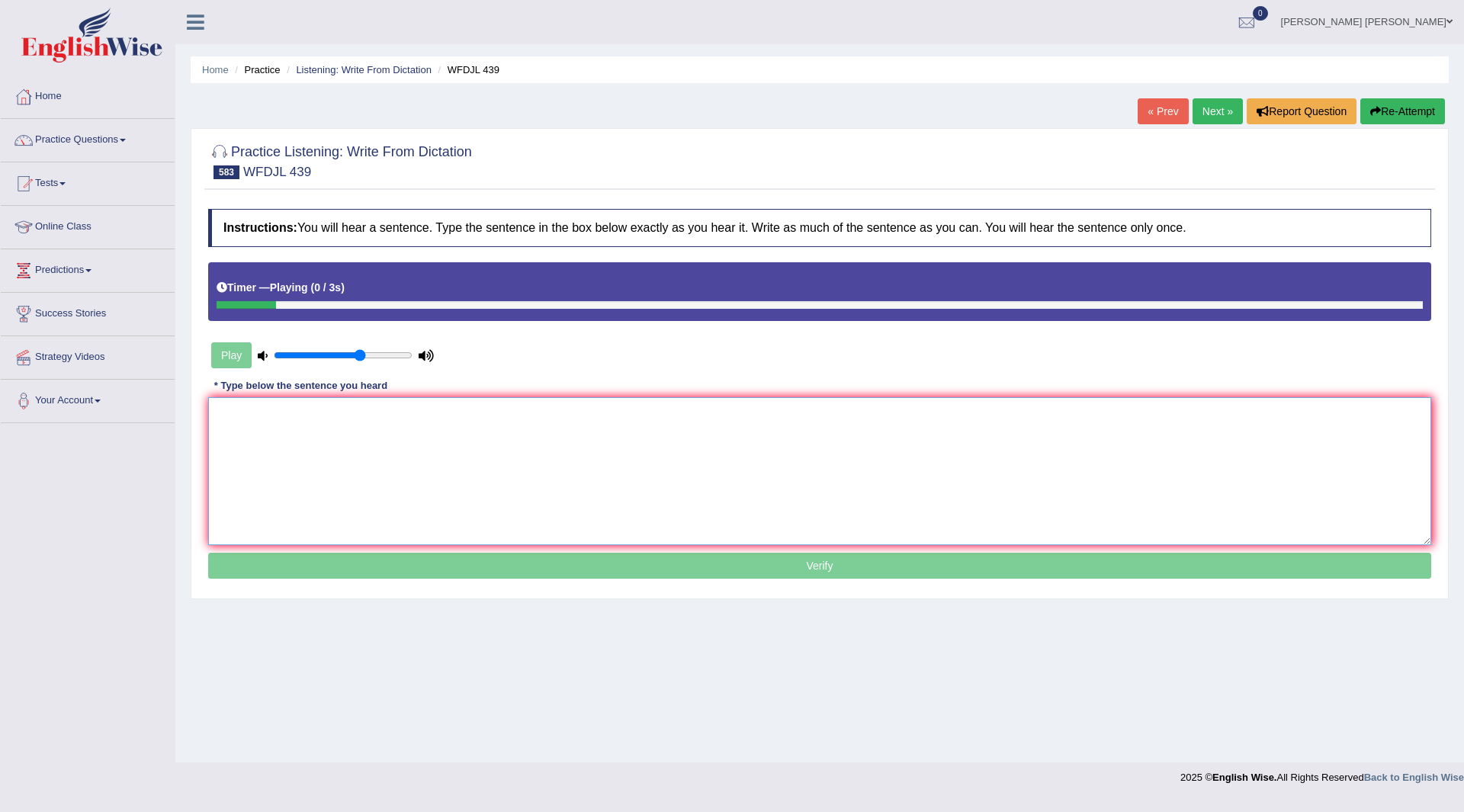
click at [421, 510] on textarea at bounding box center [819, 471] width 1223 height 148
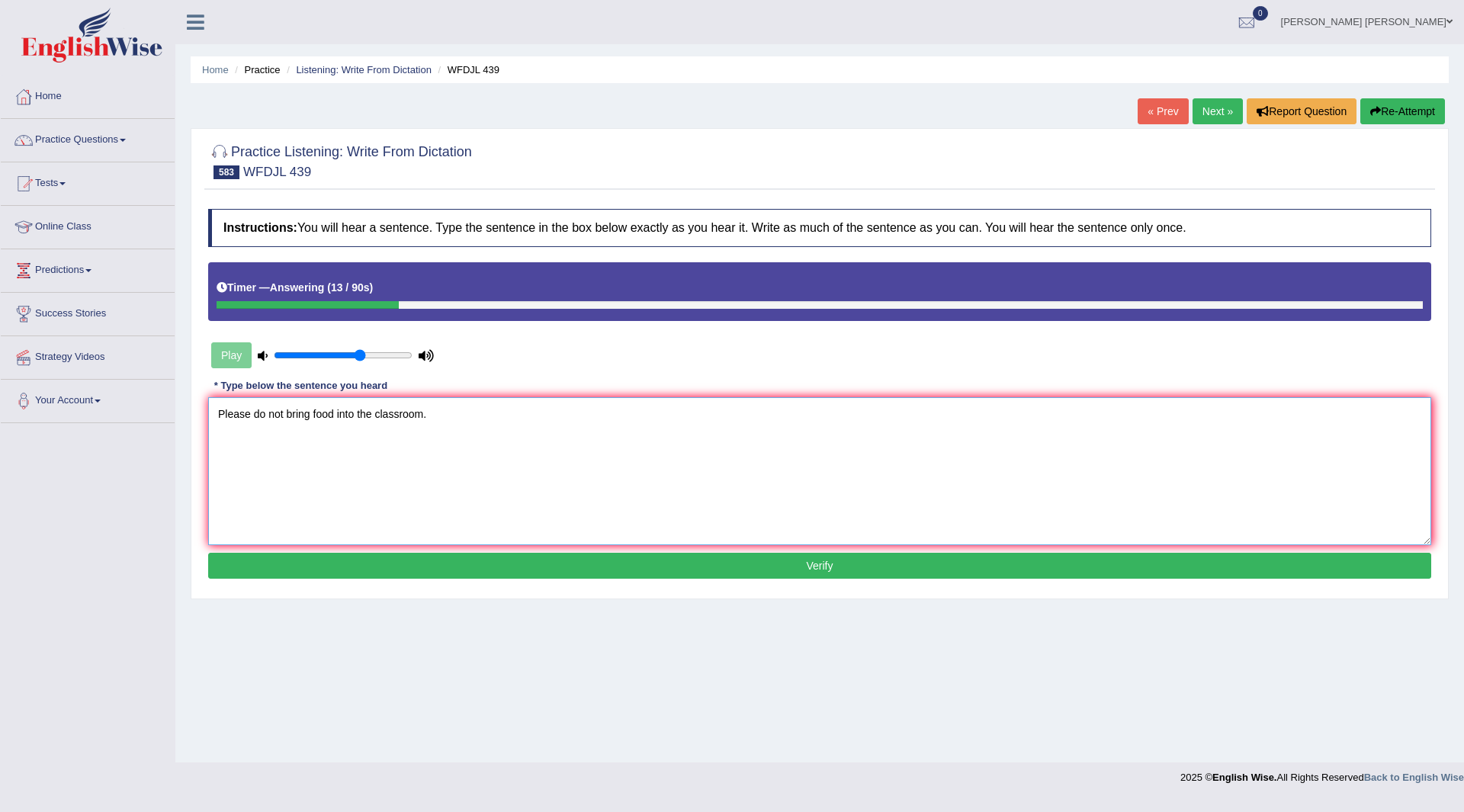
type textarea "Please do not bring food into the classroom."
click at [486, 570] on button "Verify" at bounding box center [819, 566] width 1223 height 26
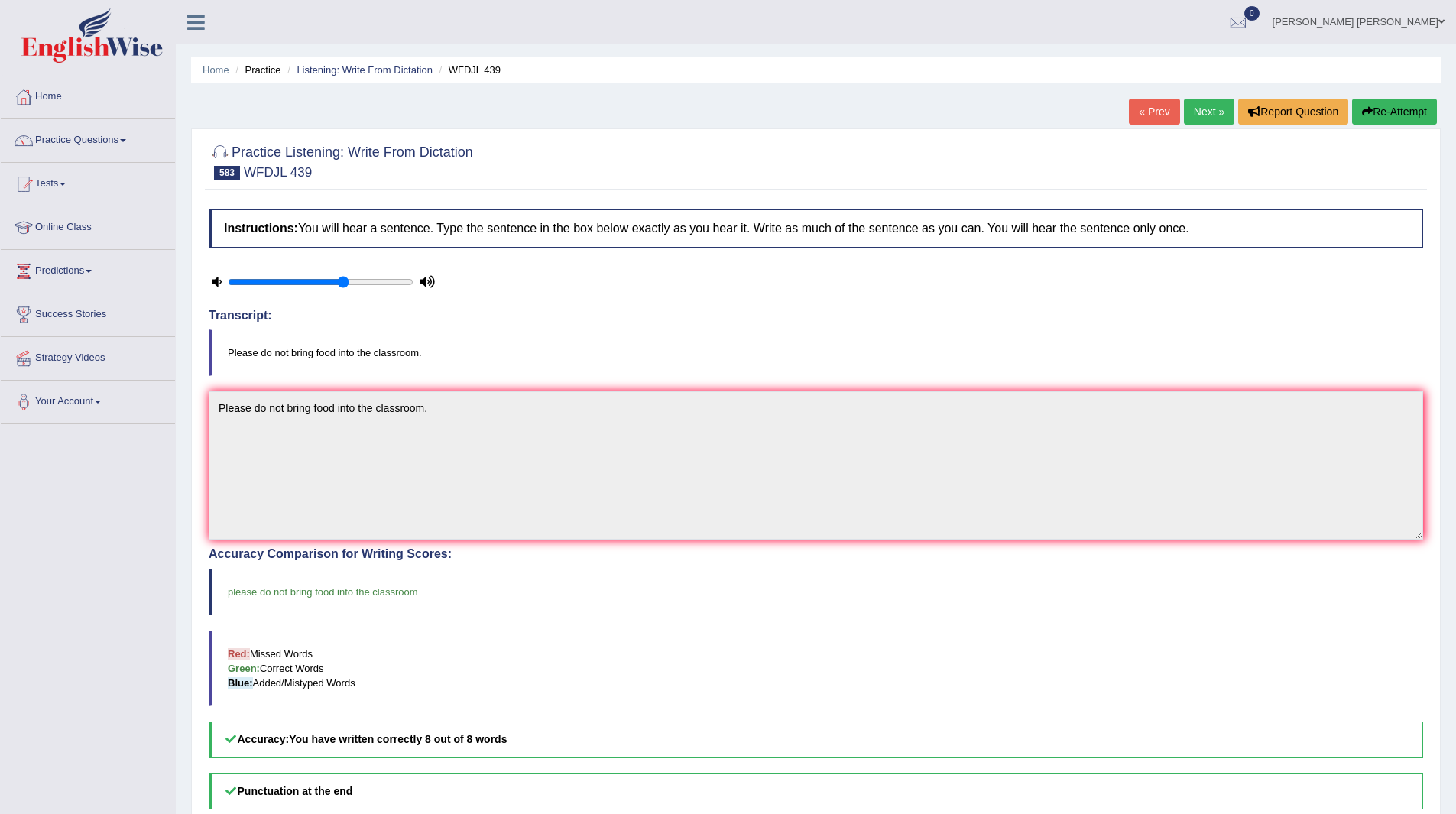
click at [1192, 108] on link "Next »" at bounding box center [1209, 111] width 50 height 26
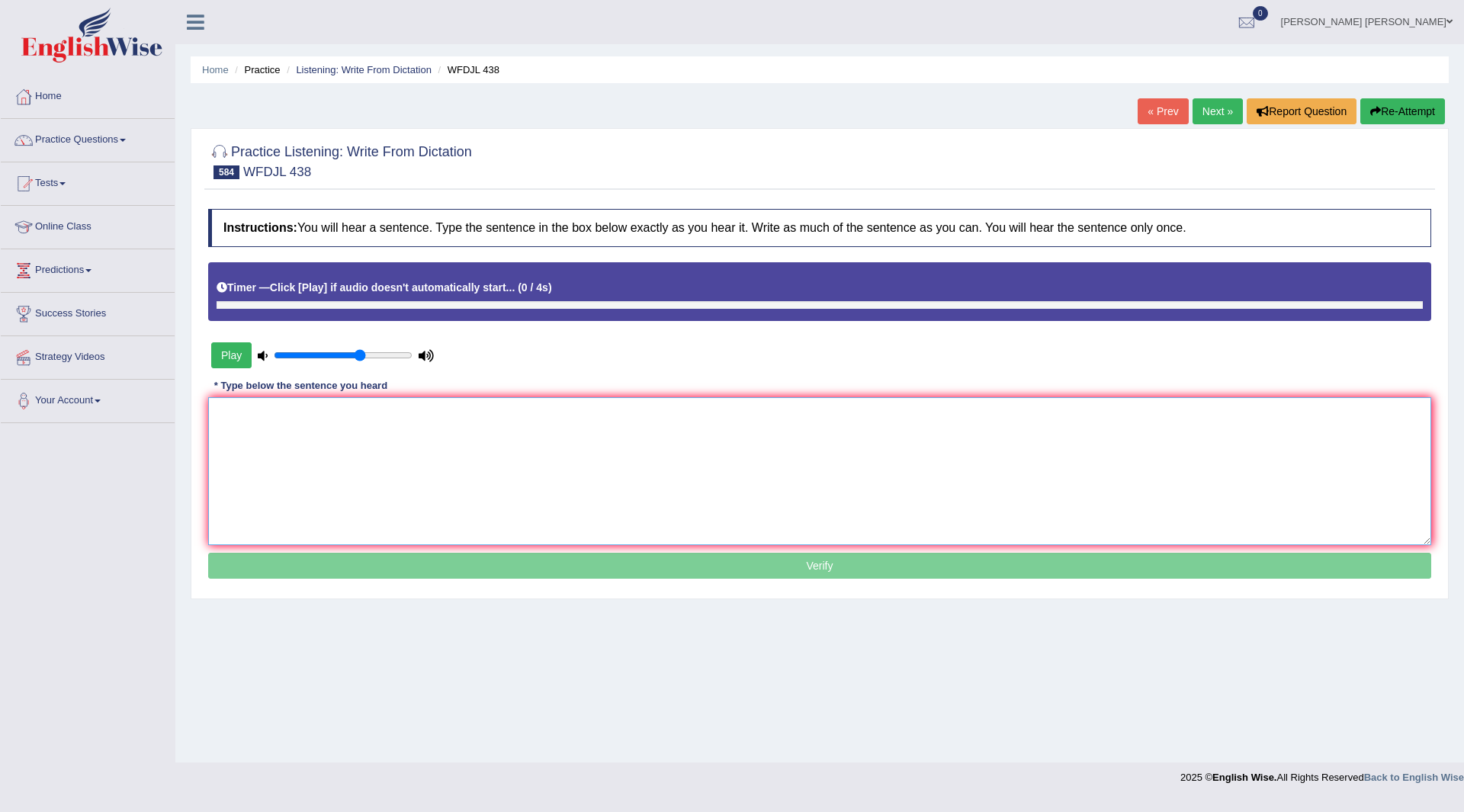
click at [413, 455] on textarea at bounding box center [819, 471] width 1223 height 148
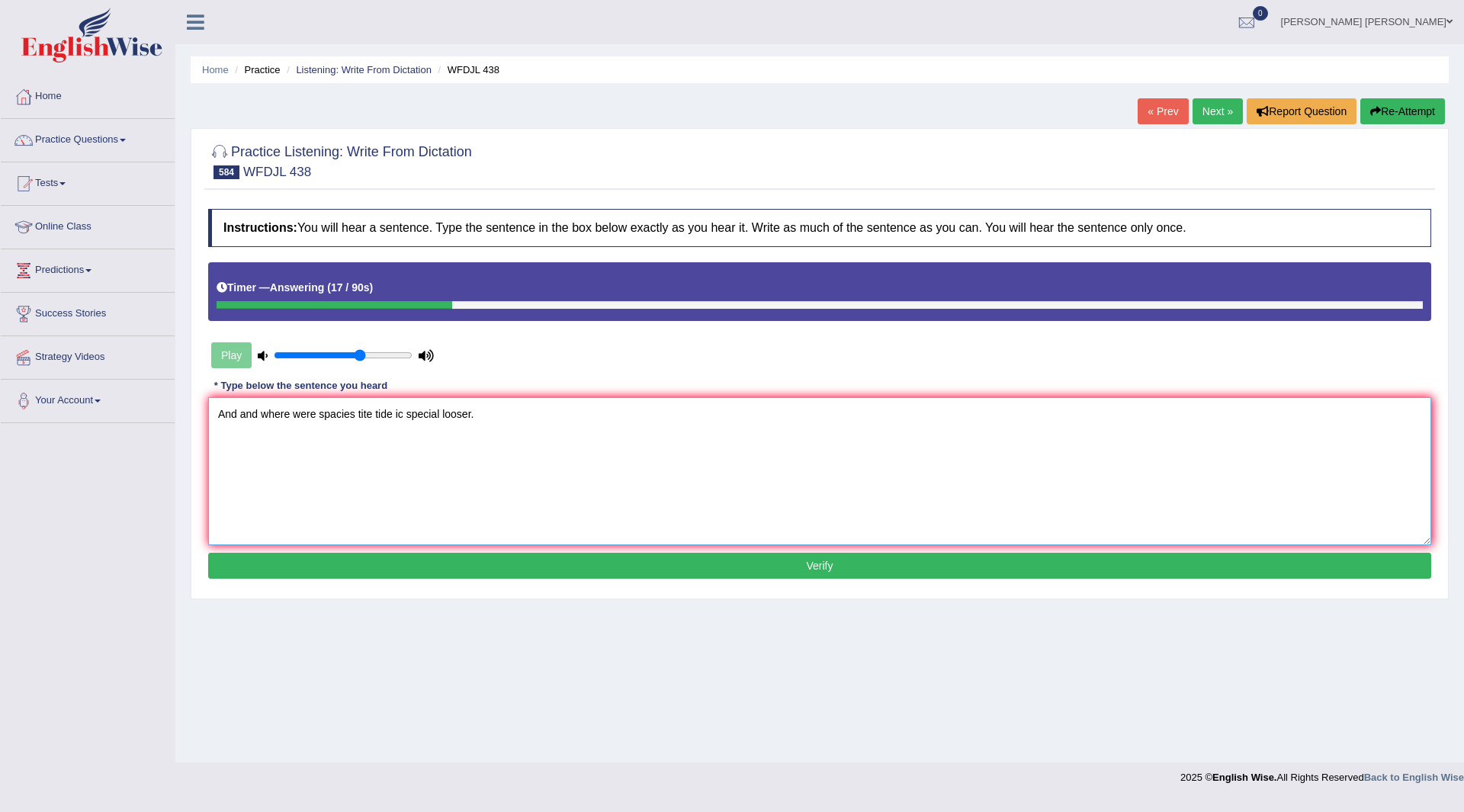
type textarea "And and where were spacies tite tide ic special looser."
click at [491, 562] on button "Verify" at bounding box center [819, 566] width 1223 height 26
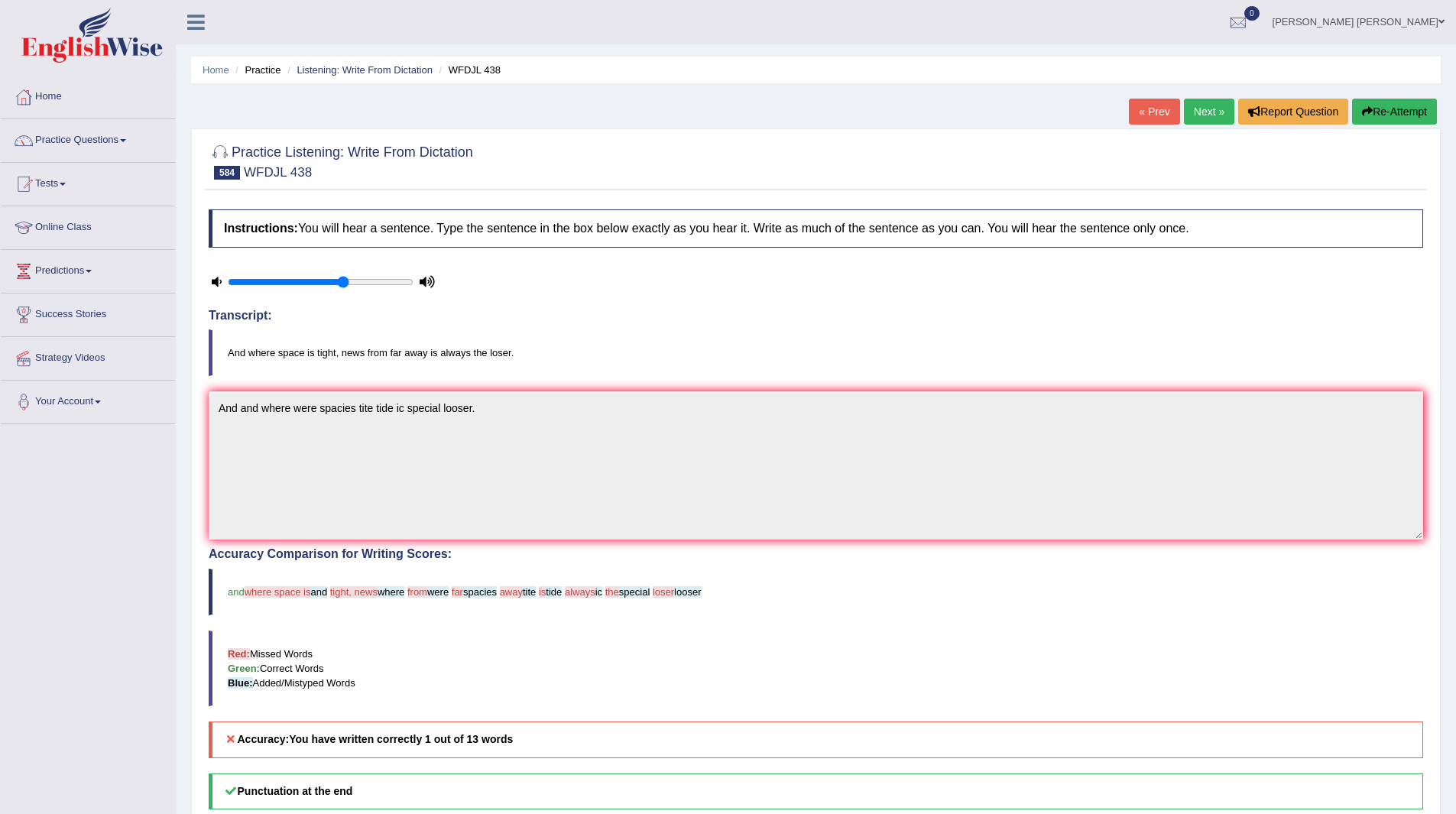
drag, startPoint x: 1212, startPoint y: 112, endPoint x: 1196, endPoint y: 111, distance: 16.0
click at [1212, 112] on link "Next »" at bounding box center [1209, 111] width 50 height 26
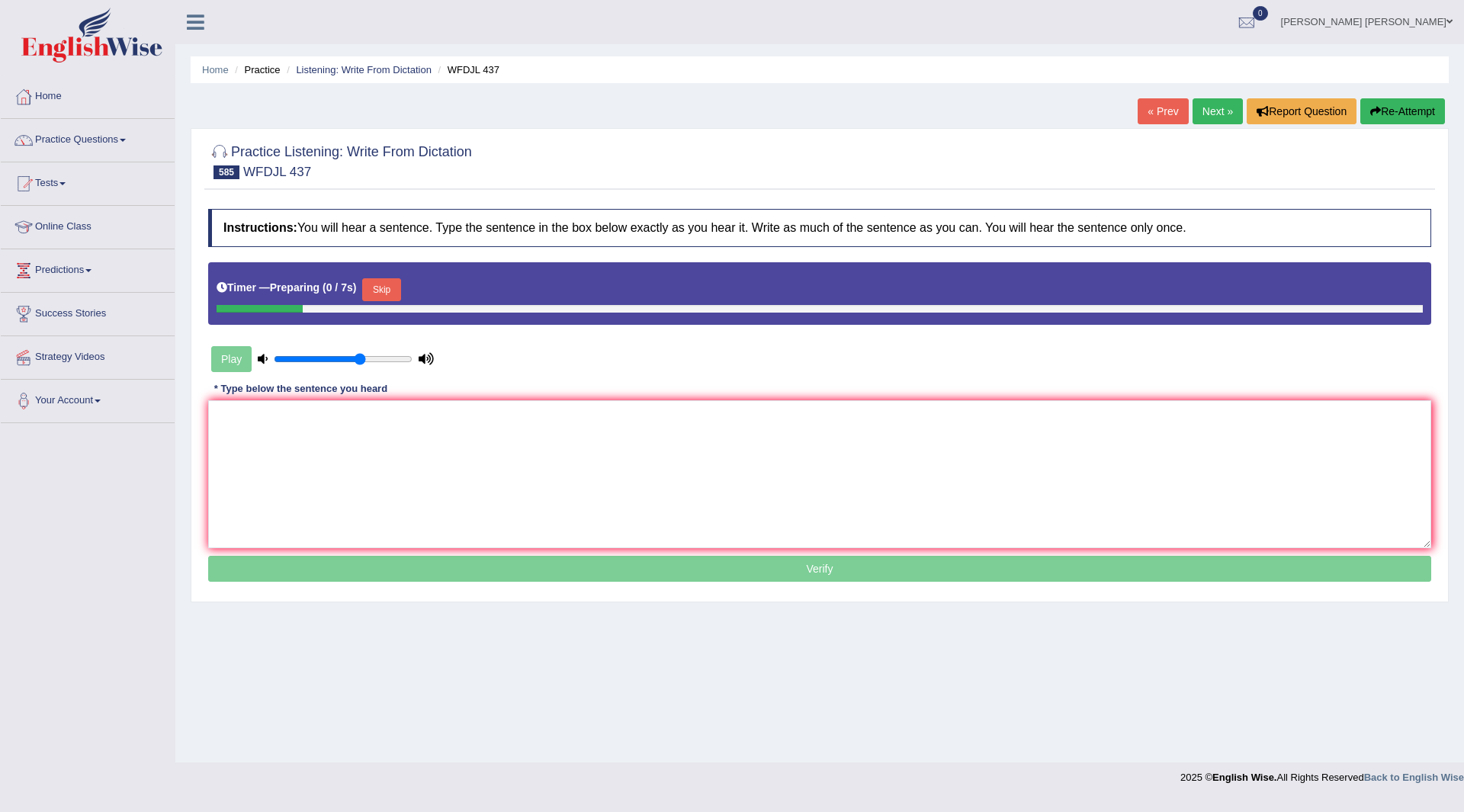
click at [396, 286] on button "Skip" at bounding box center [381, 289] width 38 height 23
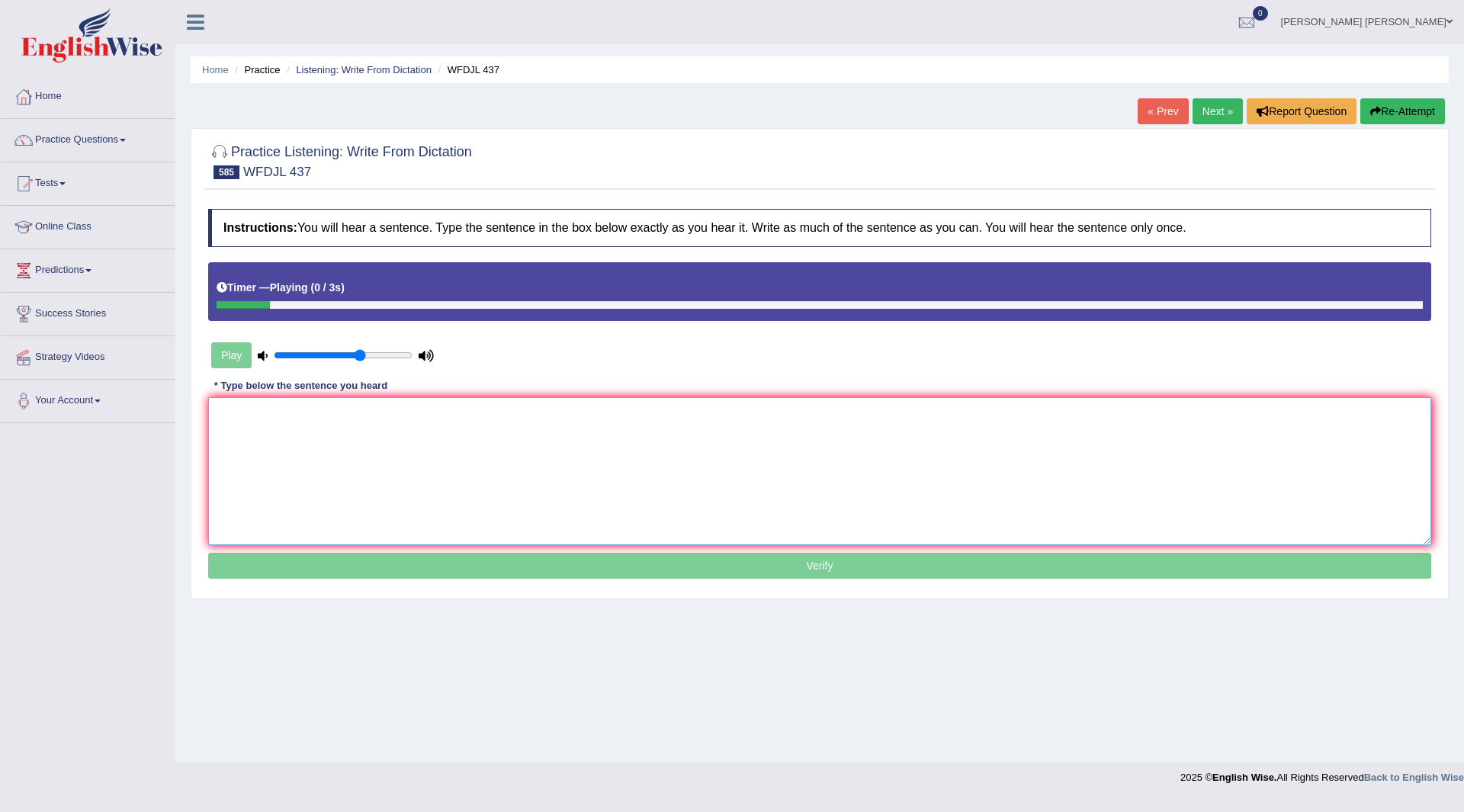
click at [347, 434] on textarea at bounding box center [819, 471] width 1223 height 148
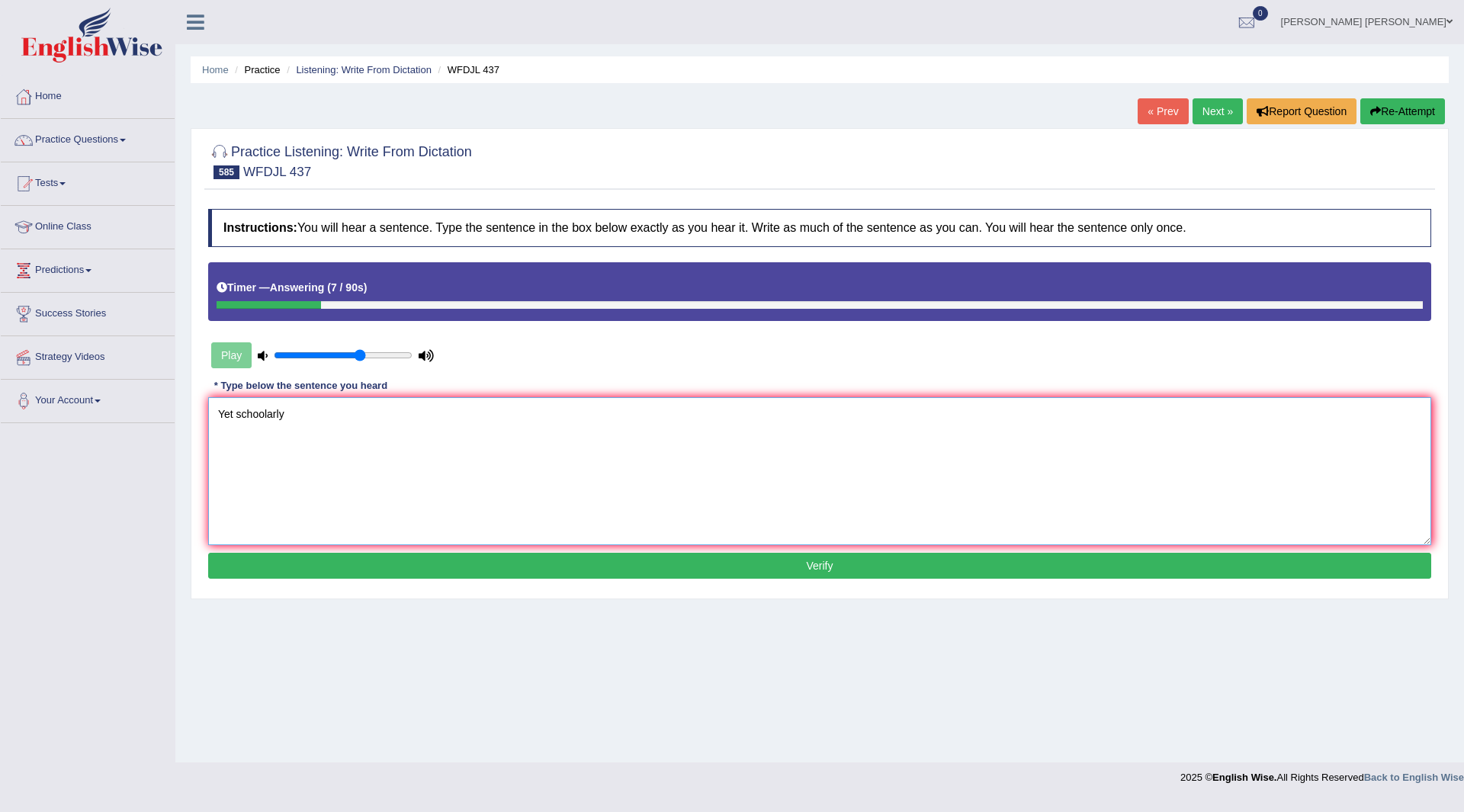
type textarea "Yet schoolarly"
click at [368, 564] on button "Verify" at bounding box center [819, 566] width 1223 height 26
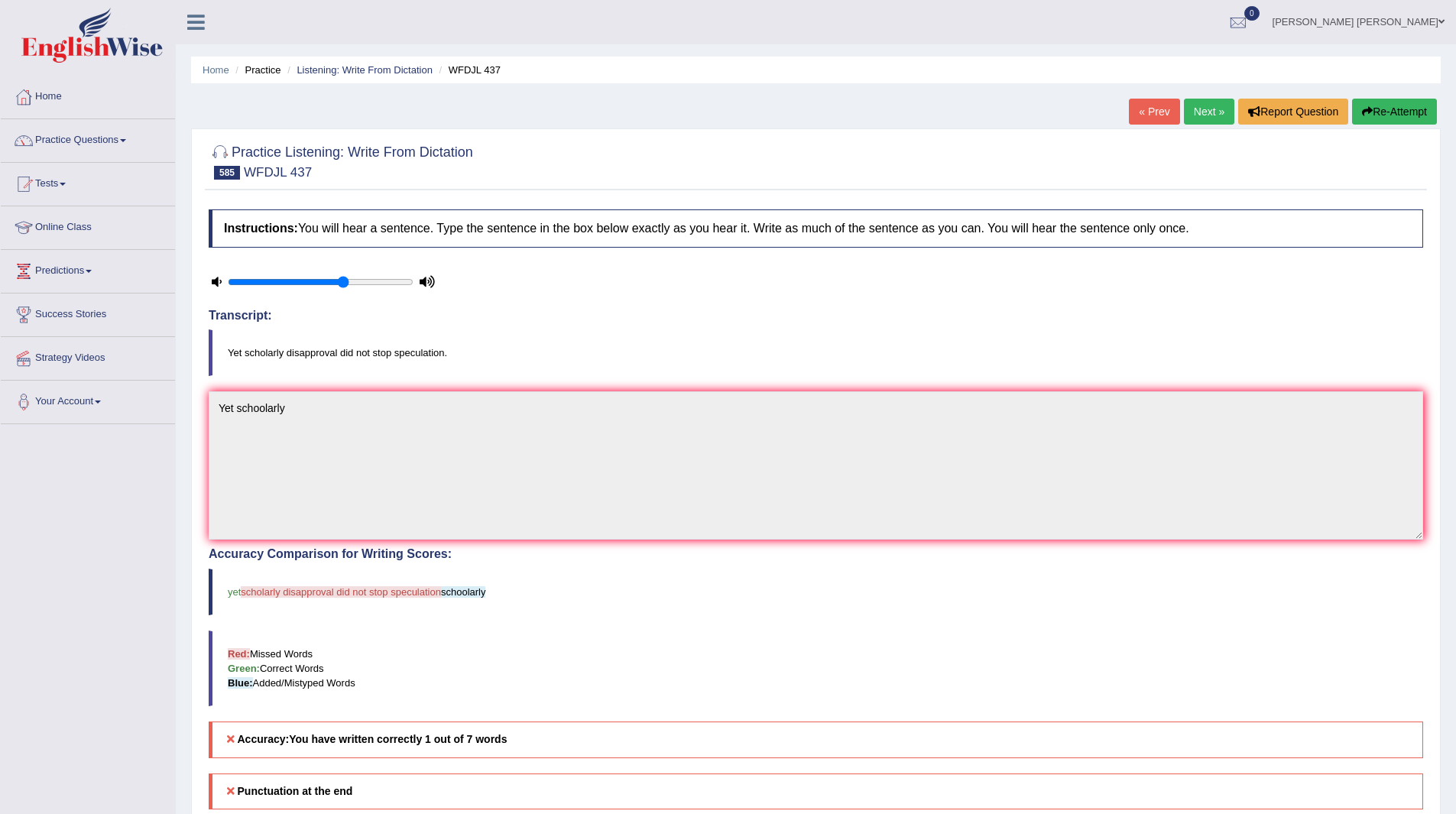
drag, startPoint x: 1200, startPoint y: 113, endPoint x: 1165, endPoint y: 98, distance: 38.1
click at [1200, 113] on link "Next »" at bounding box center [1209, 111] width 50 height 26
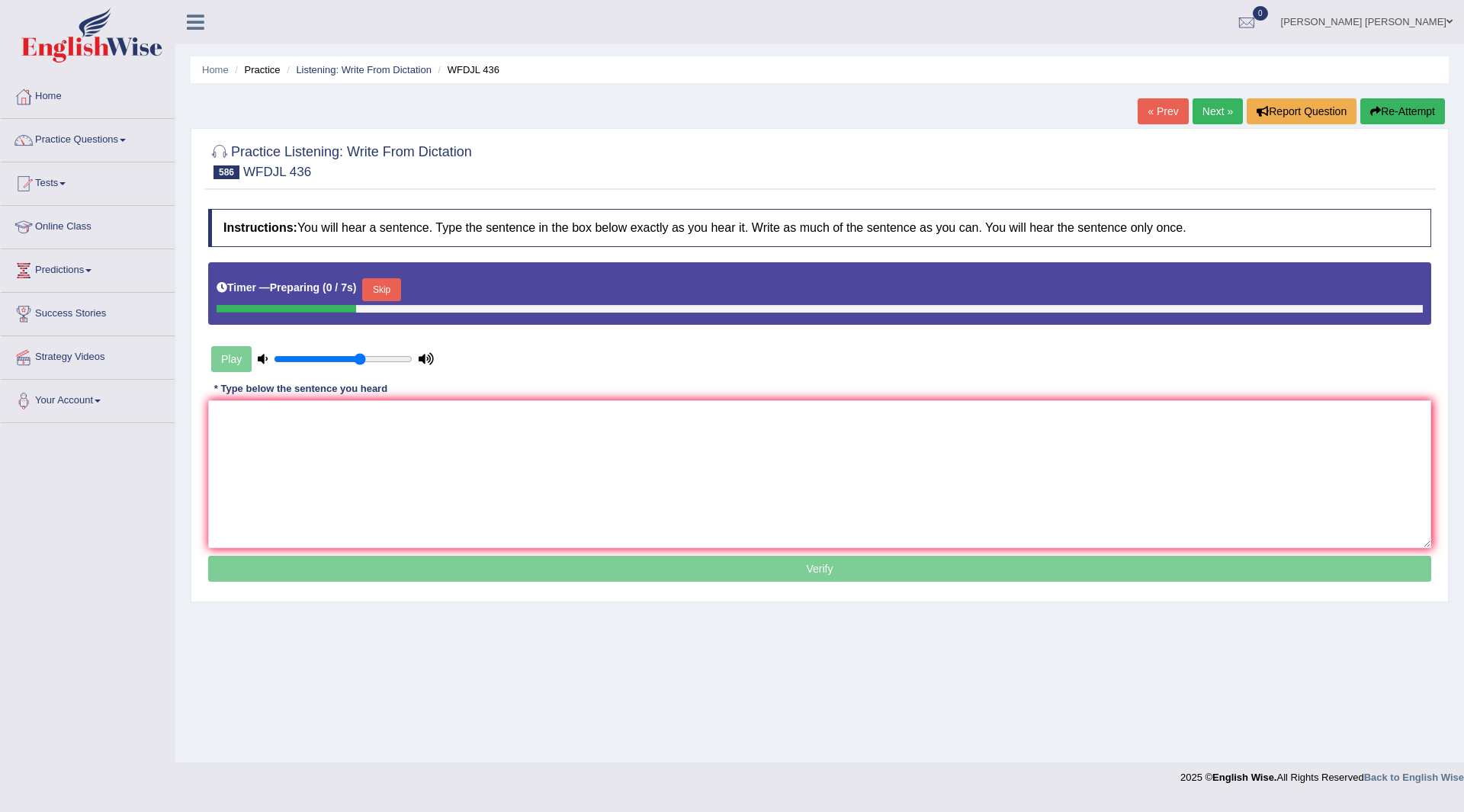
drag, startPoint x: 381, startPoint y: 289, endPoint x: 332, endPoint y: 399, distance: 120.4
click at [379, 297] on button "Skip" at bounding box center [381, 289] width 38 height 23
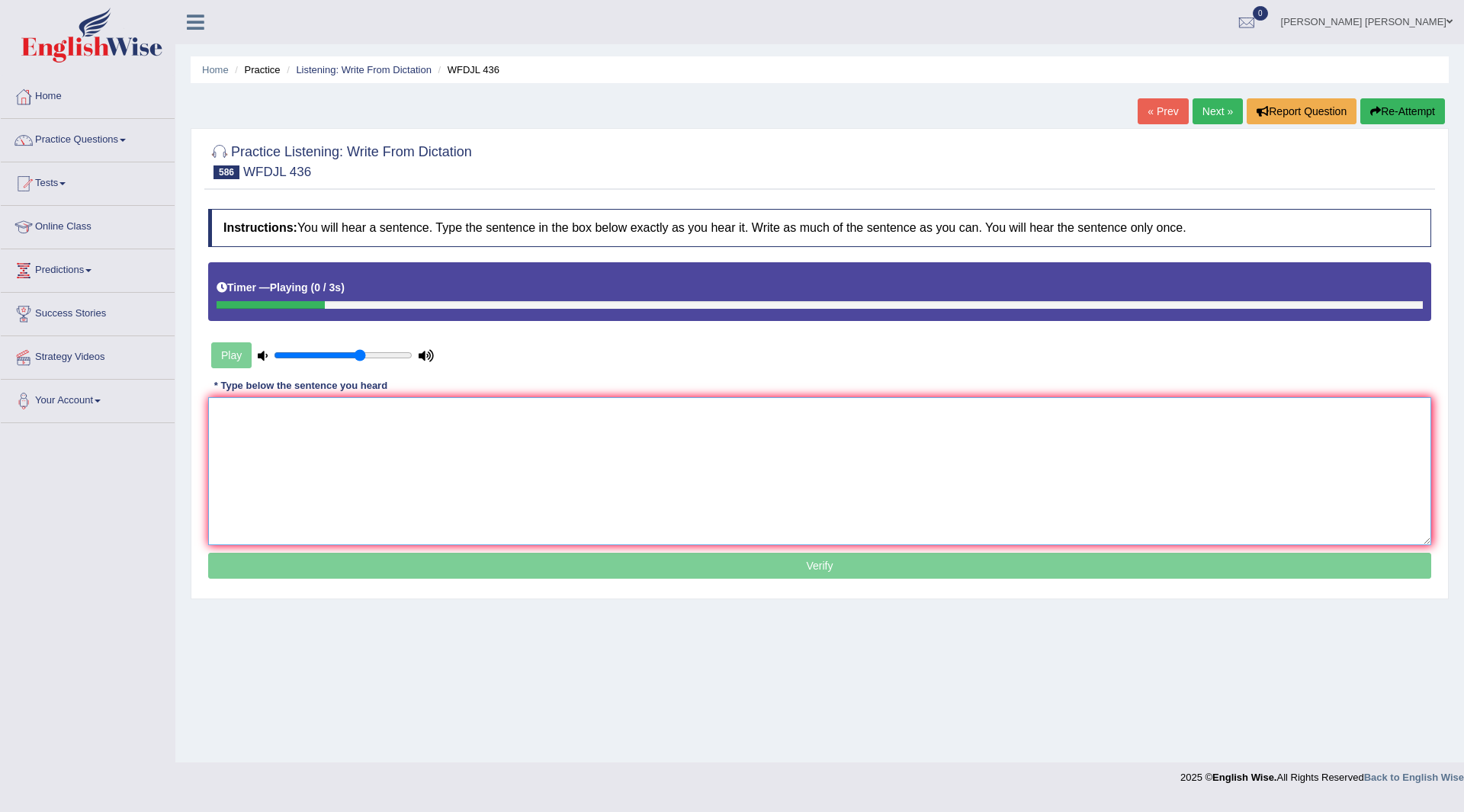
click at [326, 435] on textarea at bounding box center [819, 471] width 1223 height 148
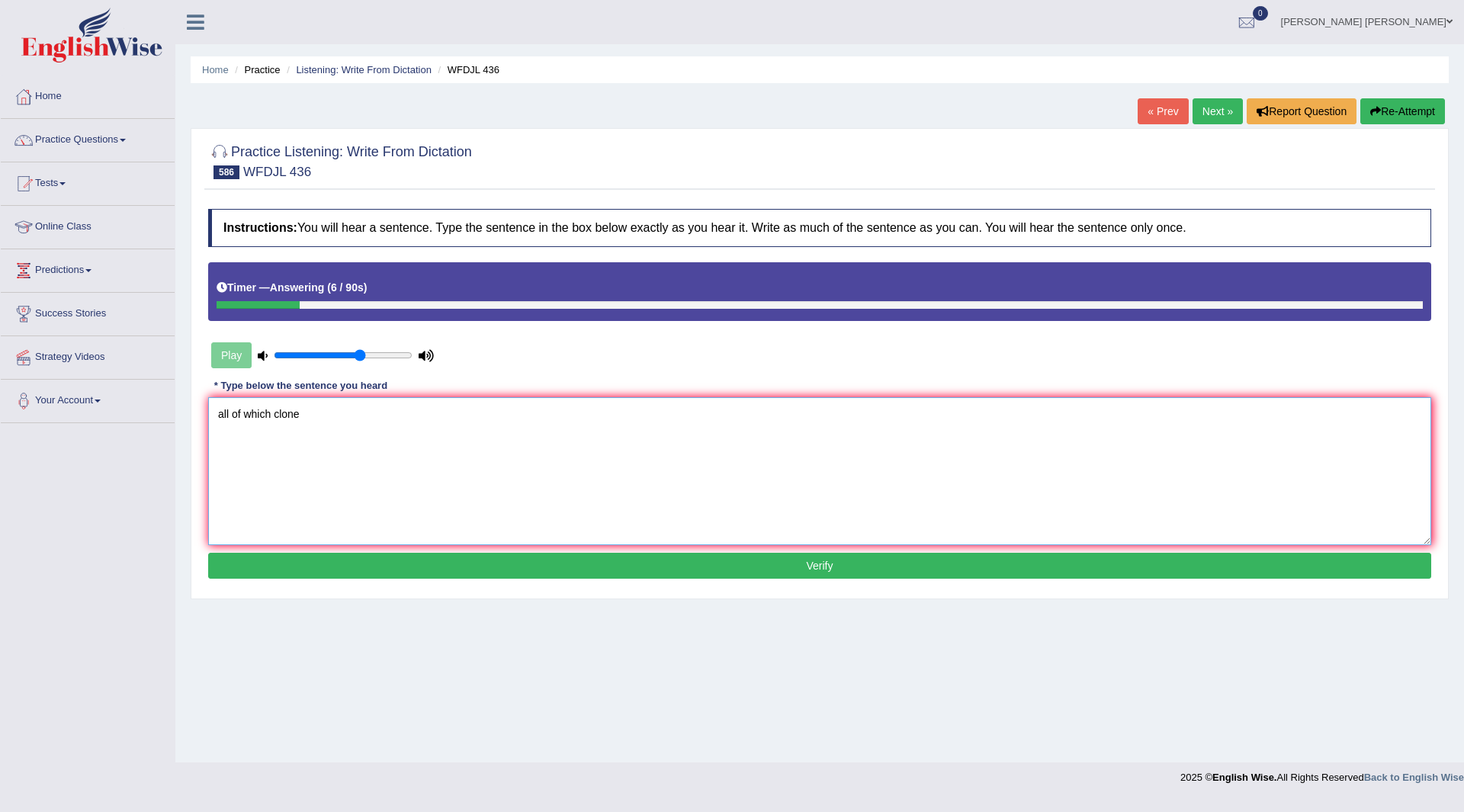
type textarea "all of which clone"
click at [548, 566] on button "Verify" at bounding box center [819, 566] width 1223 height 26
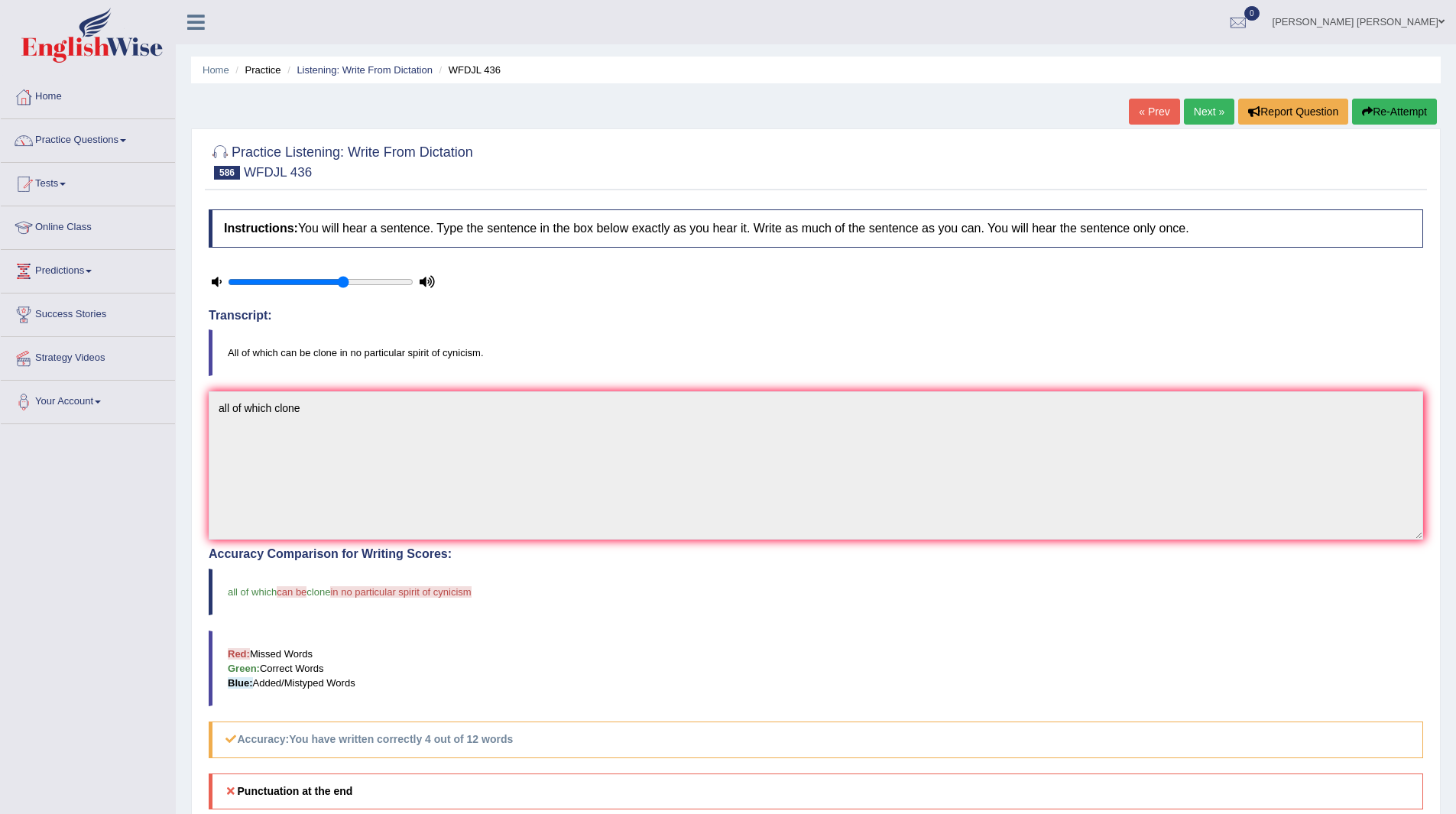
drag, startPoint x: 1207, startPoint y: 111, endPoint x: 949, endPoint y: 91, distance: 258.8
click at [1207, 111] on link "Next »" at bounding box center [1209, 111] width 50 height 26
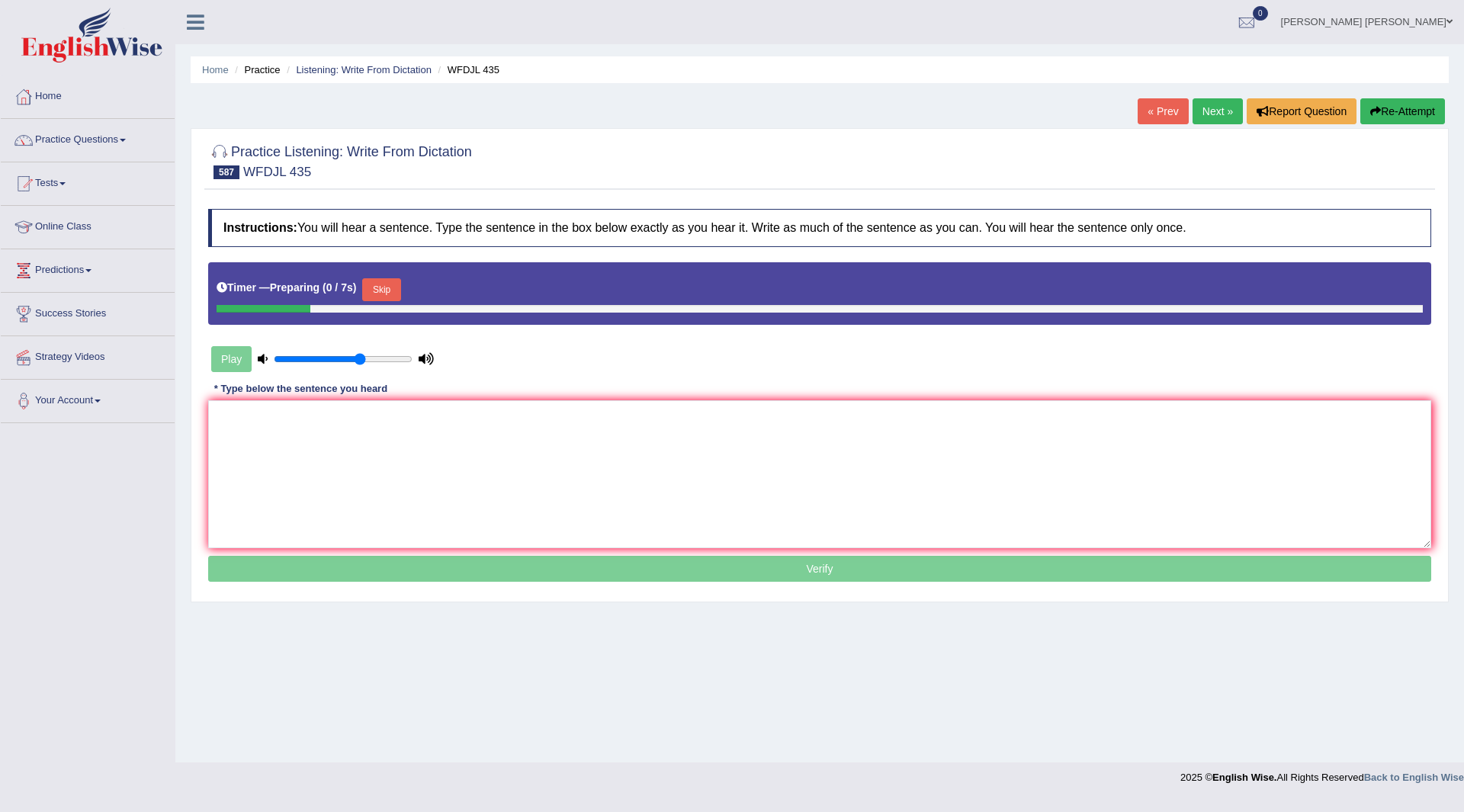
click at [389, 294] on button "Skip" at bounding box center [381, 289] width 38 height 23
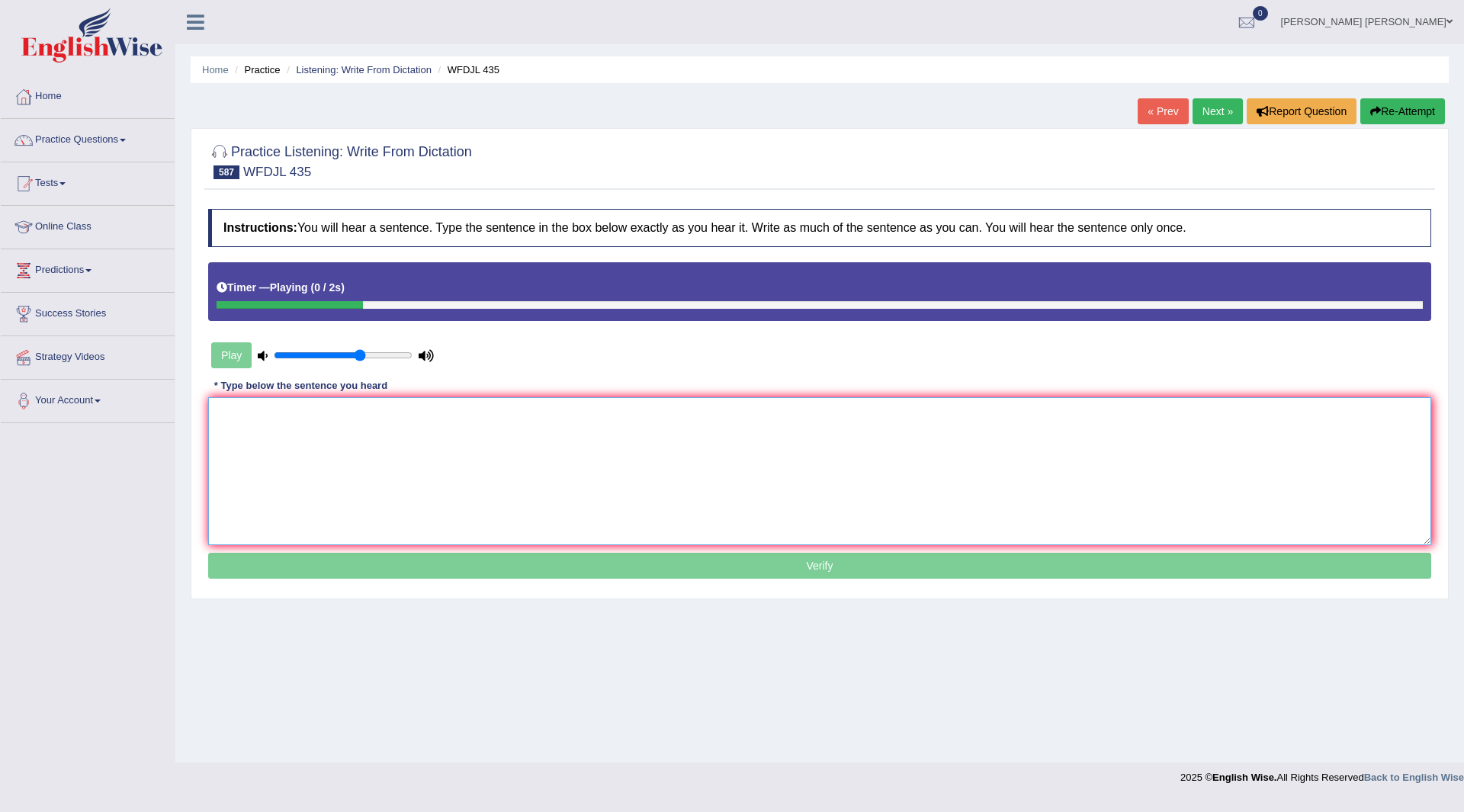
click at [303, 471] on textarea at bounding box center [819, 471] width 1223 height 148
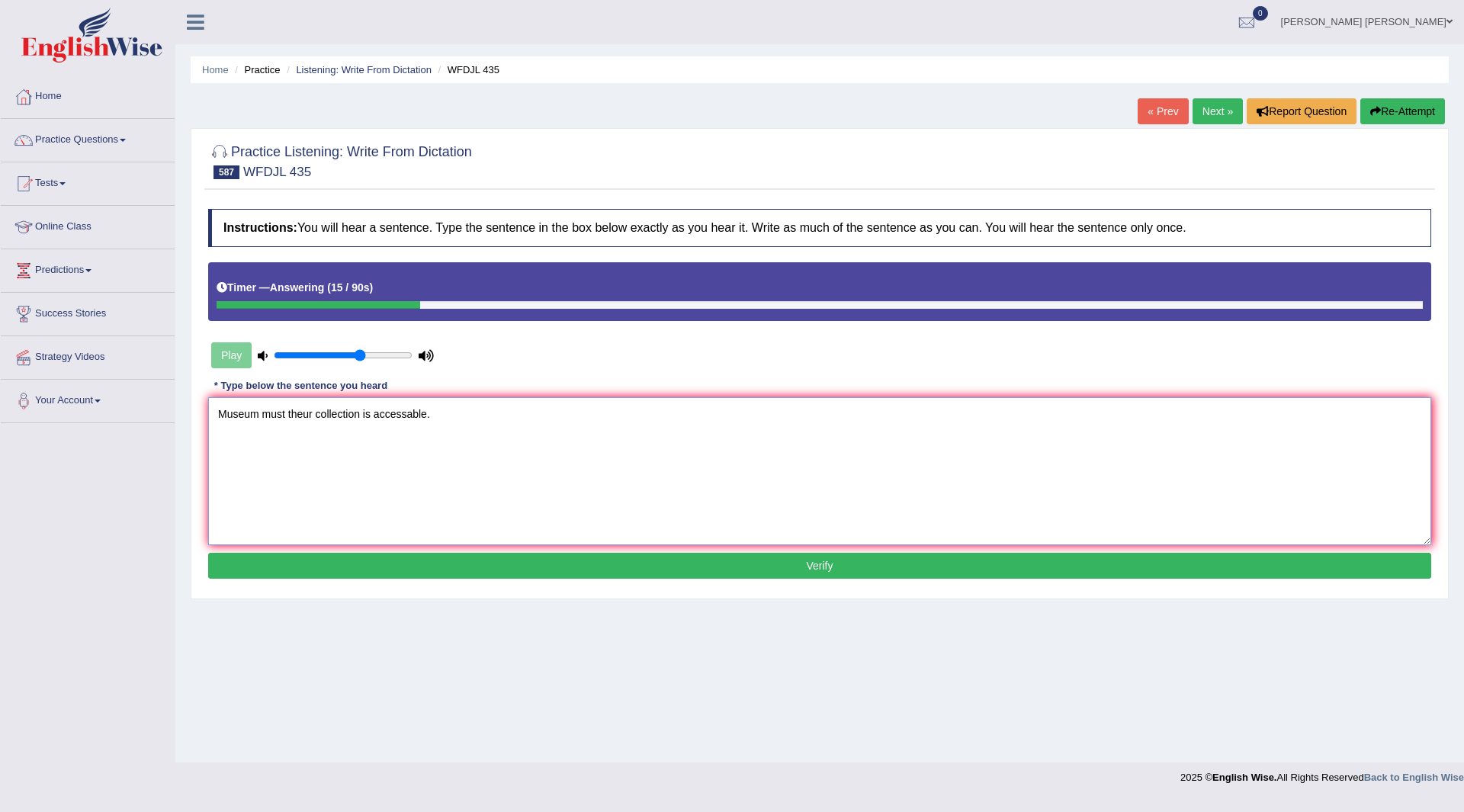
click at [310, 415] on textarea "Museum must theur collection is accessable." at bounding box center [819, 471] width 1223 height 148
type textarea "Museum must their collection is accessable."
click at [669, 566] on button "Verify" at bounding box center [819, 566] width 1223 height 26
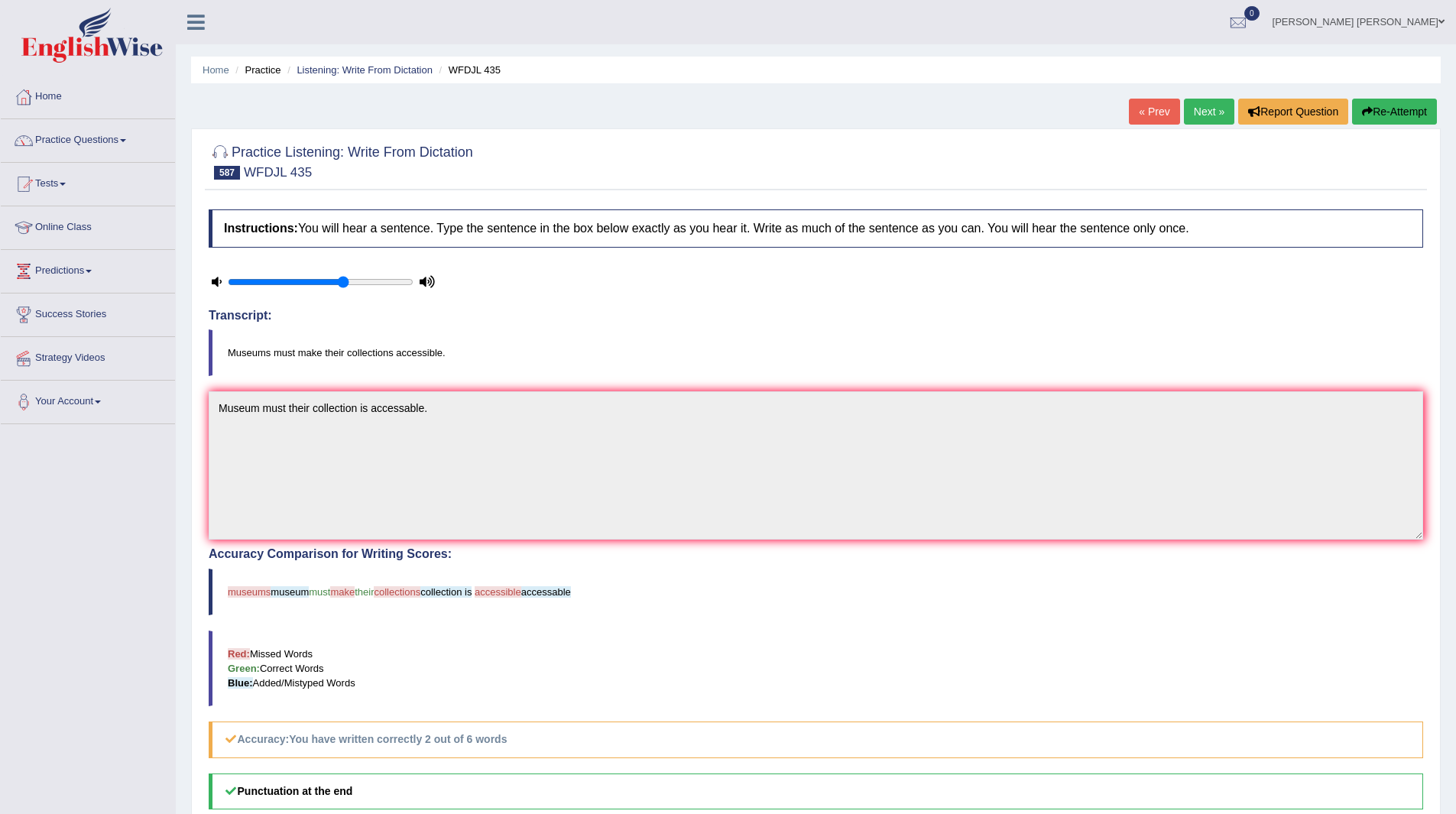
click at [1212, 108] on link "Next »" at bounding box center [1209, 111] width 50 height 26
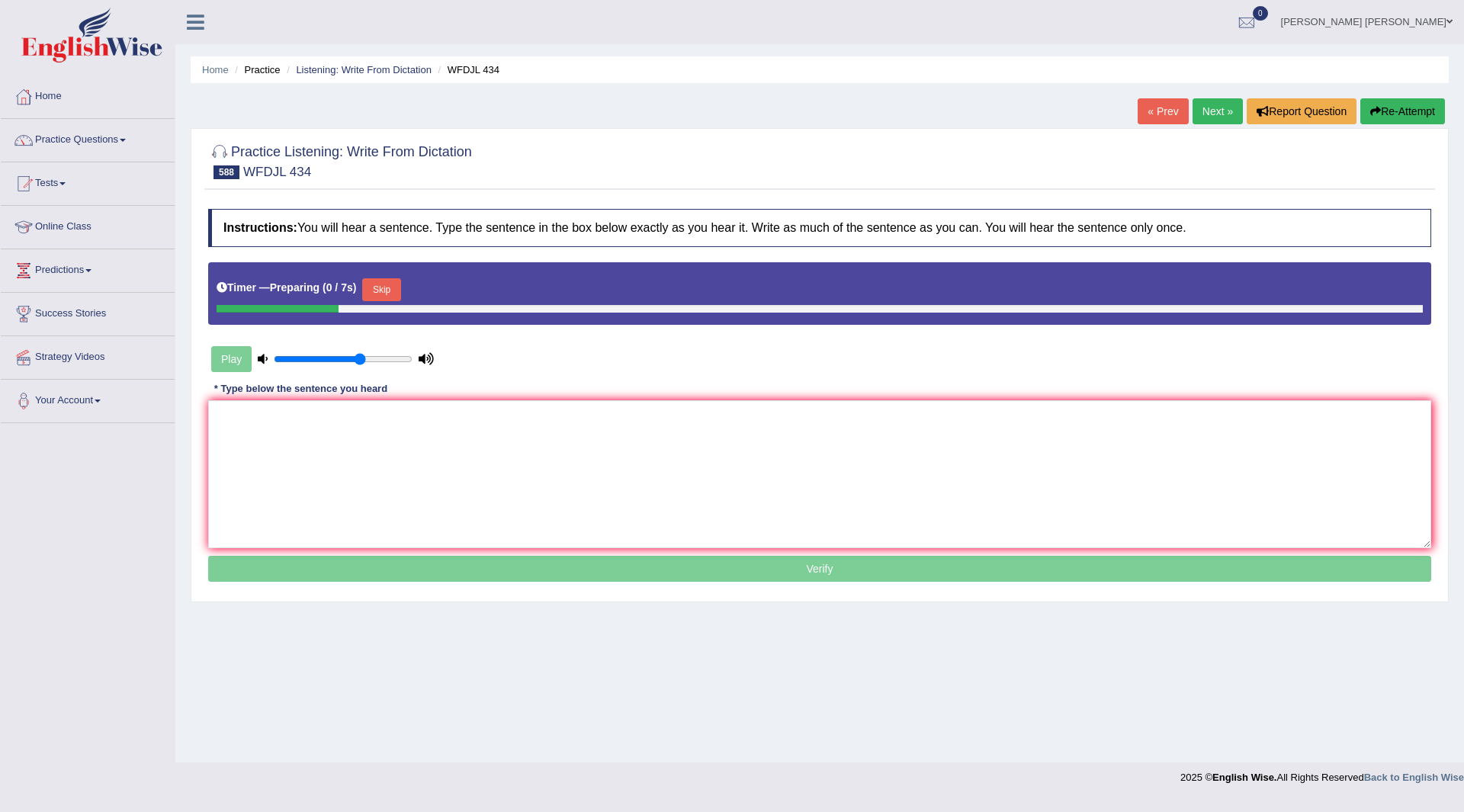
click at [377, 287] on button "Skip" at bounding box center [381, 289] width 38 height 23
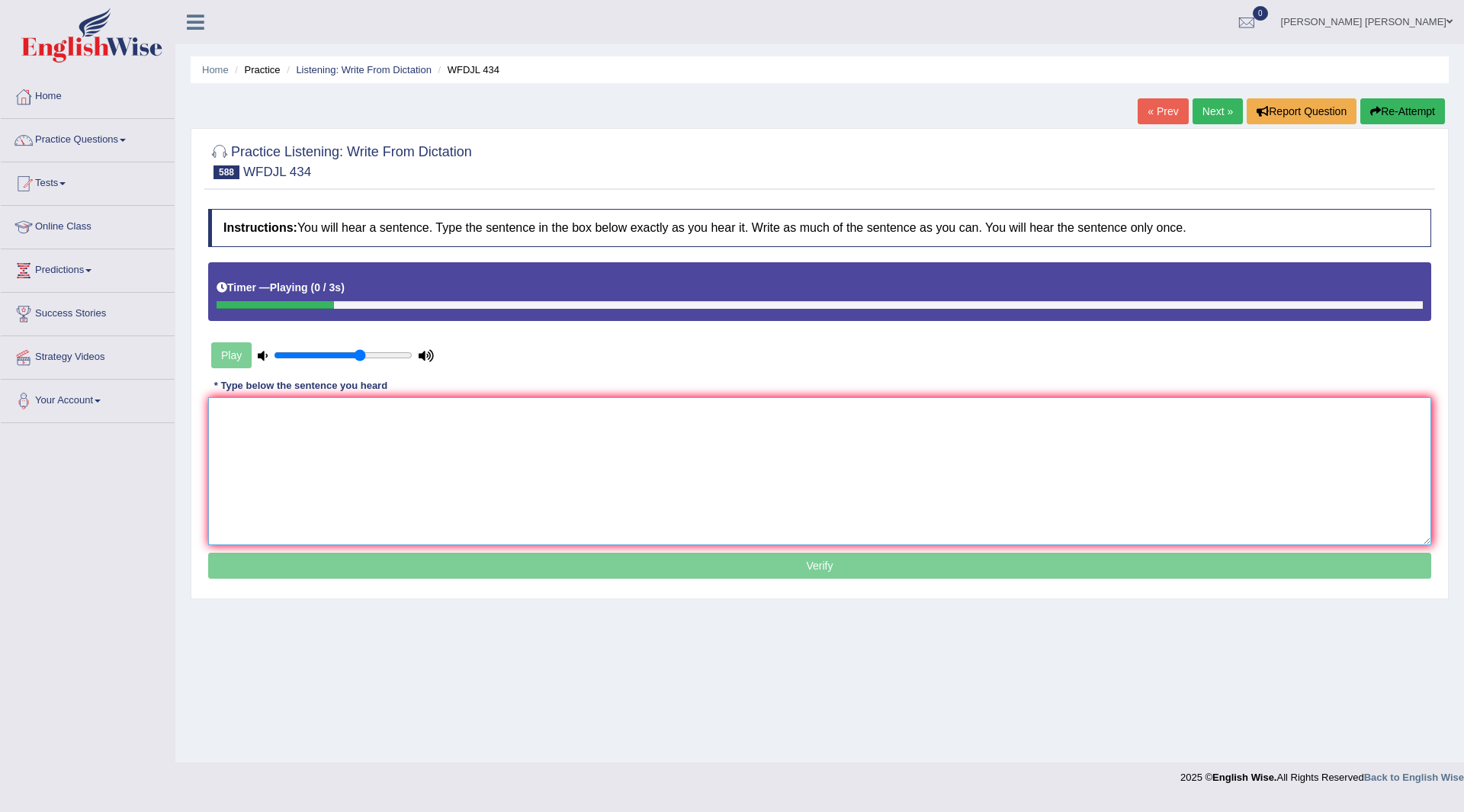
click at [347, 431] on textarea at bounding box center [819, 471] width 1223 height 148
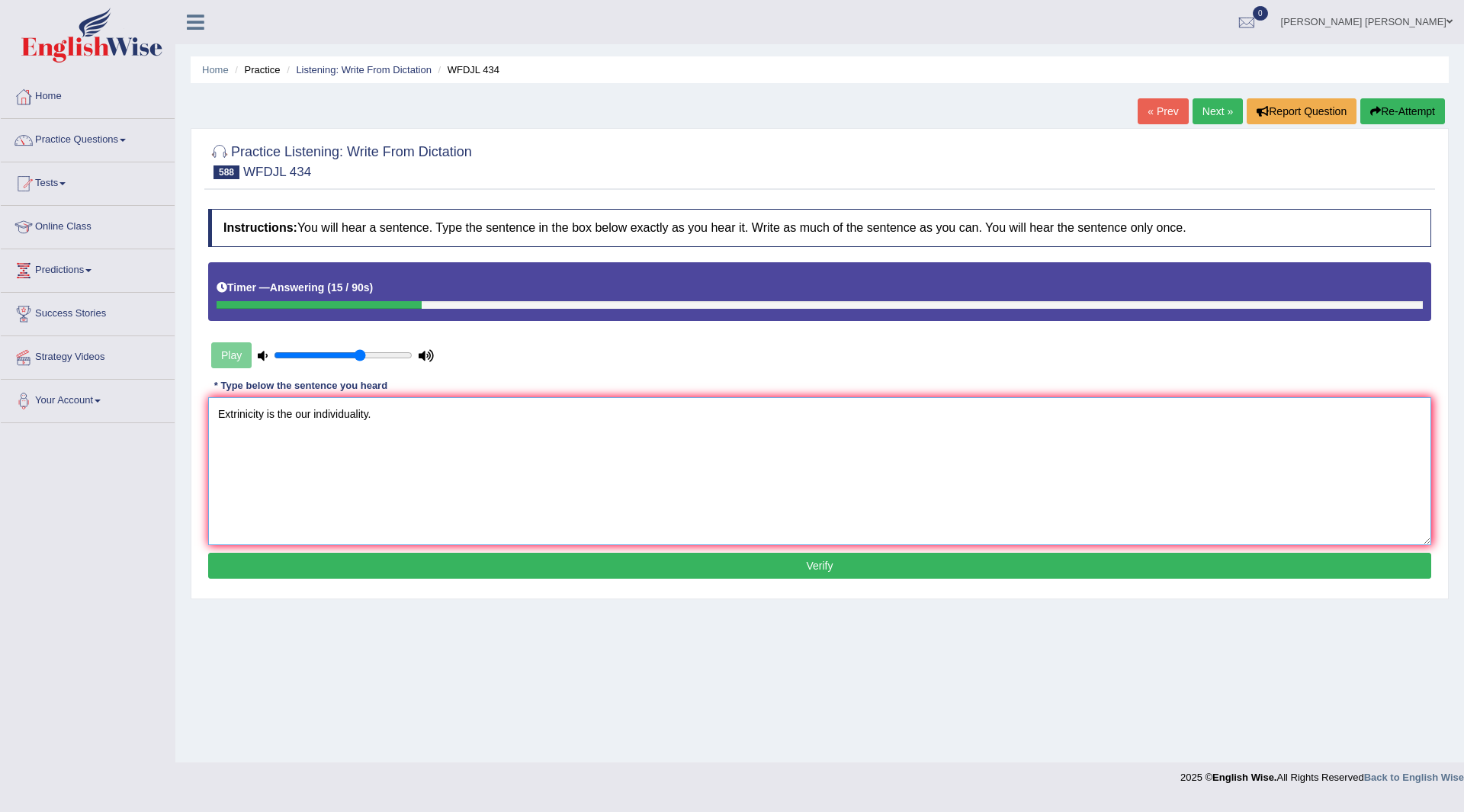
type textarea "Extrinicity is the our individuality."
click at [435, 554] on button "Verify" at bounding box center [819, 566] width 1223 height 26
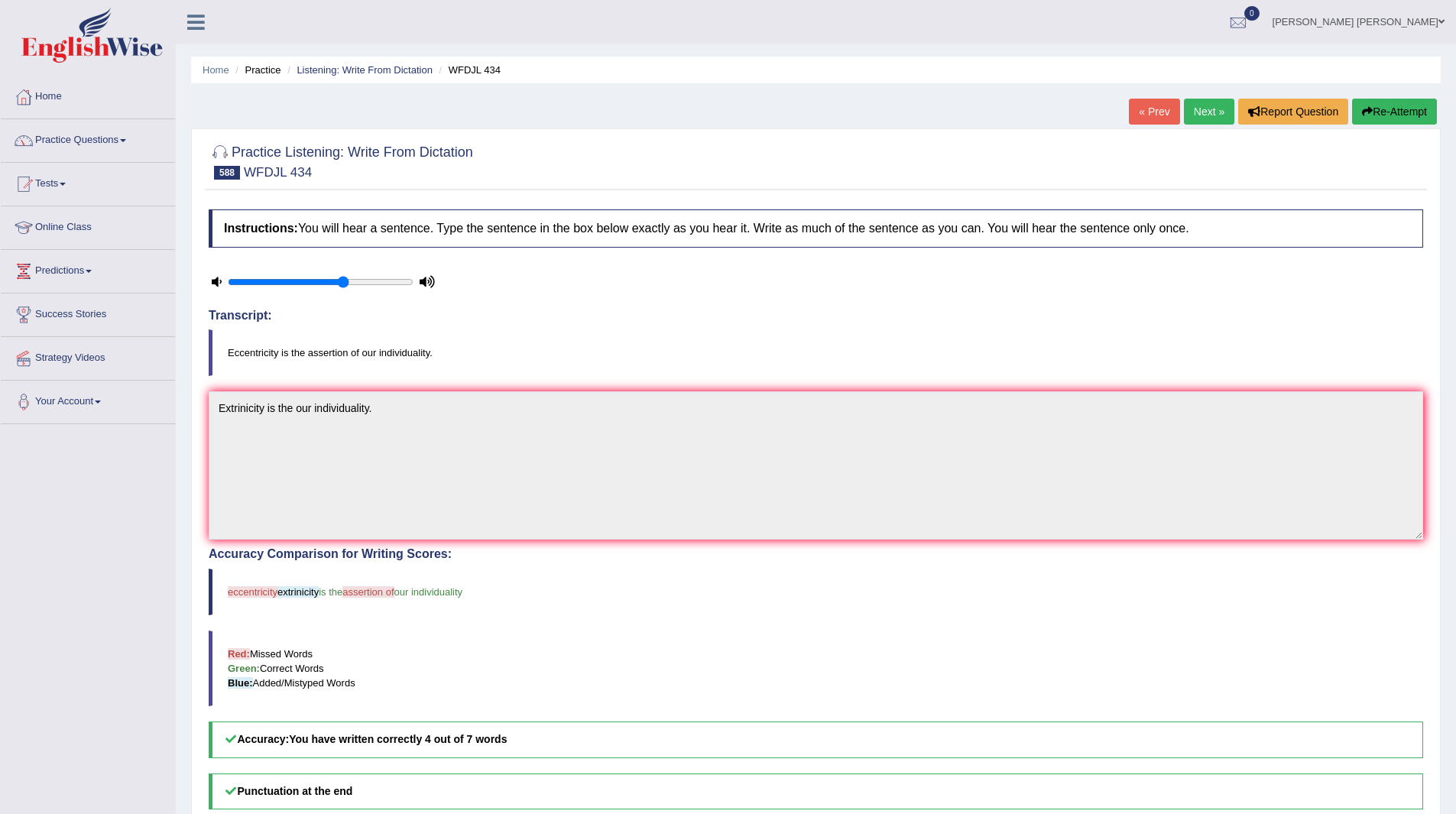
click at [1206, 109] on link "Next »" at bounding box center [1209, 111] width 50 height 26
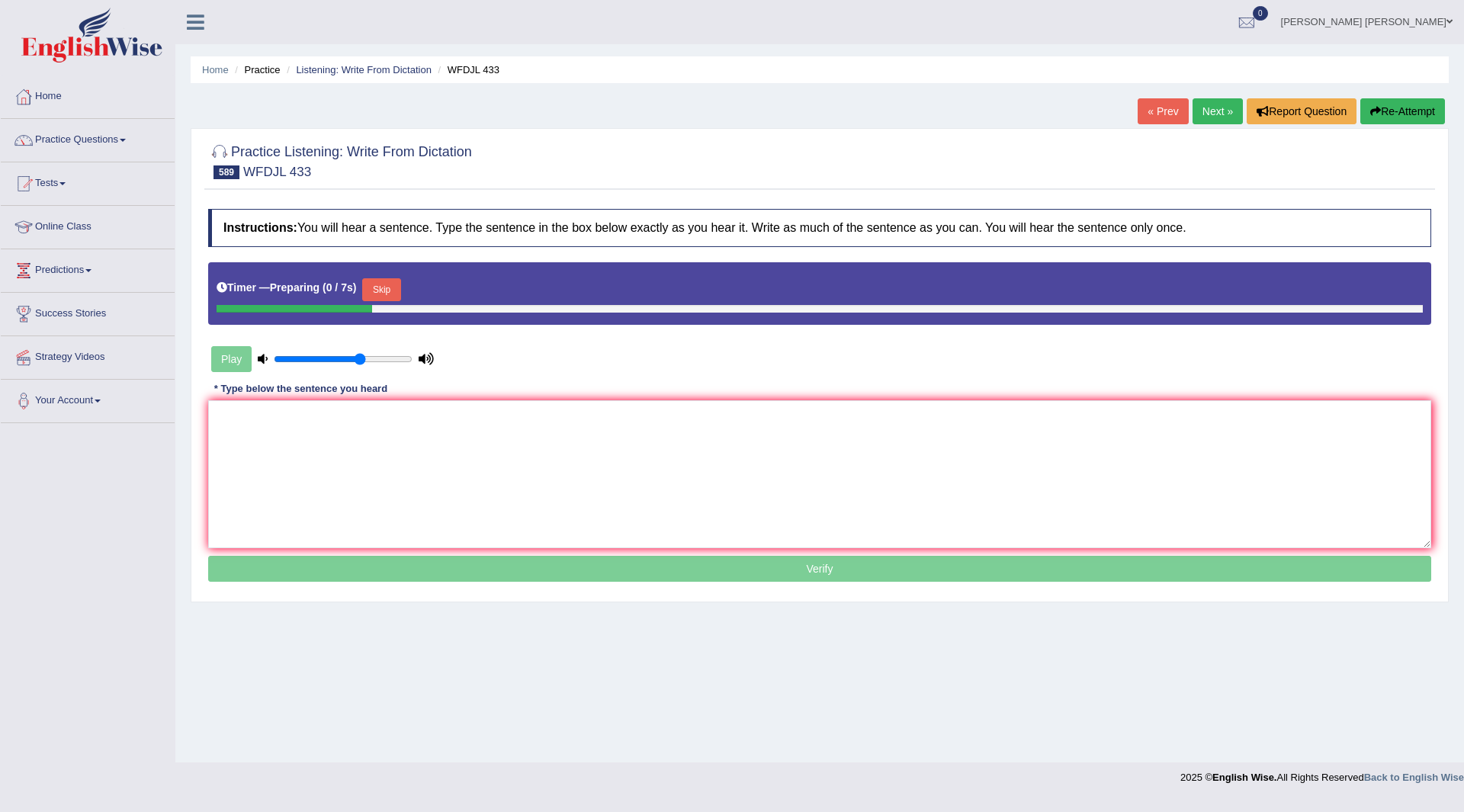
click at [392, 289] on button "Skip" at bounding box center [381, 289] width 38 height 23
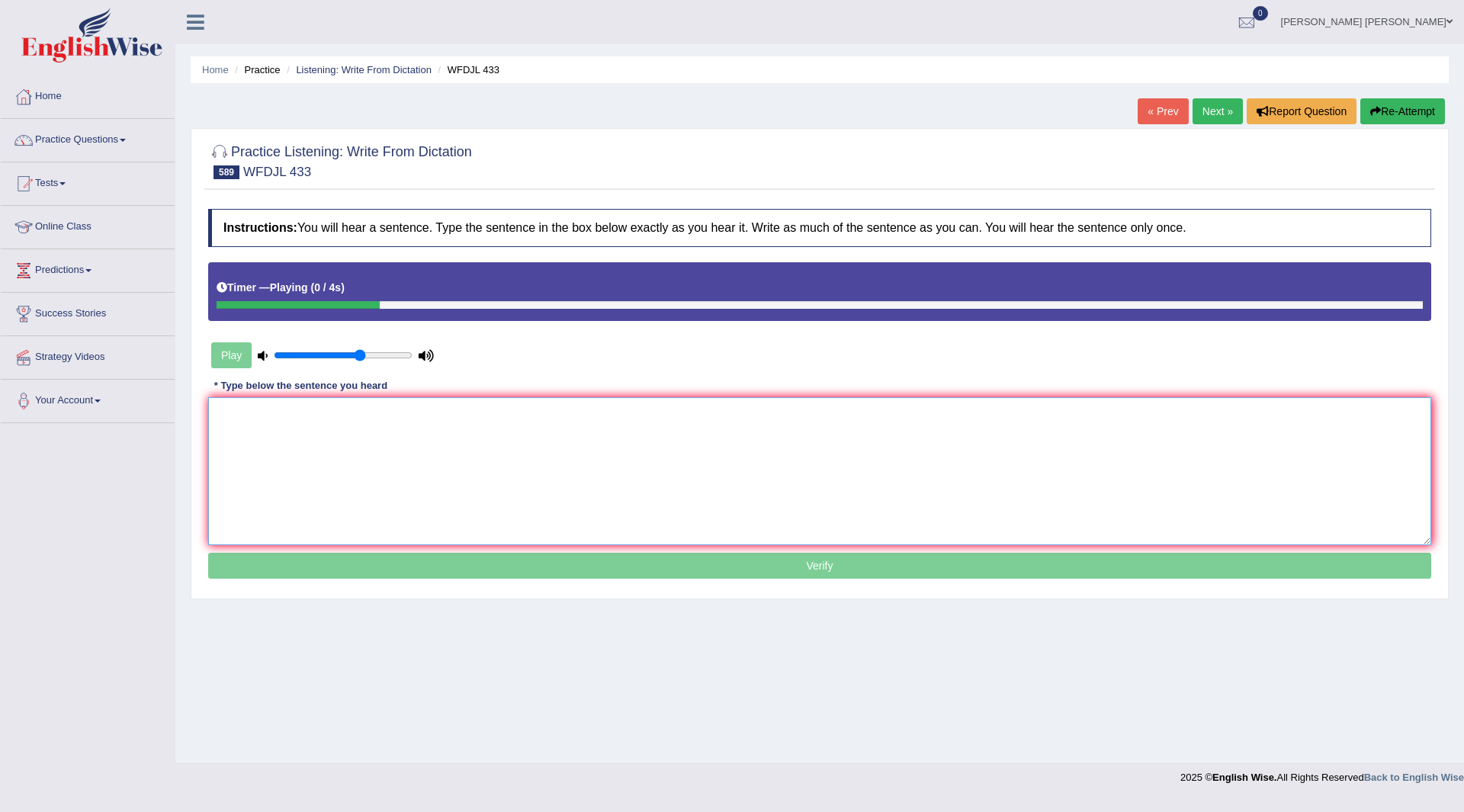
click at [339, 433] on textarea at bounding box center [819, 471] width 1223 height 148
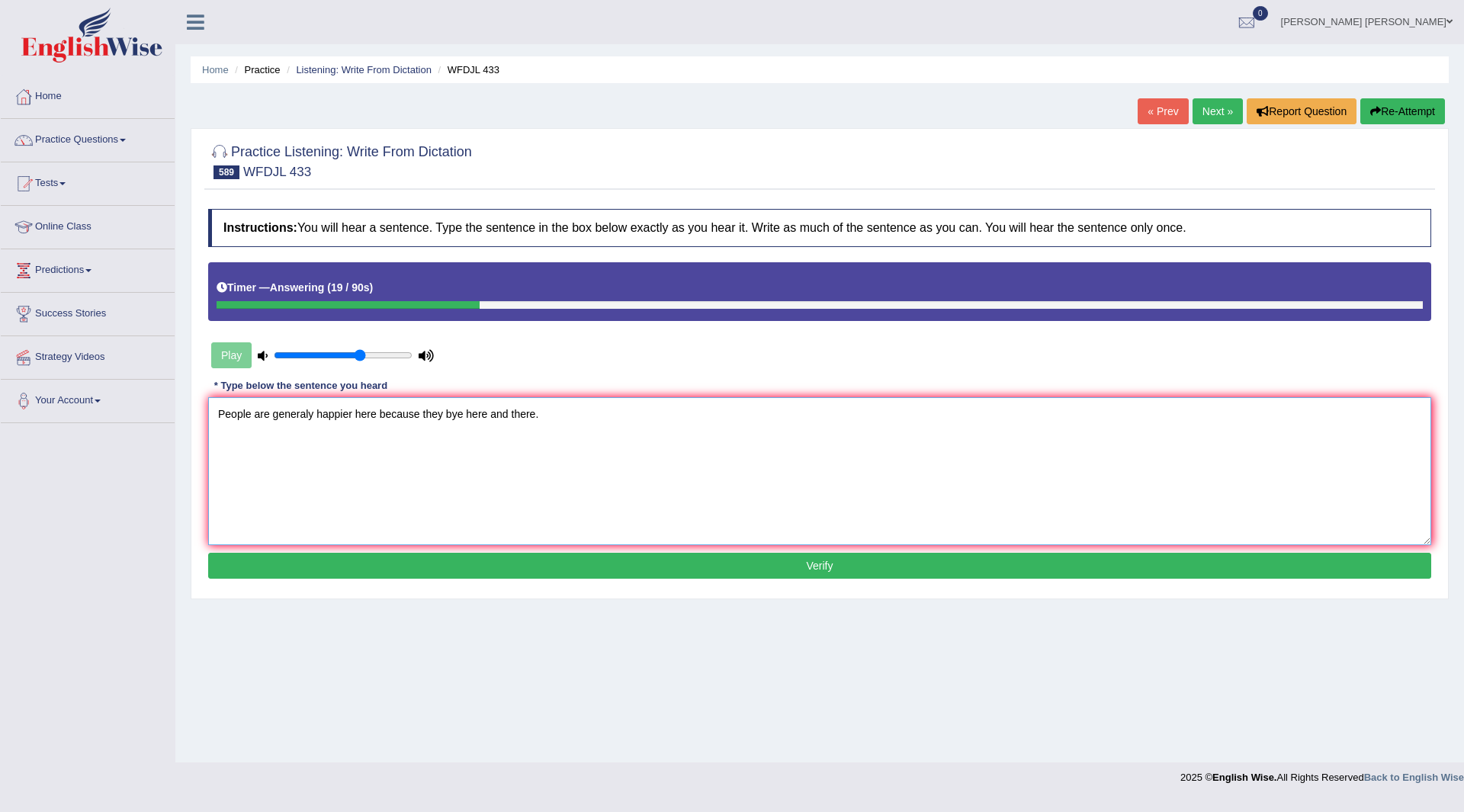
type textarea "People are generaly happier here because they bye here and there."
click at [435, 565] on button "Verify" at bounding box center [819, 566] width 1223 height 26
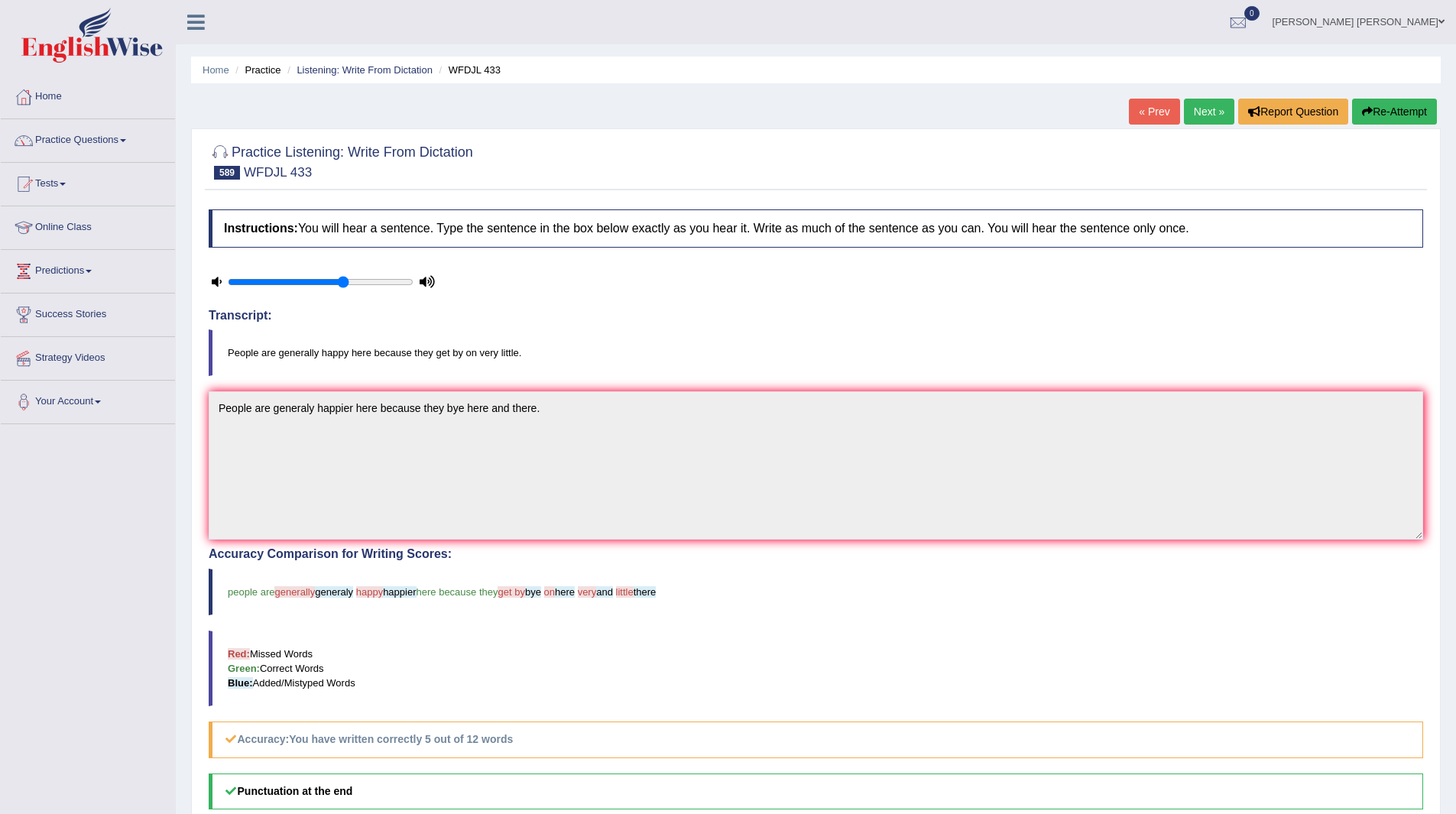
click at [1195, 101] on link "Next »" at bounding box center [1209, 111] width 50 height 26
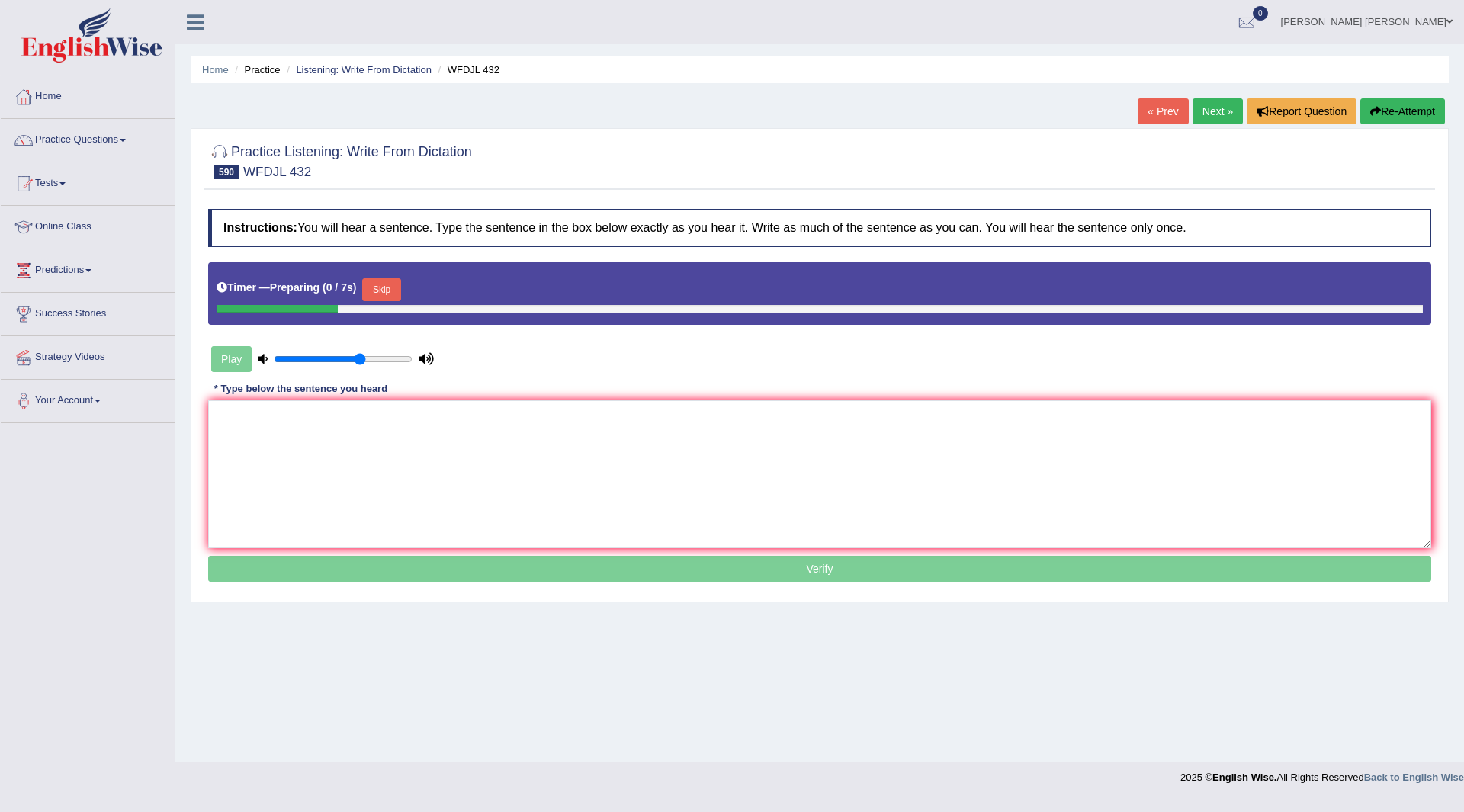
click at [382, 284] on button "Skip" at bounding box center [381, 289] width 38 height 23
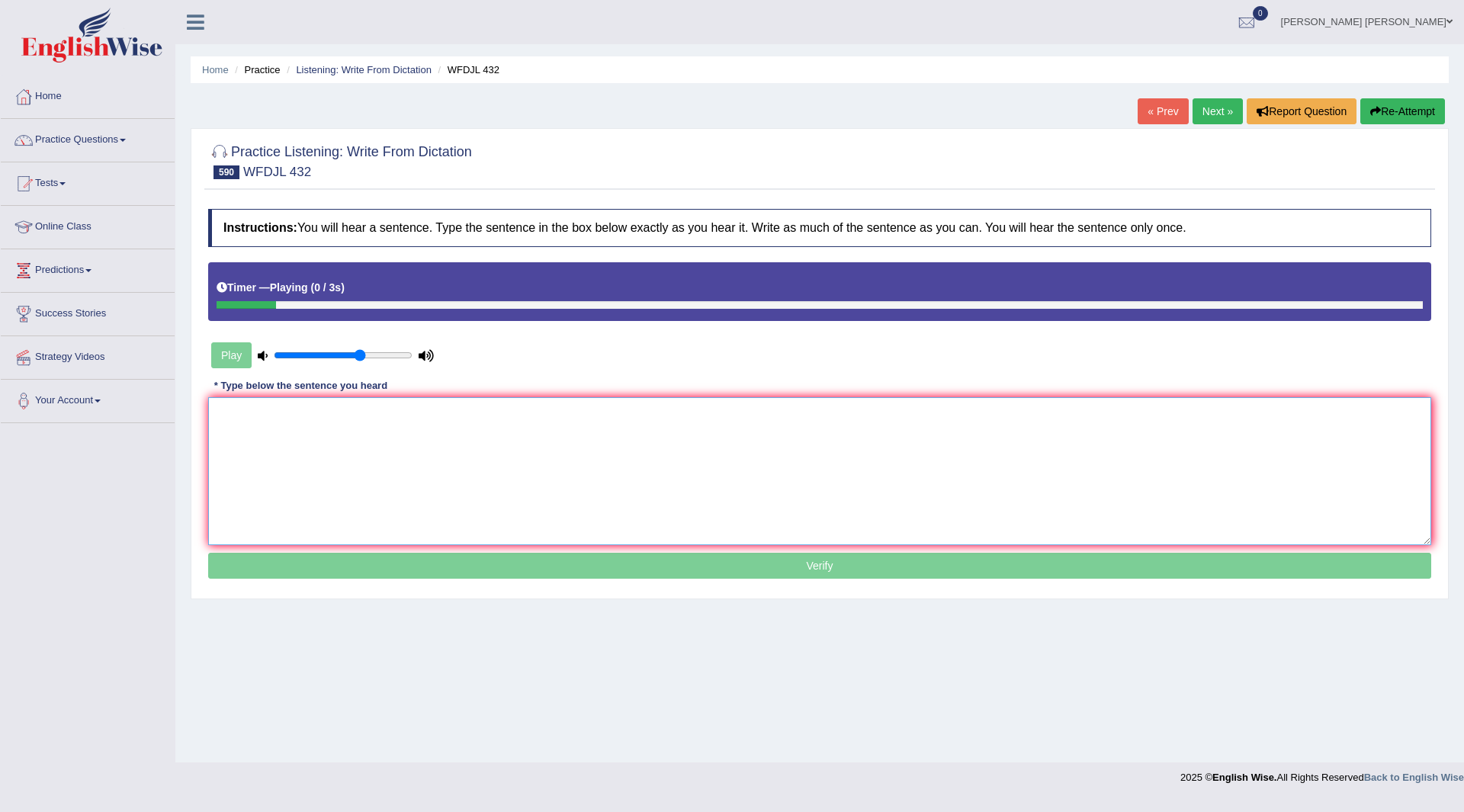
click at [336, 405] on textarea at bounding box center [819, 471] width 1223 height 148
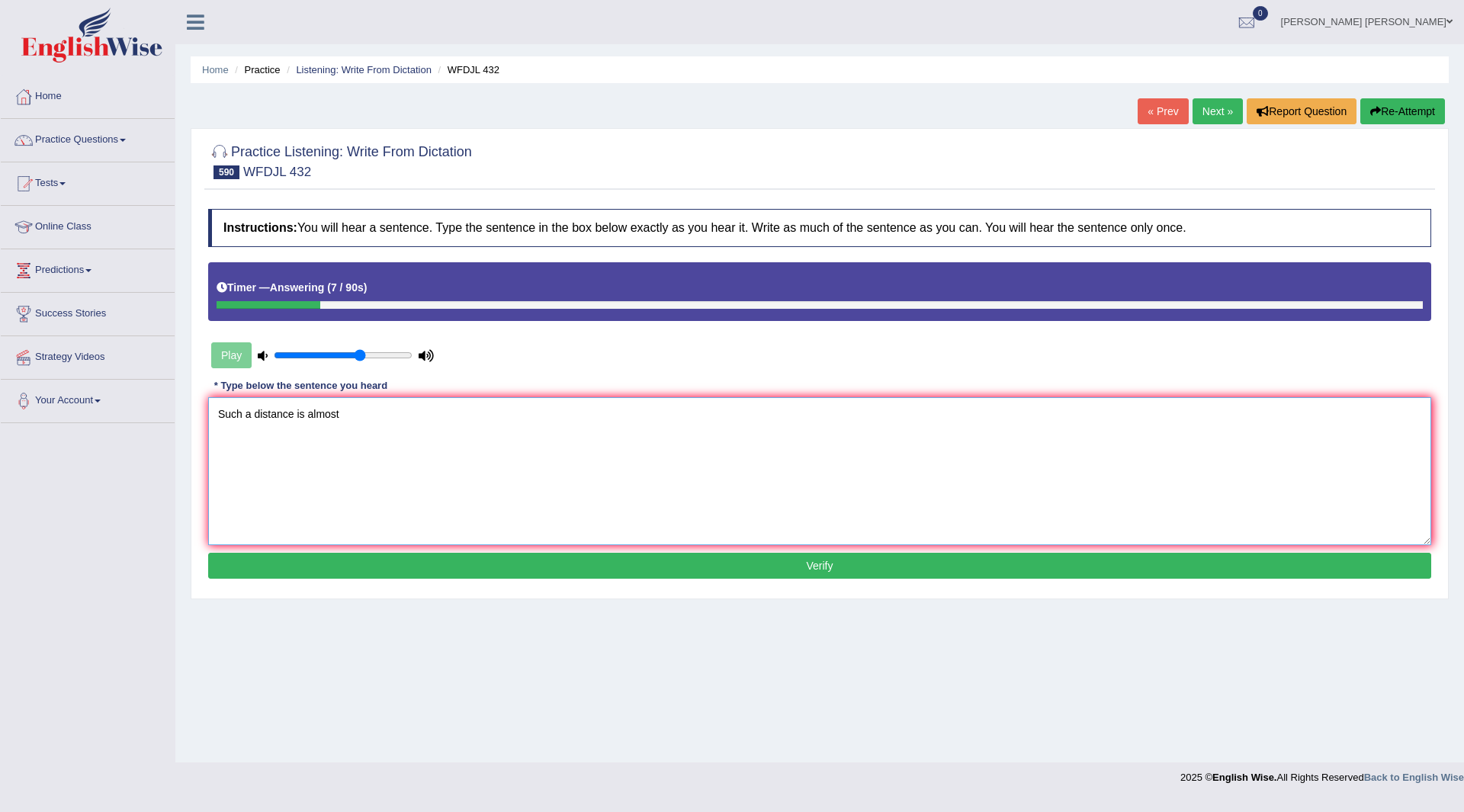
type textarea "Such a distance is almost"
click at [559, 561] on button "Verify" at bounding box center [819, 566] width 1223 height 26
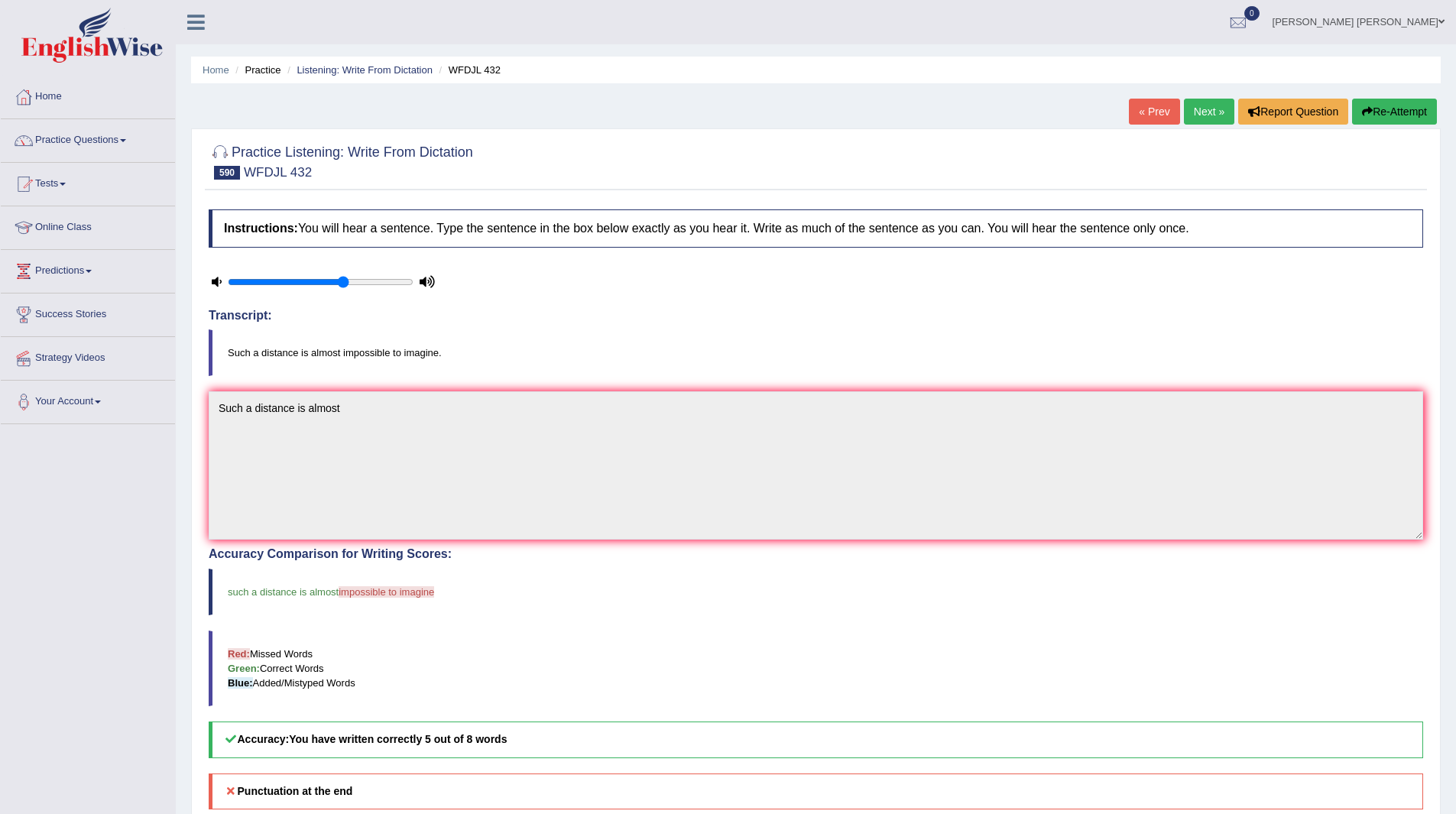
drag, startPoint x: 1200, startPoint y: 107, endPoint x: 991, endPoint y: 136, distance: 211.0
click at [1197, 107] on link "Next »" at bounding box center [1209, 111] width 50 height 26
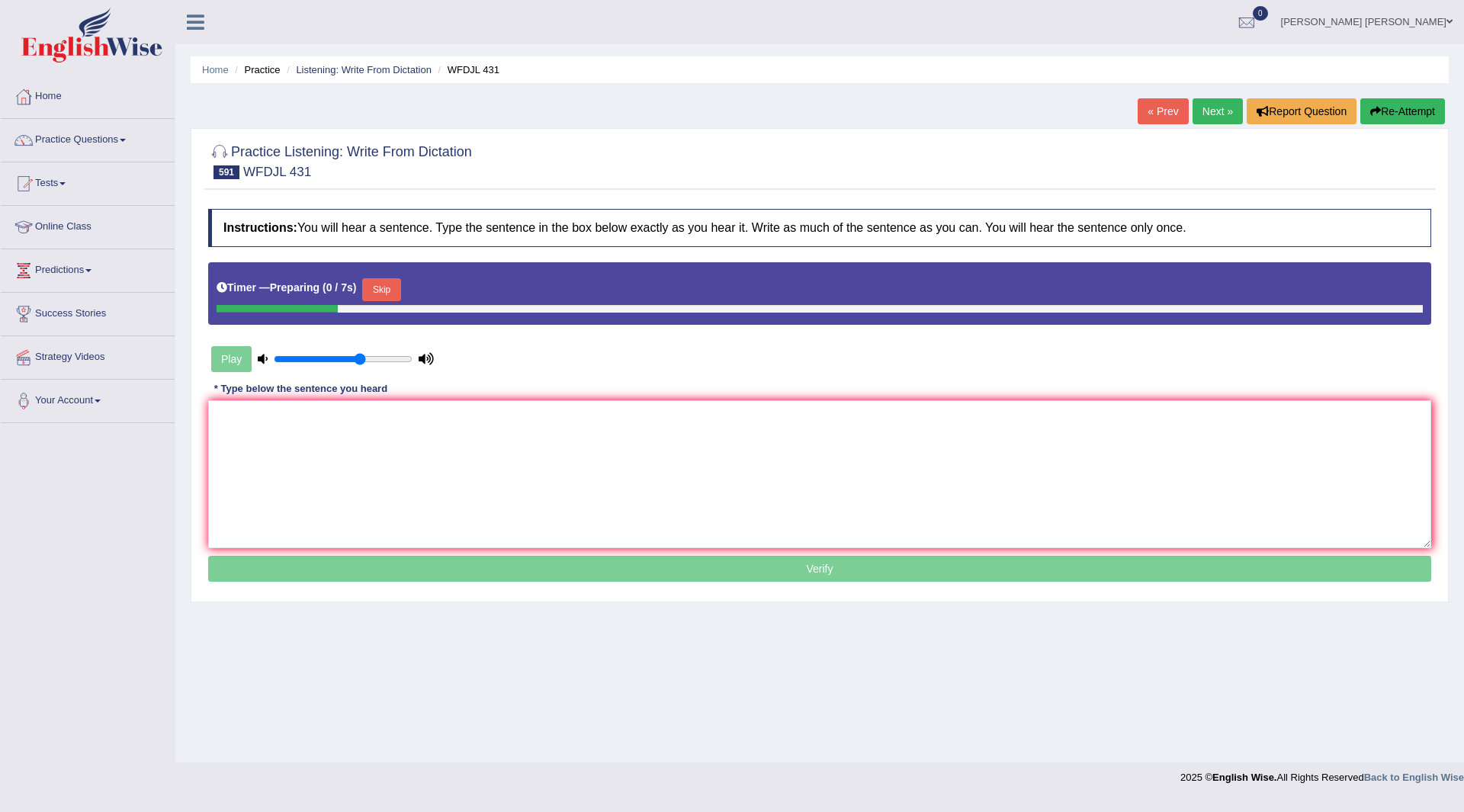
drag, startPoint x: 386, startPoint y: 290, endPoint x: 309, endPoint y: 507, distance: 230.3
click at [383, 290] on button "Skip" at bounding box center [381, 289] width 38 height 23
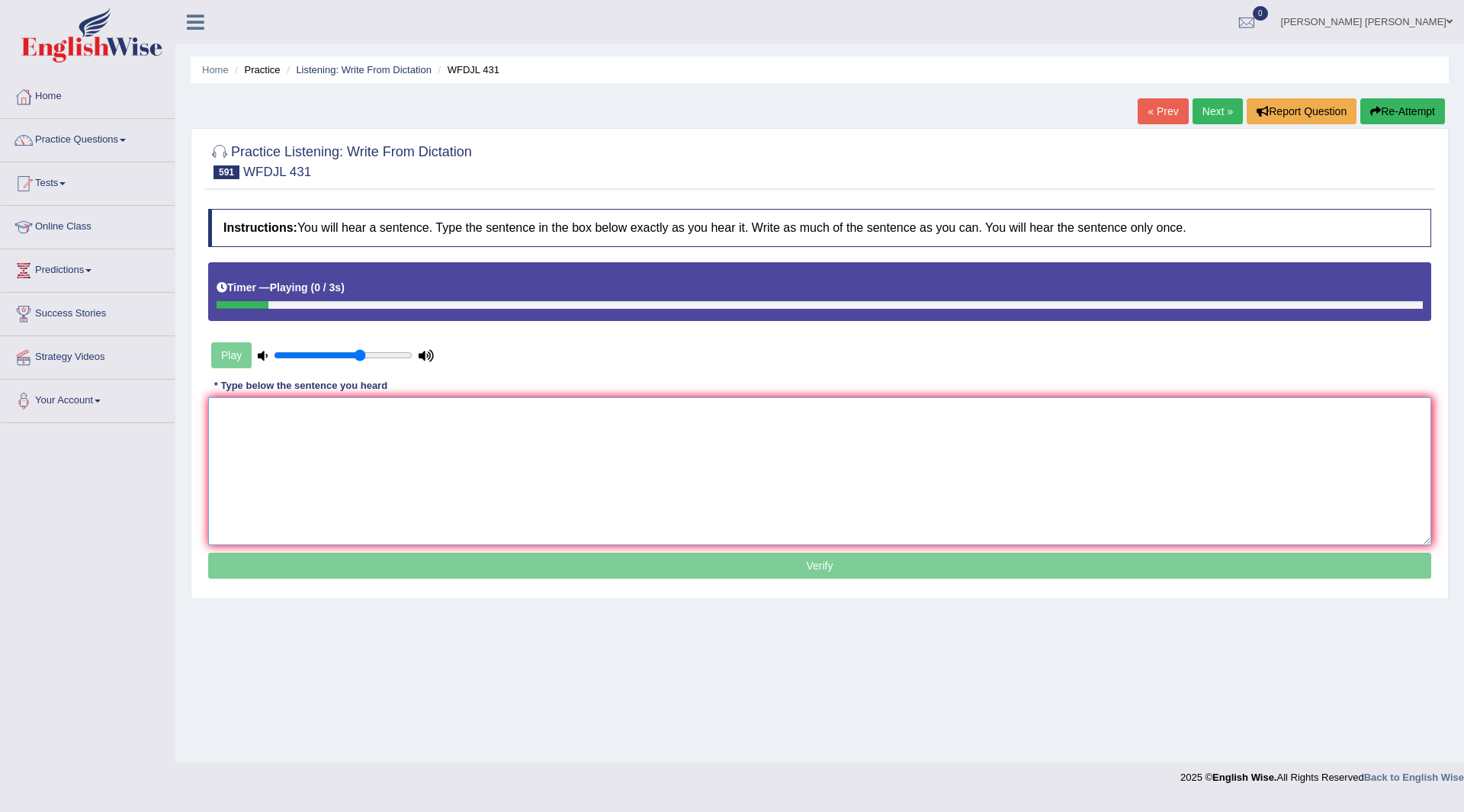
drag, startPoint x: 316, startPoint y: 496, endPoint x: 348, endPoint y: 462, distance: 46.7
click at [316, 495] on textarea at bounding box center [819, 471] width 1223 height 148
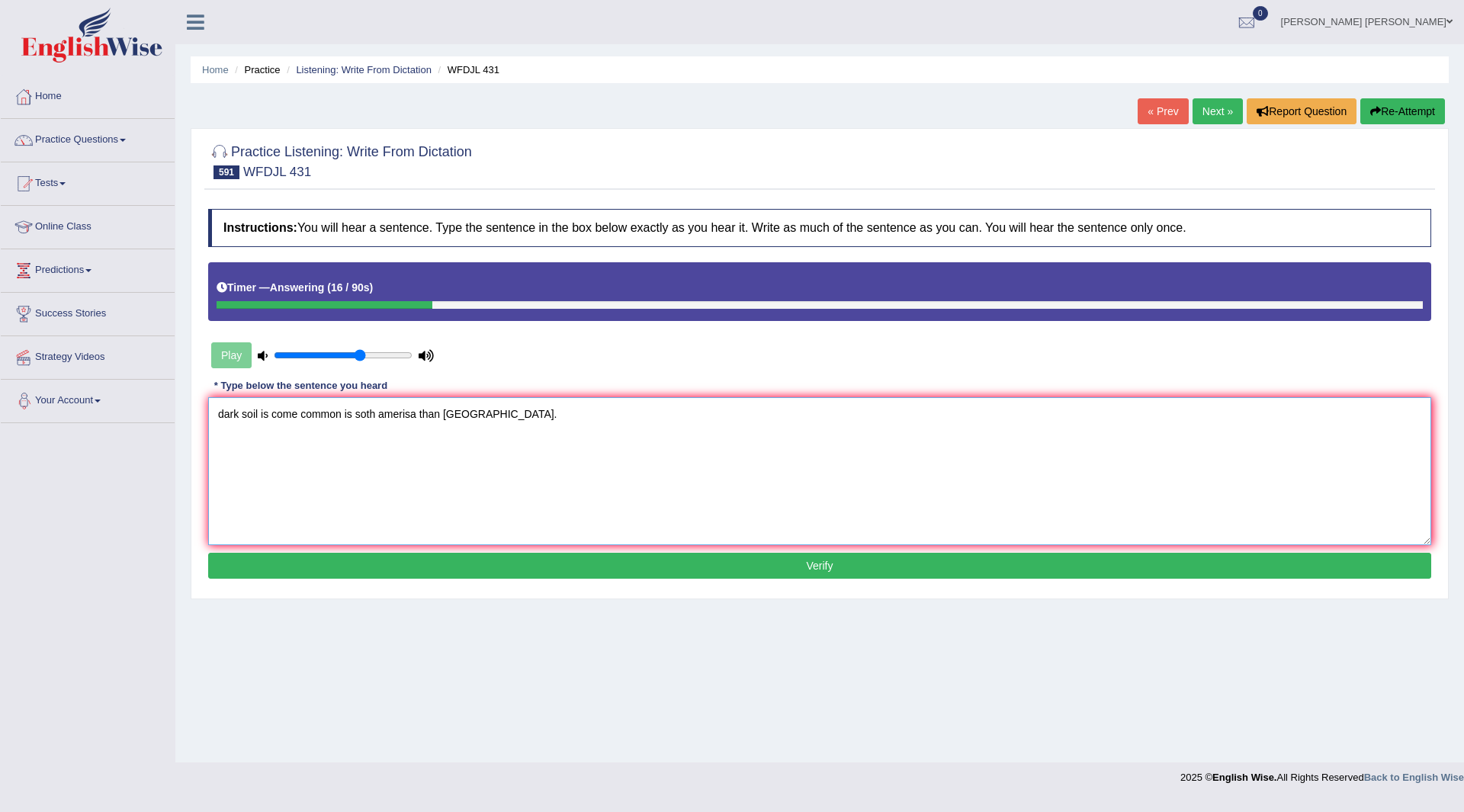
drag, startPoint x: 222, startPoint y: 412, endPoint x: 193, endPoint y: 421, distance: 30.4
click at [193, 421] on div "Practice Listening: Write From Dictation 591 WFDJL 431 Instructions: You will h…" at bounding box center [819, 363] width 1258 height 471
click at [301, 414] on textarea "Dark soil is come common is soth amerisa than africa." at bounding box center [819, 471] width 1223 height 148
drag, startPoint x: 355, startPoint y: 412, endPoint x: 648, endPoint y: 422, distance: 293.2
click at [642, 424] on textarea "Dark soil is more common is soth amerisa than africa." at bounding box center [819, 471] width 1223 height 148
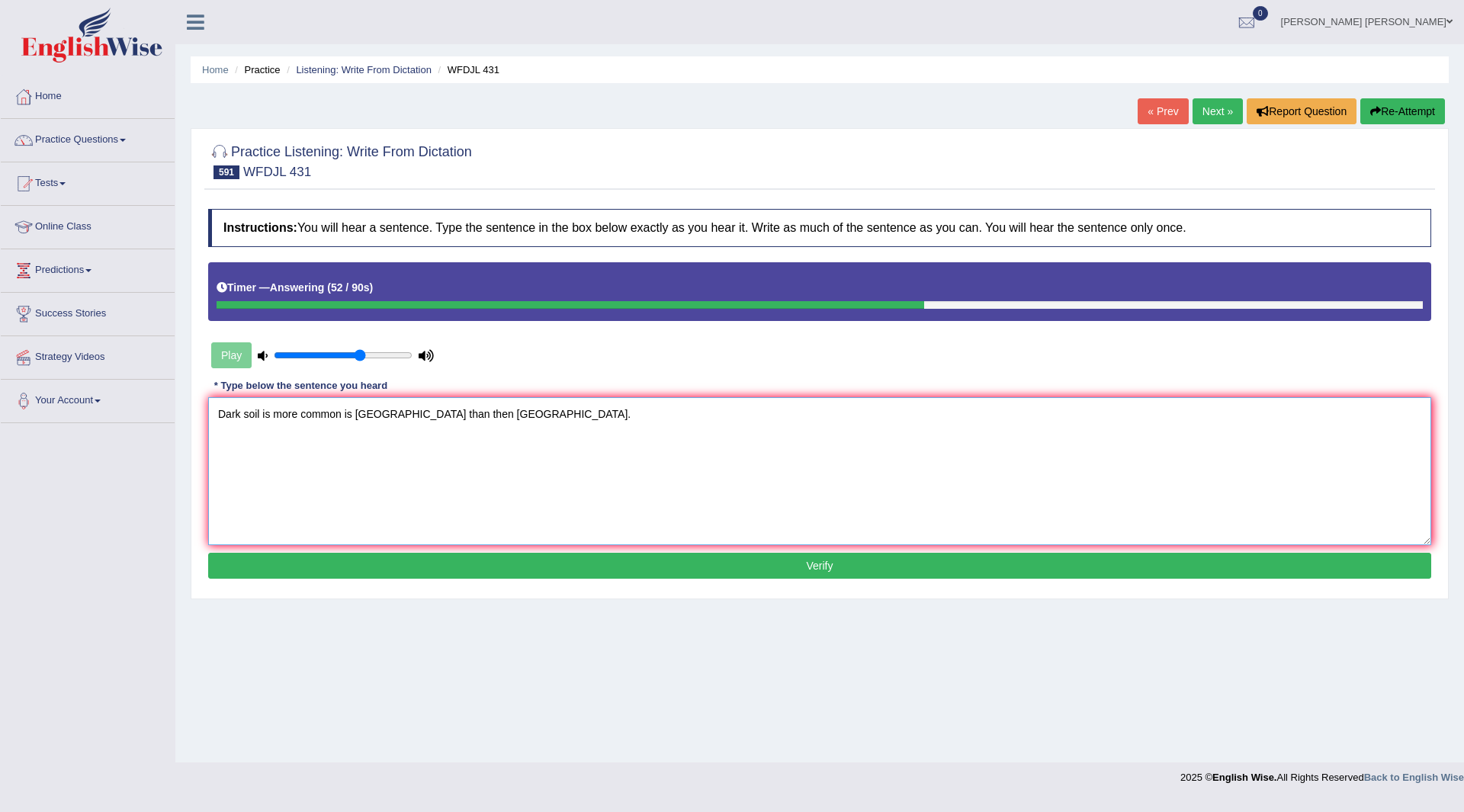
type textarea "Dark soil is more common is South America than then Africa."
click at [472, 570] on button "Verify" at bounding box center [819, 566] width 1223 height 26
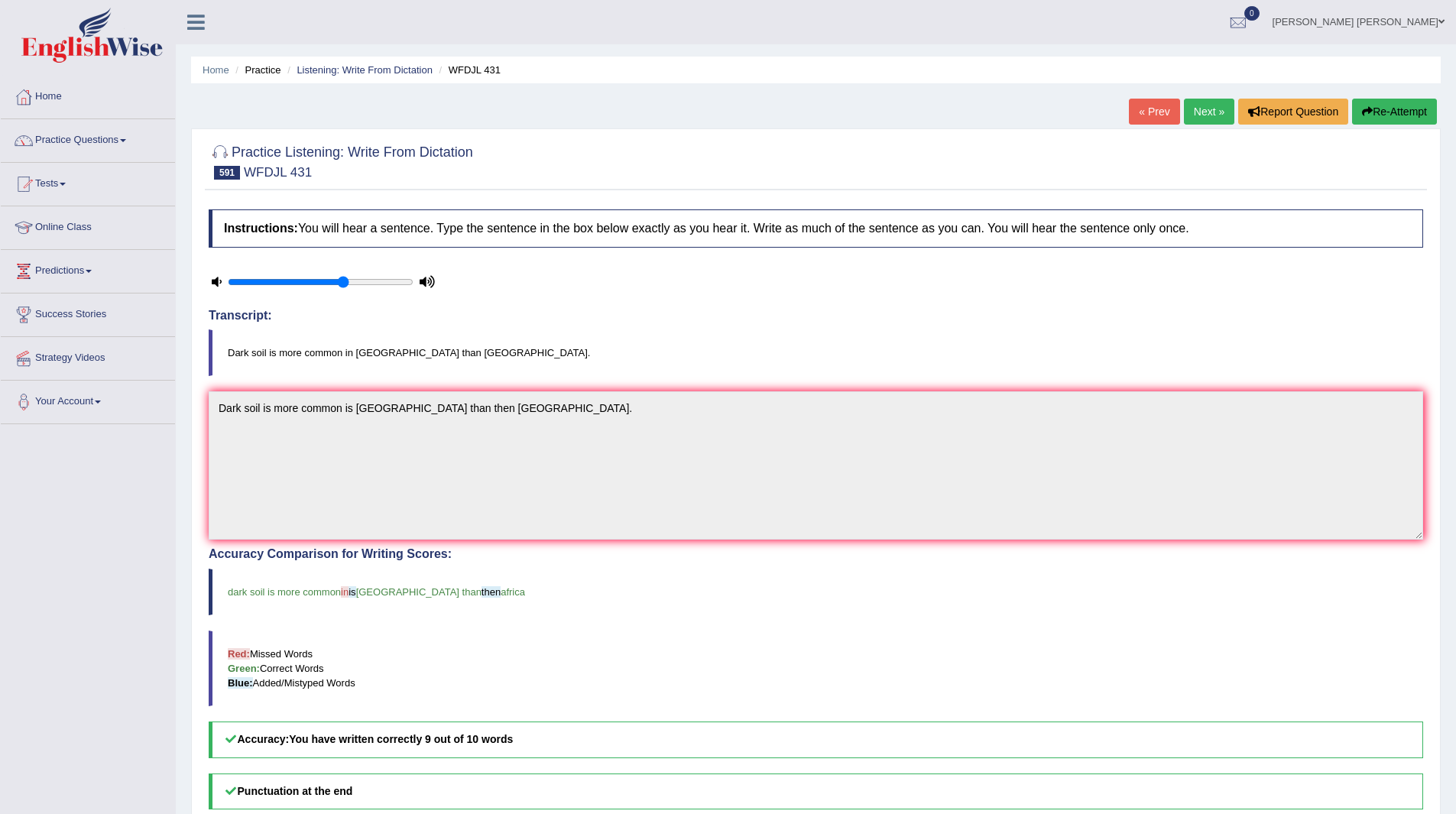
click at [1201, 109] on link "Next »" at bounding box center [1209, 111] width 50 height 26
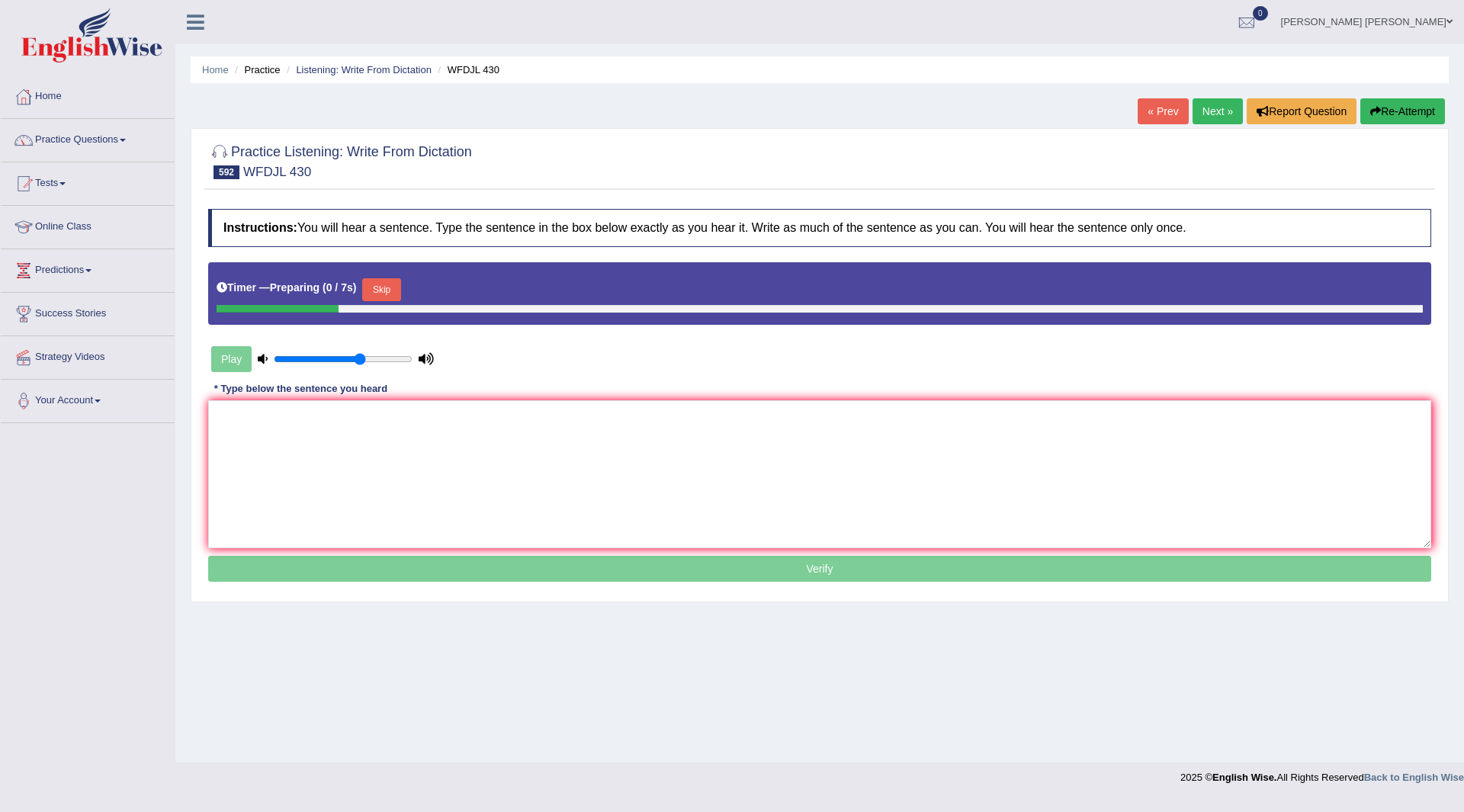
click at [391, 288] on button "Skip" at bounding box center [381, 289] width 38 height 23
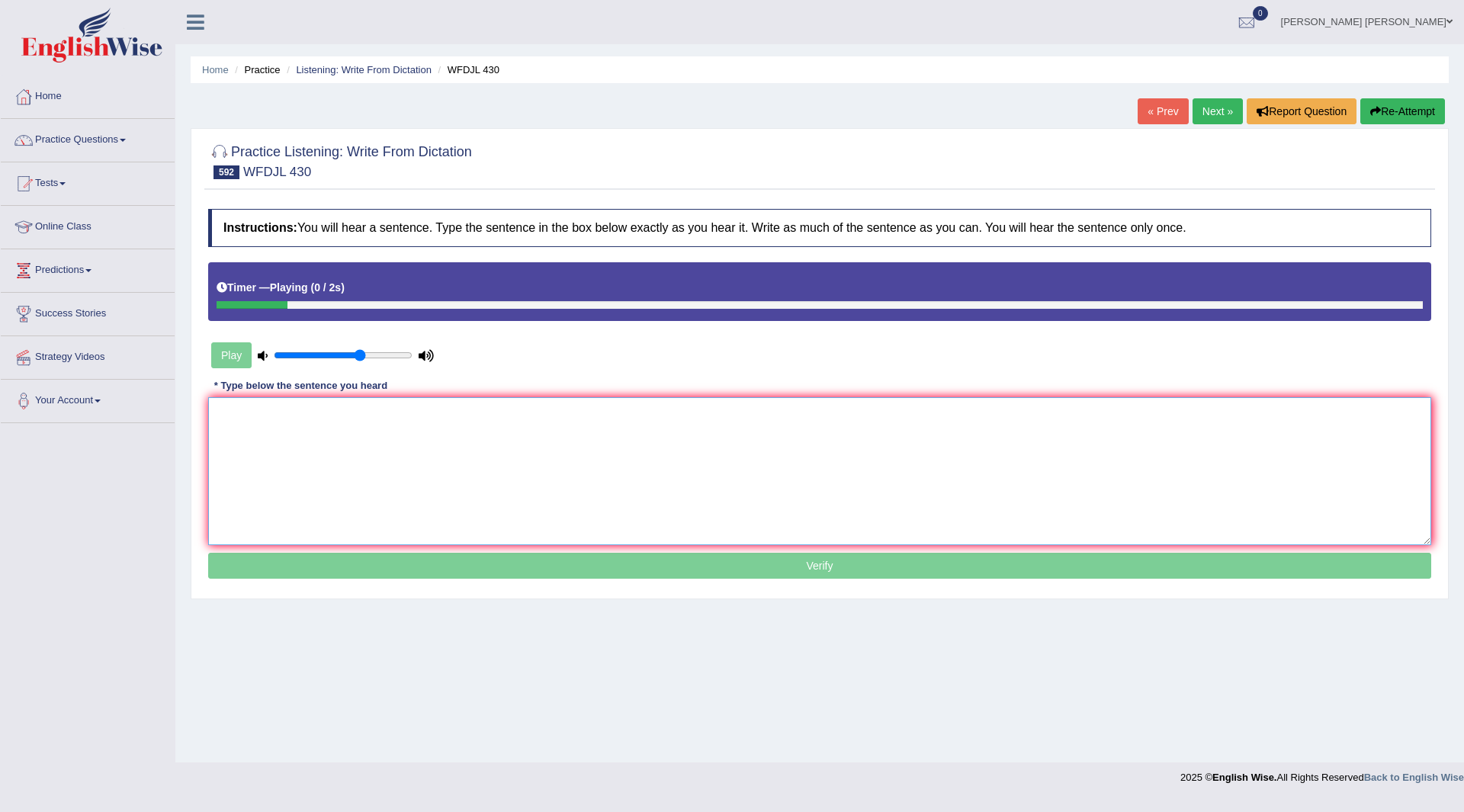
click at [381, 451] on textarea at bounding box center [819, 471] width 1223 height 148
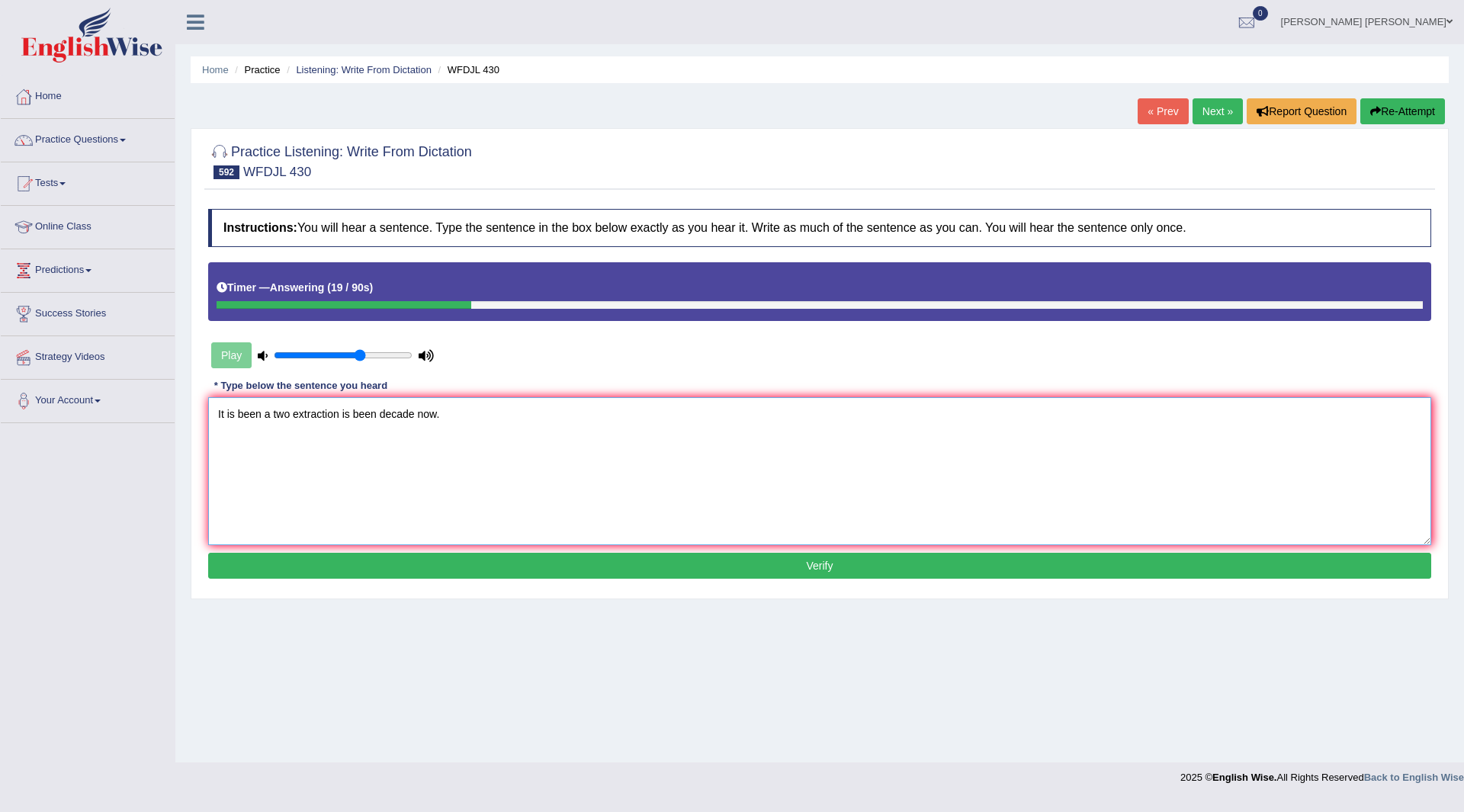
type textarea "It is been a two extraction is been decade now."
click at [622, 563] on button "Verify" at bounding box center [819, 566] width 1223 height 26
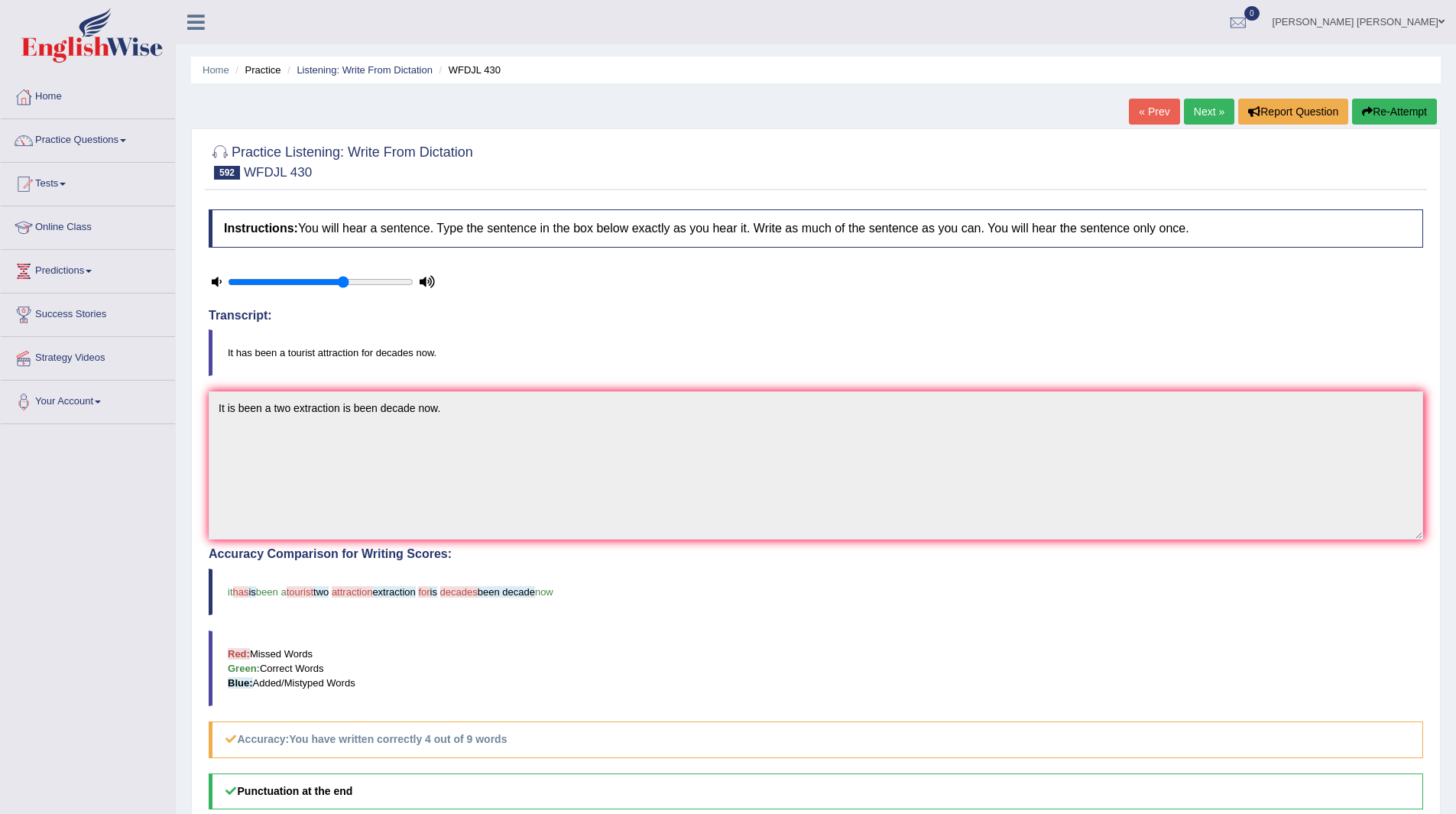
click at [1374, 109] on button "Re-Attempt" at bounding box center [1394, 111] width 85 height 26
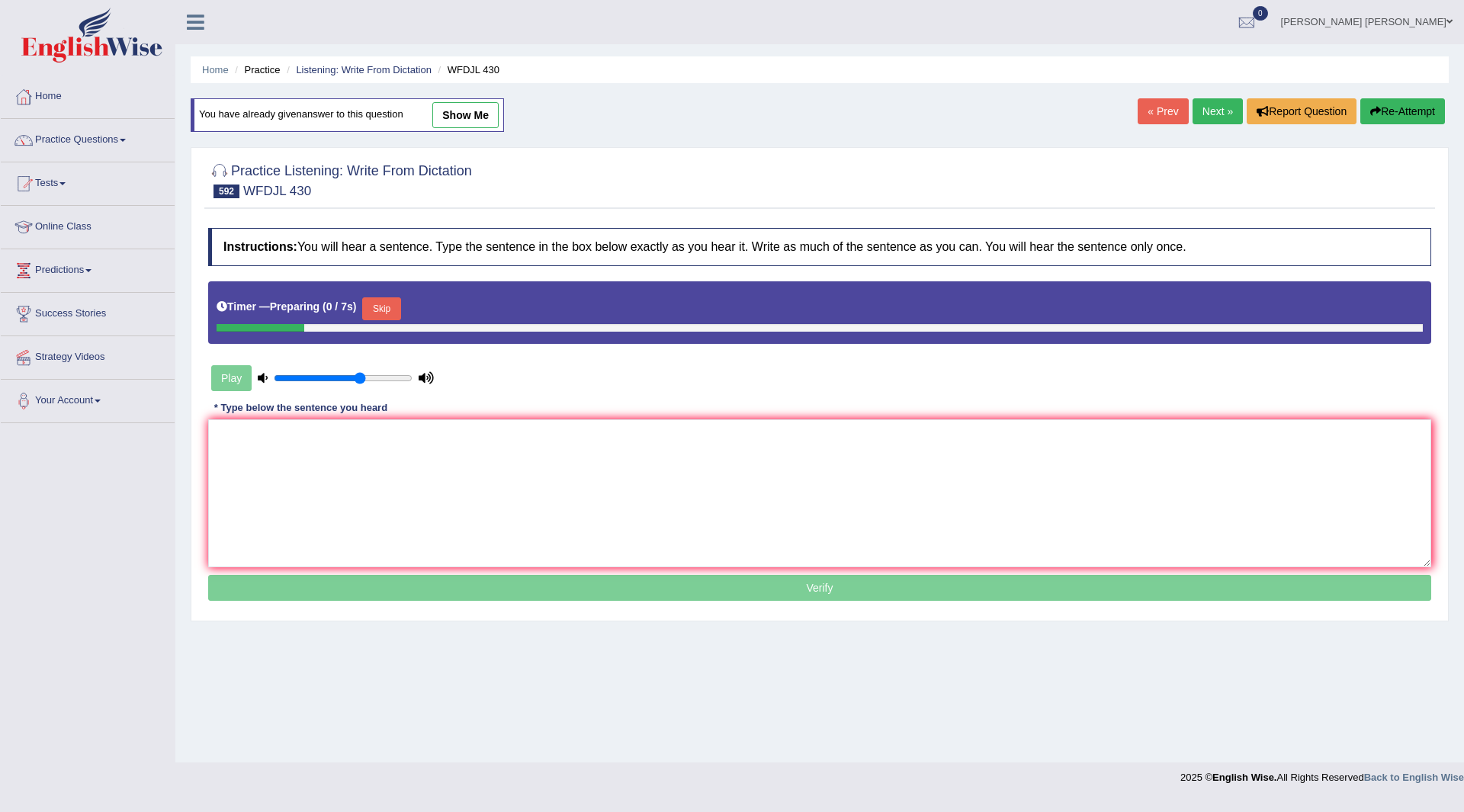
click at [389, 305] on button "Skip" at bounding box center [381, 309] width 38 height 23
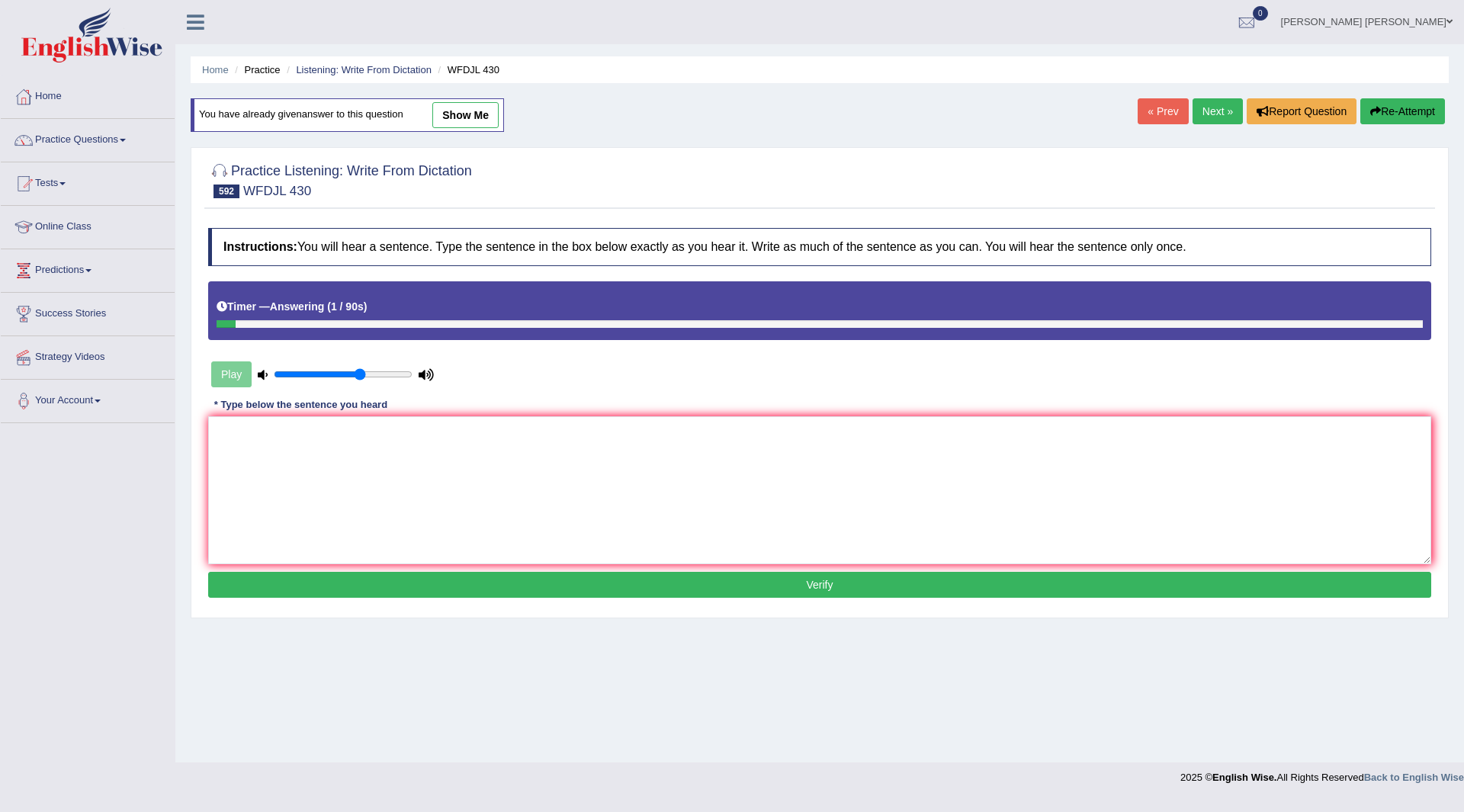
click at [1207, 107] on link "Next »" at bounding box center [1218, 111] width 50 height 26
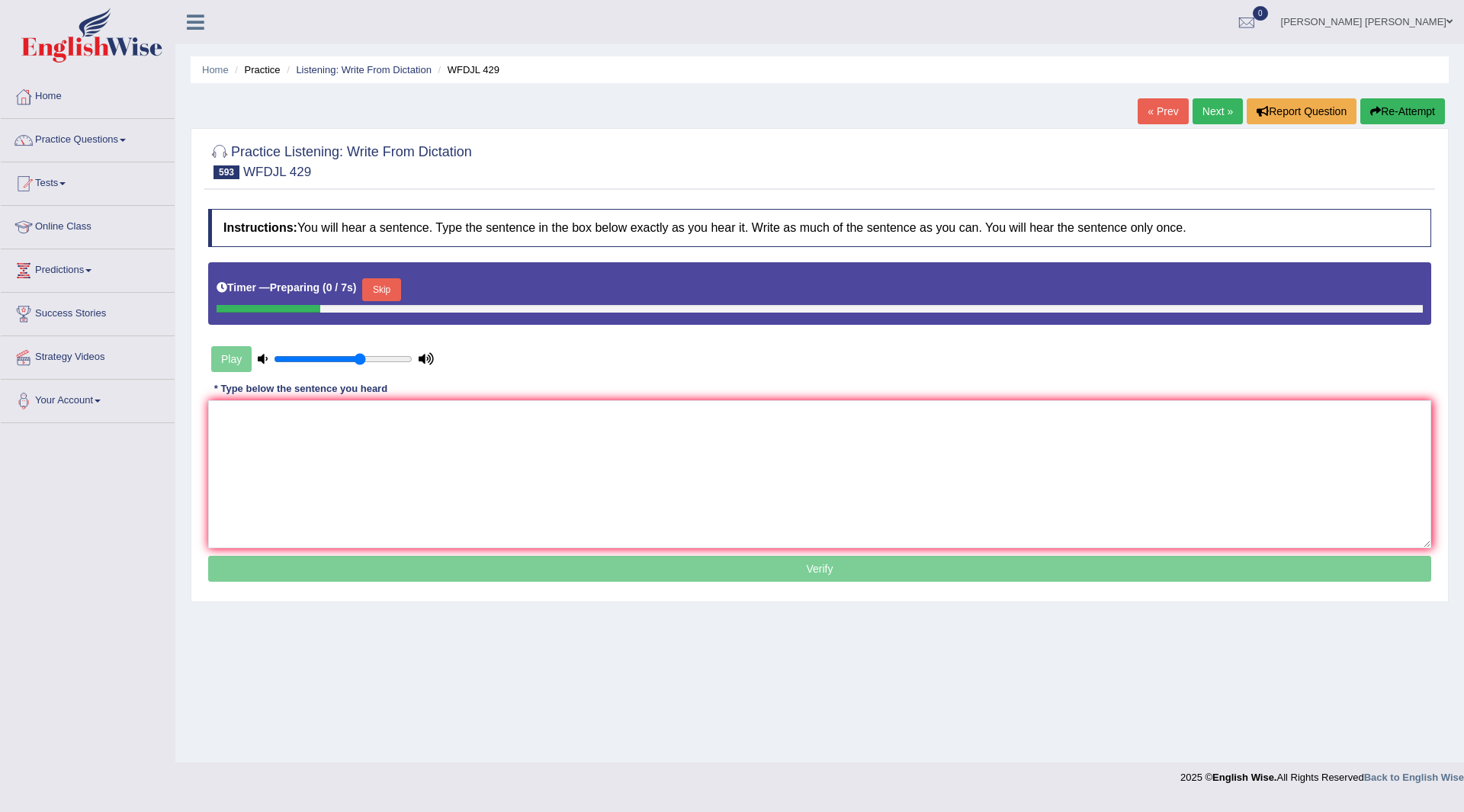
click at [387, 278] on button "Skip" at bounding box center [381, 289] width 38 height 23
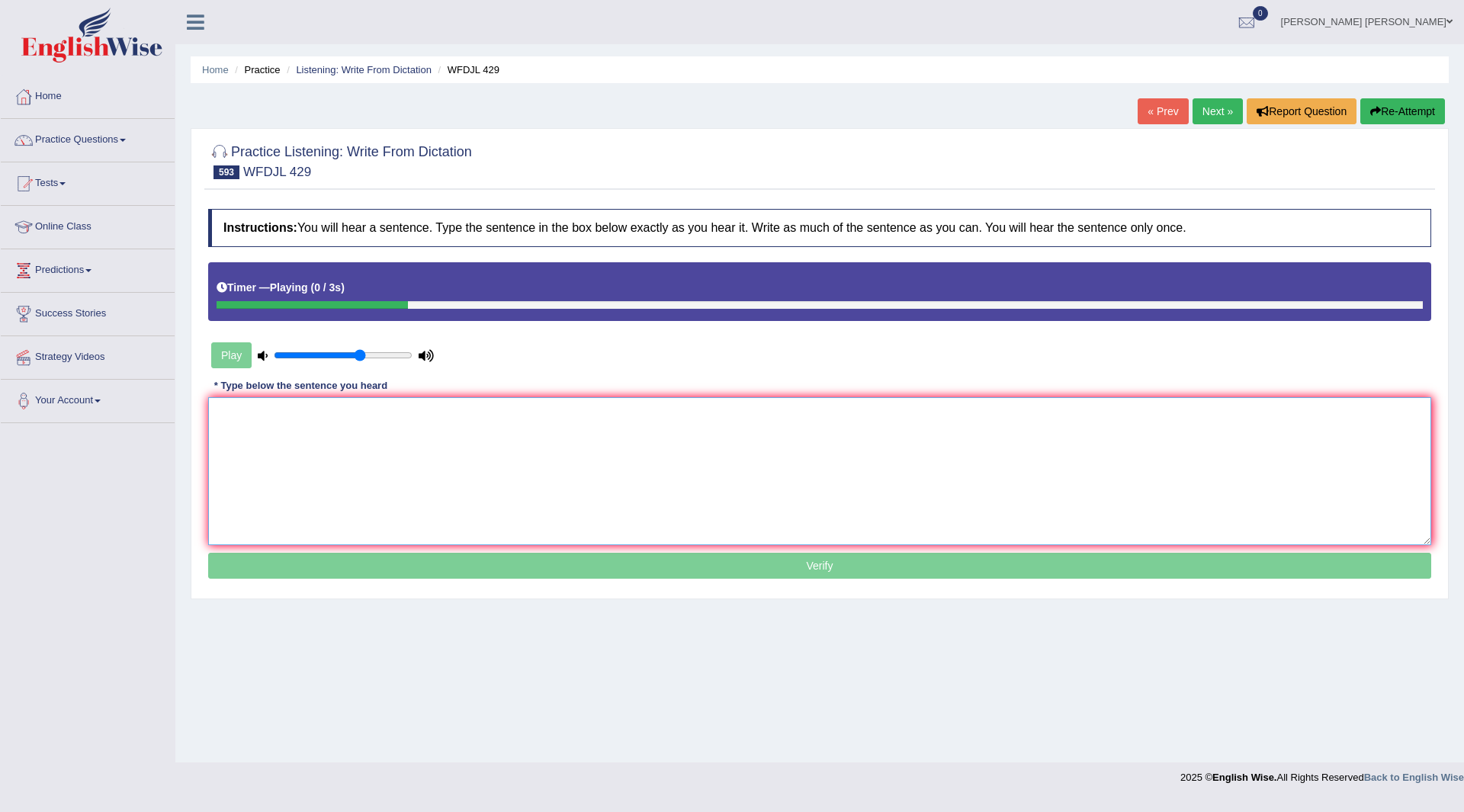
click at [402, 452] on textarea at bounding box center [819, 471] width 1223 height 148
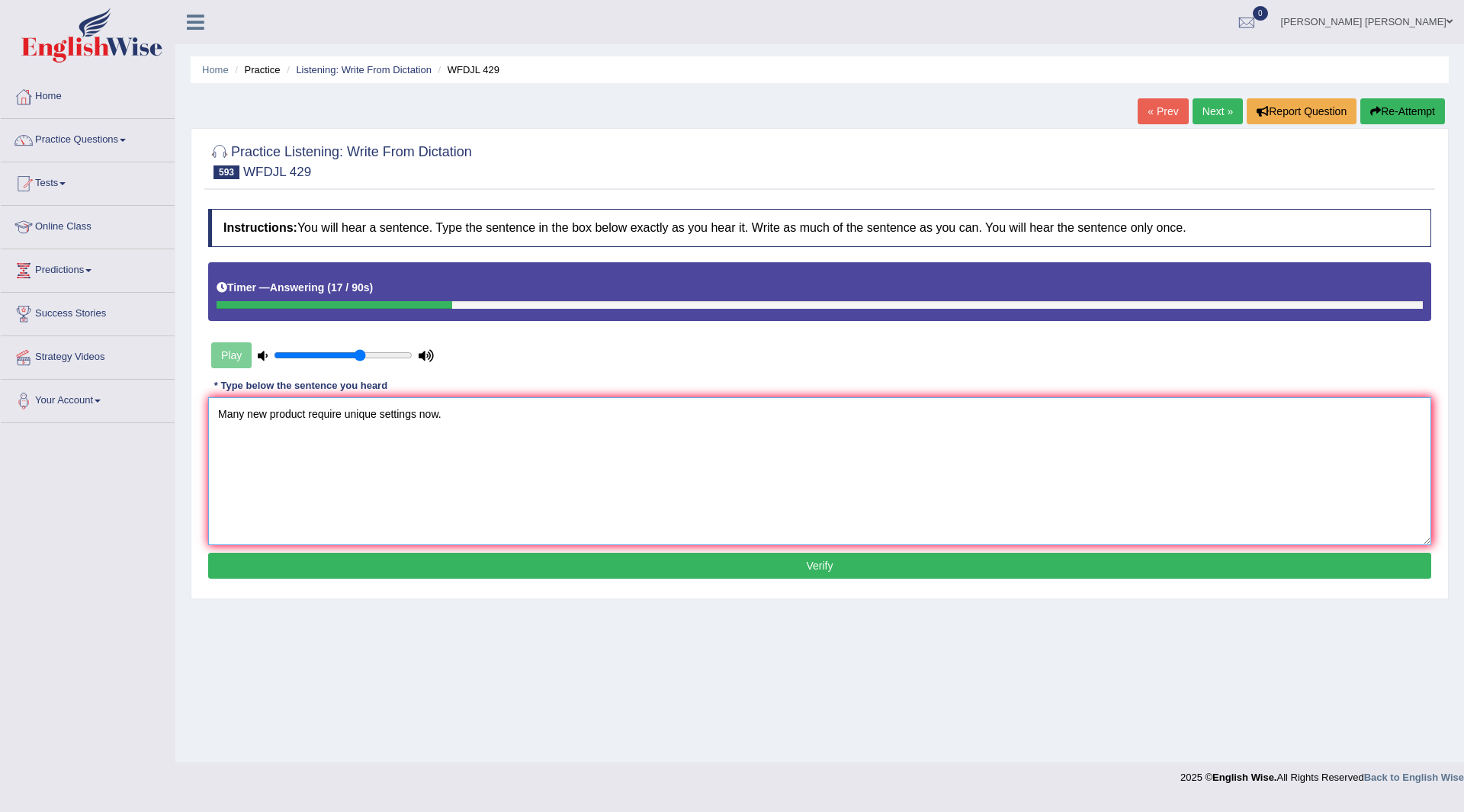
type textarea "Many new product require unique settings now."
click at [531, 567] on button "Verify" at bounding box center [819, 566] width 1223 height 26
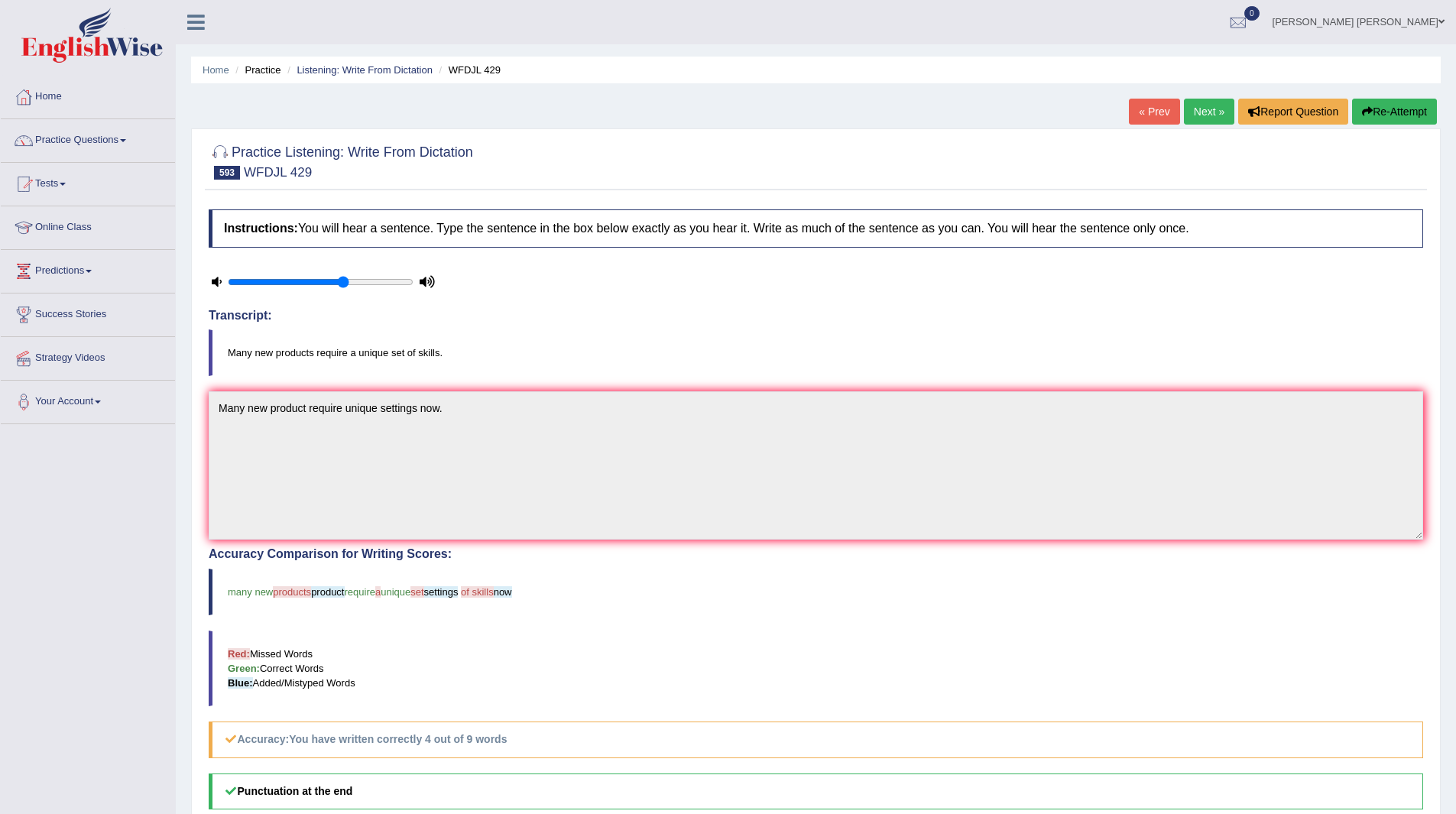
click at [1200, 107] on link "Next »" at bounding box center [1209, 111] width 50 height 26
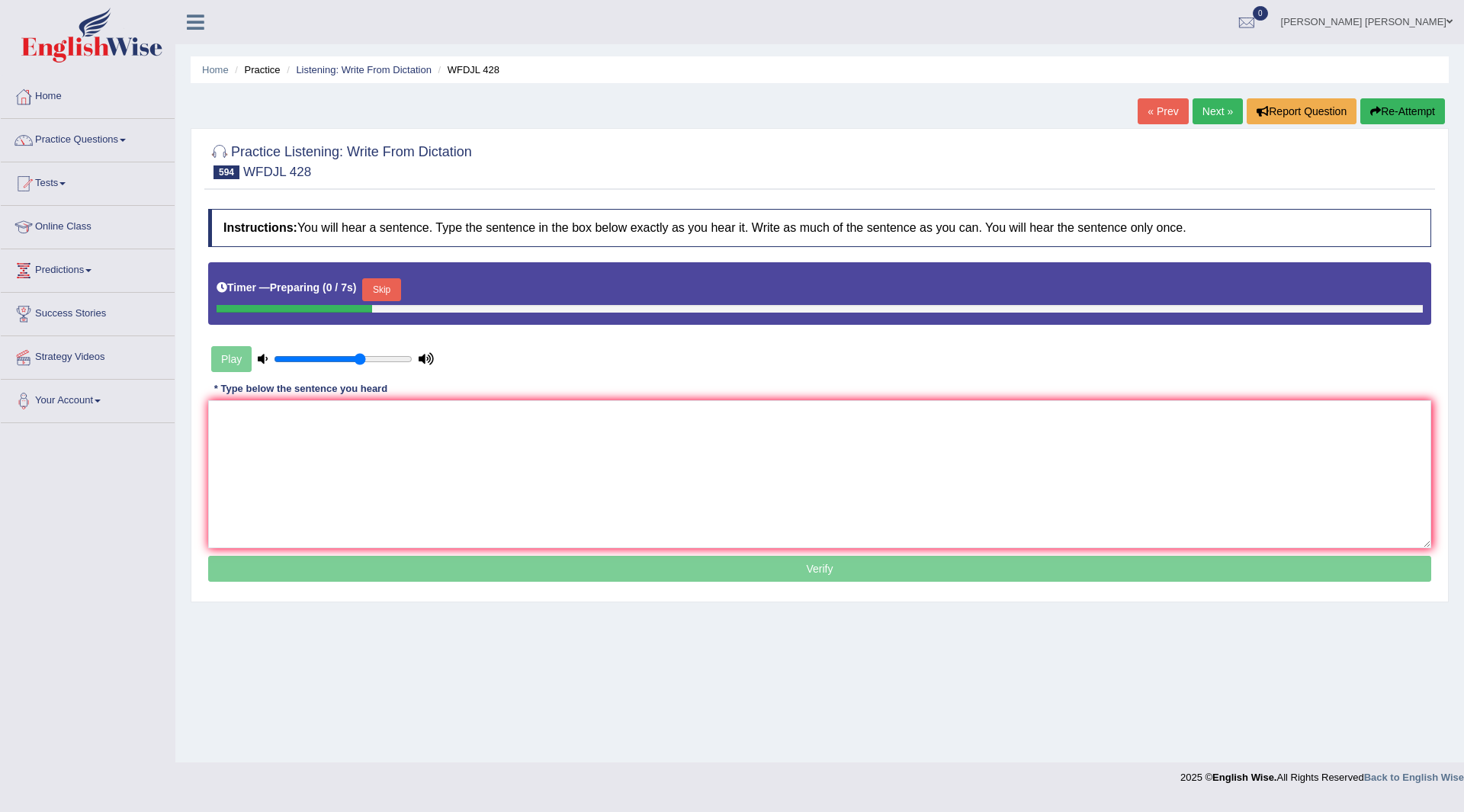
click at [382, 285] on button "Skip" at bounding box center [381, 289] width 38 height 23
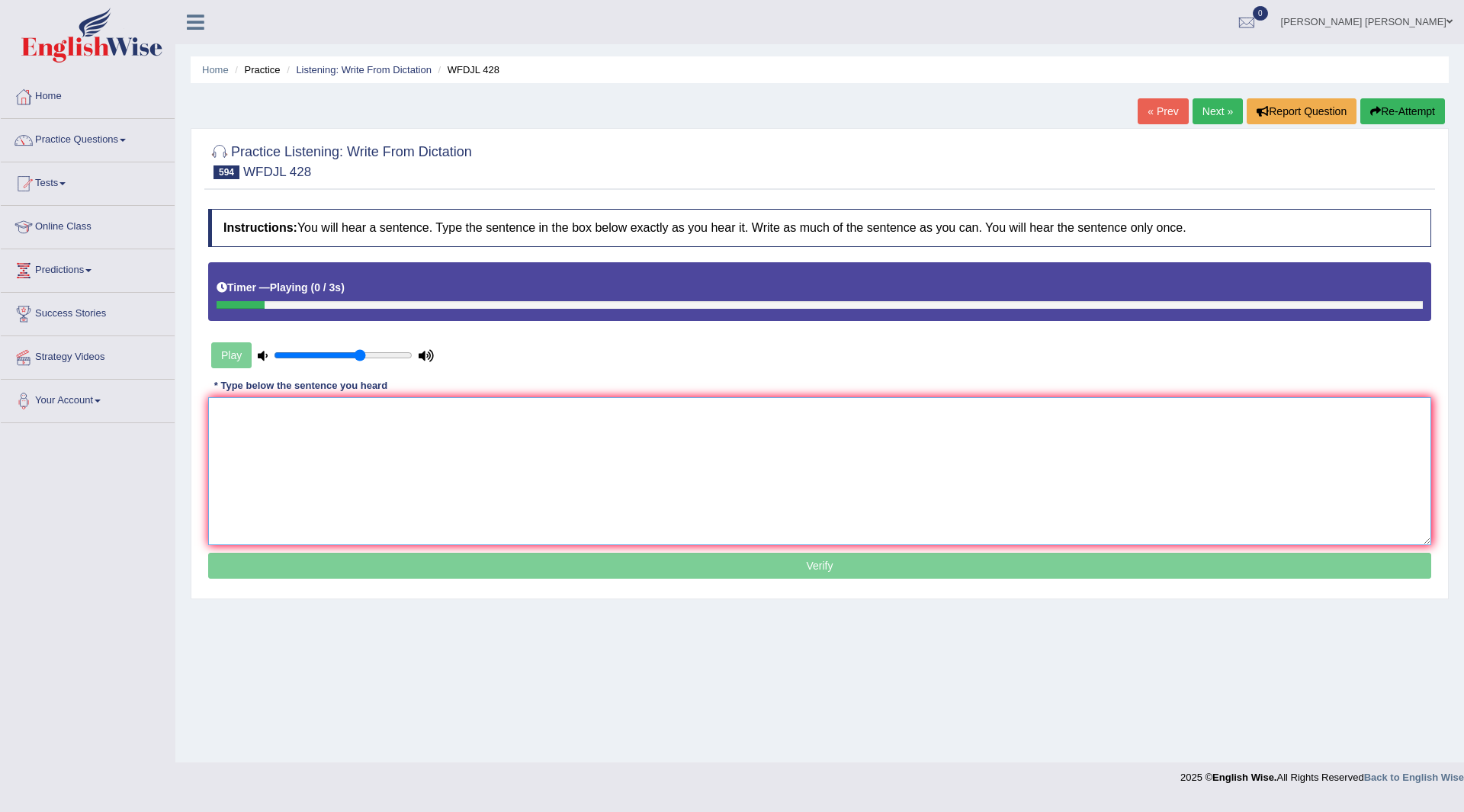
click at [408, 455] on textarea at bounding box center [819, 471] width 1223 height 148
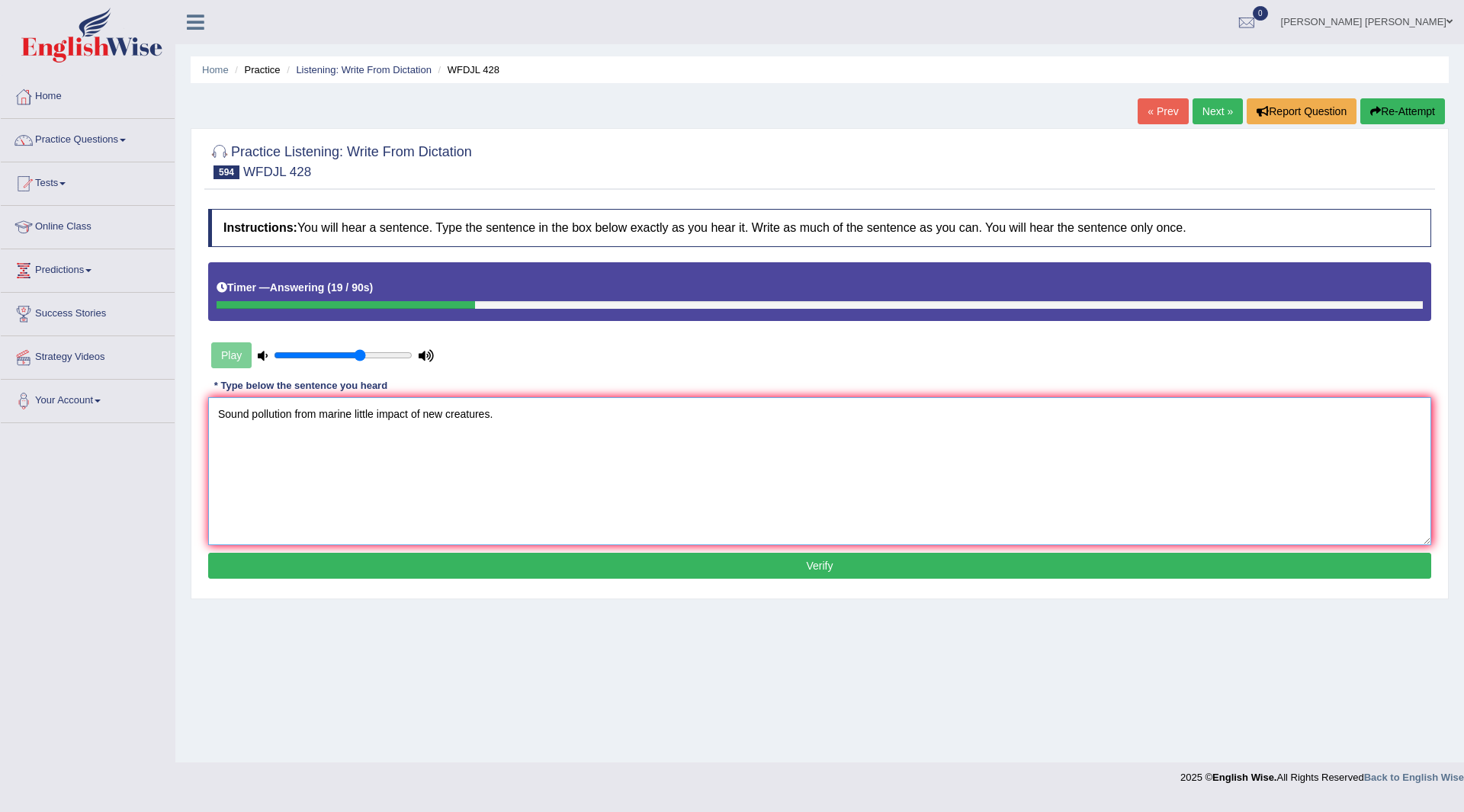
type textarea "Sound pollution from marine little impact of new creatures."
click at [502, 569] on button "Verify" at bounding box center [819, 566] width 1223 height 26
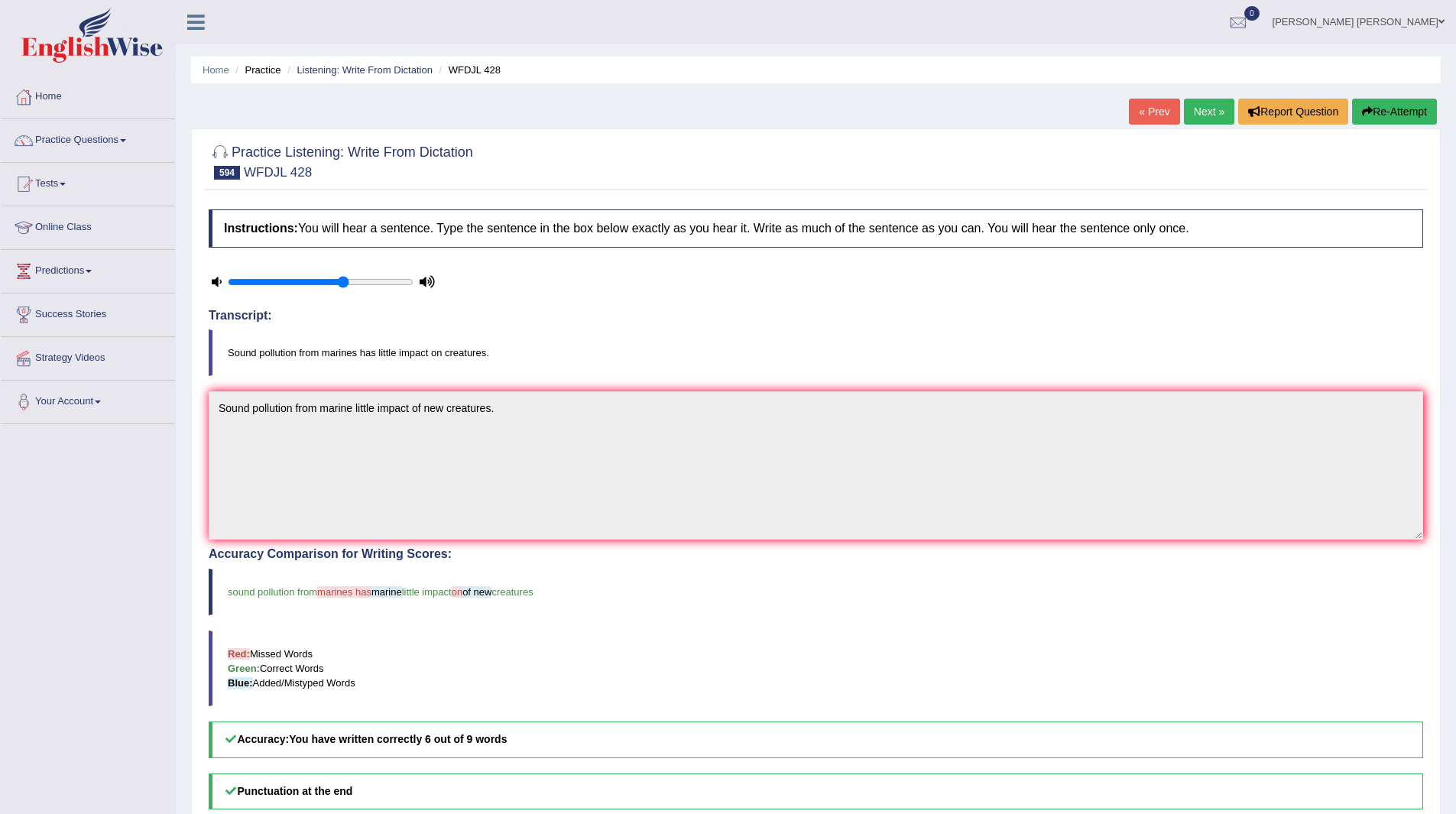
click at [1204, 110] on link "Next »" at bounding box center [1209, 111] width 50 height 26
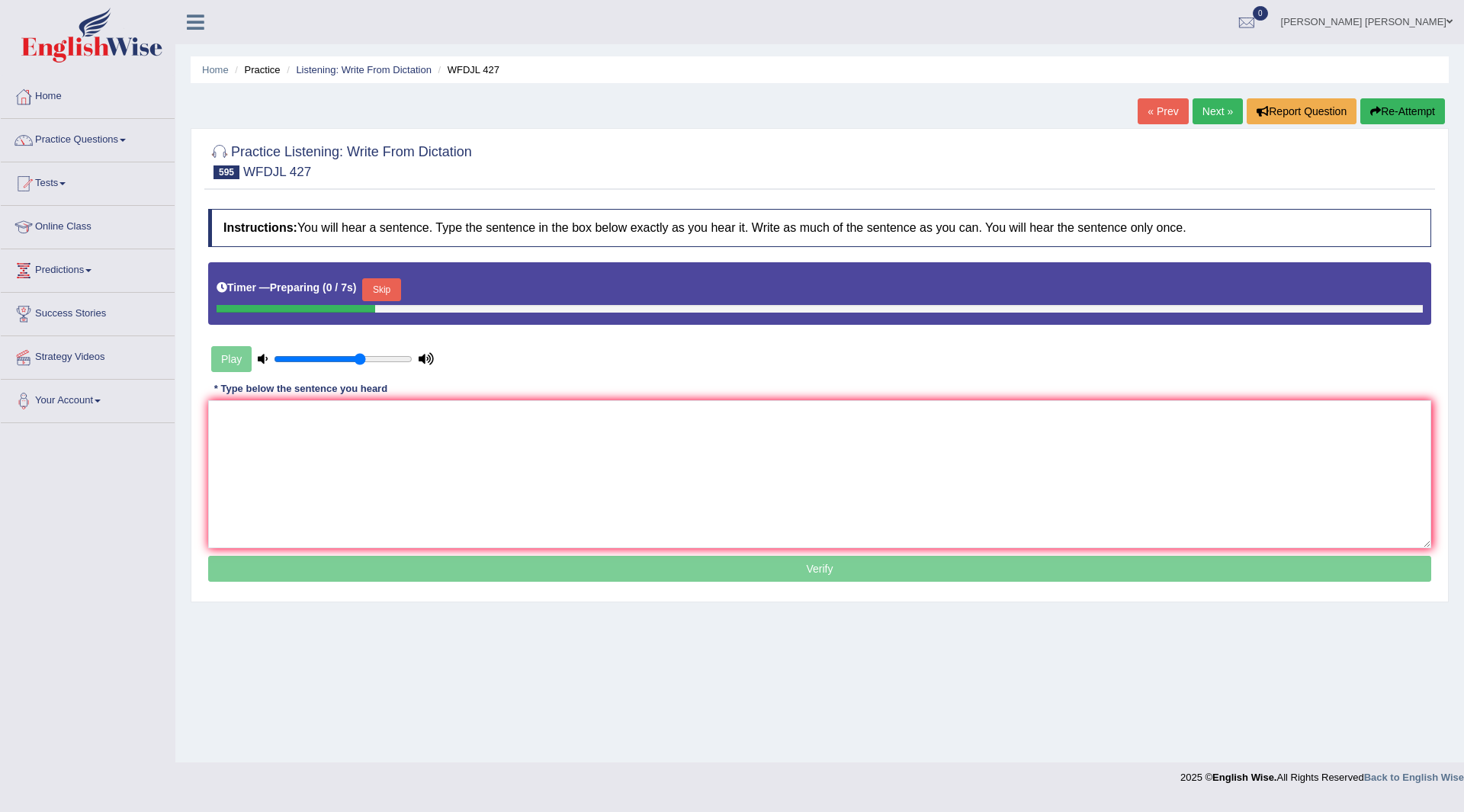
click at [396, 290] on button "Skip" at bounding box center [381, 289] width 38 height 23
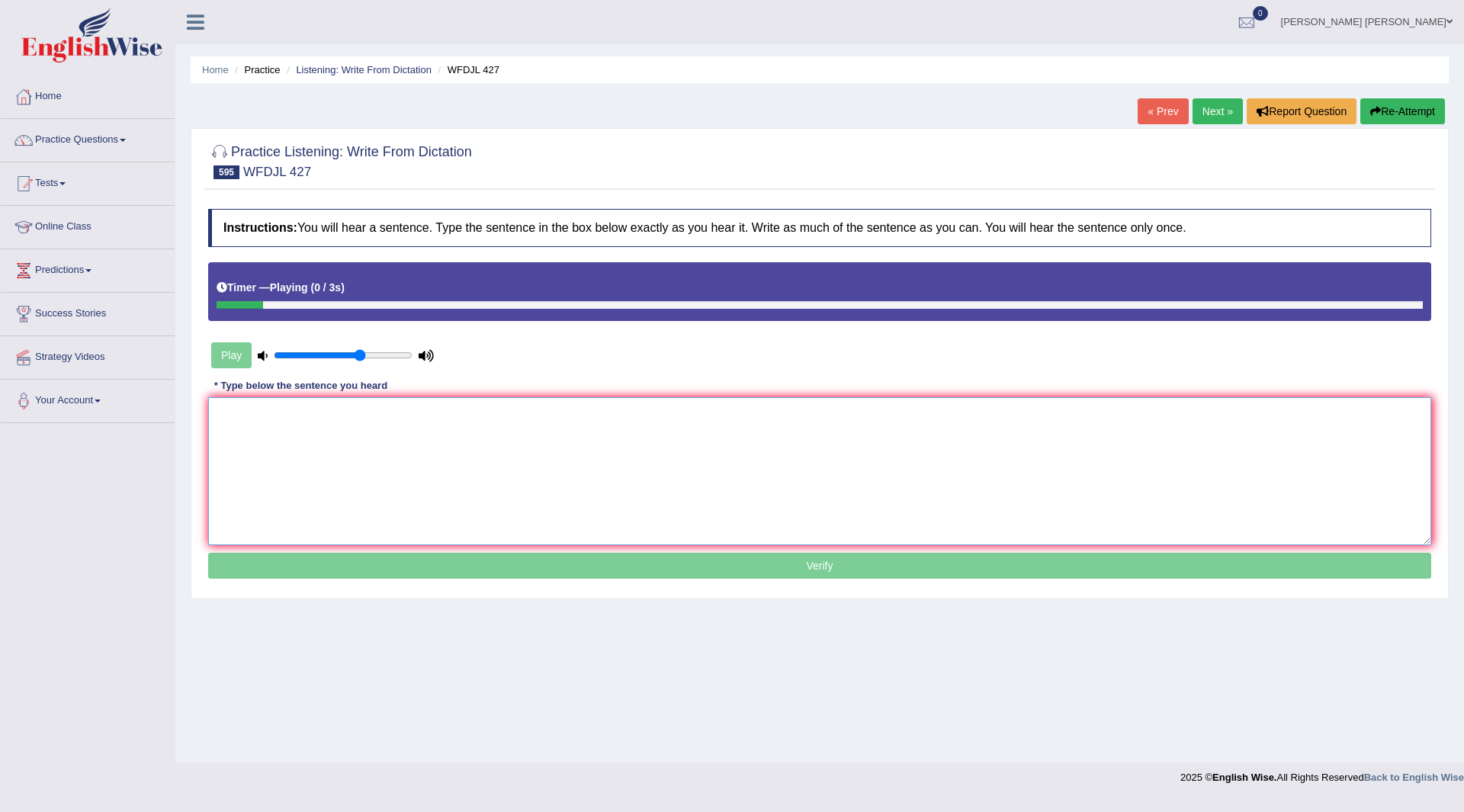
click at [345, 444] on textarea at bounding box center [819, 471] width 1223 height 148
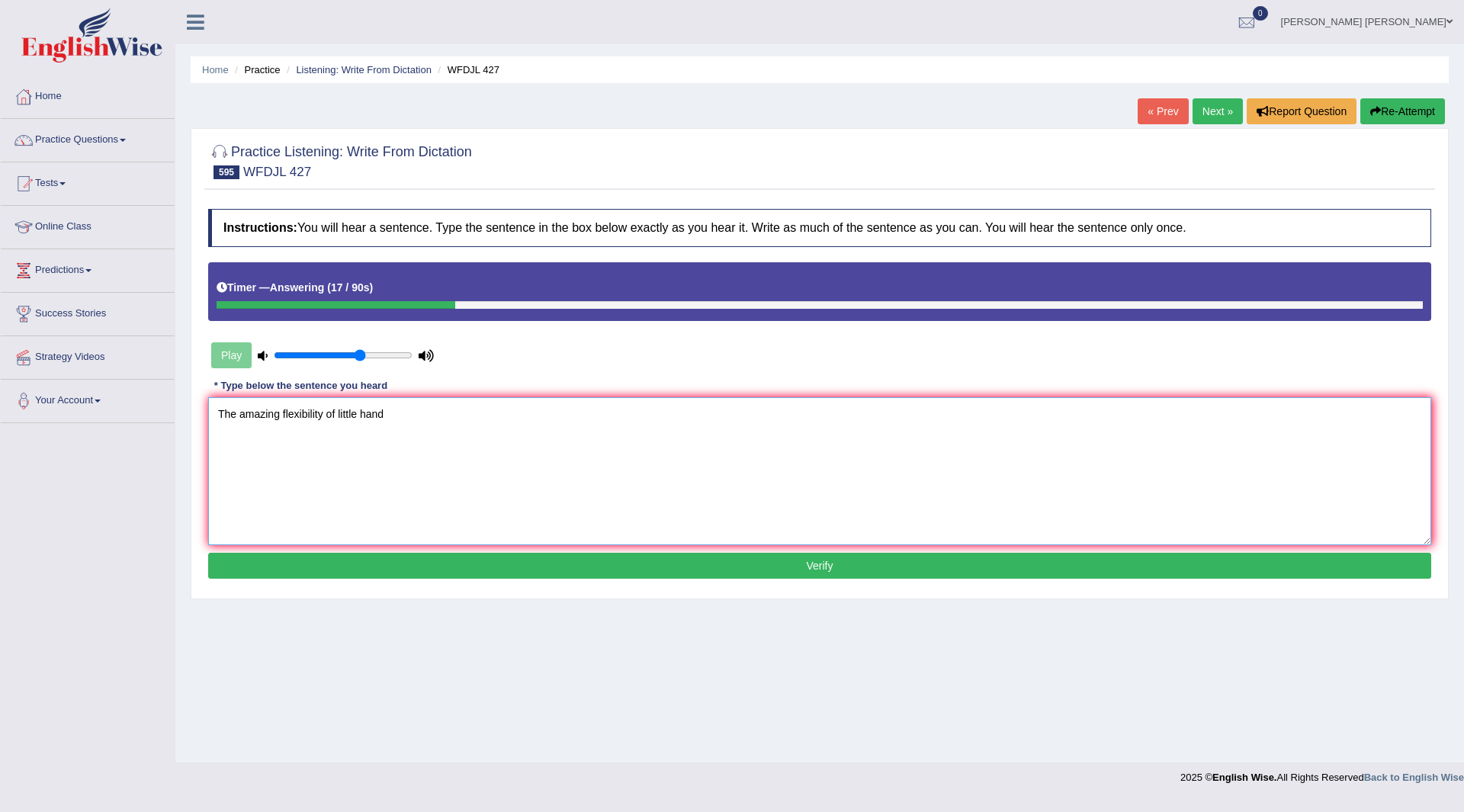
type textarea "The amazing flexibility of little hand"
click at [435, 574] on button "Verify" at bounding box center [819, 566] width 1223 height 26
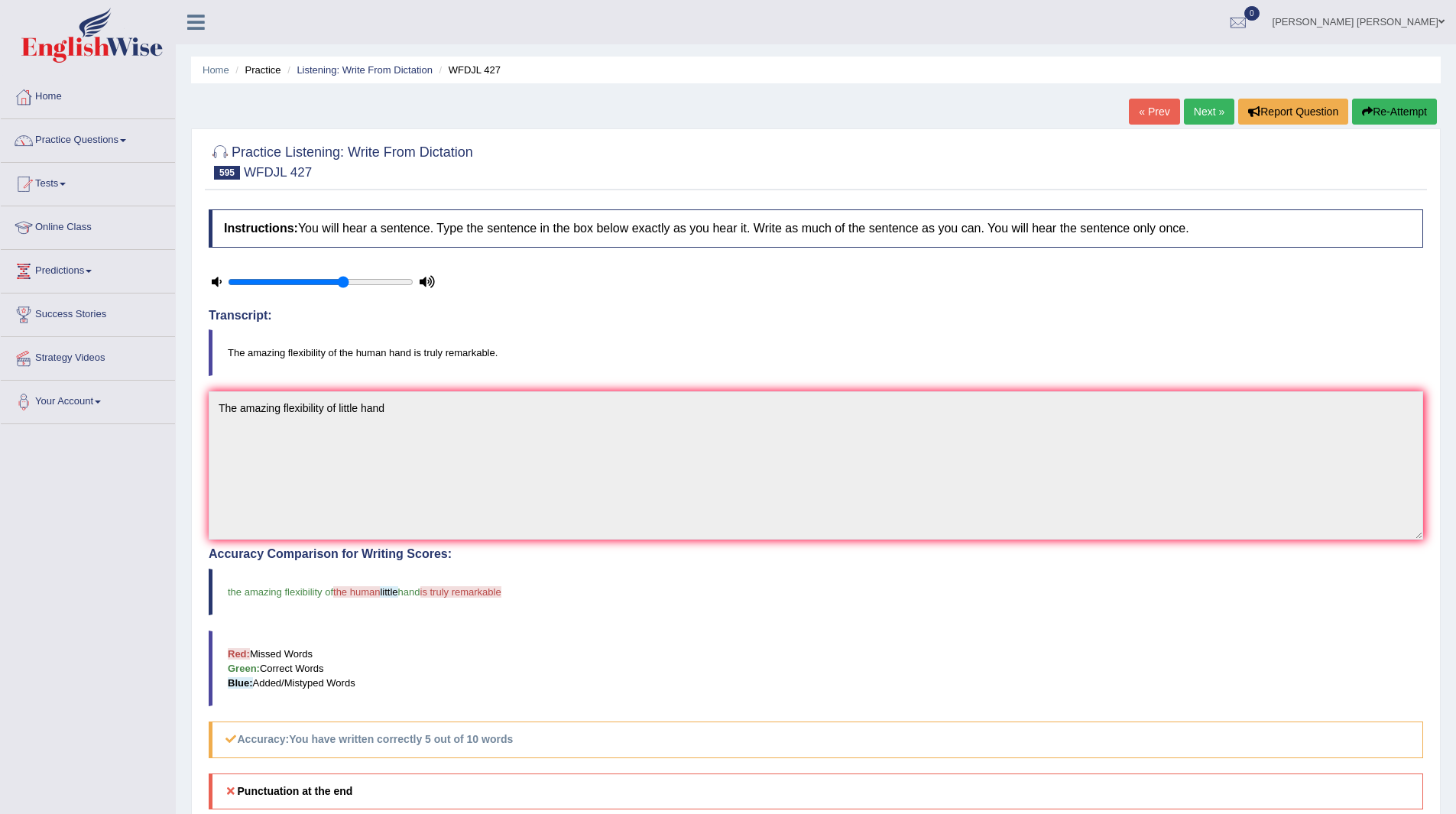
click at [1196, 105] on link "Next »" at bounding box center [1209, 111] width 50 height 26
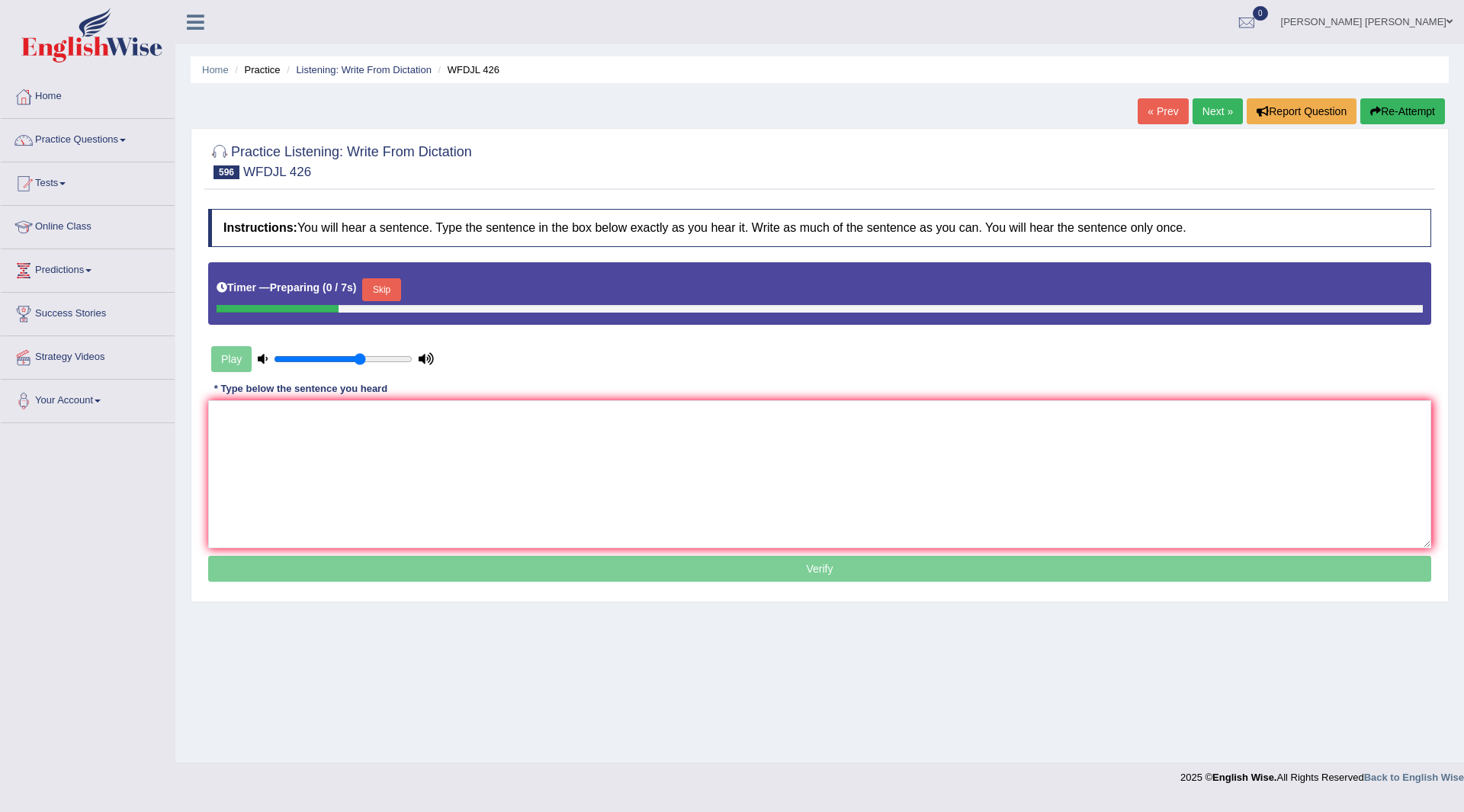
click at [383, 287] on button "Skip" at bounding box center [381, 289] width 38 height 23
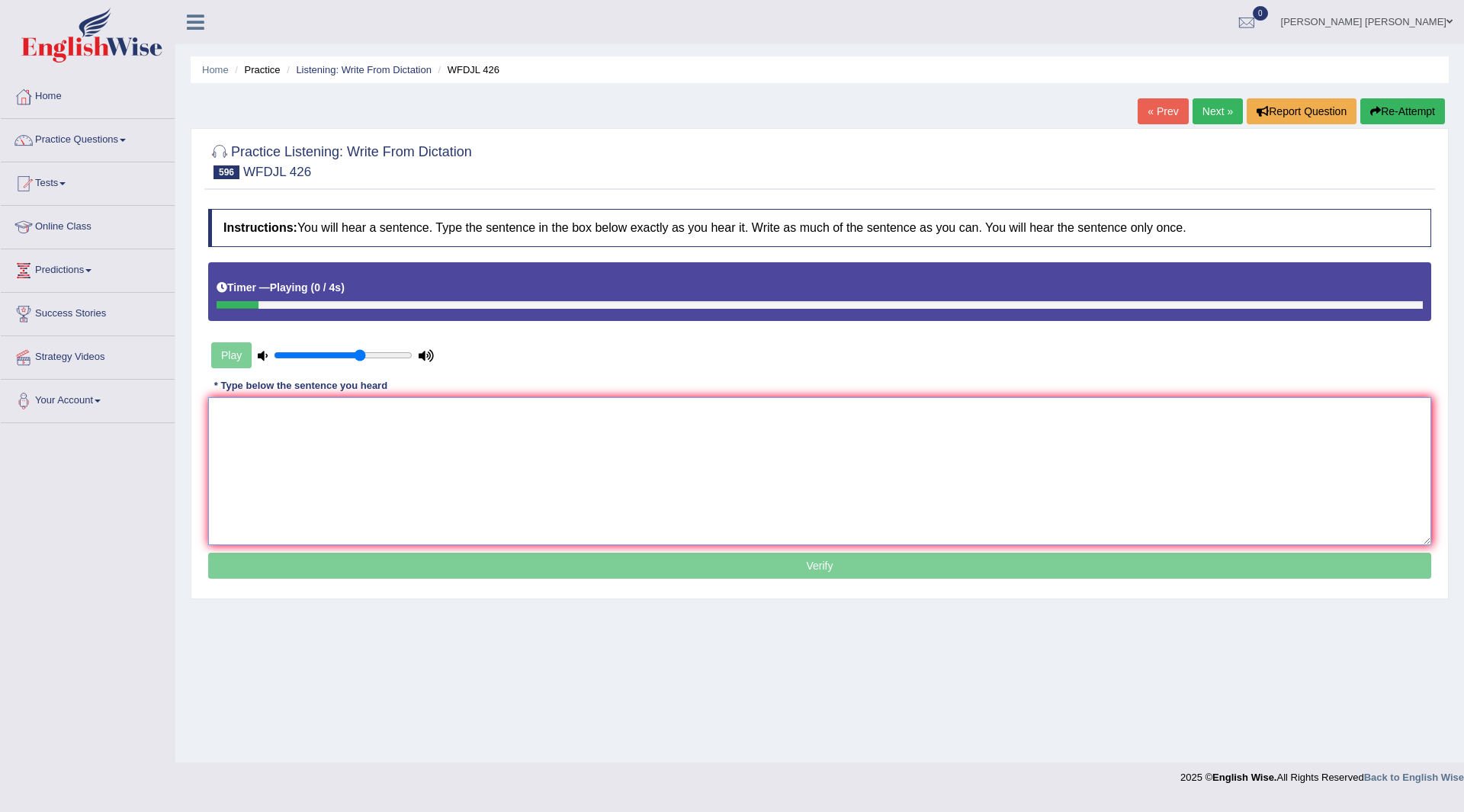
click at [342, 425] on textarea at bounding box center [819, 471] width 1223 height 148
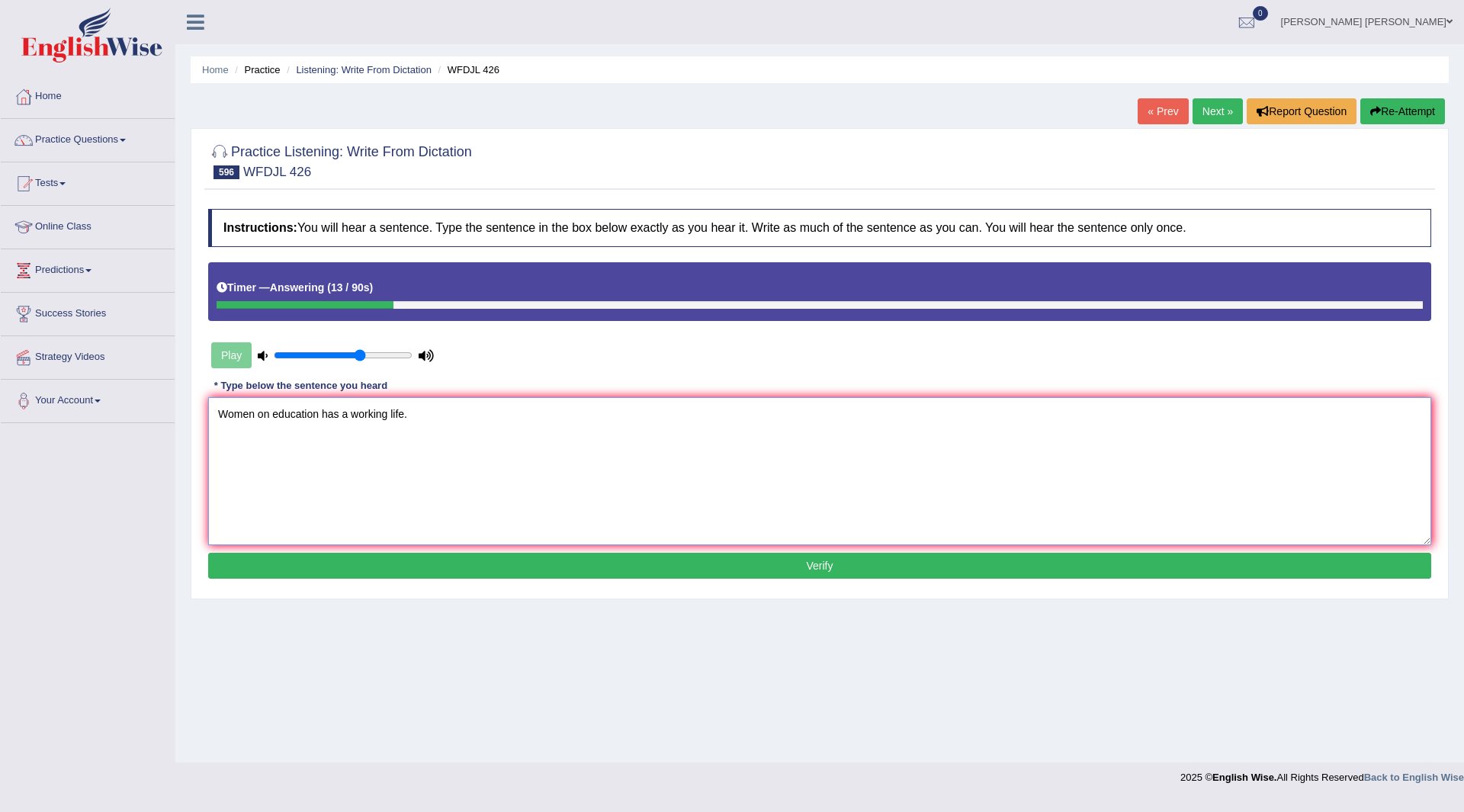
type textarea "Women on education has a working life."
click at [608, 566] on button "Verify" at bounding box center [819, 566] width 1223 height 26
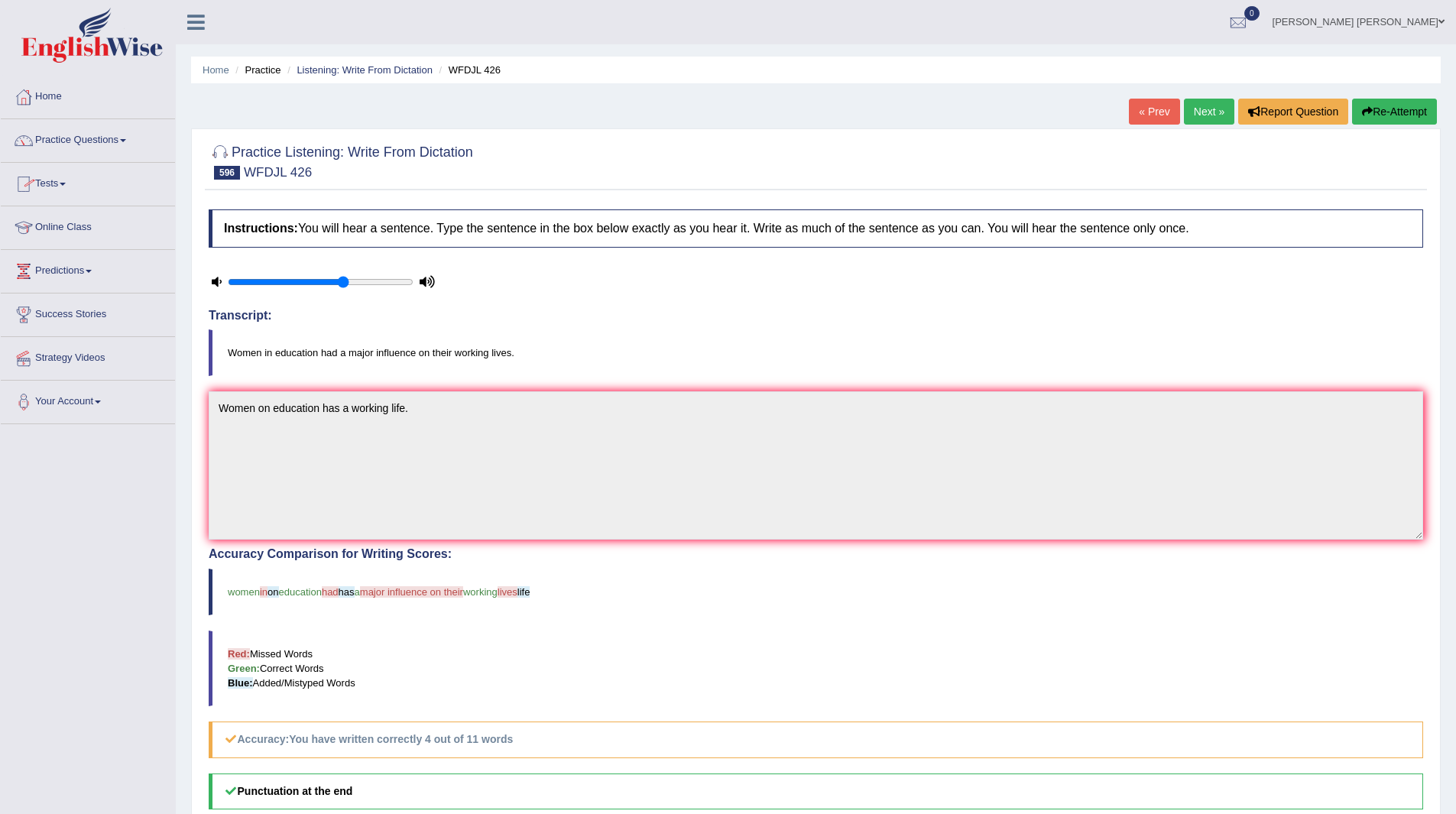
click at [1192, 108] on link "Next »" at bounding box center [1209, 111] width 50 height 26
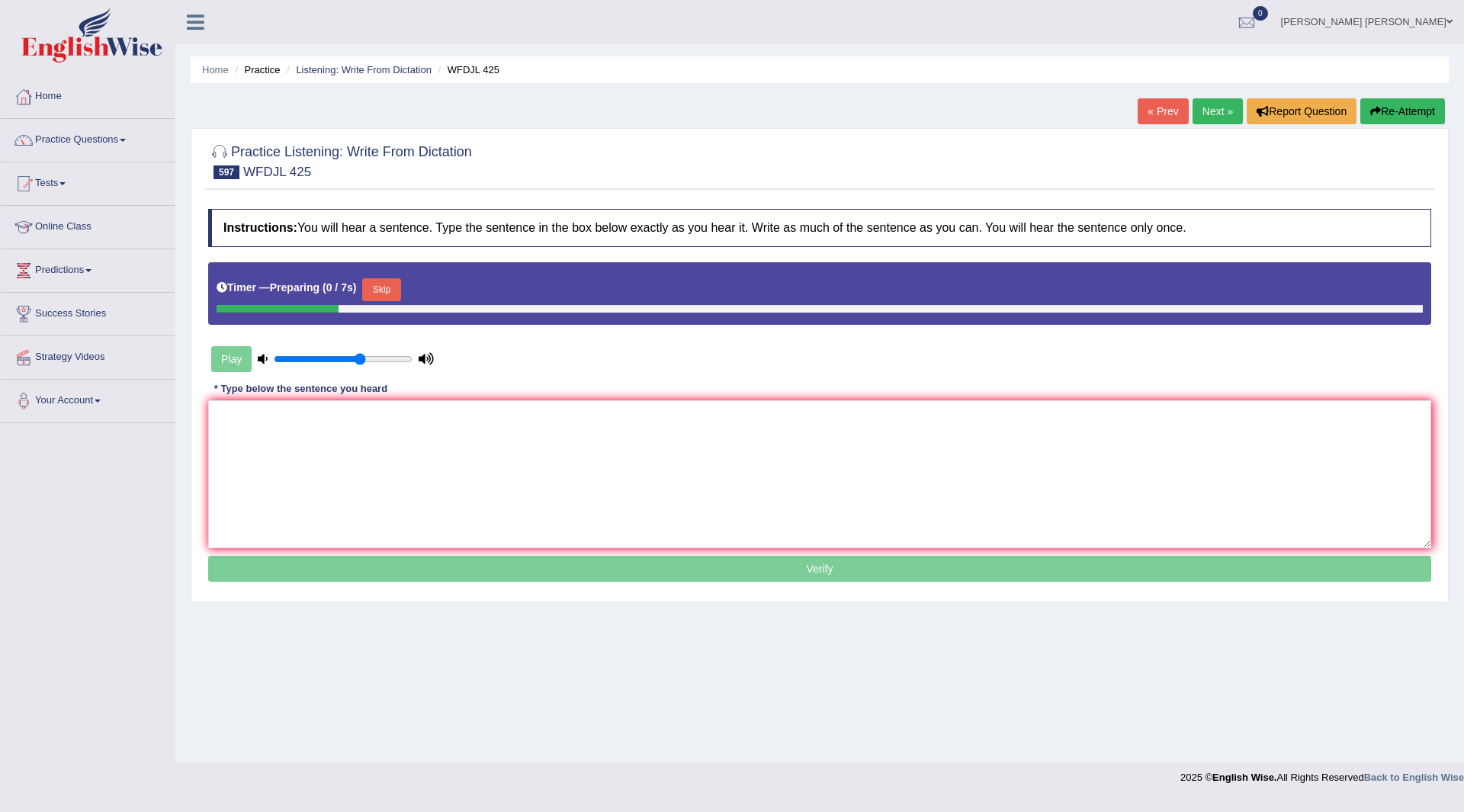
click at [386, 286] on button "Skip" at bounding box center [381, 289] width 38 height 23
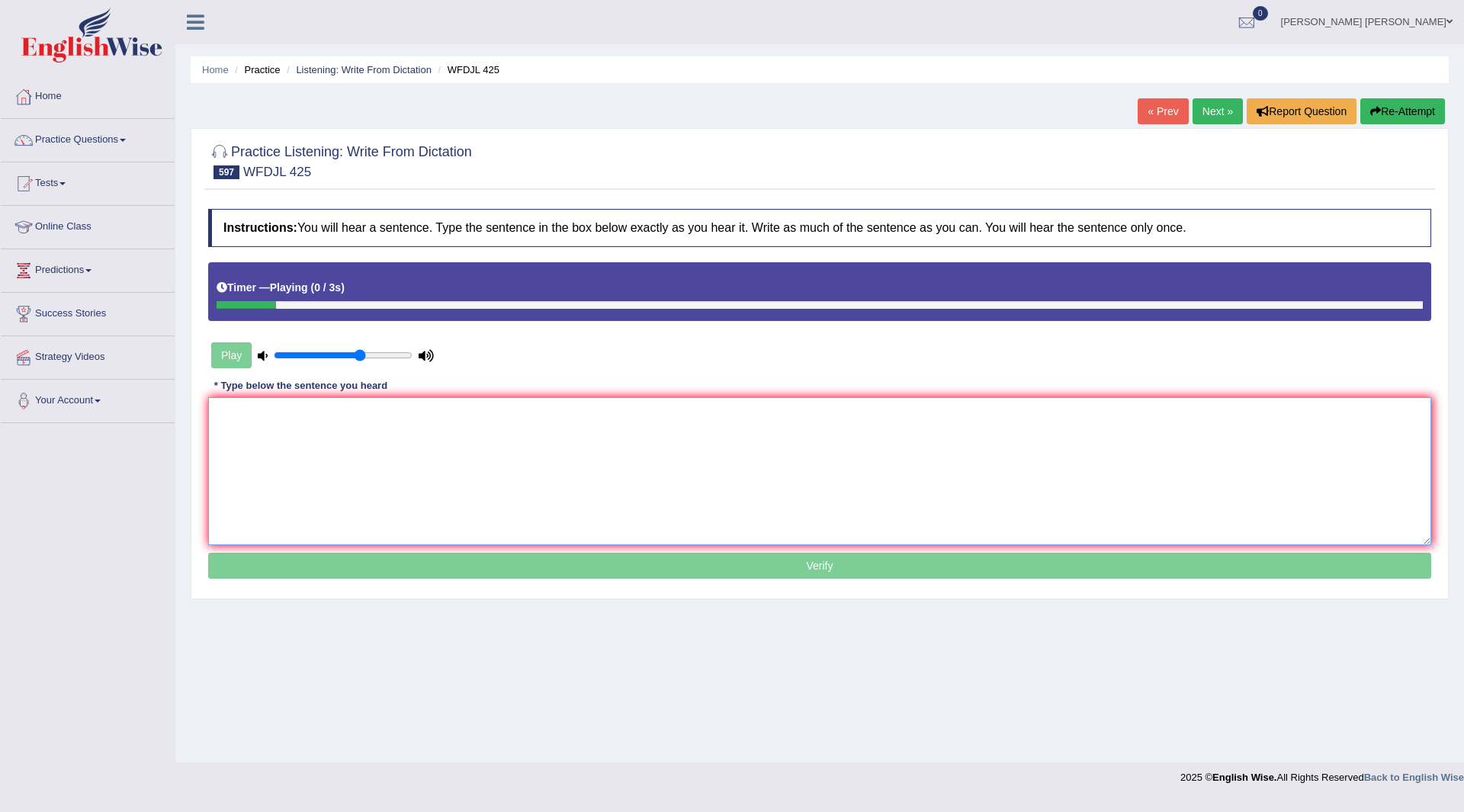
click at [341, 444] on textarea at bounding box center [819, 471] width 1223 height 148
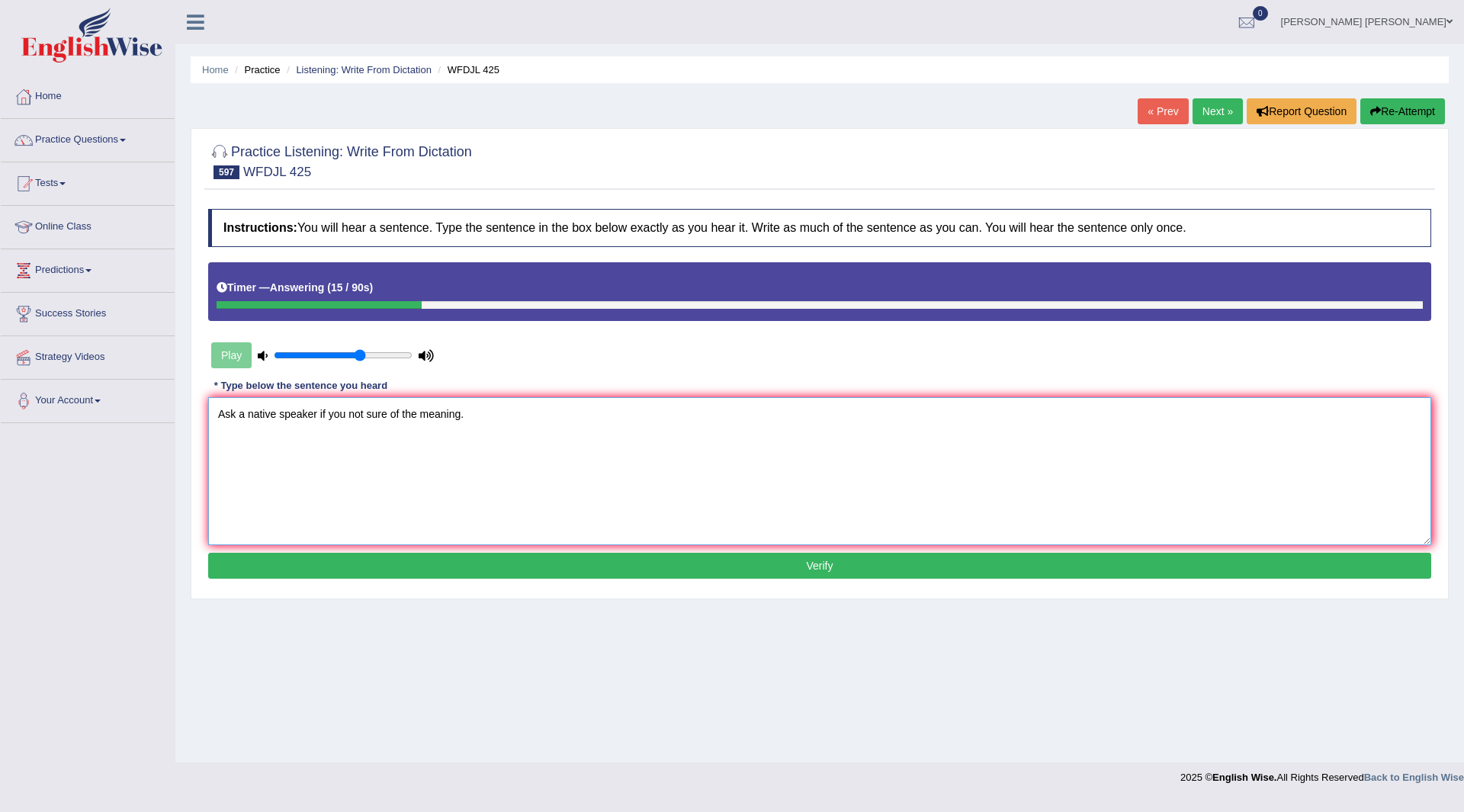
type textarea "Ask a native speaker if you not sure of the meaning."
click at [573, 553] on button "Verify" at bounding box center [819, 566] width 1223 height 26
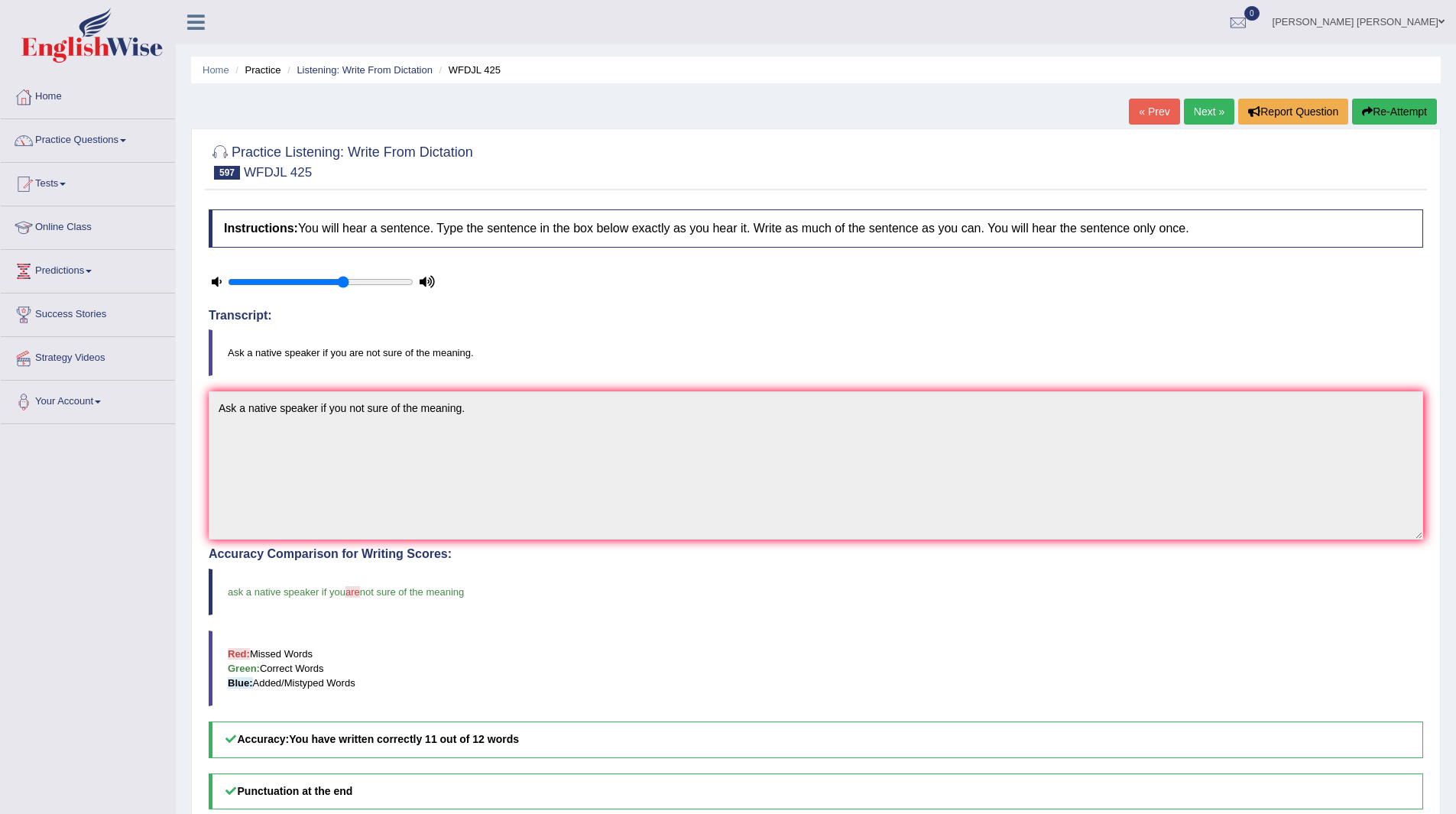
drag, startPoint x: 1200, startPoint y: 114, endPoint x: 1020, endPoint y: 124, distance: 180.3
click at [1200, 114] on link "Next »" at bounding box center [1209, 111] width 50 height 26
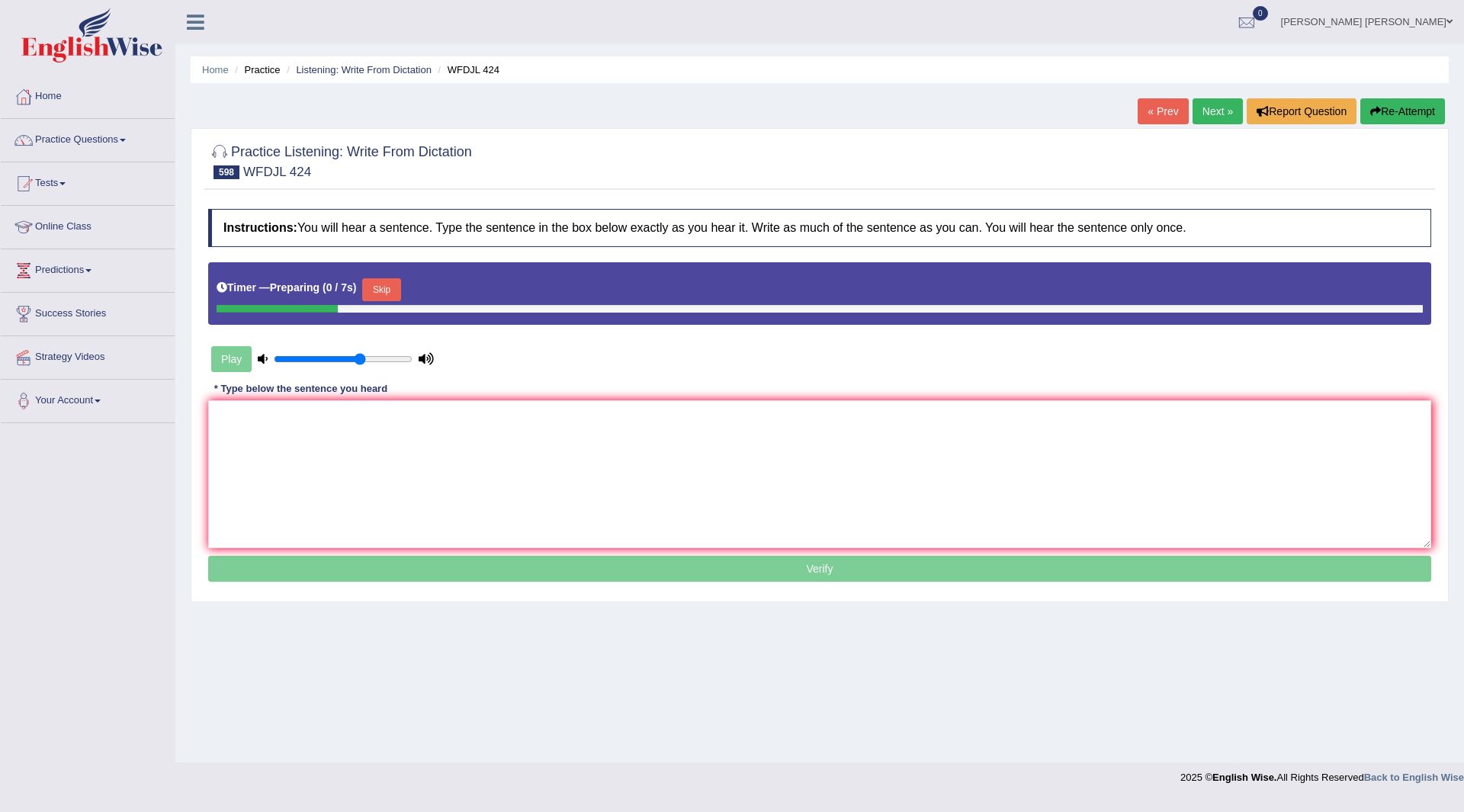
drag, startPoint x: 389, startPoint y: 284, endPoint x: 370, endPoint y: 389, distance: 106.7
click at [389, 295] on button "Skip" at bounding box center [381, 289] width 38 height 23
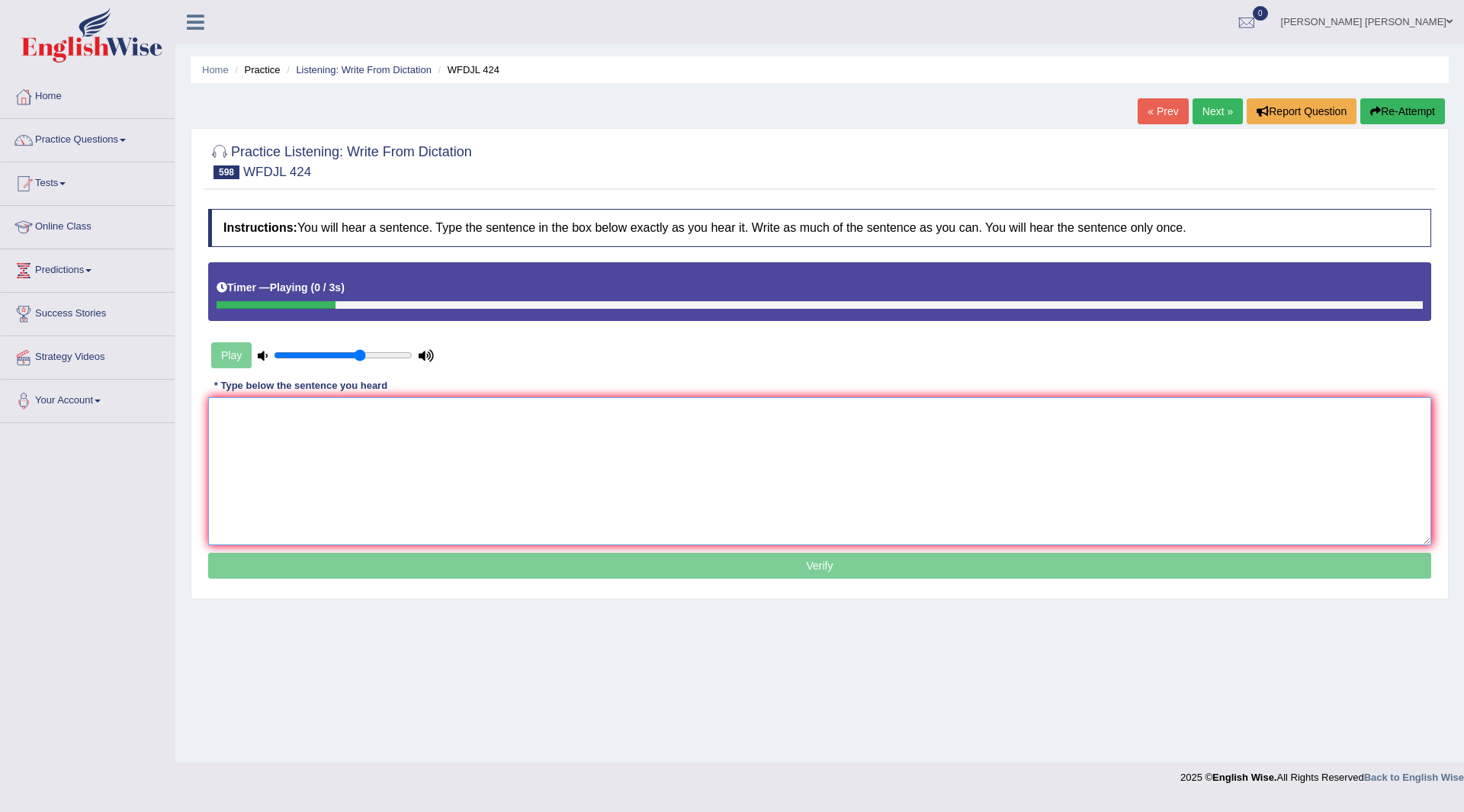
click at [374, 446] on textarea at bounding box center [819, 471] width 1223 height 148
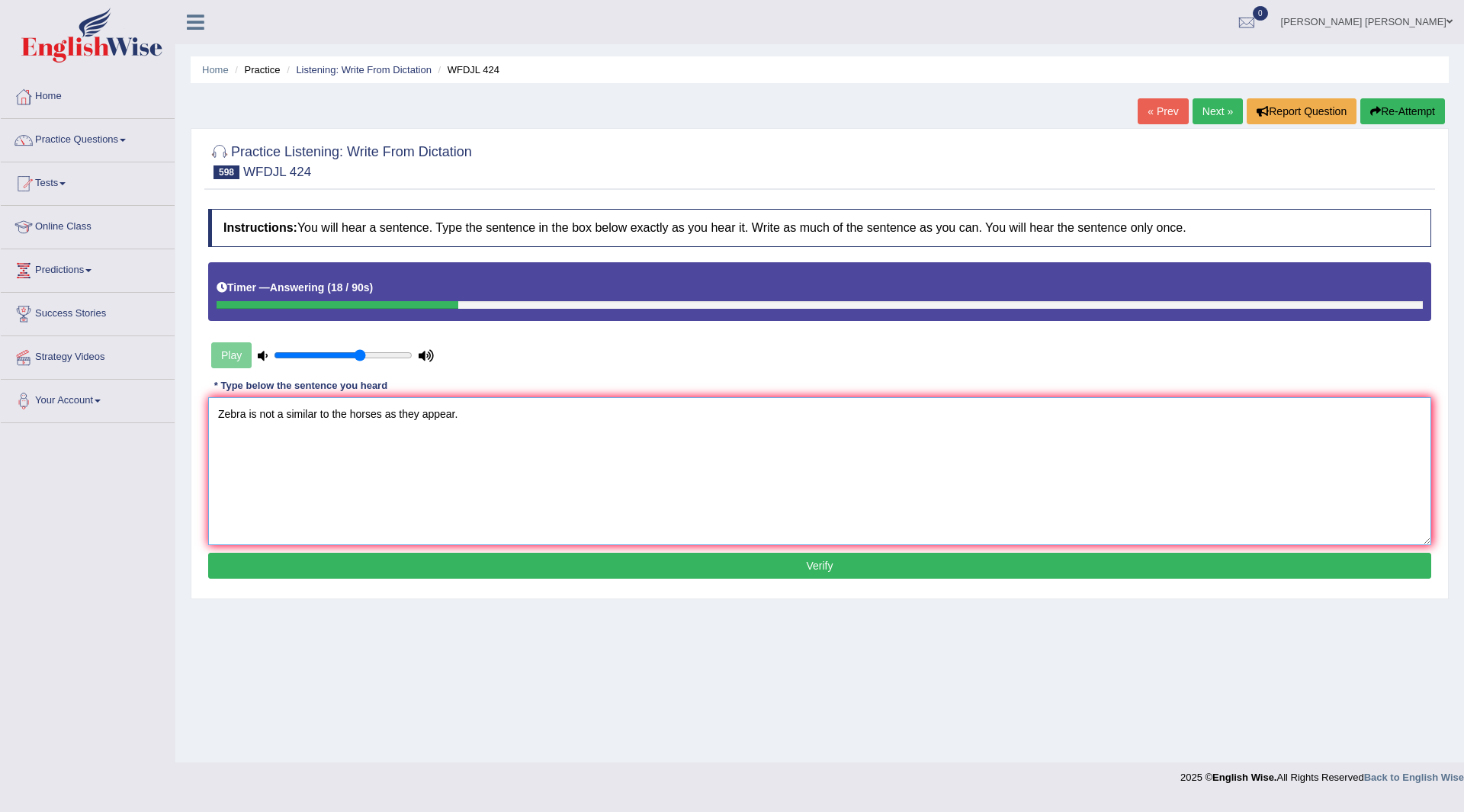
type textarea "Zebra is not a similar to the horses as they appear."
click at [515, 568] on button "Verify" at bounding box center [819, 566] width 1223 height 26
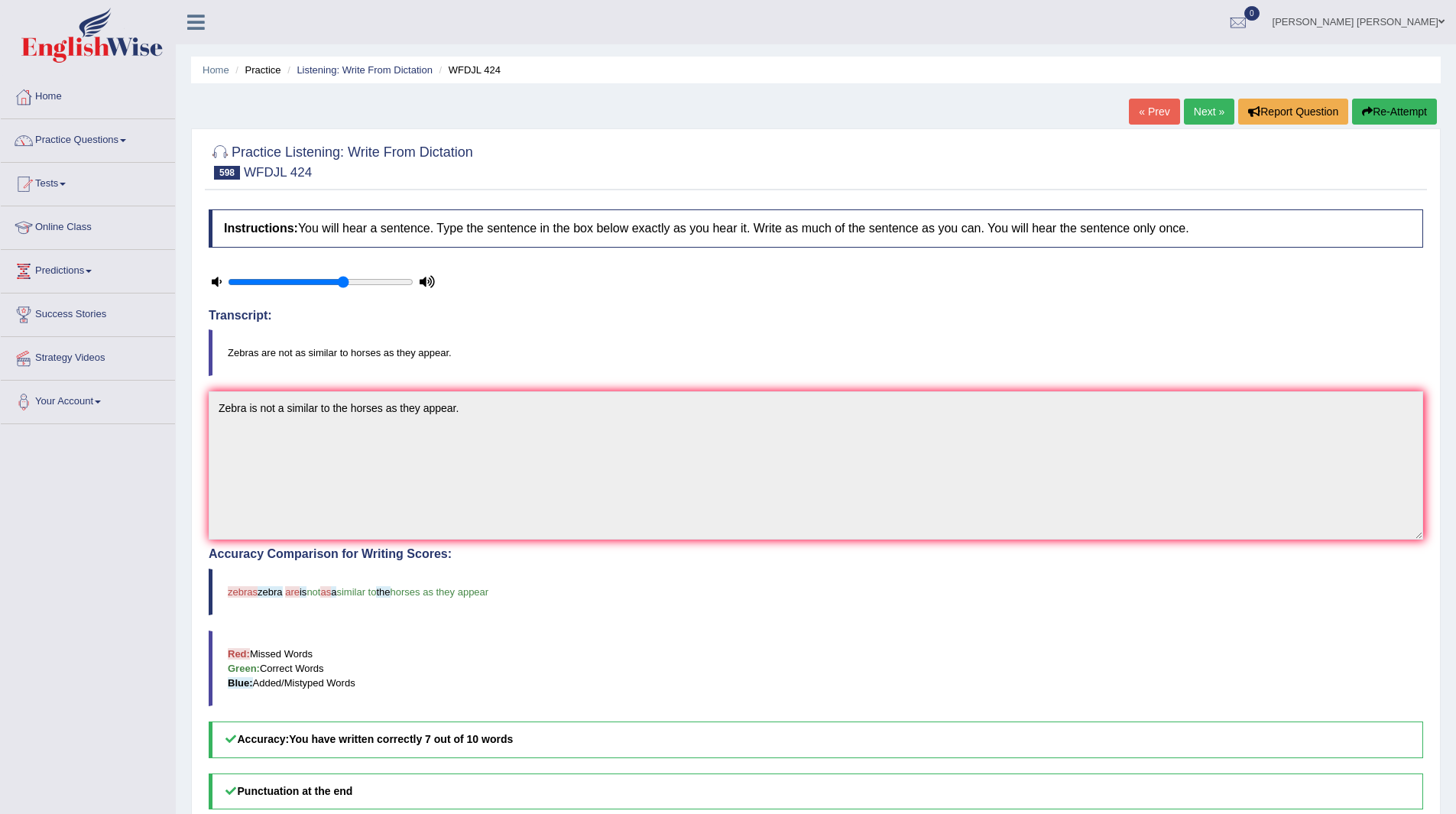
click at [1196, 114] on link "Next »" at bounding box center [1209, 111] width 50 height 26
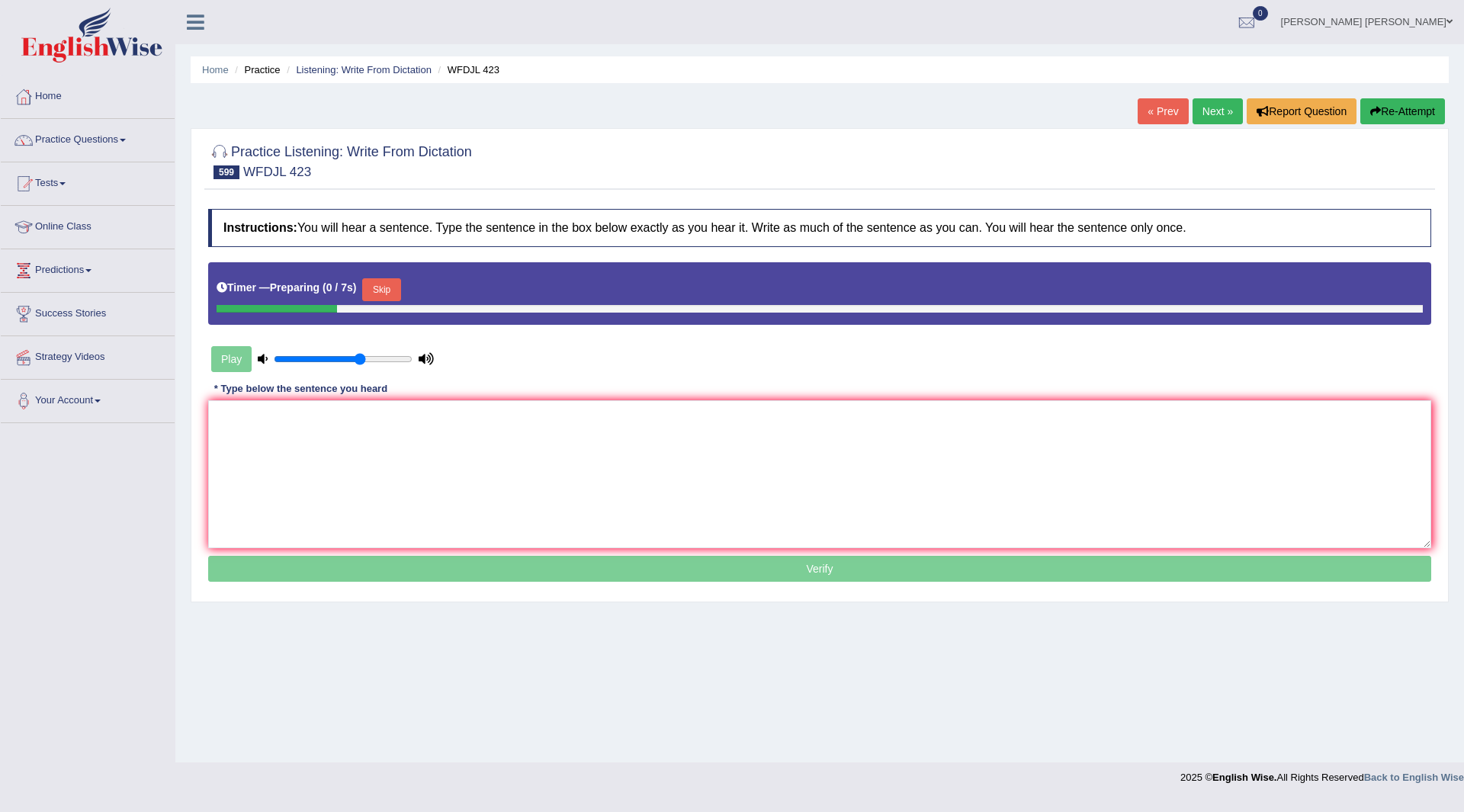
drag, startPoint x: 389, startPoint y: 289, endPoint x: 342, endPoint y: 429, distance: 147.7
click at [387, 296] on button "Skip" at bounding box center [381, 289] width 38 height 23
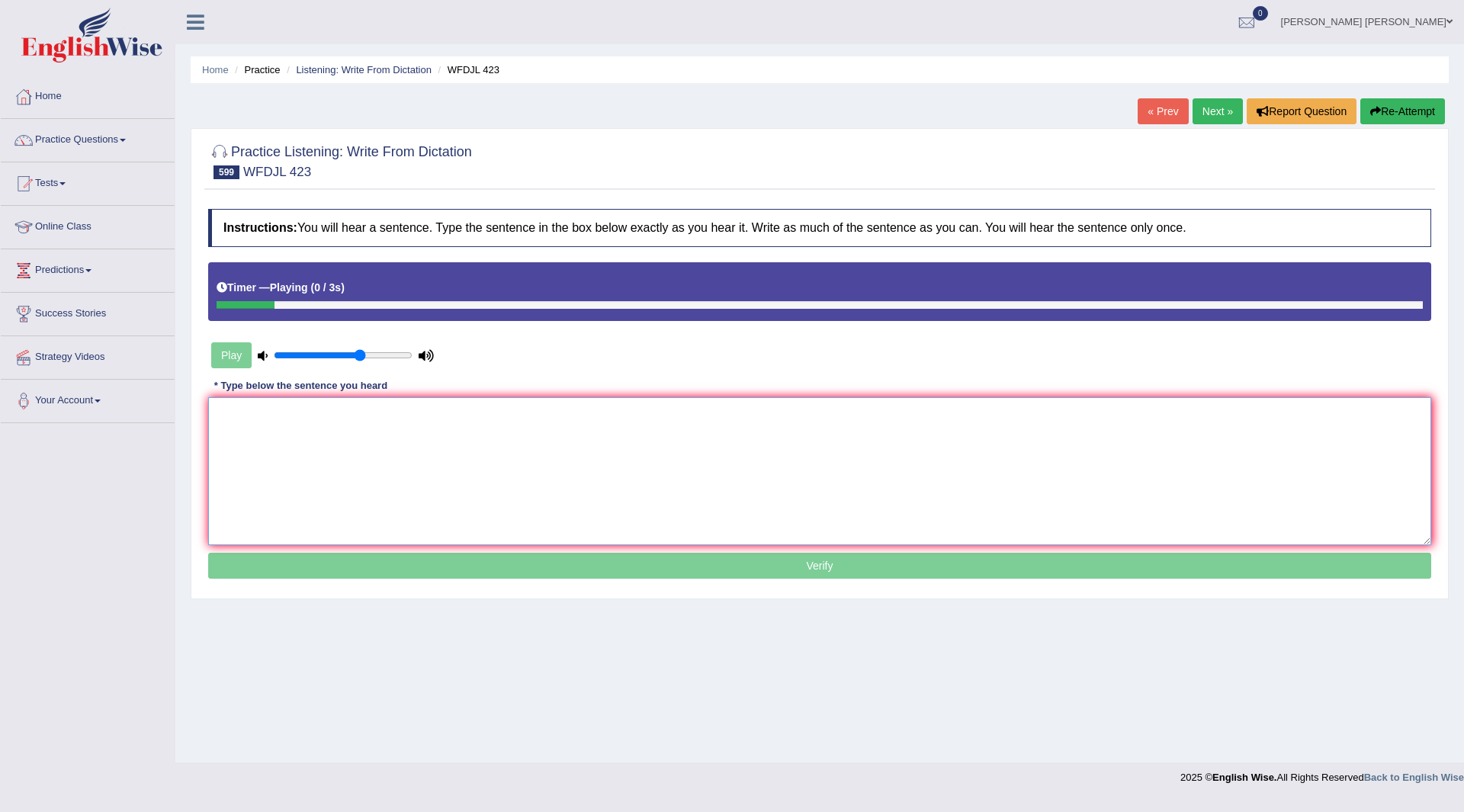
click at [338, 406] on textarea at bounding box center [819, 471] width 1223 height 148
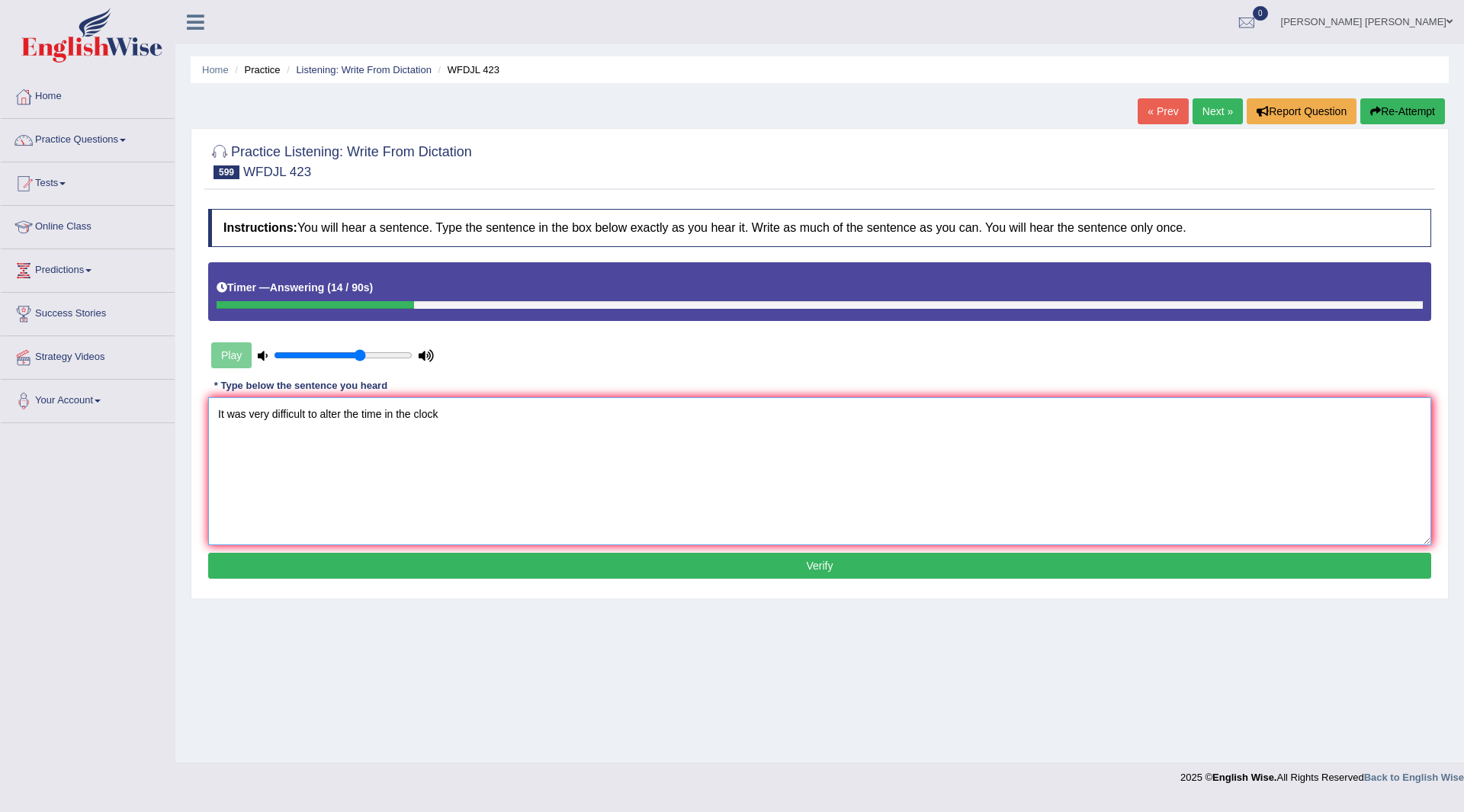
type textarea "It was very difficult to alter the time in the clock"
click at [569, 576] on button "Verify" at bounding box center [819, 566] width 1223 height 26
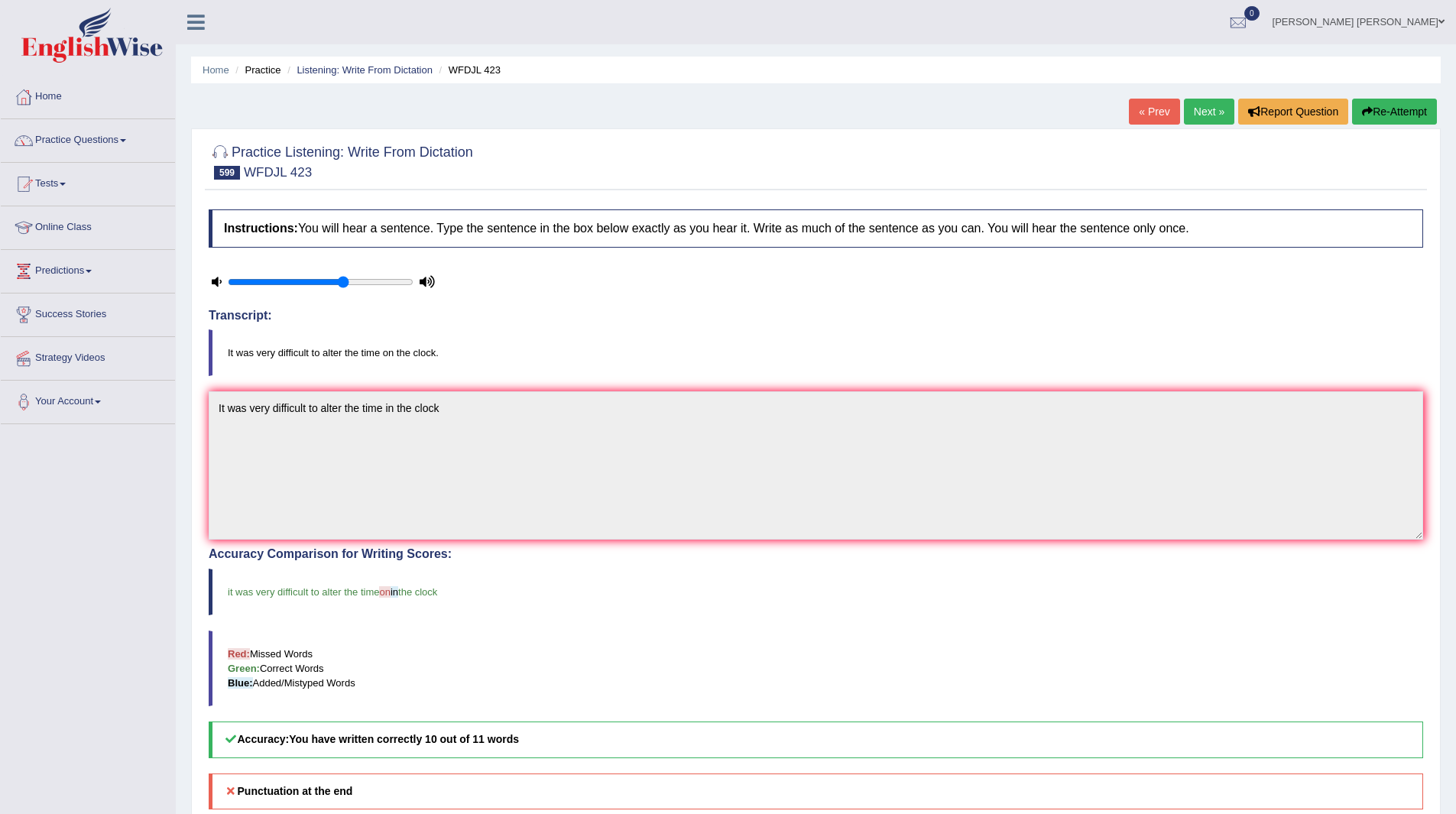
click at [1193, 112] on link "Next »" at bounding box center [1209, 111] width 50 height 26
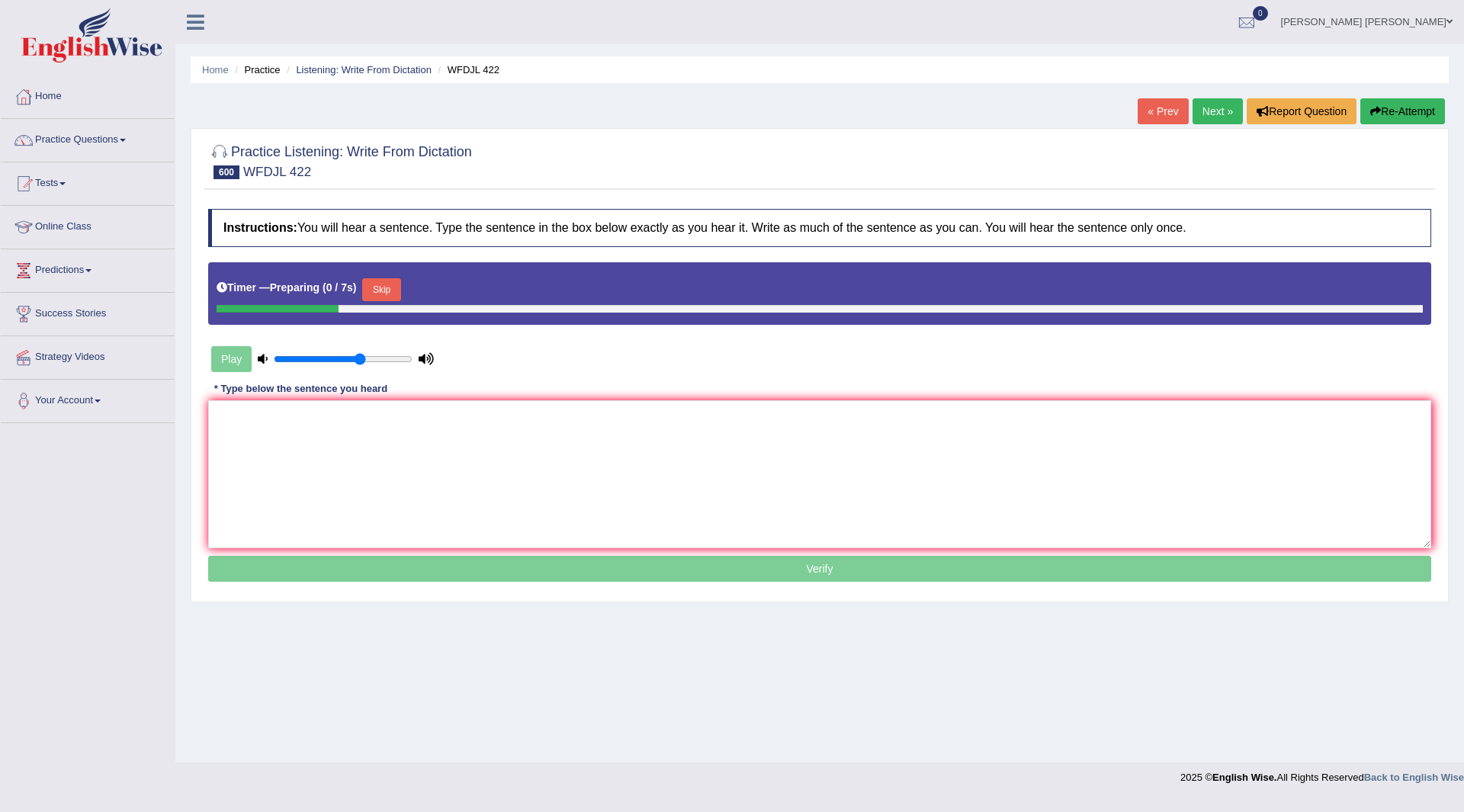
click at [389, 289] on button "Skip" at bounding box center [381, 289] width 38 height 23
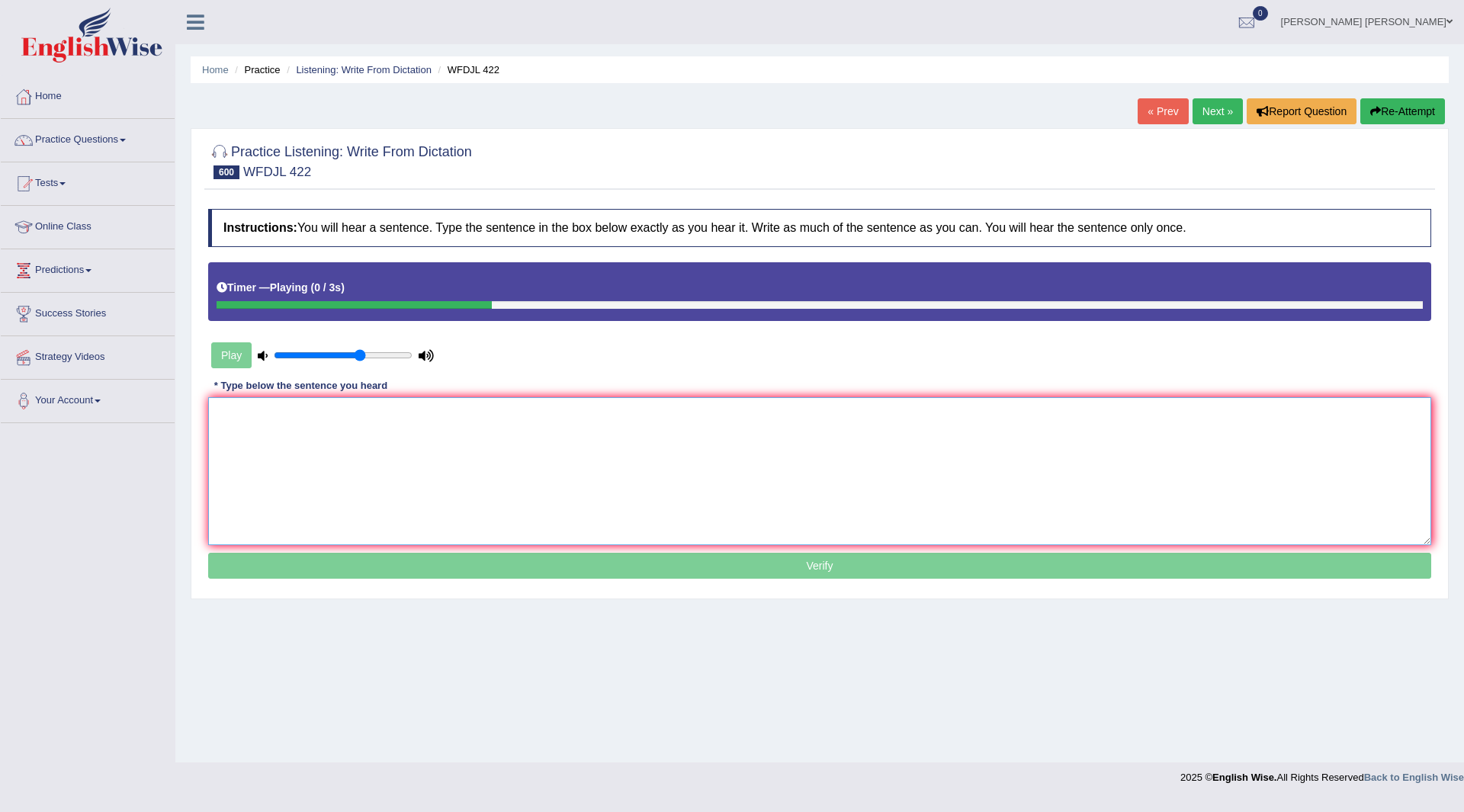
click at [324, 432] on textarea at bounding box center [819, 471] width 1223 height 148
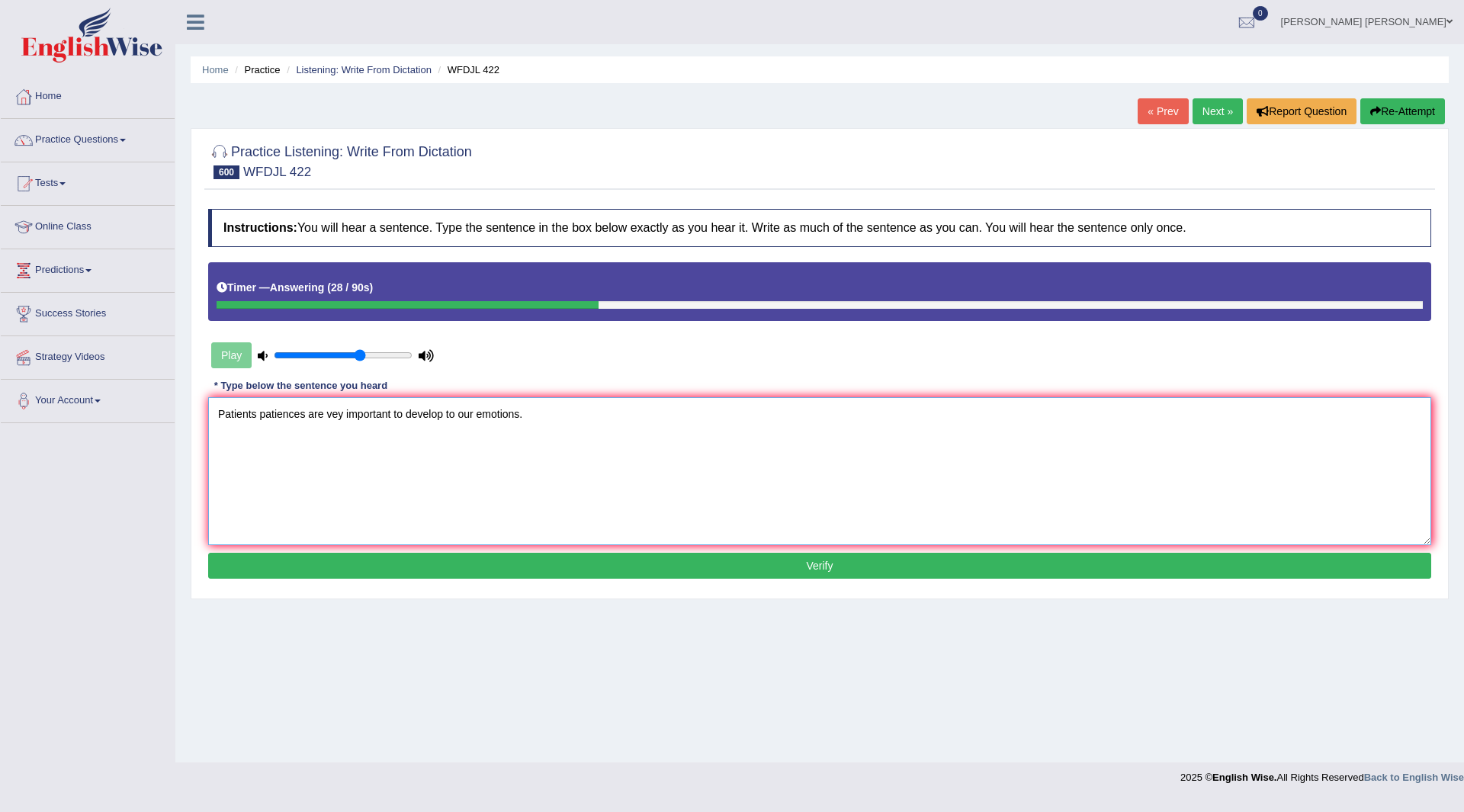
type textarea "Patients patiences are vey important to develop to our emotions."
click at [454, 559] on button "Verify" at bounding box center [819, 566] width 1223 height 26
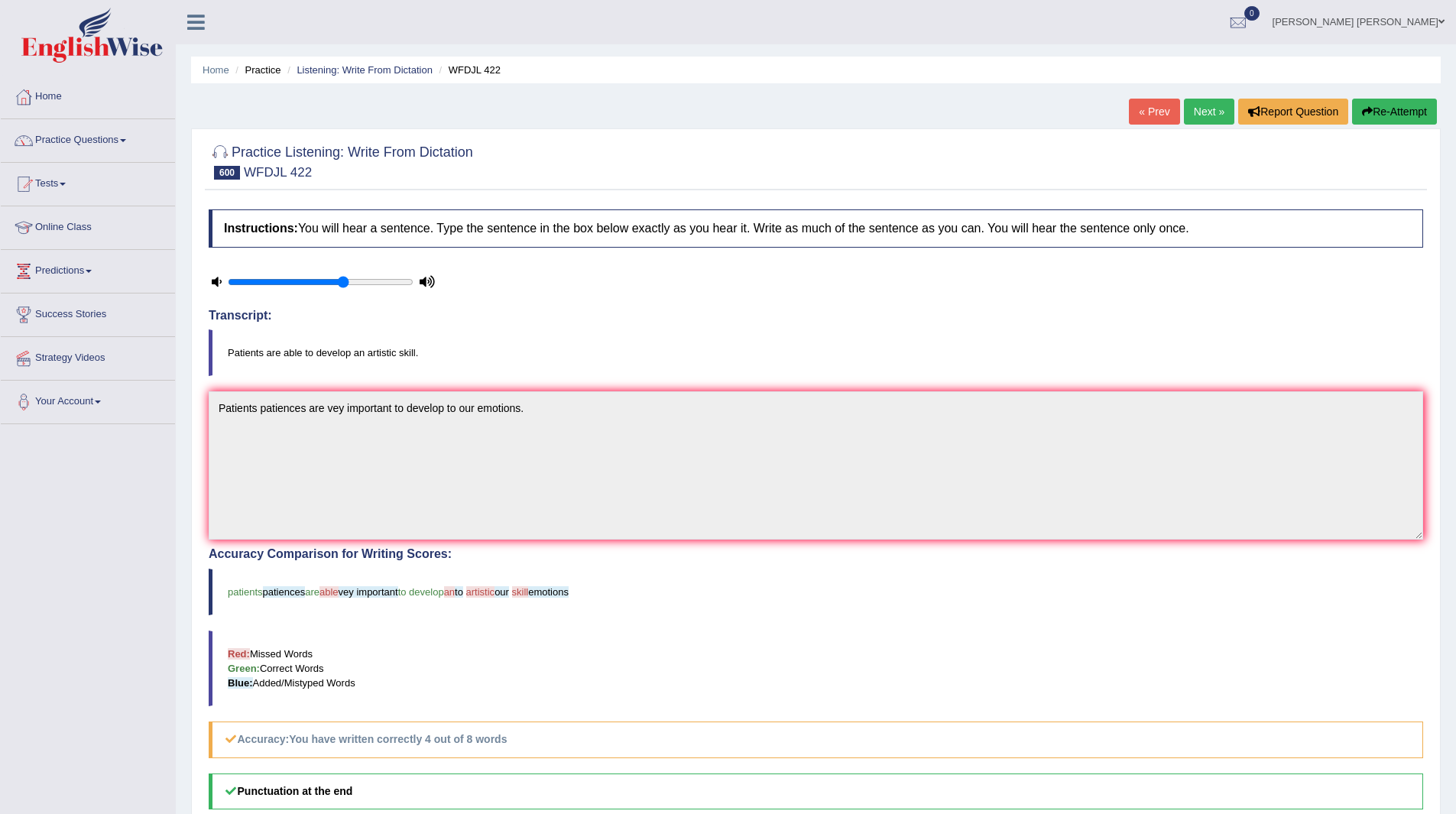
click at [1166, 111] on link "« Prev" at bounding box center [1154, 111] width 50 height 26
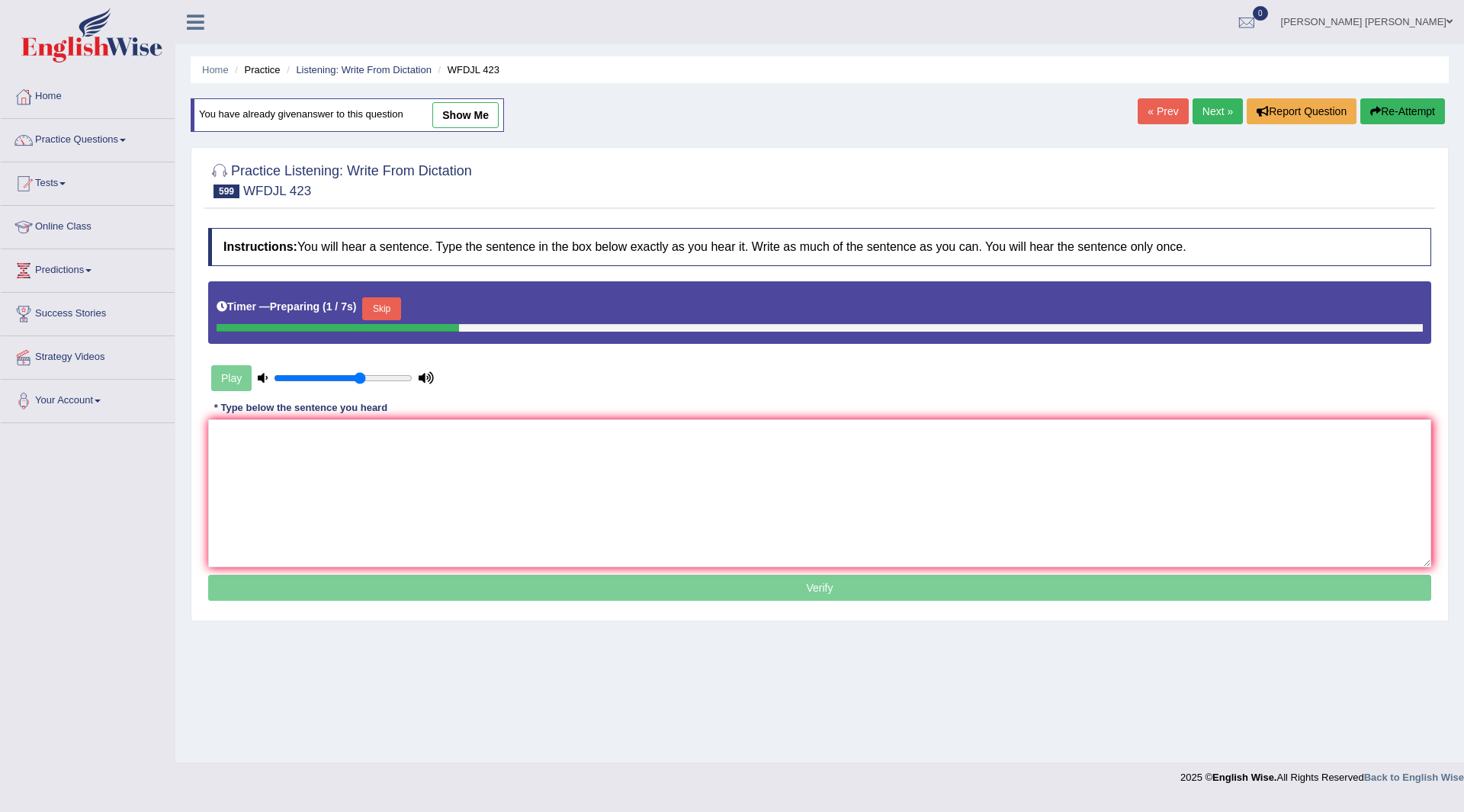
click at [394, 304] on button "Skip" at bounding box center [381, 309] width 38 height 23
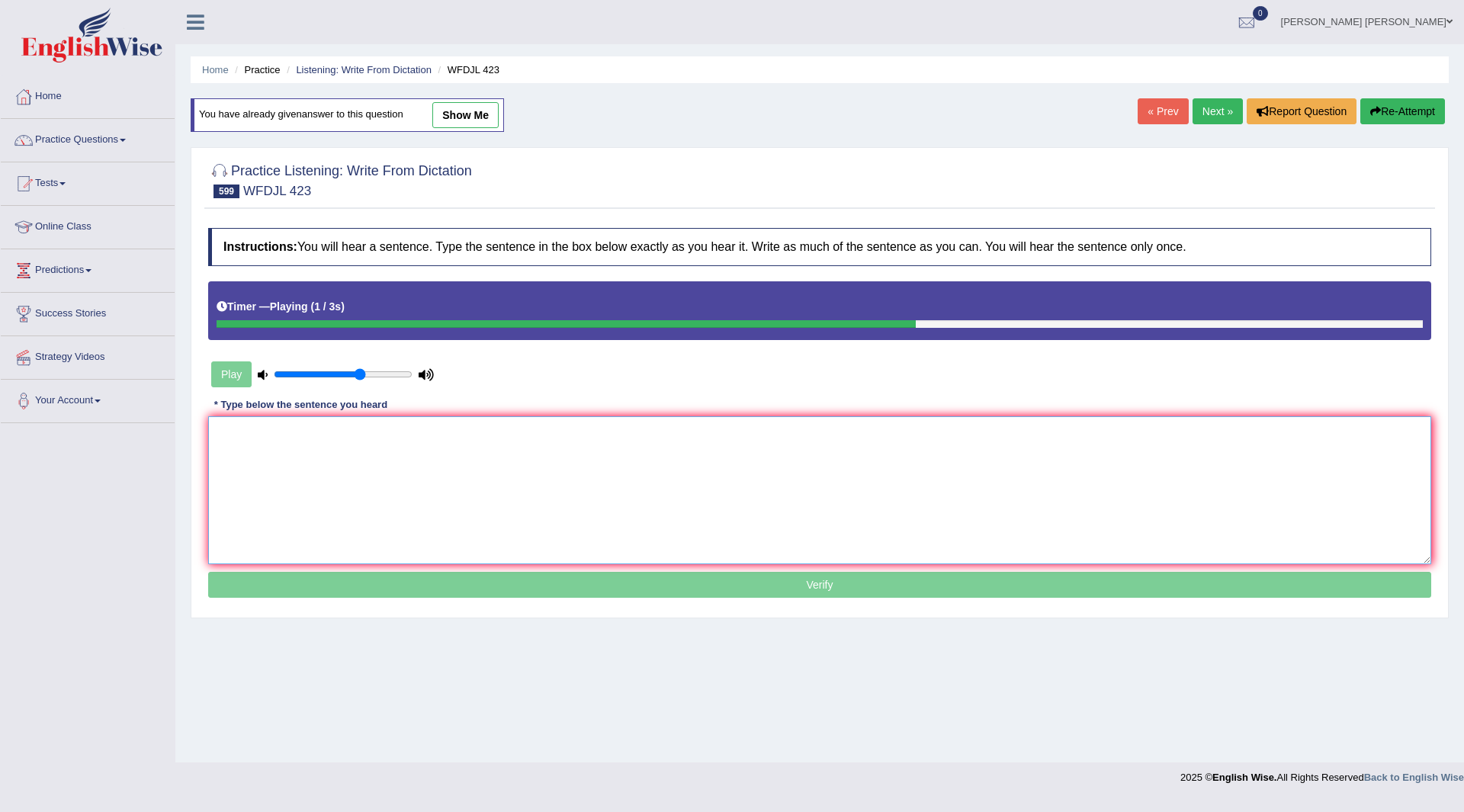
click at [428, 462] on textarea at bounding box center [819, 490] width 1223 height 148
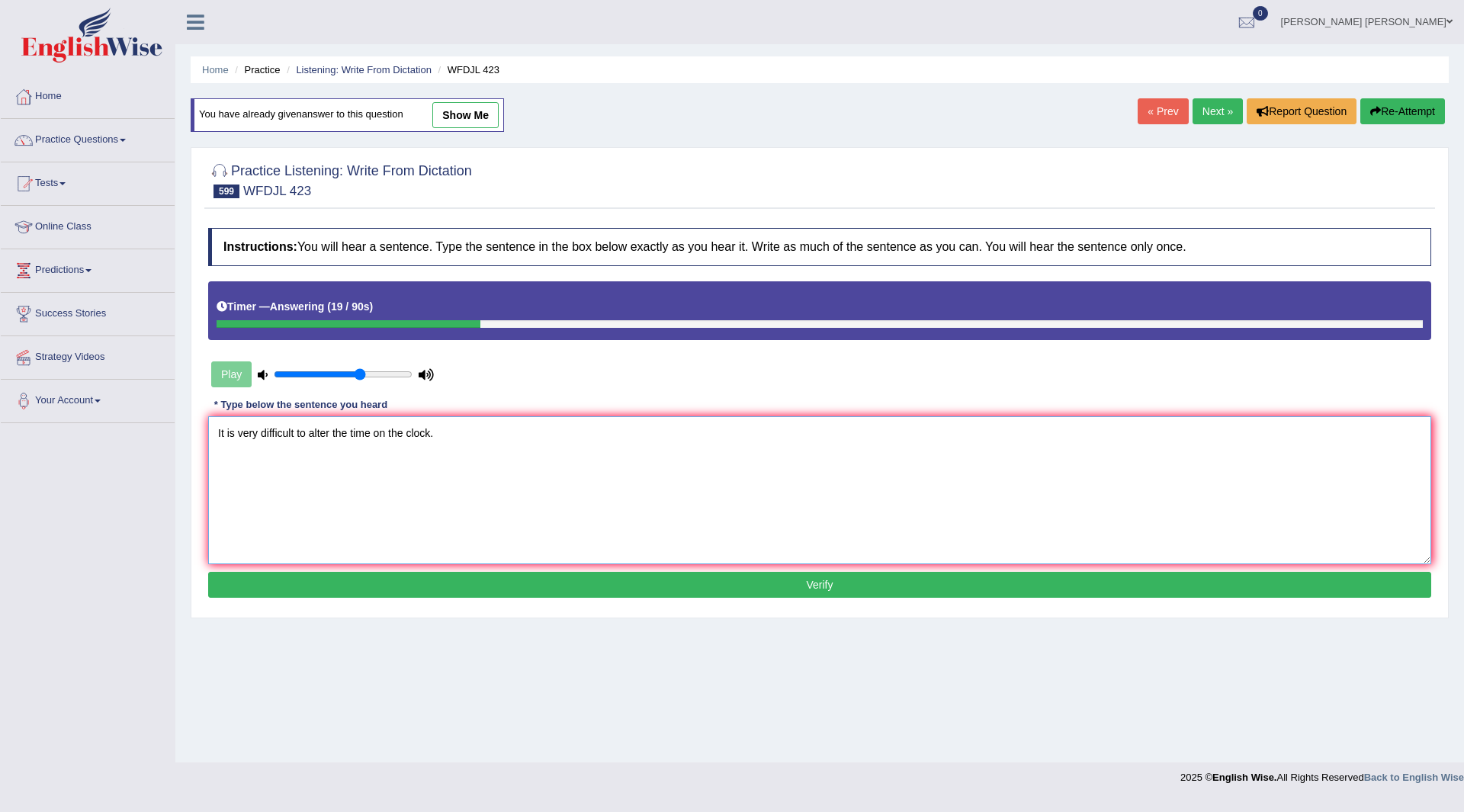
type textarea "It is very difficult to alter the time on the clock."
click at [468, 588] on button "Verify" at bounding box center [819, 585] width 1223 height 26
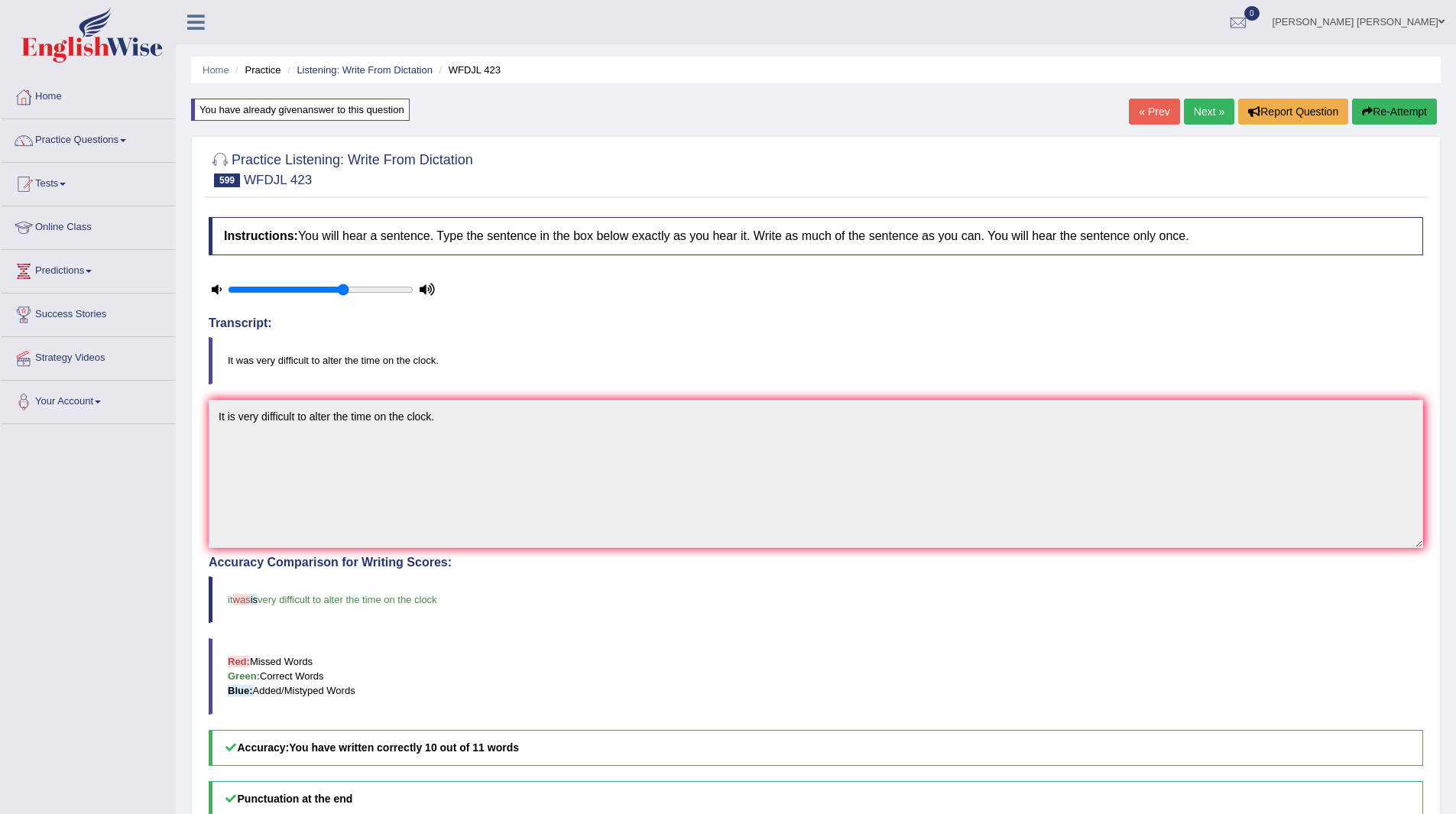
drag, startPoint x: 1196, startPoint y: 110, endPoint x: 1181, endPoint y: 117, distance: 16.6
click at [1196, 110] on link "Next »" at bounding box center [1209, 111] width 50 height 26
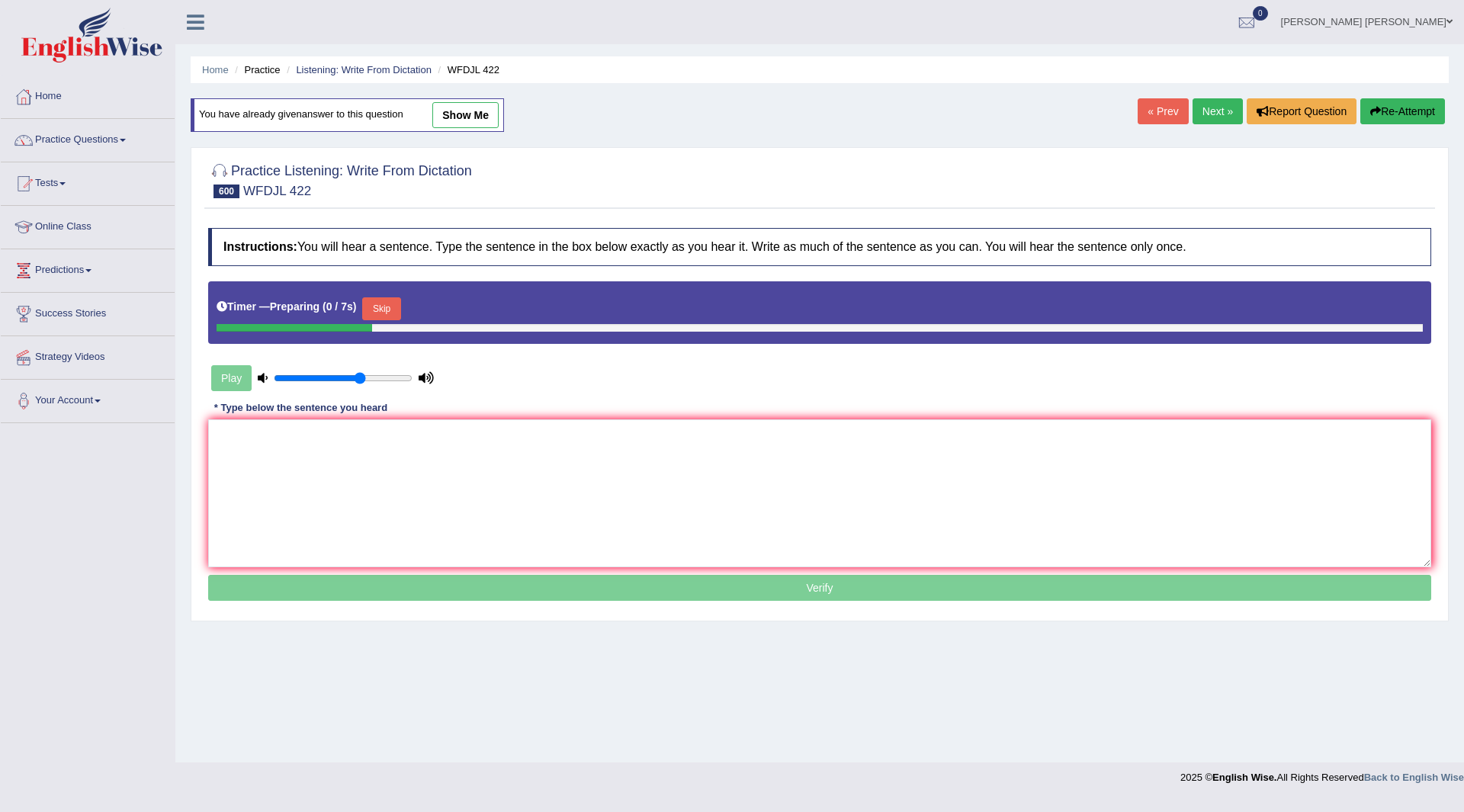
click at [381, 304] on button "Skip" at bounding box center [381, 309] width 38 height 23
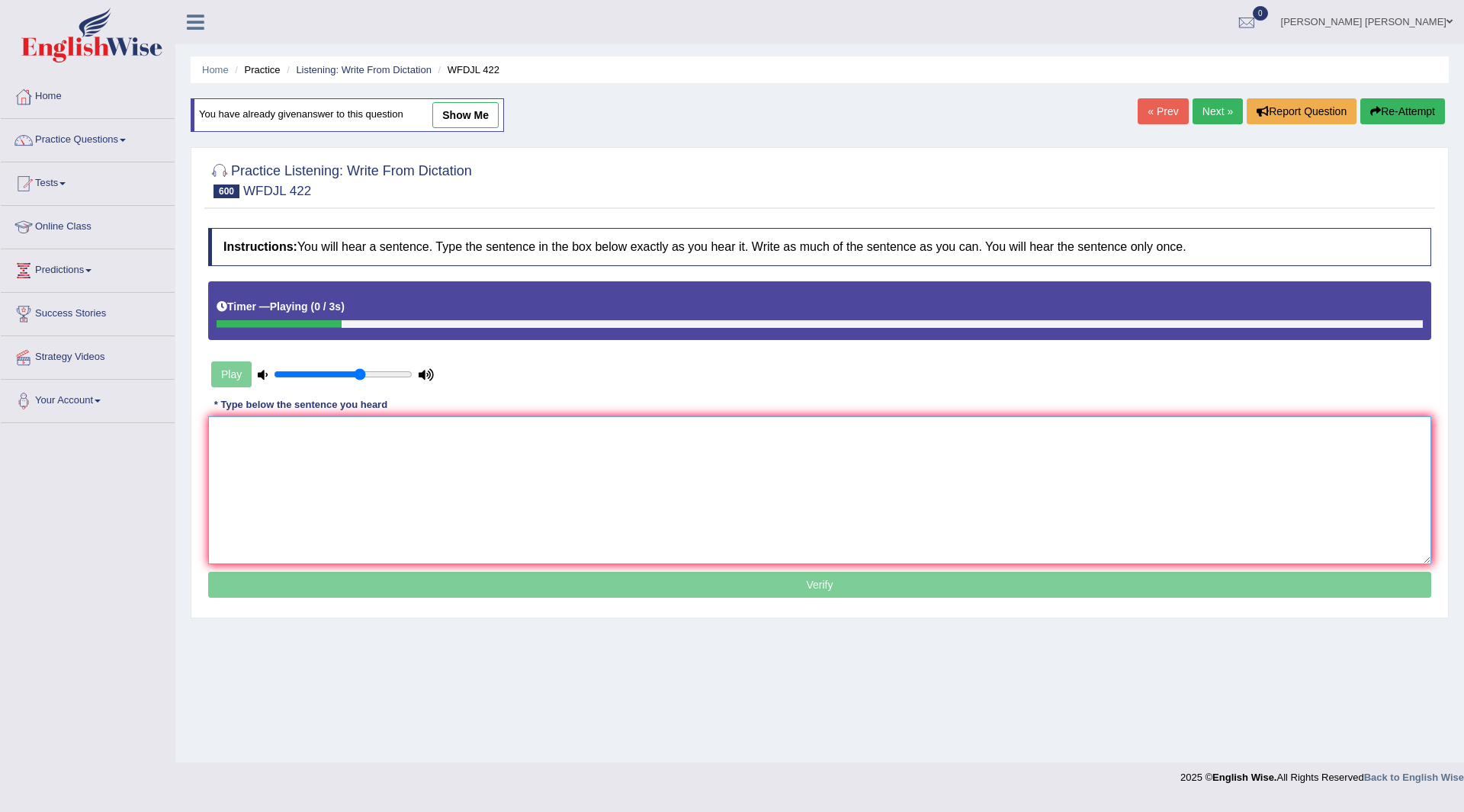
click at [397, 473] on textarea at bounding box center [819, 490] width 1223 height 148
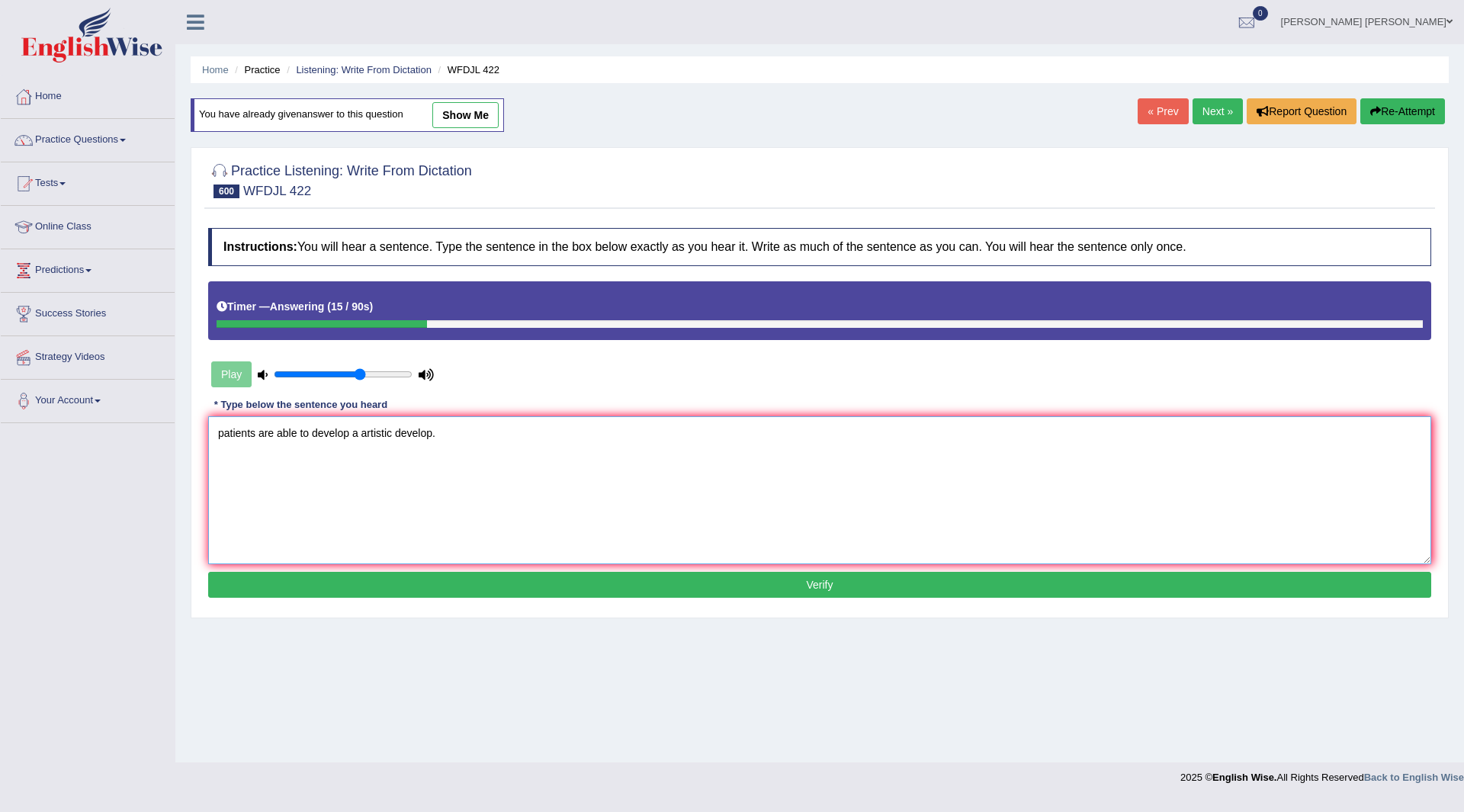
type textarea "patients are able to develop a artistic develop."
click at [712, 581] on button "Verify" at bounding box center [819, 585] width 1223 height 26
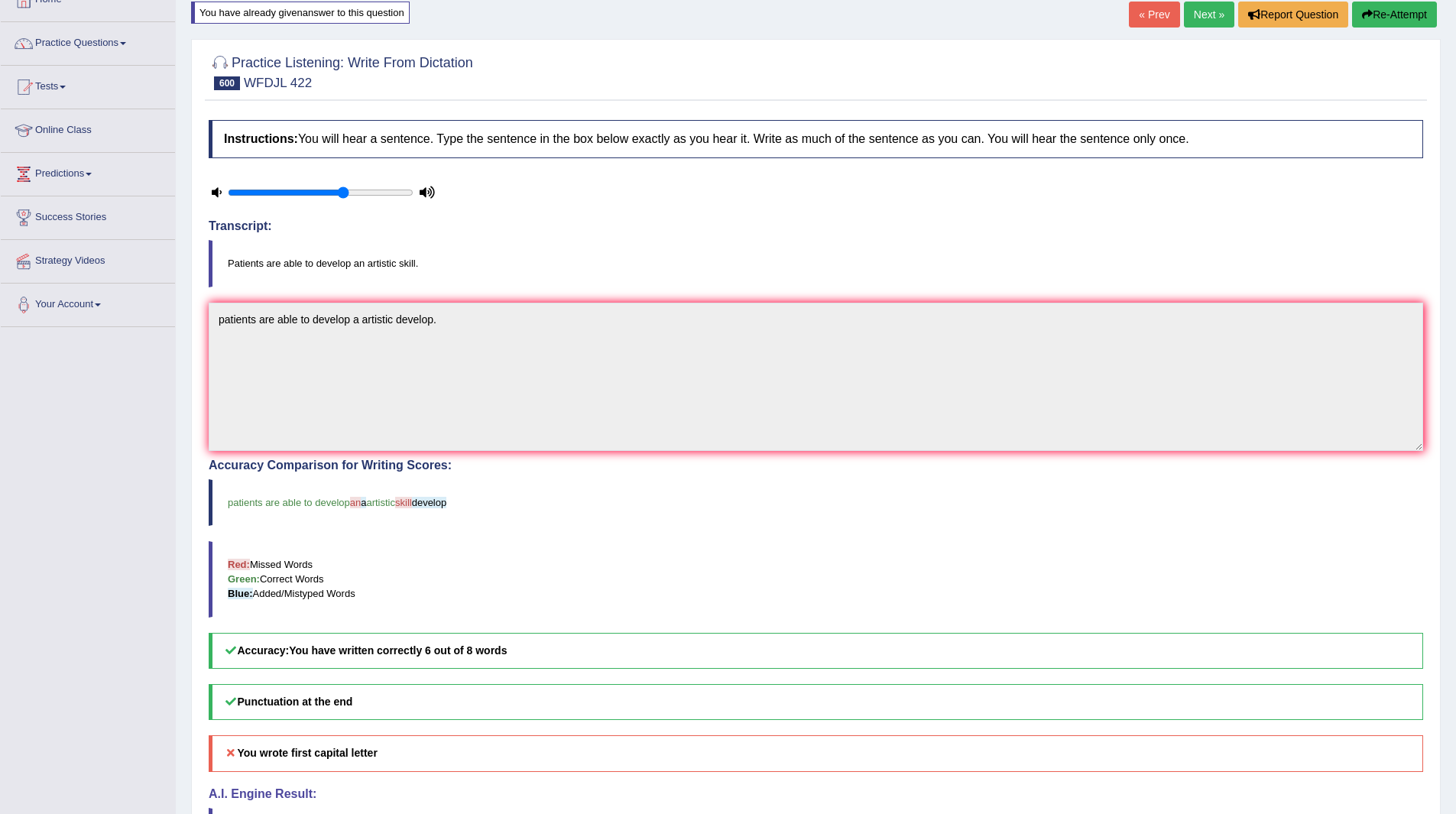
scroll to position [153, 0]
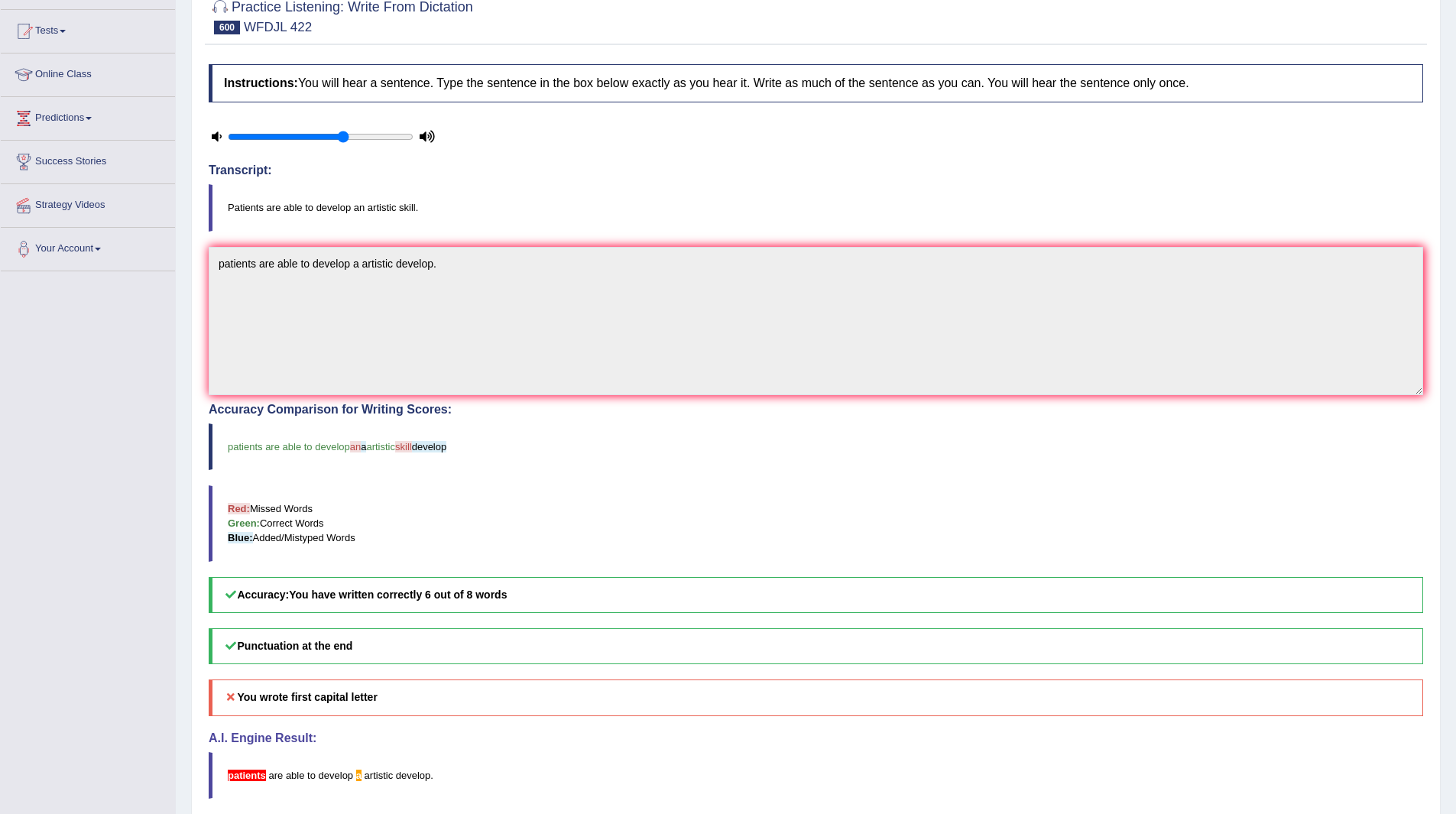
click at [703, 26] on div at bounding box center [816, 16] width 1214 height 47
drag, startPoint x: 703, startPoint y: 26, endPoint x: 809, endPoint y: 71, distance: 115.2
click at [761, 41] on div "Practice Listening: Write From Dictation 600 WFDJL 422" at bounding box center [816, 18] width 1221 height 54
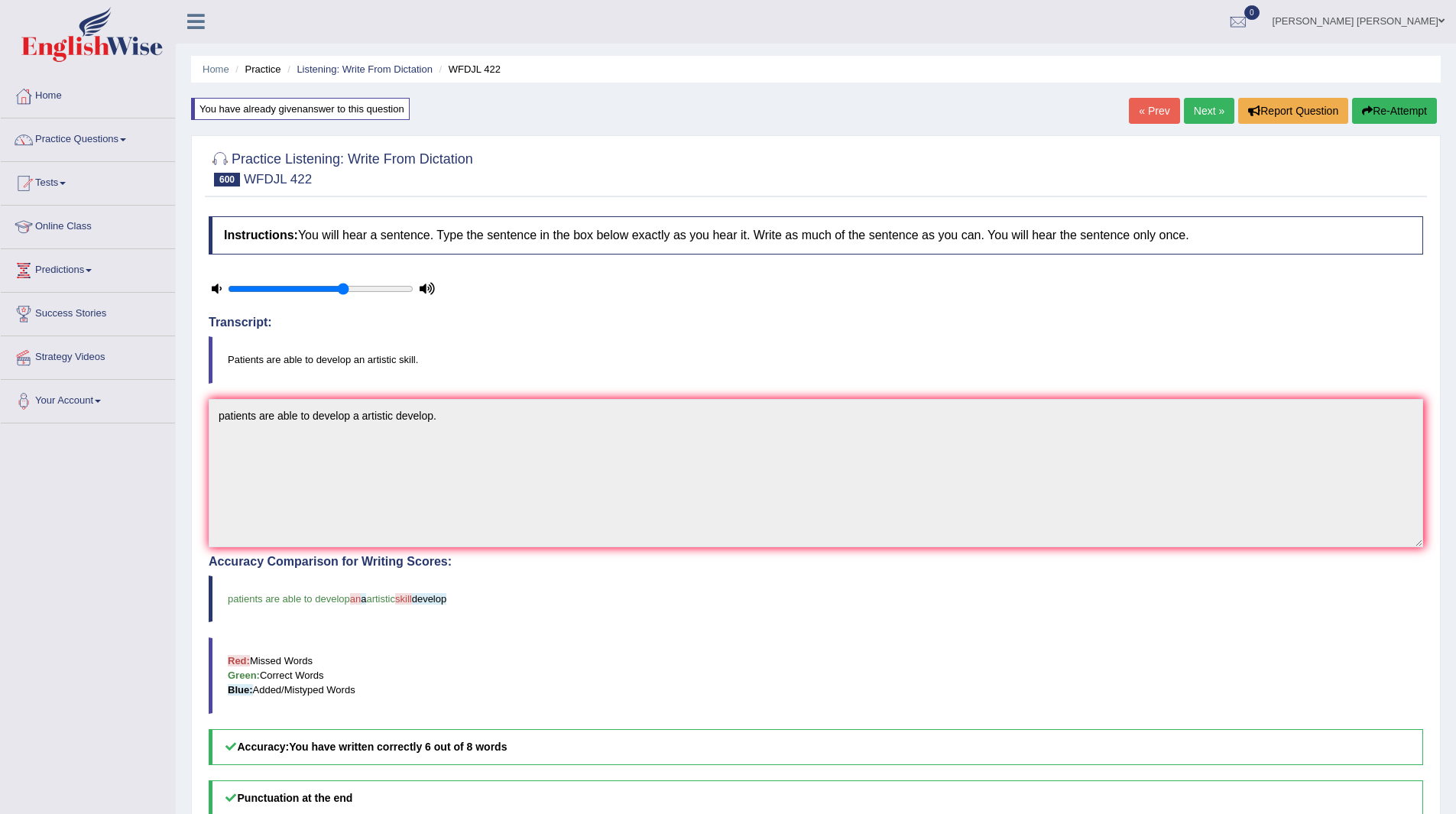
scroll to position [0, 0]
